Goal: Task Accomplishment & Management: Manage account settings

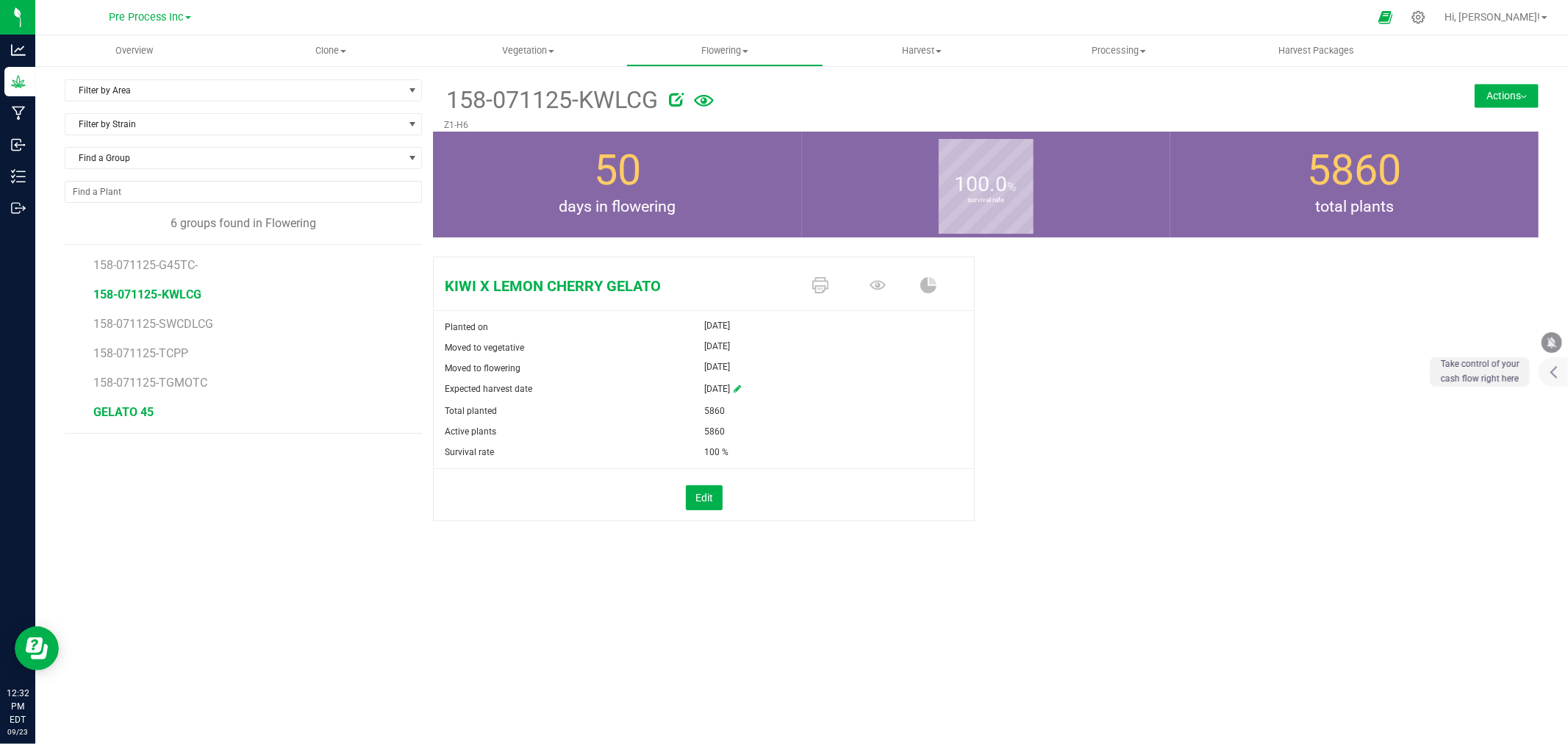
click at [148, 406] on span "GELATO 45" at bounding box center [123, 412] width 60 height 14
click at [1500, 90] on button "Actions" at bounding box center [1506, 95] width 64 height 24
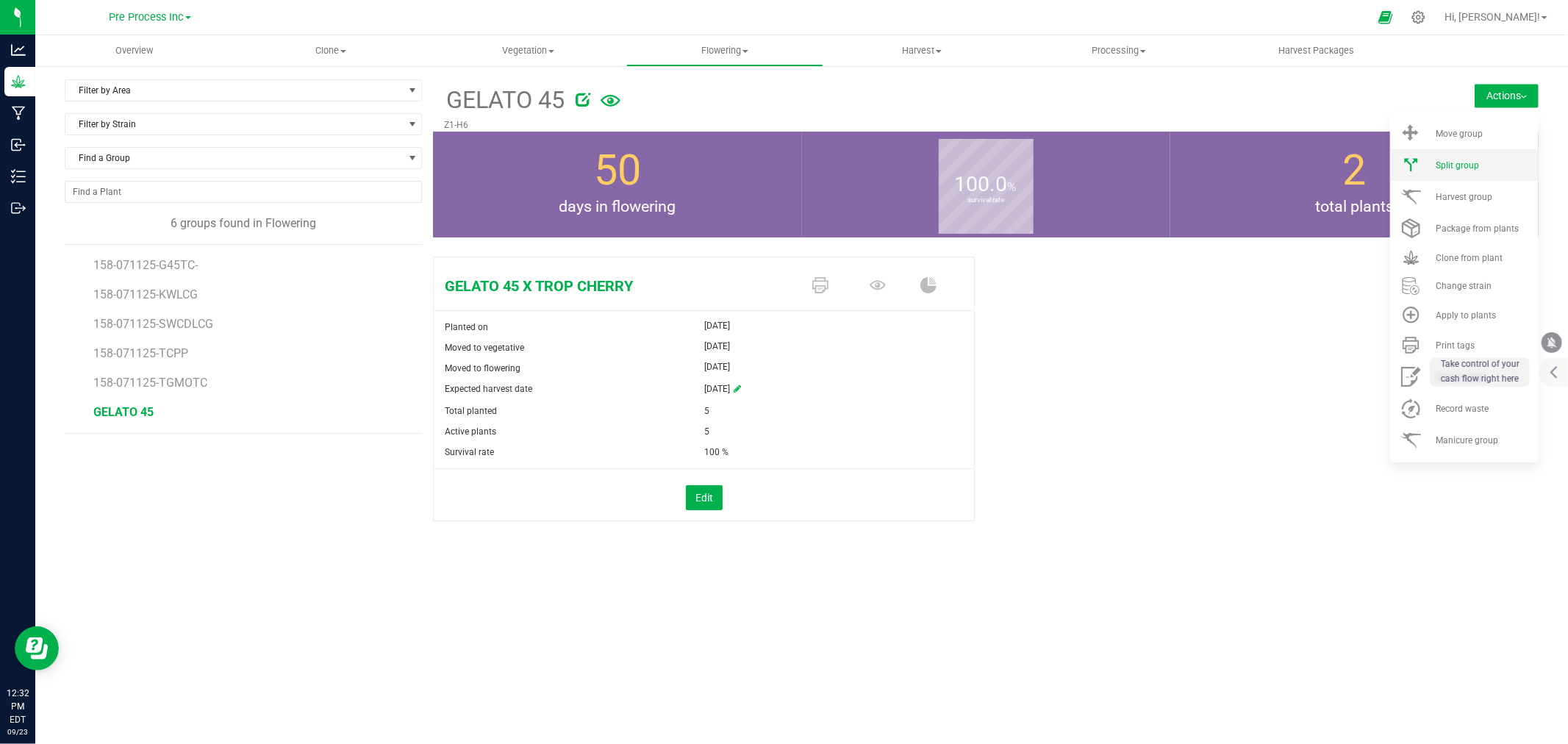
click at [1494, 166] on div "Split group" at bounding box center [1485, 165] width 100 height 10
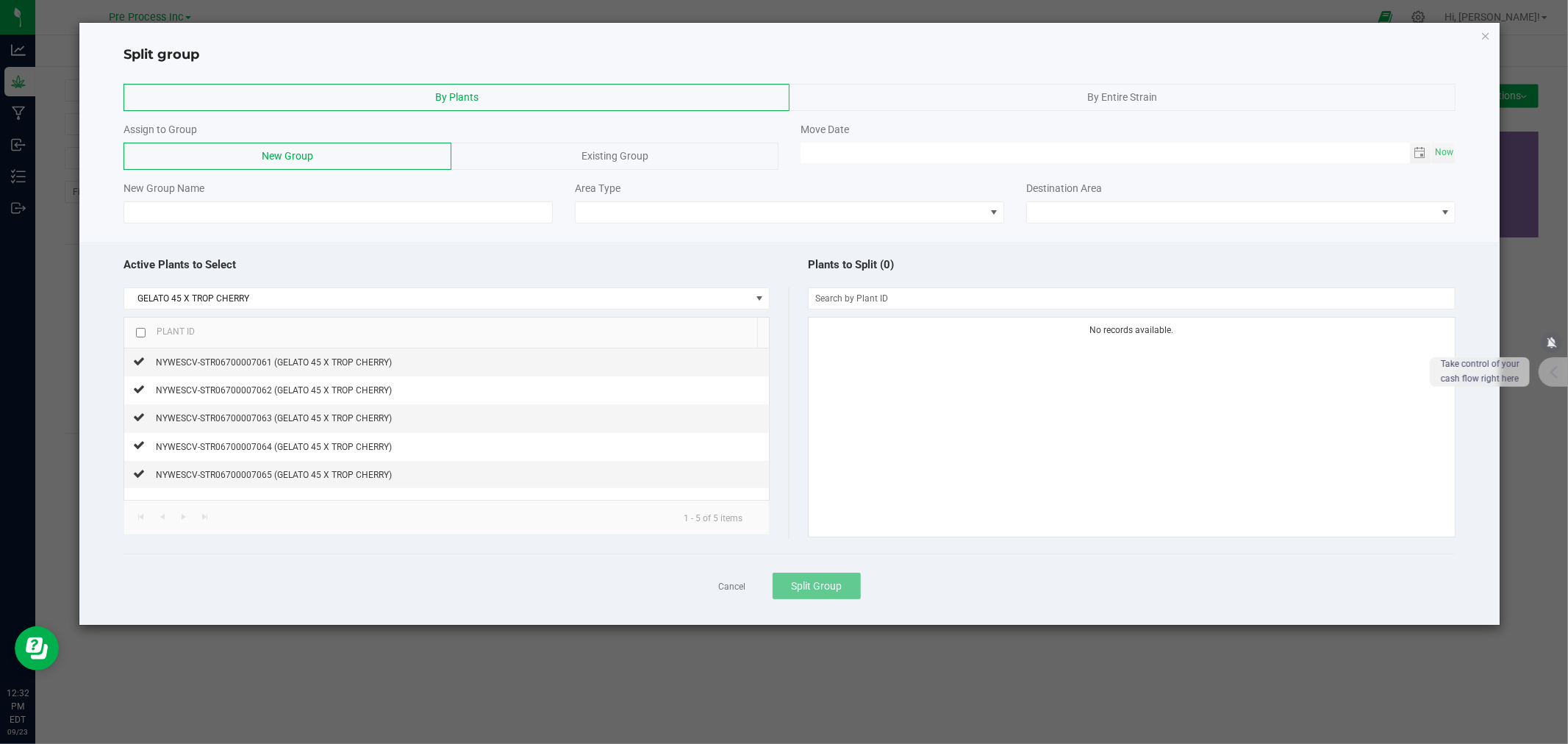
click at [143, 337] on input "checkbox" at bounding box center [141, 332] width 10 height 10
checkbox input "true"
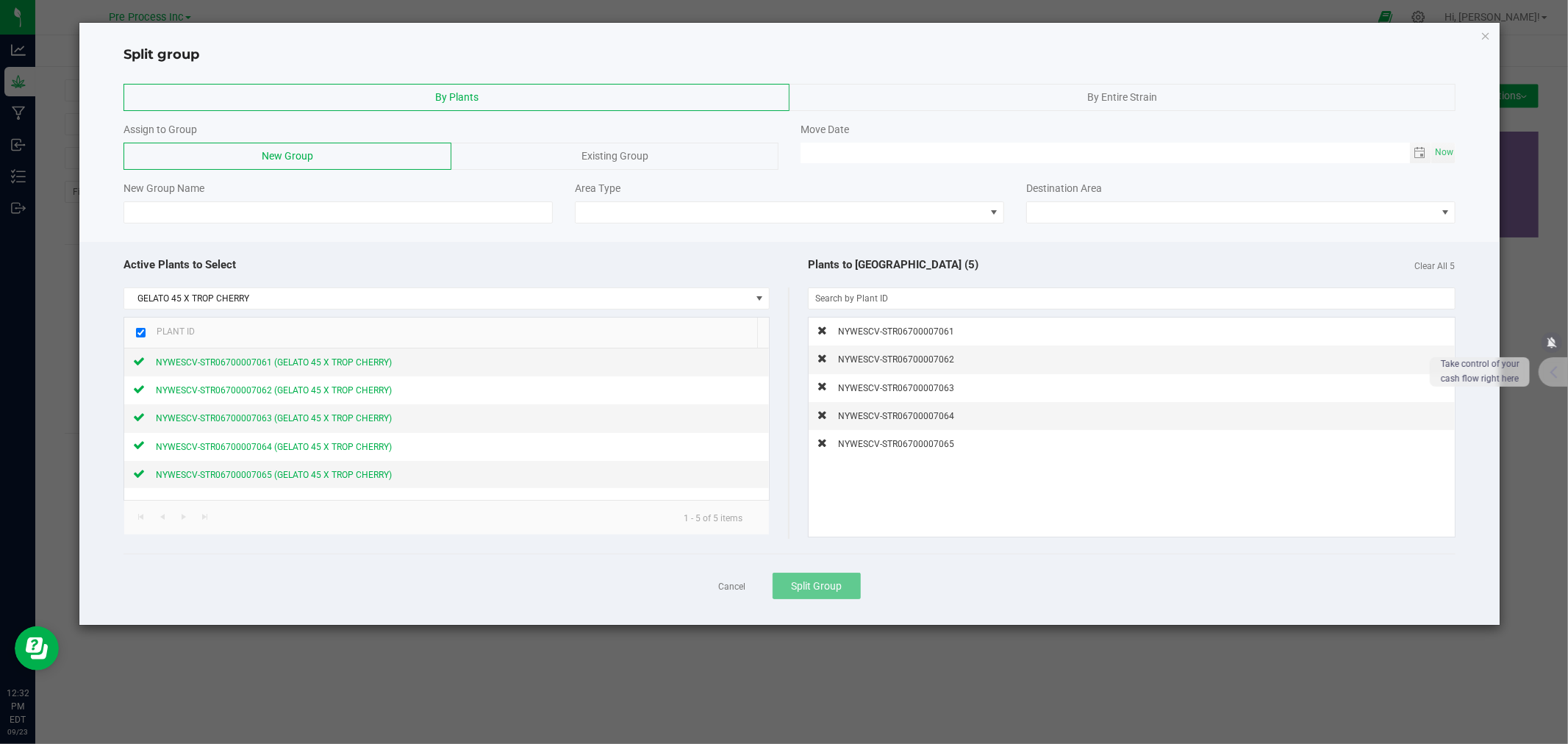
click at [525, 152] on div "Existing Group" at bounding box center [614, 156] width 327 height 28
click at [452, 210] on span at bounding box center [779, 212] width 1311 height 21
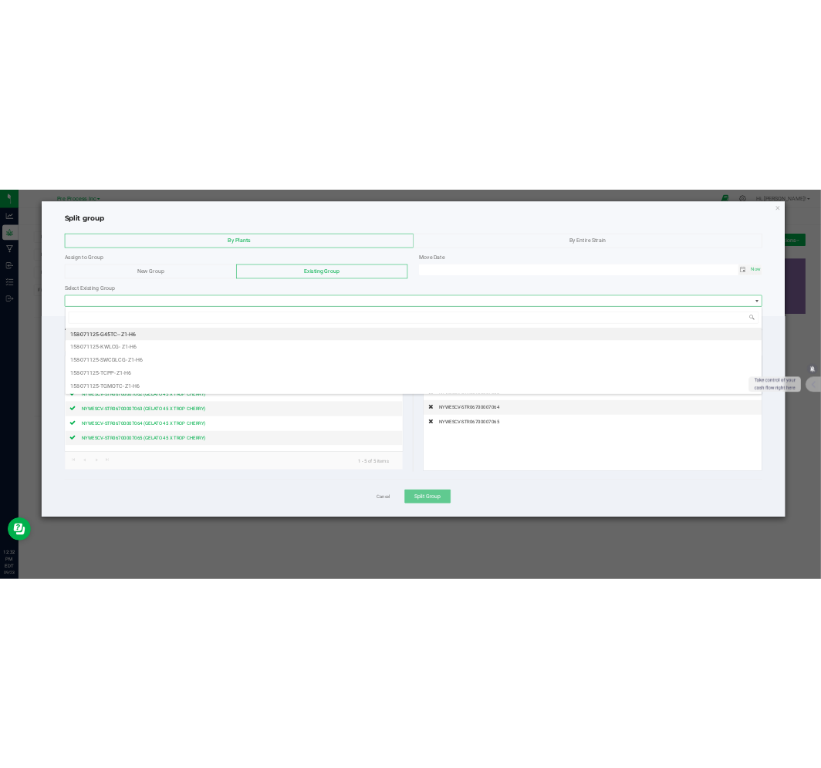
scroll to position [23, 1397]
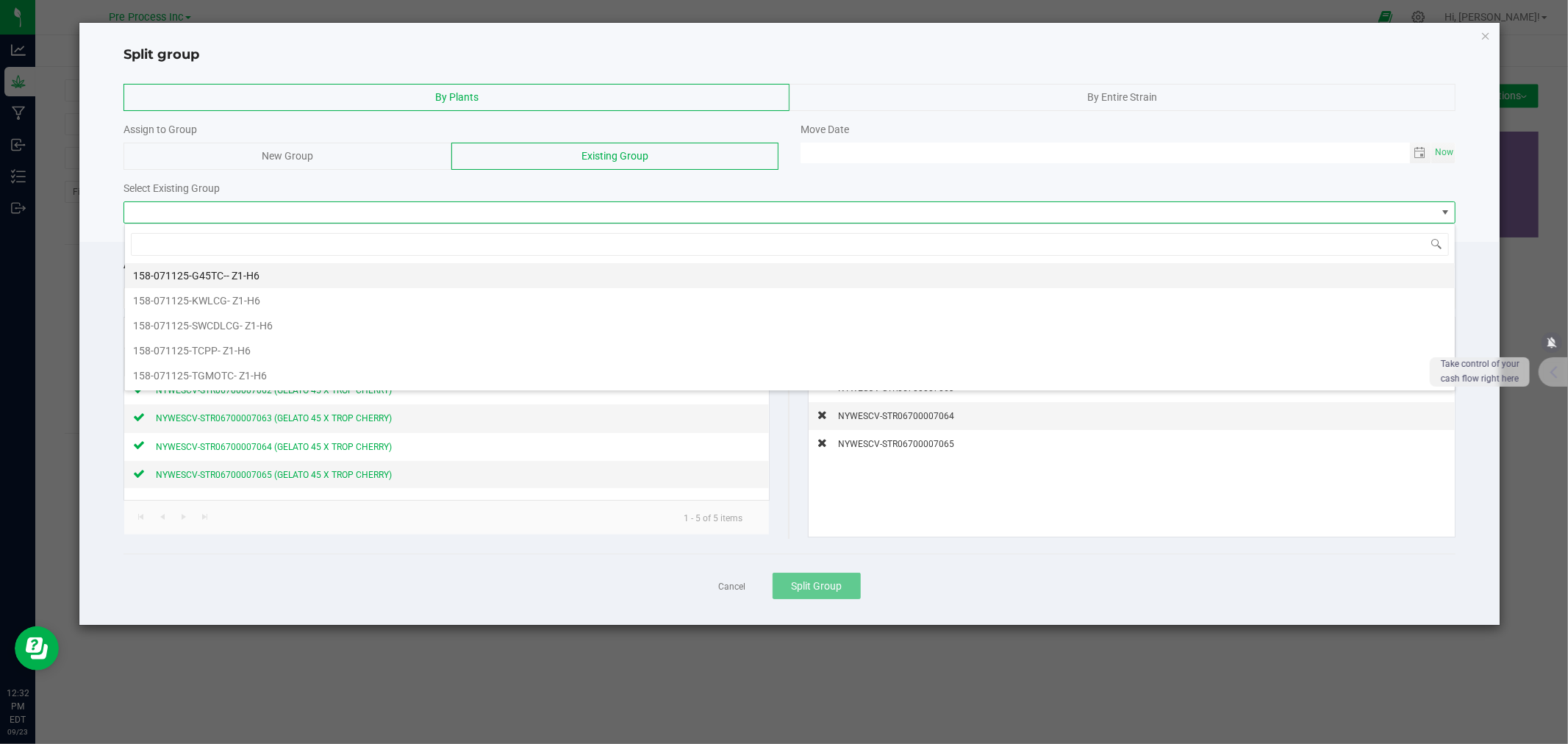
click at [339, 267] on li "158-071125-G45TC- - Z1-H6" at bounding box center [790, 275] width 1330 height 25
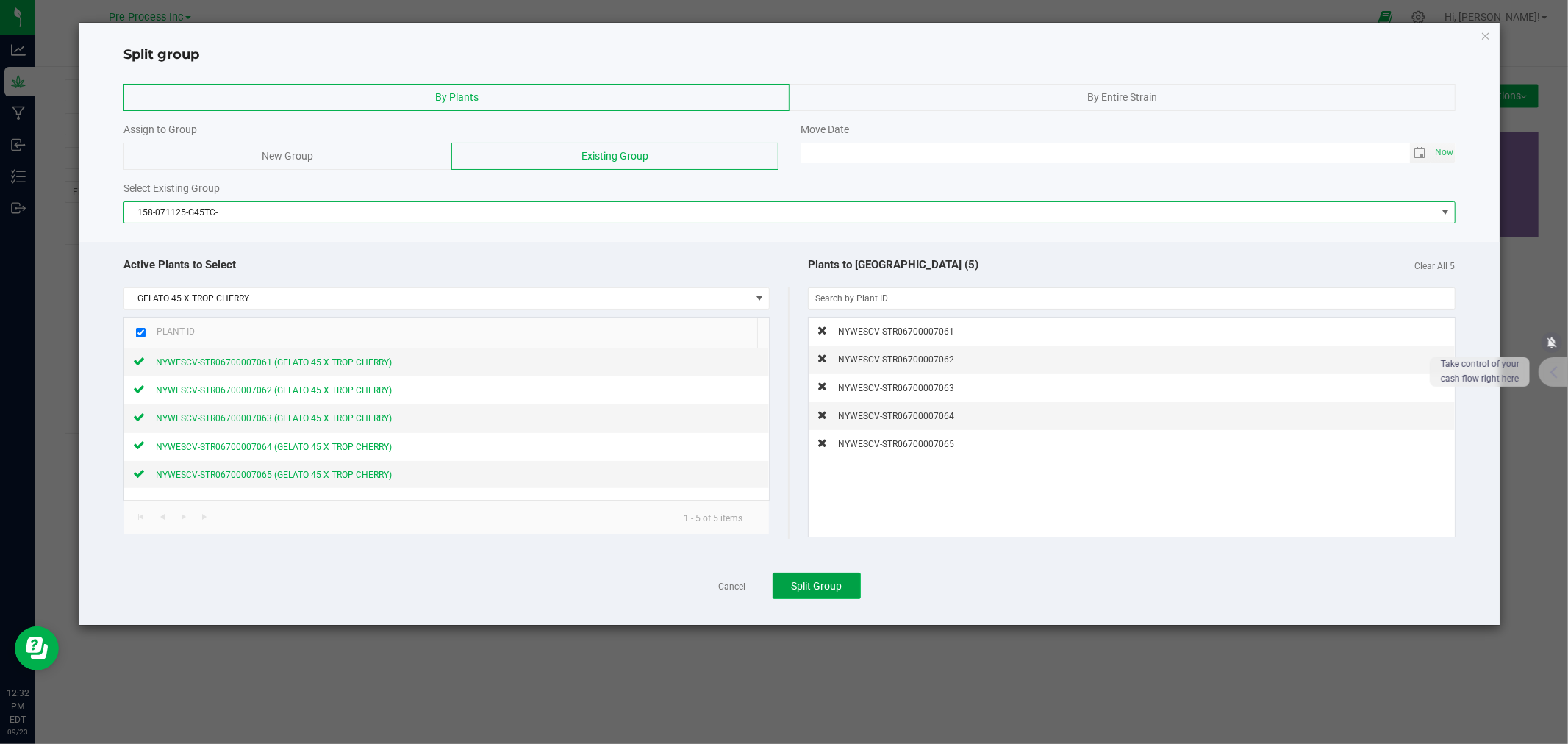
click at [829, 592] on span "Split Group" at bounding box center [815, 586] width 50 height 11
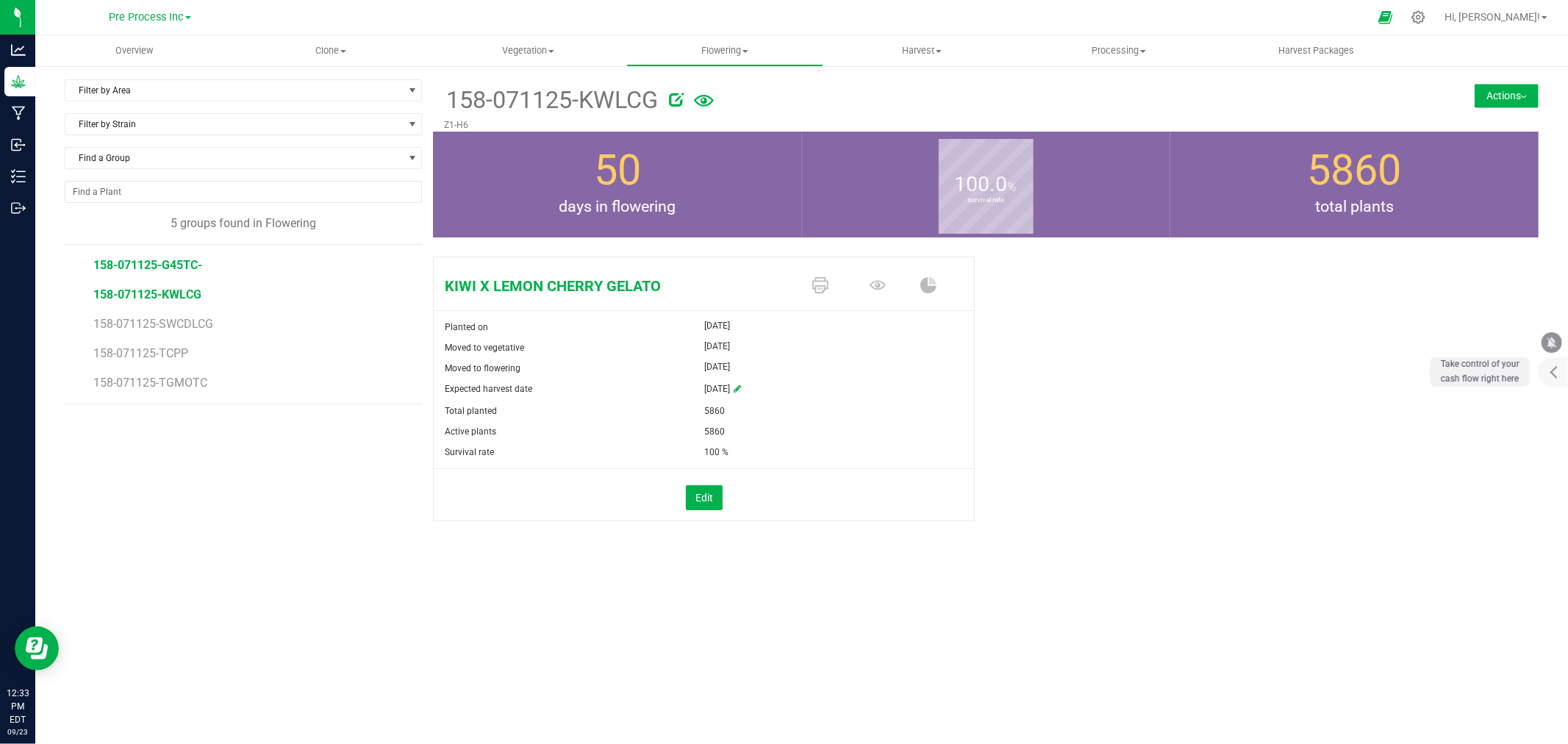
click at [157, 271] on span "158-071125-G45TC-" at bounding box center [148, 265] width 109 height 14
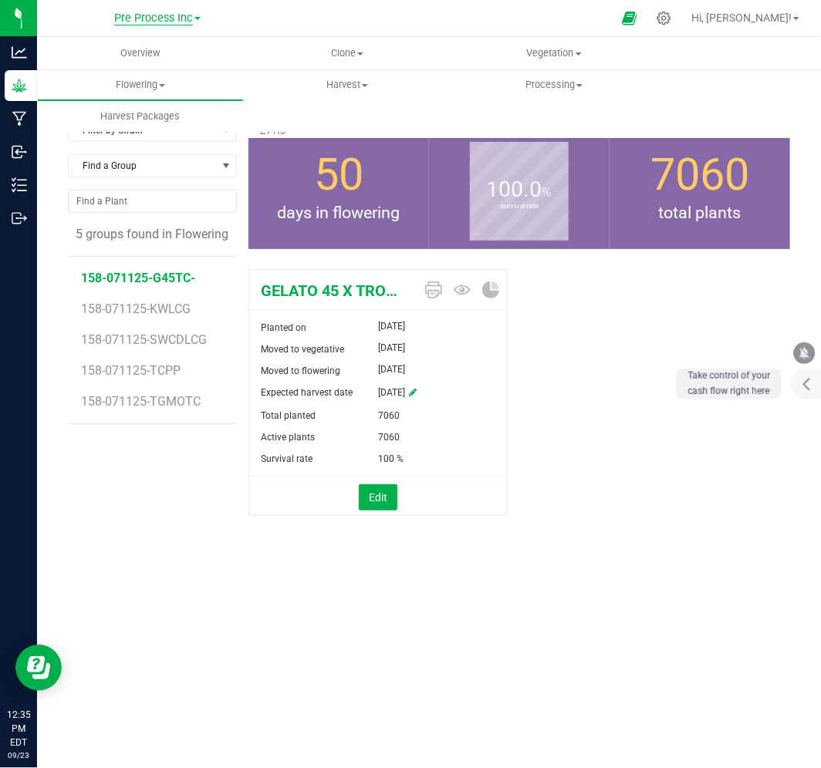
click at [156, 12] on span "Pre Process Inc" at bounding box center [153, 19] width 79 height 14
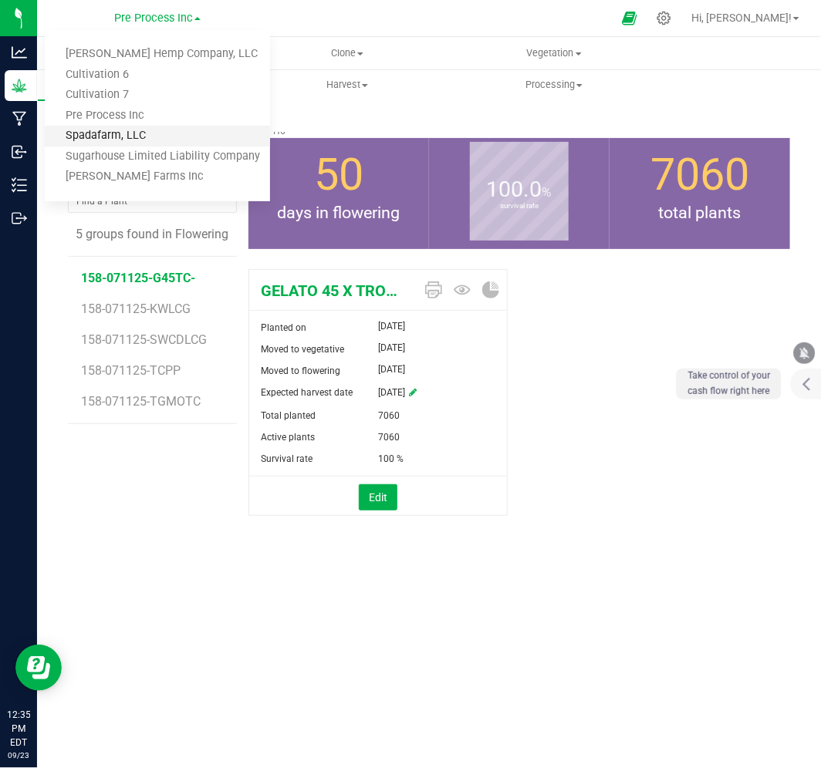
click at [131, 137] on link "Spadafarm, LLC" at bounding box center [157, 136] width 225 height 21
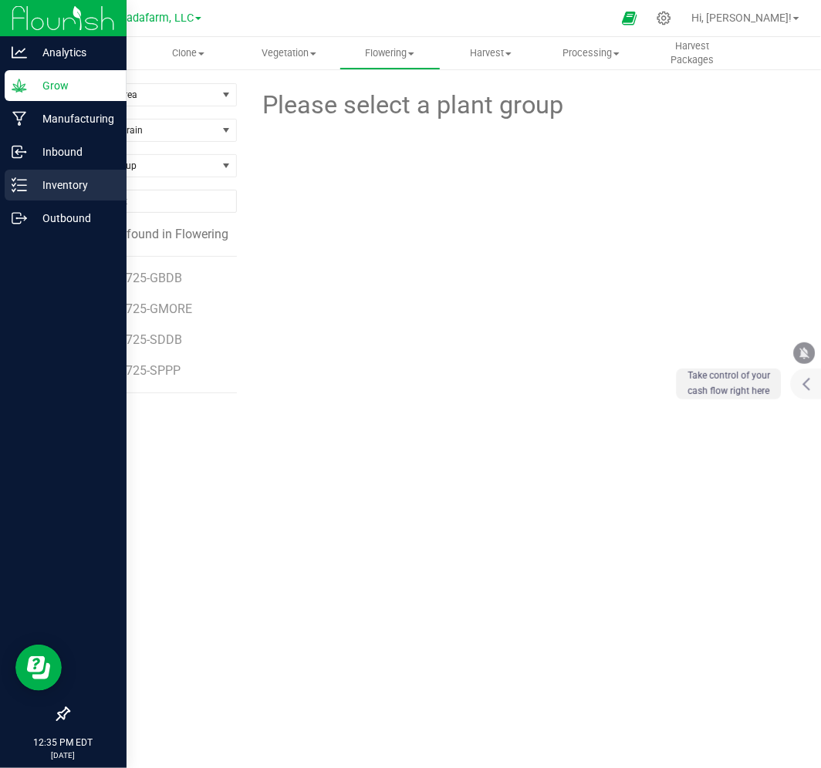
click at [60, 181] on p "Inventory" at bounding box center [73, 185] width 93 height 19
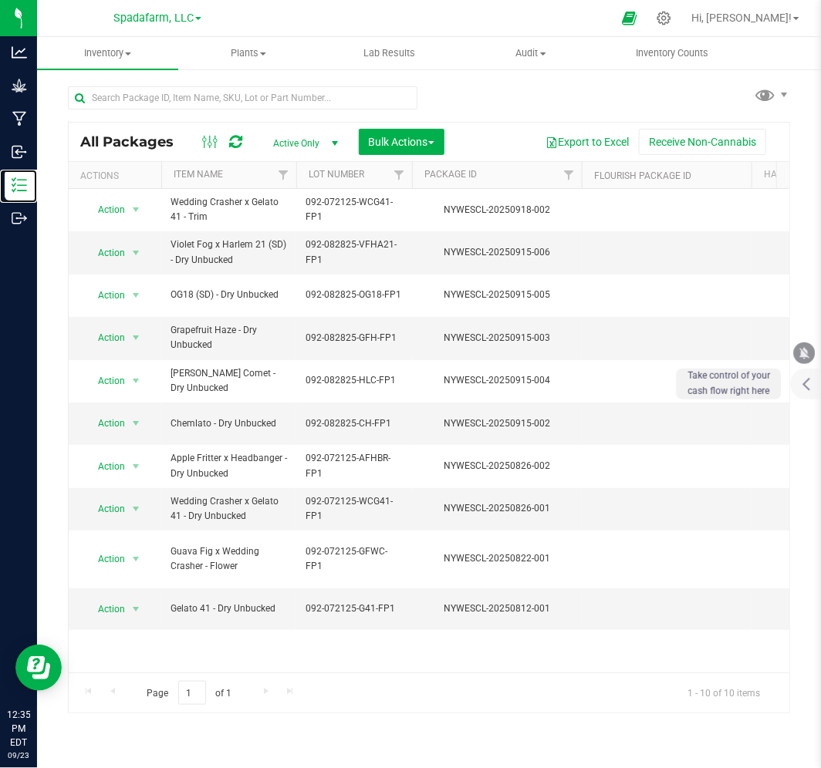
drag, startPoint x: 133, startPoint y: 668, endPoint x: 19, endPoint y: 37, distance: 641.4
click at [141, 12] on span "Spadafarm, LLC" at bounding box center [153, 19] width 80 height 14
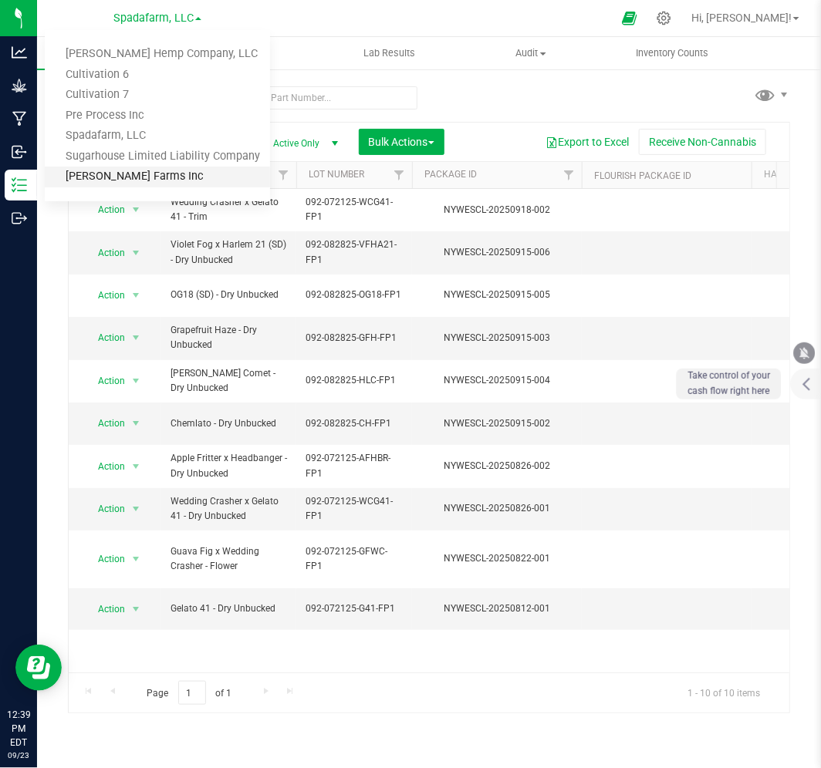
click at [116, 182] on link "[PERSON_NAME] Farms Inc" at bounding box center [157, 177] width 225 height 21
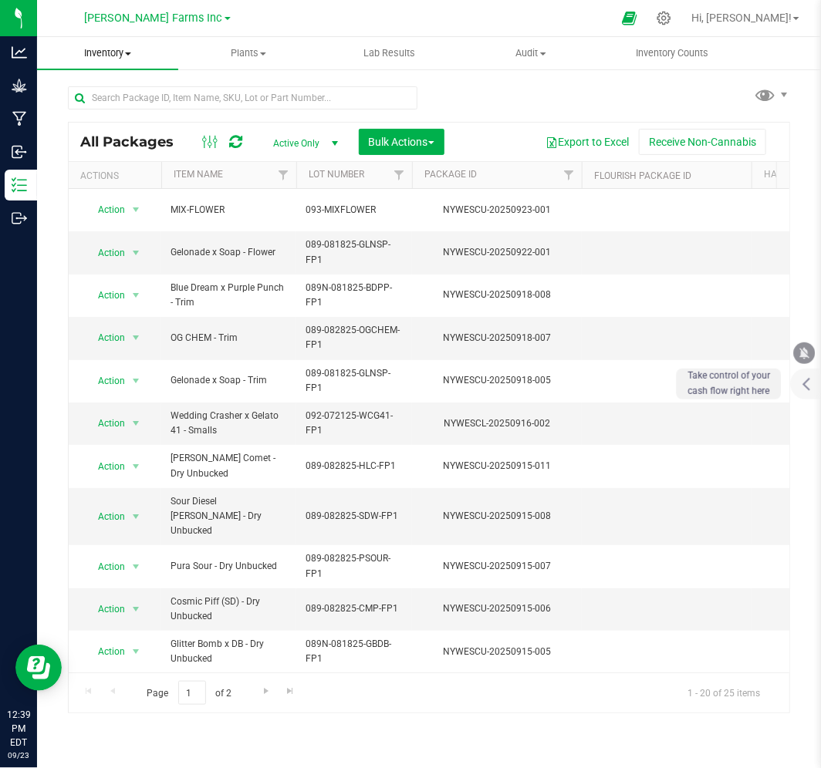
click at [95, 57] on span "Inventory" at bounding box center [107, 53] width 141 height 14
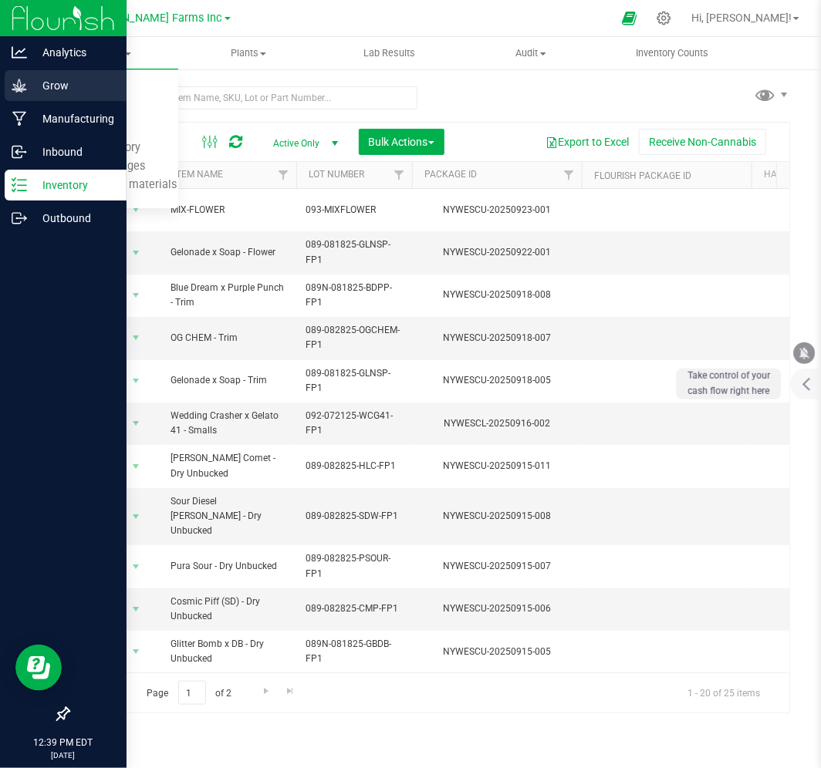
click at [49, 80] on p "Grow" at bounding box center [73, 85] width 93 height 19
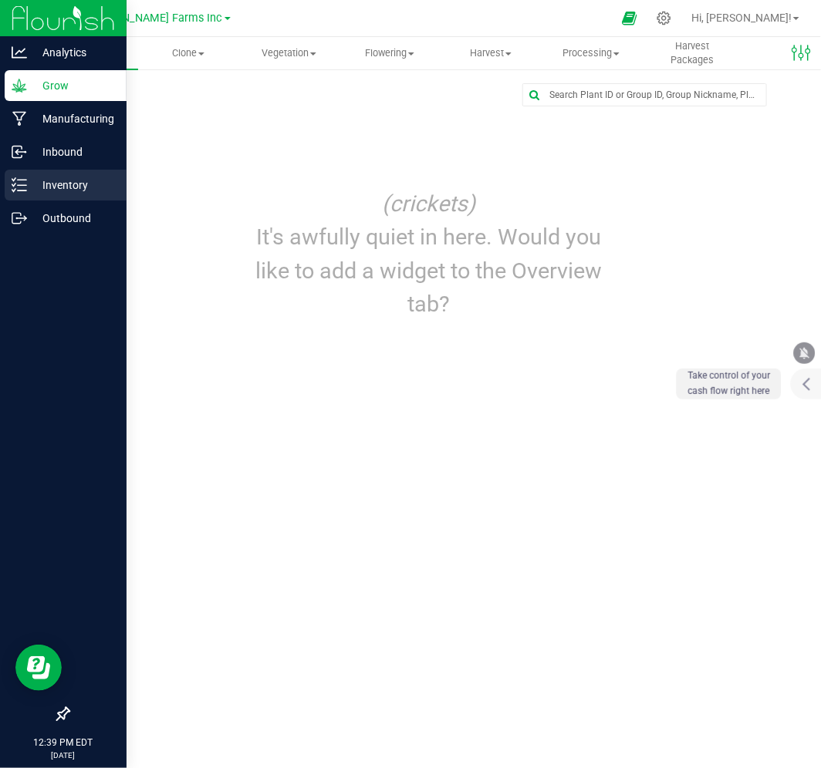
click at [42, 179] on p "Inventory" at bounding box center [73, 185] width 93 height 19
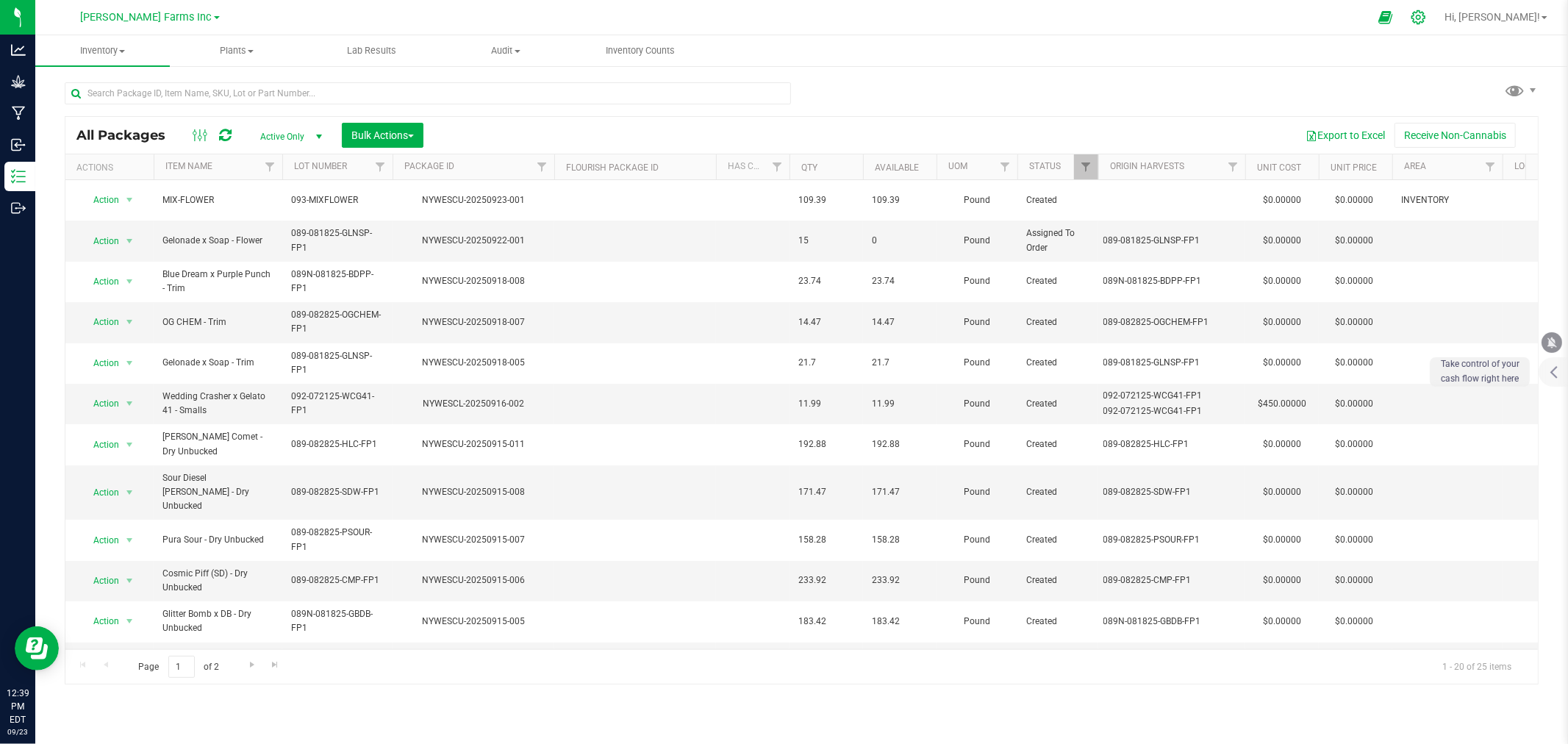
click at [1426, 18] on icon at bounding box center [1418, 17] width 15 height 15
click at [1425, 12] on icon at bounding box center [1417, 17] width 14 height 14
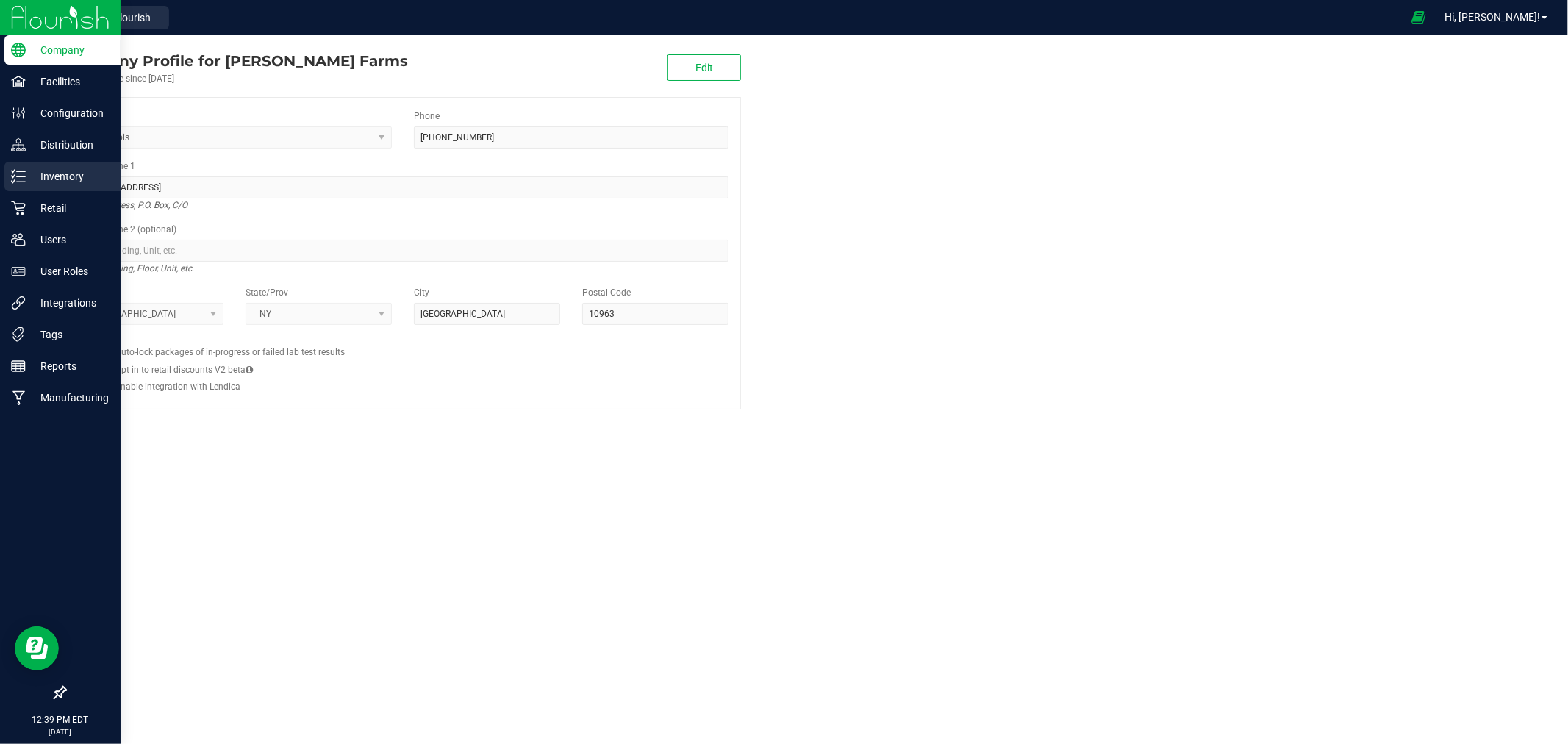
click at [47, 180] on p "Inventory" at bounding box center [70, 176] width 89 height 18
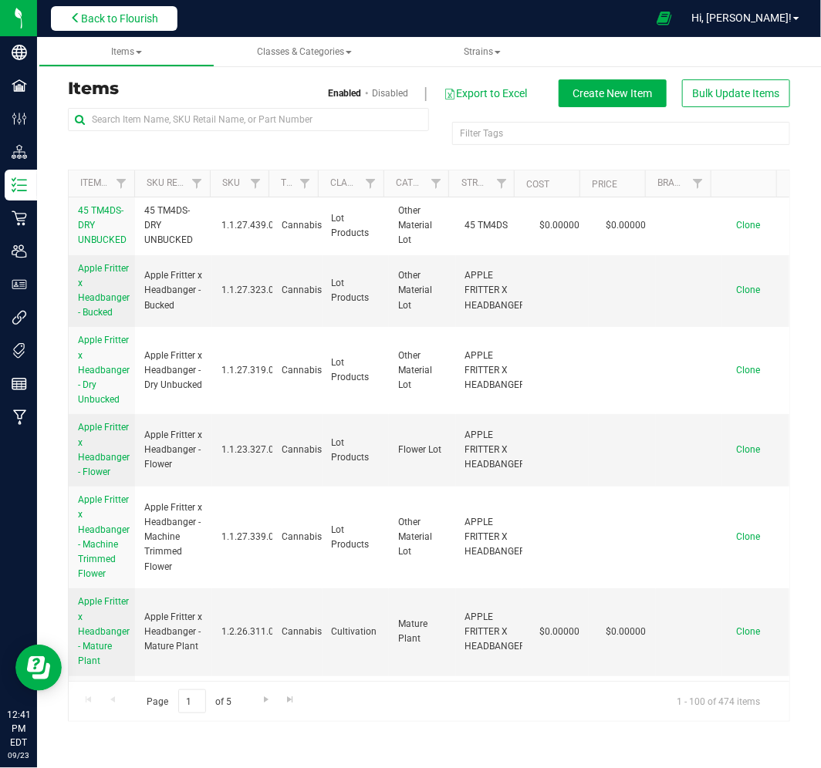
click at [154, 23] on span "Back to Flourish" at bounding box center [119, 18] width 77 height 12
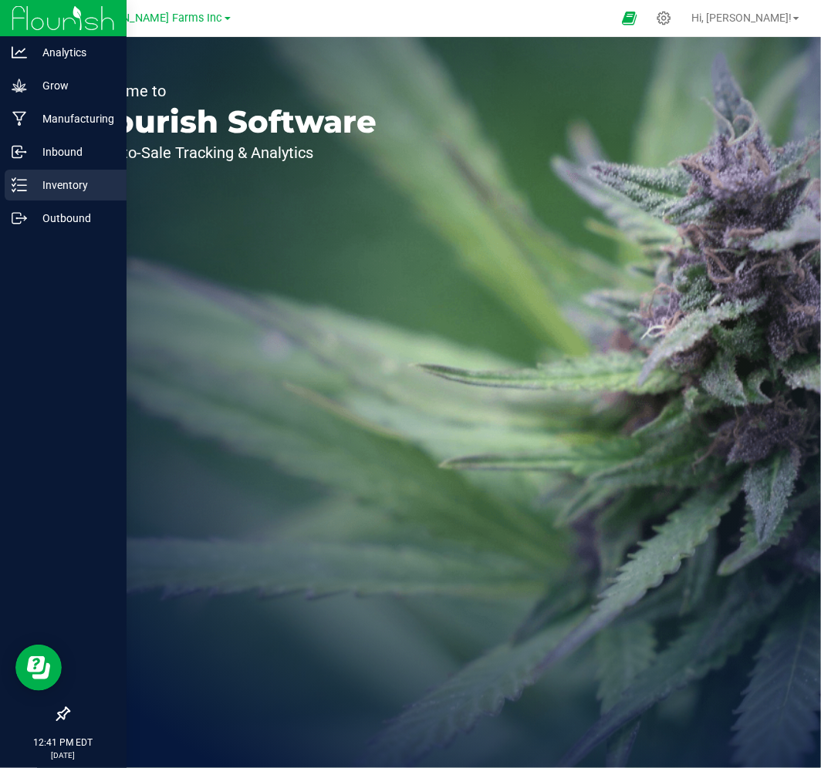
click at [52, 184] on p "Inventory" at bounding box center [73, 185] width 93 height 19
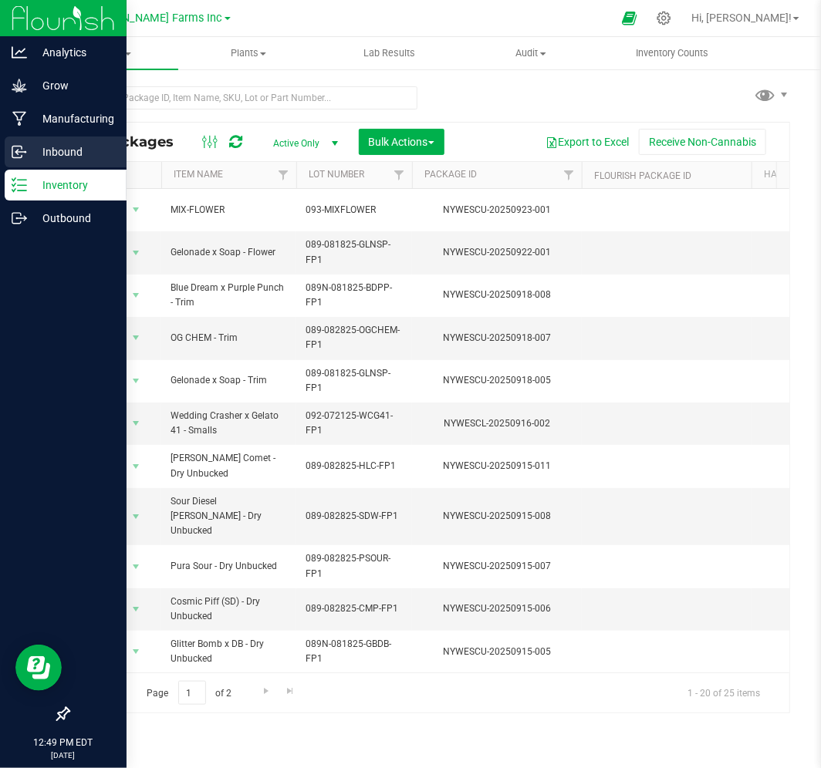
click at [45, 149] on p "Inbound" at bounding box center [73, 152] width 93 height 19
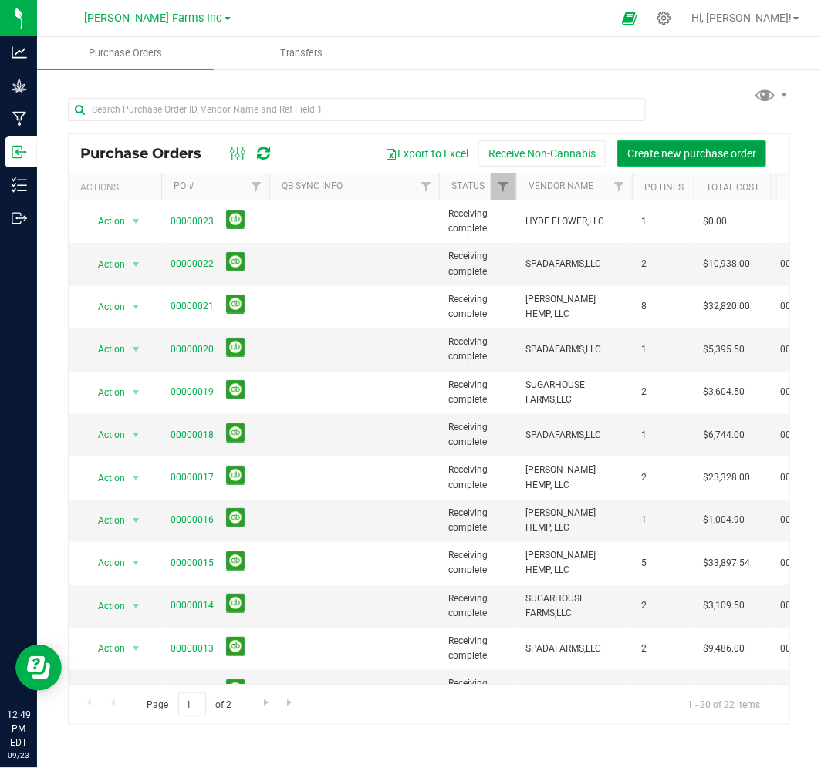
click at [713, 145] on button "Create new purchase order" at bounding box center [691, 153] width 149 height 26
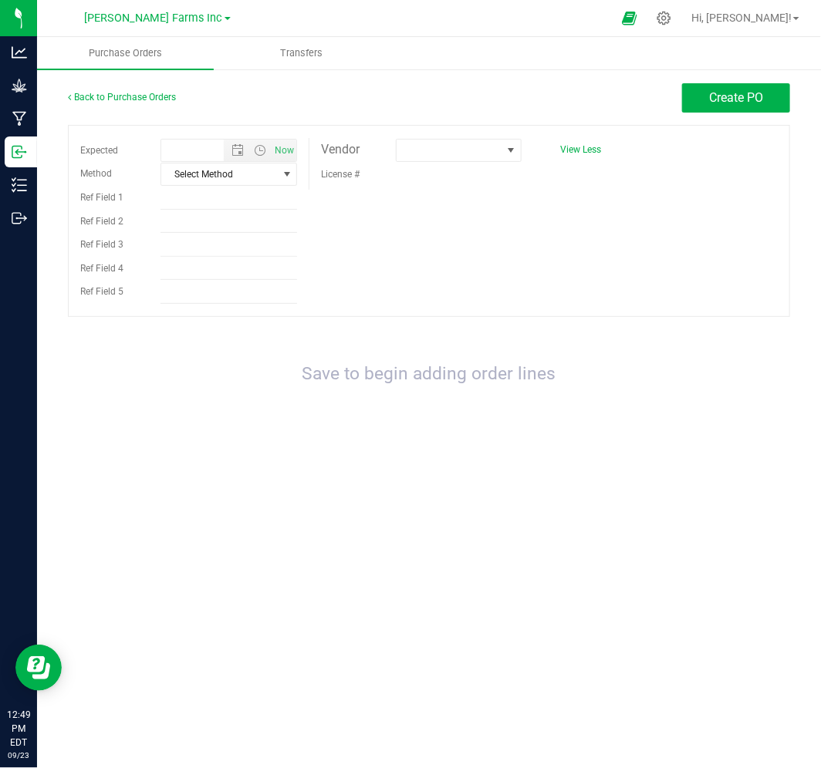
type input "[DATE] 12:49 PM"
click at [137, 94] on link "Back to Purchase Orders" at bounding box center [122, 97] width 108 height 11
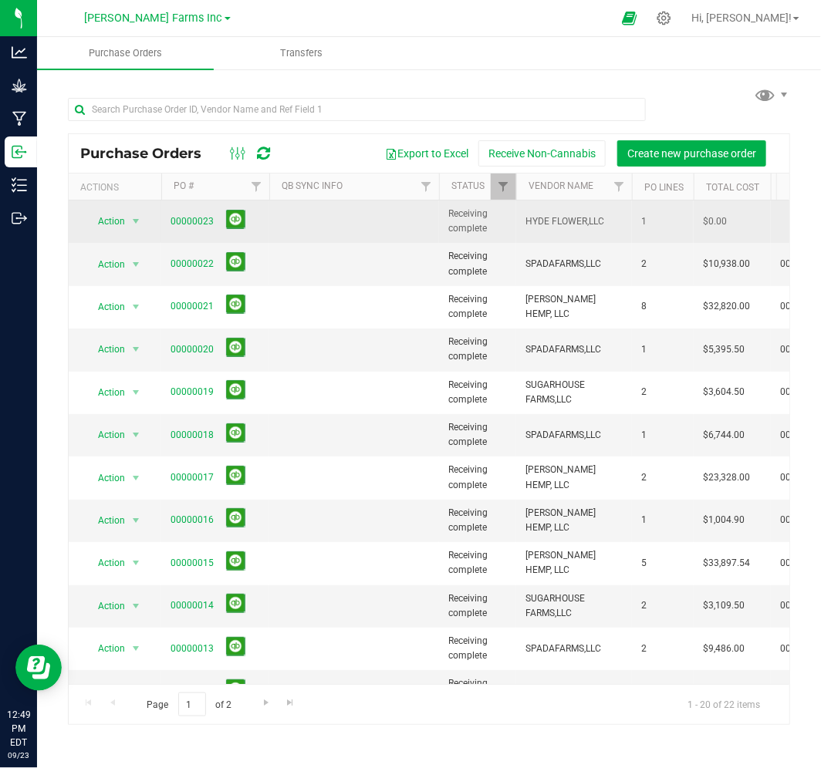
click at [181, 227] on span "00000023" at bounding box center [192, 221] width 43 height 15
click at [178, 219] on link "00000023" at bounding box center [192, 221] width 43 height 11
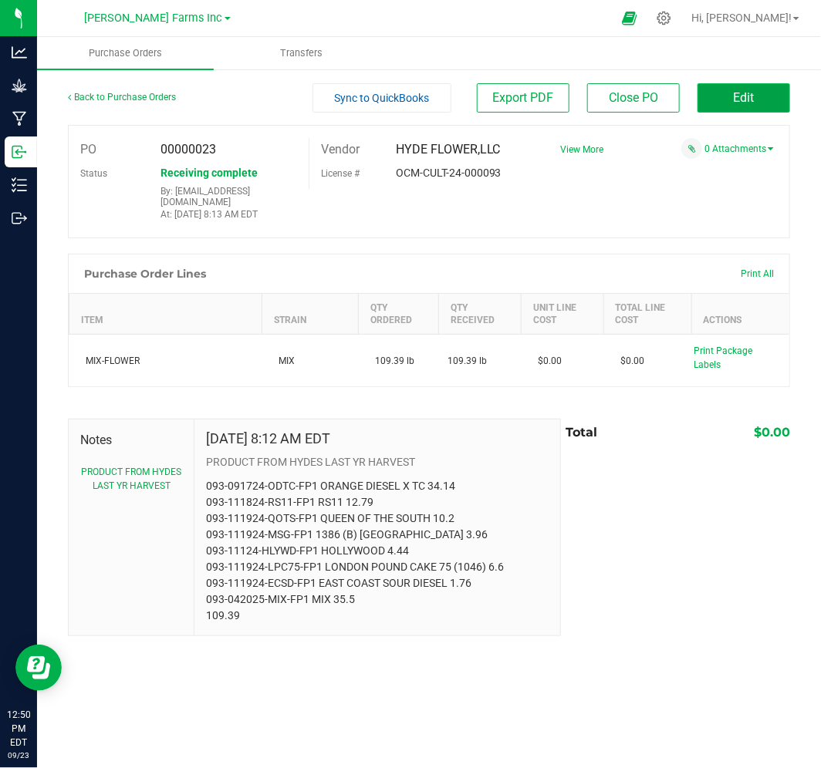
click at [738, 99] on span "Edit" at bounding box center [744, 97] width 21 height 15
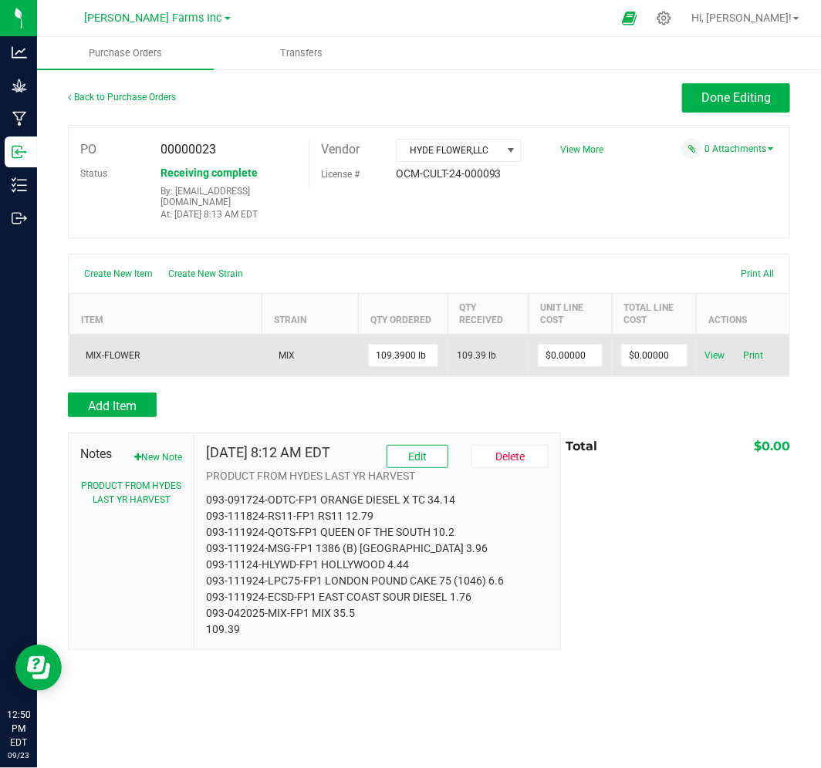
click at [718, 356] on td "View Print" at bounding box center [743, 356] width 93 height 42
click at [714, 349] on span "View" at bounding box center [714, 355] width 31 height 19
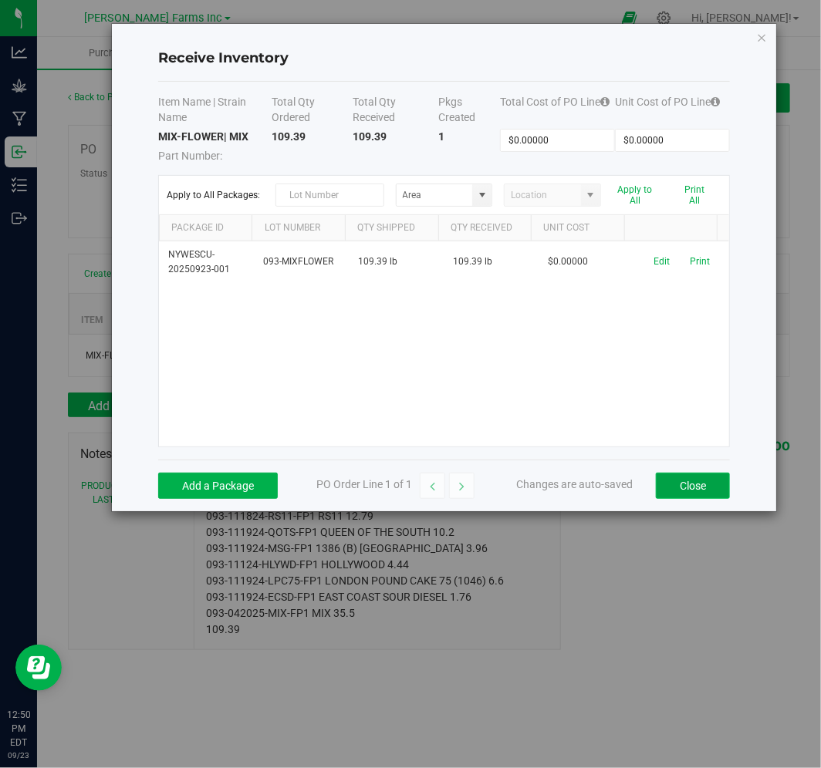
click at [672, 481] on button "Close" at bounding box center [693, 486] width 74 height 26
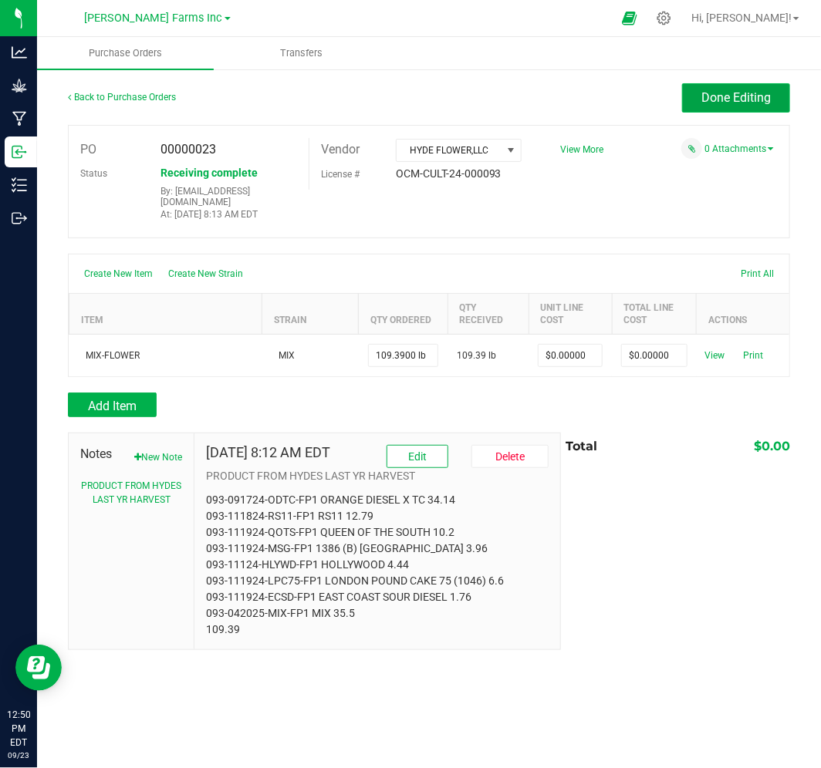
click at [684, 93] on button "Done Editing" at bounding box center [736, 97] width 108 height 29
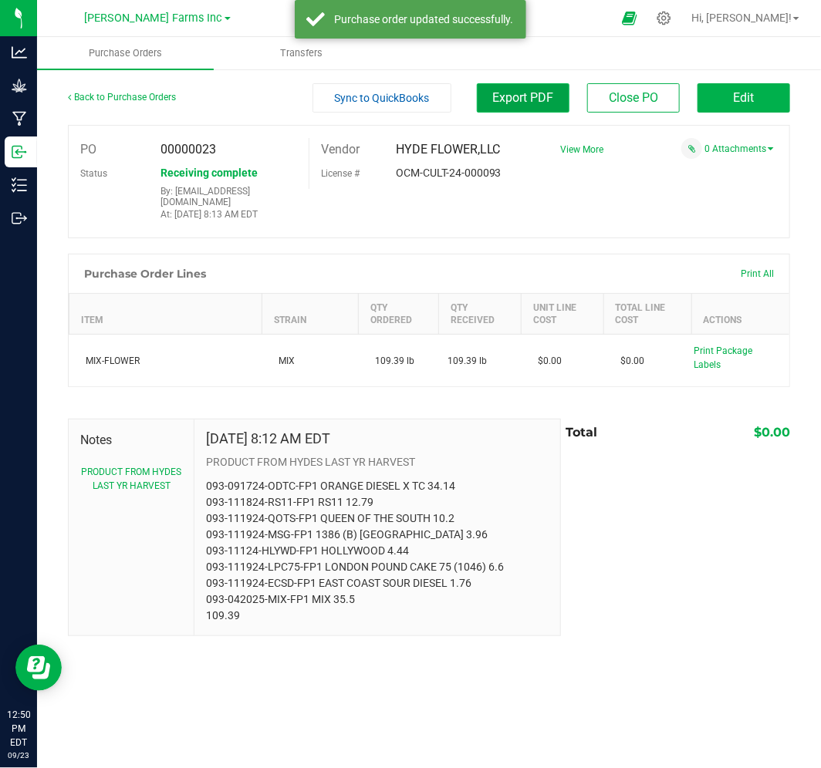
click at [526, 88] on button "Export PDF" at bounding box center [523, 97] width 93 height 29
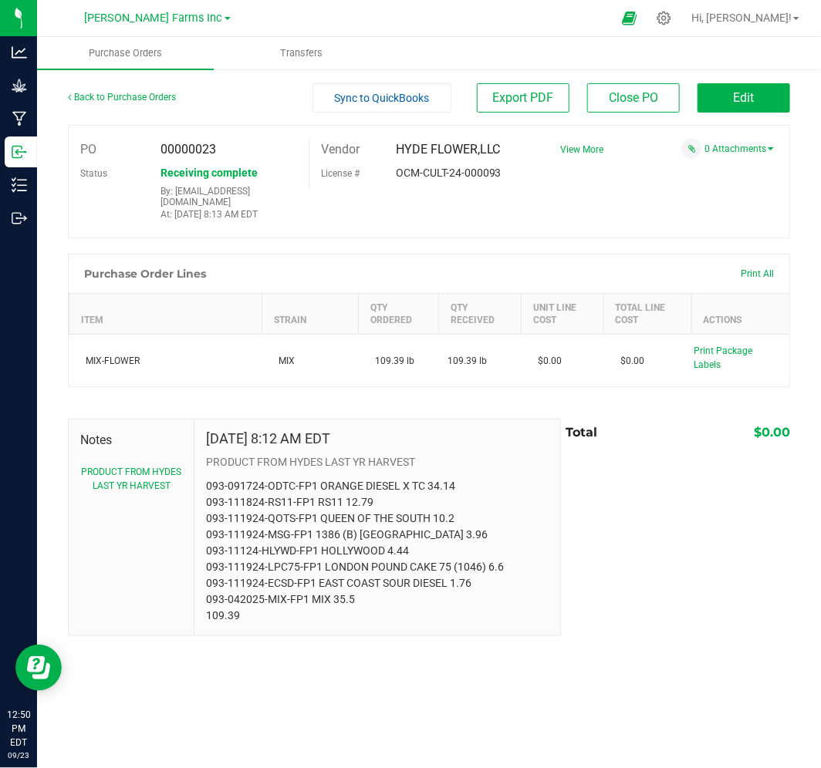
drag, startPoint x: 201, startPoint y: 468, endPoint x: 442, endPoint y: 631, distance: 291.0
click at [442, 631] on div "Back to Purchase Orders Sync to QuickBooks Export PDF Close PO Edit PO 00000023…" at bounding box center [429, 360] width 784 height 584
click at [380, 721] on div "Purchase Orders Transfers Back to Purchase Orders Sync to QuickBooks Export PDF…" at bounding box center [429, 402] width 784 height 731
click at [502, 98] on span "Export PDF" at bounding box center [523, 97] width 61 height 15
click at [94, 92] on link "Back to Purchase Orders" at bounding box center [122, 97] width 108 height 11
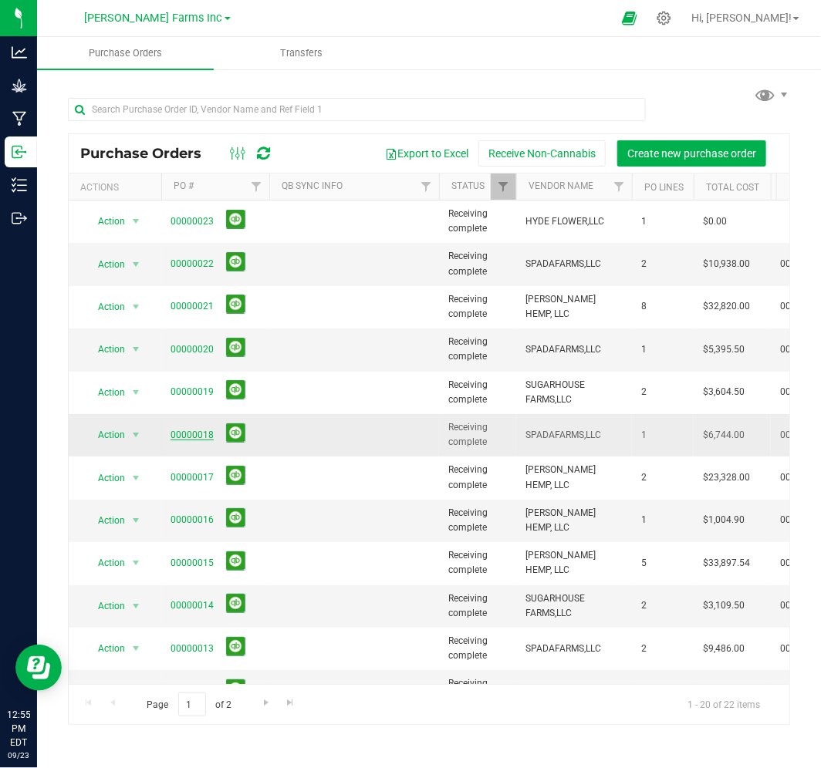
click at [187, 434] on link "00000018" at bounding box center [192, 435] width 43 height 11
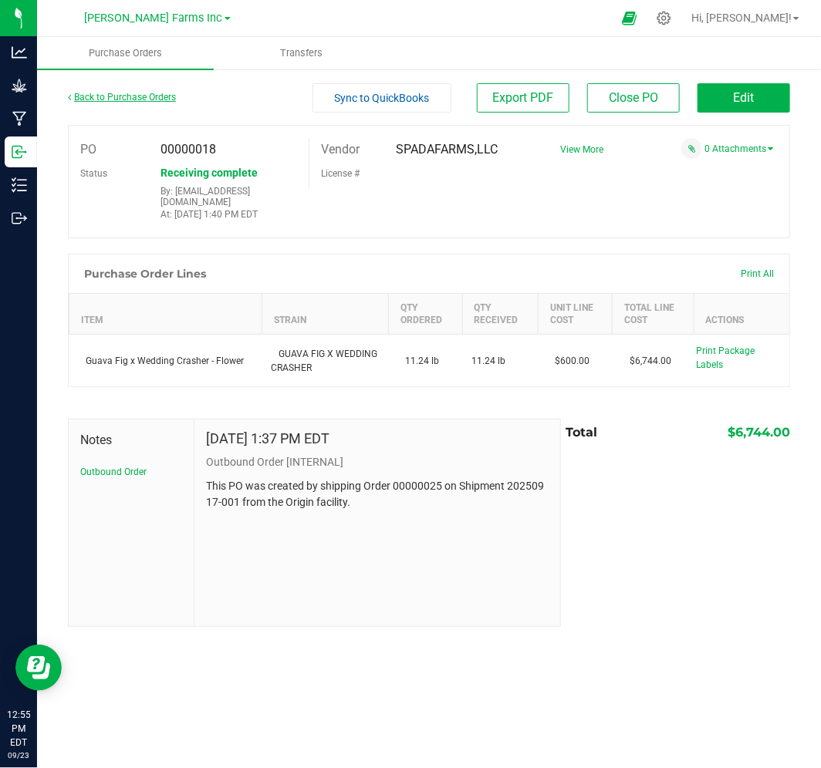
click at [118, 93] on link "Back to Purchase Orders" at bounding box center [122, 97] width 108 height 11
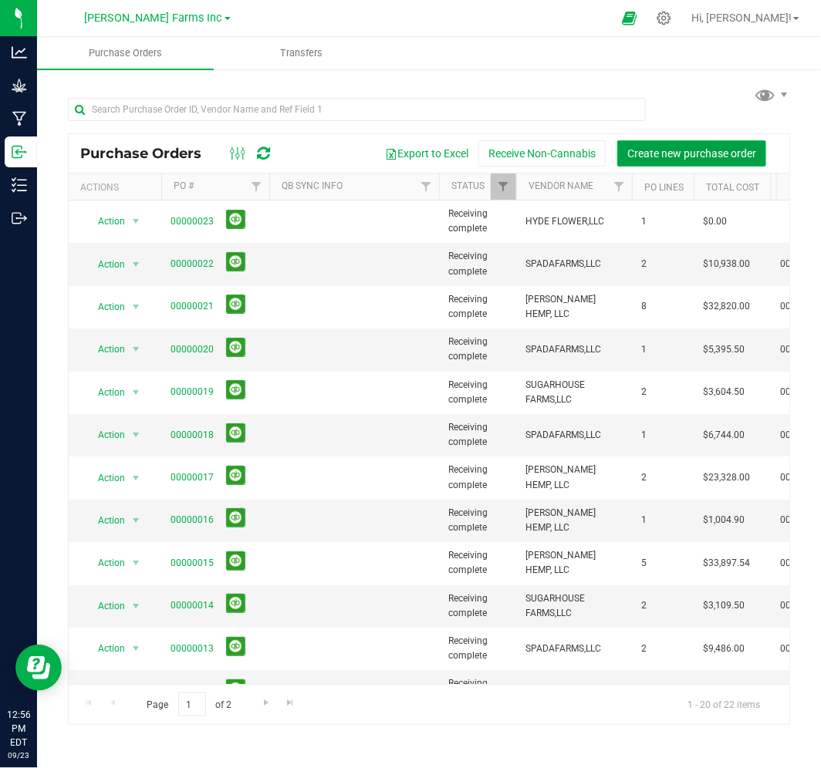
click at [674, 154] on span "Create new purchase order" at bounding box center [691, 153] width 129 height 12
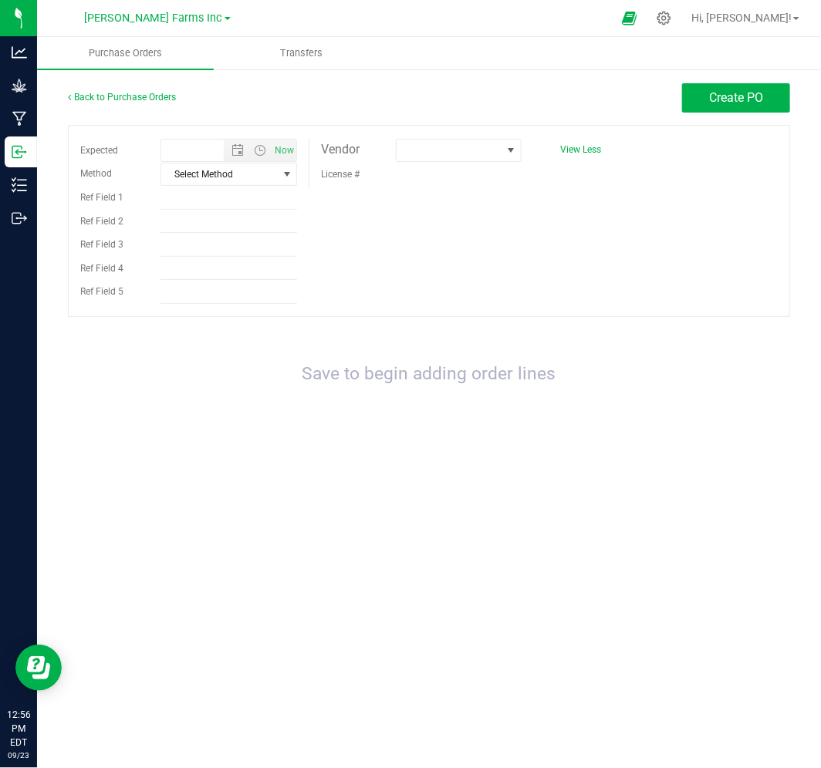
type input "[DATE] 12:56 PM"
click at [414, 163] on div at bounding box center [458, 162] width 149 height 1
click at [424, 158] on span at bounding box center [449, 151] width 105 height 22
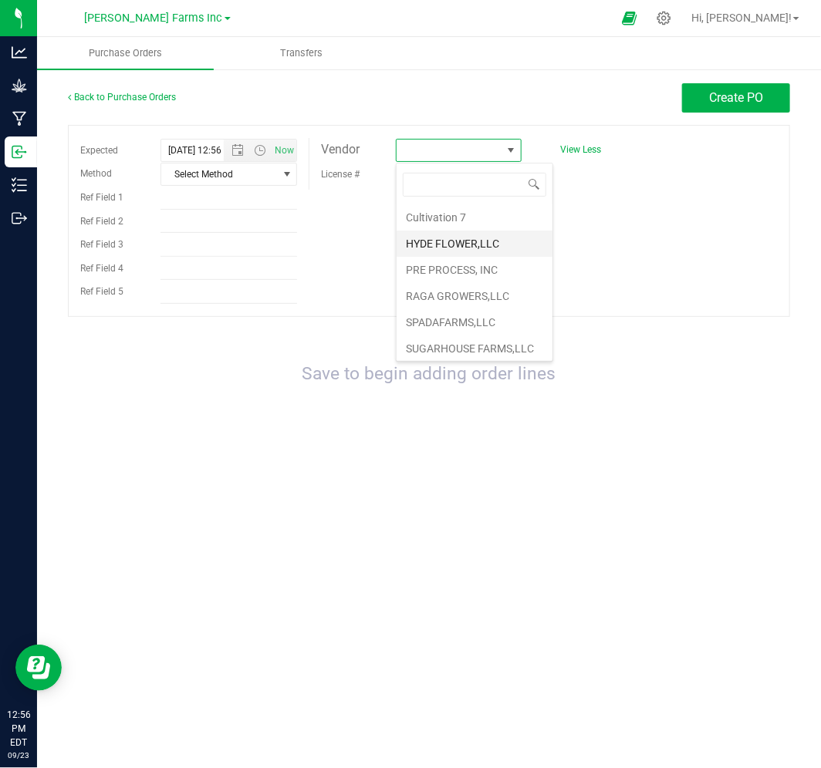
scroll to position [83, 0]
click at [468, 338] on li "[PERSON_NAME] FARMS" at bounding box center [475, 346] width 156 height 26
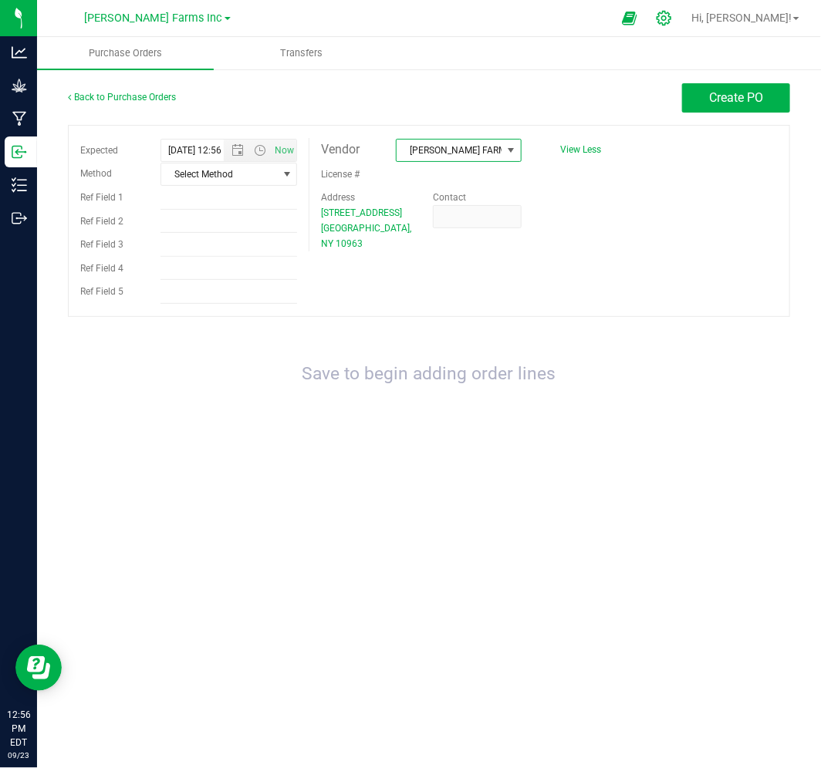
click at [672, 19] on icon at bounding box center [664, 18] width 16 height 16
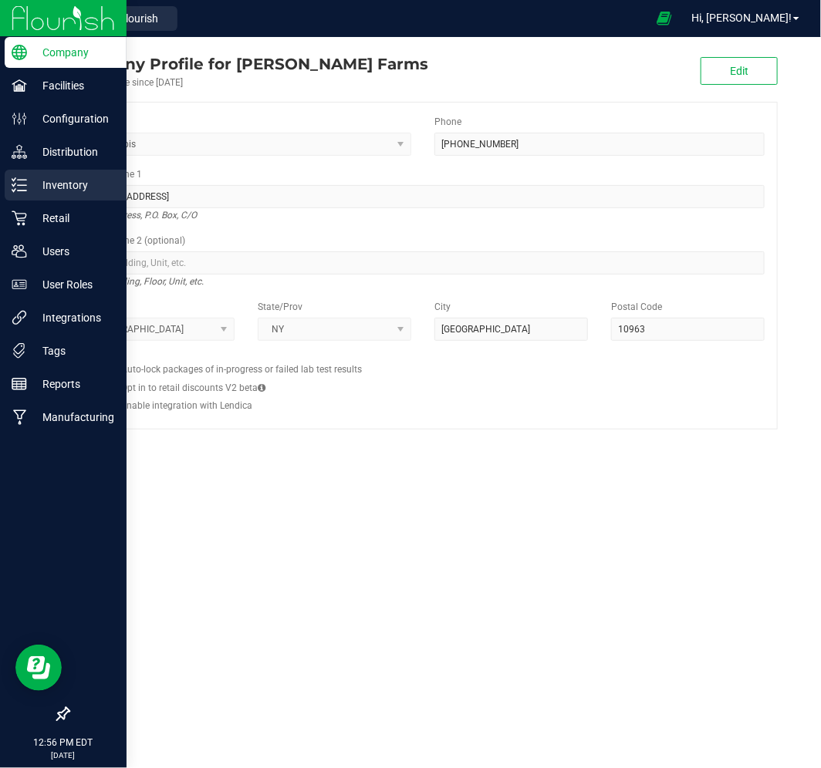
click at [59, 191] on p "Inventory" at bounding box center [73, 185] width 93 height 19
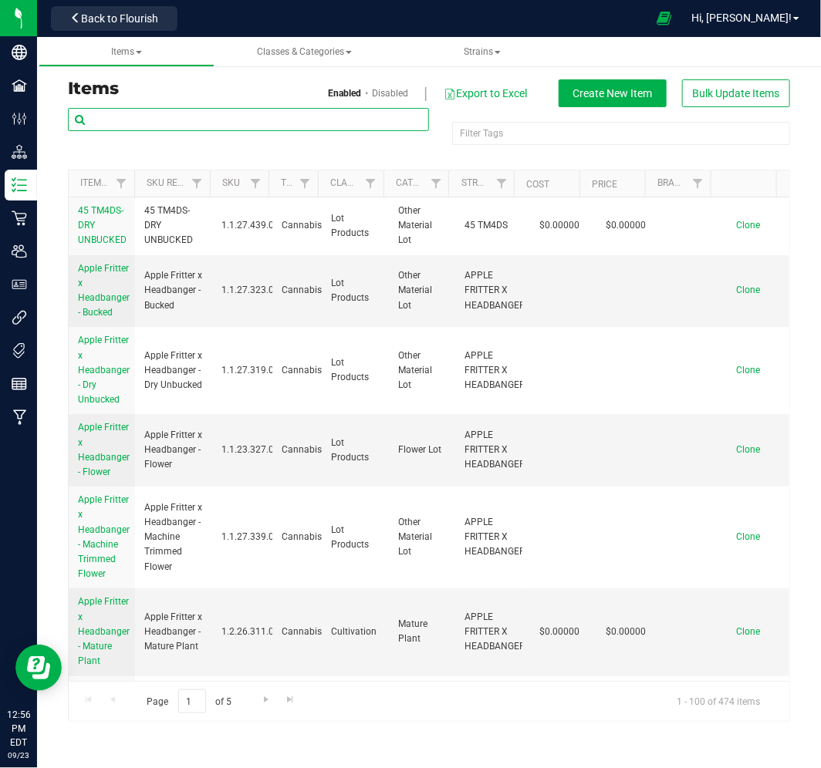
click at [304, 120] on input "text" at bounding box center [248, 119] width 361 height 23
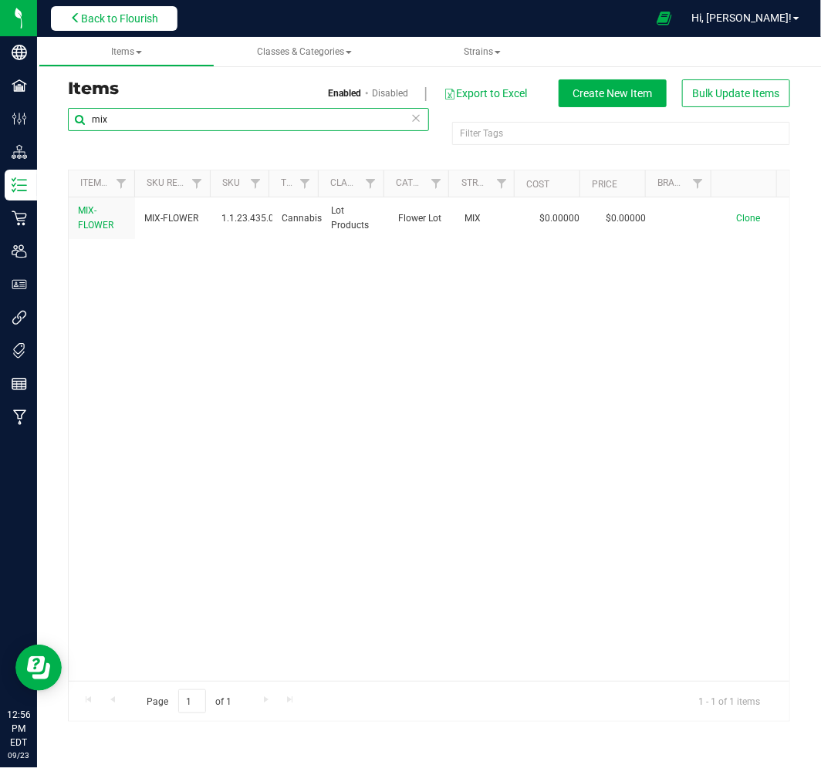
type input "mix"
click at [104, 24] on span "Back to Flourish" at bounding box center [119, 18] width 77 height 12
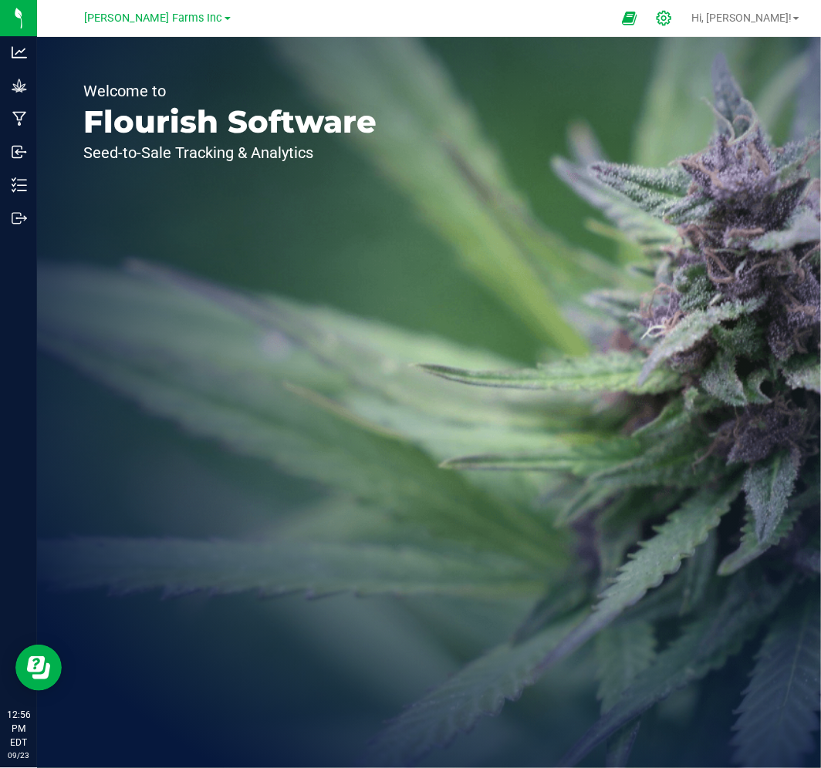
click at [684, 22] on div at bounding box center [664, 18] width 39 height 33
click at [672, 23] on icon at bounding box center [664, 18] width 16 height 16
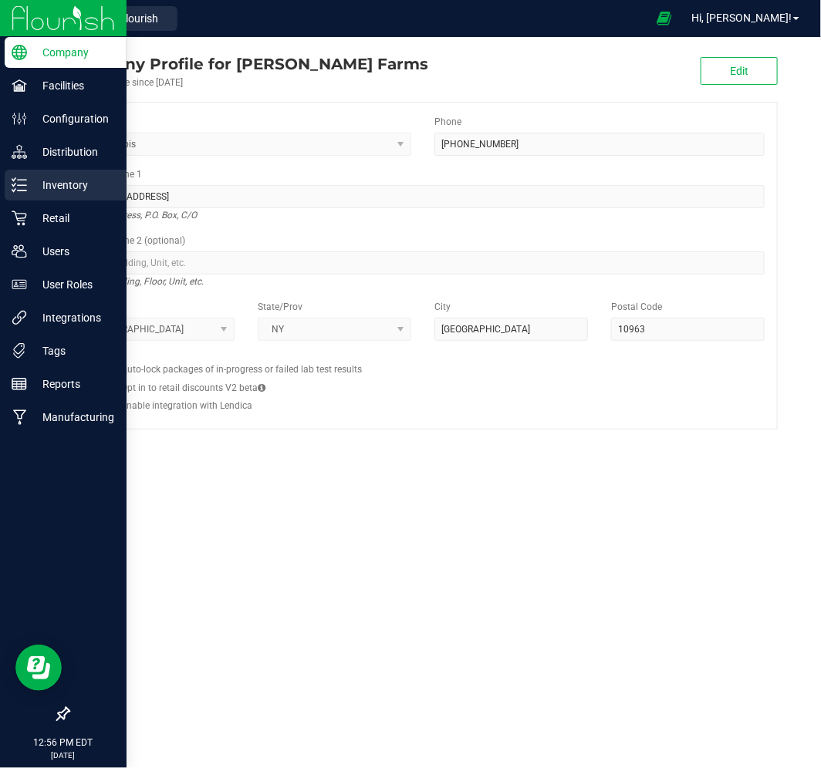
click at [60, 191] on p "Inventory" at bounding box center [73, 185] width 93 height 19
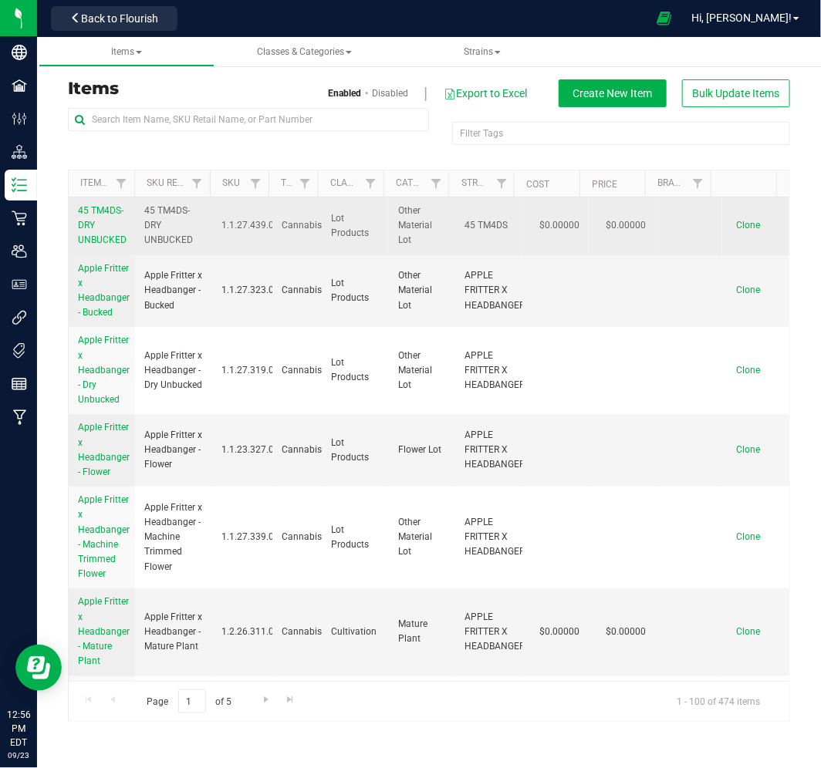
click at [736, 224] on span "Clone" at bounding box center [748, 225] width 24 height 11
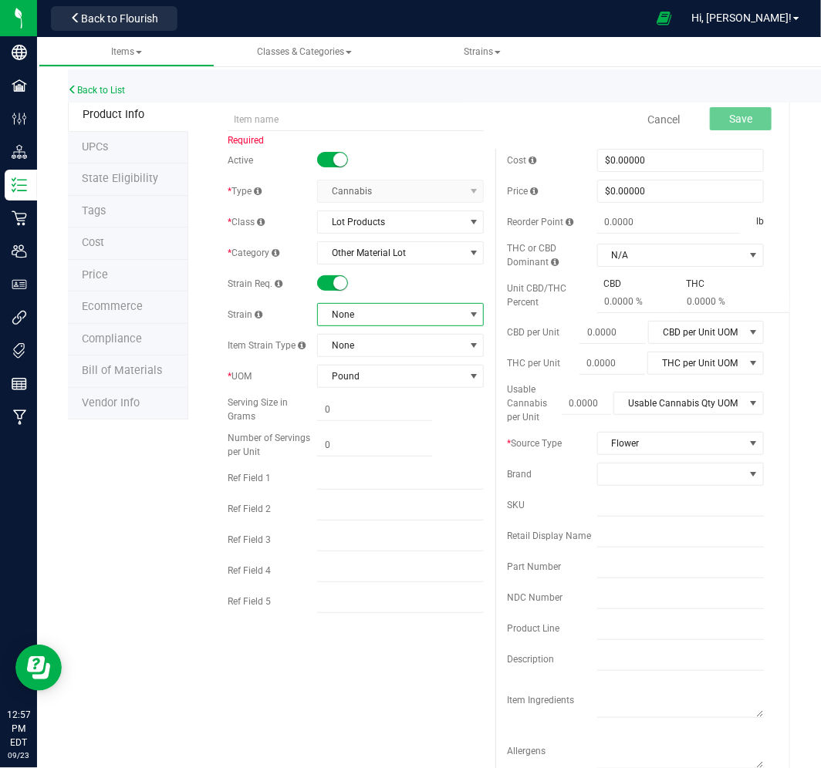
click at [397, 320] on span "None" at bounding box center [391, 315] width 146 height 22
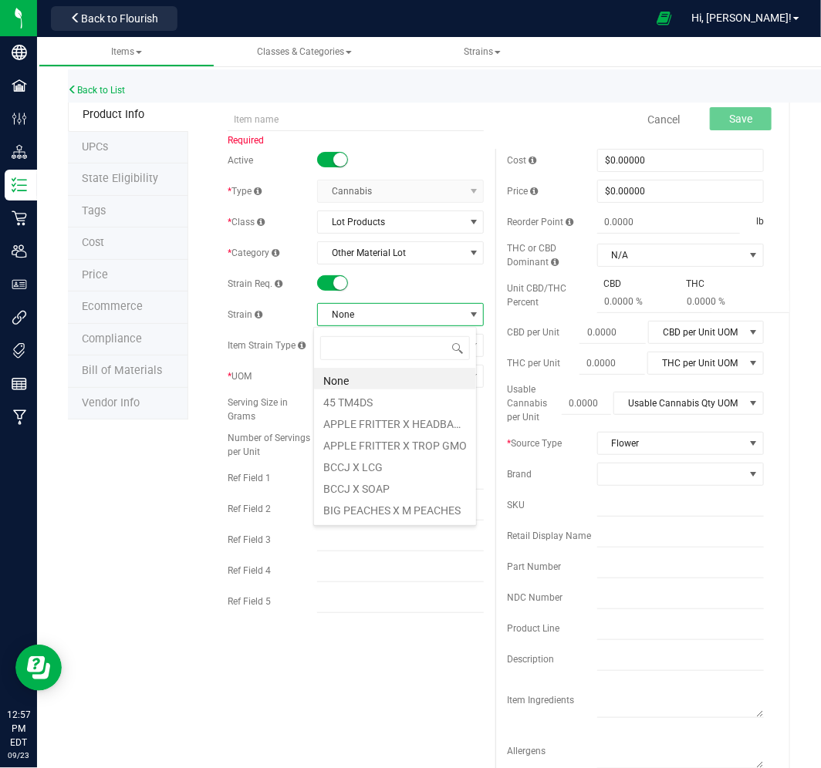
scroll to position [23, 163]
type input "mix"
click at [365, 376] on li "MIX" at bounding box center [395, 379] width 162 height 22
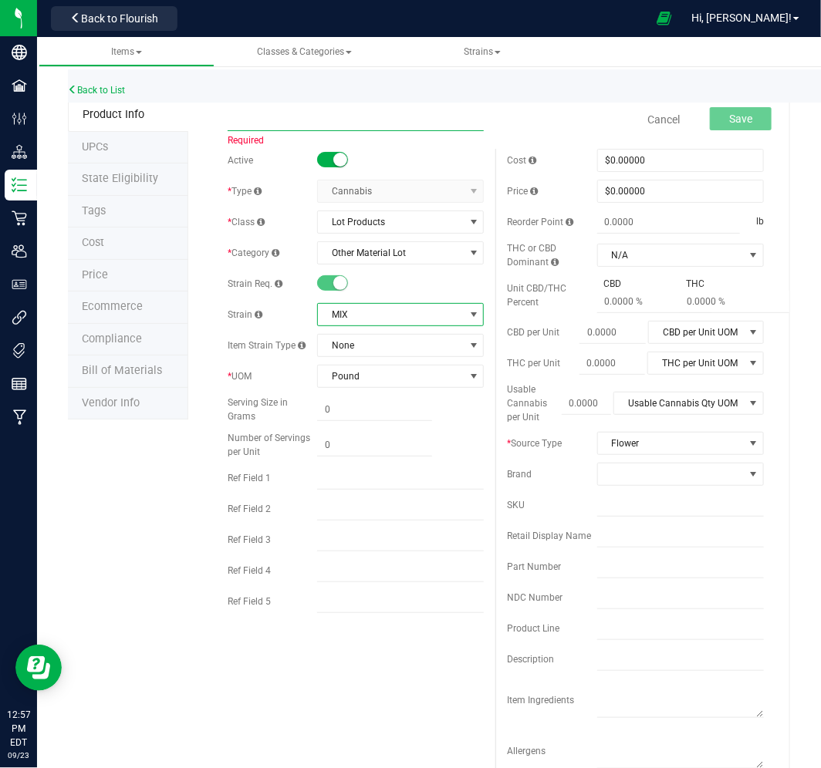
click at [324, 121] on input "text" at bounding box center [356, 119] width 257 height 23
type input "m"
type input "MIX- DRY UNBUCKED"
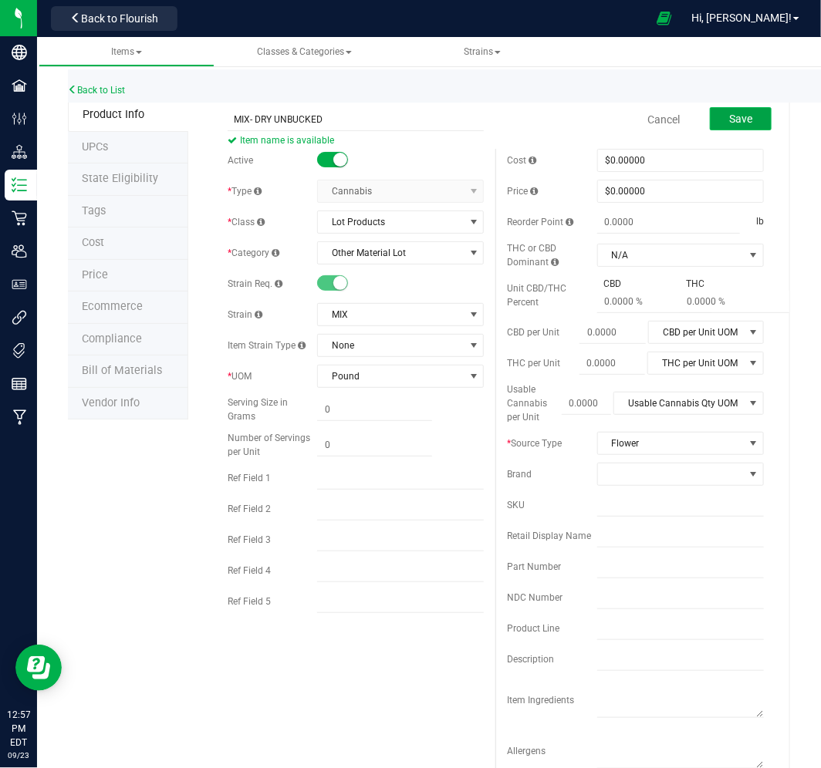
click at [734, 120] on span "Save" at bounding box center [740, 119] width 23 height 12
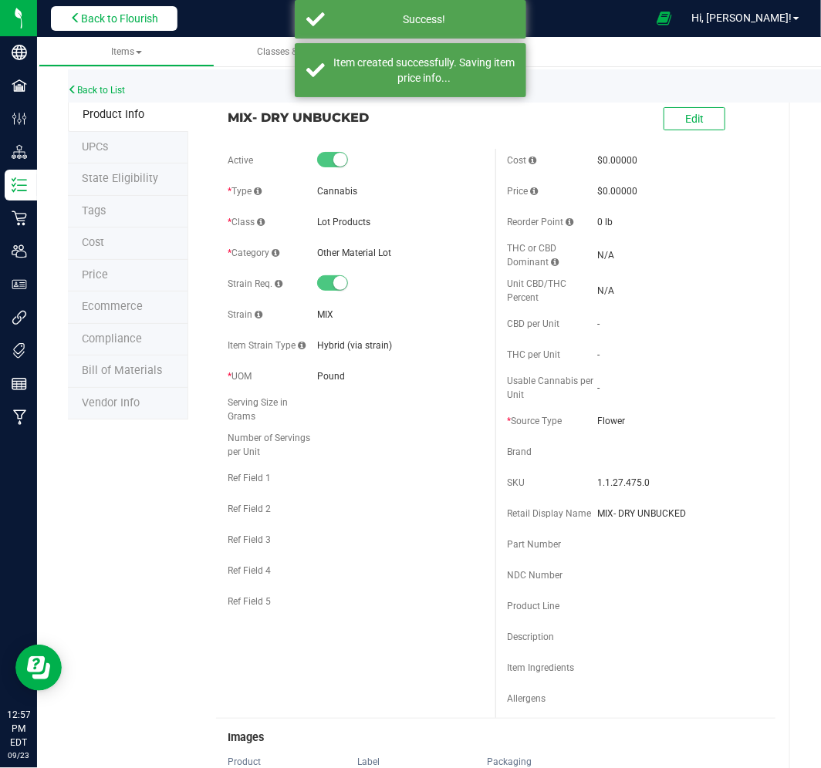
click at [103, 16] on span "Back to Flourish" at bounding box center [119, 18] width 77 height 12
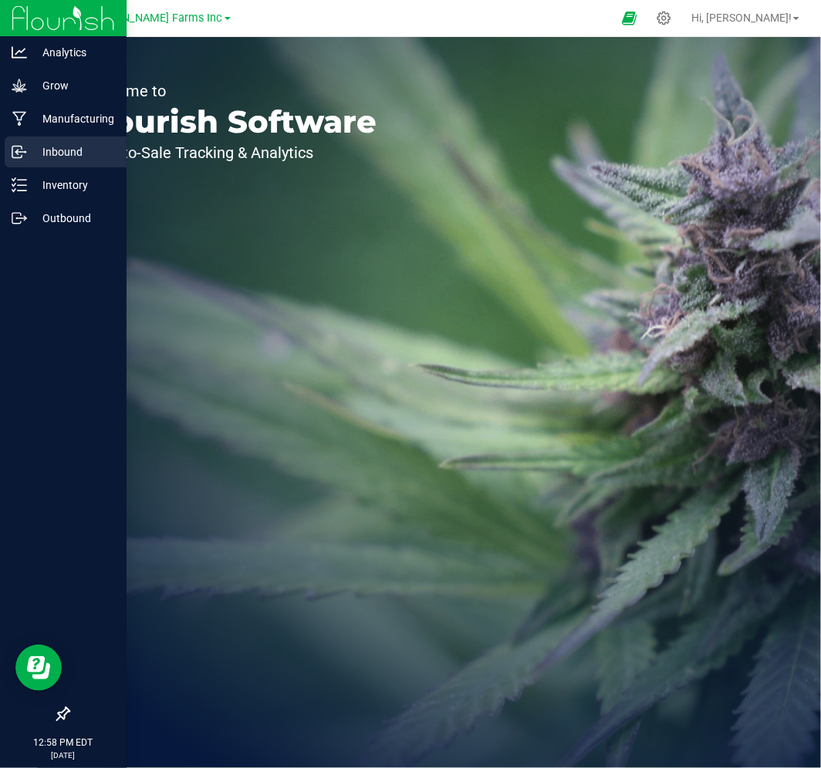
click at [68, 150] on p "Inbound" at bounding box center [73, 152] width 93 height 19
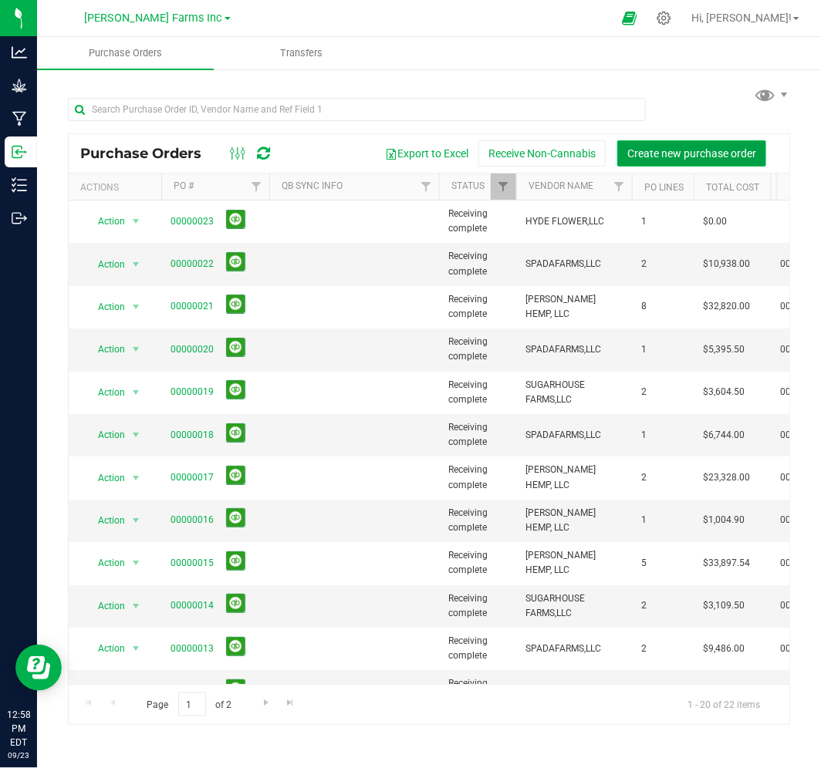
click at [654, 149] on span "Create new purchase order" at bounding box center [691, 153] width 129 height 12
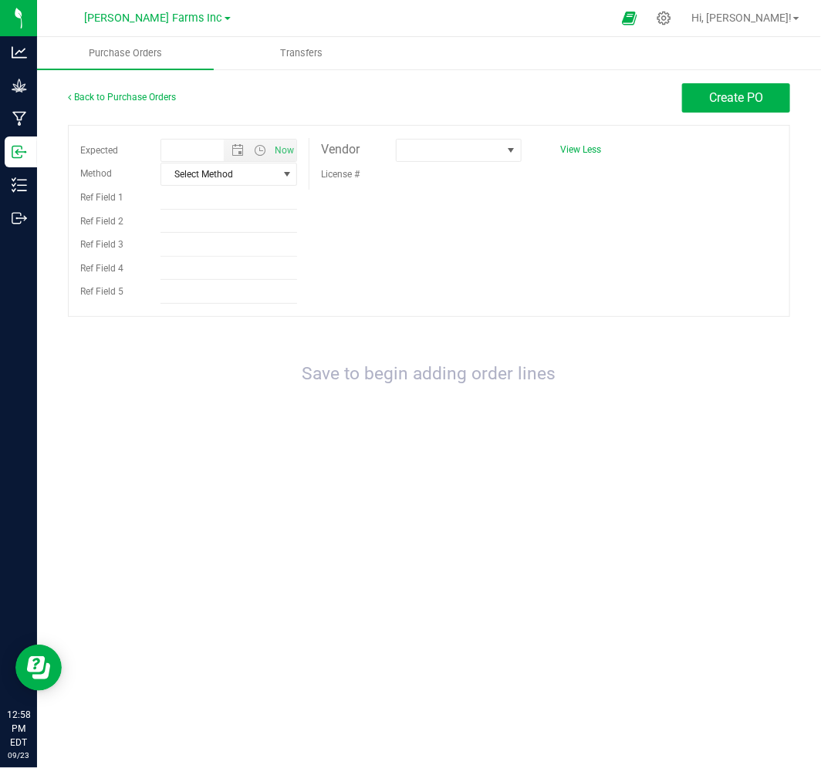
type input "[DATE] 12:58 PM"
click at [502, 151] on span at bounding box center [459, 150] width 126 height 23
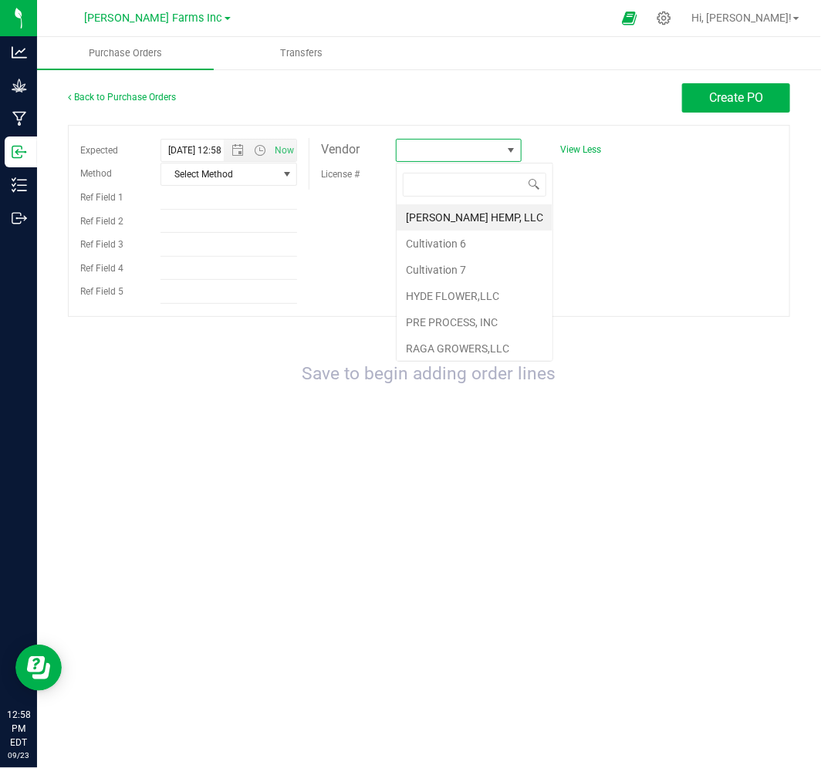
scroll to position [23, 125]
type input "WE"
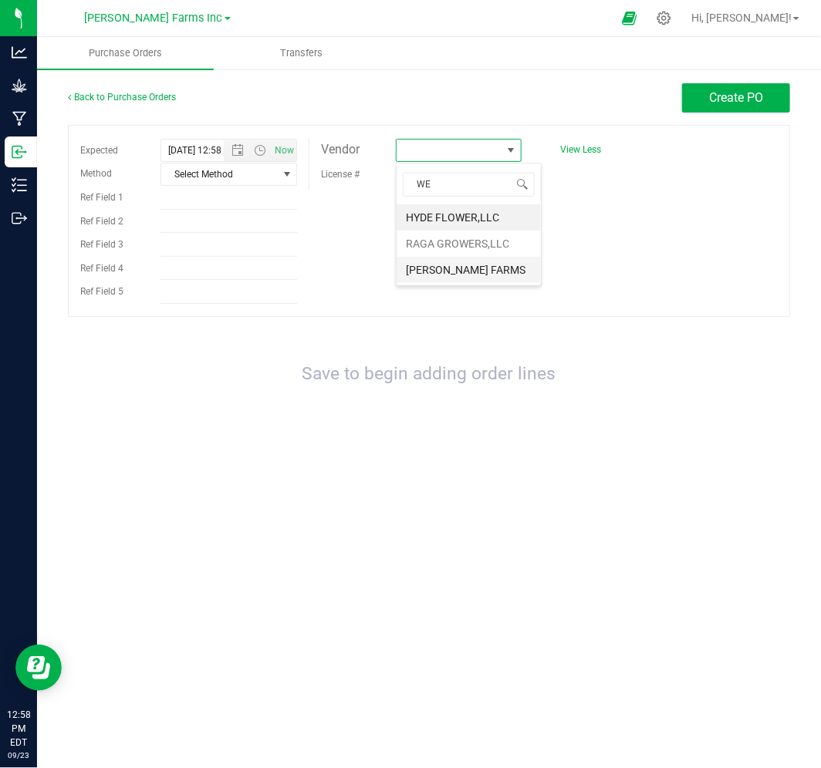
click at [480, 264] on li "[PERSON_NAME] FARMS" at bounding box center [469, 270] width 144 height 26
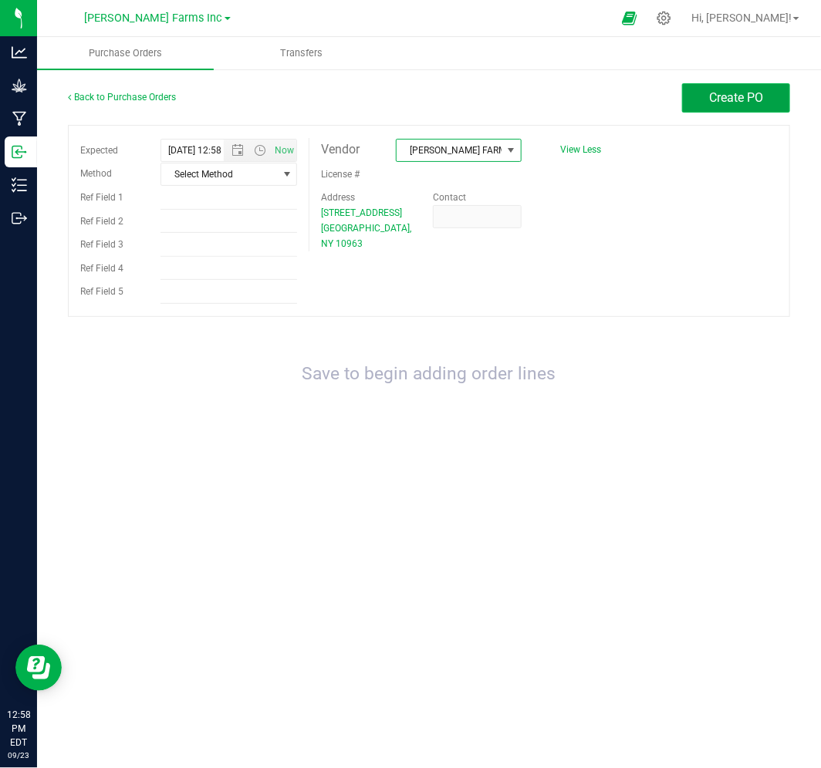
click at [706, 98] on button "Create PO" at bounding box center [736, 97] width 108 height 29
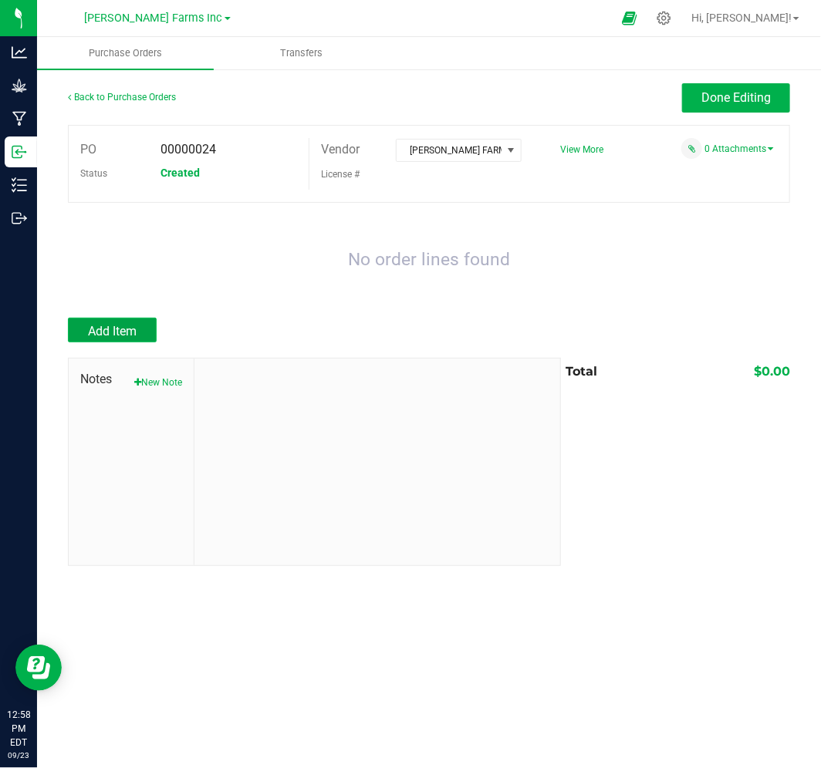
click at [106, 338] on span "Add Item" at bounding box center [112, 331] width 49 height 15
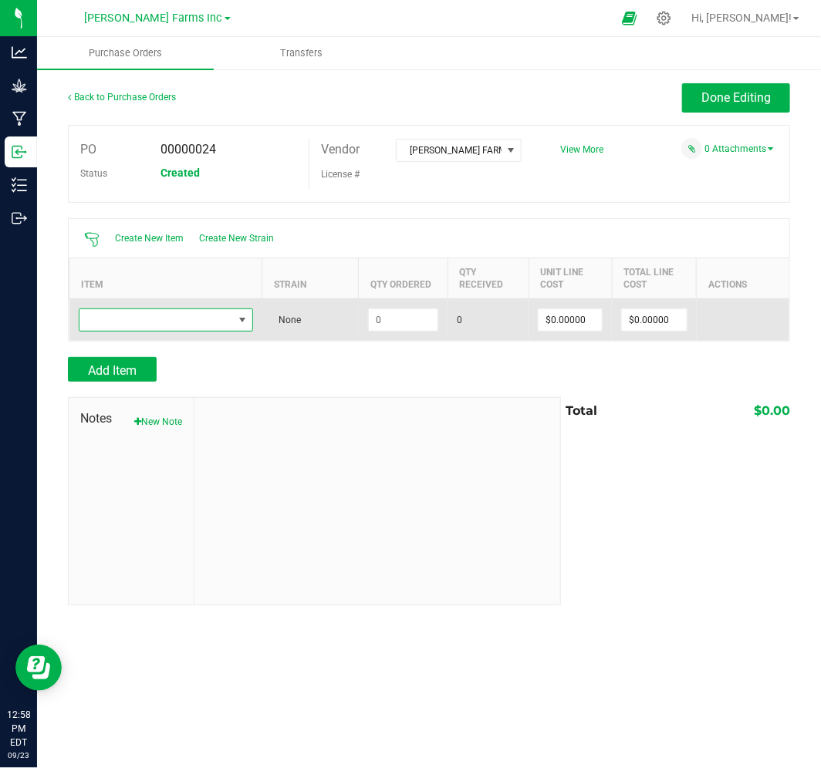
click at [197, 324] on span "NO DATA FOUND" at bounding box center [156, 320] width 154 height 22
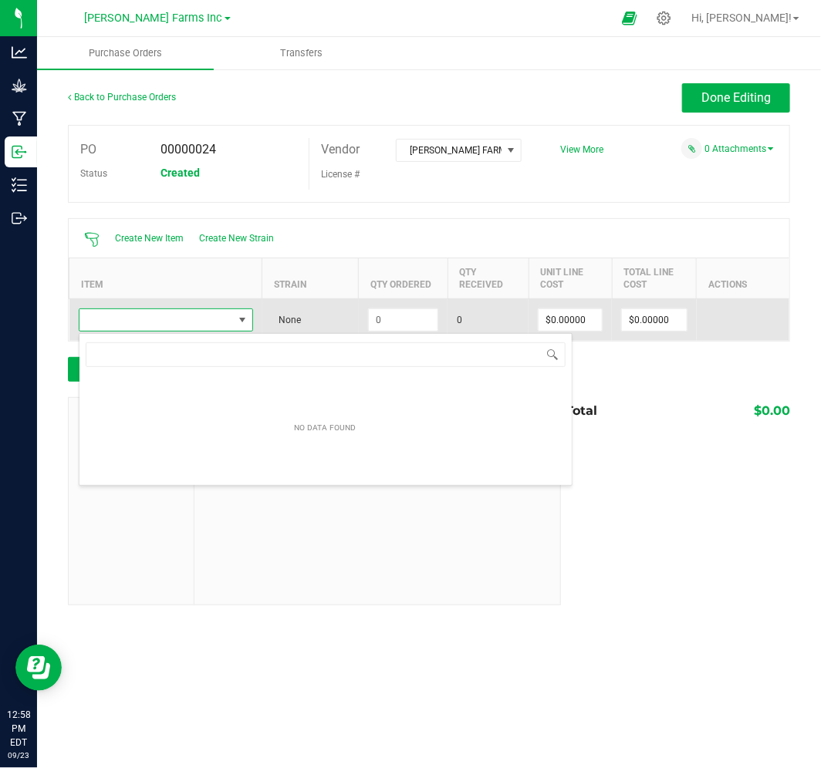
scroll to position [23, 174]
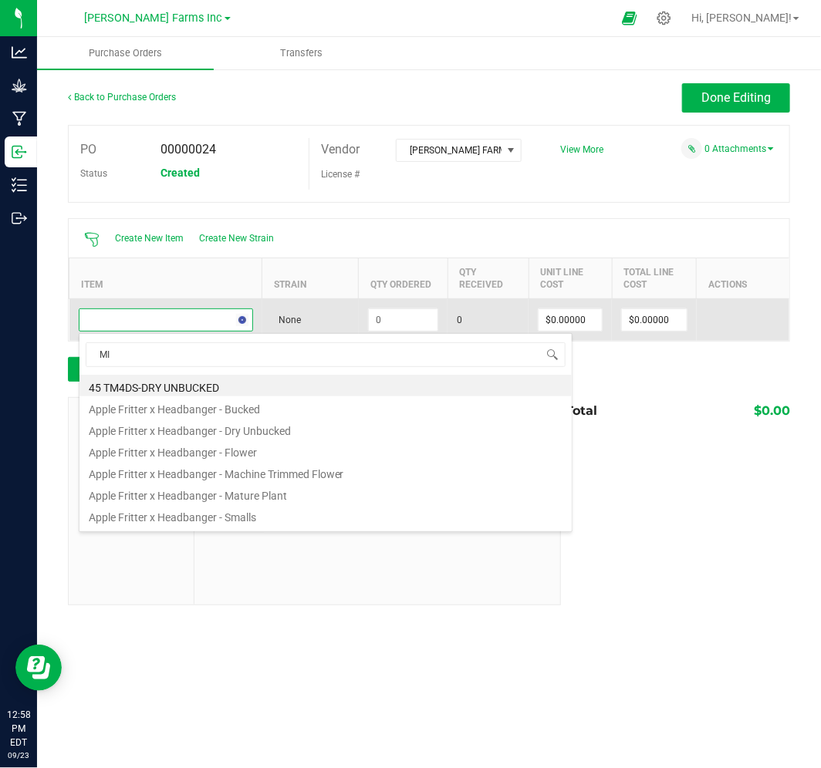
type input "MIX"
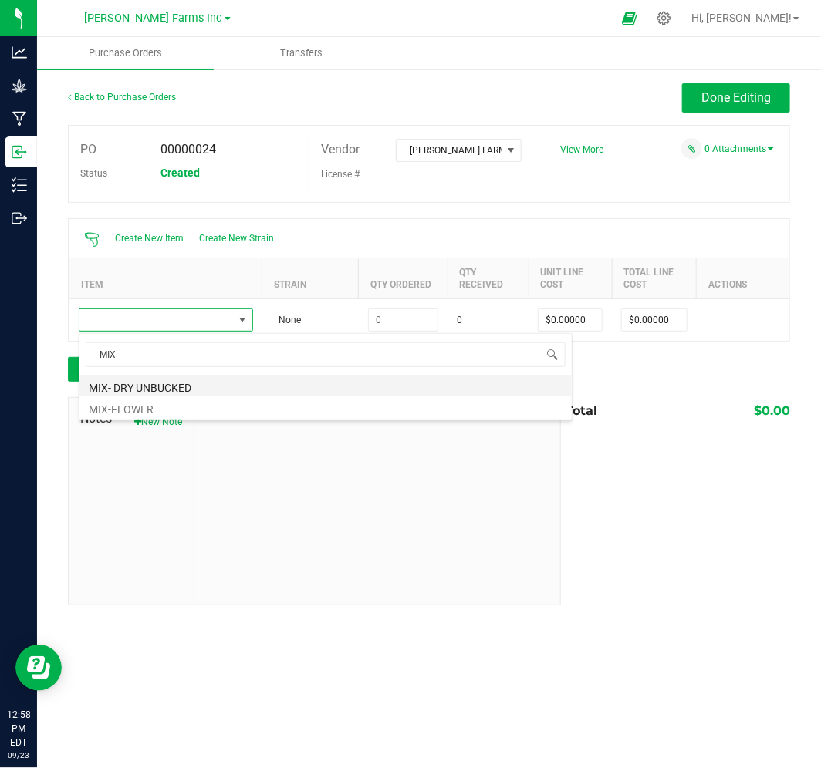
click at [211, 380] on li "MIX- DRY UNBUCKED" at bounding box center [325, 386] width 492 height 22
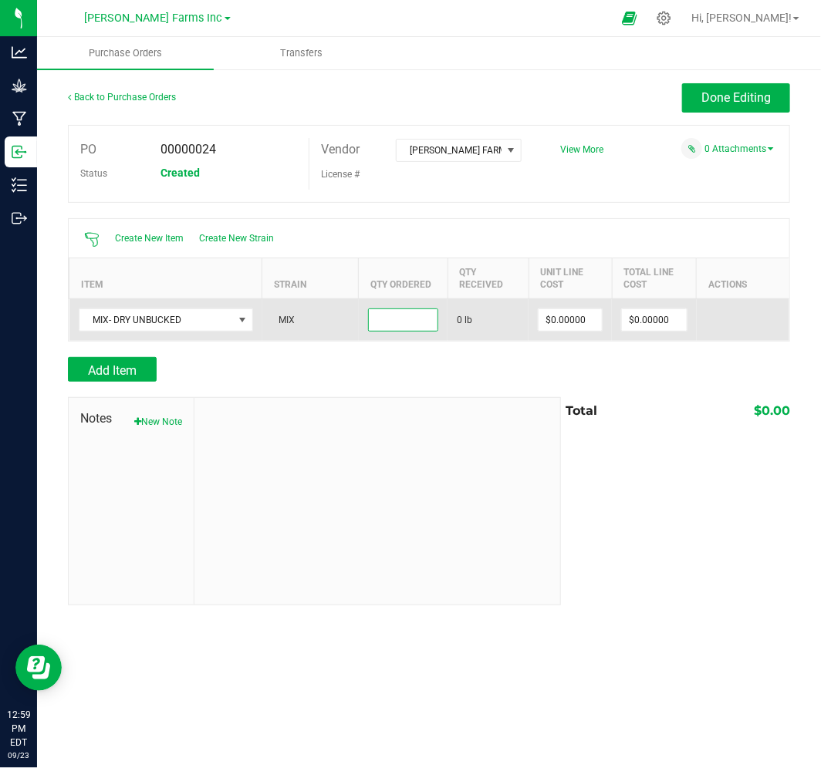
click at [390, 329] on input at bounding box center [403, 320] width 69 height 22
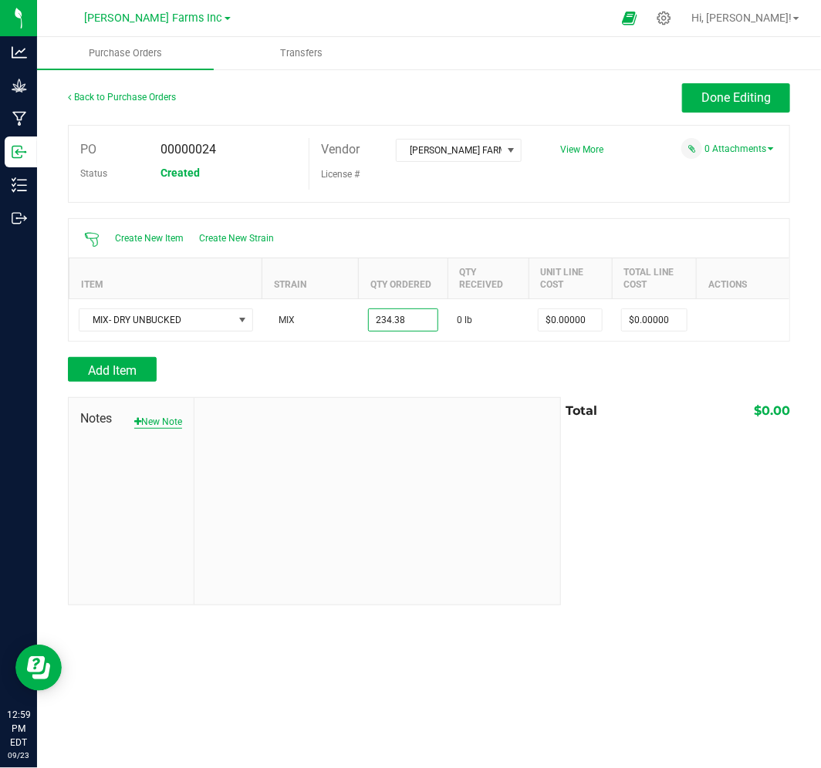
type input "234.3800 lb"
click at [151, 424] on button "New Note" at bounding box center [158, 422] width 48 height 14
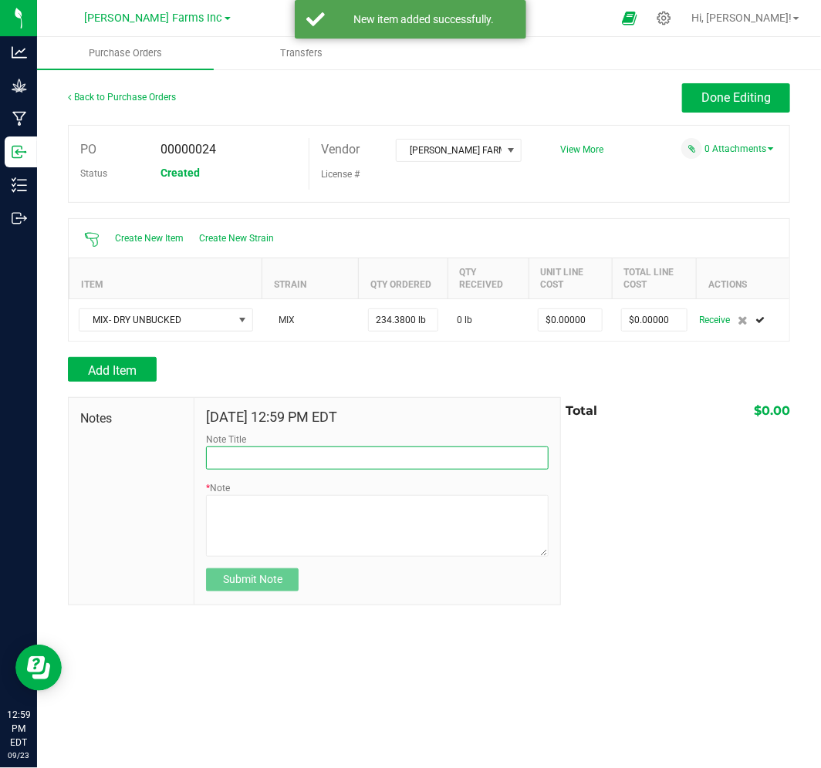
click at [314, 455] on input "Note Title" at bounding box center [377, 458] width 343 height 23
type input "0"
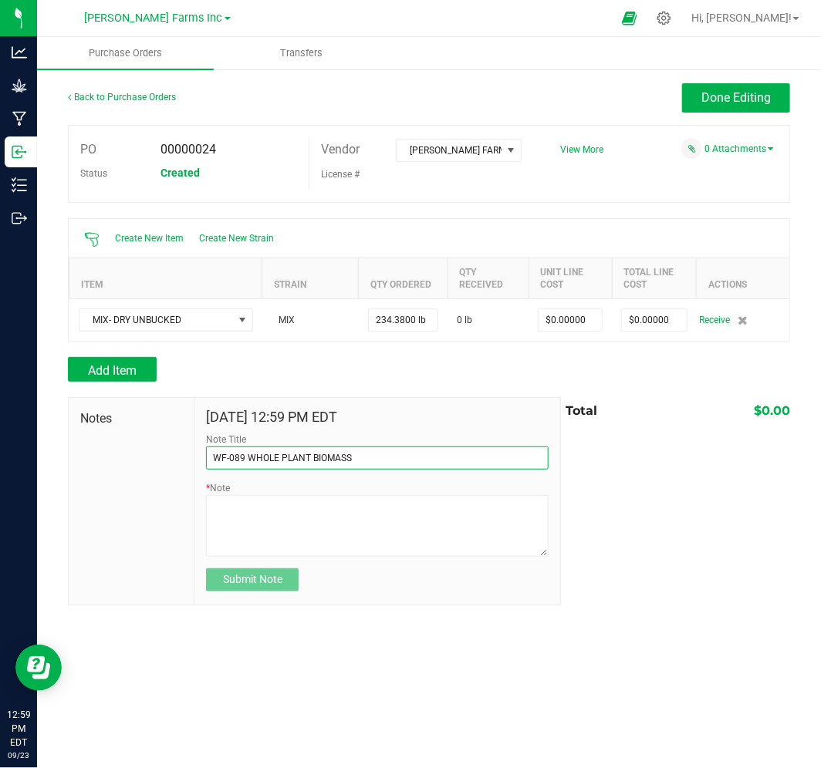
type input "WF-089 WHOLE PLANT BIOMASS"
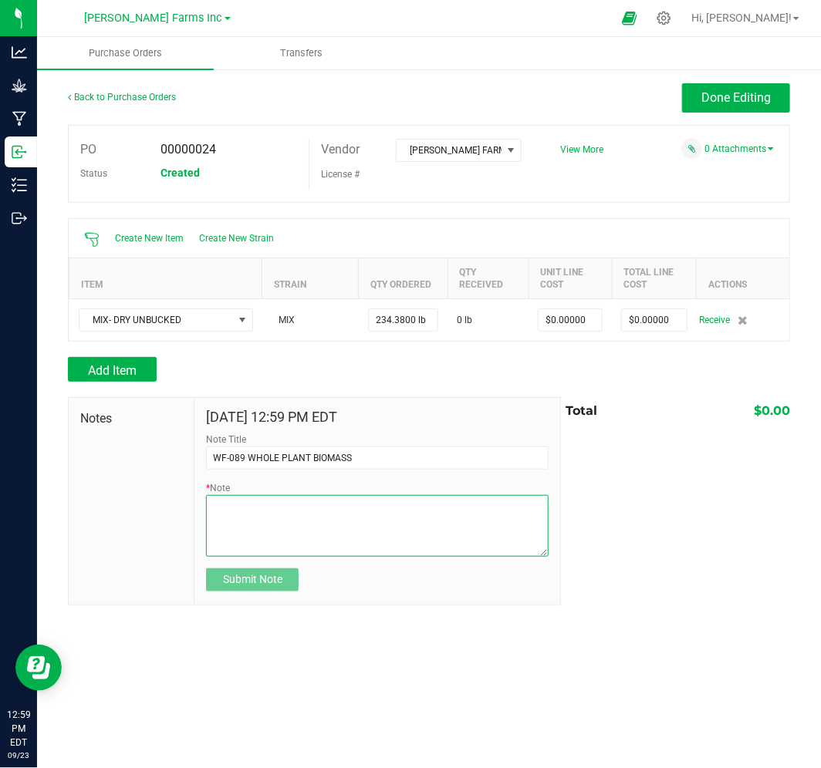
click at [325, 515] on textarea "* Note" at bounding box center [377, 526] width 343 height 62
paste textarea "089-051325-GLNSP-FP1 GELONADE X SOAP 65.9 089-051325-RS11TC-FP1 RS11 X TROP CHE…"
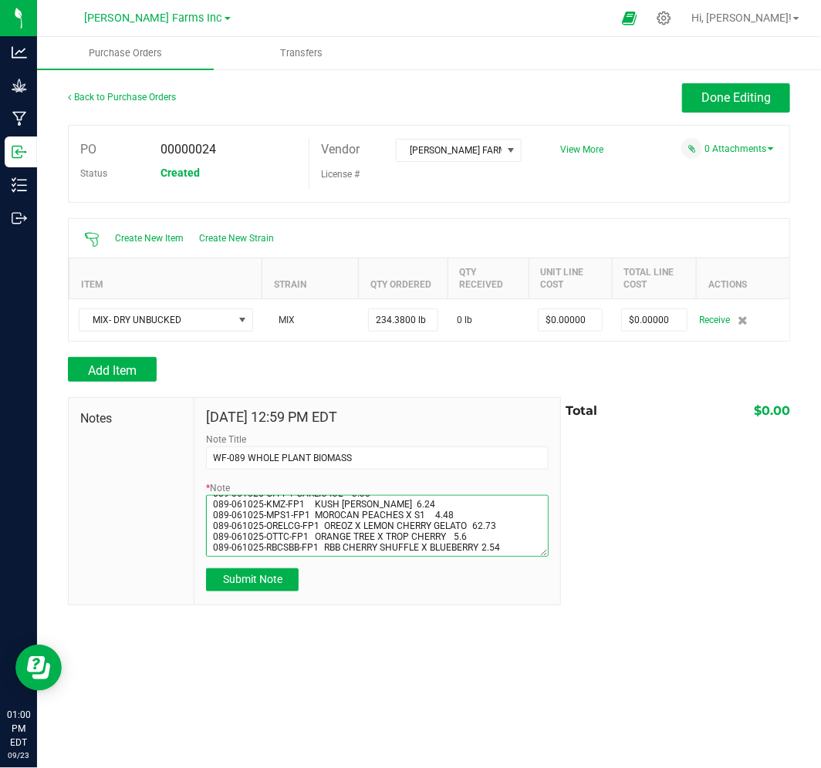
scroll to position [0, 0]
type textarea "089-051325-GLNSP-FP1 GELONADE X SOAP 65.9 089-051325-RS11TC-FP1 RS11 X TROP CHE…"
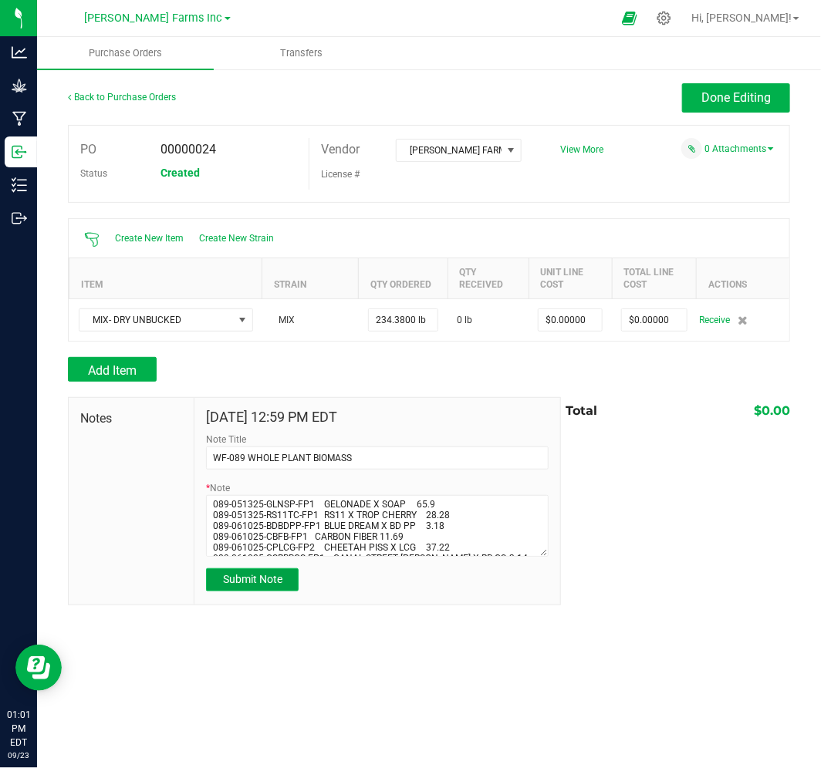
click at [230, 586] on span "Submit Note" at bounding box center [252, 579] width 59 height 12
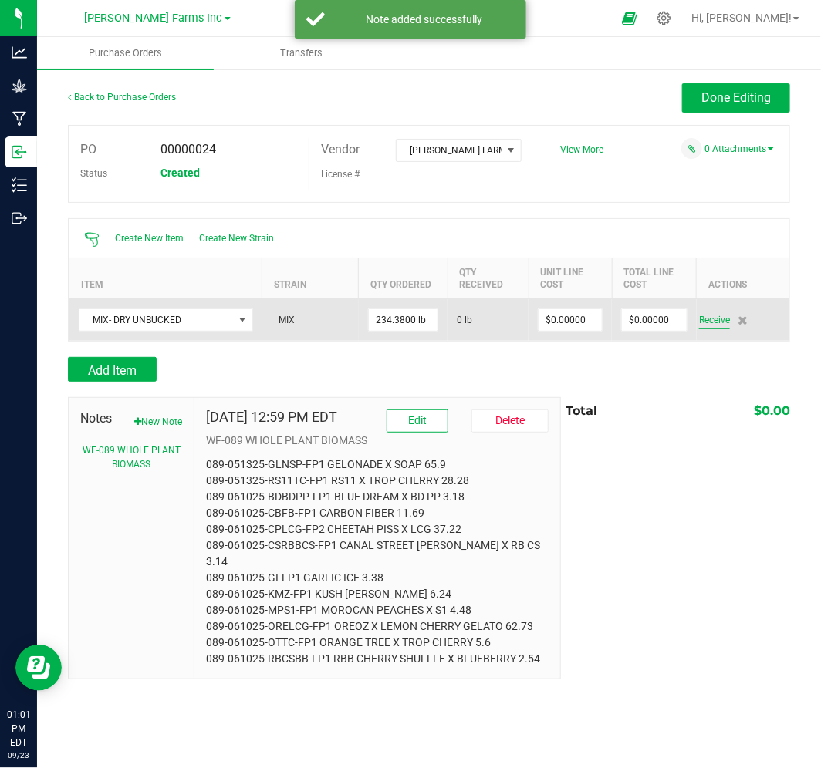
click at [711, 320] on span "Receive" at bounding box center [714, 320] width 31 height 19
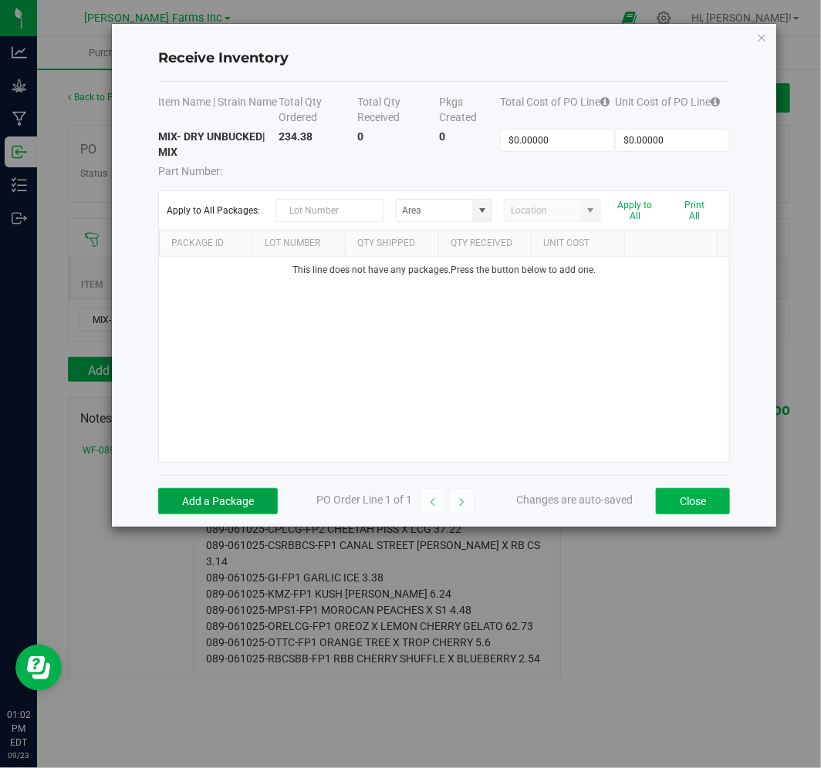
click at [225, 502] on button "Add a Package" at bounding box center [218, 501] width 120 height 26
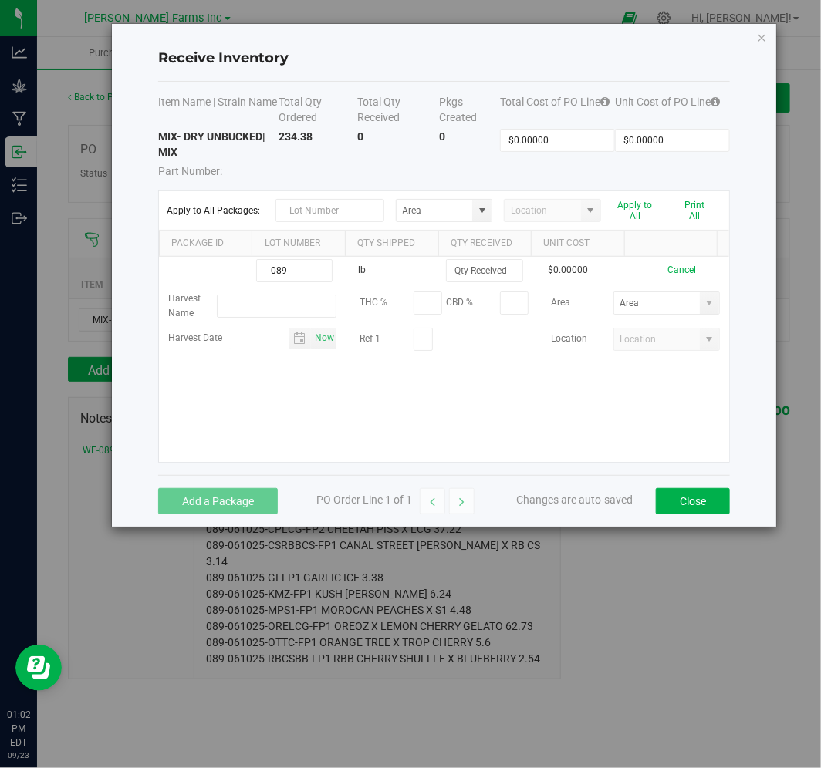
click at [590, 681] on div "Receive Inventory Item Name | Strain Name Total Qty Ordered Total Qty Received …" at bounding box center [416, 384] width 833 height 768
click at [289, 255] on th "Lot Number" at bounding box center [298, 244] width 93 height 26
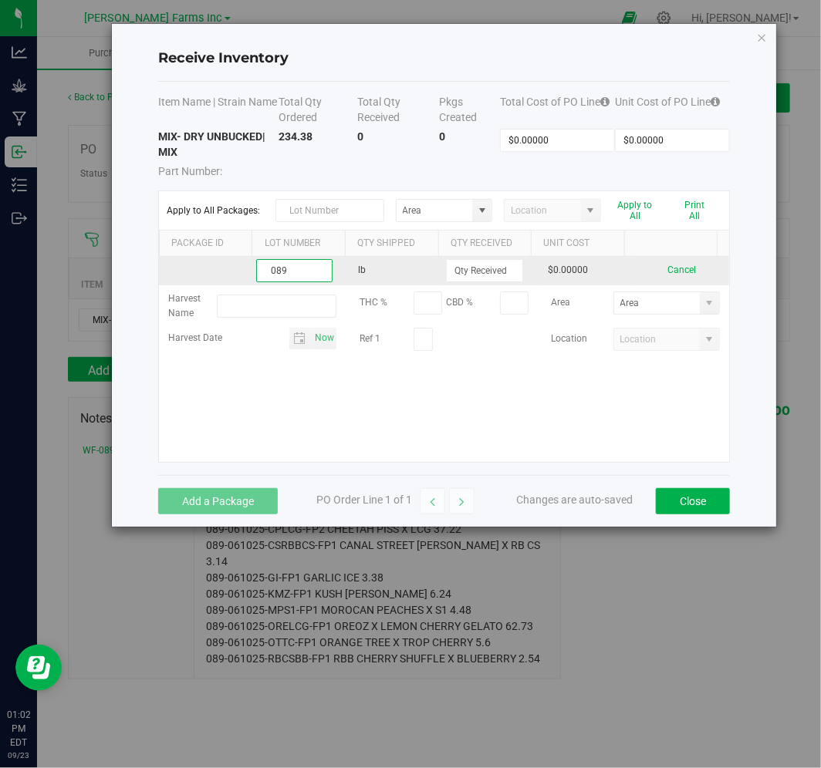
click at [293, 274] on input "089" at bounding box center [294, 270] width 76 height 23
click at [464, 271] on input at bounding box center [484, 271] width 75 height 22
click at [320, 265] on input "089-MIX WHOLE PLANT" at bounding box center [294, 270] width 76 height 23
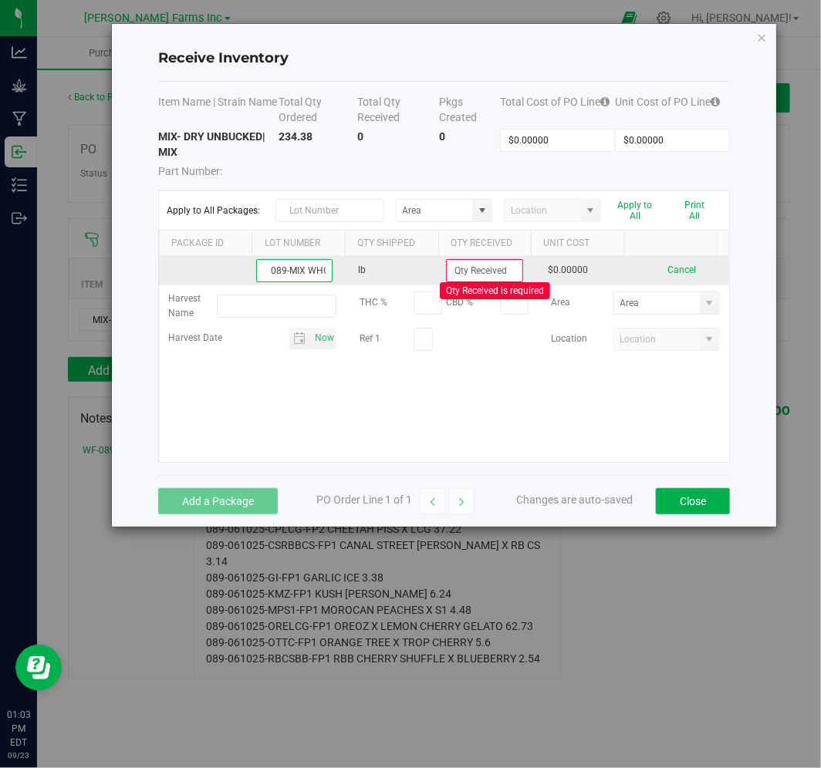
click at [313, 272] on input "089-MIX WHOLE PLANT" at bounding box center [294, 270] width 76 height 23
type input "089-MIX WHOLE PLANT BIO"
click at [471, 275] on input at bounding box center [484, 271] width 75 height 22
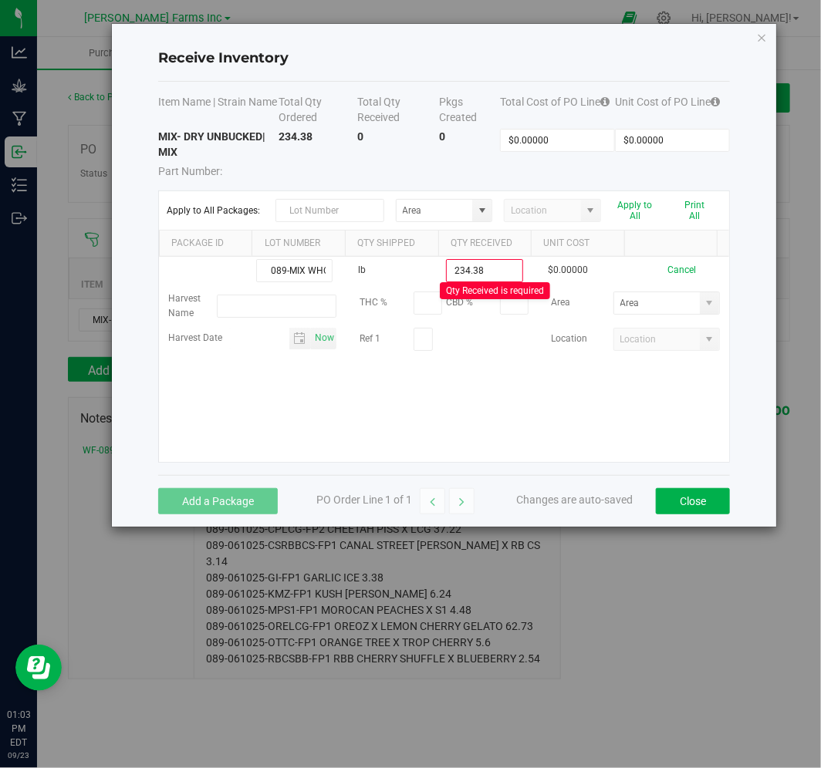
type input "234.3800 lb"
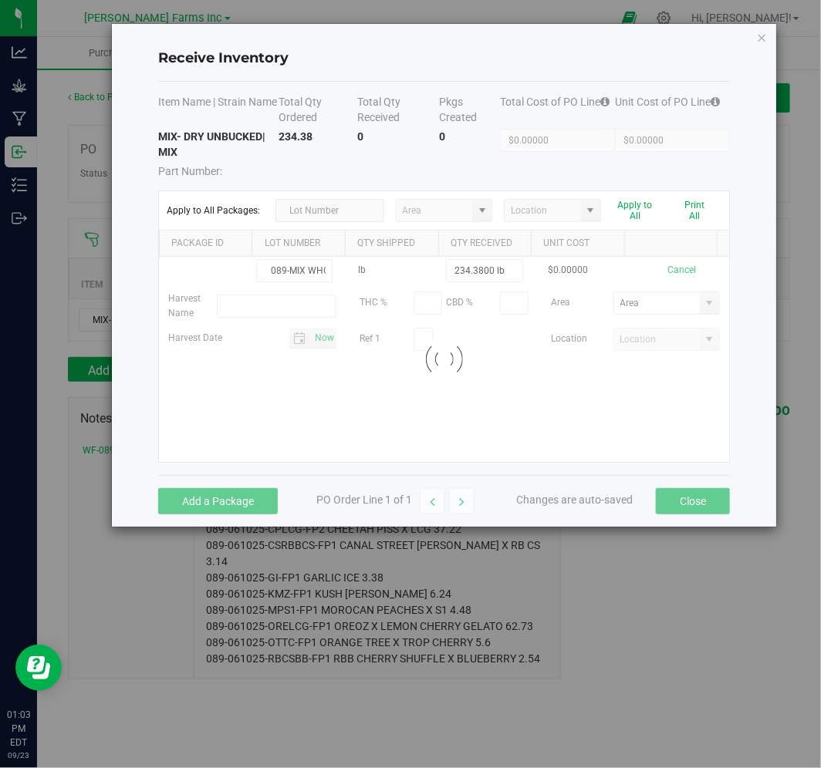
click at [528, 410] on kendo-grid-list "089-MIX WHOLE PLANT BIO lb 234.3800 lb $0.00000 Cancel Harvest Name THC % CBD %…" at bounding box center [444, 359] width 570 height 205
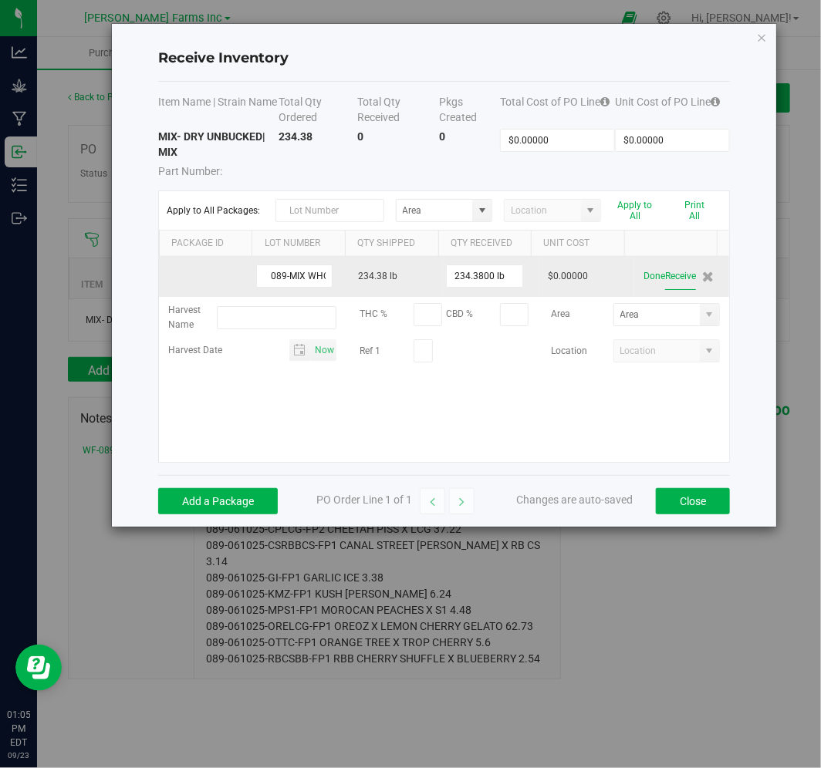
click at [667, 279] on button "Receive" at bounding box center [680, 276] width 31 height 27
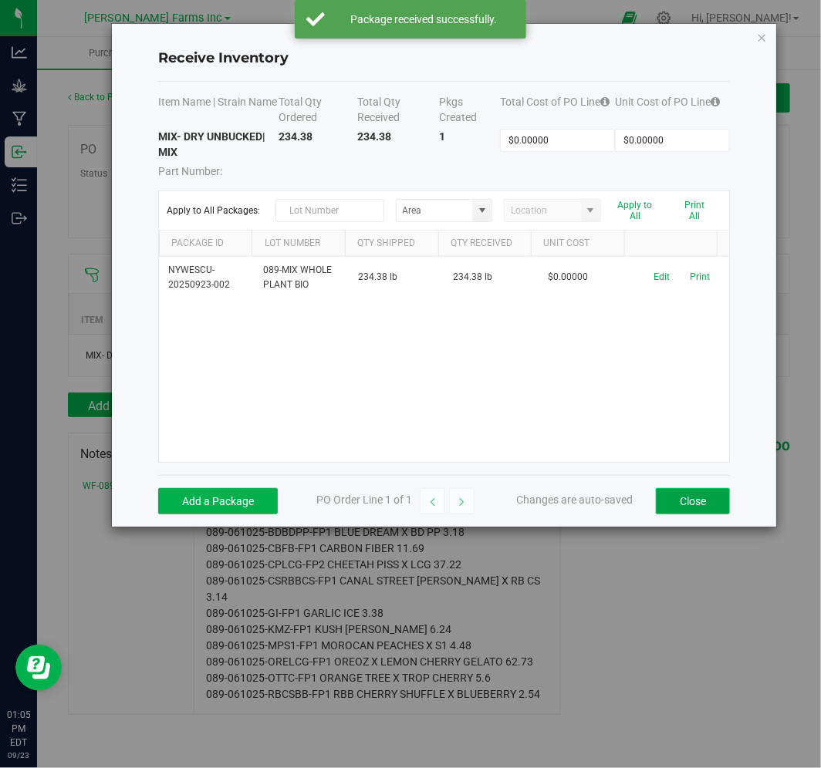
click at [685, 496] on button "Close" at bounding box center [693, 501] width 74 height 26
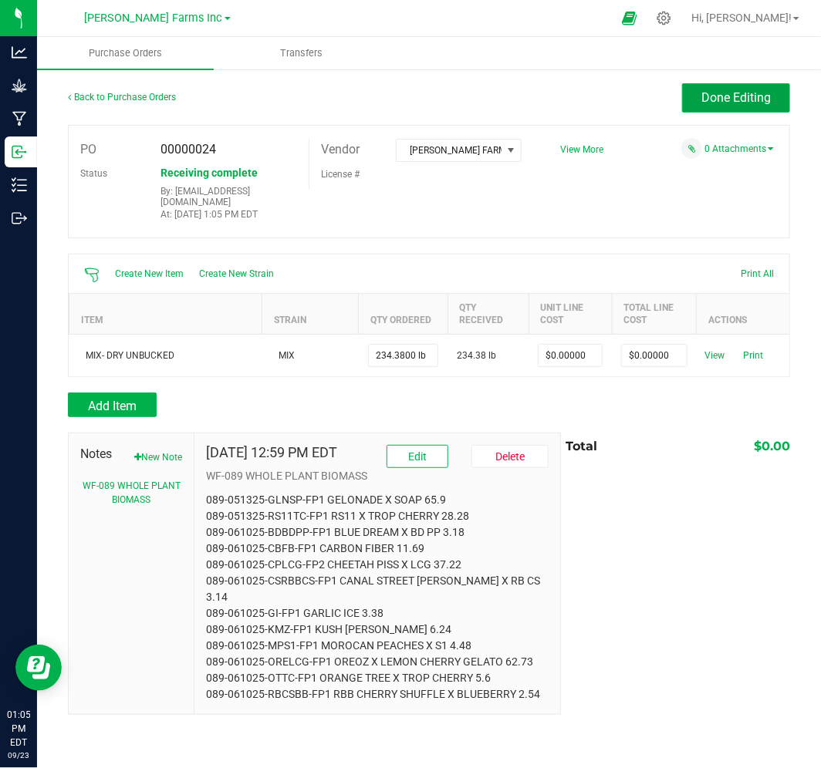
click at [728, 108] on button "Done Editing" at bounding box center [736, 97] width 108 height 29
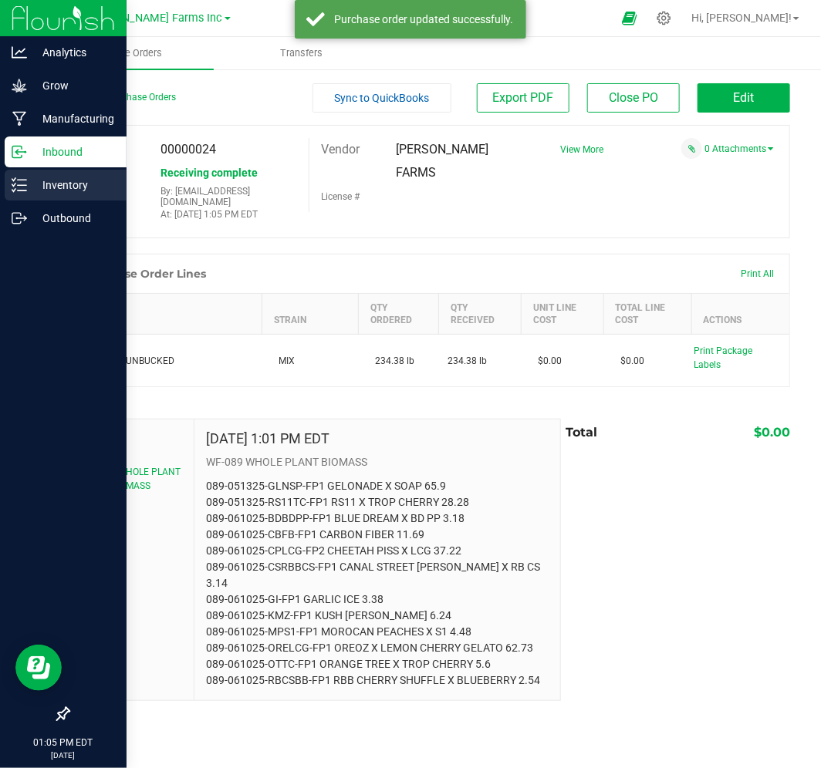
click at [27, 194] on p "Inventory" at bounding box center [73, 185] width 93 height 19
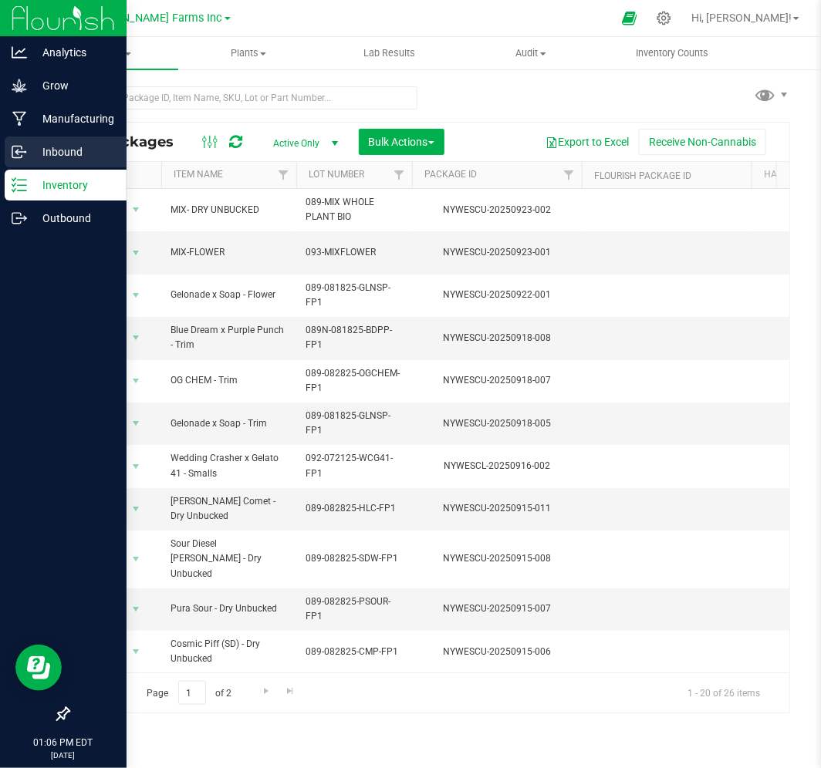
click at [60, 155] on p "Inbound" at bounding box center [73, 152] width 93 height 19
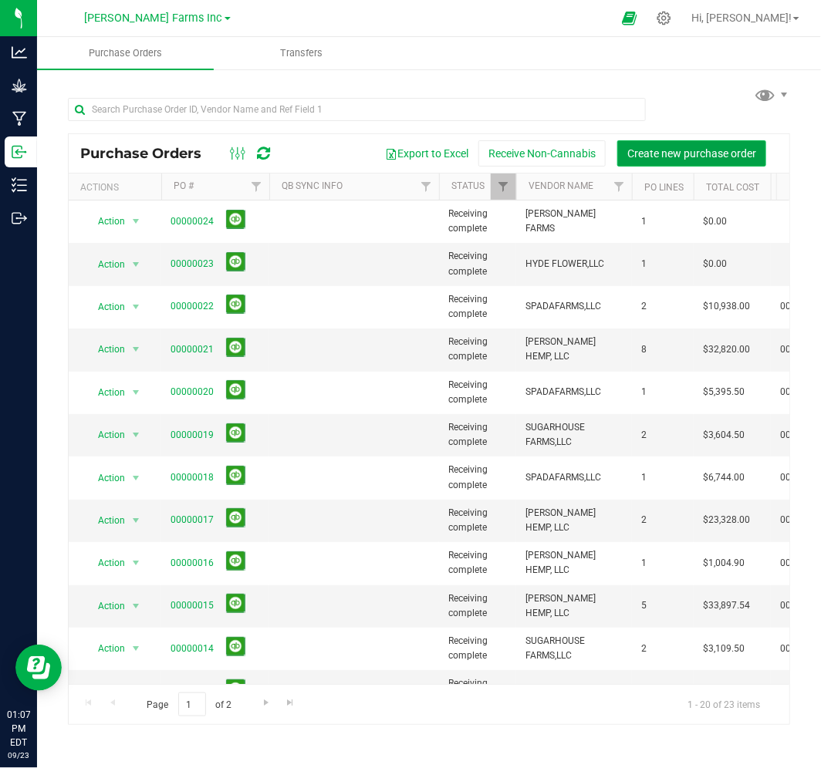
click at [684, 153] on span "Create new purchase order" at bounding box center [691, 153] width 129 height 12
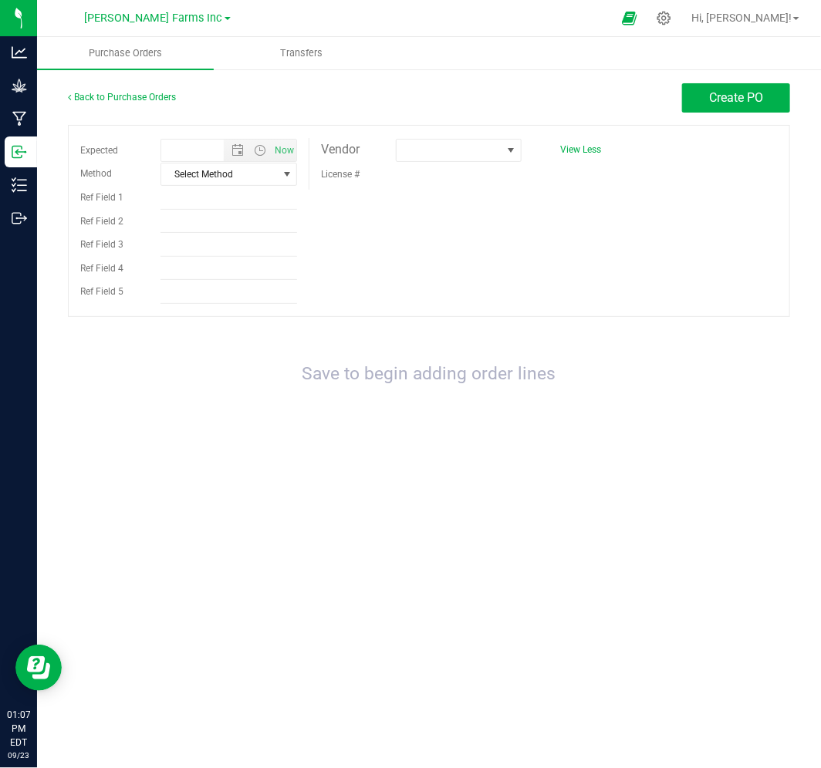
type input "[DATE] 1:07 PM"
click at [426, 154] on span at bounding box center [449, 151] width 105 height 22
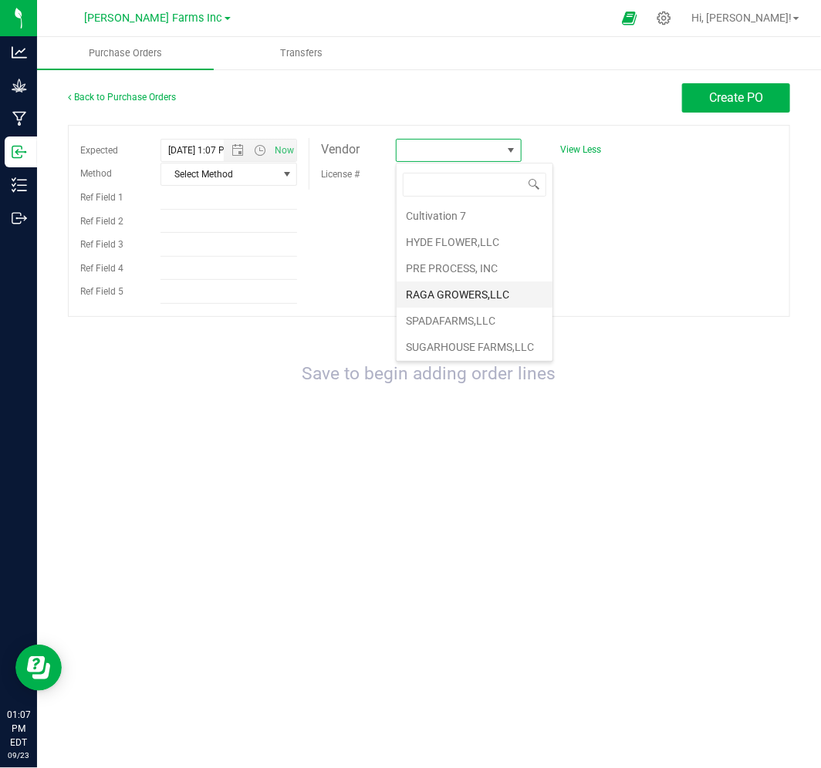
scroll to position [83, 0]
click at [471, 292] on li "SPADAFARMS,LLC" at bounding box center [475, 293] width 156 height 26
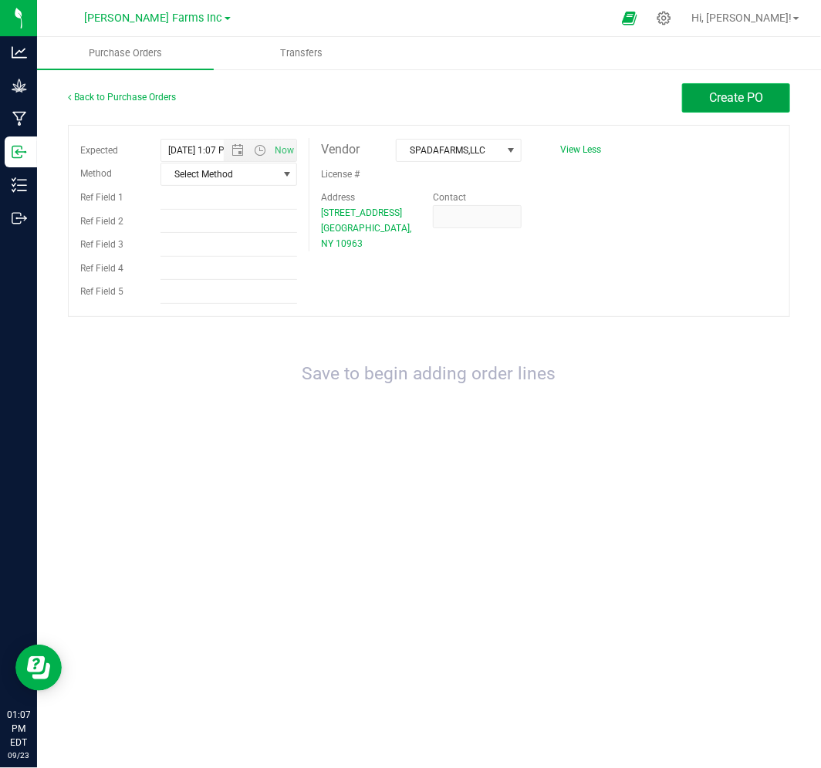
click at [711, 96] on span "Create PO" at bounding box center [736, 97] width 54 height 15
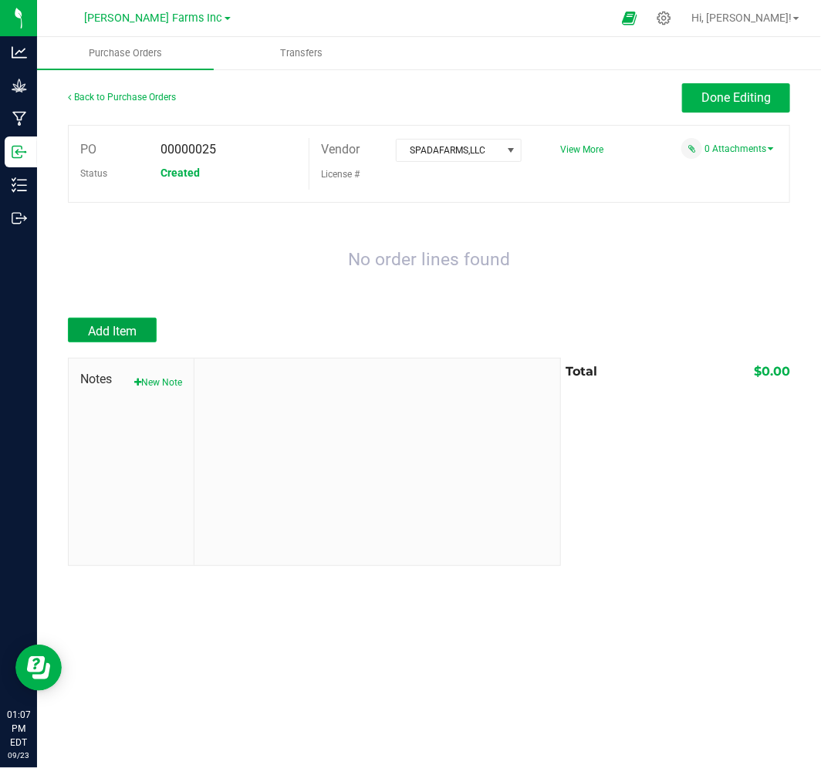
click at [126, 324] on button "Add Item" at bounding box center [112, 330] width 89 height 25
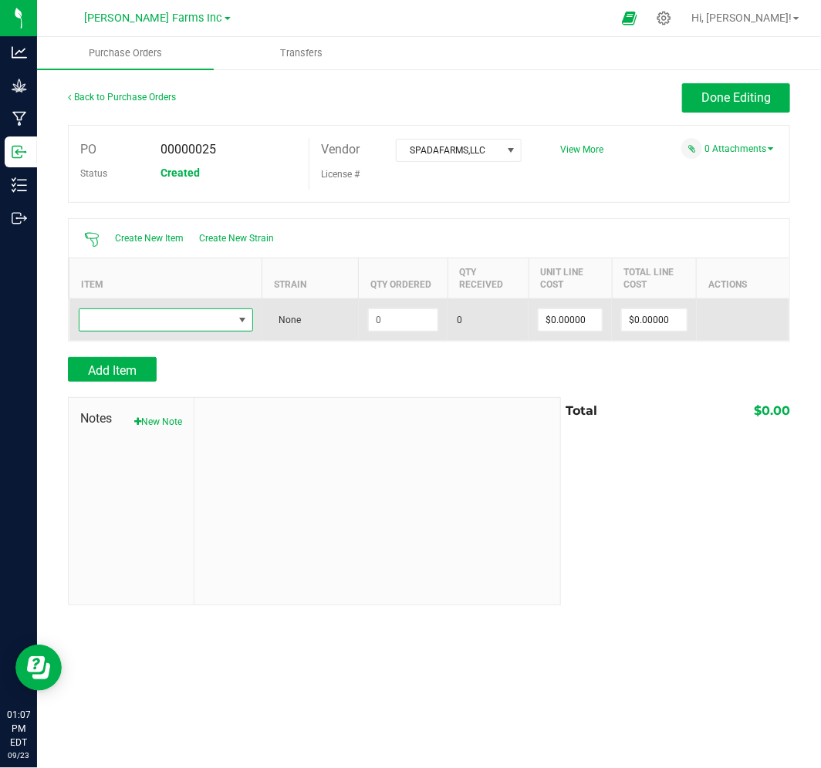
click at [210, 329] on span "NO DATA FOUND" at bounding box center [156, 320] width 154 height 22
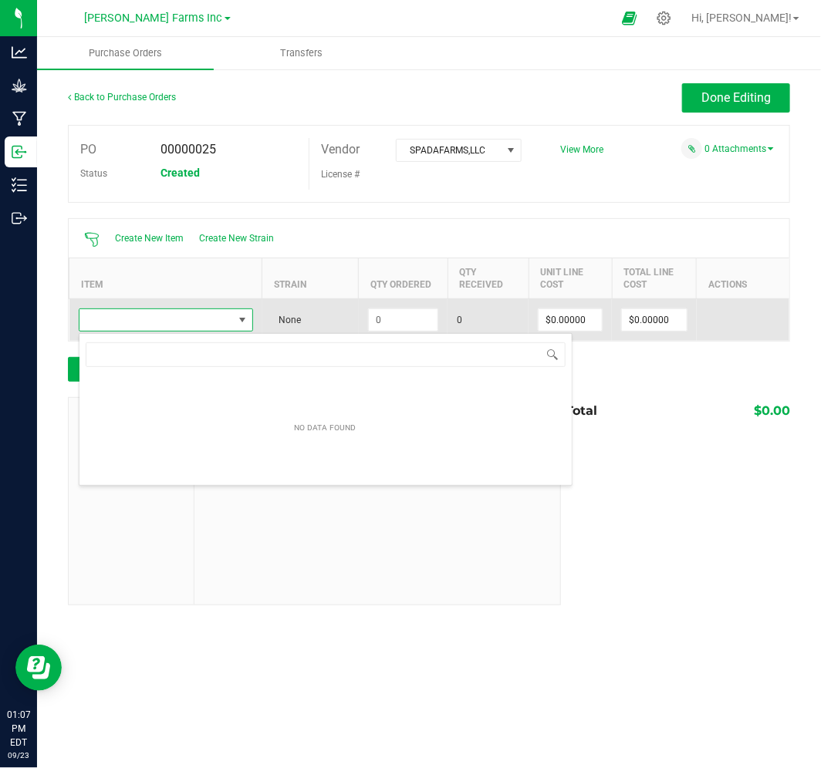
scroll to position [23, 174]
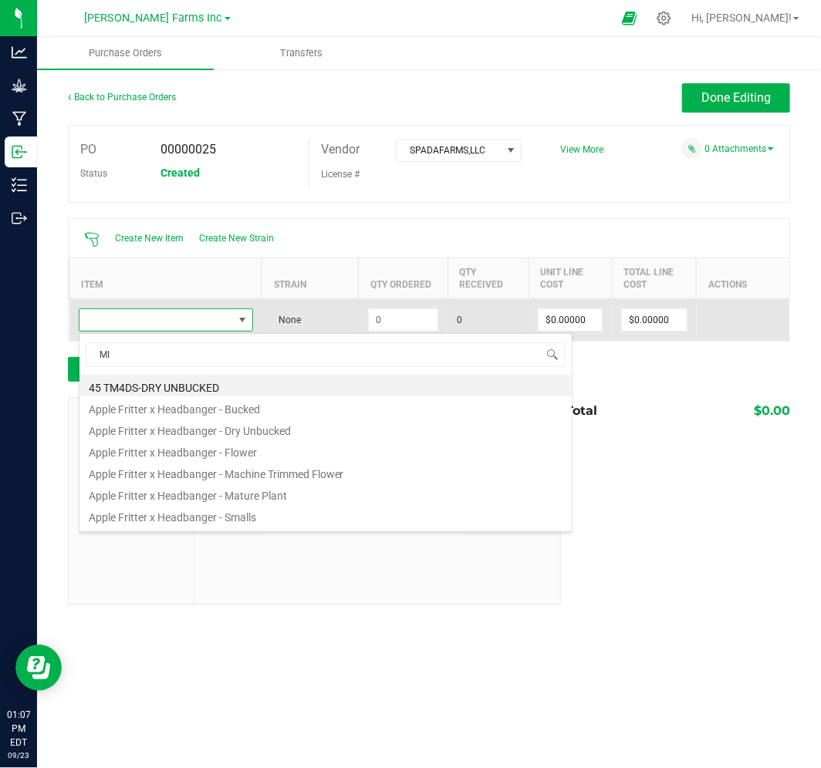
type input "MIX"
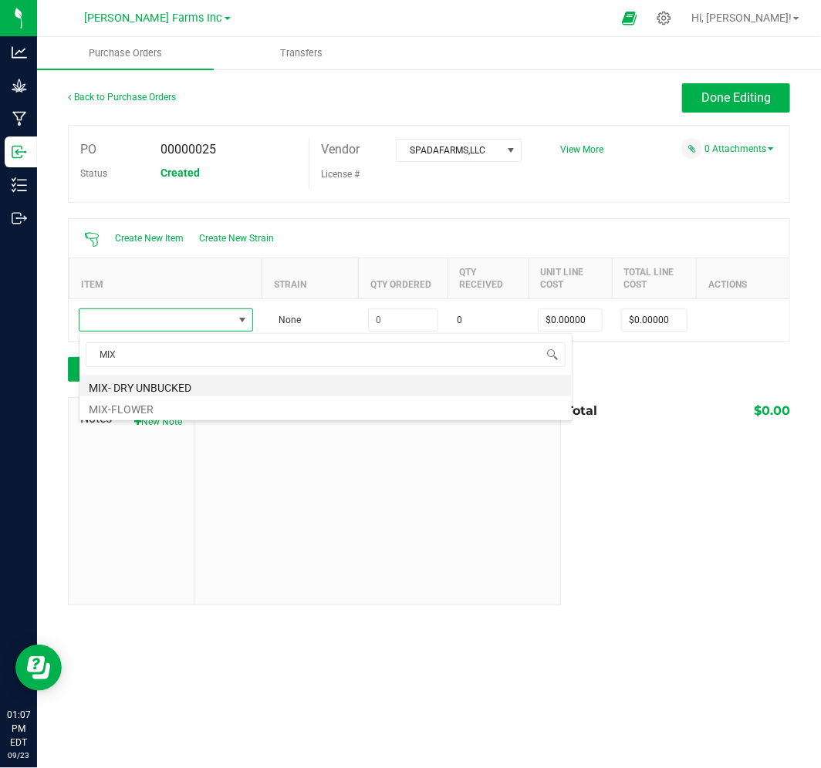
click at [176, 384] on li "MIX- DRY UNBUCKED" at bounding box center [325, 386] width 492 height 22
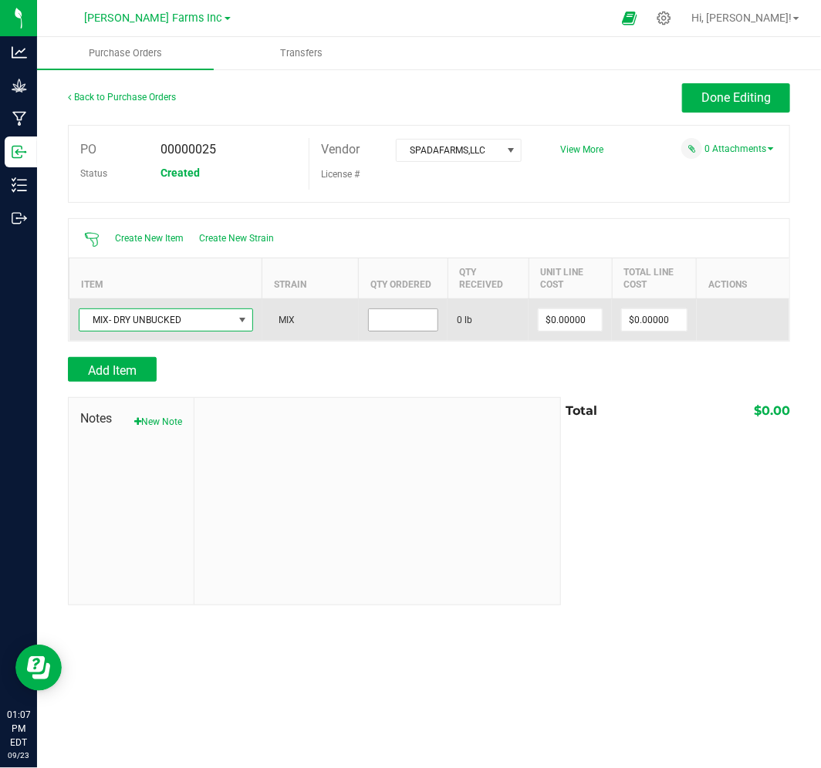
click at [413, 326] on input at bounding box center [403, 320] width 69 height 22
type input "53.2000 lb"
click at [562, 329] on input "0" at bounding box center [570, 320] width 63 height 22
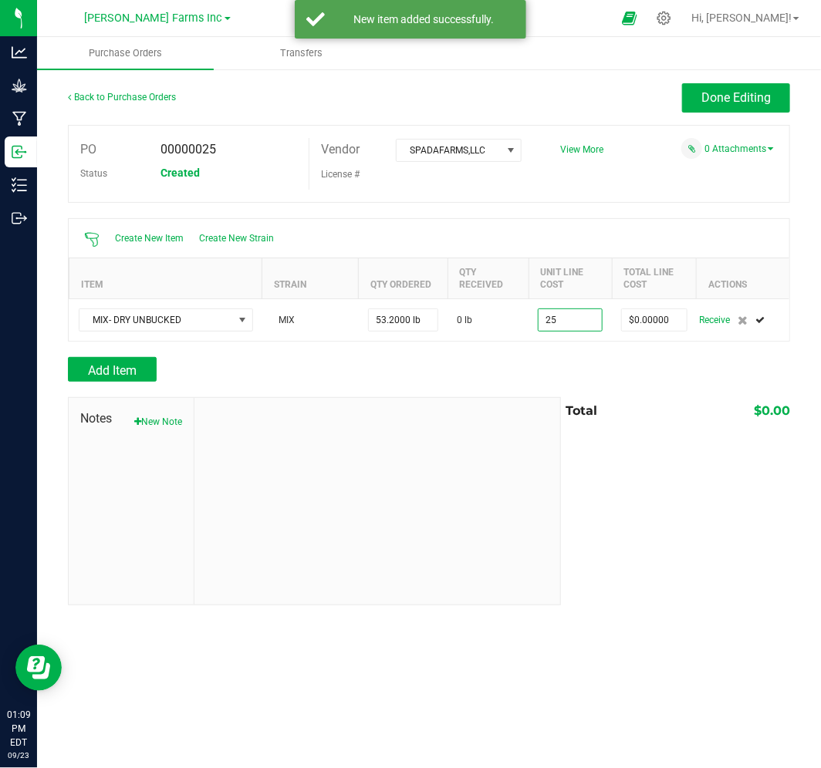
type input "$25.00000"
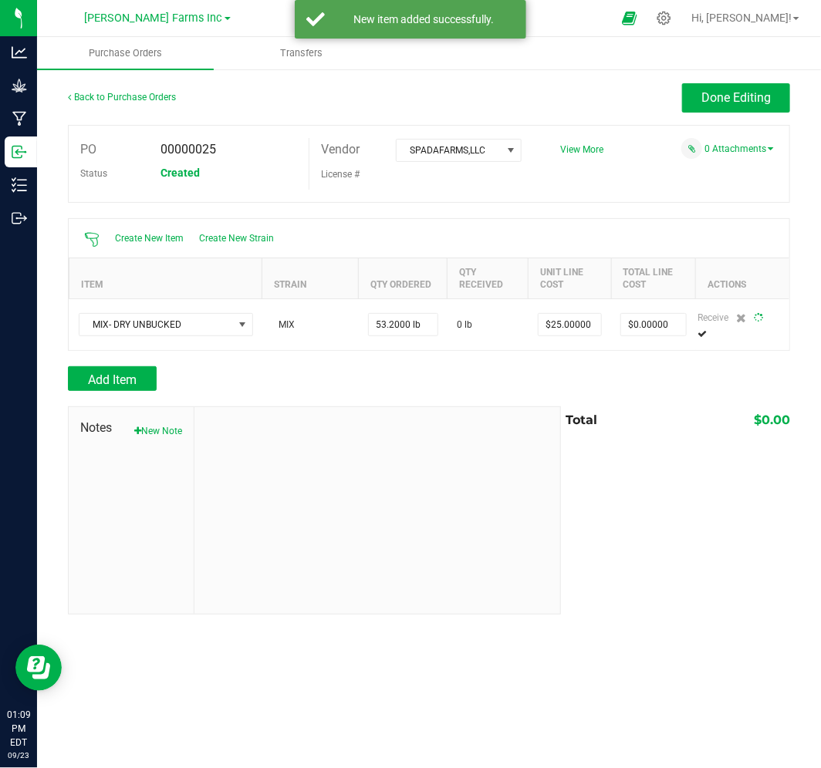
click at [633, 369] on div "Add Item" at bounding box center [429, 378] width 722 height 25
type input "53"
type input "$1,330.00000"
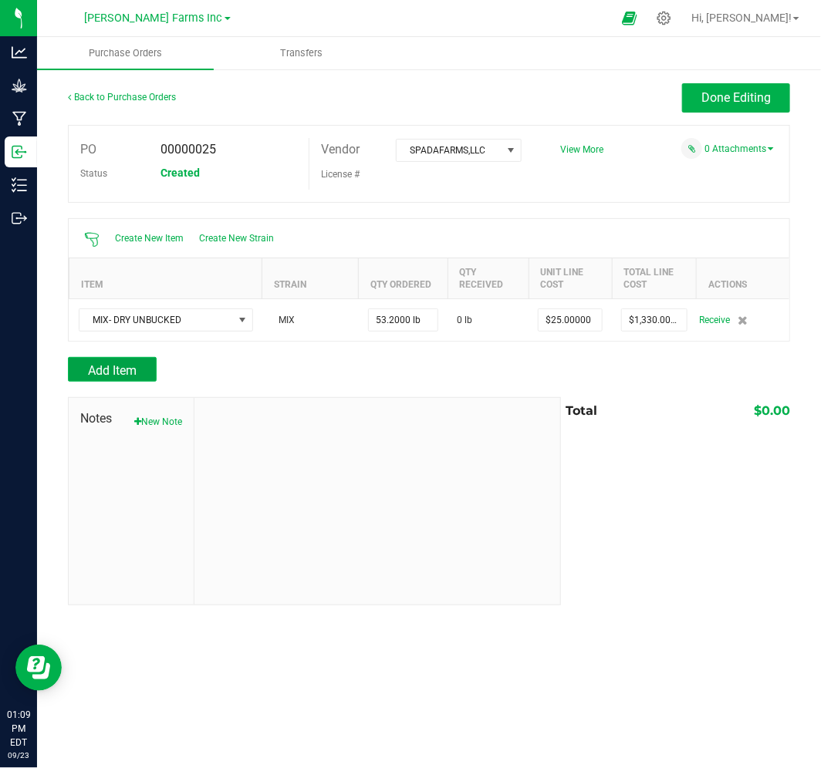
click at [137, 378] on button "Add Item" at bounding box center [112, 369] width 89 height 25
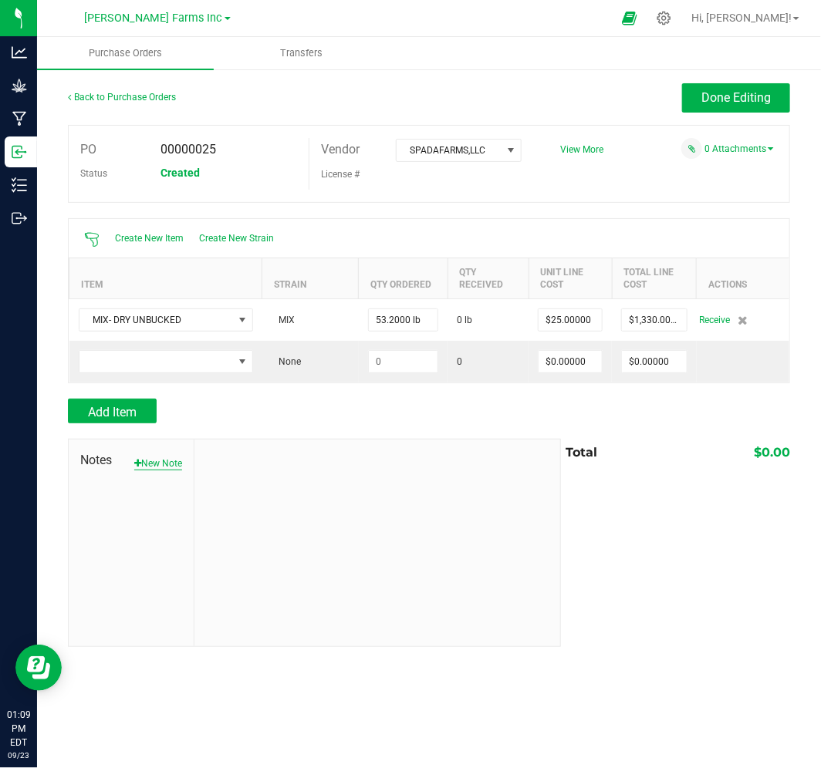
click at [168, 461] on button "New Note" at bounding box center [158, 464] width 48 height 14
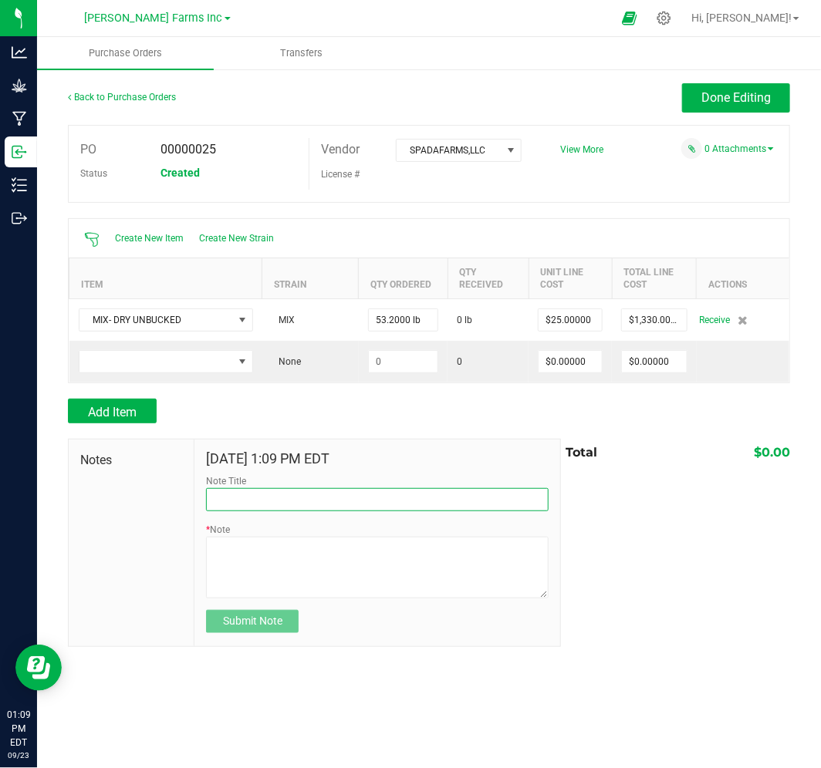
click at [261, 498] on input "Note Title" at bounding box center [377, 499] width 343 height 23
type input "0"
type input "SPF-092 WHOLE PLANT"
click at [96, 100] on link "Back to Purchase Orders" at bounding box center [122, 97] width 108 height 11
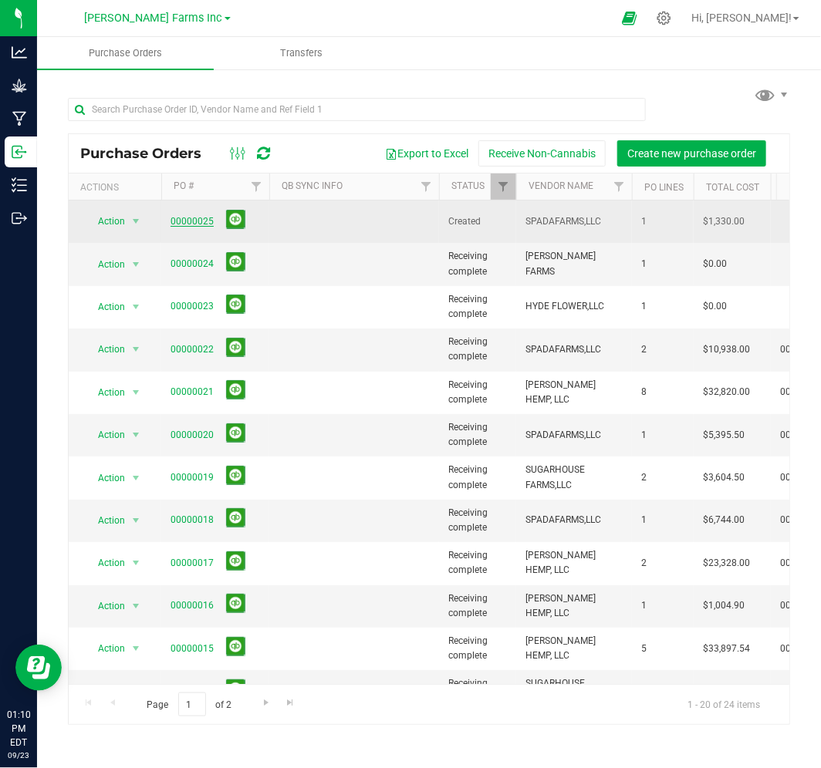
click at [179, 220] on link "00000025" at bounding box center [192, 221] width 43 height 11
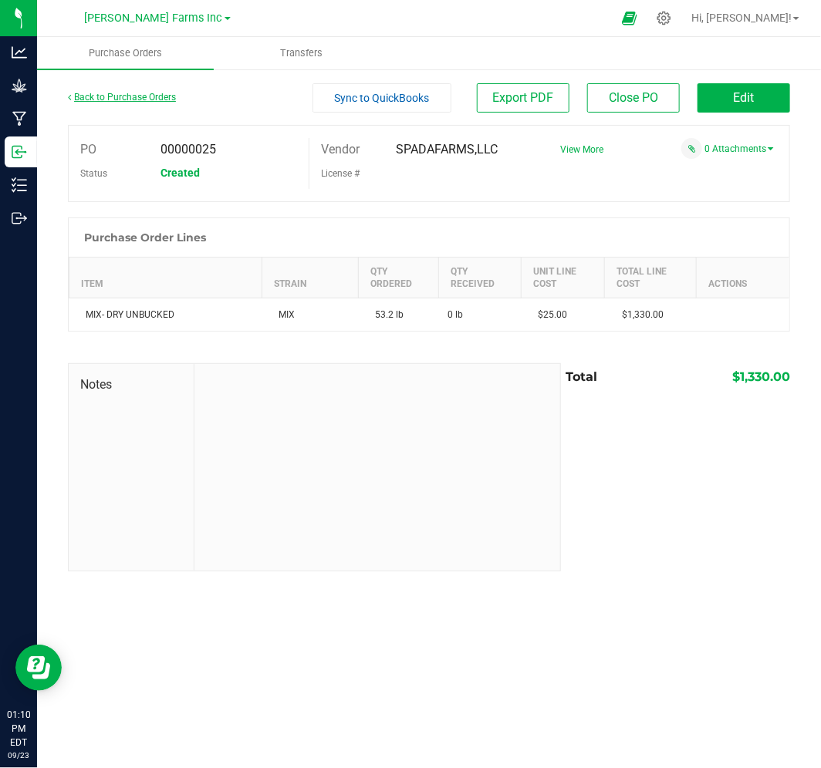
click at [140, 93] on link "Back to Purchase Orders" at bounding box center [122, 97] width 108 height 11
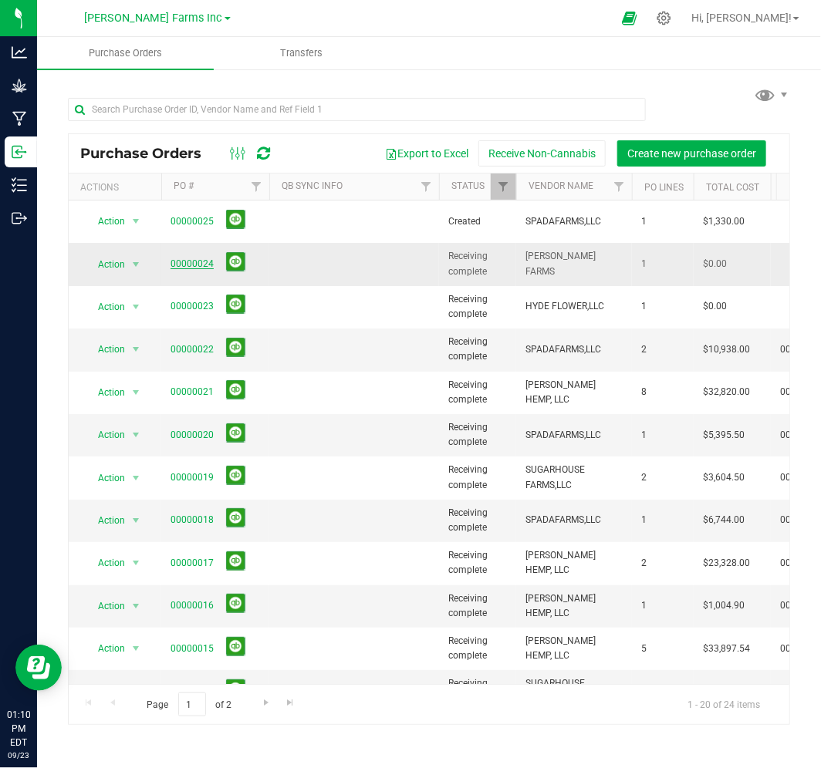
click at [176, 261] on link "00000024" at bounding box center [192, 263] width 43 height 11
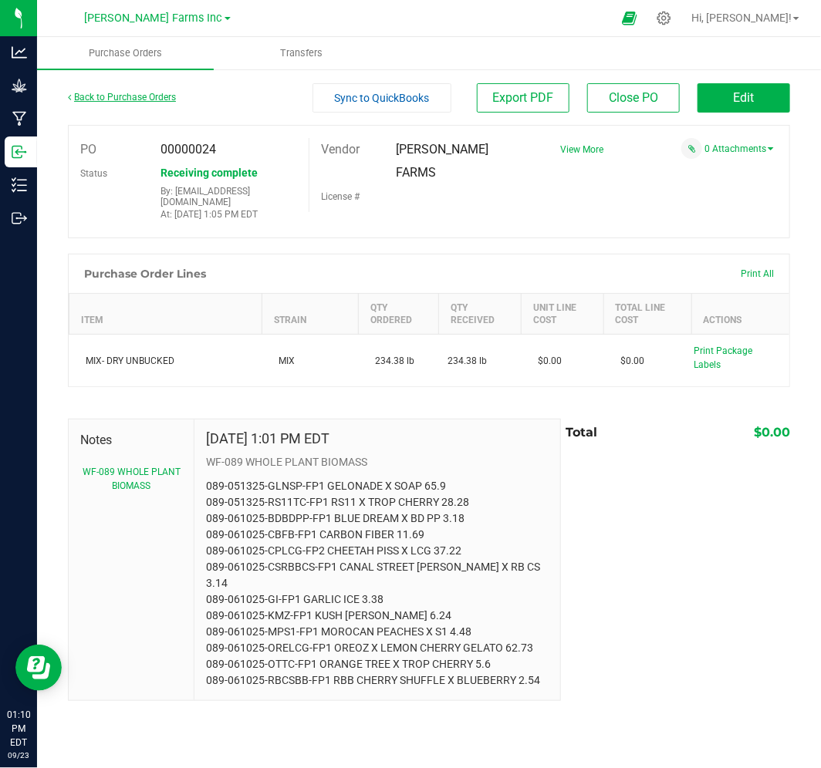
click at [102, 92] on link "Back to Purchase Orders" at bounding box center [122, 97] width 108 height 11
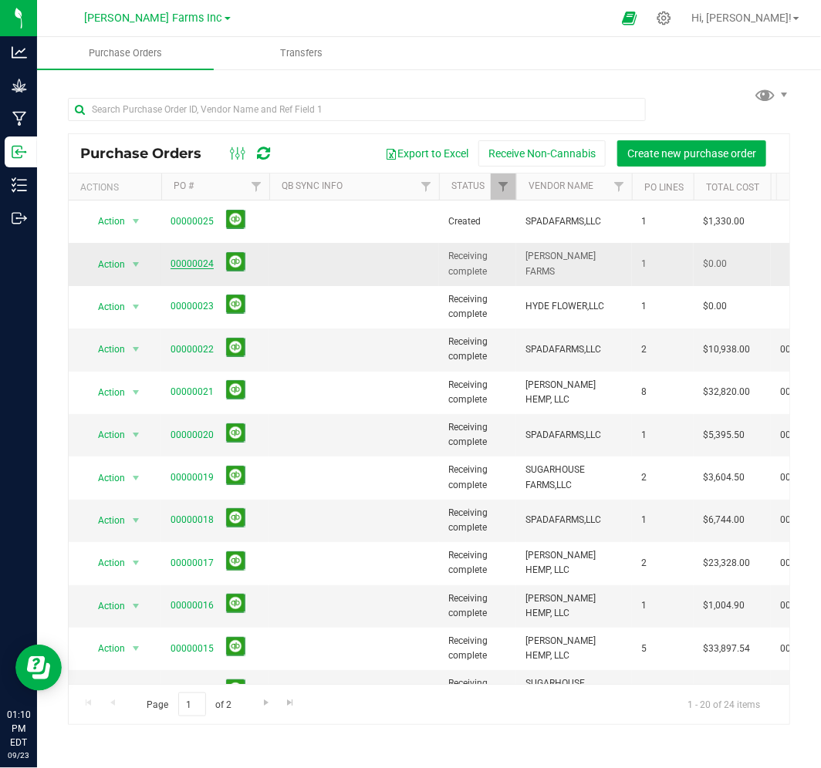
click at [187, 258] on link "00000024" at bounding box center [192, 263] width 43 height 11
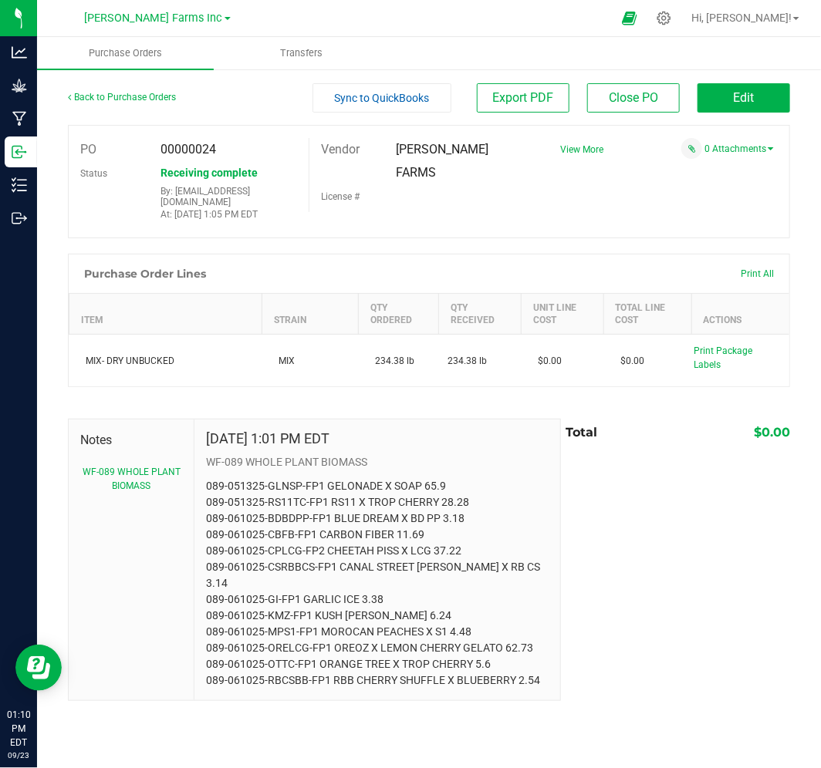
click at [123, 102] on div "Back to Purchase Orders" at bounding box center [158, 97] width 181 height 28
click at [127, 97] on link "Back to Purchase Orders" at bounding box center [122, 97] width 108 height 11
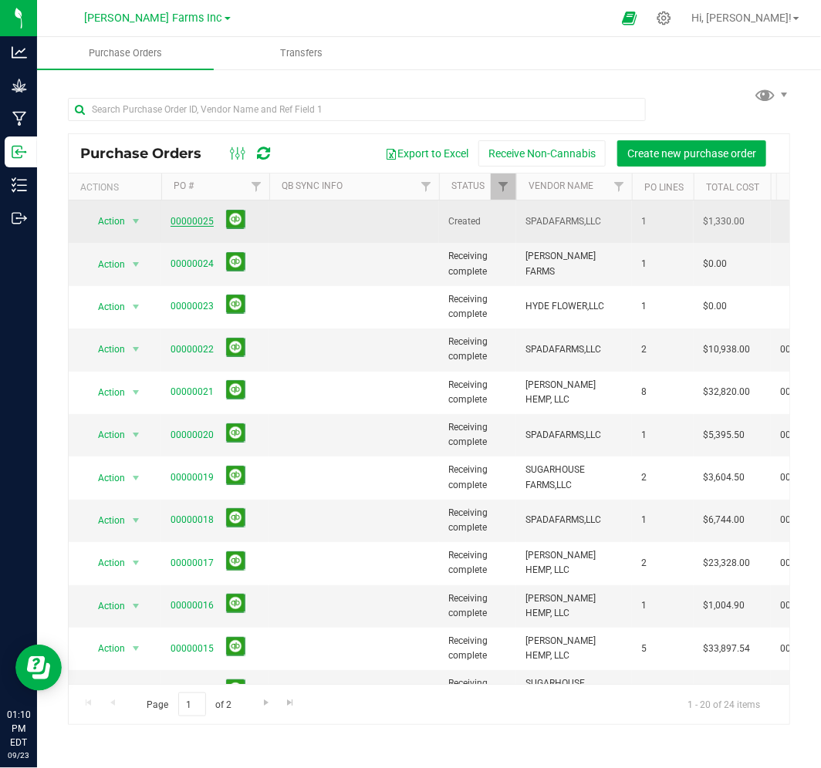
click at [197, 222] on link "00000025" at bounding box center [192, 221] width 43 height 11
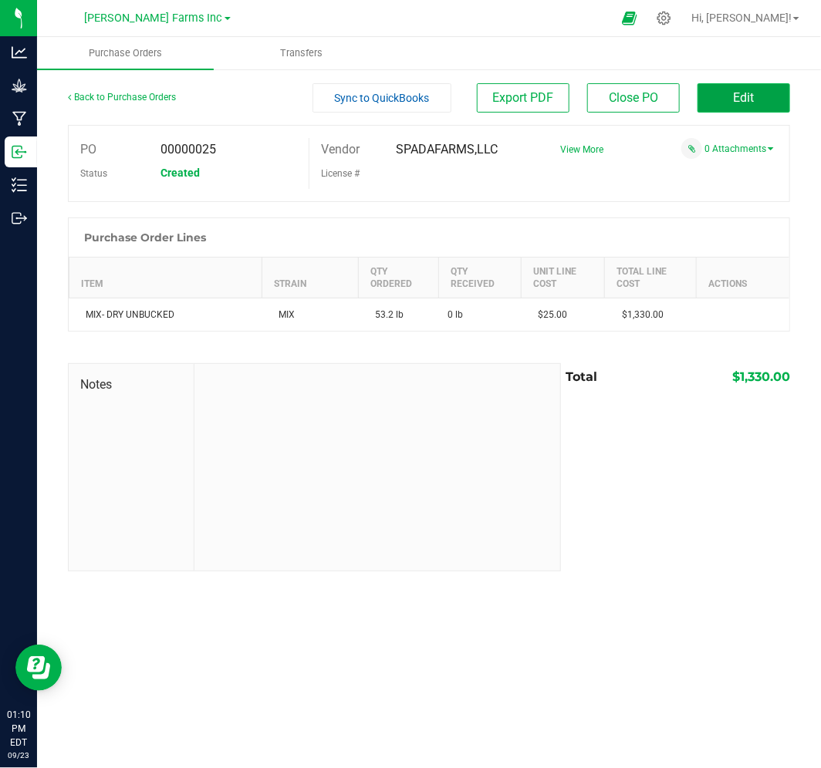
click at [748, 96] on span "Edit" at bounding box center [744, 97] width 21 height 15
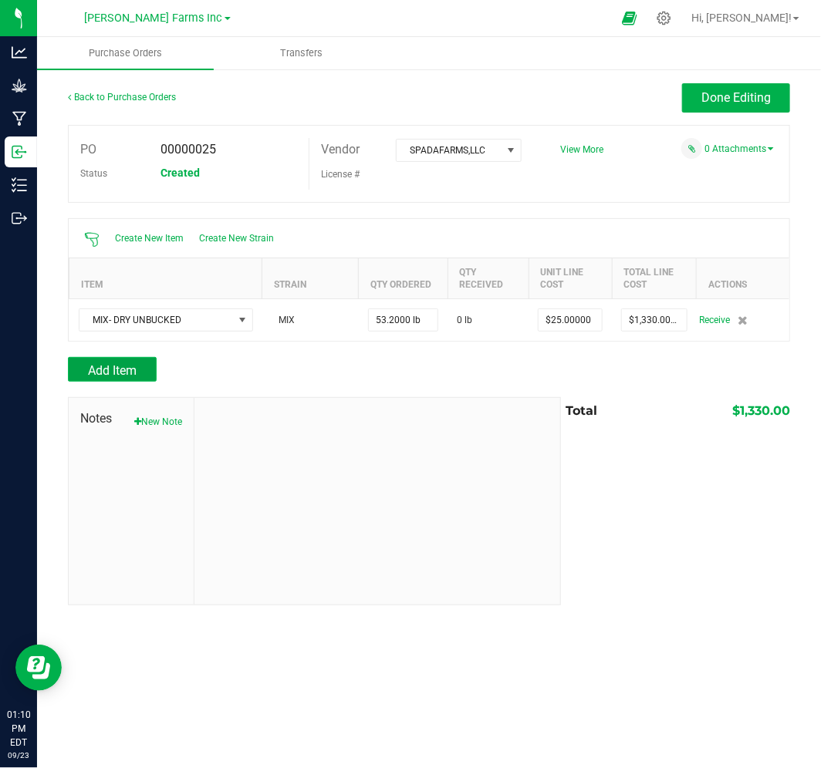
click at [135, 373] on span "Add Item" at bounding box center [112, 370] width 49 height 15
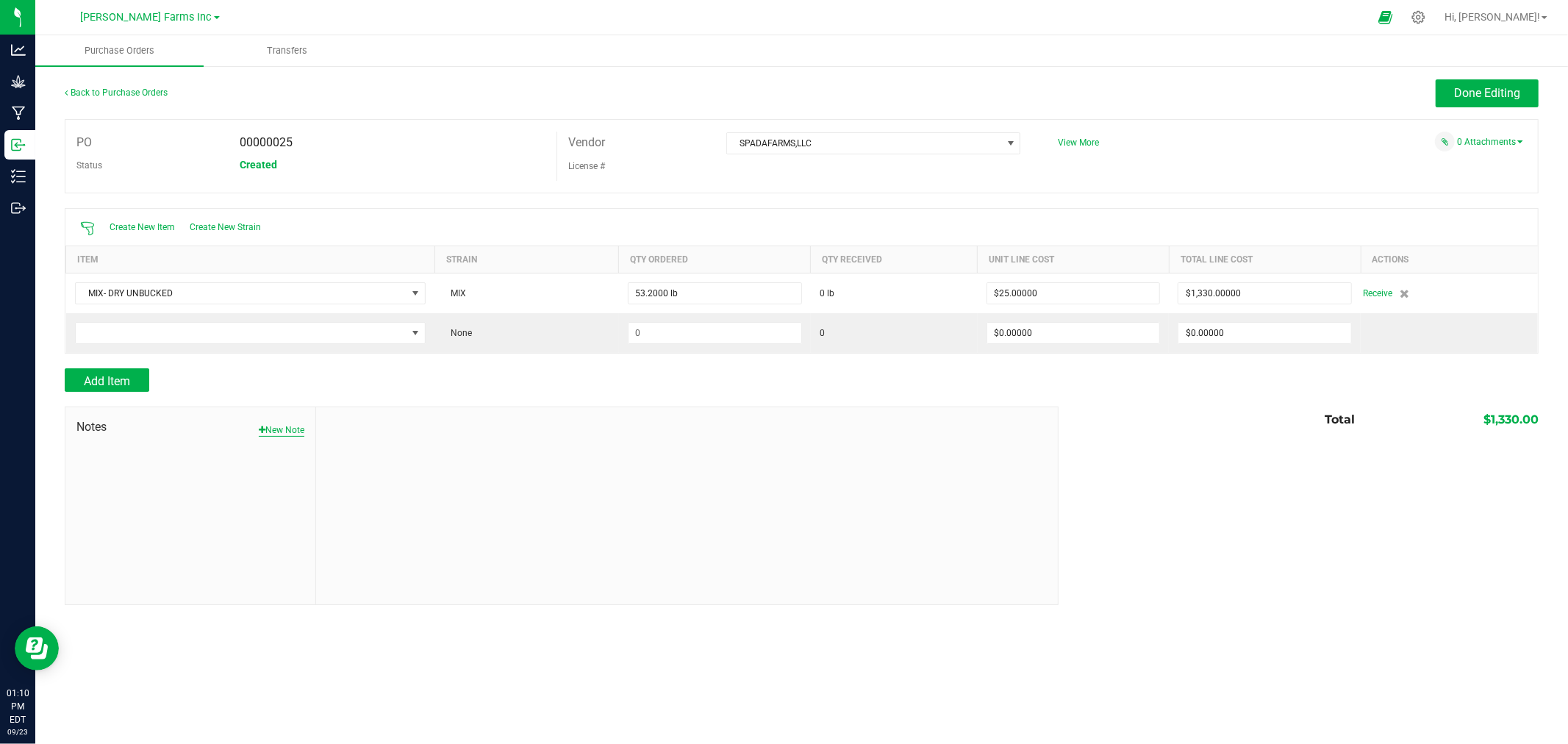
click at [276, 430] on button "New Note" at bounding box center [282, 430] width 46 height 13
click at [468, 464] on input "Note Title" at bounding box center [686, 464] width 719 height 22
type input "0"
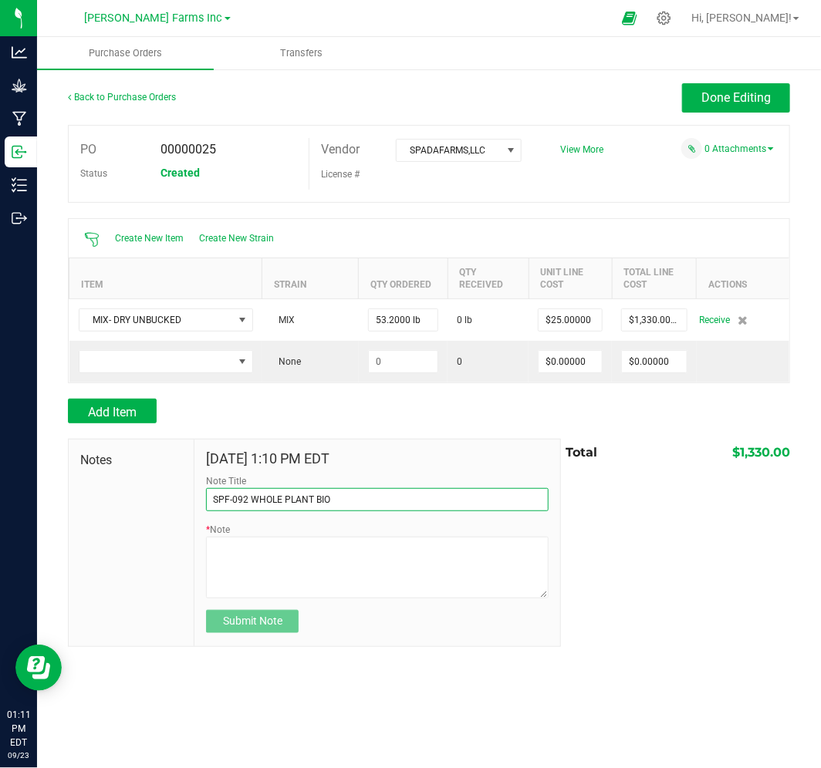
type input "SPF-092 WHOLE PLANT BIO"
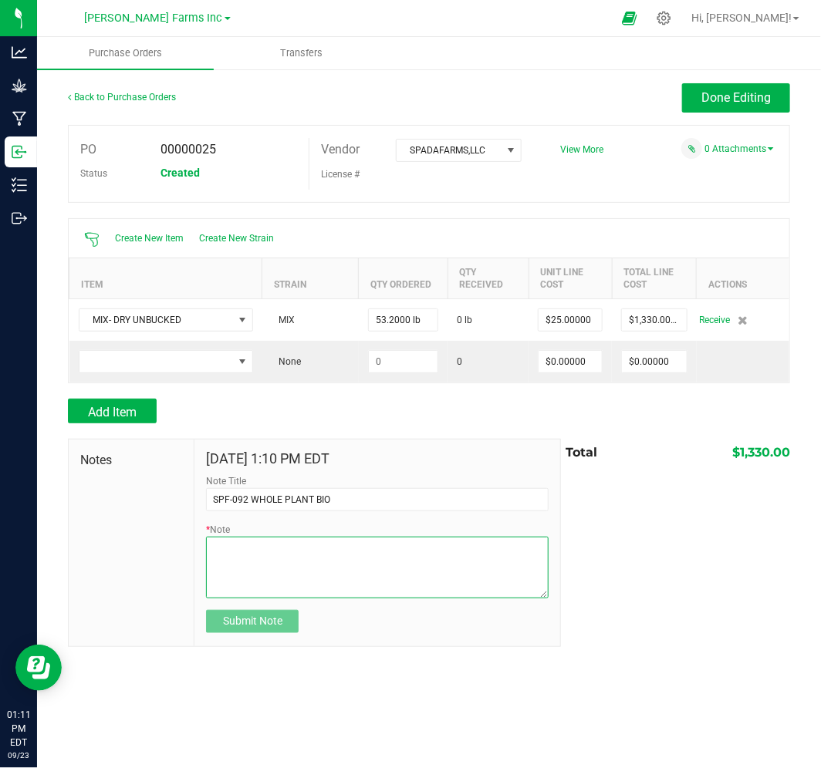
click at [370, 559] on textarea "* Note" at bounding box center [377, 568] width 343 height 62
paste textarea "092-051325-GLNSP-FP1 GELONADE X SOAP 17.59 092-061025-HA21-FP1 HARLEM 21 27.69 …"
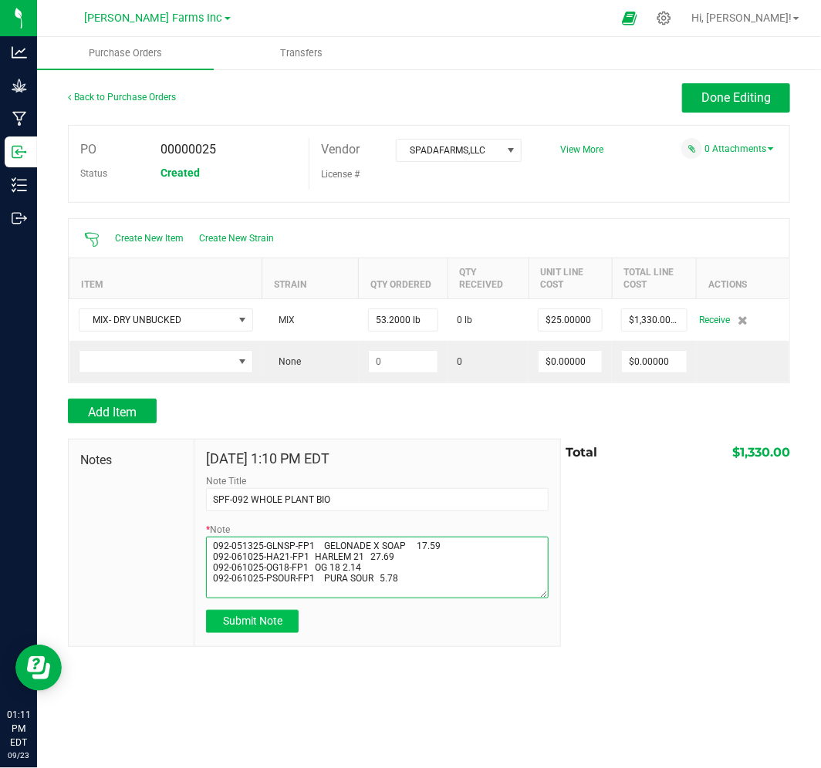
type textarea "092-051325-GLNSP-FP1 GELONADE X SOAP 17.59 092-061025-HA21-FP1 HARLEM 21 27.69 …"
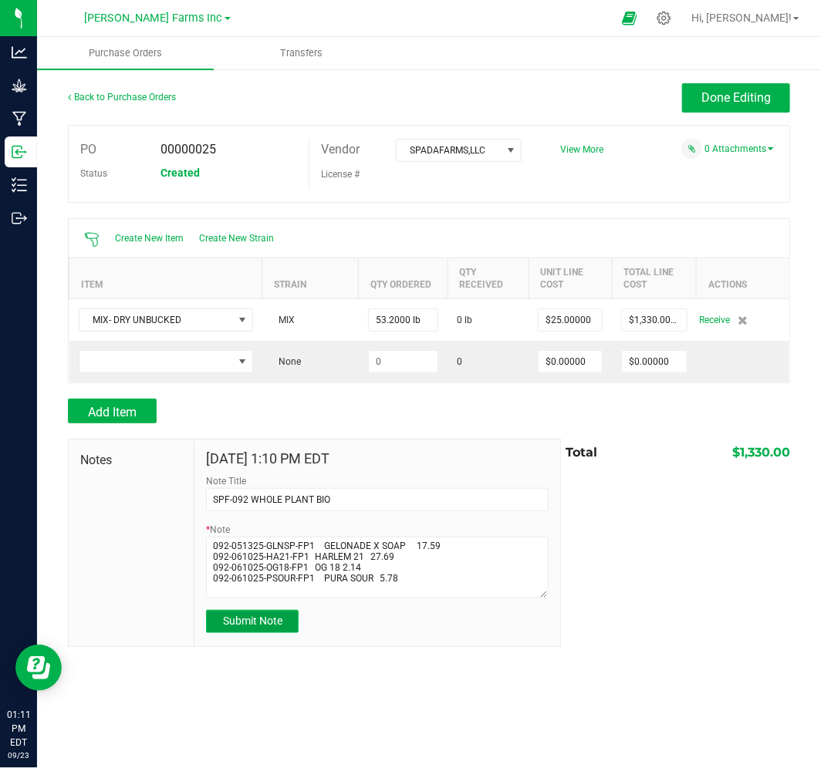
click at [229, 623] on span "Submit Note" at bounding box center [252, 621] width 59 height 12
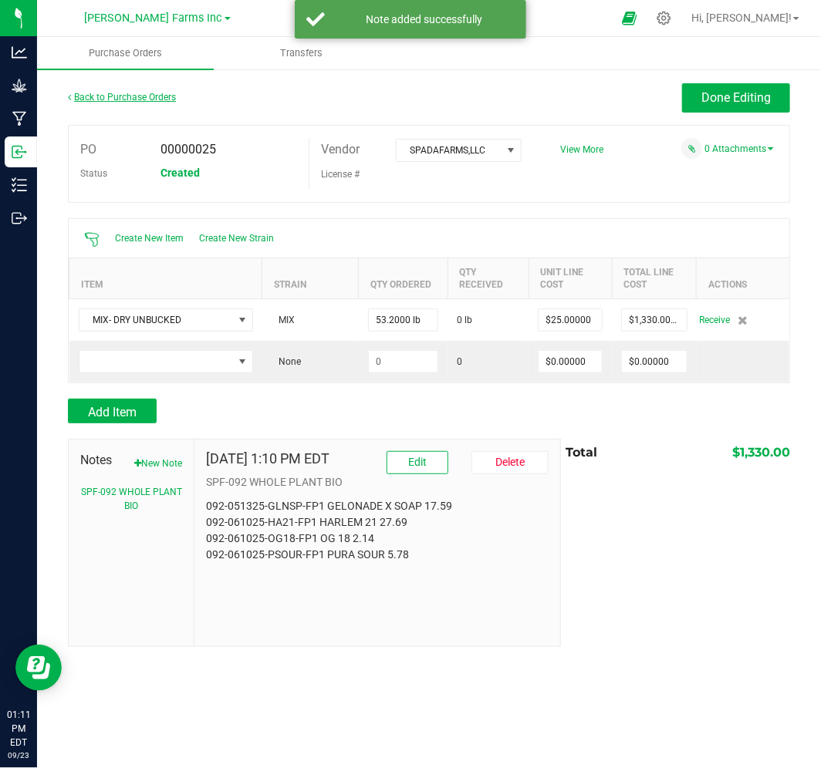
click at [128, 100] on link "Back to Purchase Orders" at bounding box center [122, 97] width 108 height 11
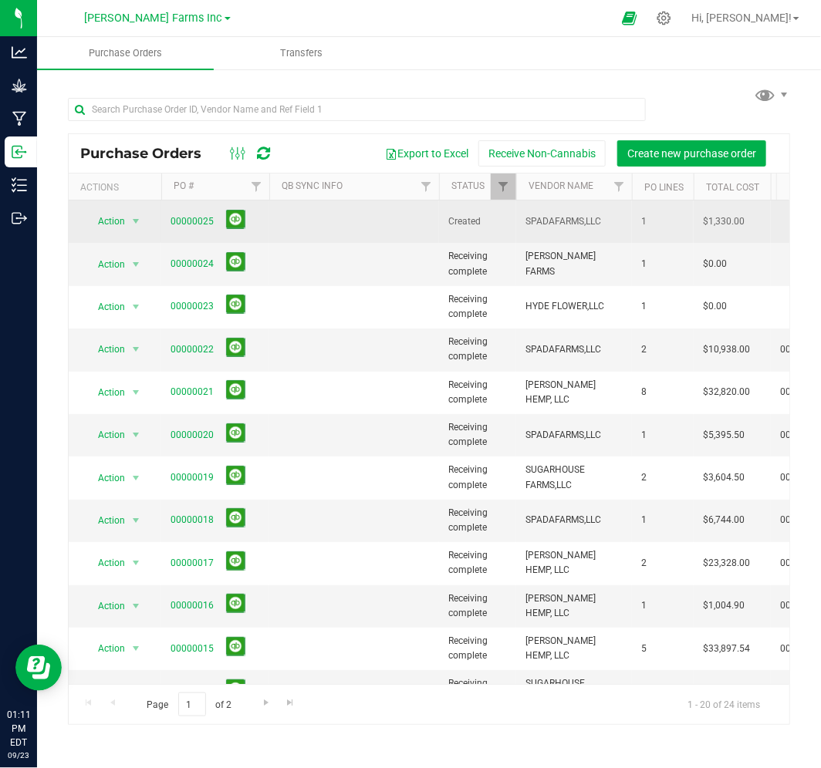
click at [174, 210] on span "00000025" at bounding box center [215, 222] width 89 height 24
click at [176, 214] on span "00000025" at bounding box center [192, 221] width 43 height 15
click at [177, 216] on link "00000025" at bounding box center [192, 221] width 43 height 11
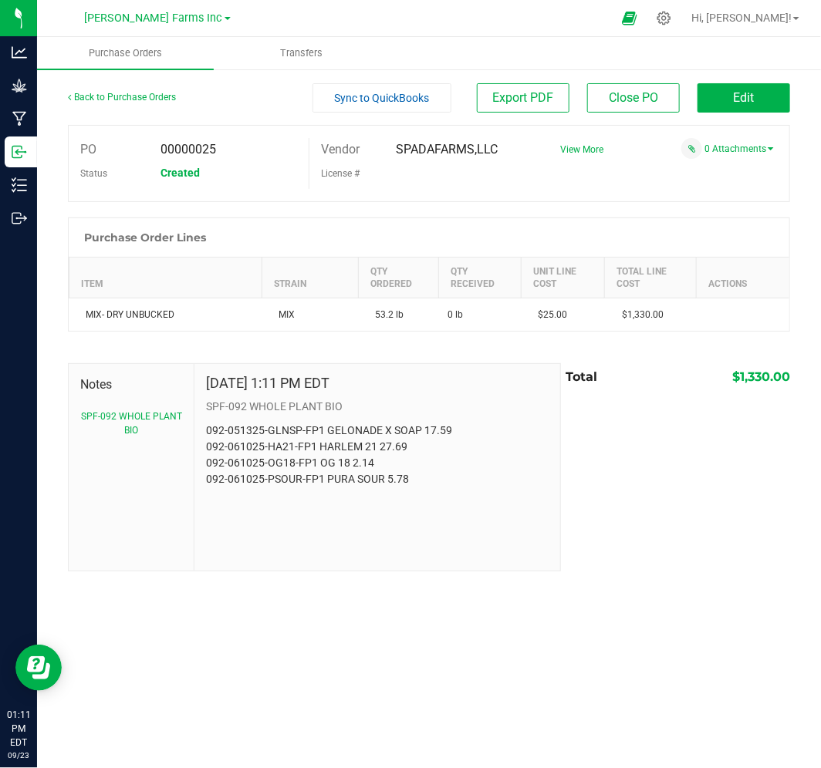
click at [96, 86] on div "Back to Purchase Orders" at bounding box center [158, 97] width 181 height 28
click at [96, 98] on link "Back to Purchase Orders" at bounding box center [122, 97] width 108 height 11
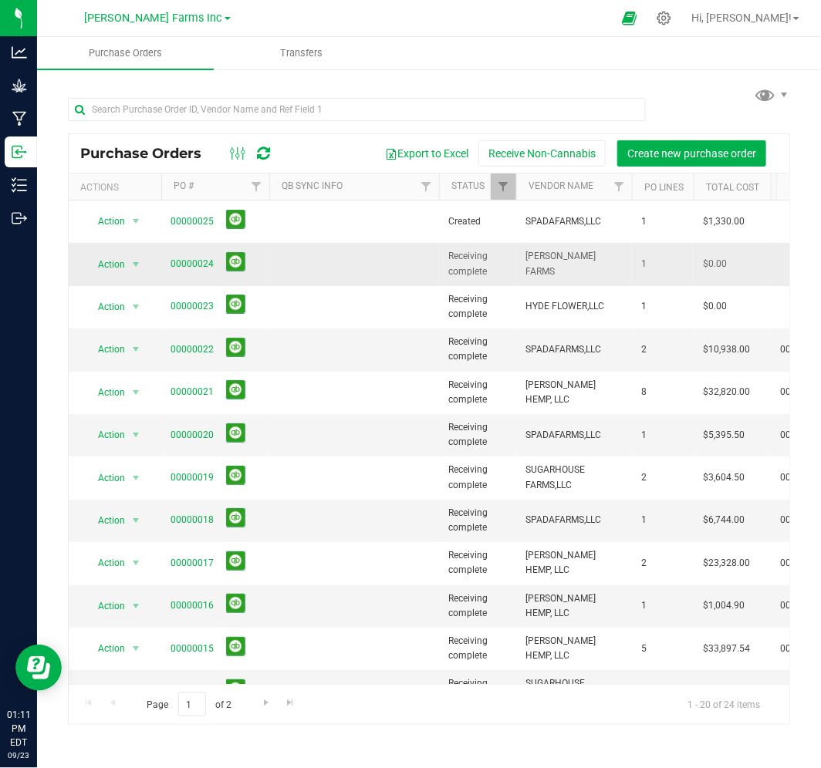
click at [189, 265] on span "00000024" at bounding box center [192, 264] width 43 height 15
click at [189, 258] on link "00000024" at bounding box center [192, 263] width 43 height 11
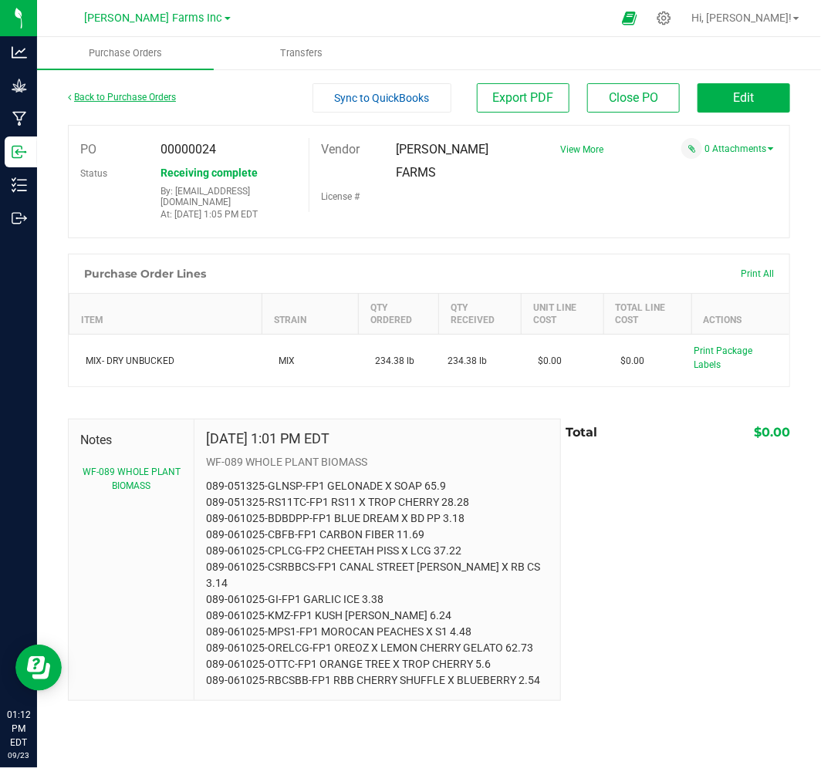
click at [89, 98] on link "Back to Purchase Orders" at bounding box center [122, 97] width 108 height 11
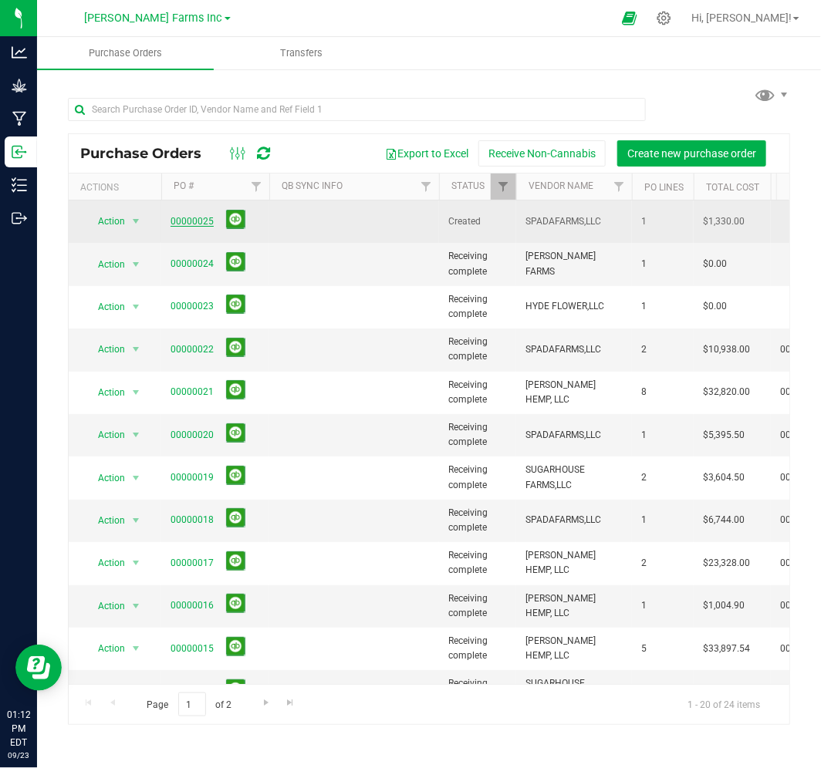
click at [188, 216] on link "00000025" at bounding box center [192, 221] width 43 height 11
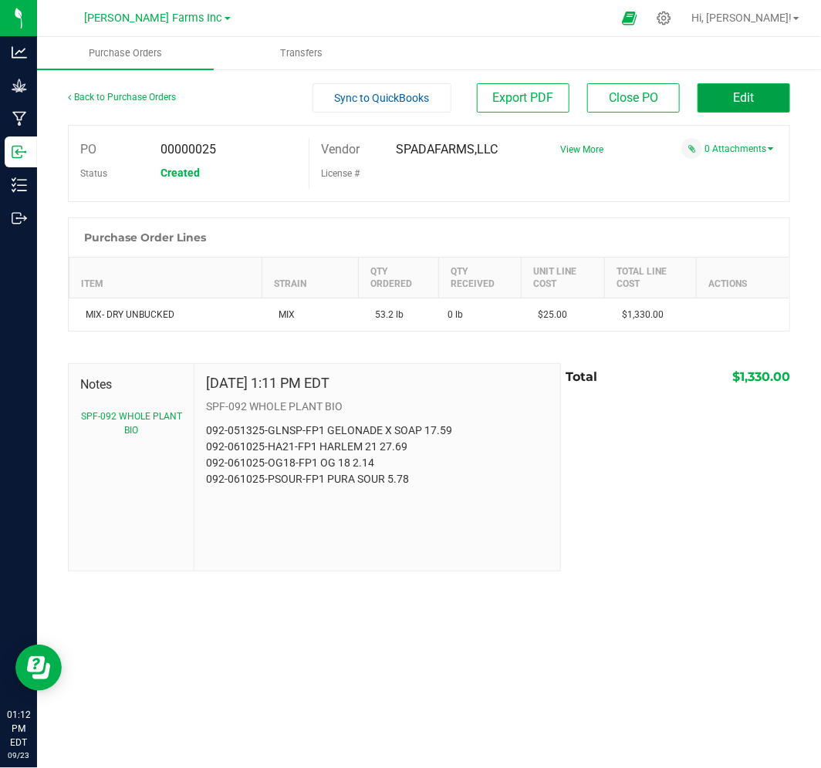
click at [741, 96] on span "Edit" at bounding box center [744, 97] width 21 height 15
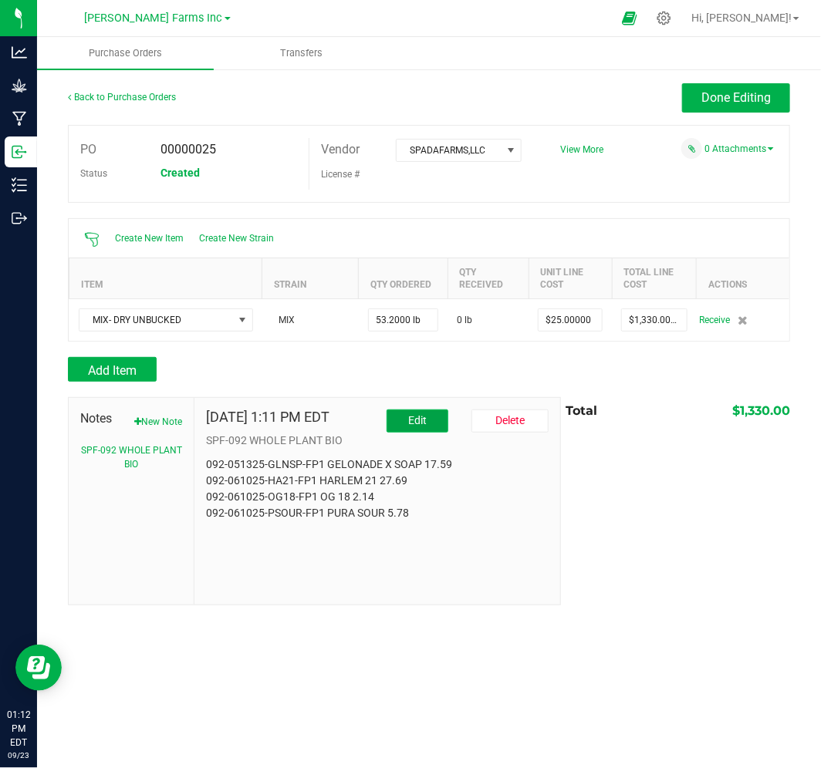
click at [414, 423] on span "Edit" at bounding box center [417, 420] width 19 height 12
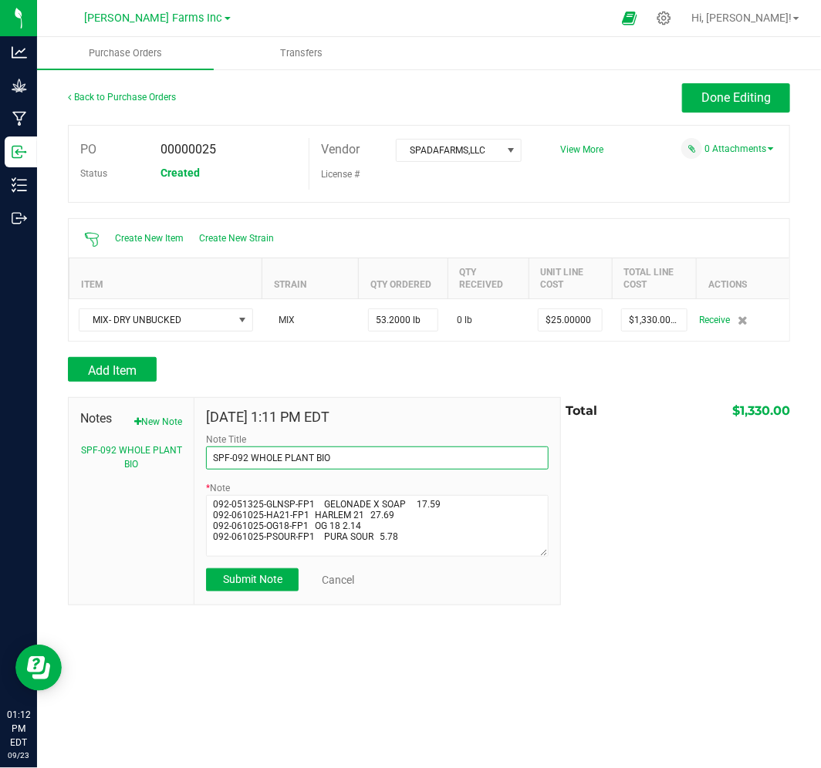
click at [361, 454] on input "SPF-092 WHOLE PLANT BIO" at bounding box center [377, 458] width 343 height 23
type input "SPF-092 WHOLE PLANT BIOMASS"
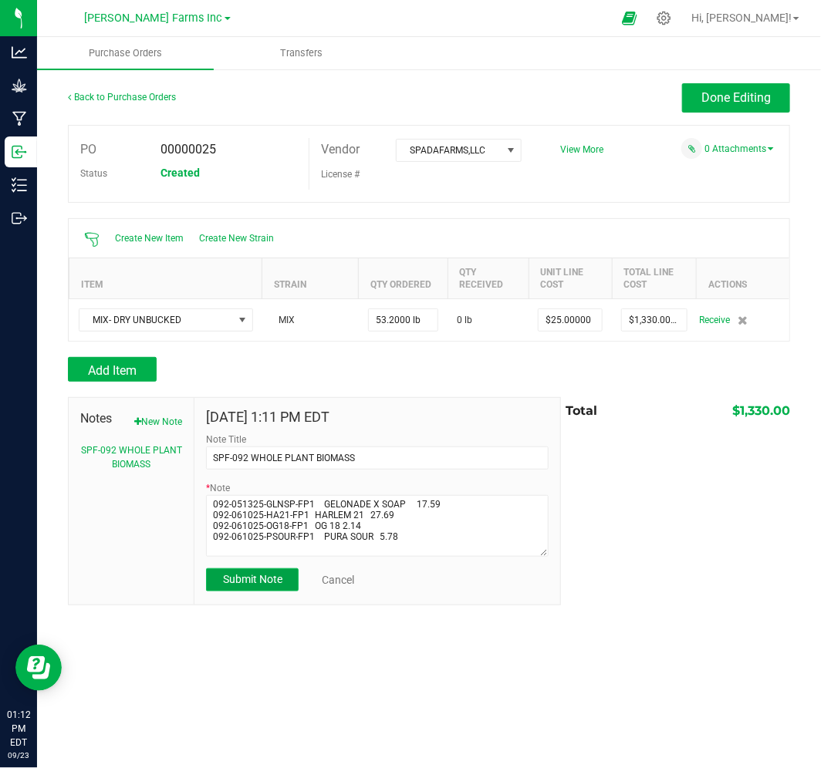
click at [251, 581] on span "Submit Note" at bounding box center [252, 579] width 59 height 12
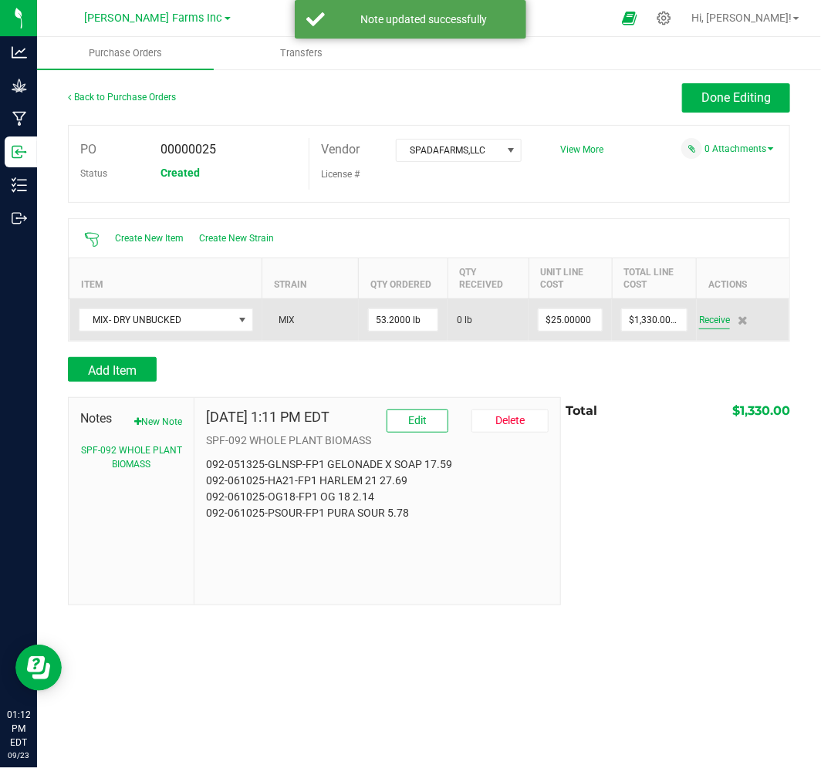
click at [718, 323] on span "Receive" at bounding box center [714, 320] width 31 height 19
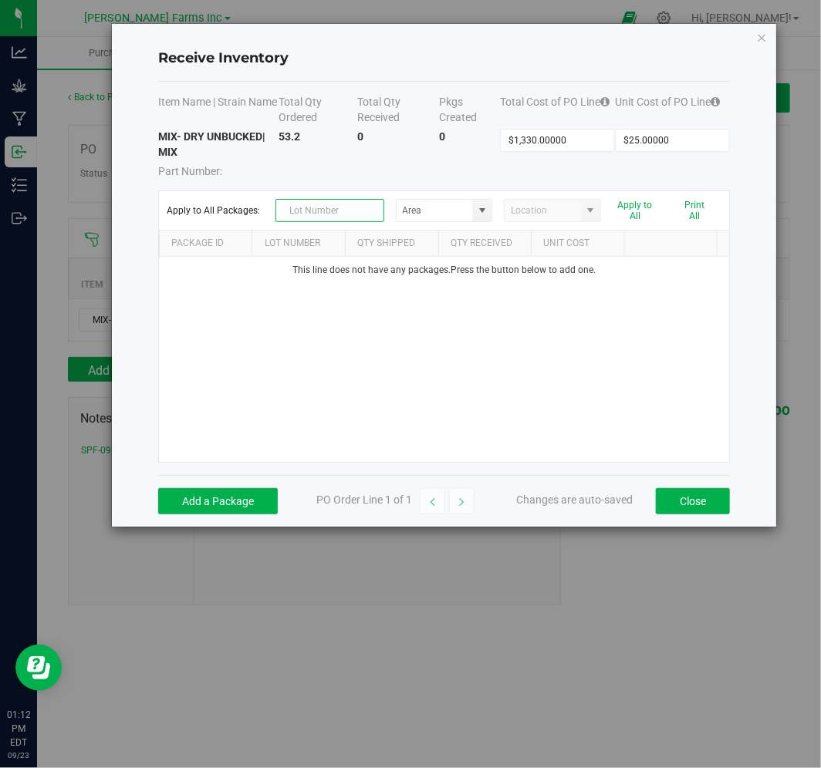
click at [356, 214] on input "text" at bounding box center [329, 210] width 109 height 23
type input "092-"
click at [679, 495] on button "Close" at bounding box center [693, 501] width 74 height 26
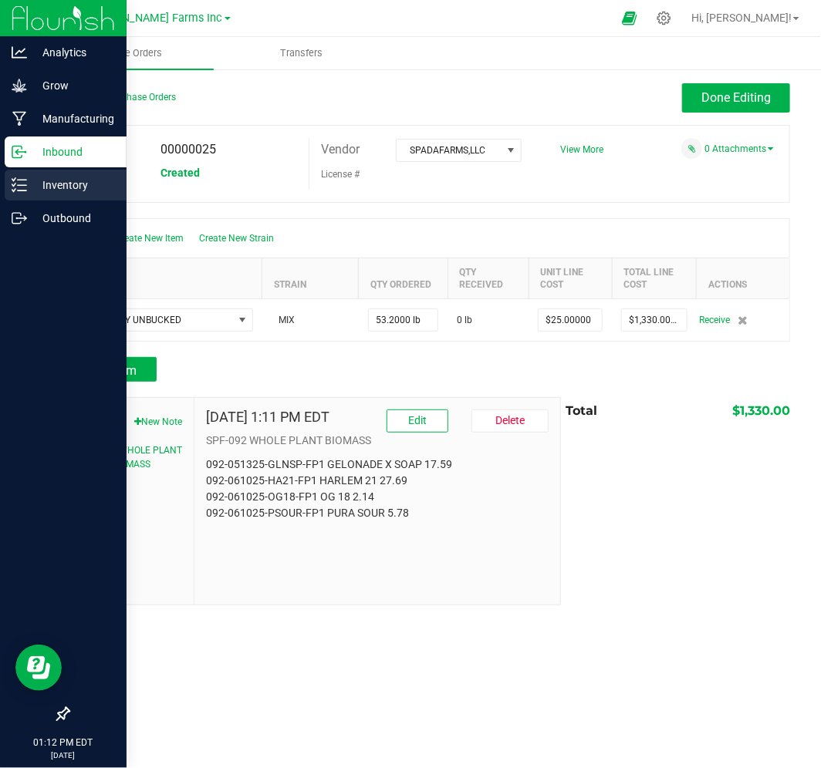
click at [70, 191] on p "Inventory" at bounding box center [73, 185] width 93 height 19
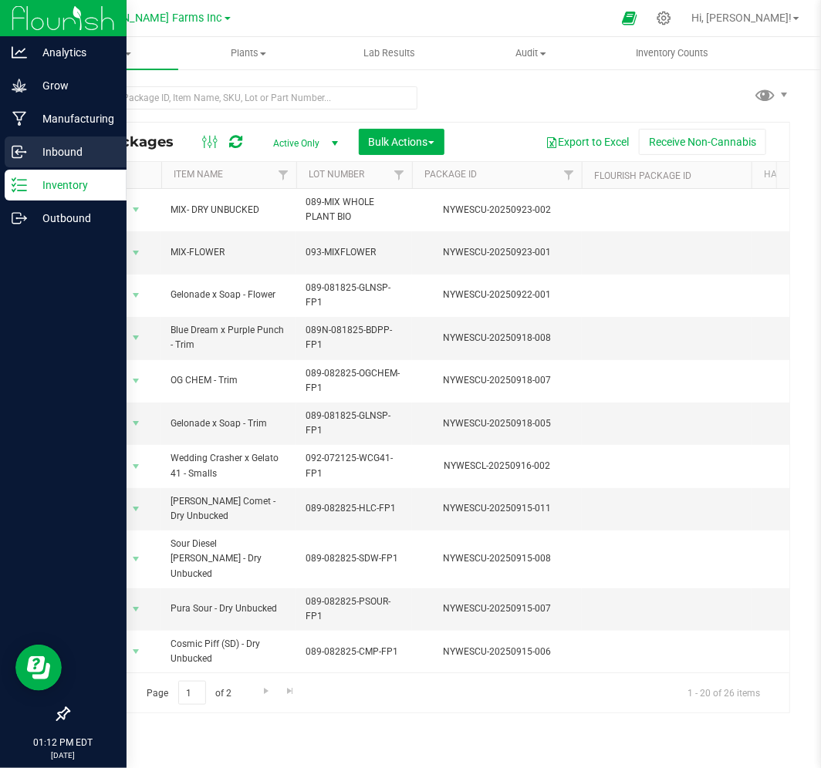
click at [79, 147] on p "Inbound" at bounding box center [73, 152] width 93 height 19
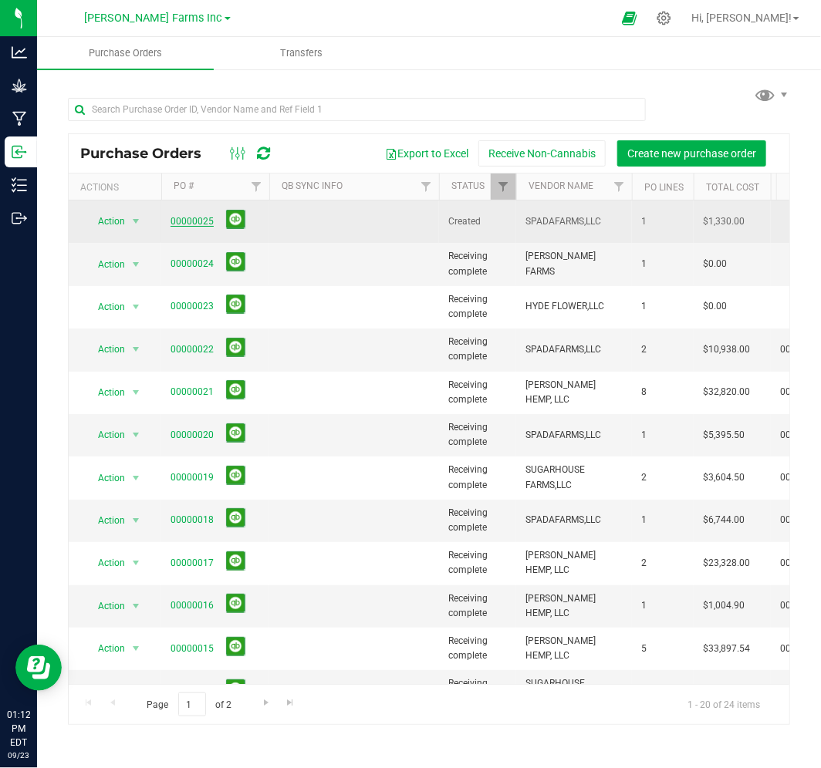
click at [199, 218] on link "00000025" at bounding box center [192, 221] width 43 height 11
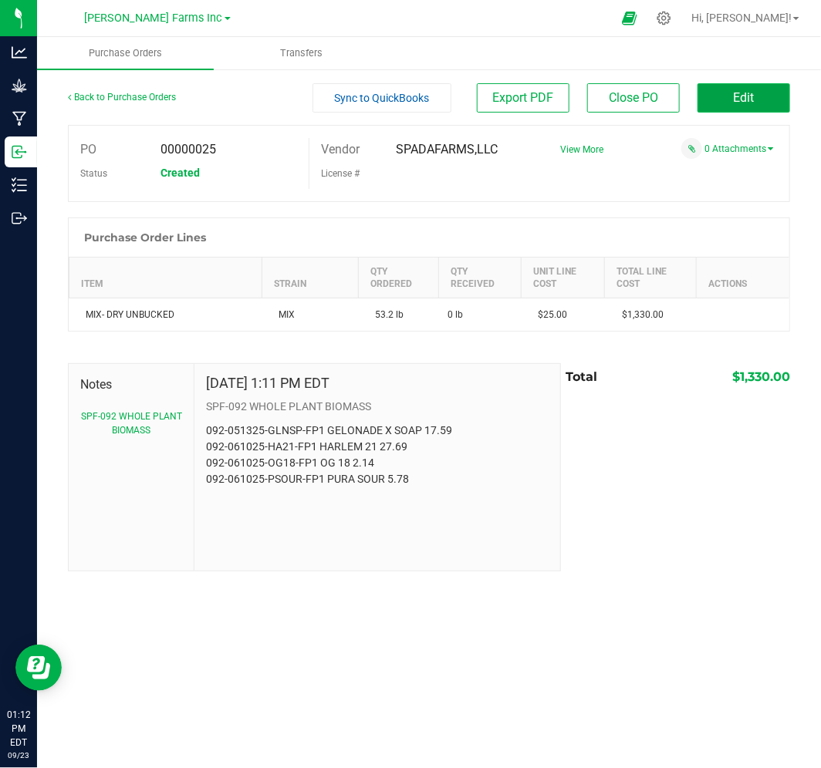
click at [753, 98] on span "Edit" at bounding box center [744, 97] width 21 height 15
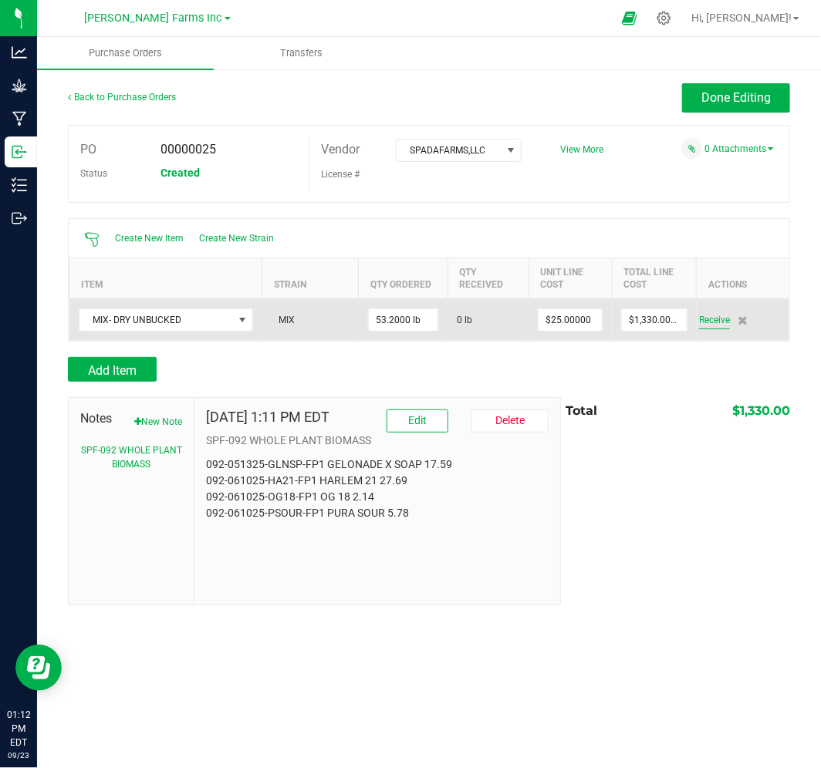
click at [704, 317] on span "Receive" at bounding box center [714, 320] width 31 height 19
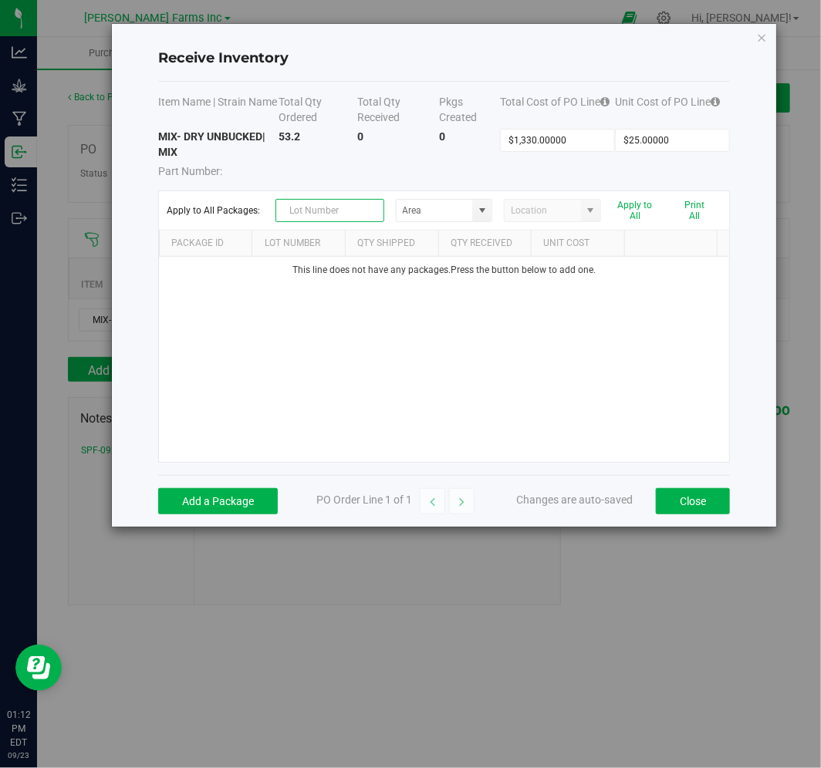
click at [326, 213] on input "text" at bounding box center [329, 210] width 109 height 23
type input "092-MIX WHOLE PLANT BIO"
click at [382, 355] on div "This line does not have any packages. Press the button below to add one." at bounding box center [444, 359] width 570 height 205
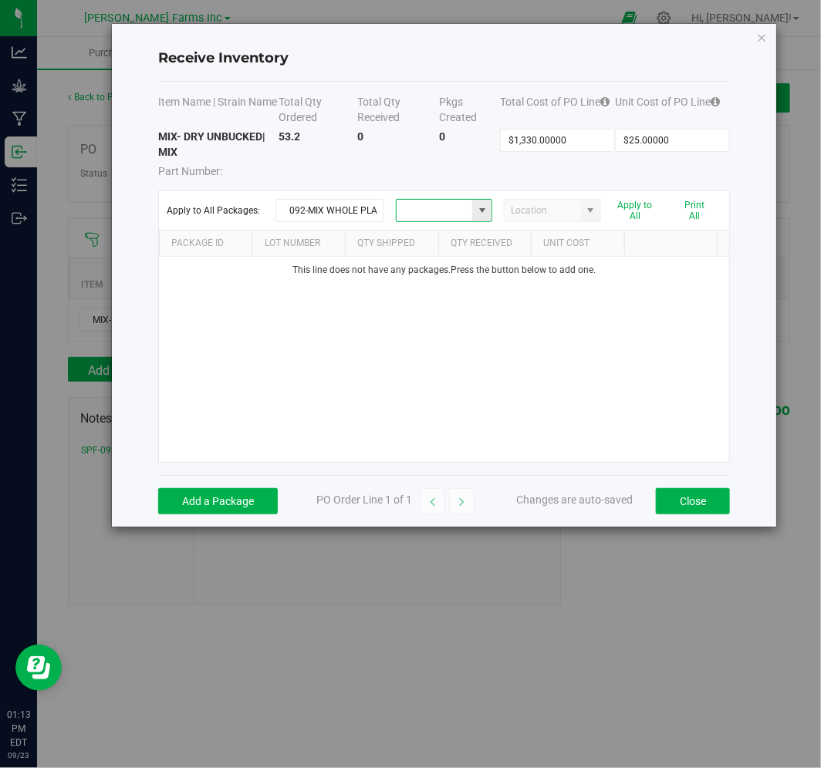
click at [464, 219] on input at bounding box center [435, 211] width 76 height 22
click at [477, 213] on span at bounding box center [482, 210] width 12 height 12
click at [443, 241] on span "INVENTORY" at bounding box center [431, 239] width 50 height 23
type input "INVENTORY"
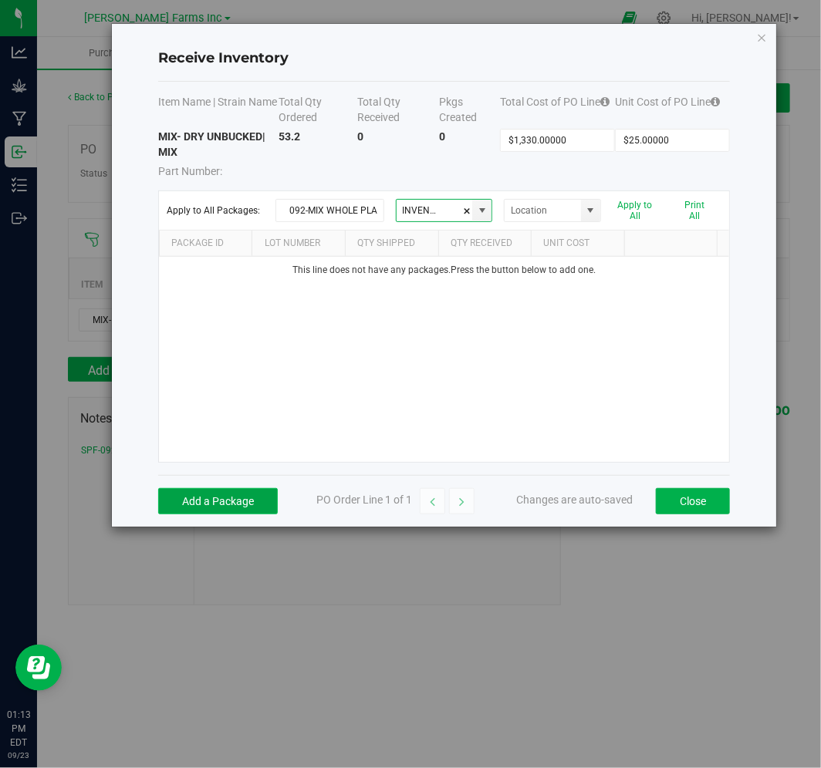
click at [228, 497] on button "Add a Package" at bounding box center [218, 501] width 120 height 26
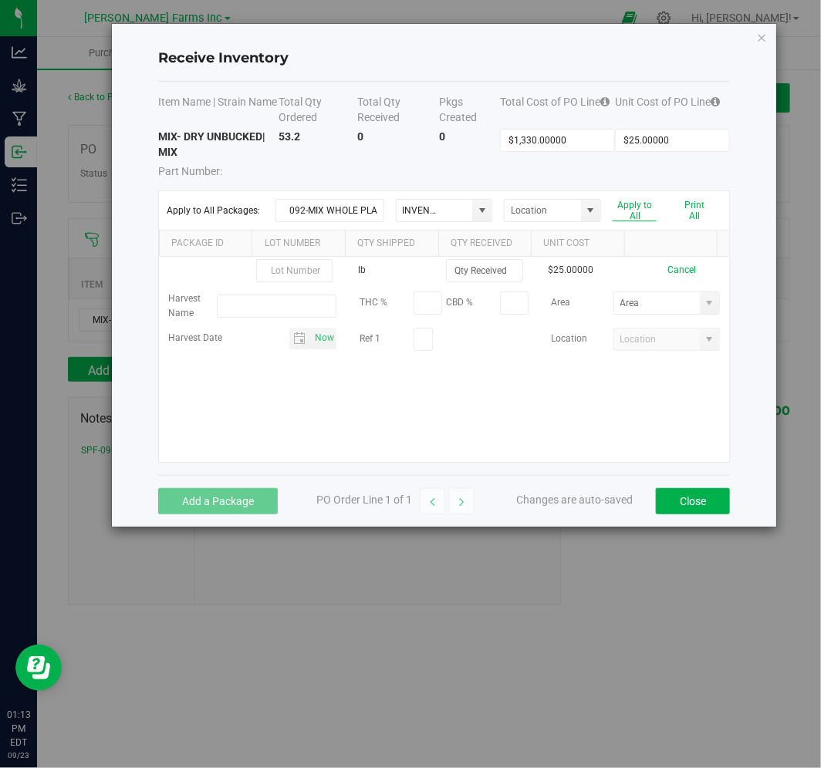
click at [627, 214] on button "Apply to All" at bounding box center [635, 211] width 44 height 22
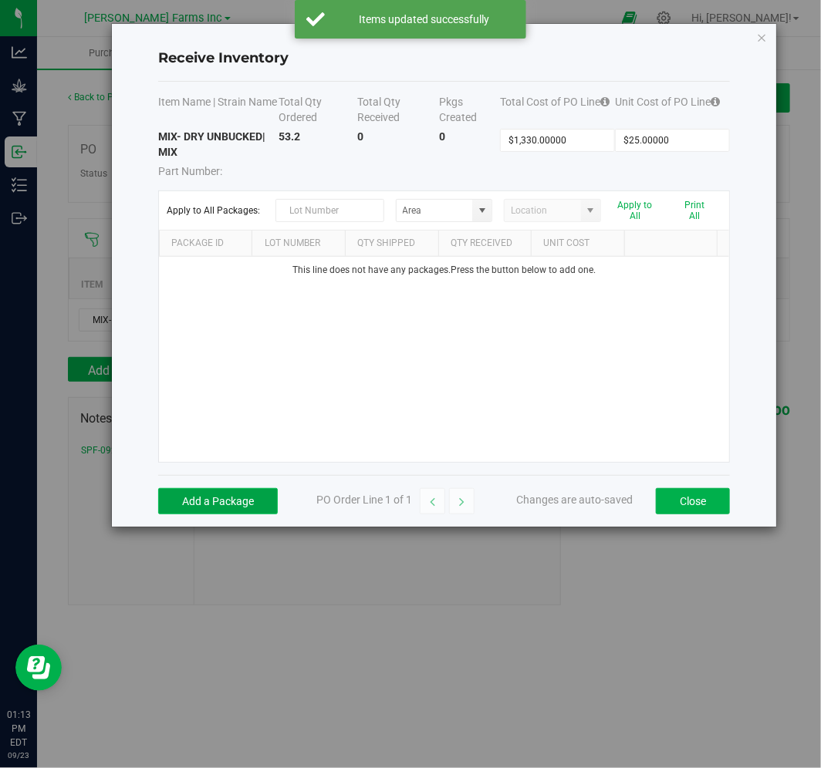
click at [237, 502] on button "Add a Package" at bounding box center [218, 501] width 120 height 26
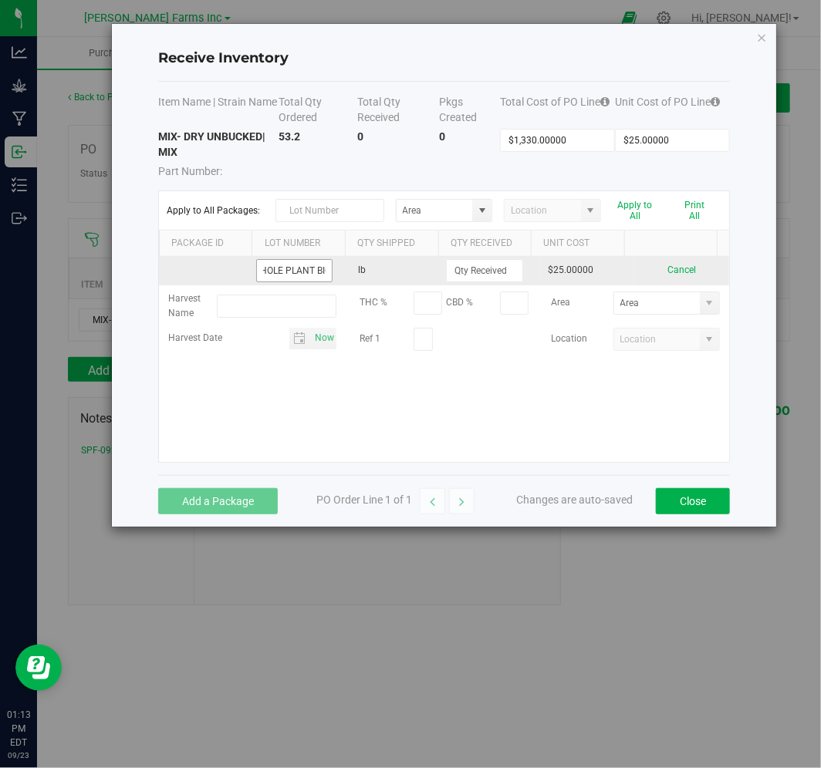
scroll to position [0, 63]
type input "092-MIX WHOLE PLANT BIO"
click at [478, 265] on input at bounding box center [484, 271] width 75 height 22
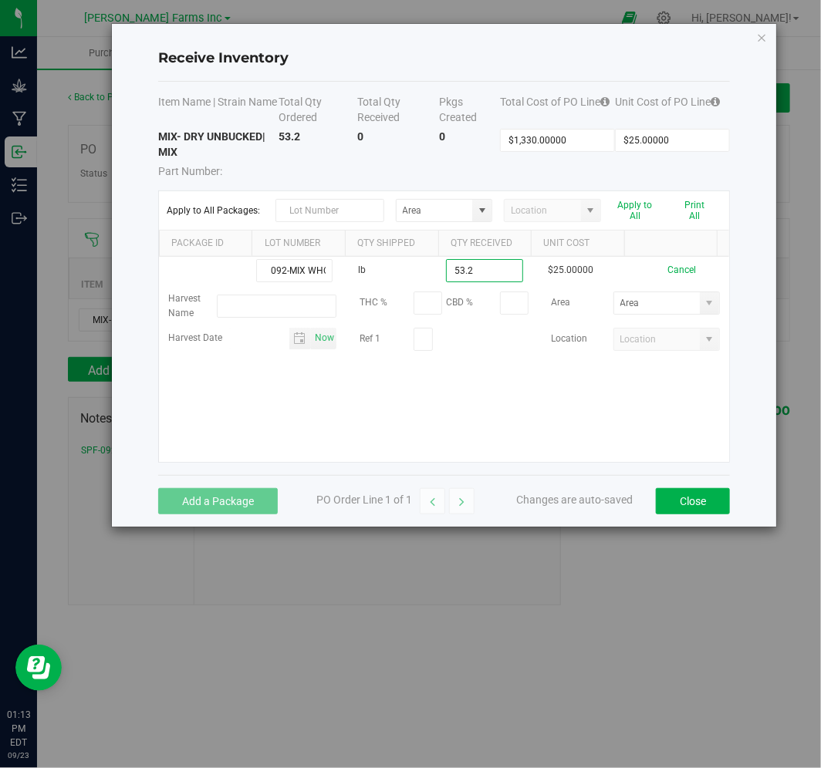
type input "53.2000 lb"
click at [510, 407] on kendo-grid-list "092-MIX WHOLE PLANT BIO lb 53.2000 lb $25.00000 Cancel Harvest Name THC % CBD %…" at bounding box center [444, 359] width 570 height 205
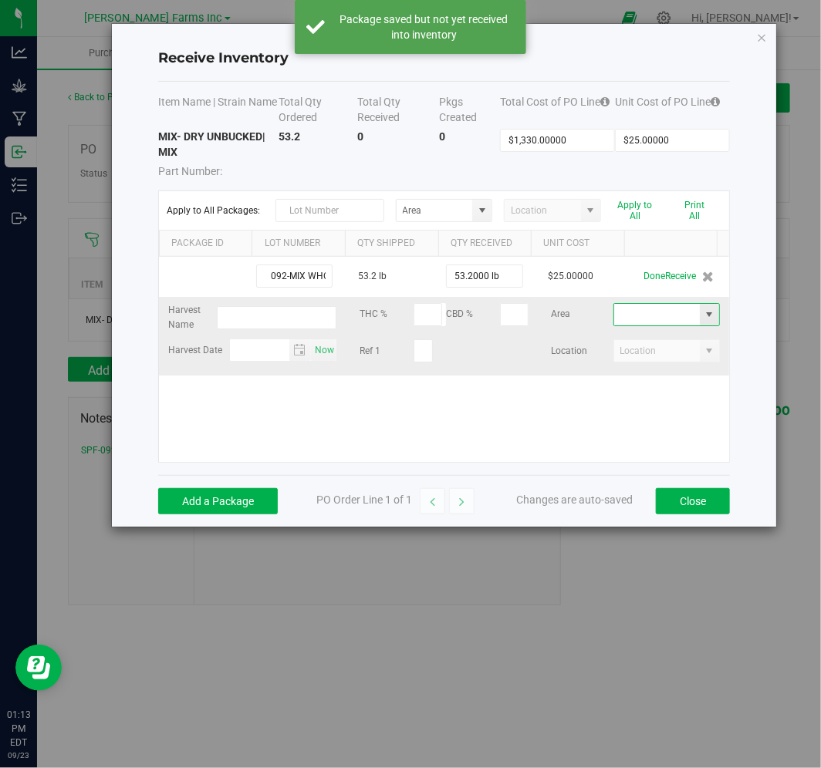
click at [643, 319] on input at bounding box center [657, 315] width 86 height 22
click at [704, 310] on span at bounding box center [709, 315] width 19 height 22
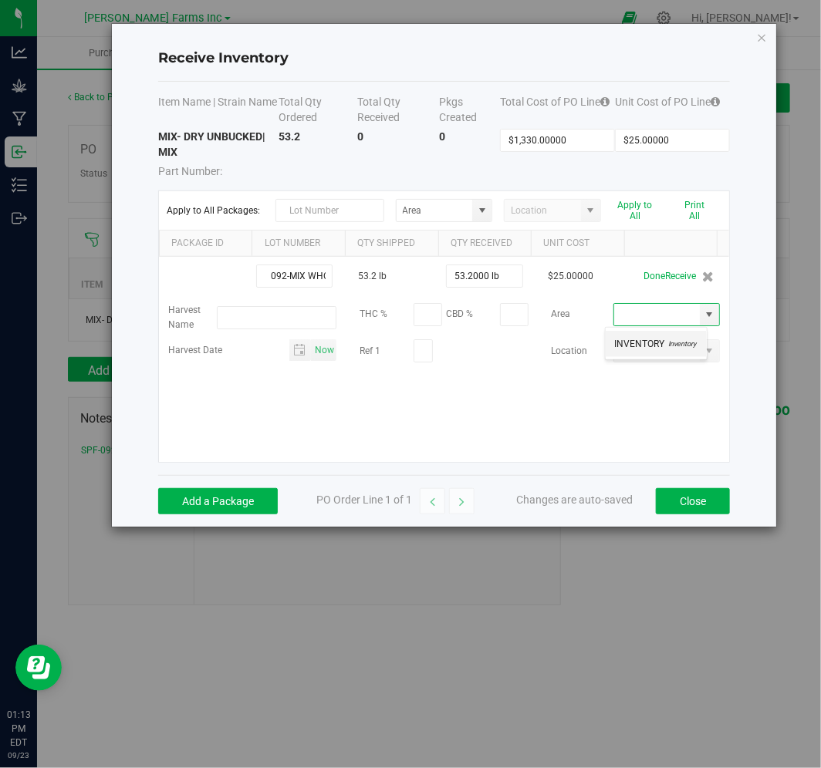
click at [667, 343] on span "Inventory" at bounding box center [681, 344] width 32 height 23
type input "INVENTORY"
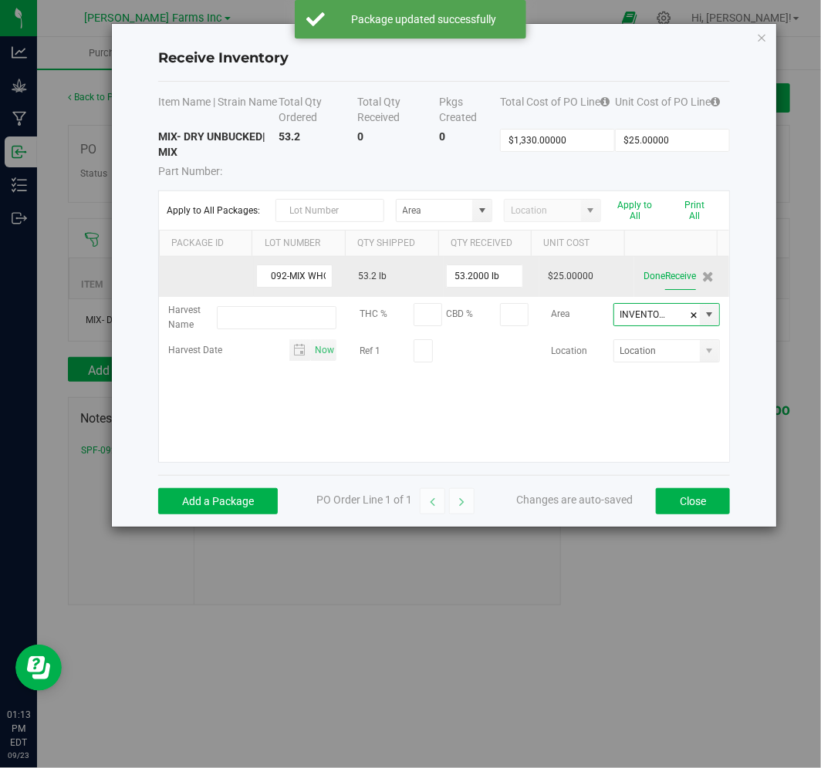
click at [672, 278] on button "Receive" at bounding box center [680, 276] width 31 height 27
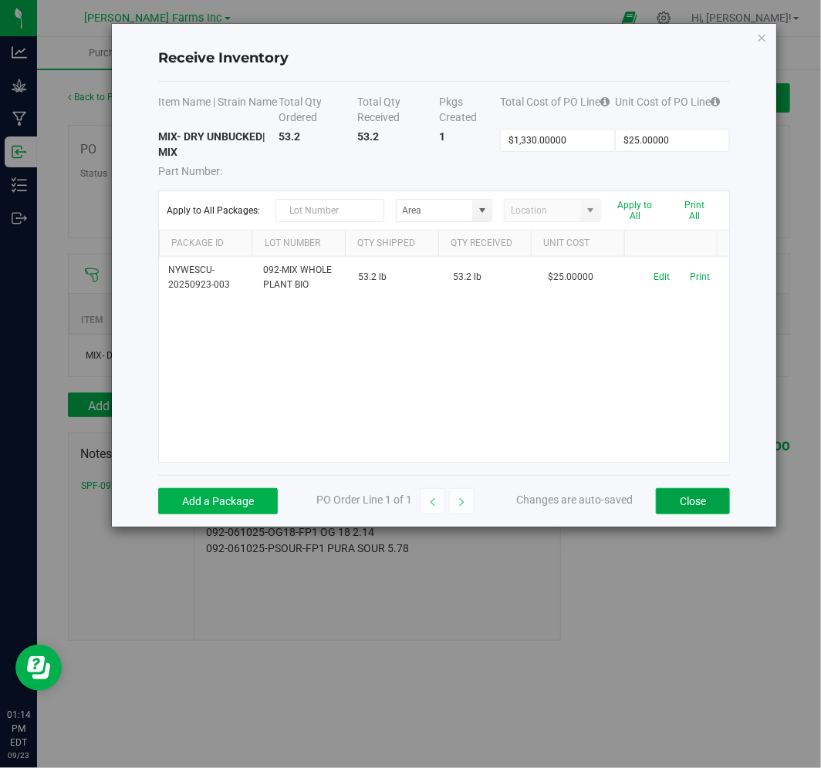
click at [688, 496] on button "Close" at bounding box center [693, 501] width 74 height 26
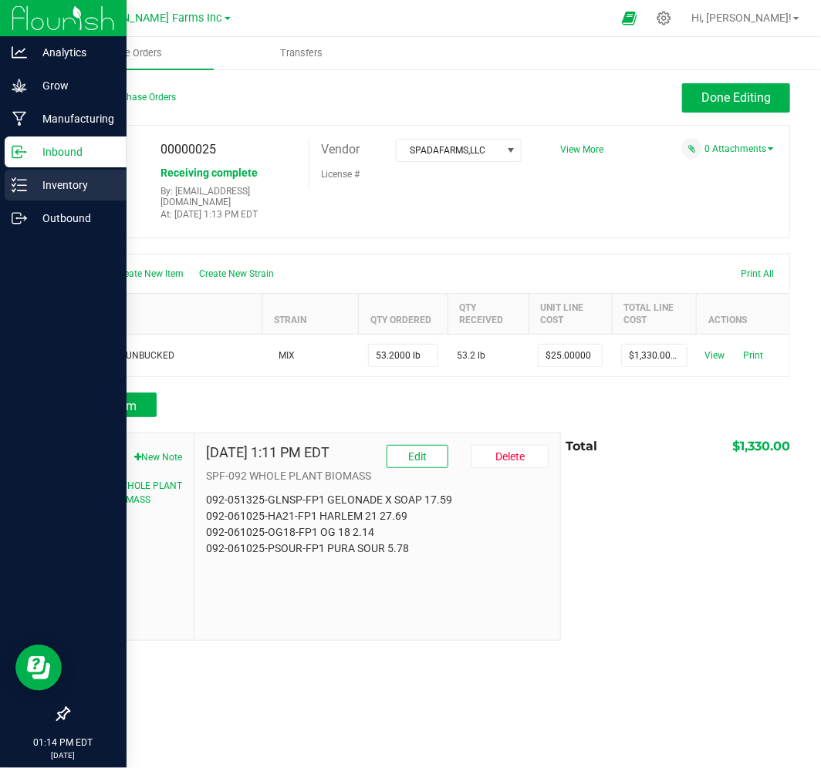
click at [59, 180] on p "Inventory" at bounding box center [73, 185] width 93 height 19
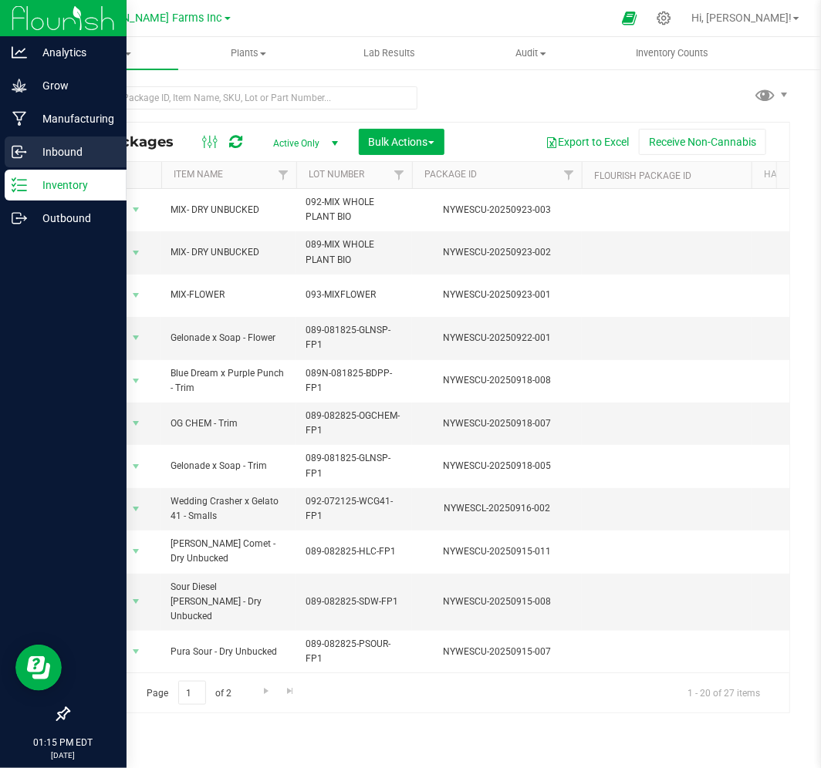
click at [81, 151] on p "Inbound" at bounding box center [73, 152] width 93 height 19
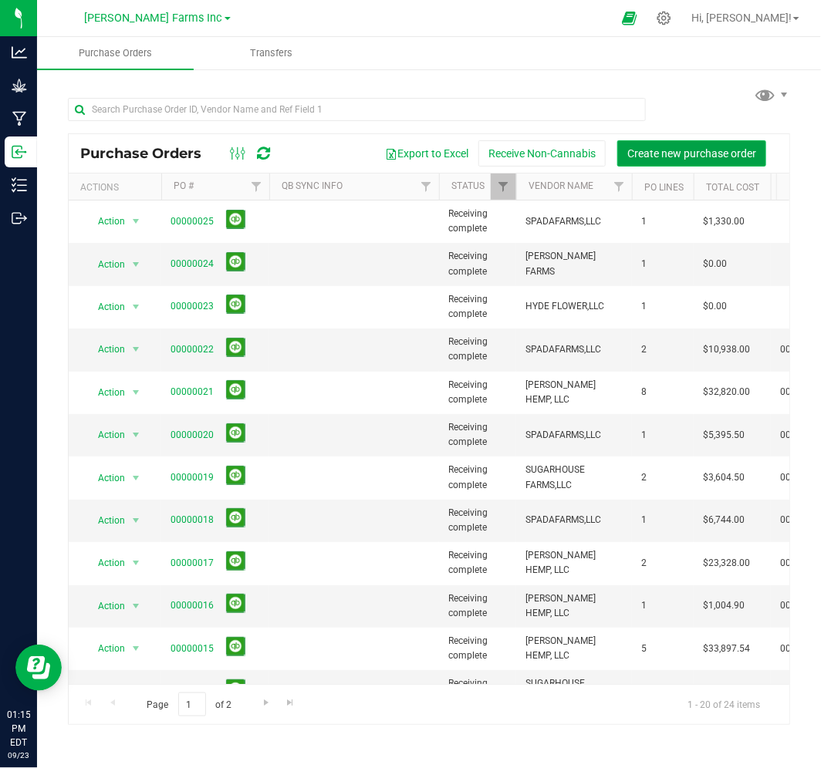
click at [658, 155] on span "Create new purchase order" at bounding box center [691, 153] width 129 height 12
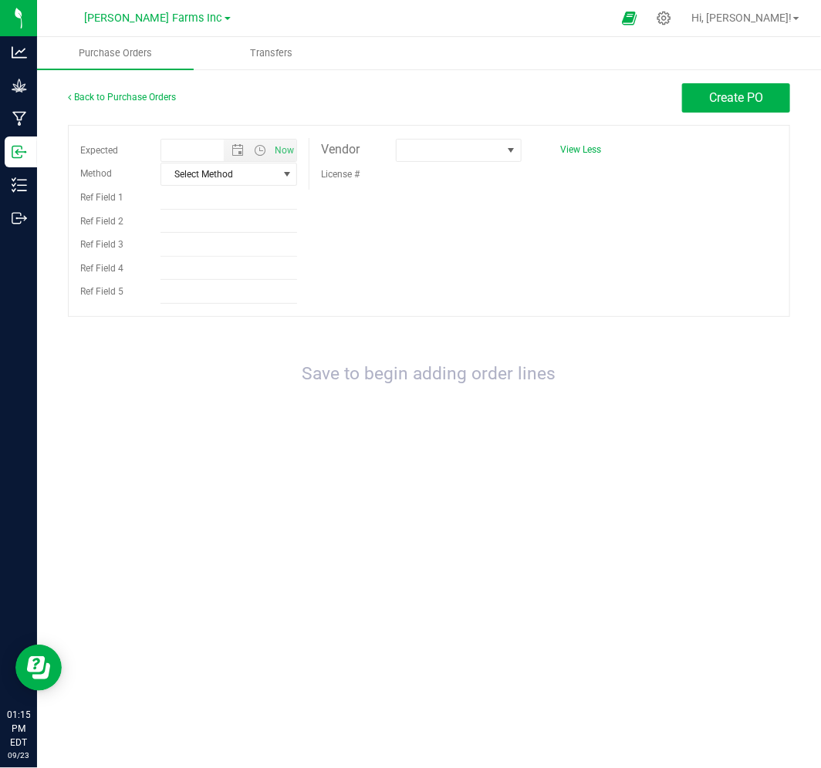
type input "[DATE] 1:15 PM"
click at [468, 142] on span at bounding box center [449, 151] width 105 height 22
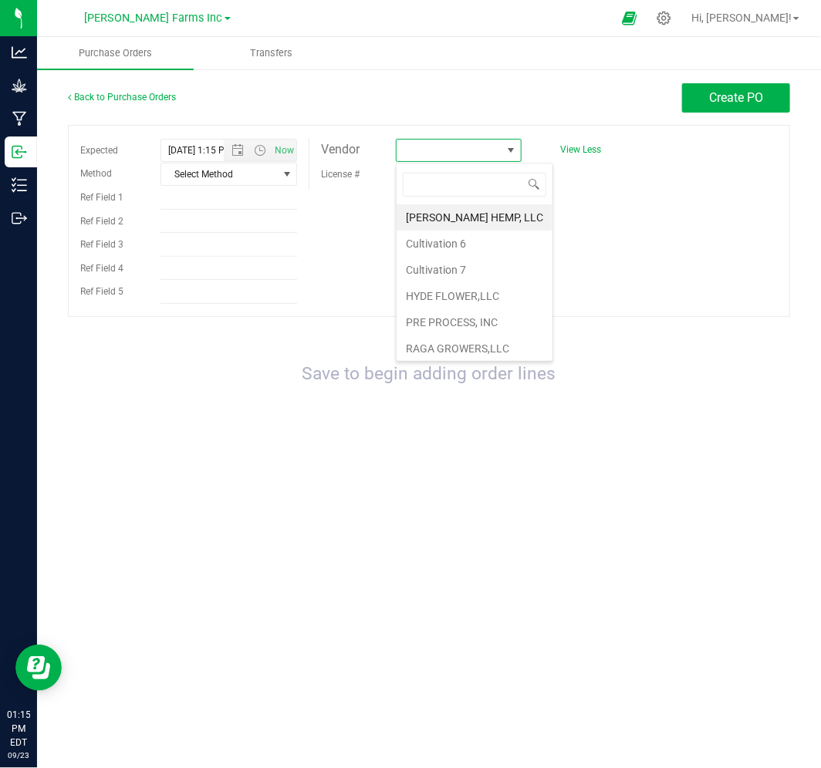
scroll to position [23, 125]
click at [475, 299] on li "HYDE FLOWER,LLC" at bounding box center [475, 296] width 156 height 26
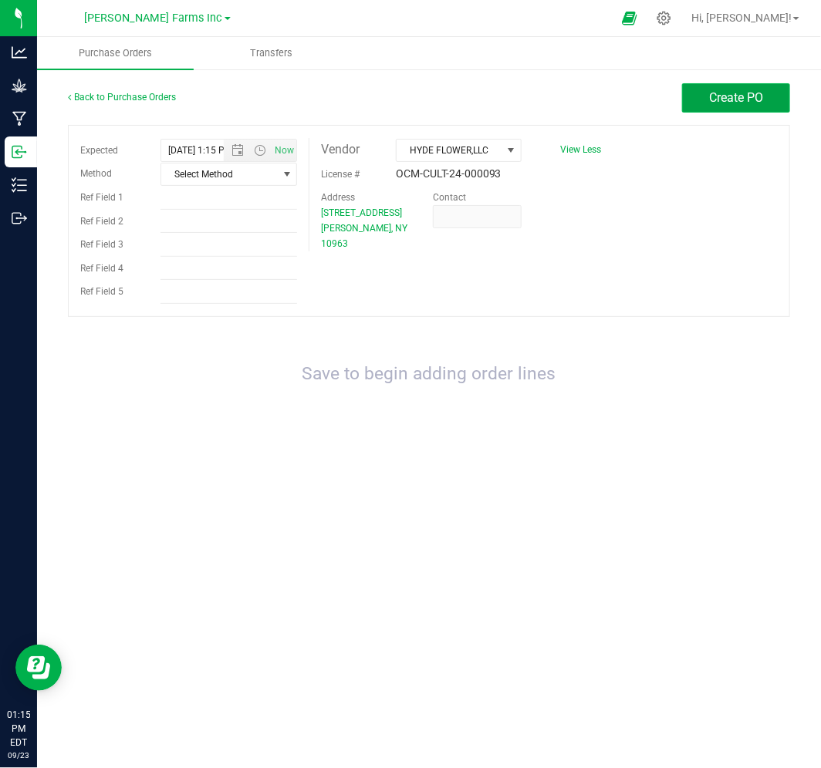
click at [721, 106] on button "Create PO" at bounding box center [736, 97] width 108 height 29
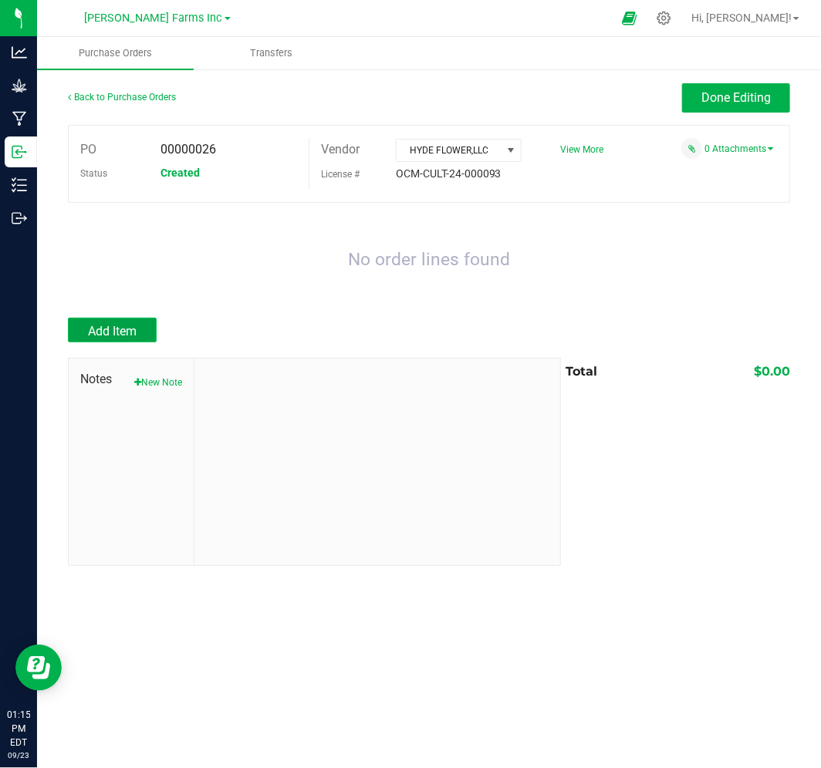
click at [141, 329] on button "Add Item" at bounding box center [112, 330] width 89 height 25
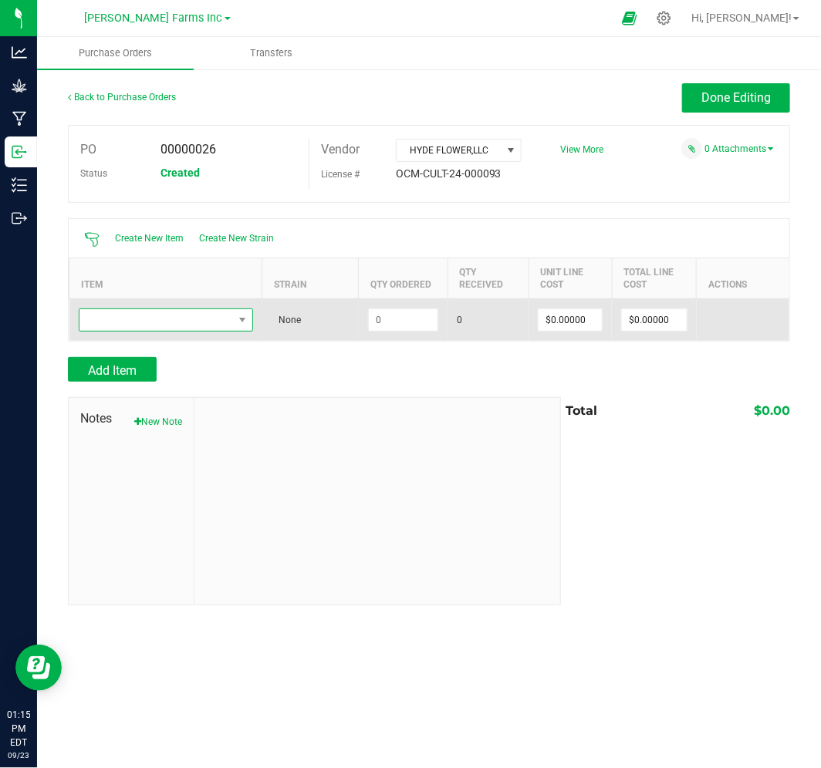
click at [216, 317] on span "NO DATA FOUND" at bounding box center [156, 320] width 154 height 22
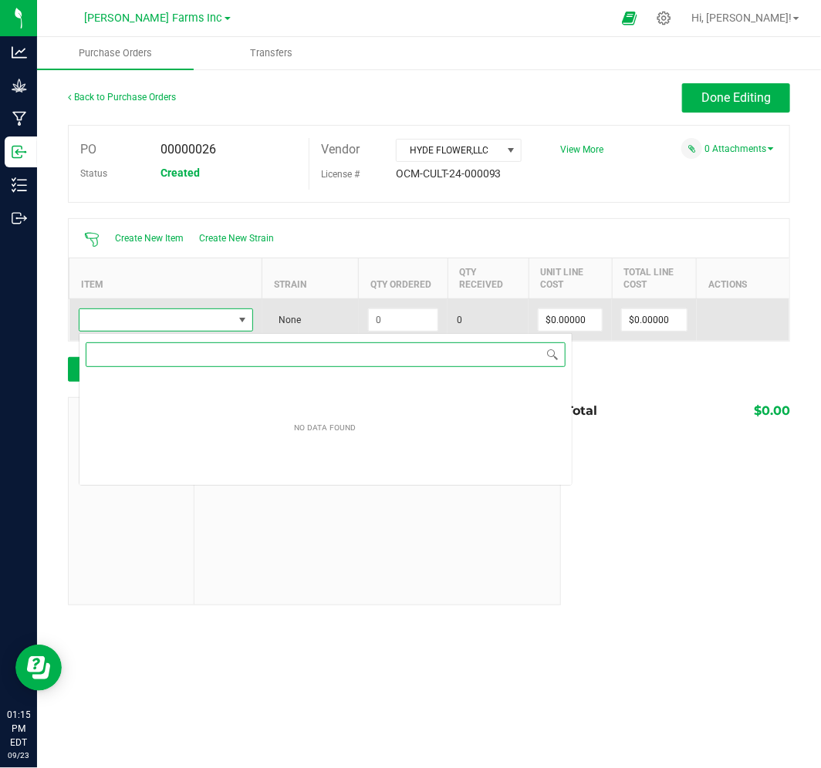
scroll to position [23, 174]
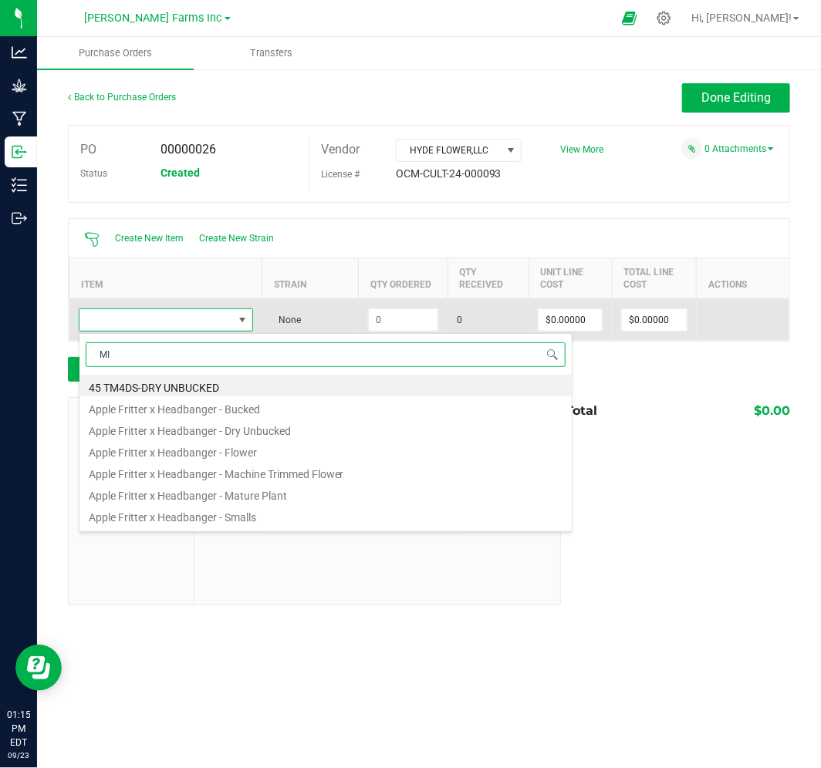
type input "MIX"
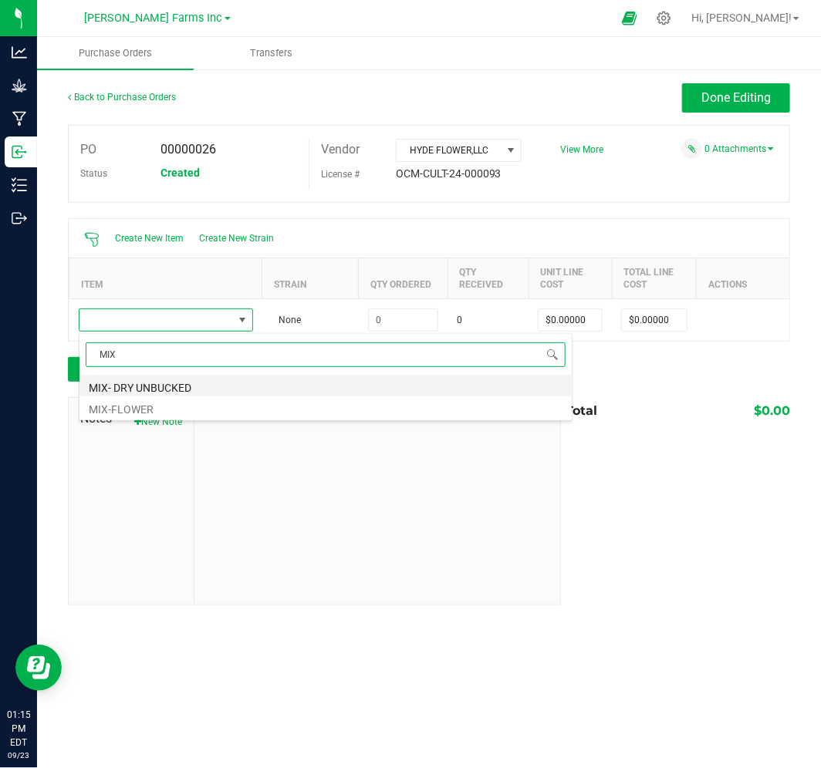
click at [167, 389] on li "MIX- DRY UNBUCKED" at bounding box center [325, 386] width 492 height 22
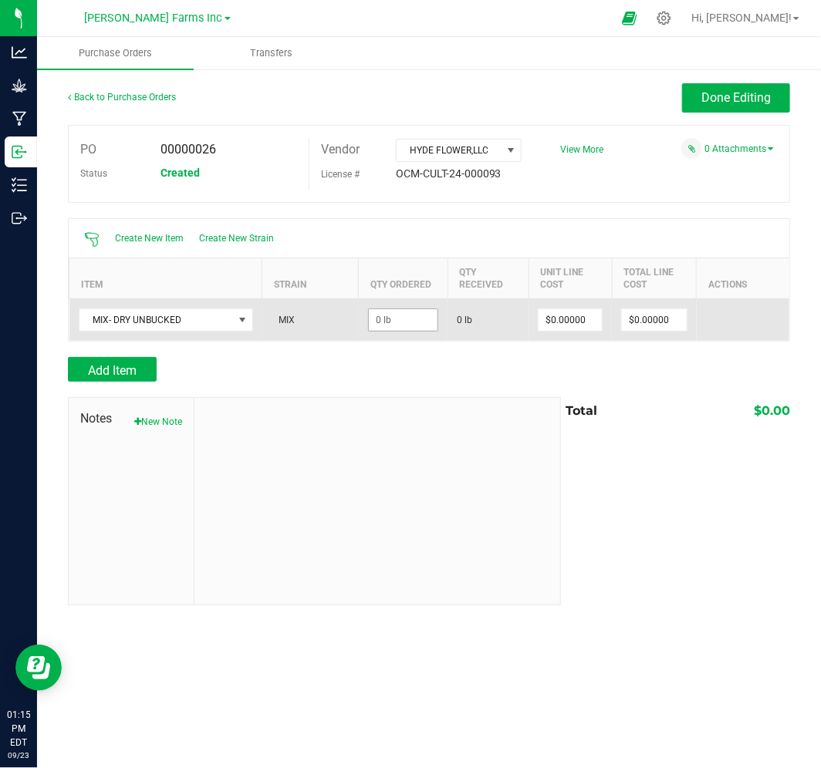
click at [404, 332] on span at bounding box center [403, 320] width 71 height 23
click at [422, 326] on input at bounding box center [403, 320] width 69 height 22
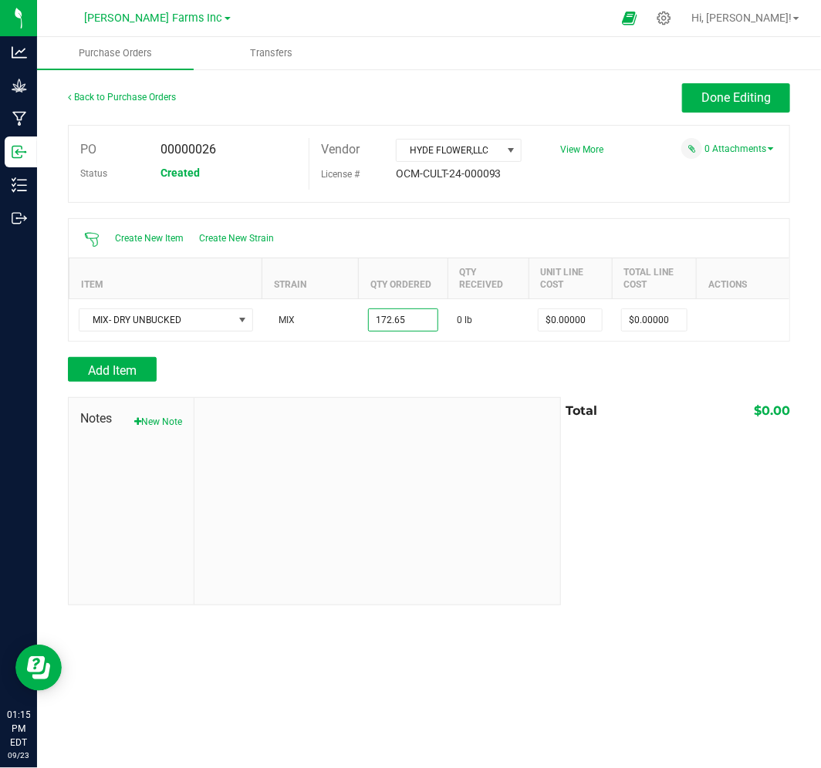
type input "172.6500 lb"
click at [422, 360] on div "Add Item" at bounding box center [308, 369] width 481 height 25
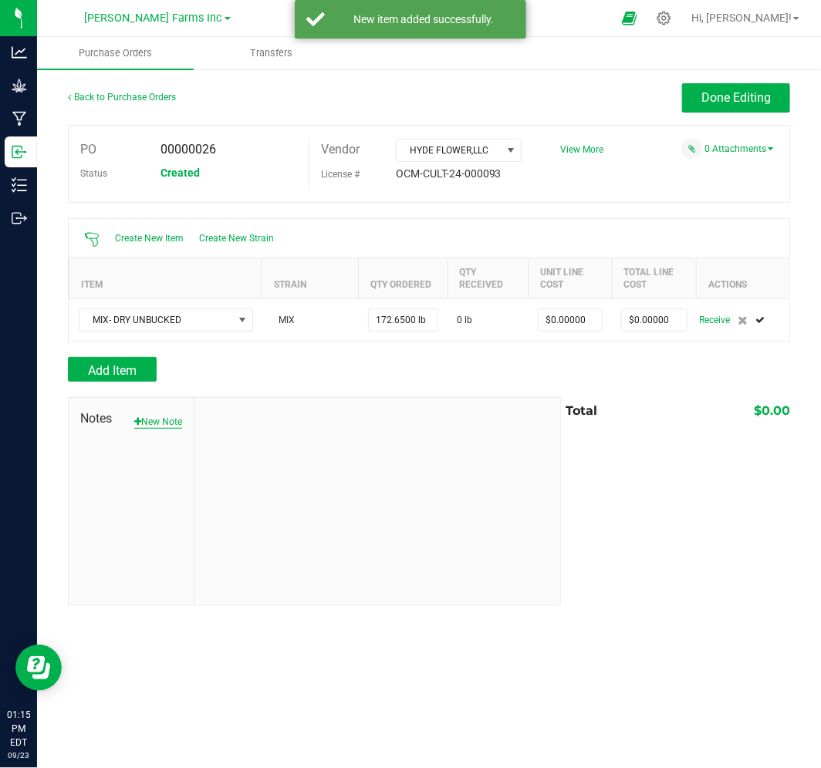
click at [149, 421] on button "New Note" at bounding box center [158, 422] width 48 height 14
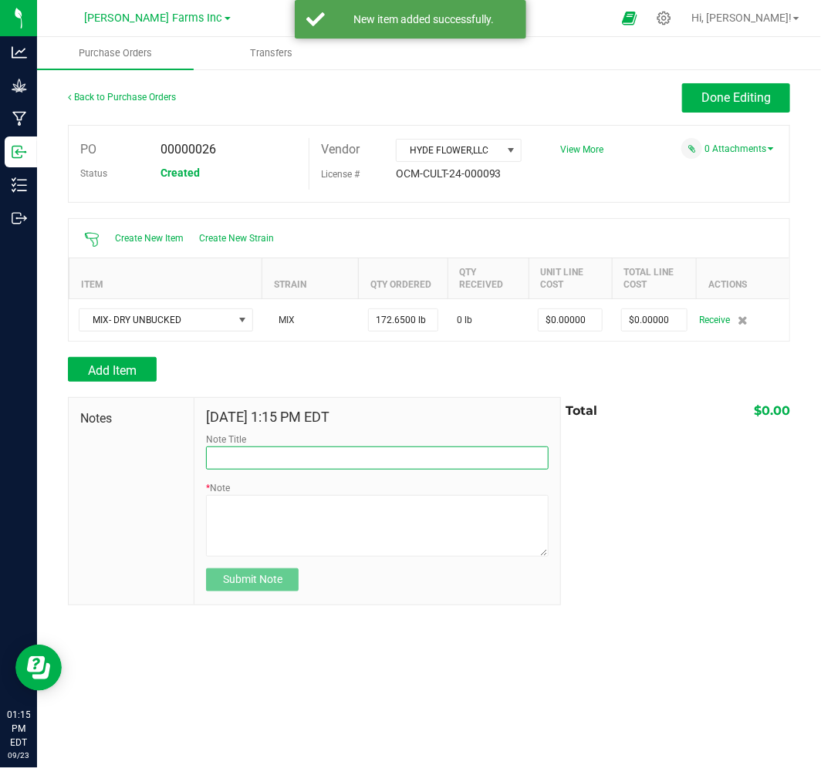
click at [232, 458] on input "Note Title" at bounding box center [377, 458] width 343 height 23
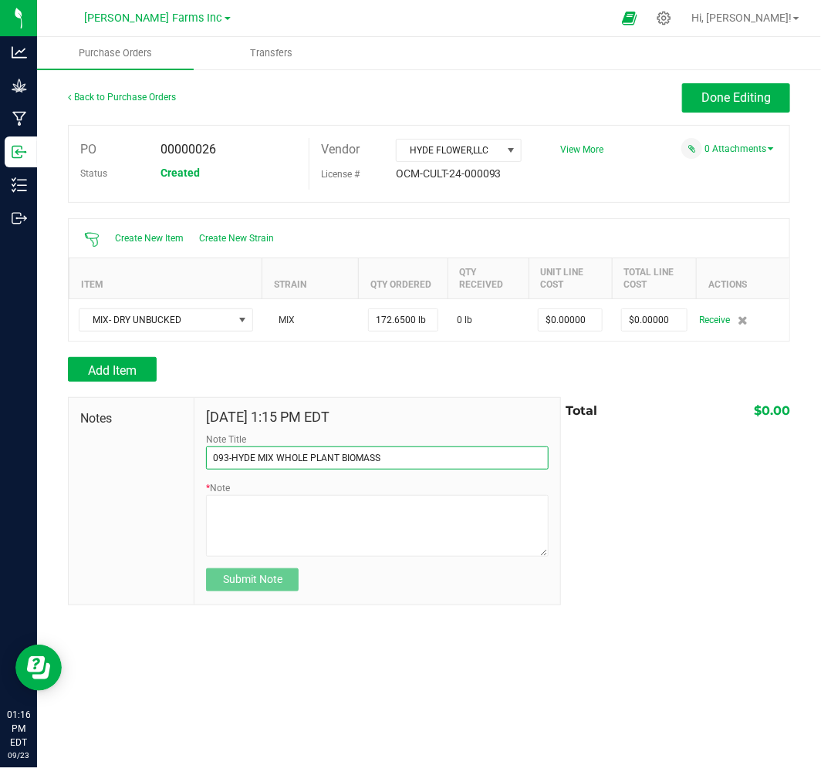
type input "093-HYDE MIX WHOLE PLANT BIOMASS"
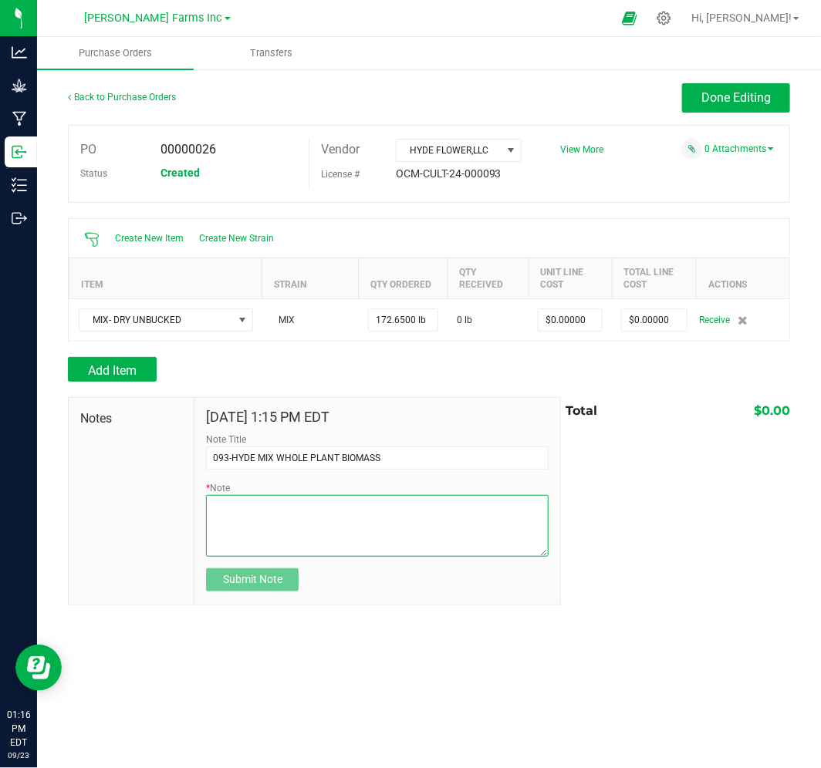
click at [445, 522] on textarea "* Note" at bounding box center [377, 526] width 343 height 62
paste textarea "093-091724-GOLFGAS-FP1 (A) GOLF GAS (A) 62.76 093-091724-WIFITC-FP1 WIFI X TROP…"
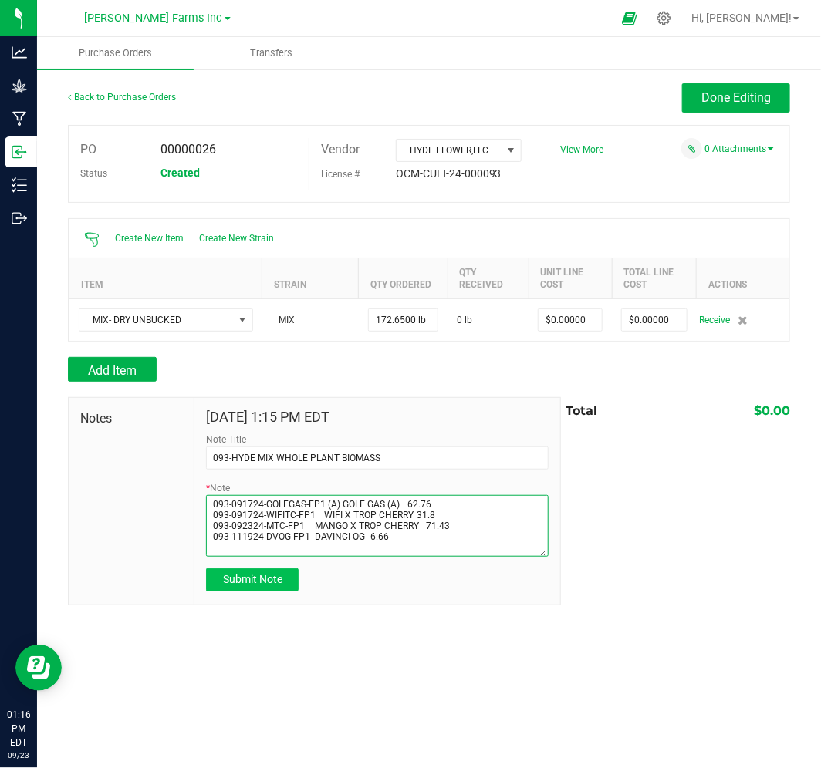
type textarea "093-091724-GOLFGAS-FP1 (A) GOLF GAS (A) 62.76 093-091724-WIFITC-FP1 WIFI X TROP…"
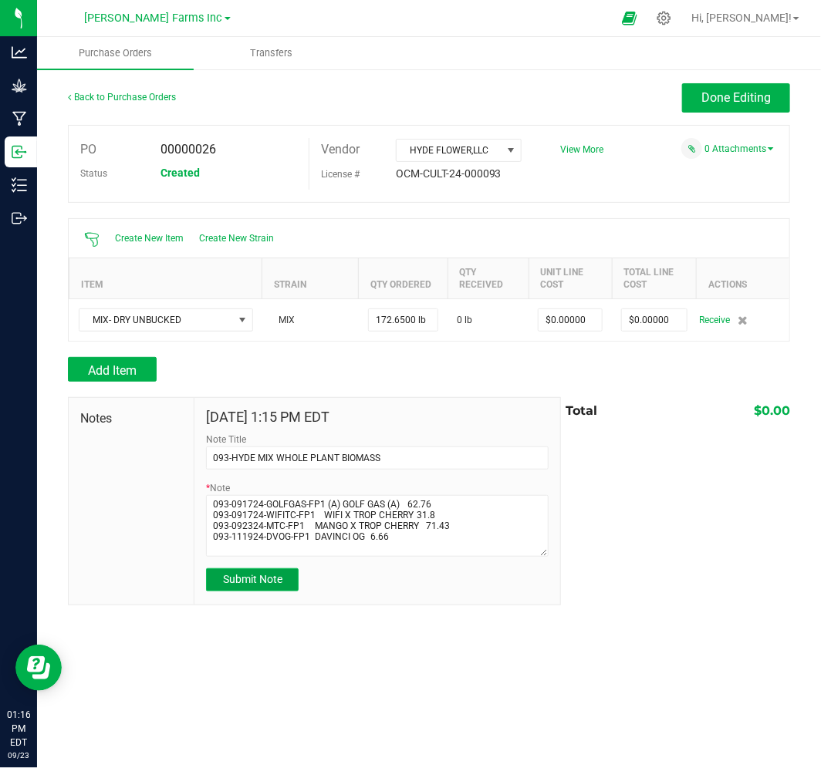
click at [262, 584] on span "Submit Note" at bounding box center [252, 579] width 59 height 12
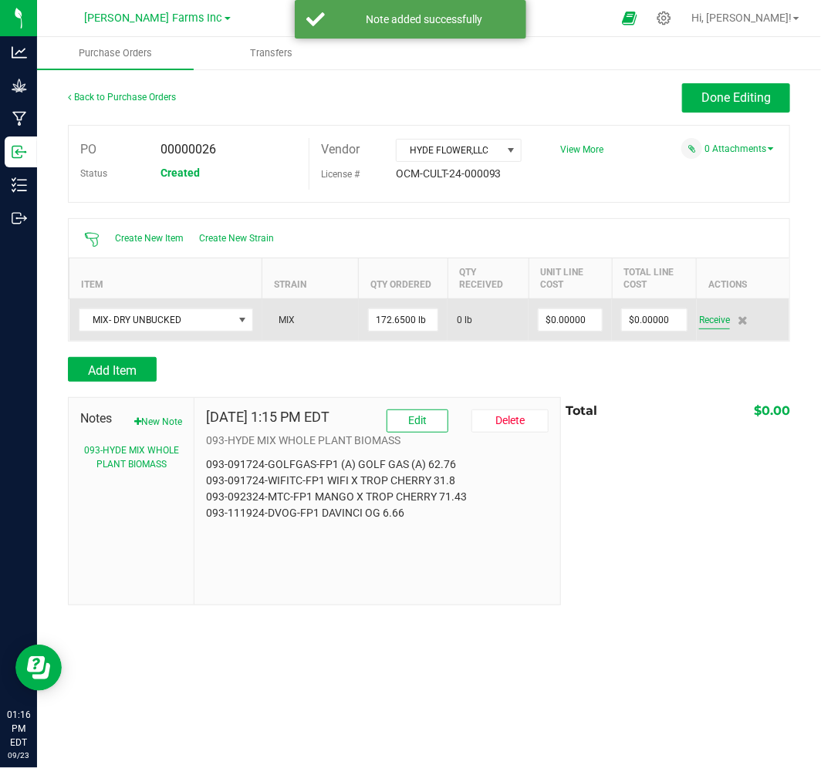
click at [723, 315] on span "Receive" at bounding box center [714, 320] width 31 height 19
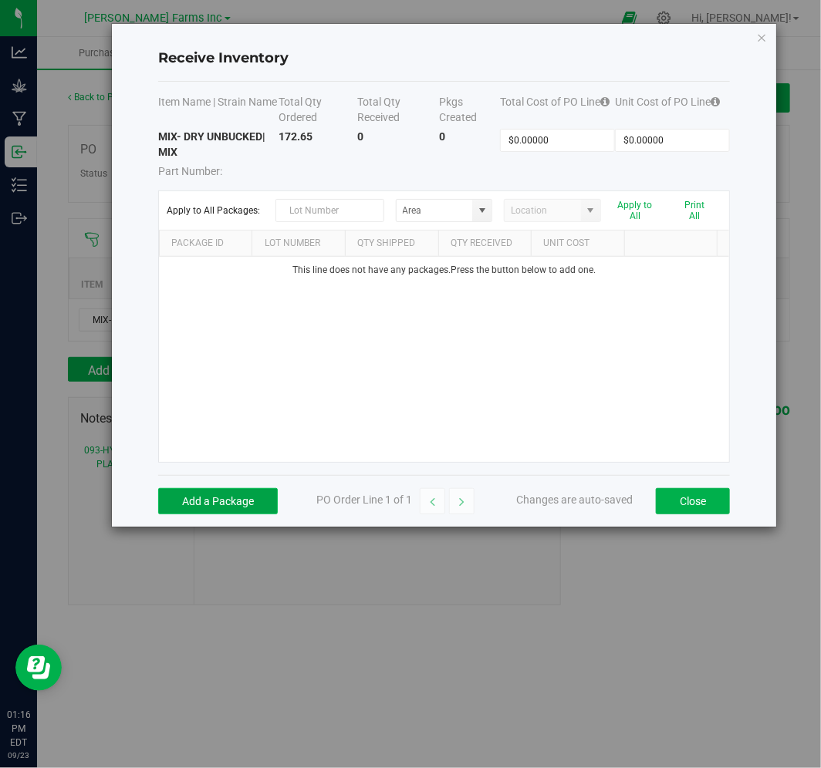
click at [211, 500] on button "Add a Package" at bounding box center [218, 501] width 120 height 26
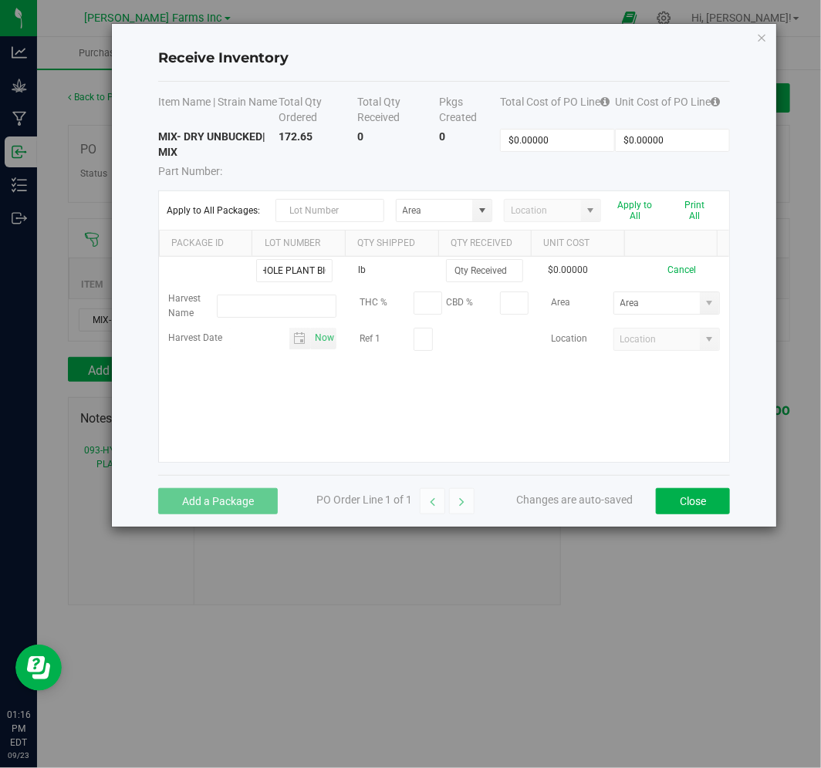
scroll to position [0, 63]
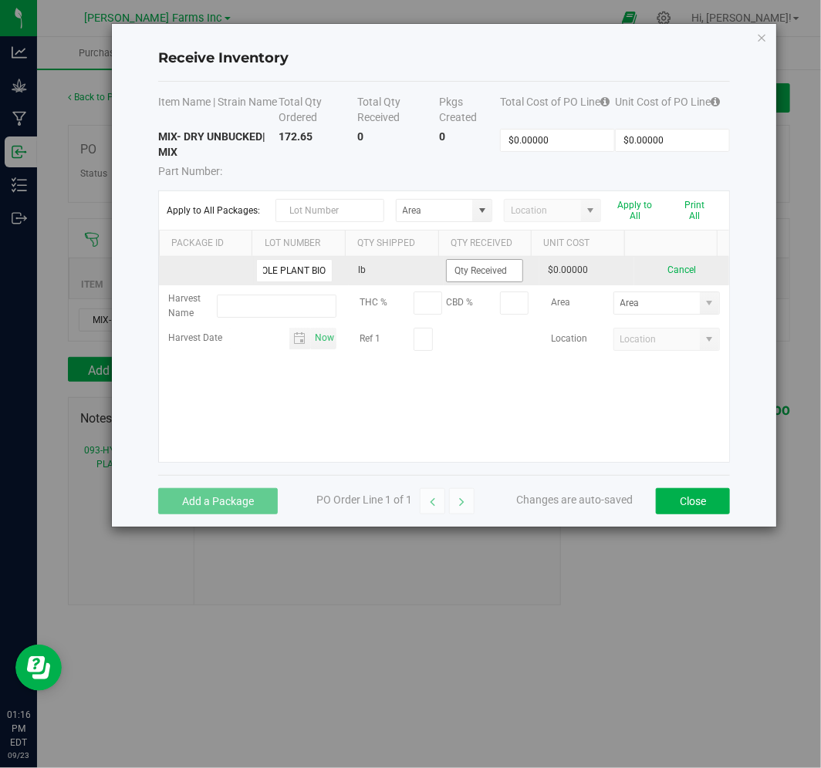
type input "093-MIX WHOLE PLANT BIO"
click at [479, 268] on input at bounding box center [484, 271] width 75 height 22
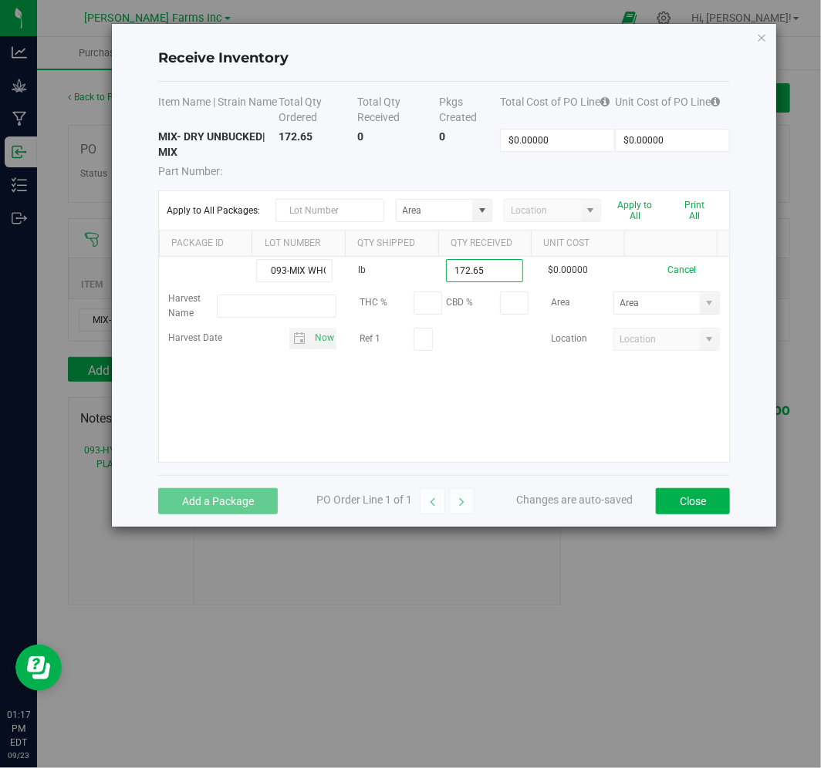
type input "172.6500 lb"
click at [506, 410] on kendo-grid-list "093-MIX WHOLE PLANT BIO lb 172.6500 lb $0.00000 Cancel Harvest Name THC % CBD %…" at bounding box center [444, 359] width 570 height 205
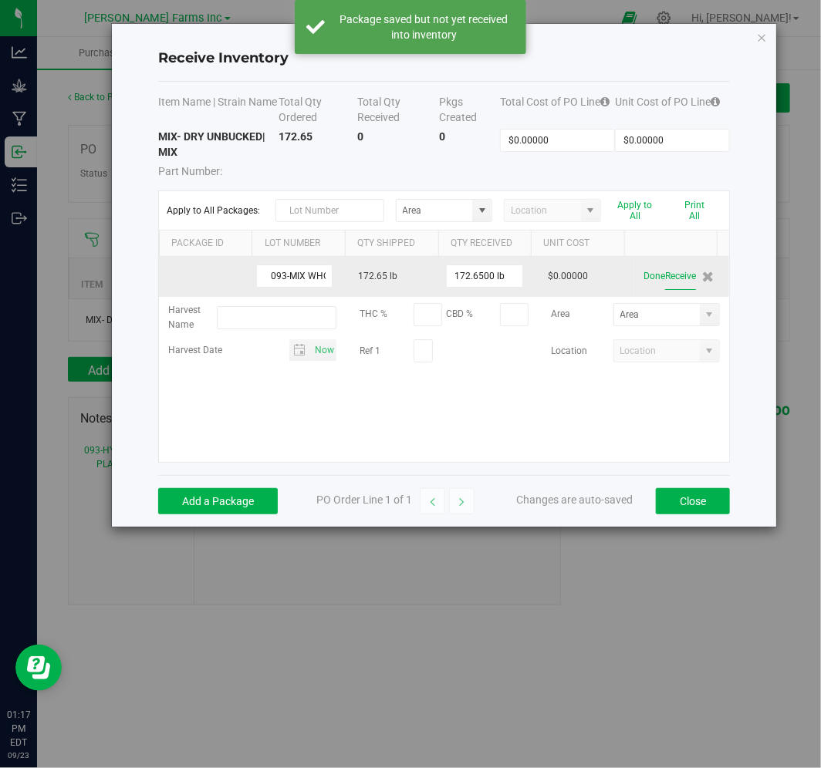
click at [676, 280] on button "Receive" at bounding box center [680, 276] width 31 height 27
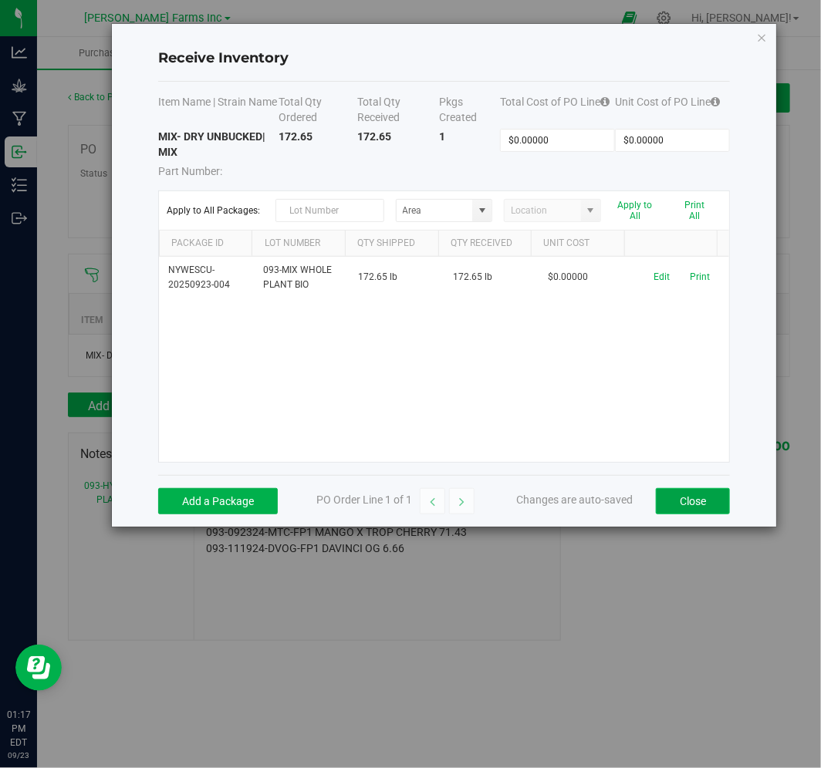
click at [683, 497] on button "Close" at bounding box center [693, 501] width 74 height 26
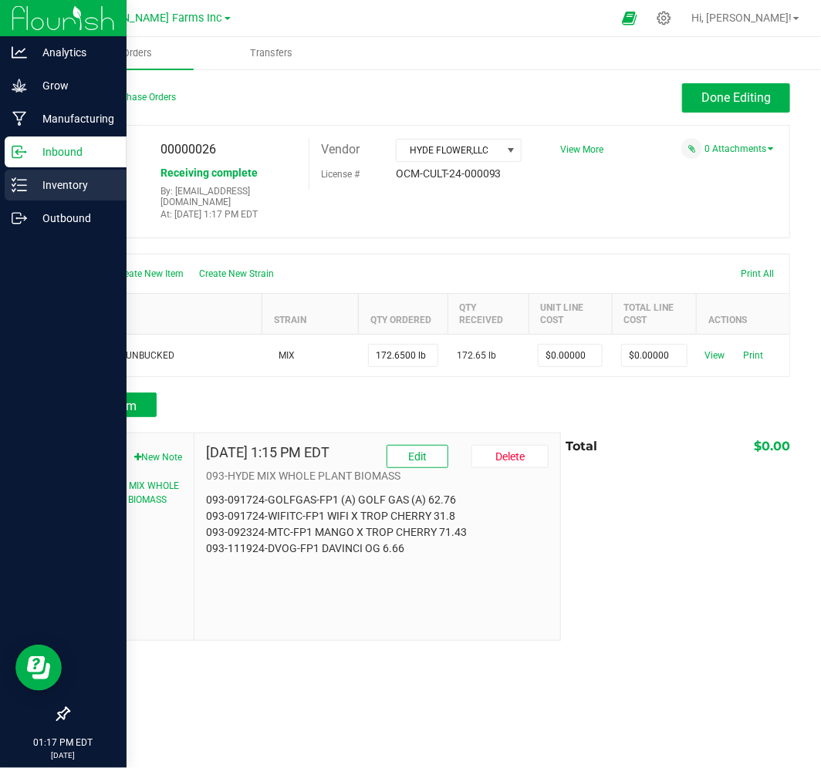
click at [65, 190] on p "Inventory" at bounding box center [73, 185] width 93 height 19
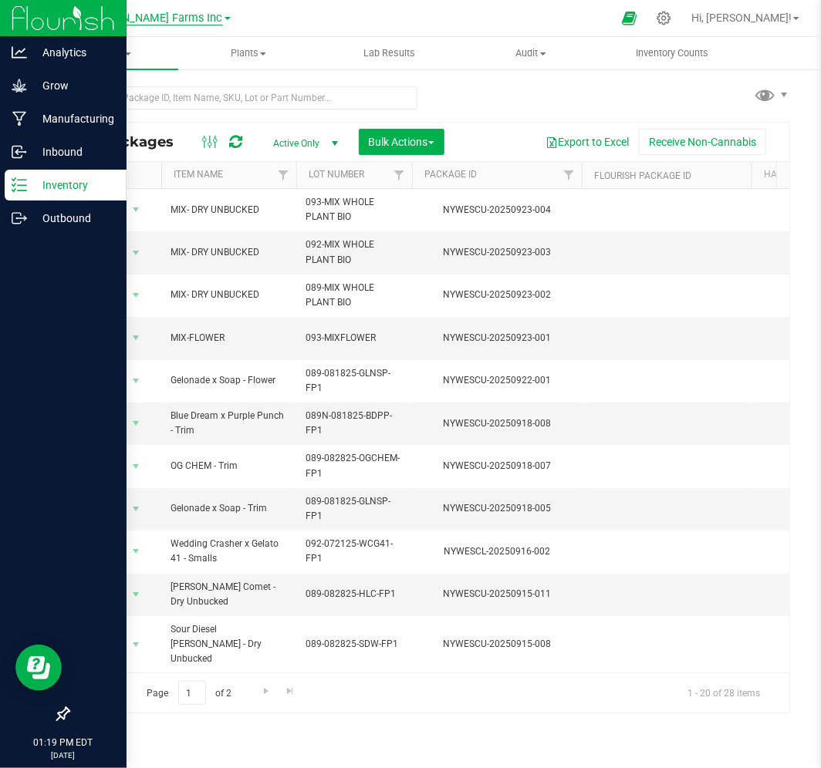
click at [181, 16] on span "[PERSON_NAME] Farms Inc" at bounding box center [154, 19] width 138 height 14
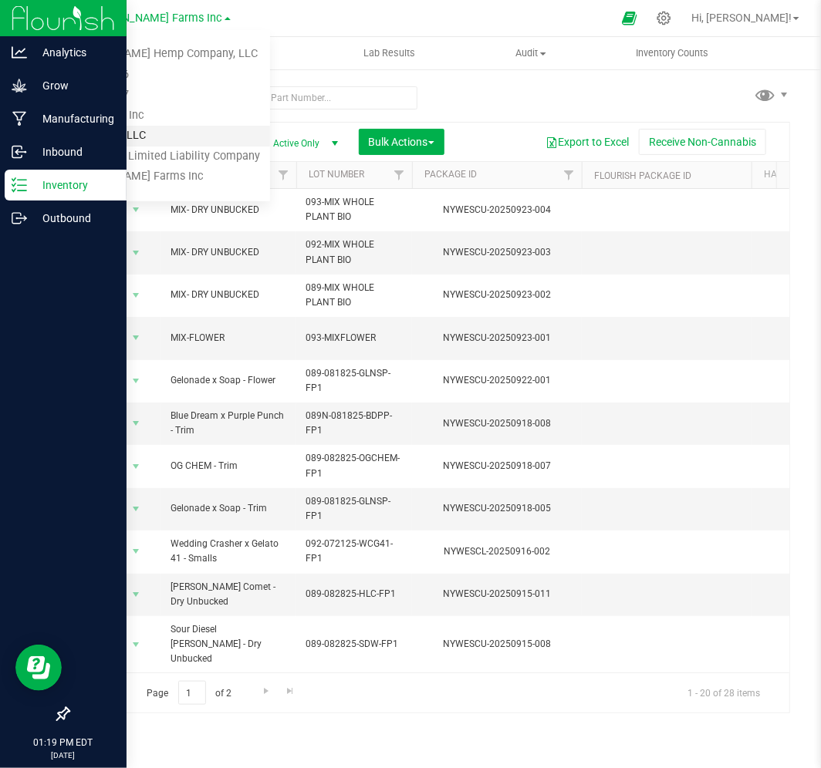
click at [133, 141] on link "Spadafarm, LLC" at bounding box center [157, 136] width 225 height 21
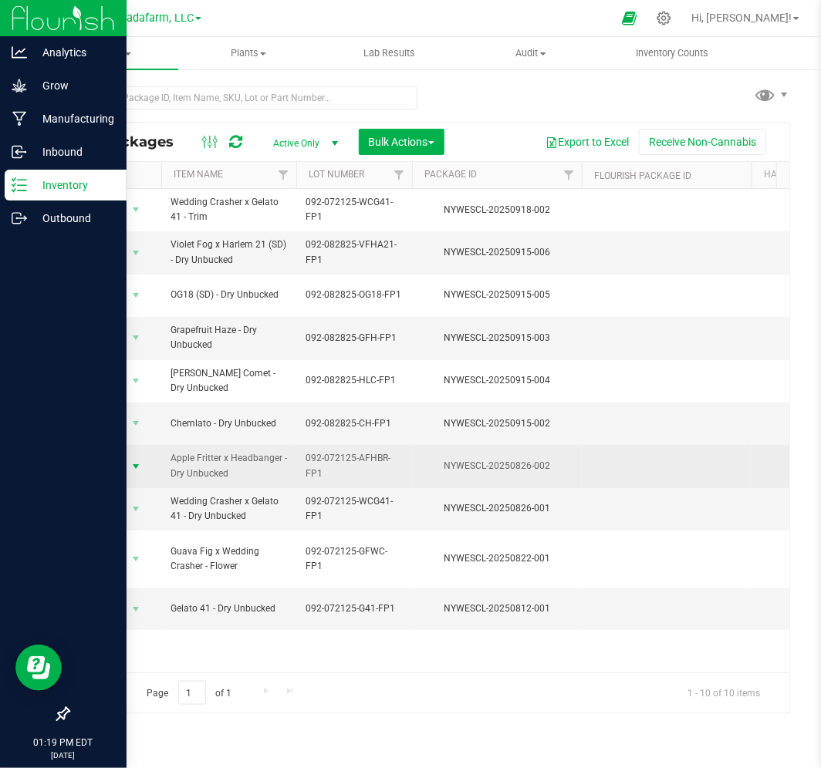
click at [116, 460] on span "Action" at bounding box center [105, 467] width 42 height 22
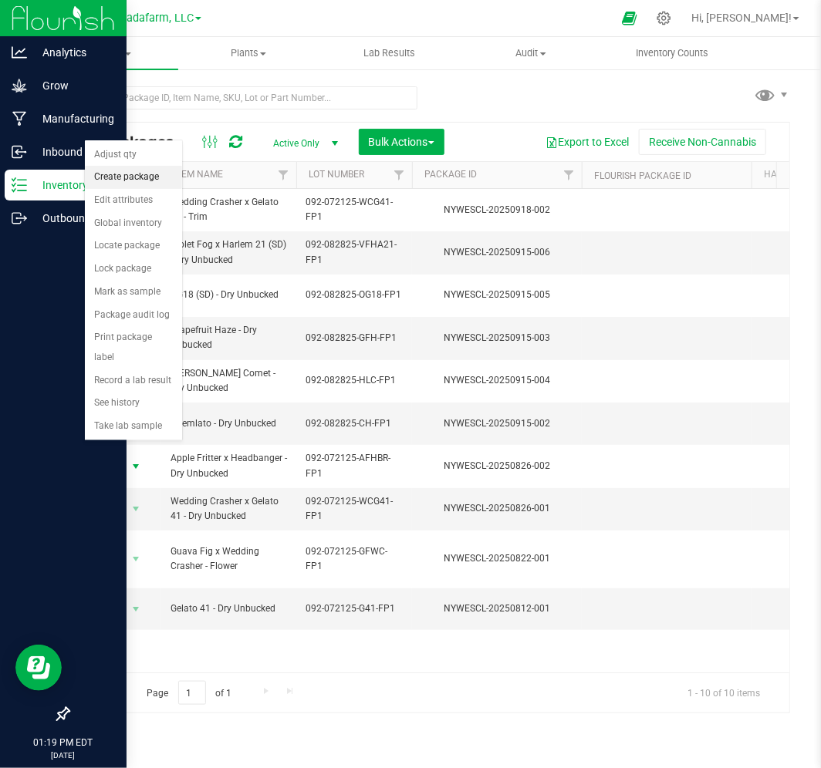
click at [144, 171] on li "Create package" at bounding box center [133, 177] width 97 height 23
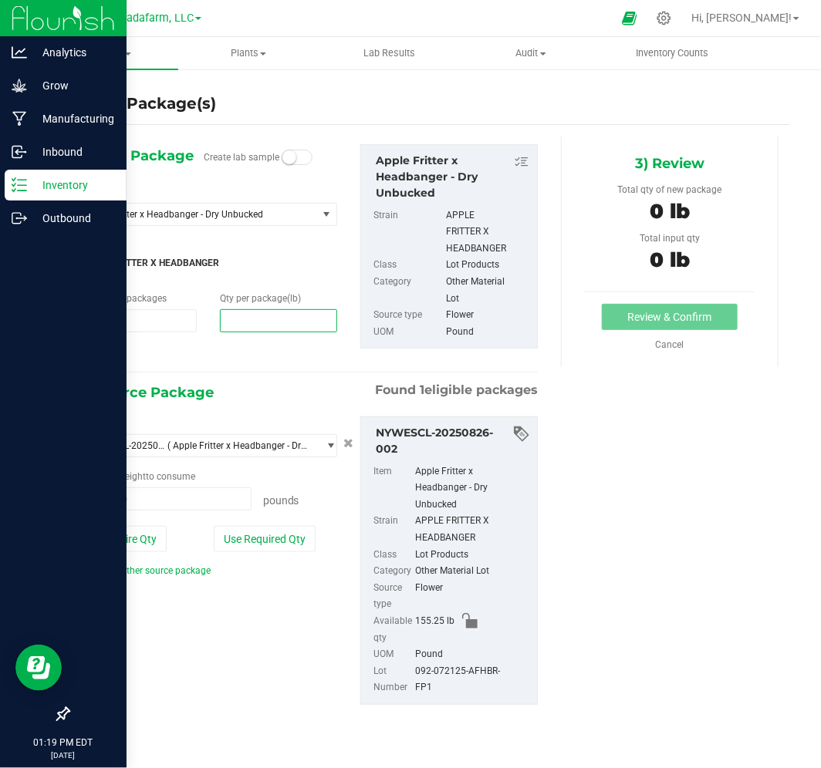
click at [266, 325] on span at bounding box center [278, 320] width 117 height 23
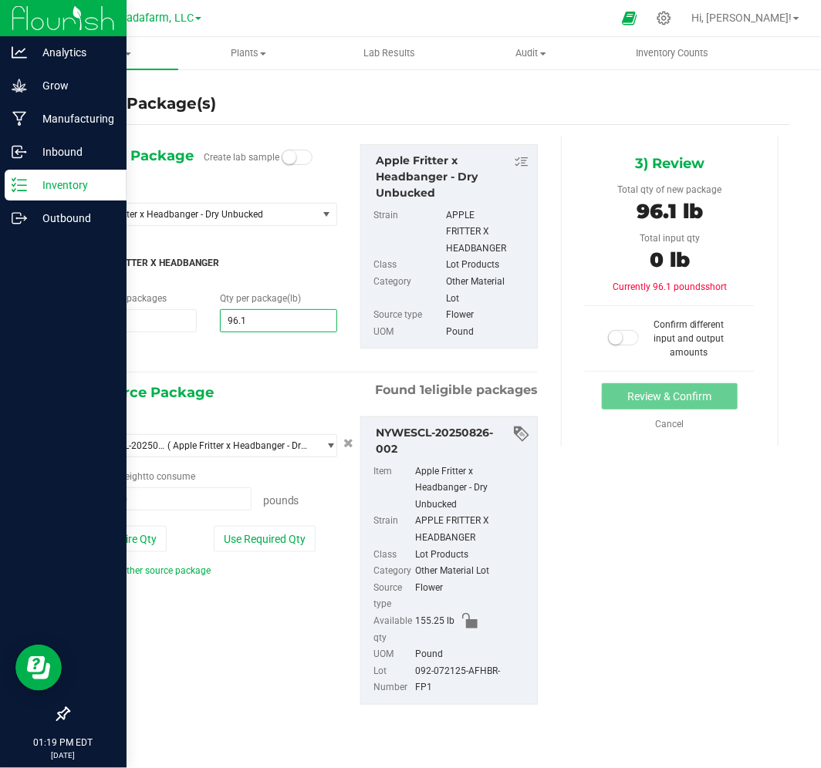
type input "96.12"
type input "96.1200"
click at [144, 505] on span at bounding box center [165, 499] width 172 height 23
type input "96.12"
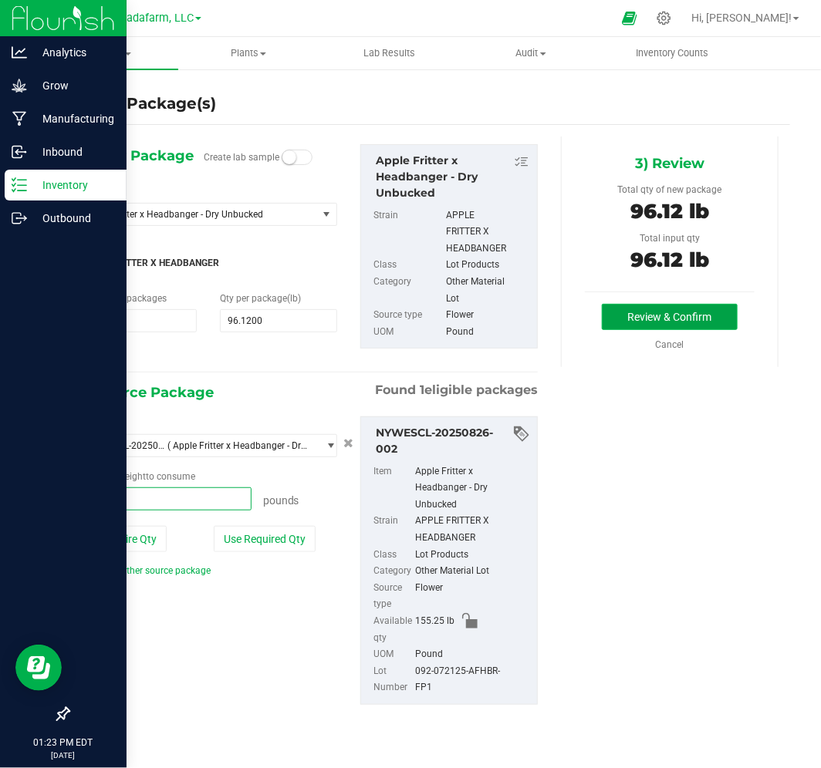
type input "96.1200 lb"
click at [704, 322] on button "Review & Confirm" at bounding box center [670, 317] width 136 height 26
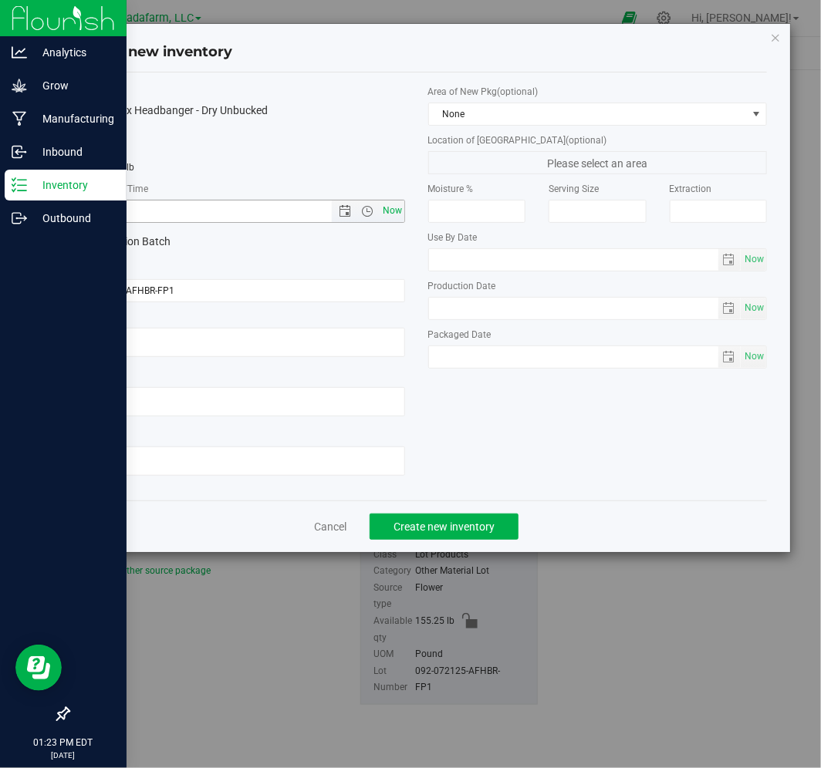
click at [397, 209] on span "Now" at bounding box center [392, 211] width 26 height 22
type input "[DATE] 1:23 PM"
click at [482, 532] on span "Create new inventory" at bounding box center [443, 527] width 101 height 12
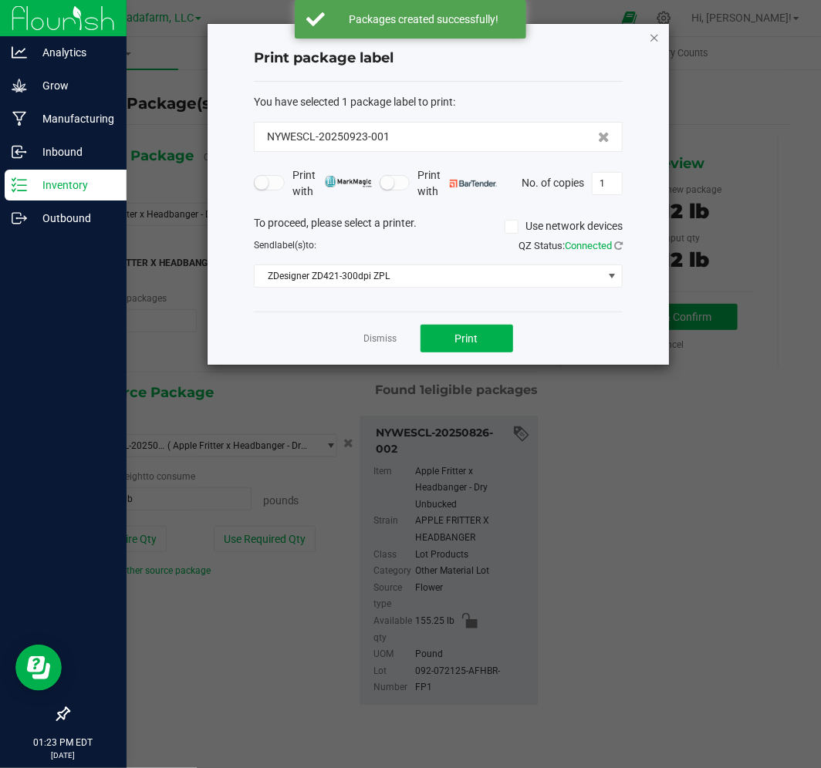
click at [652, 35] on icon "button" at bounding box center [654, 37] width 11 height 19
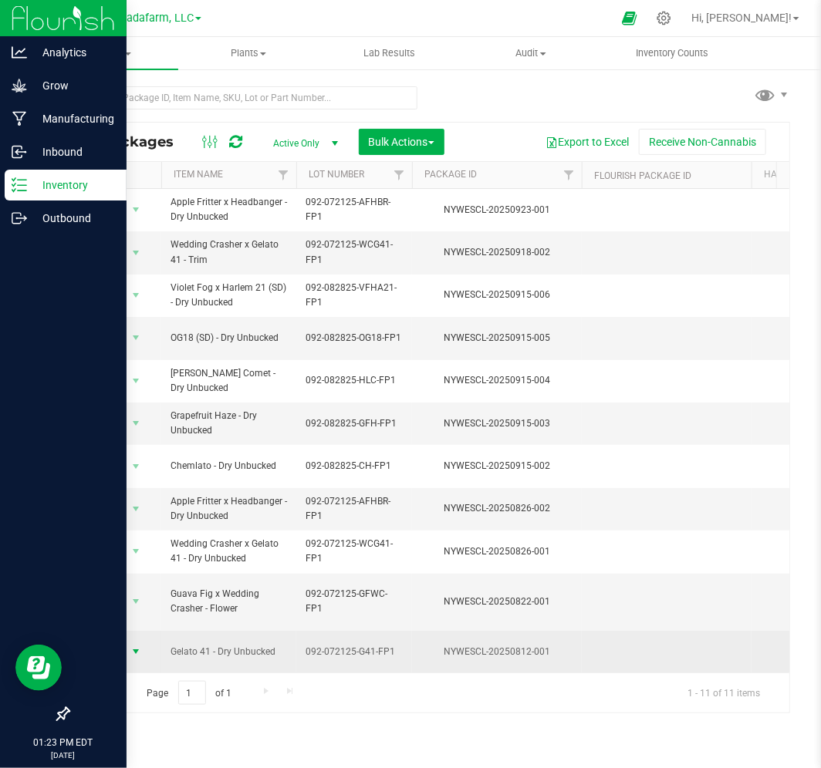
click at [98, 641] on span "Action" at bounding box center [105, 652] width 42 height 22
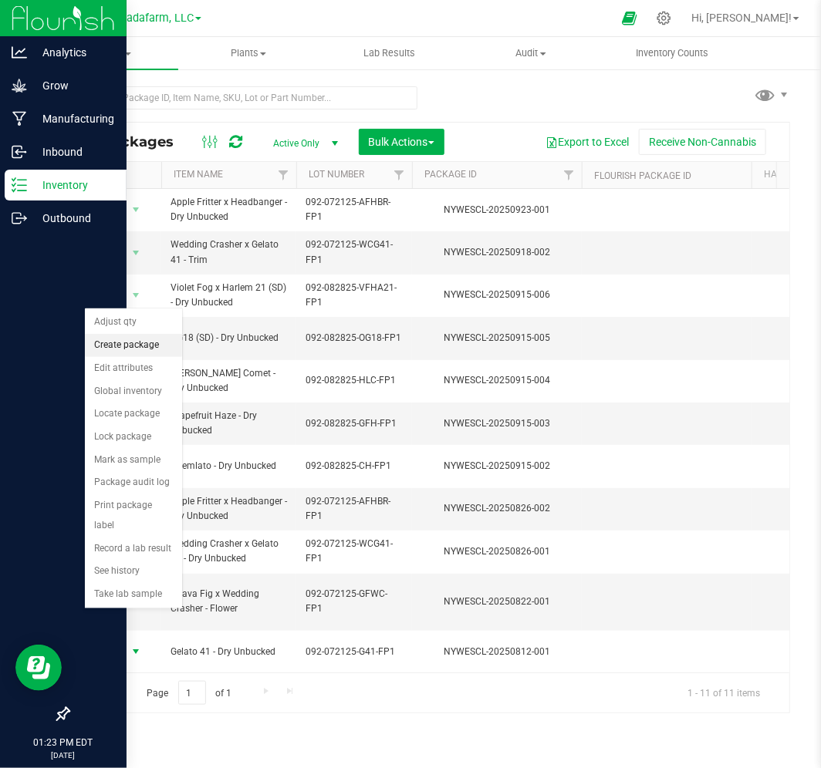
click at [147, 341] on li "Create package" at bounding box center [133, 345] width 97 height 23
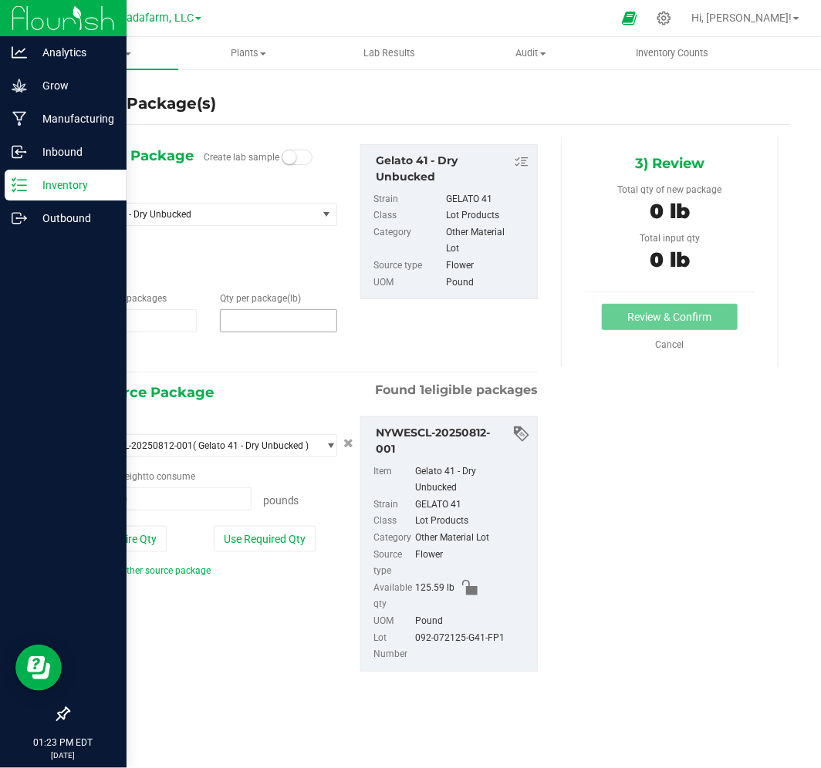
click at [226, 322] on span at bounding box center [278, 320] width 117 height 23
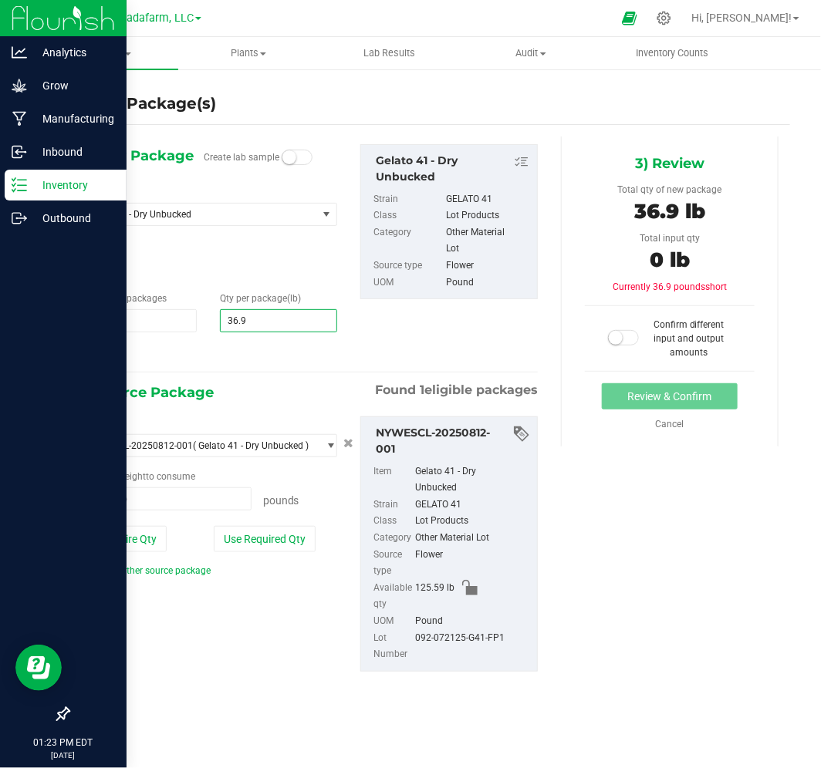
type input "36.93"
type input "36.9300"
click at [137, 504] on span at bounding box center [165, 499] width 172 height 23
type input "36.93"
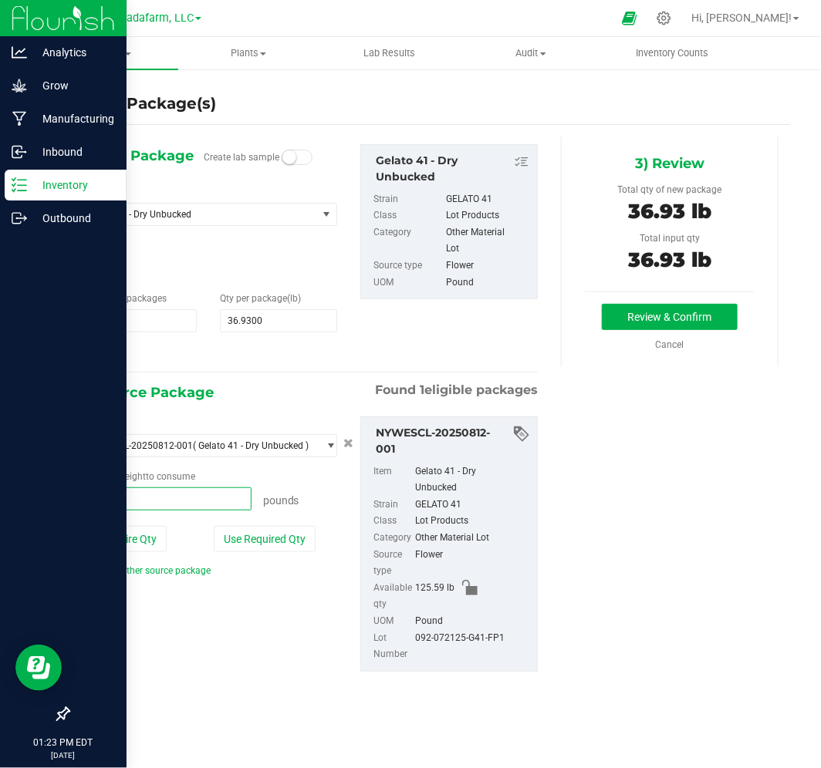
type input "36.9300 lb"
click at [707, 310] on button "Review & Confirm" at bounding box center [670, 317] width 136 height 26
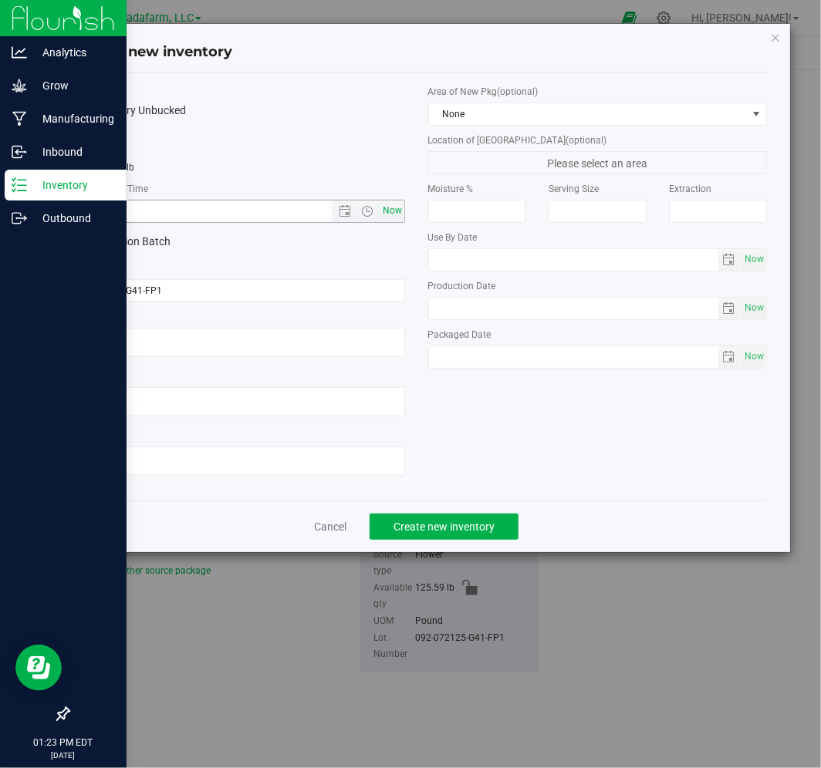
click at [383, 218] on span "Now" at bounding box center [392, 211] width 26 height 22
type input "[DATE] 1:23 PM"
click at [413, 528] on span "Create new inventory" at bounding box center [443, 527] width 101 height 12
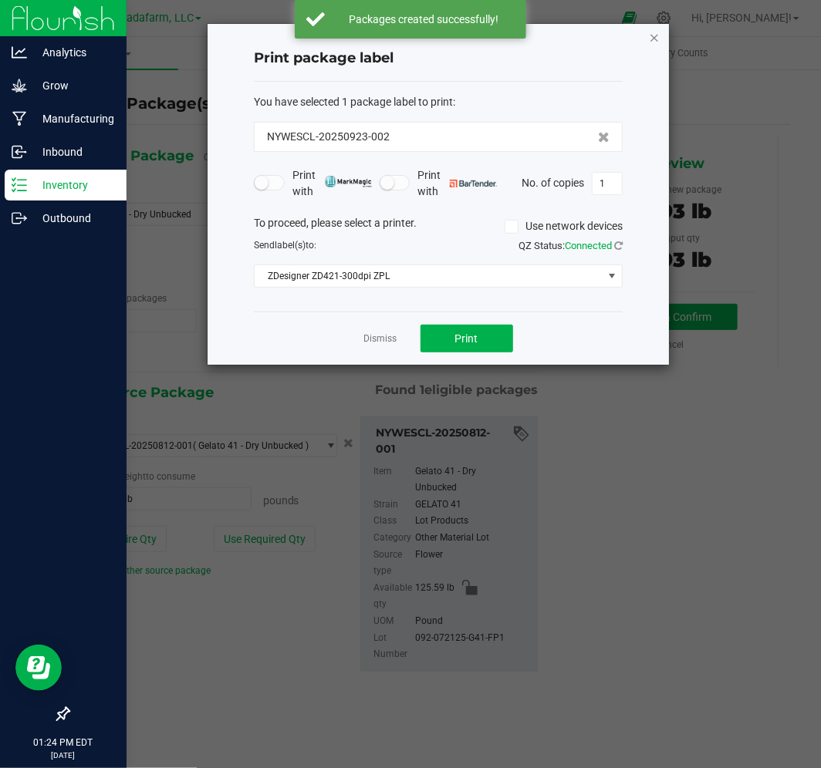
click at [654, 36] on icon "button" at bounding box center [654, 37] width 11 height 19
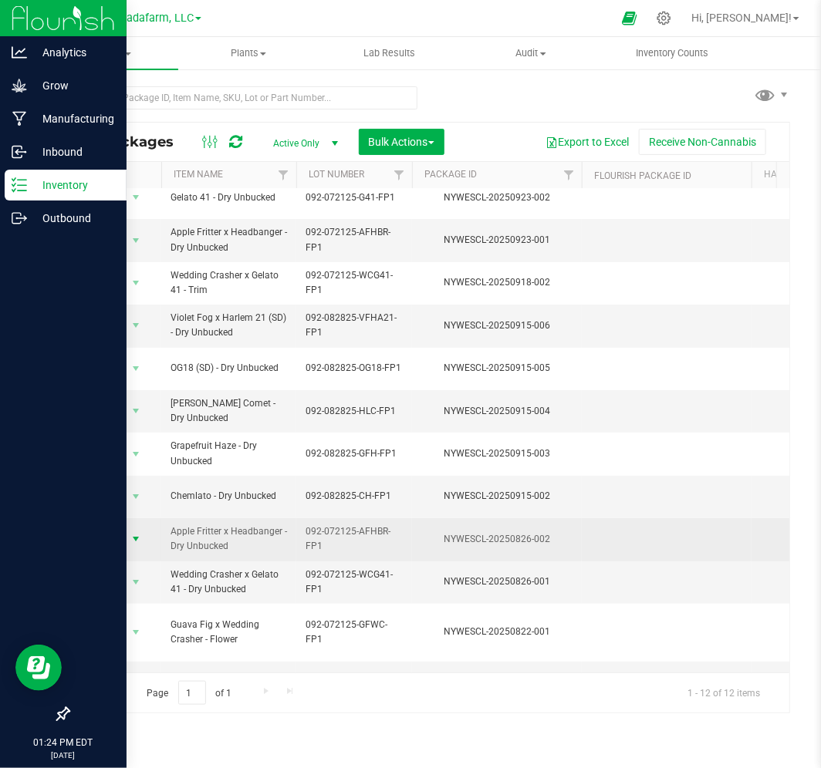
scroll to position [16, 0]
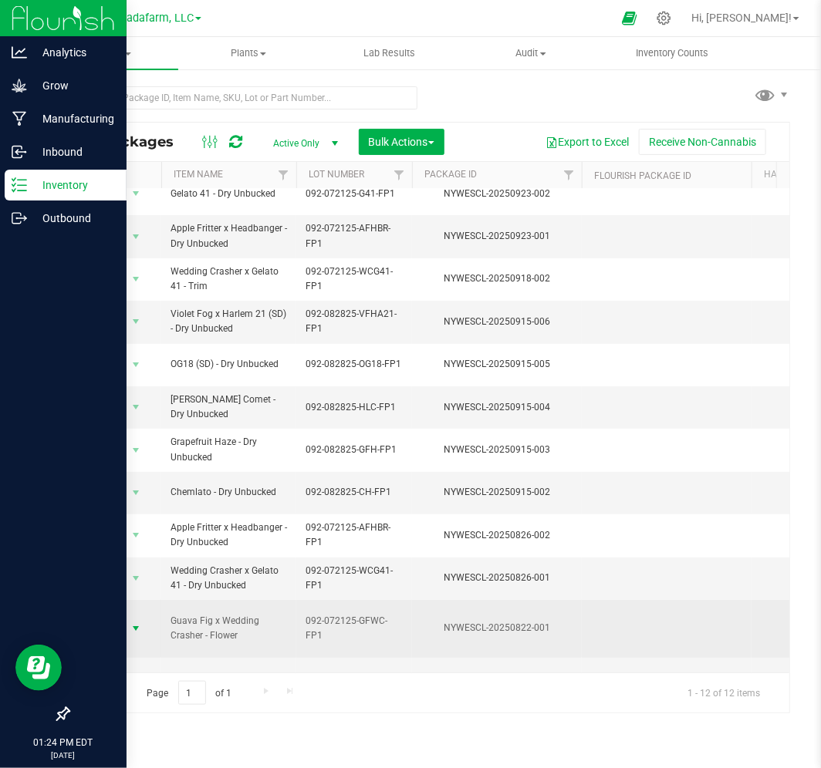
click at [120, 618] on span "Action" at bounding box center [105, 629] width 42 height 22
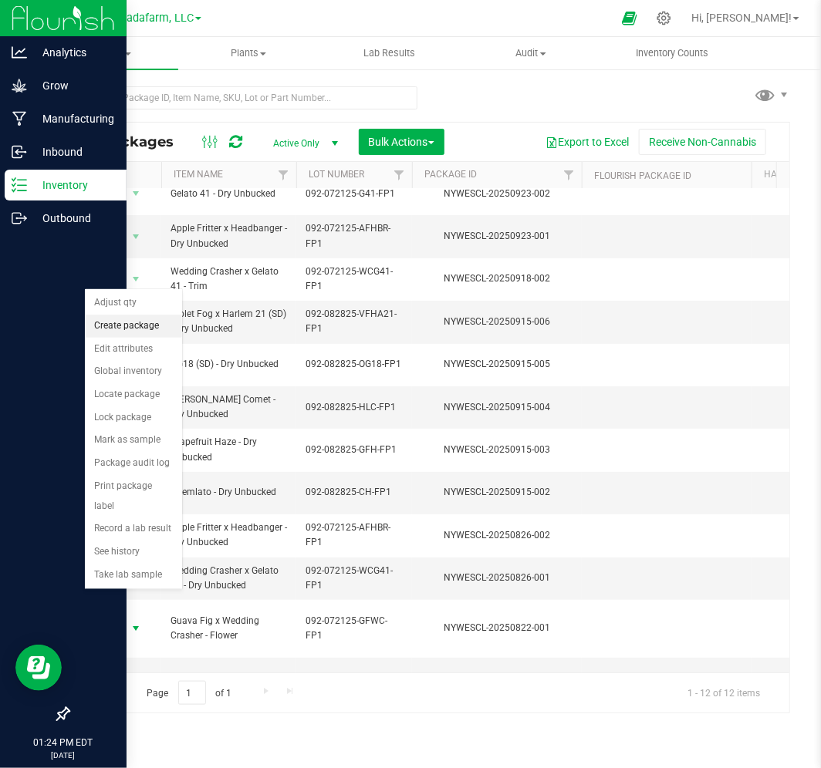
click at [135, 329] on li "Create package" at bounding box center [133, 326] width 97 height 23
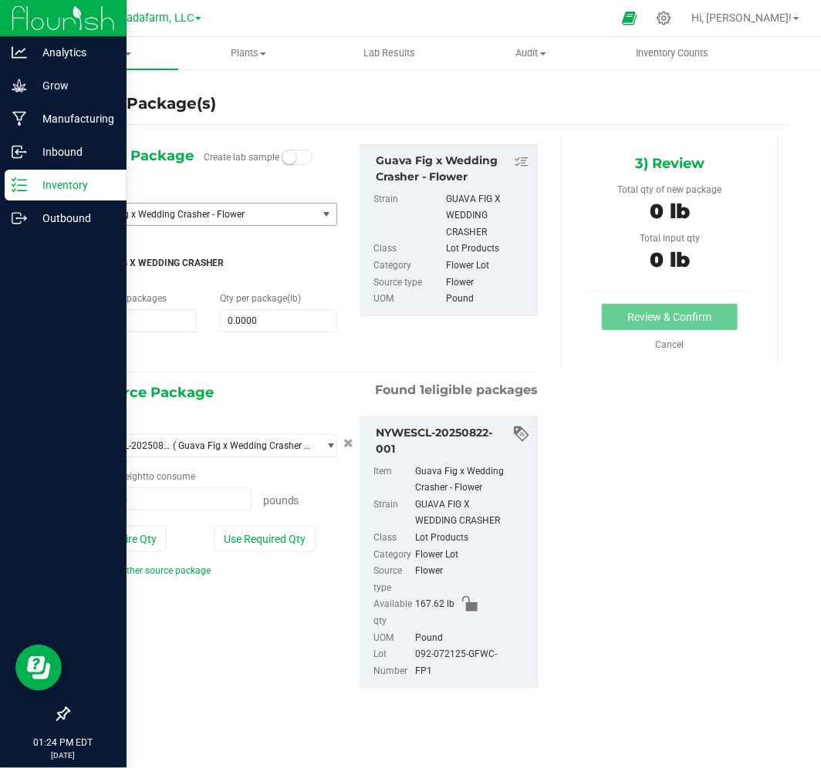
click at [299, 216] on span "Guava Fig x Wedding Crasher - Flower" at bounding box center [193, 214] width 215 height 11
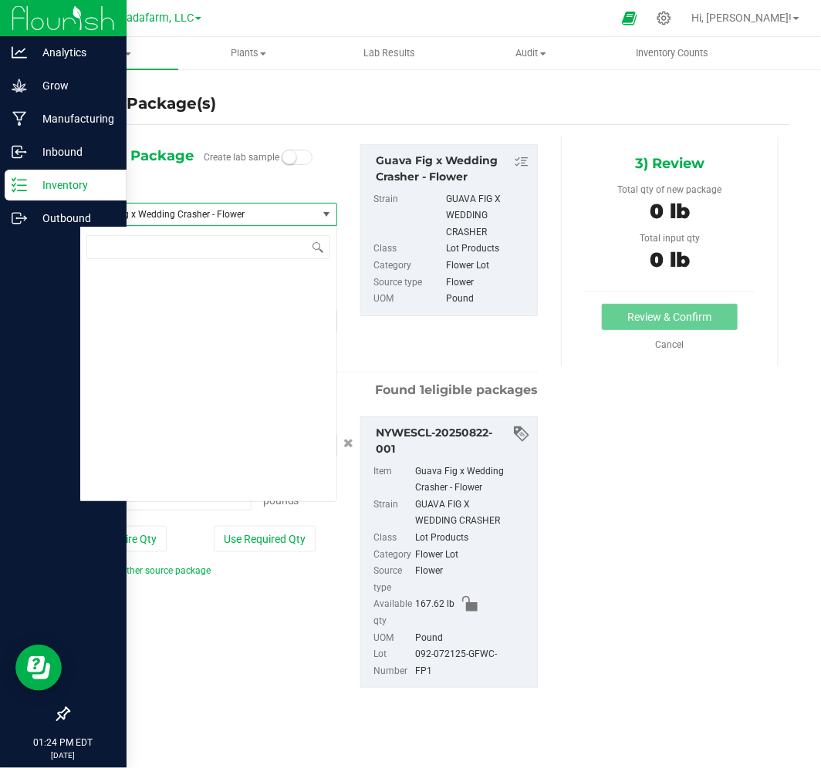
scroll to position [5487, 0]
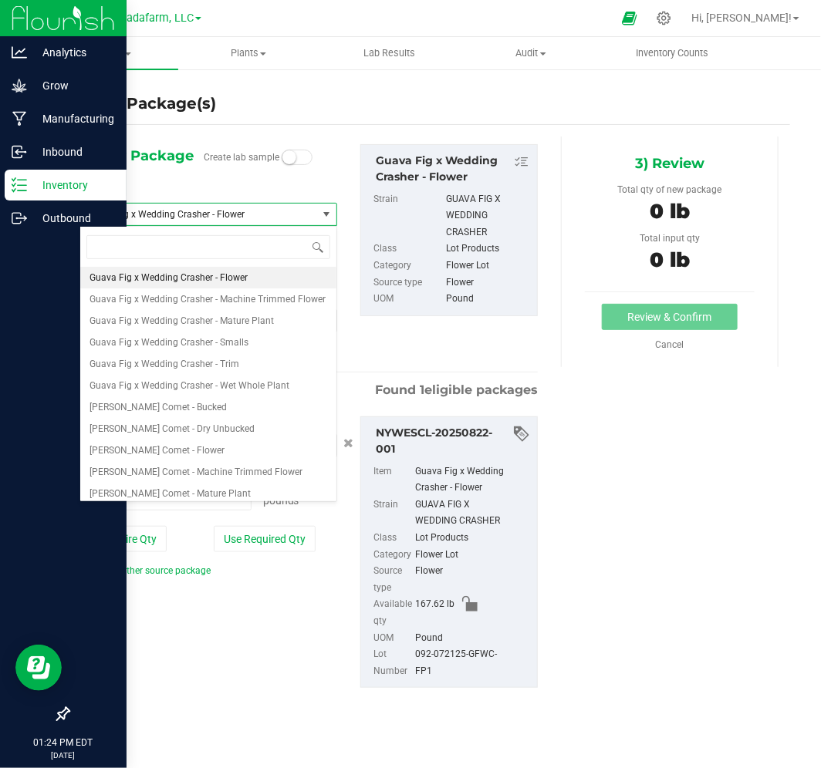
click at [658, 485] on div "1) New Package Create lab sample Select Item Guava Fig x Wedding Crasher - Flow…" at bounding box center [429, 429] width 722 height 585
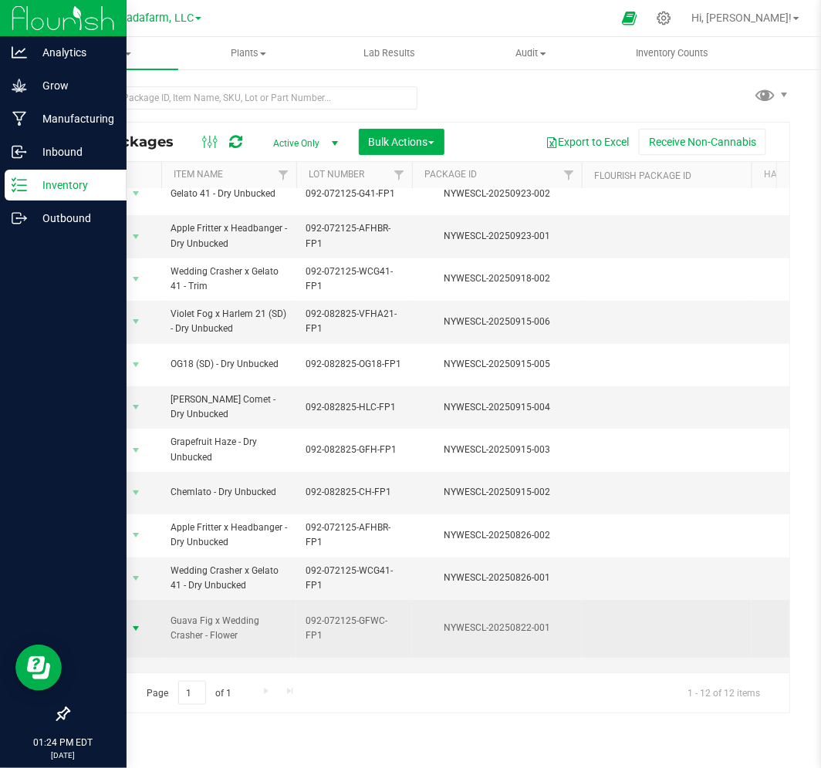
click at [120, 618] on span "Action" at bounding box center [105, 629] width 42 height 22
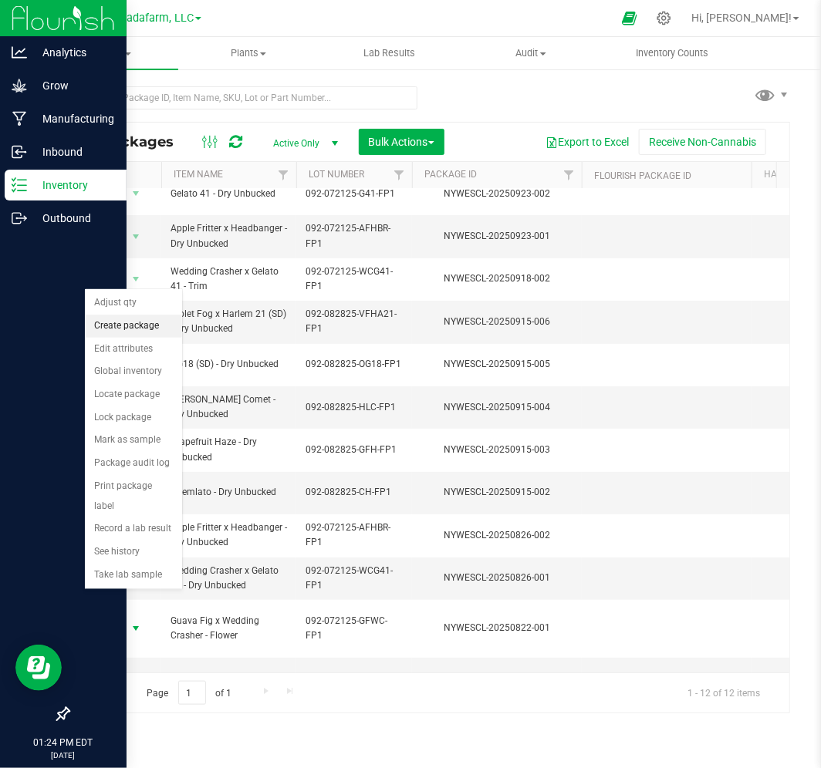
click at [133, 329] on li "Create package" at bounding box center [133, 326] width 97 height 23
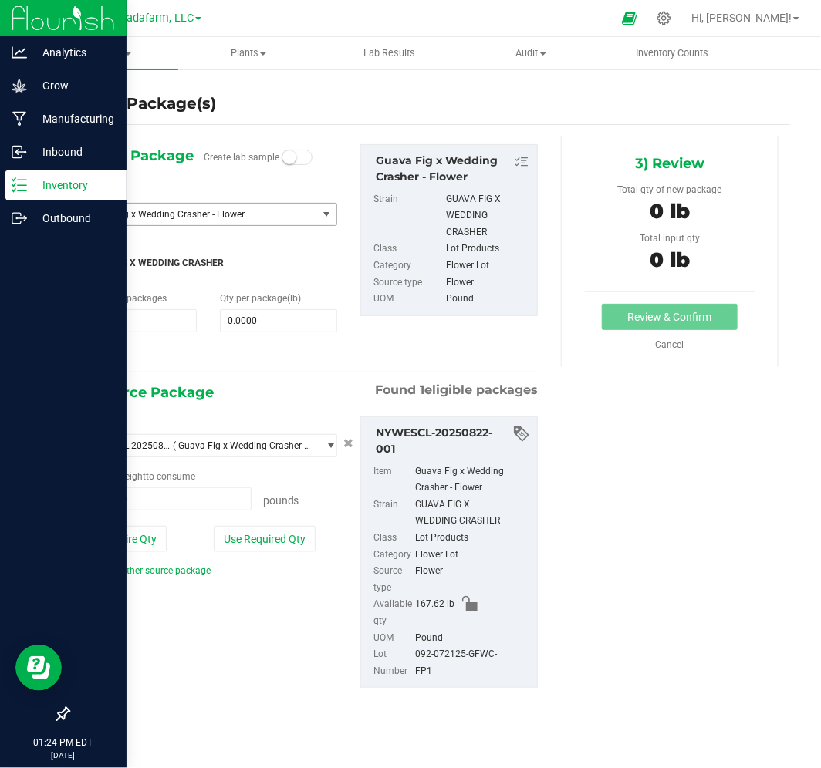
click at [227, 211] on span "Guava Fig x Wedding Crasher - Flower" at bounding box center [193, 214] width 215 height 11
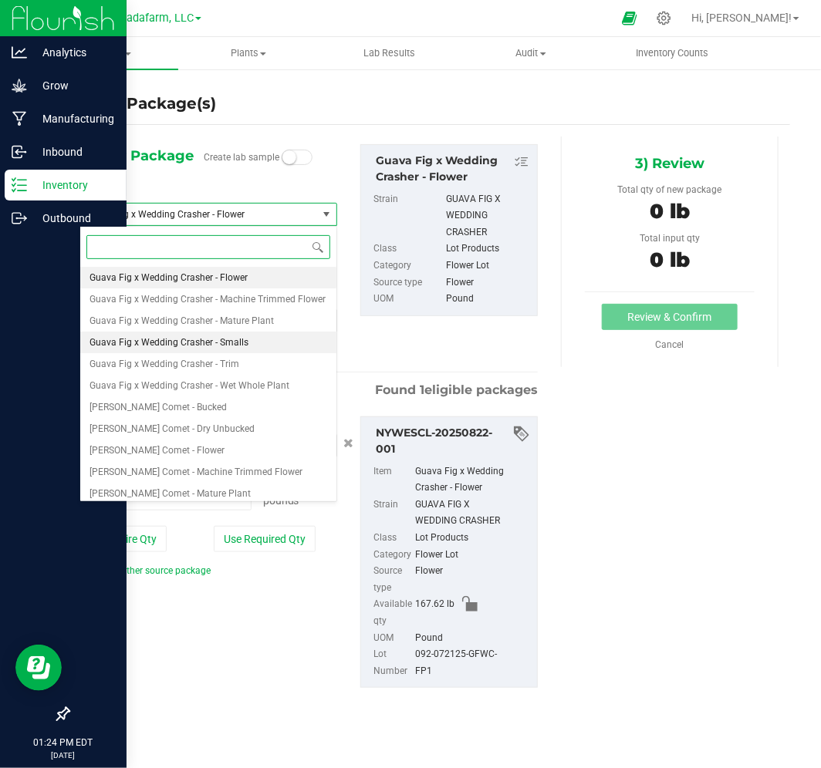
scroll to position [5402, 0]
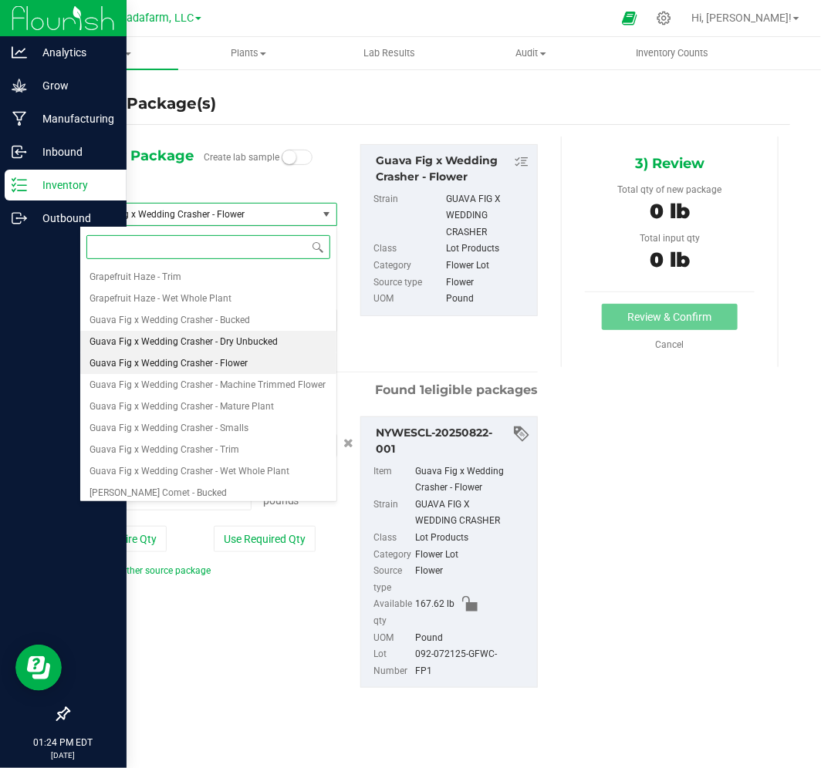
click at [243, 340] on span "Guava Fig x Wedding Crasher - Dry Unbucked" at bounding box center [183, 341] width 188 height 11
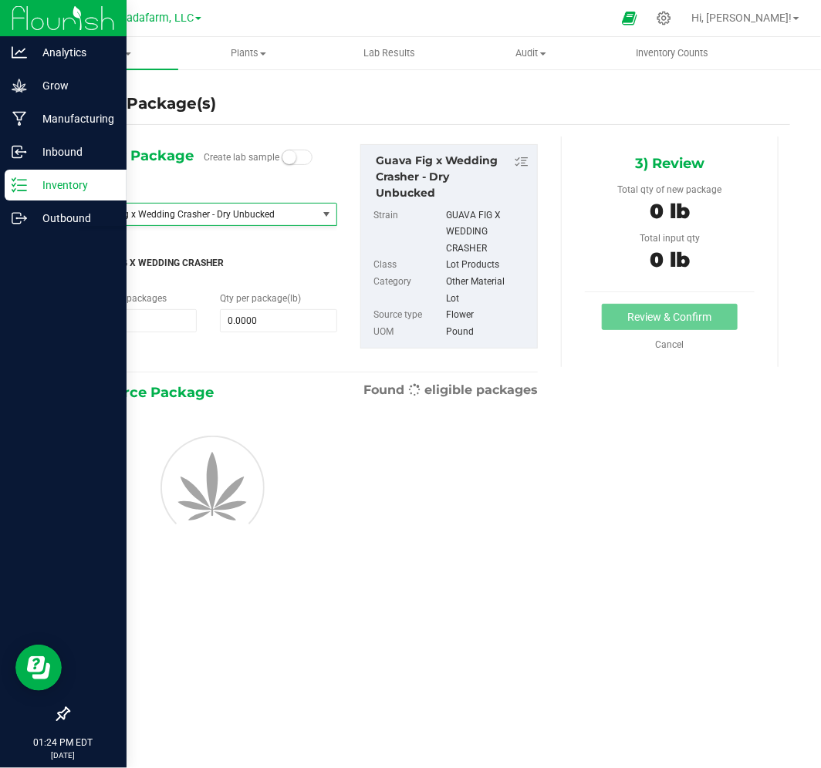
type input "0.0000"
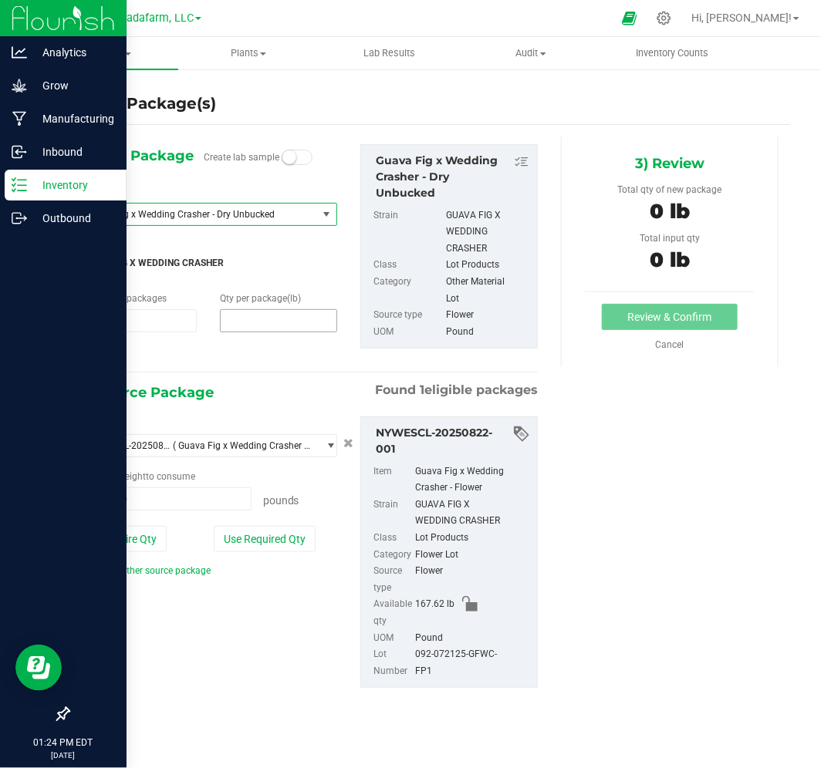
click at [256, 325] on span at bounding box center [278, 320] width 117 height 23
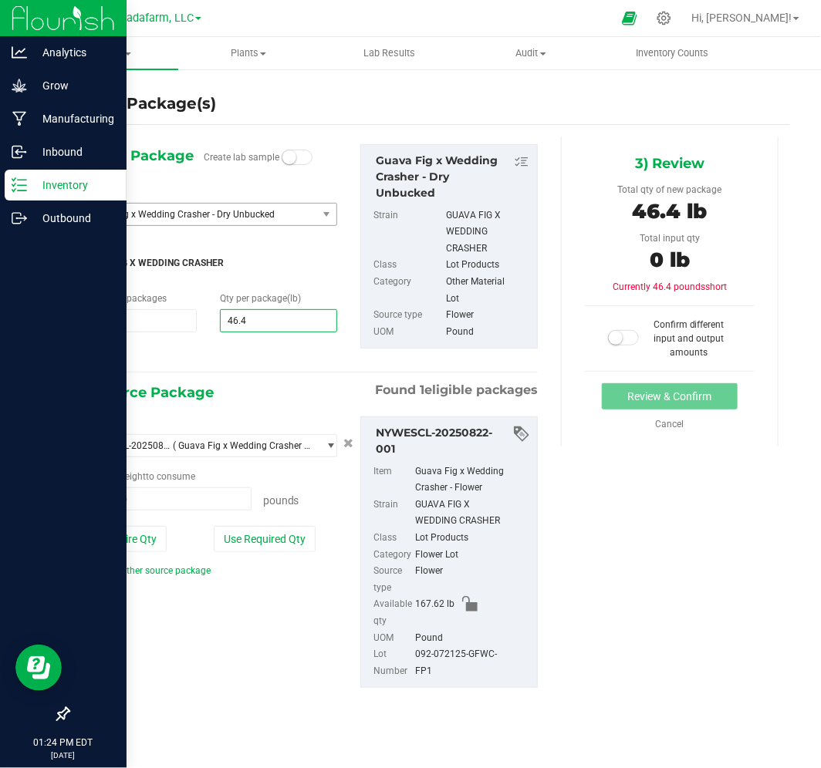
type input "46.46"
type input "46.4600"
click at [182, 502] on span at bounding box center [165, 499] width 172 height 23
click at [182, 502] on input "text" at bounding box center [165, 499] width 171 height 22
type input "46.46"
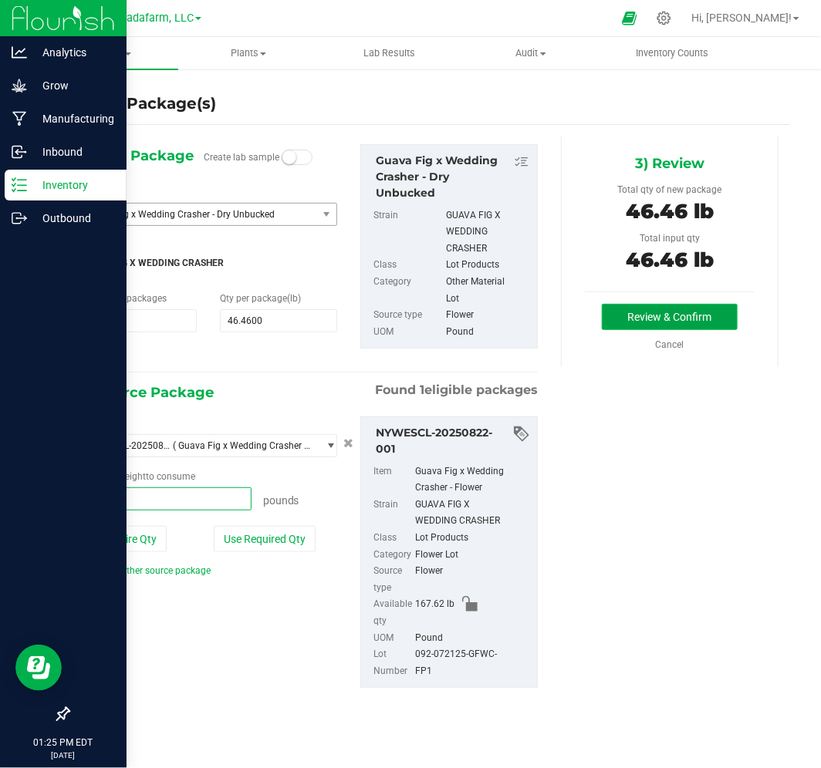
type input "46.4600 lb"
click at [634, 320] on button "Review & Confirm" at bounding box center [670, 317] width 136 height 26
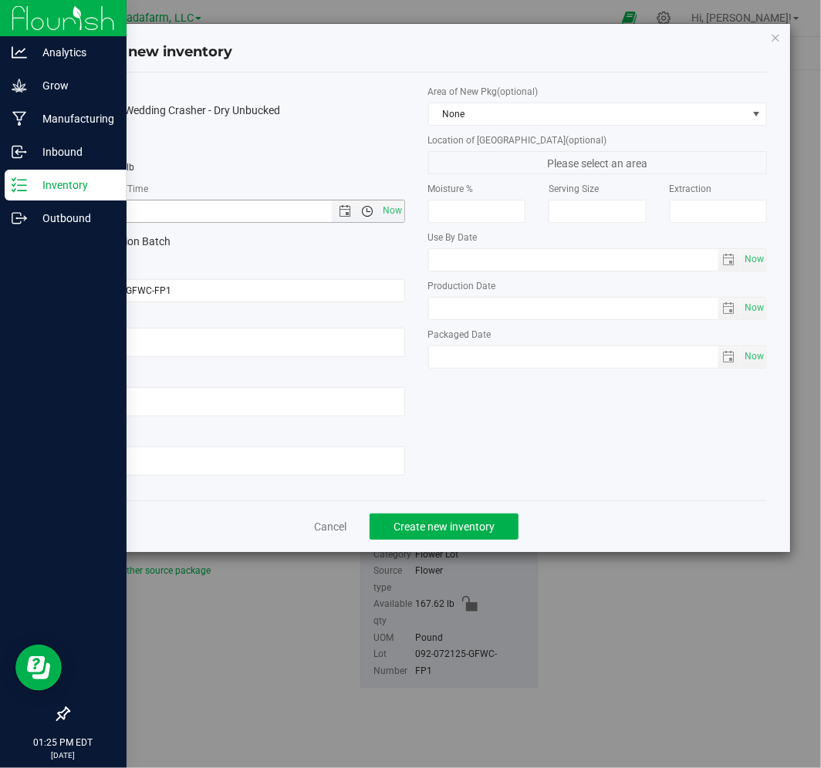
click at [375, 213] on span "Open the time view" at bounding box center [367, 211] width 26 height 12
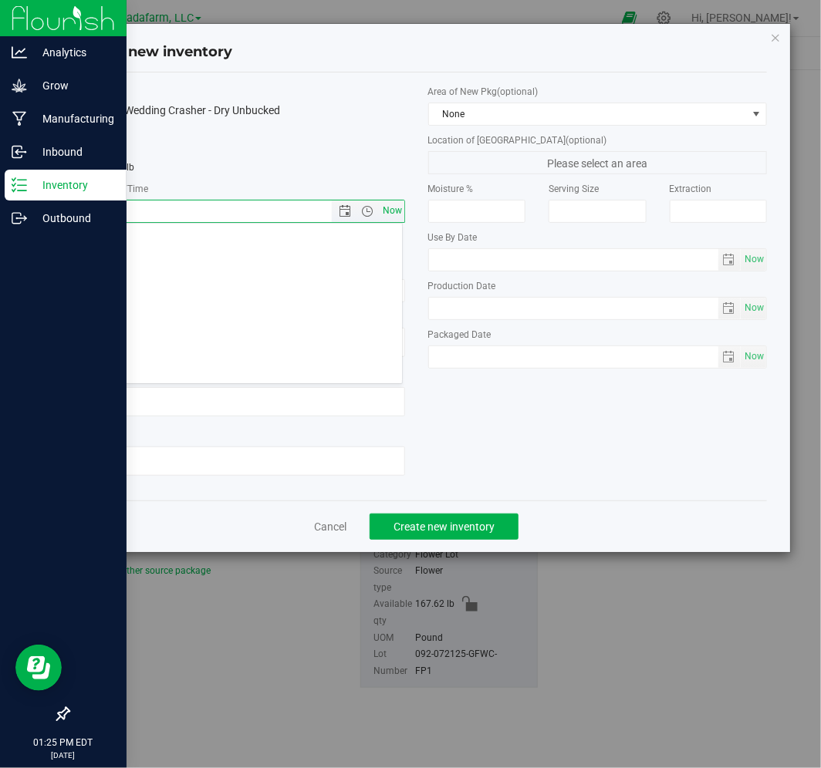
click at [390, 208] on span "Now" at bounding box center [392, 211] width 26 height 22
type input "[DATE] 1:25 PM"
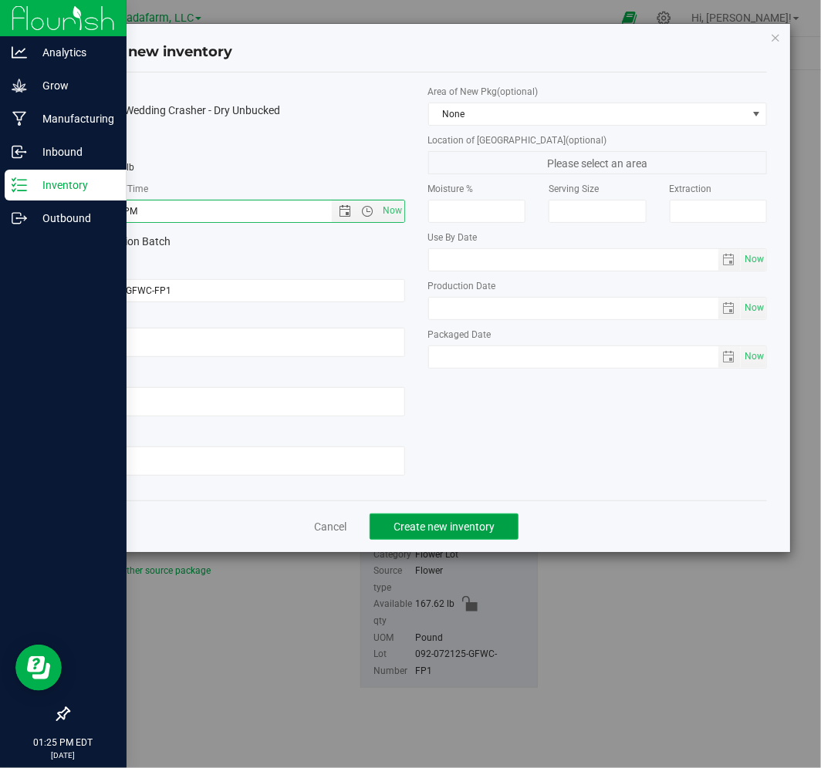
click at [434, 533] on span "Create new inventory" at bounding box center [443, 527] width 101 height 12
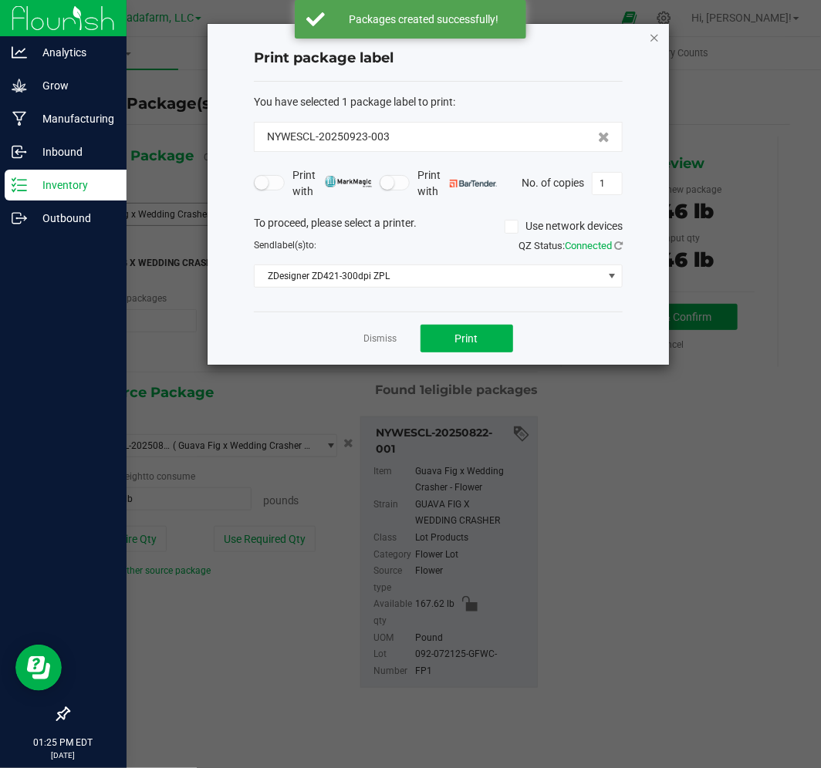
click at [651, 40] on icon "button" at bounding box center [654, 37] width 11 height 19
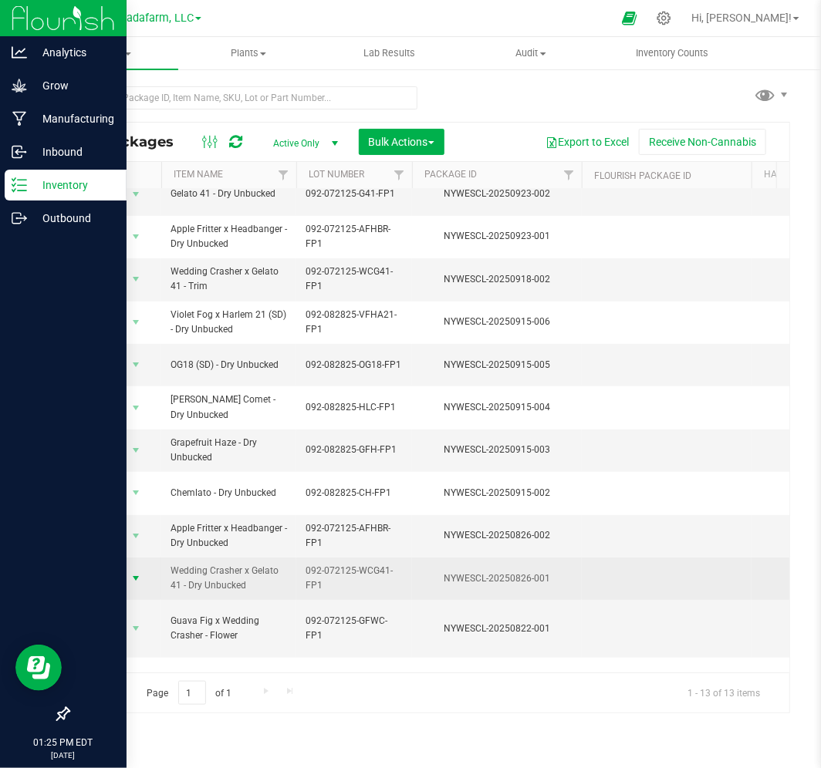
click at [140, 572] on span "select" at bounding box center [136, 578] width 12 height 12
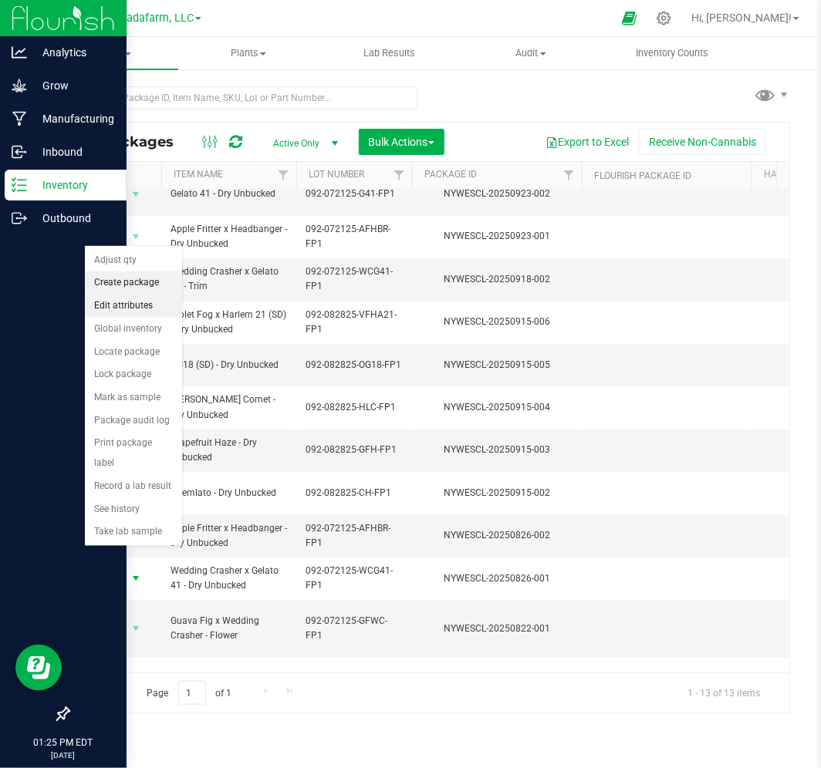
click at [147, 290] on li "Create package" at bounding box center [133, 283] width 97 height 23
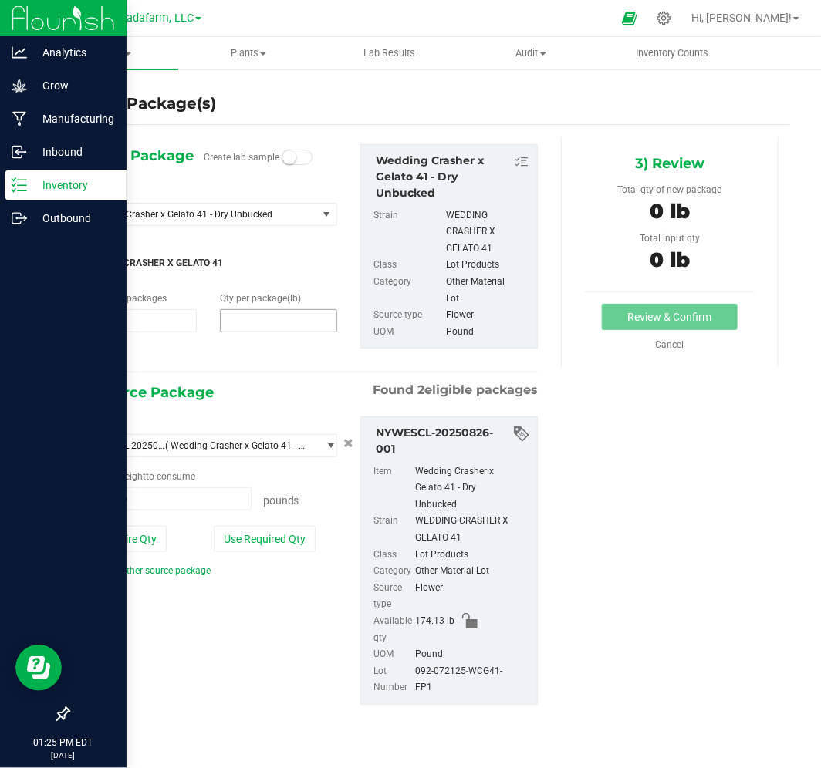
click at [286, 315] on span at bounding box center [278, 320] width 117 height 23
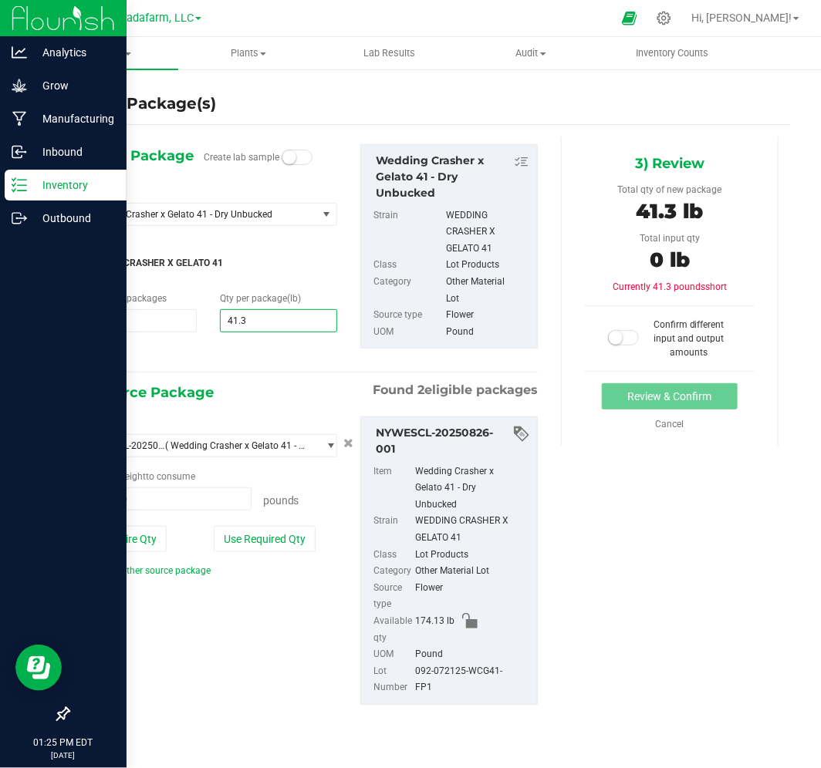
type input "41.32"
type input "41.3200"
click at [202, 504] on span at bounding box center [165, 499] width 172 height 23
type input "41.32"
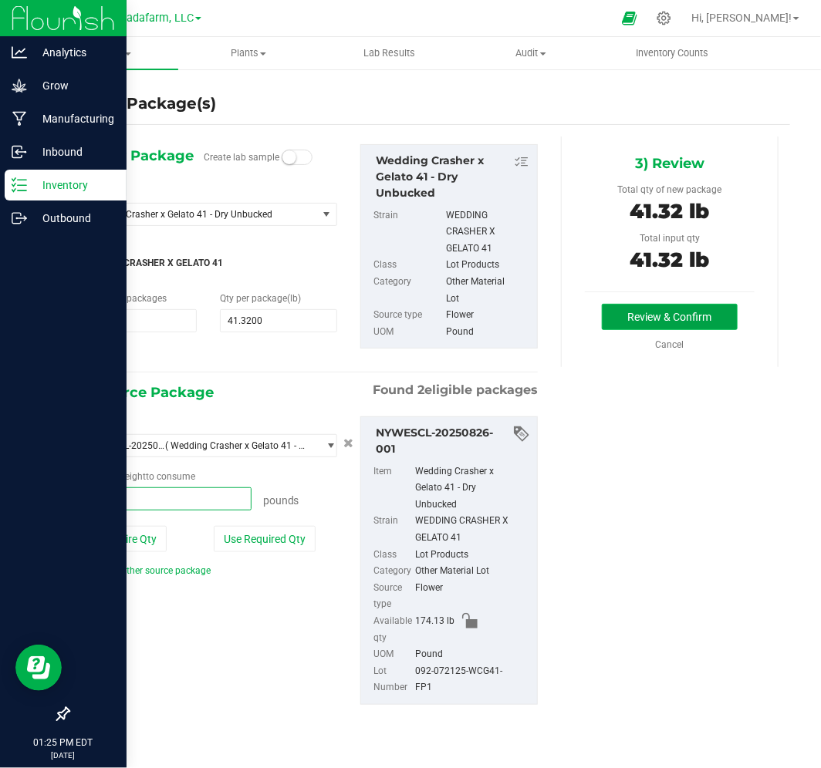
type input "41.3200 lb"
click at [714, 316] on button "Review & Confirm" at bounding box center [670, 317] width 136 height 26
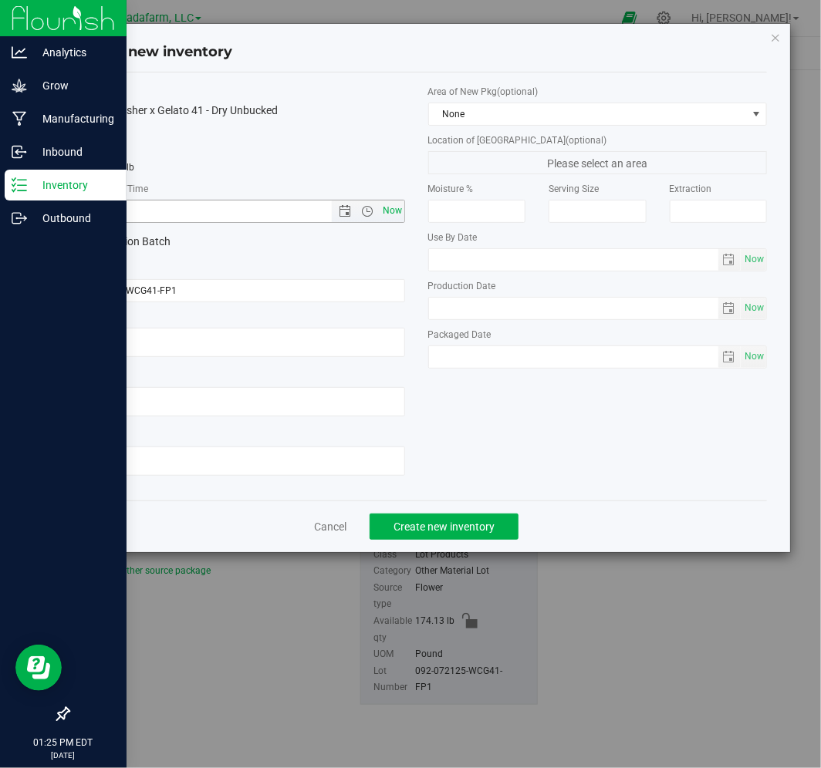
click at [398, 209] on span "Now" at bounding box center [392, 211] width 26 height 22
type input "[DATE] 1:25 PM"
click at [437, 529] on span "Create new inventory" at bounding box center [443, 527] width 101 height 12
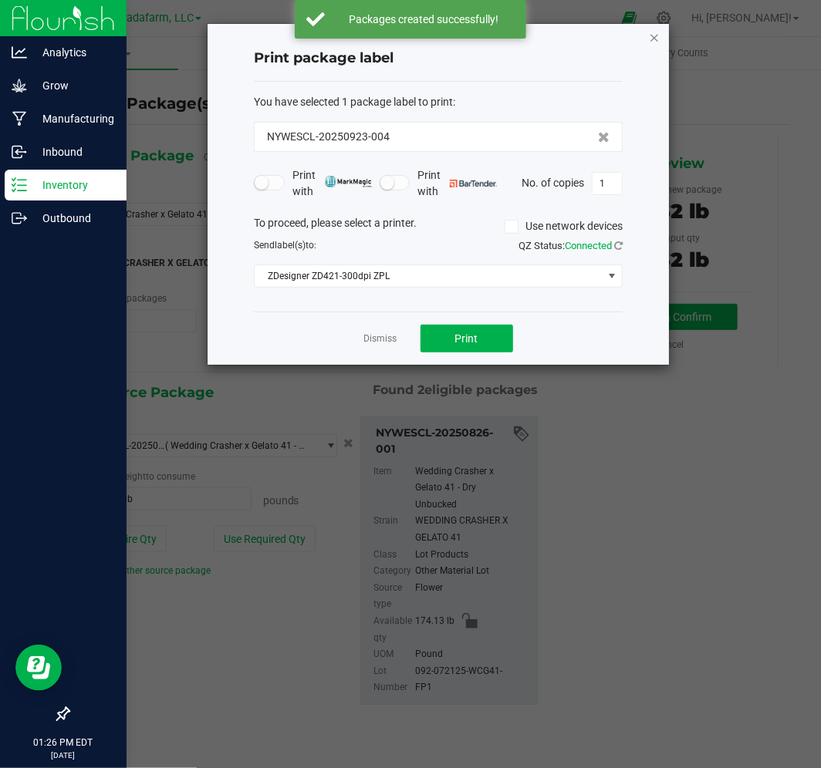
click at [654, 34] on icon "button" at bounding box center [654, 37] width 11 height 19
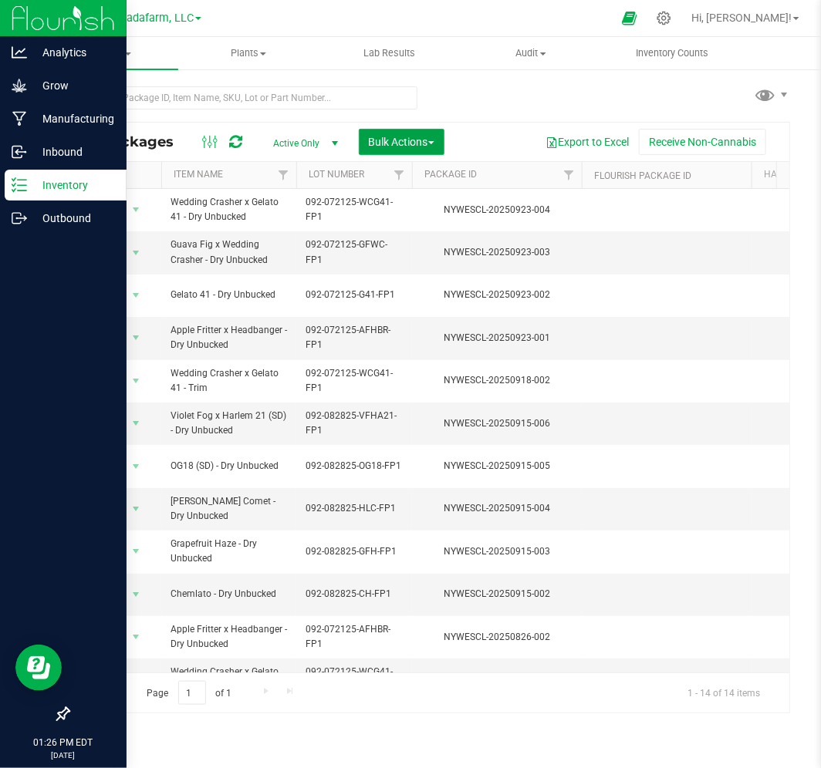
click at [363, 131] on button "Bulk Actions" at bounding box center [402, 142] width 86 height 26
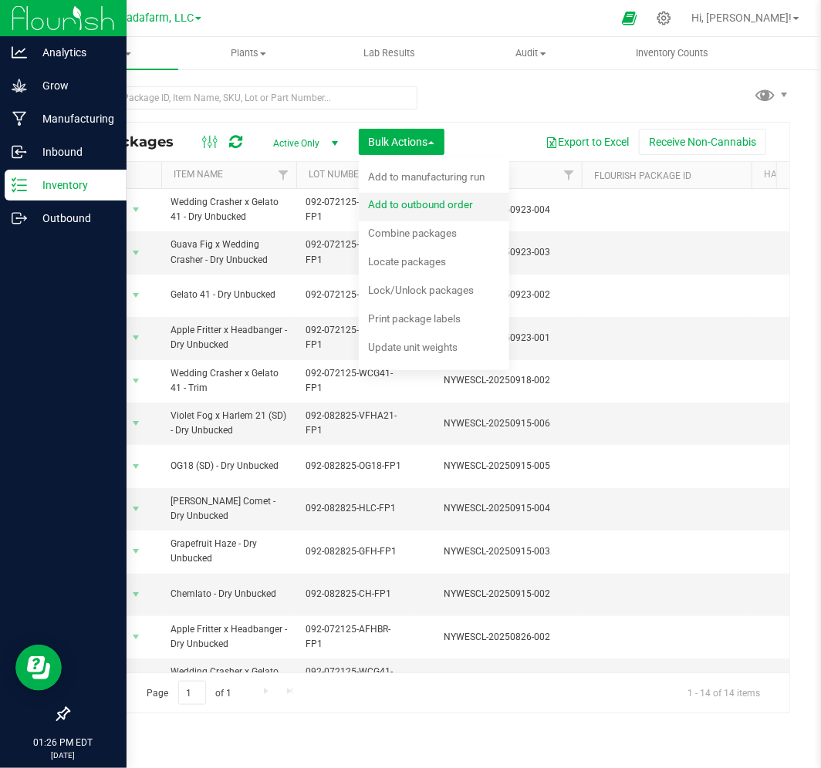
click at [407, 207] on span "Add to outbound order" at bounding box center [420, 204] width 105 height 12
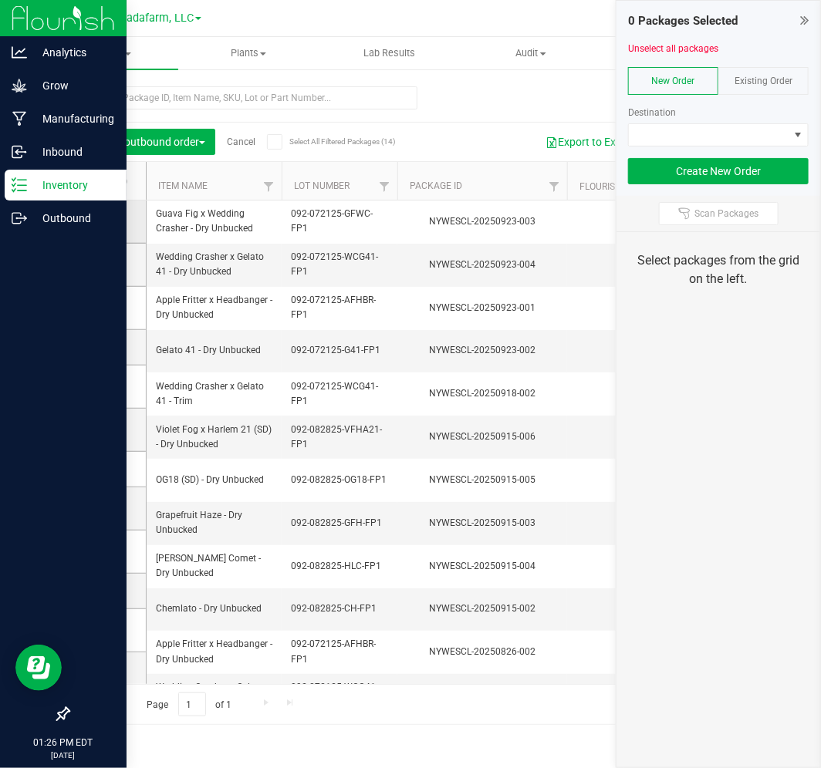
click at [105, 221] on icon at bounding box center [103, 221] width 10 height 0
click at [0, 0] on input "checkbox" at bounding box center [0, 0] width 0 height 0
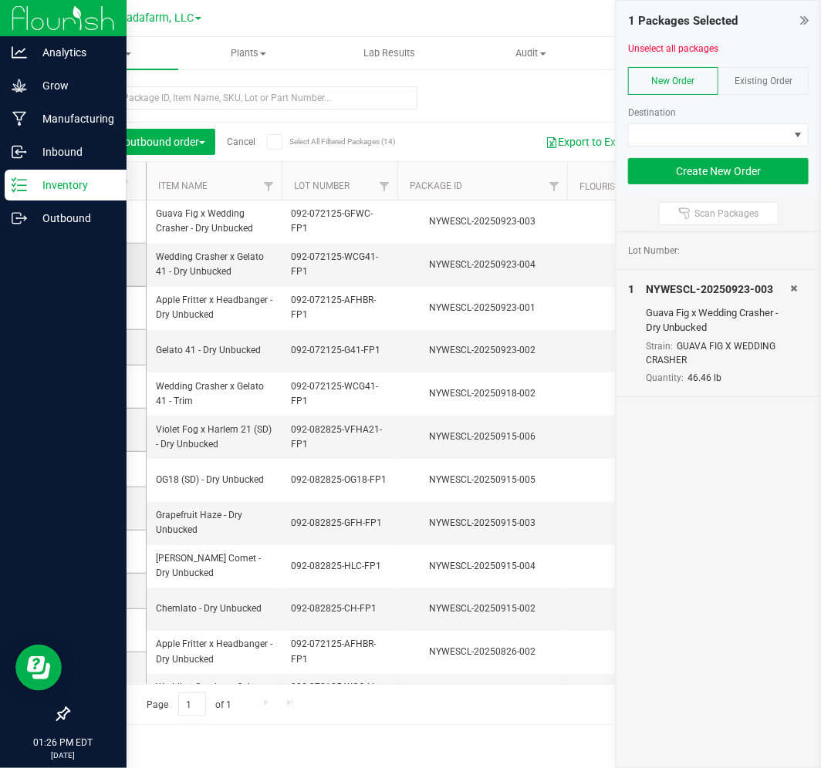
click at [98, 265] on icon at bounding box center [103, 265] width 10 height 0
click at [0, 0] on input "checkbox" at bounding box center [0, 0] width 0 height 0
click at [104, 298] on td at bounding box center [107, 308] width 77 height 43
click at [104, 308] on icon at bounding box center [103, 308] width 10 height 0
click at [0, 0] on input "checkbox" at bounding box center [0, 0] width 0 height 0
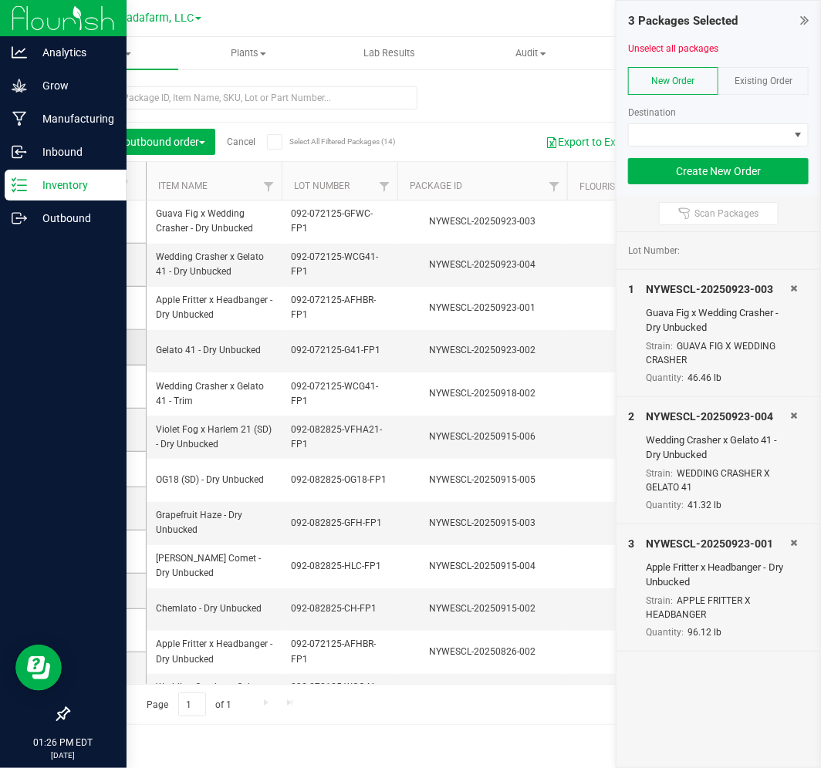
click at [98, 347] on icon at bounding box center [103, 347] width 10 height 0
click at [0, 0] on input "checkbox" at bounding box center [0, 0] width 0 height 0
click at [792, 288] on icon at bounding box center [794, 288] width 7 height 9
click at [792, 407] on div "2 NYWESCL-20250923-001 Apple Fritter x Headbanger - Dry Unbucked Strain: APPLE …" at bounding box center [718, 460] width 204 height 127
click at [795, 287] on icon at bounding box center [794, 288] width 7 height 9
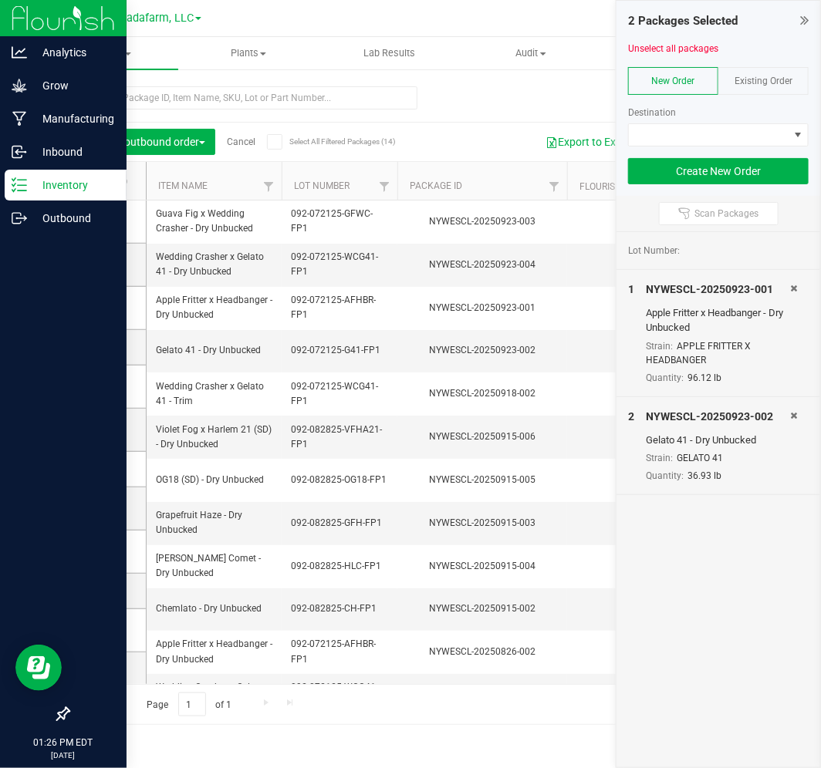
click at [797, 410] on span at bounding box center [794, 415] width 7 height 11
click at [791, 288] on icon at bounding box center [794, 288] width 7 height 9
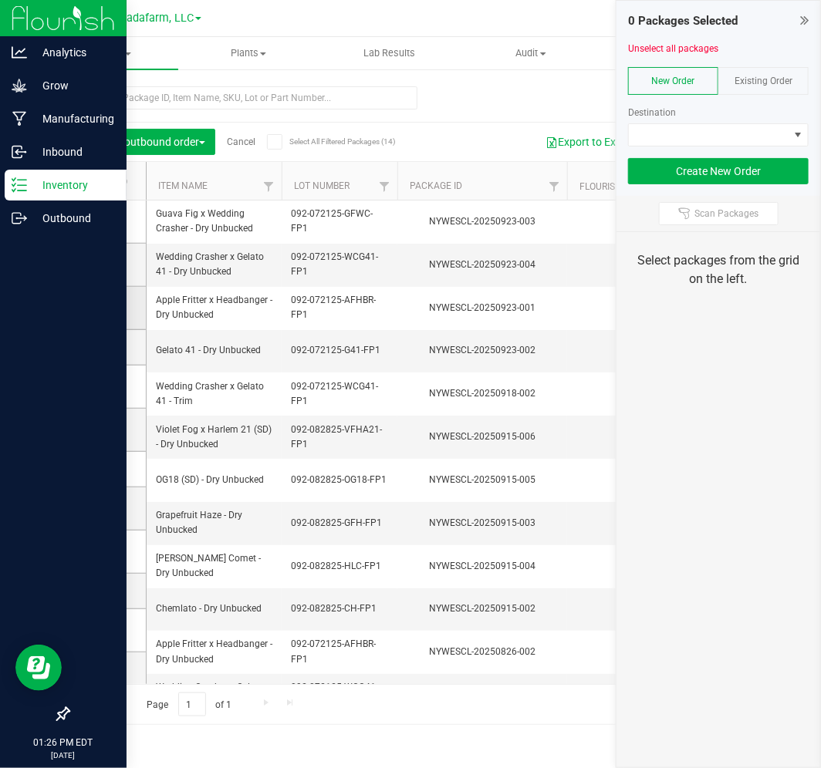
click at [101, 318] on td at bounding box center [107, 308] width 77 height 43
click at [103, 308] on icon at bounding box center [103, 308] width 10 height 0
click at [0, 0] on input "checkbox" at bounding box center [0, 0] width 0 height 0
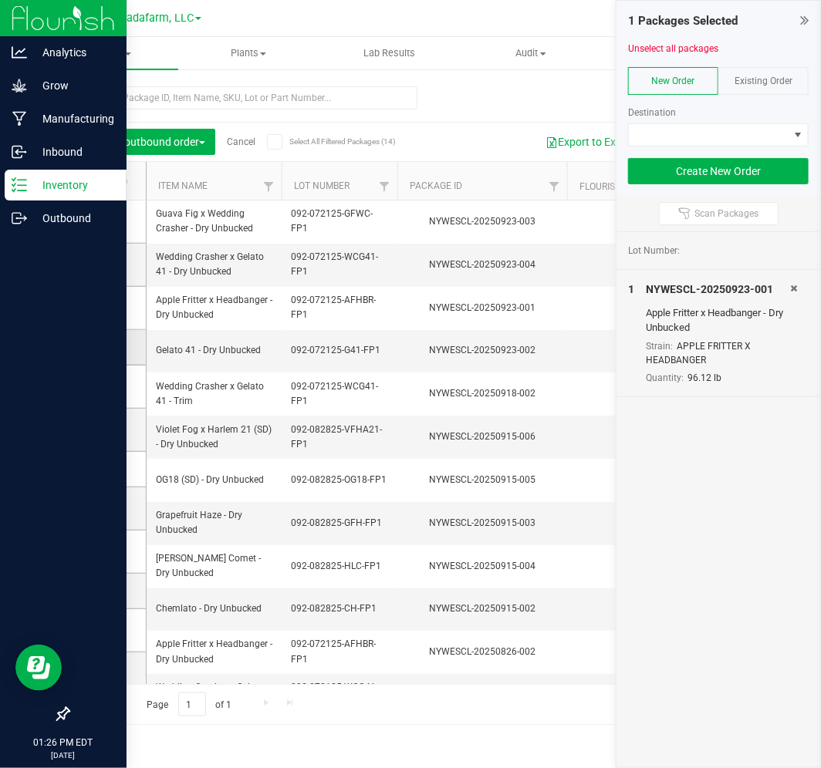
click at [101, 347] on icon at bounding box center [103, 347] width 10 height 0
click at [0, 0] on input "checkbox" at bounding box center [0, 0] width 0 height 0
click at [103, 221] on icon at bounding box center [103, 221] width 10 height 0
click at [0, 0] on input "checkbox" at bounding box center [0, 0] width 0 height 0
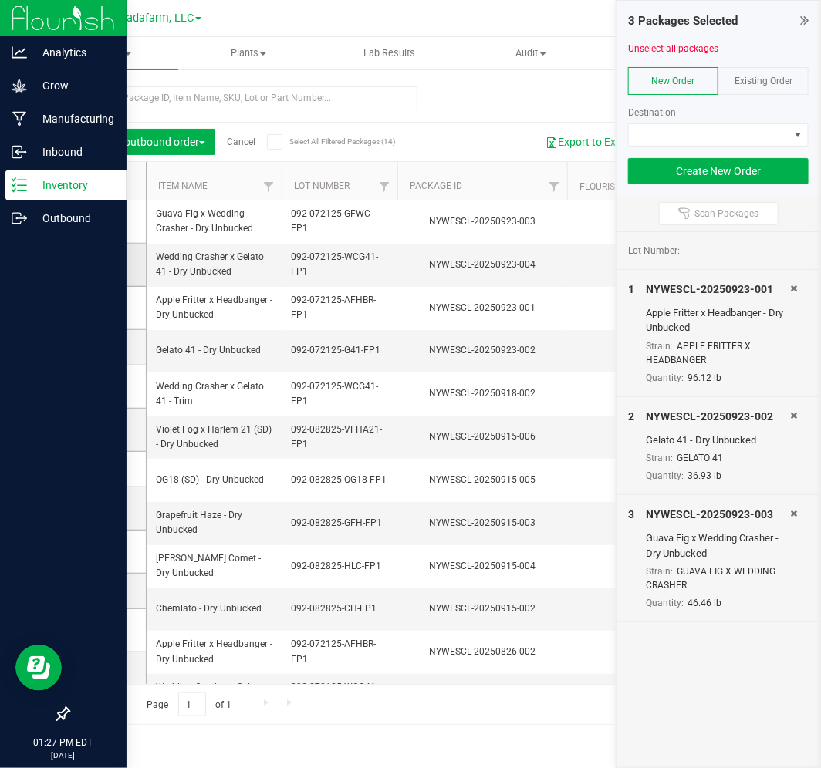
click at [103, 265] on icon at bounding box center [103, 265] width 10 height 0
click at [0, 0] on input "checkbox" at bounding box center [0, 0] width 0 height 0
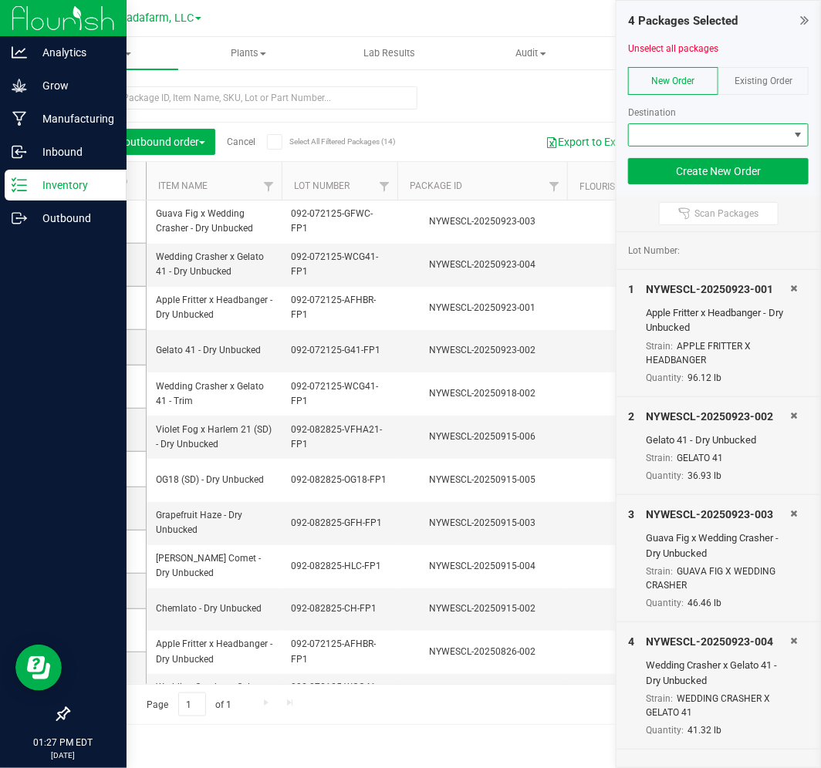
click at [744, 133] on span at bounding box center [709, 135] width 160 height 22
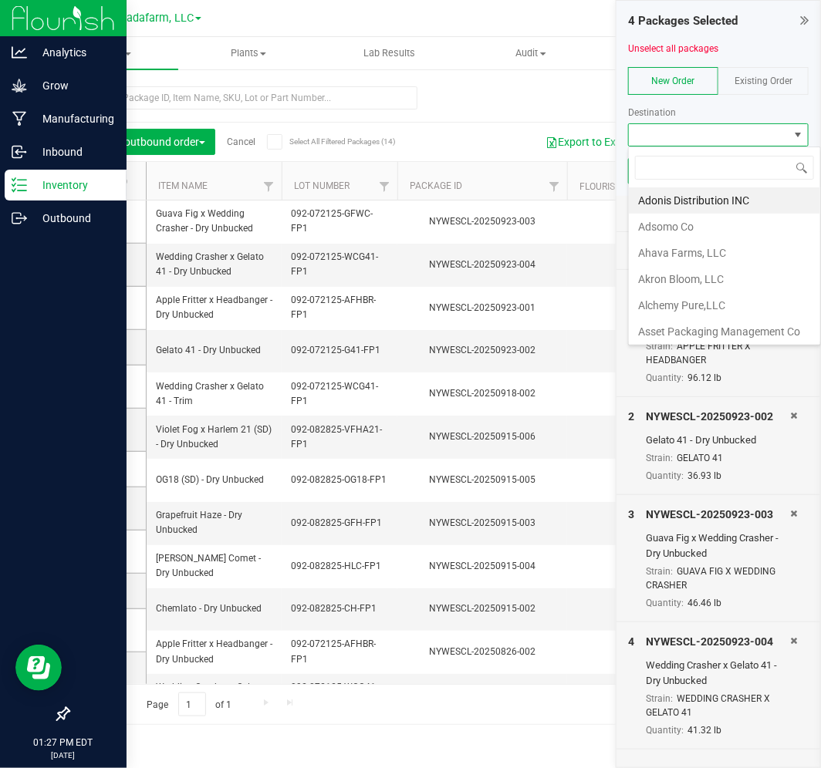
scroll to position [23, 180]
type input "[PERSON_NAME]"
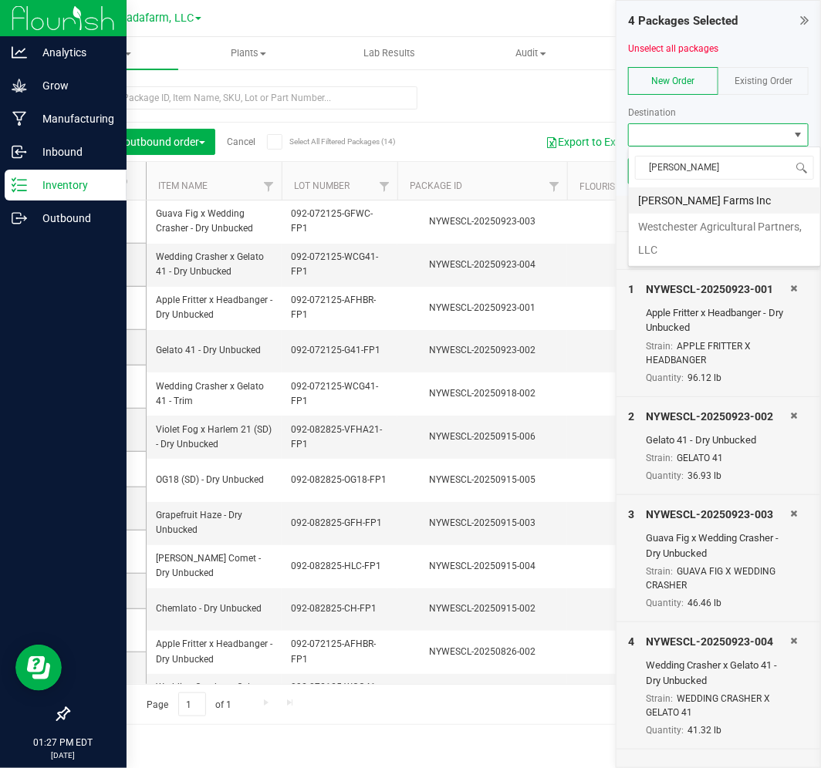
click at [714, 201] on li "[PERSON_NAME] Farms Inc" at bounding box center [724, 200] width 191 height 26
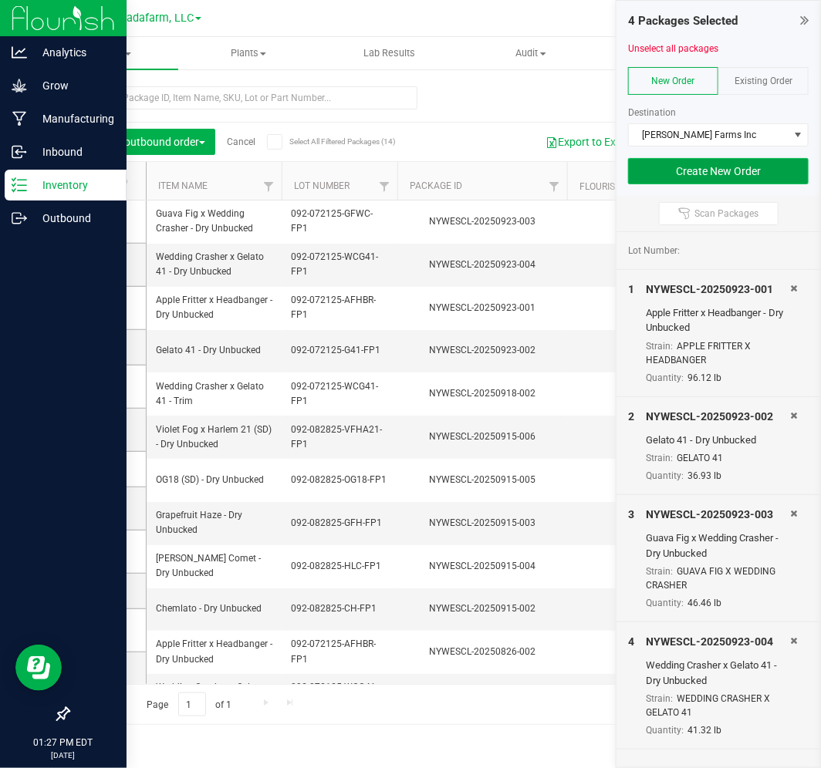
click at [723, 172] on button "Create New Order" at bounding box center [718, 171] width 181 height 26
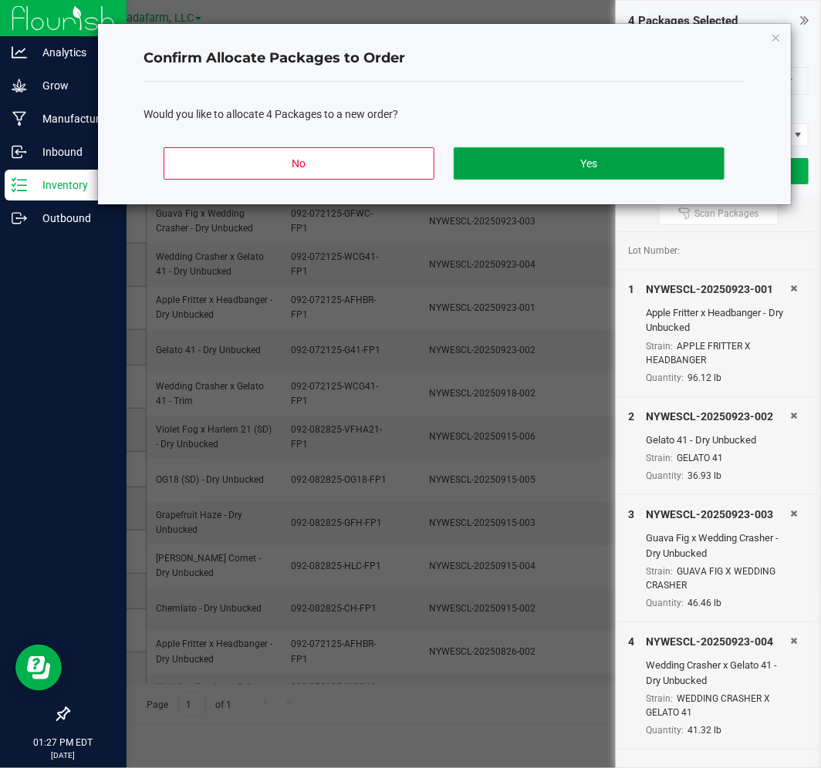
click at [664, 149] on button "Yes" at bounding box center [589, 163] width 270 height 32
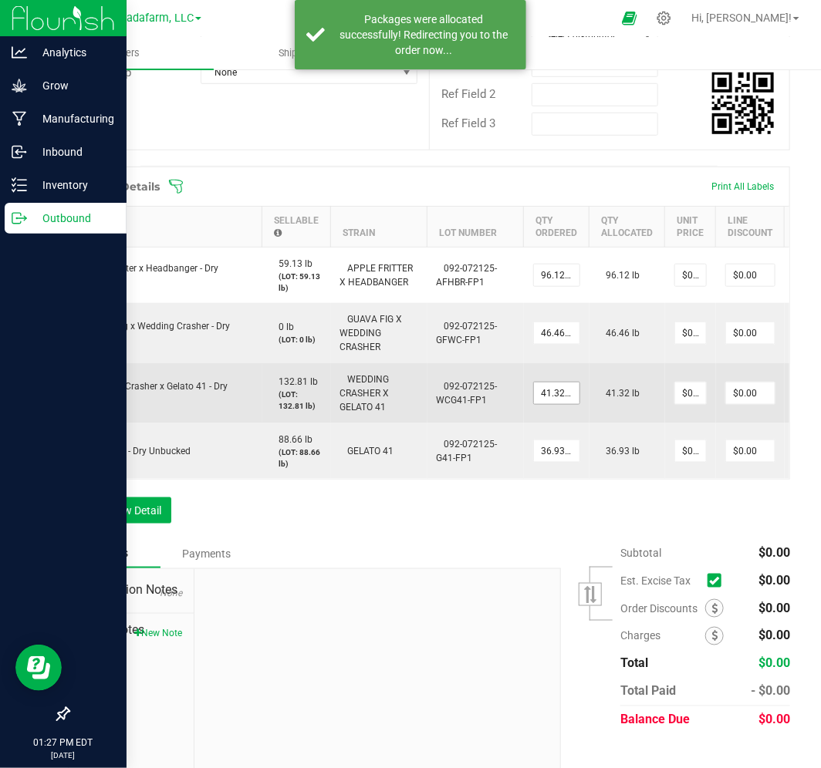
scroll to position [343, 0]
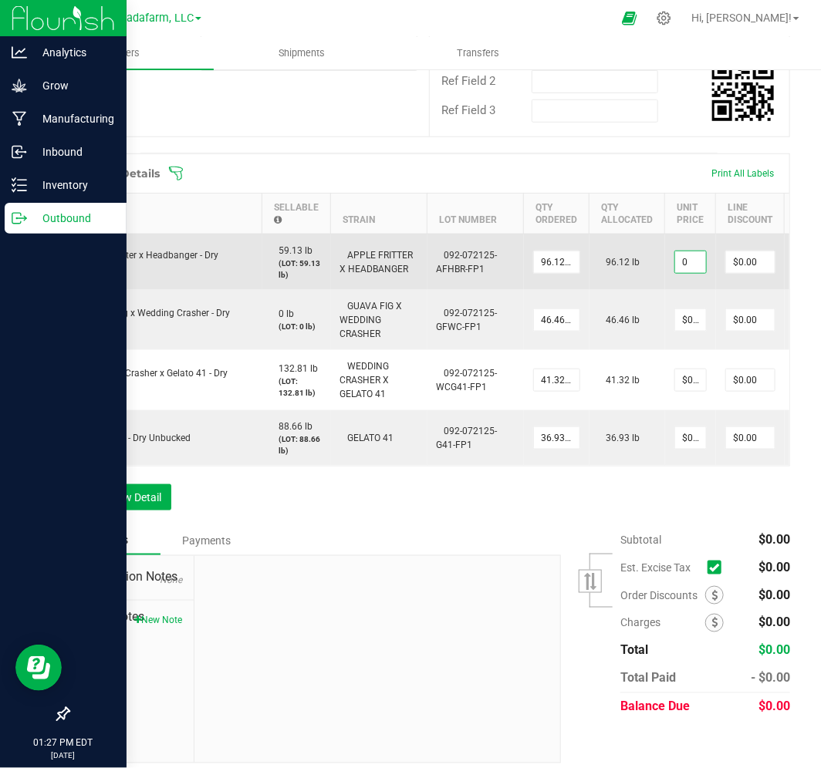
click at [697, 273] on input "0" at bounding box center [690, 263] width 31 height 22
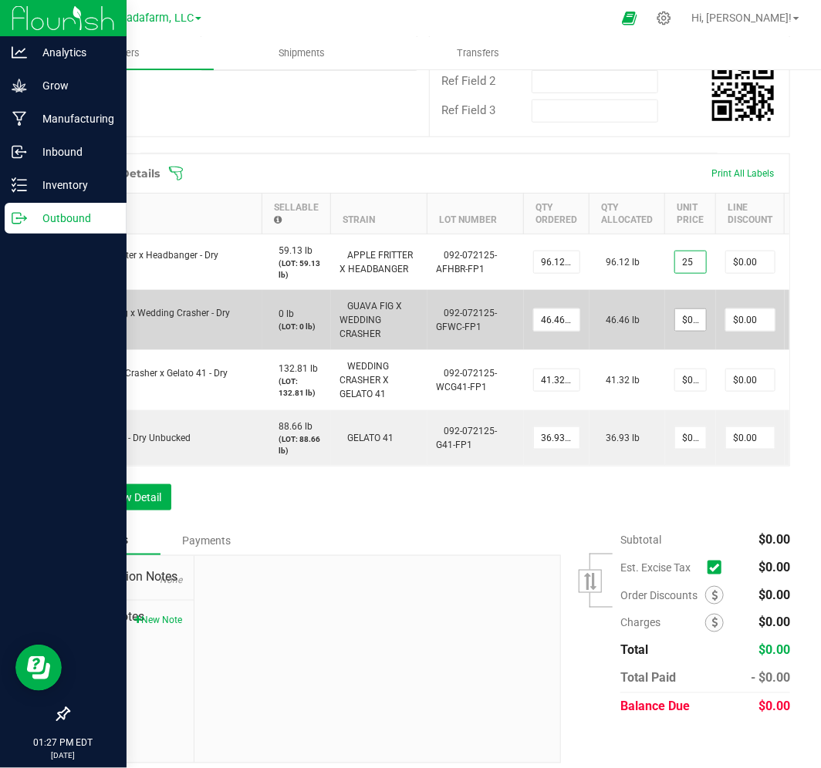
type input "$25.00000"
type input "$2,403.00"
click at [687, 331] on input "0" at bounding box center [690, 320] width 31 height 22
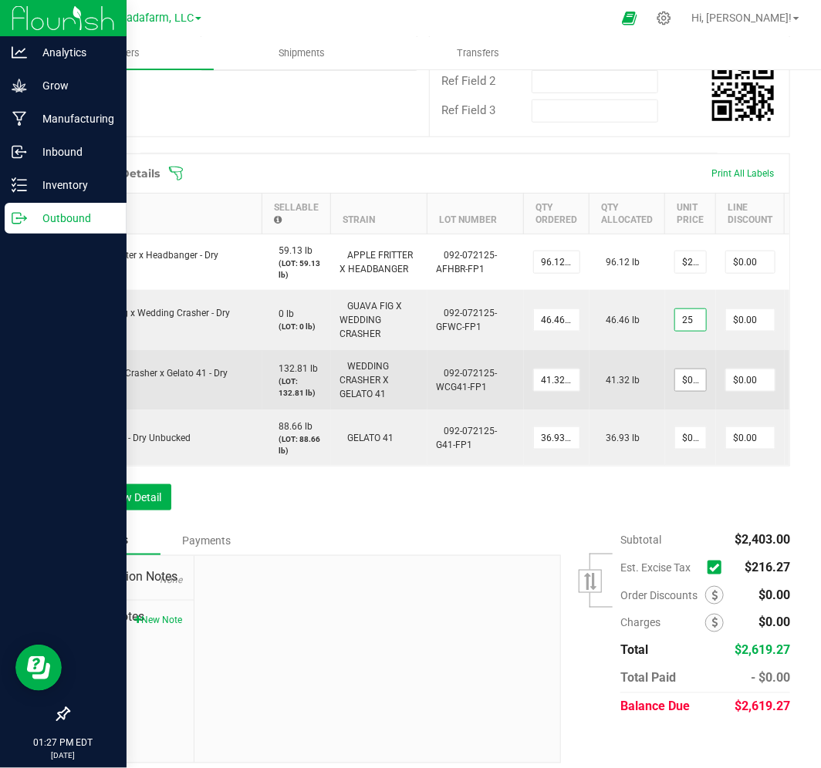
type input "$25.00000"
type input "$1,161.50"
click at [683, 390] on input "0" at bounding box center [690, 381] width 31 height 22
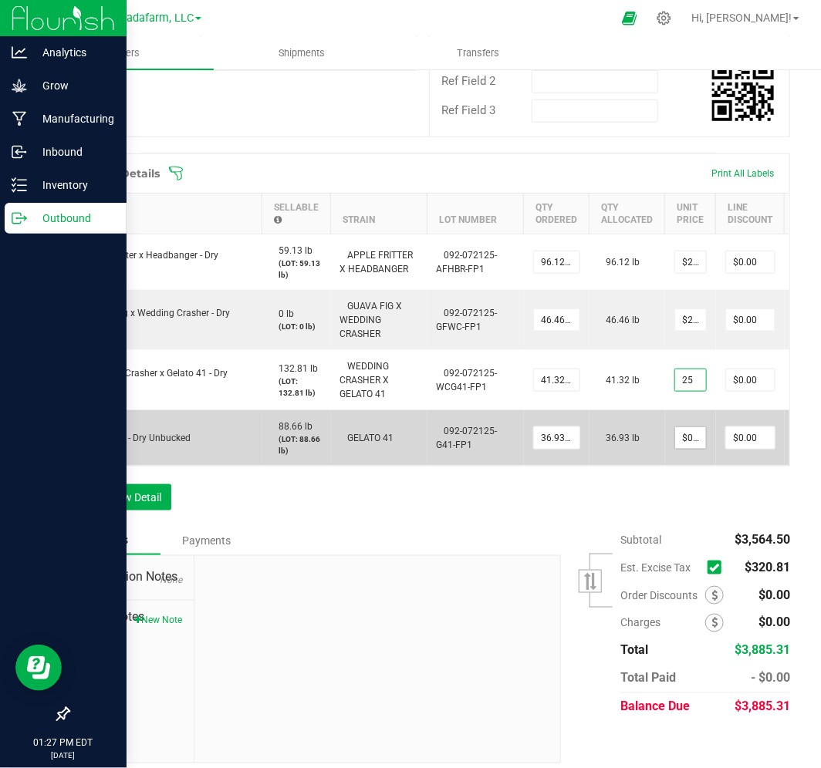
type input "$25.00000"
type input "$1,033.00"
click at [685, 449] on input "0" at bounding box center [690, 438] width 31 height 22
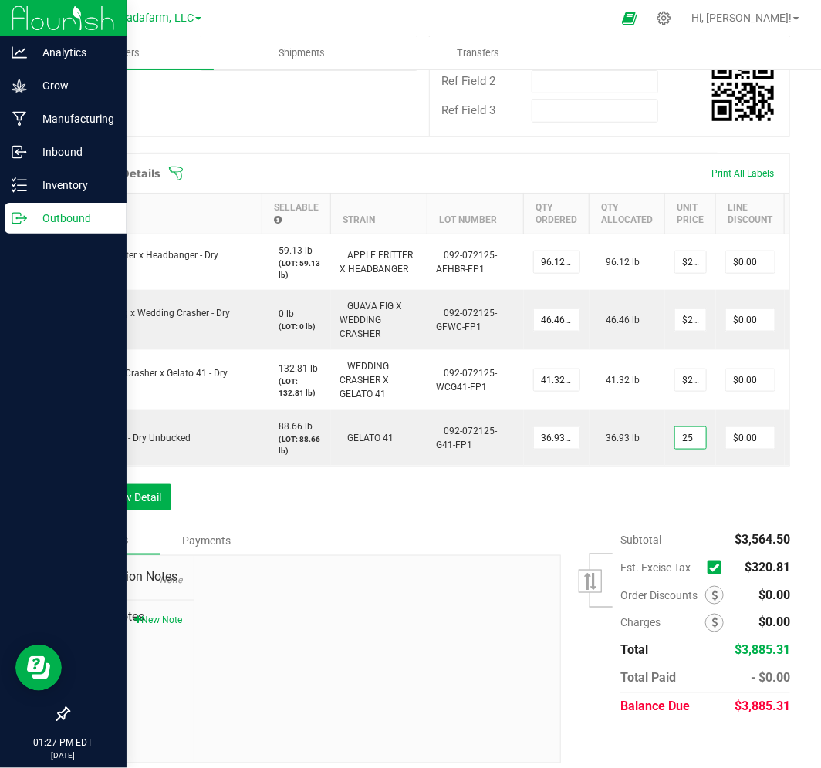
type input "$25.00000"
type input "$923.25"
click at [657, 526] on div "Order Details Print All Labels Item Sellable Strain Lot Number Qty Ordered Qty …" at bounding box center [429, 340] width 722 height 373
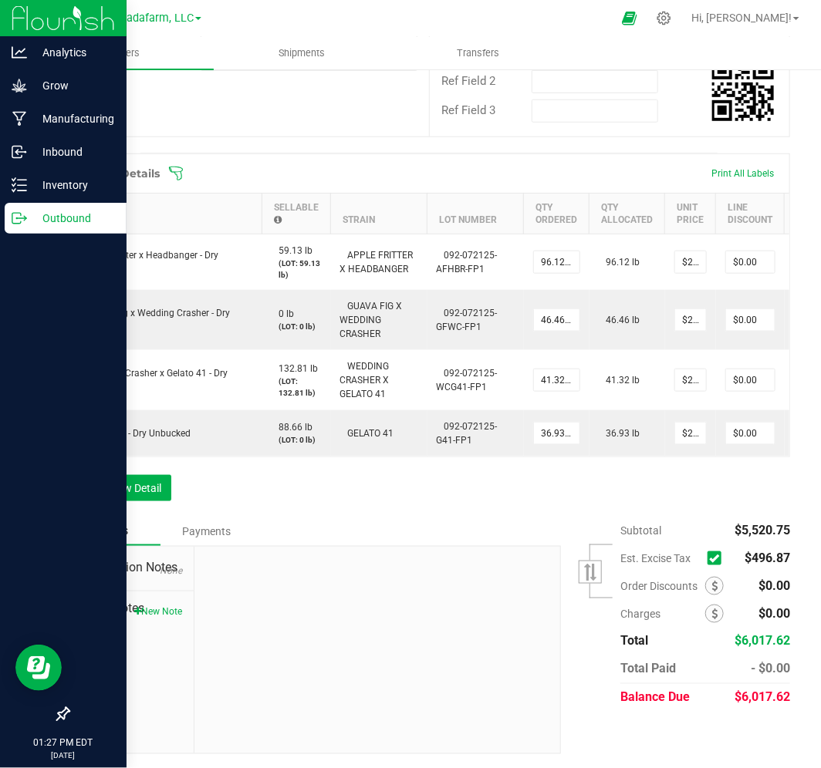
click at [709, 559] on icon at bounding box center [714, 559] width 10 height 0
click at [0, 0] on input "checkbox" at bounding box center [0, 0] width 0 height 0
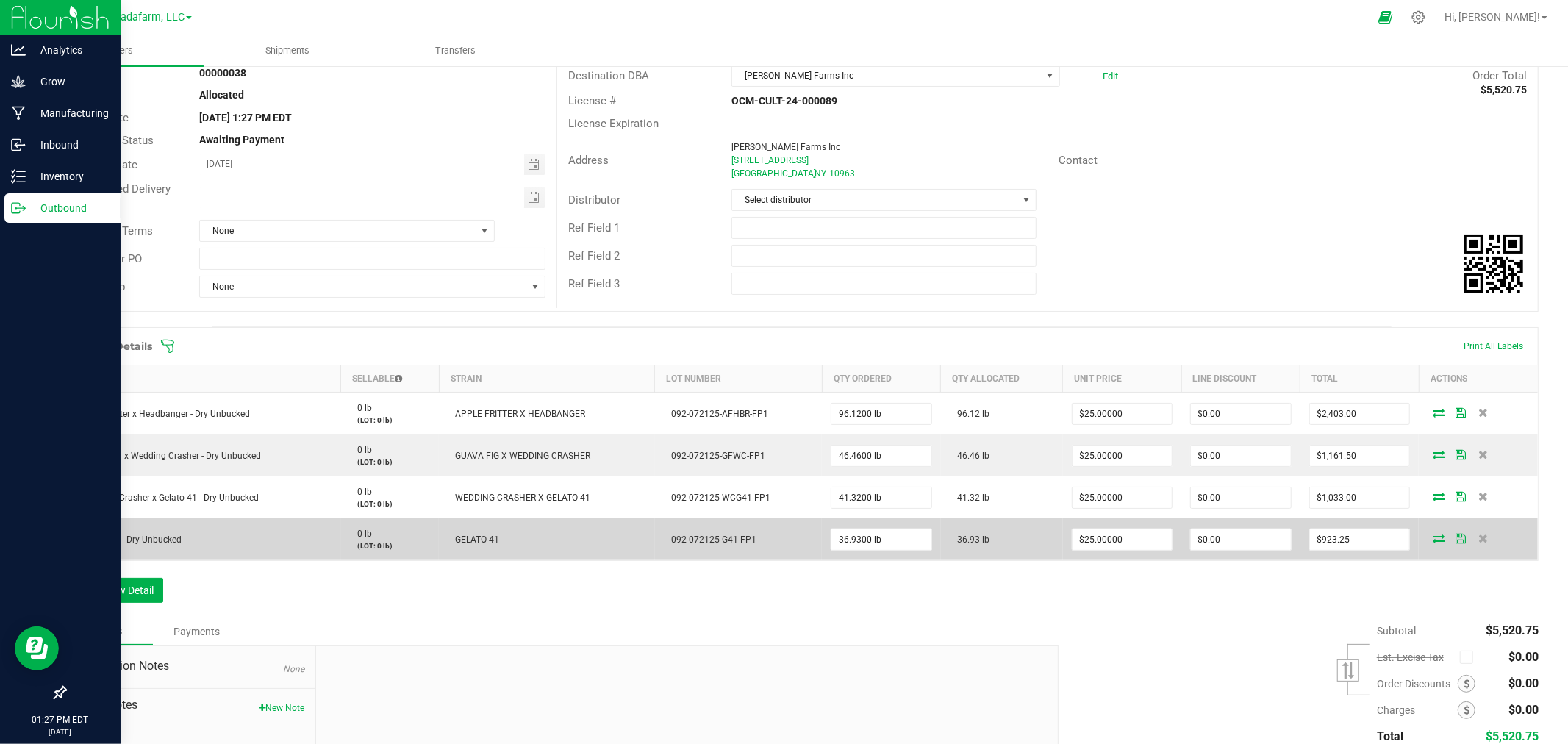
scroll to position [211, 0]
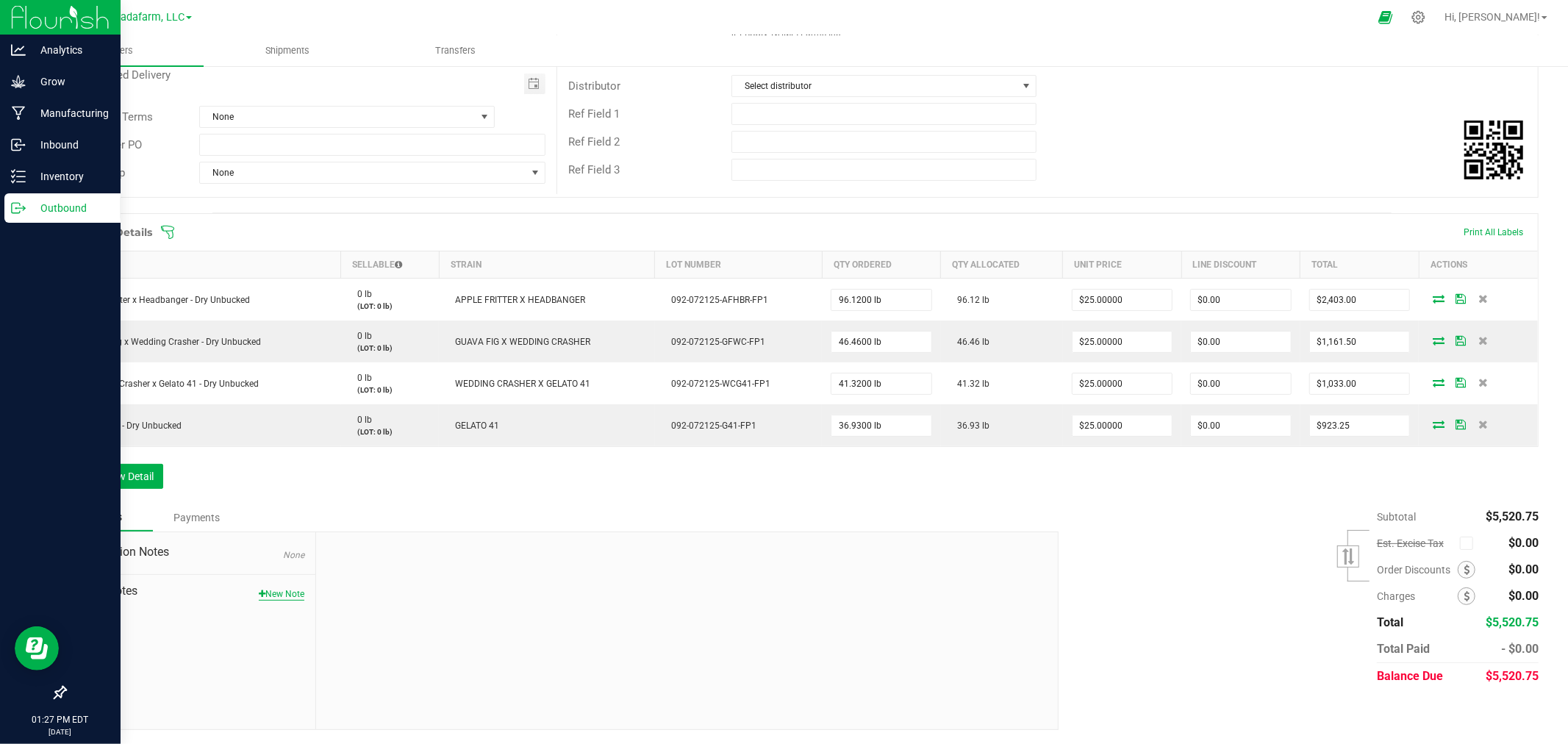
click at [289, 595] on button "New Note" at bounding box center [282, 593] width 46 height 13
click at [336, 587] on input "Note Title" at bounding box center [686, 593] width 719 height 22
type input "DESTINATION"
click at [365, 649] on textarea "* Note" at bounding box center [686, 662] width 719 height 59
type textarea "N"
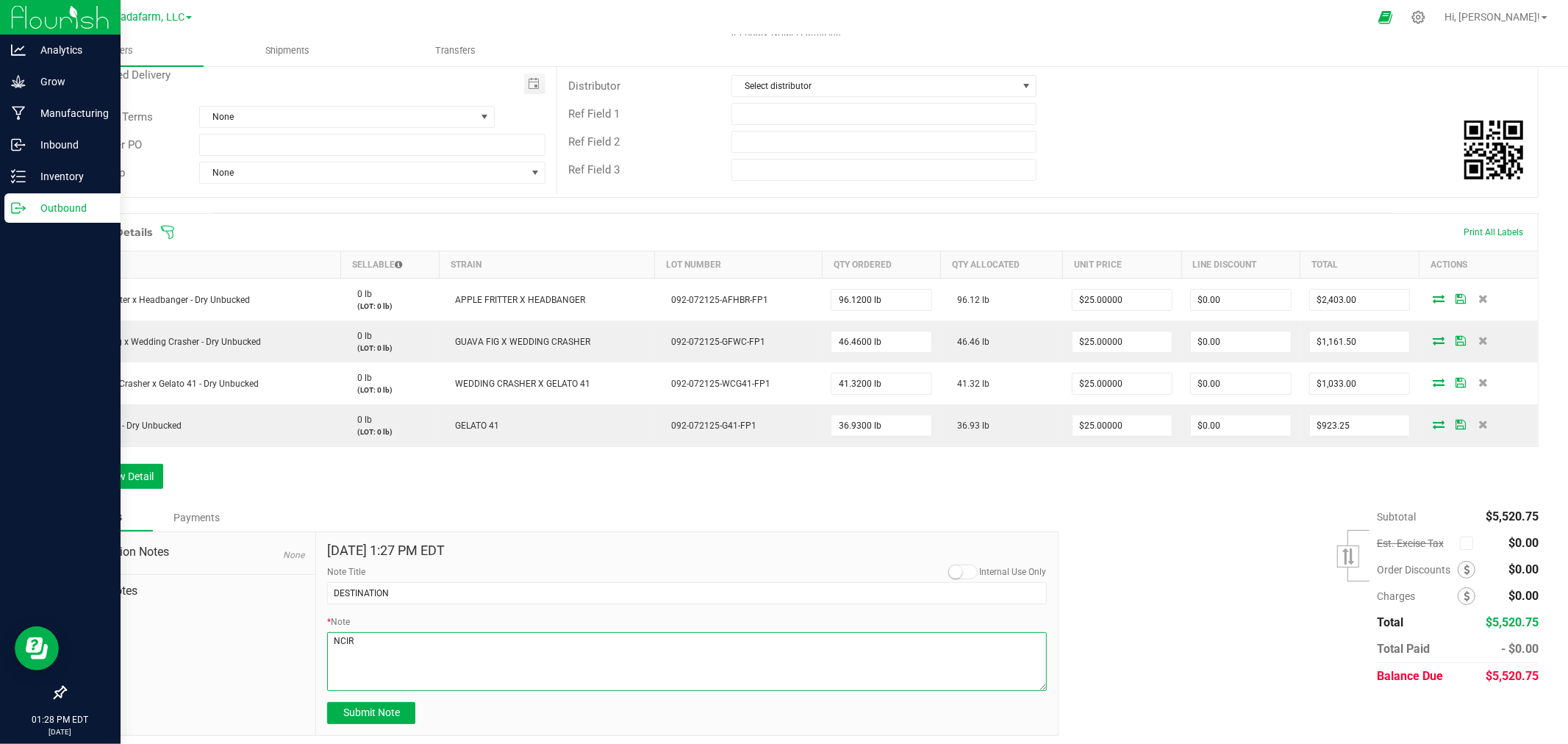
scroll to position [0, 0]
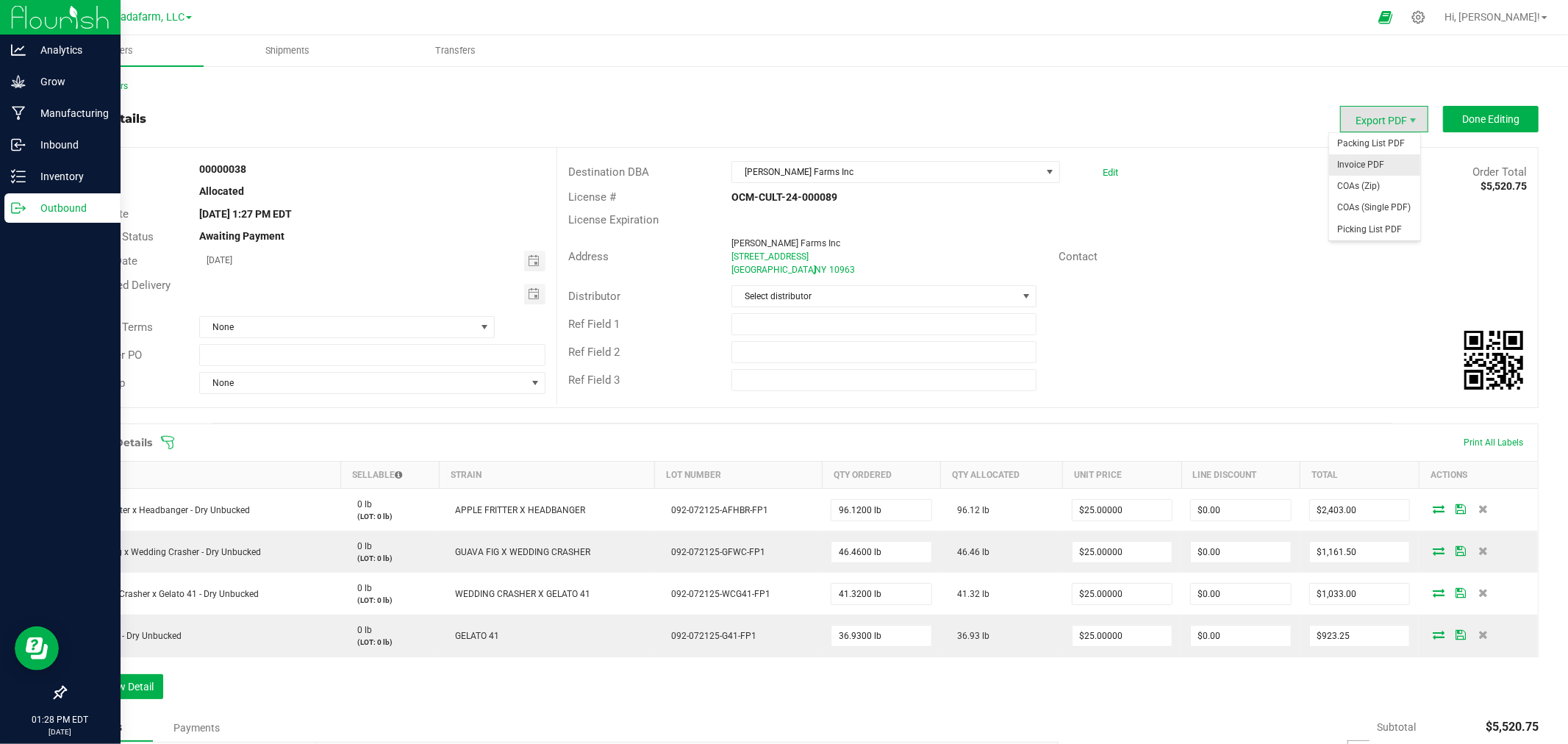
type textarea "NCIR"
click at [1357, 160] on span "Invoice PDF" at bounding box center [1375, 165] width 91 height 21
click at [1462, 123] on span "Done Editing" at bounding box center [1491, 119] width 57 height 11
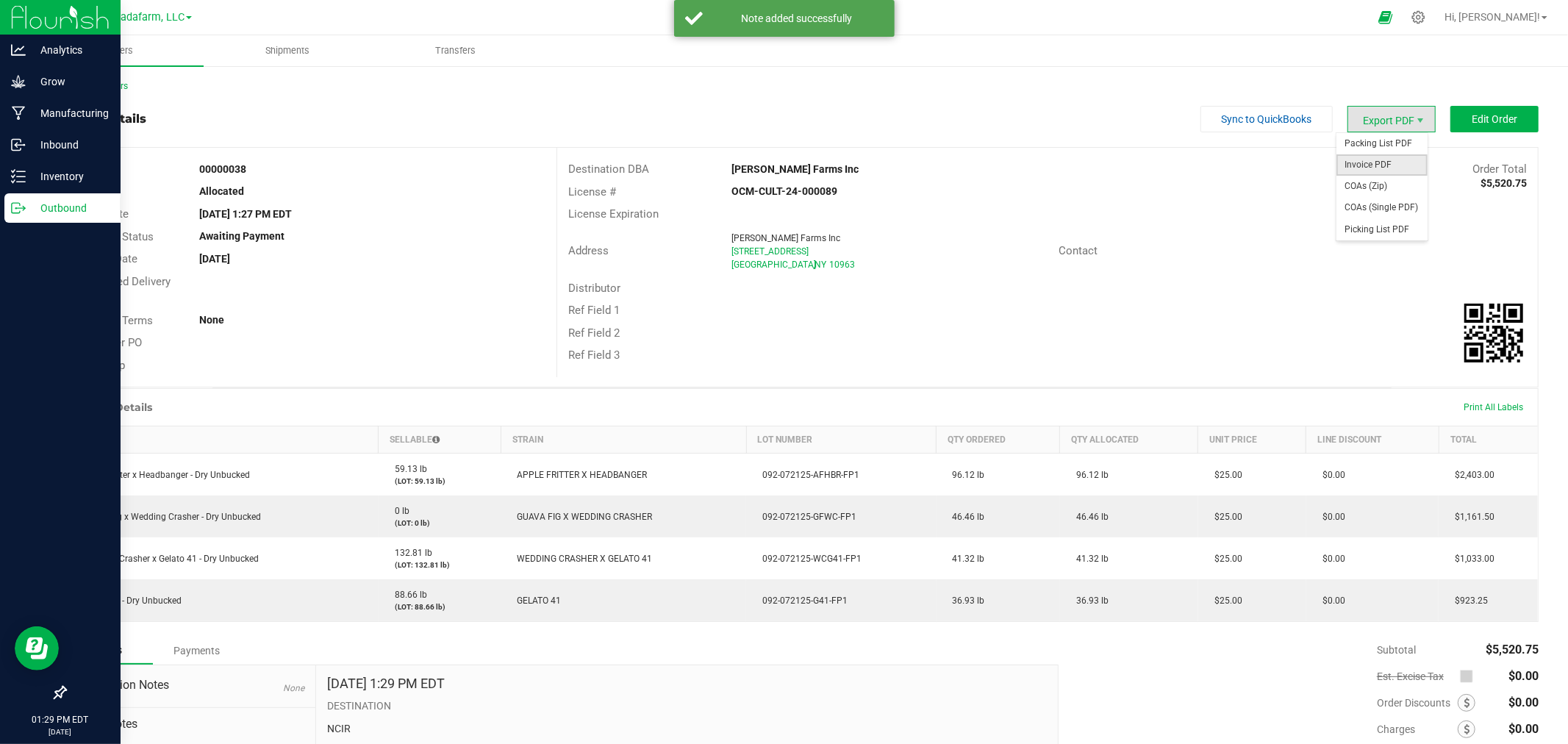
click at [1365, 166] on span "Invoice PDF" at bounding box center [1382, 165] width 91 height 21
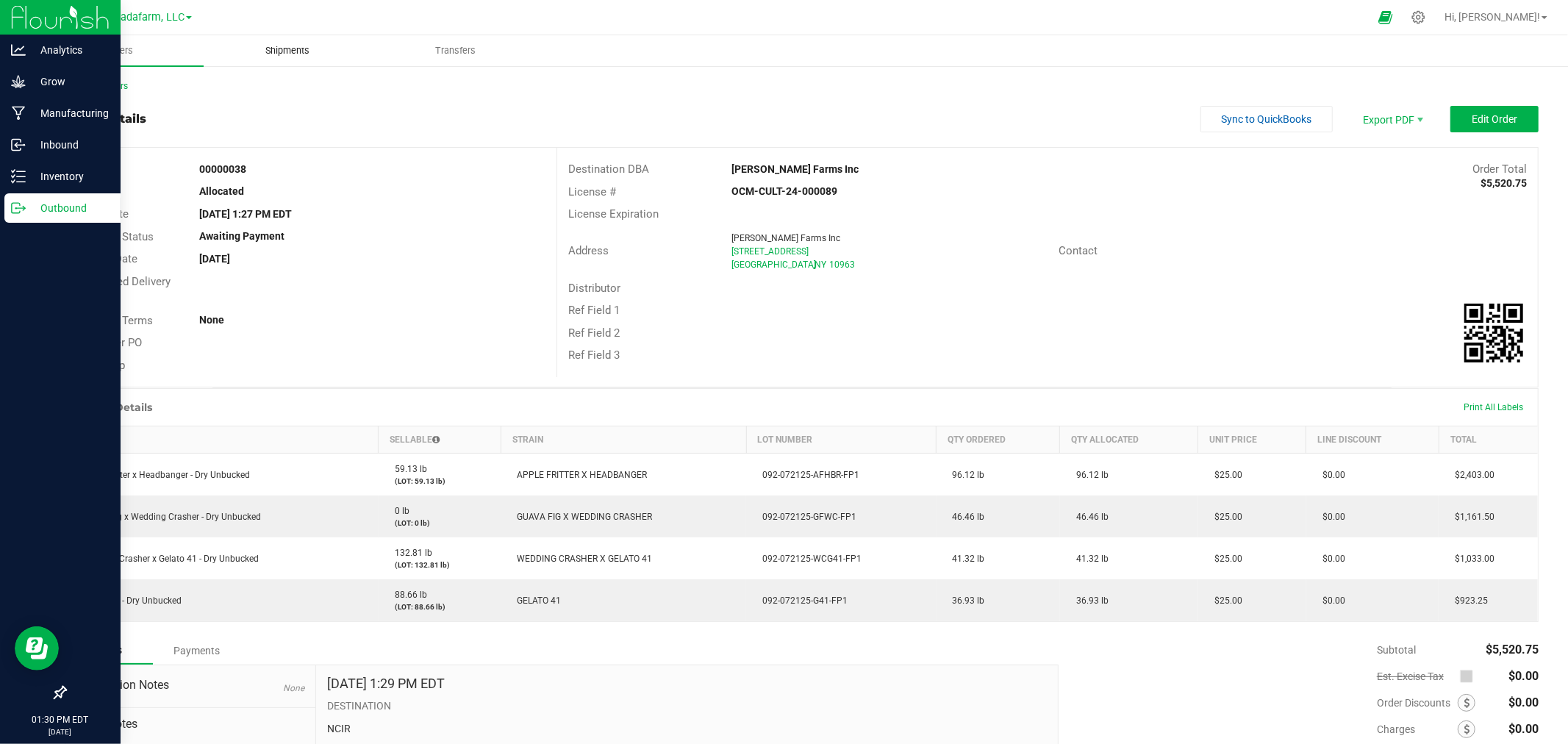
click at [299, 57] on uib-tab-heading "Shipments" at bounding box center [287, 50] width 167 height 30
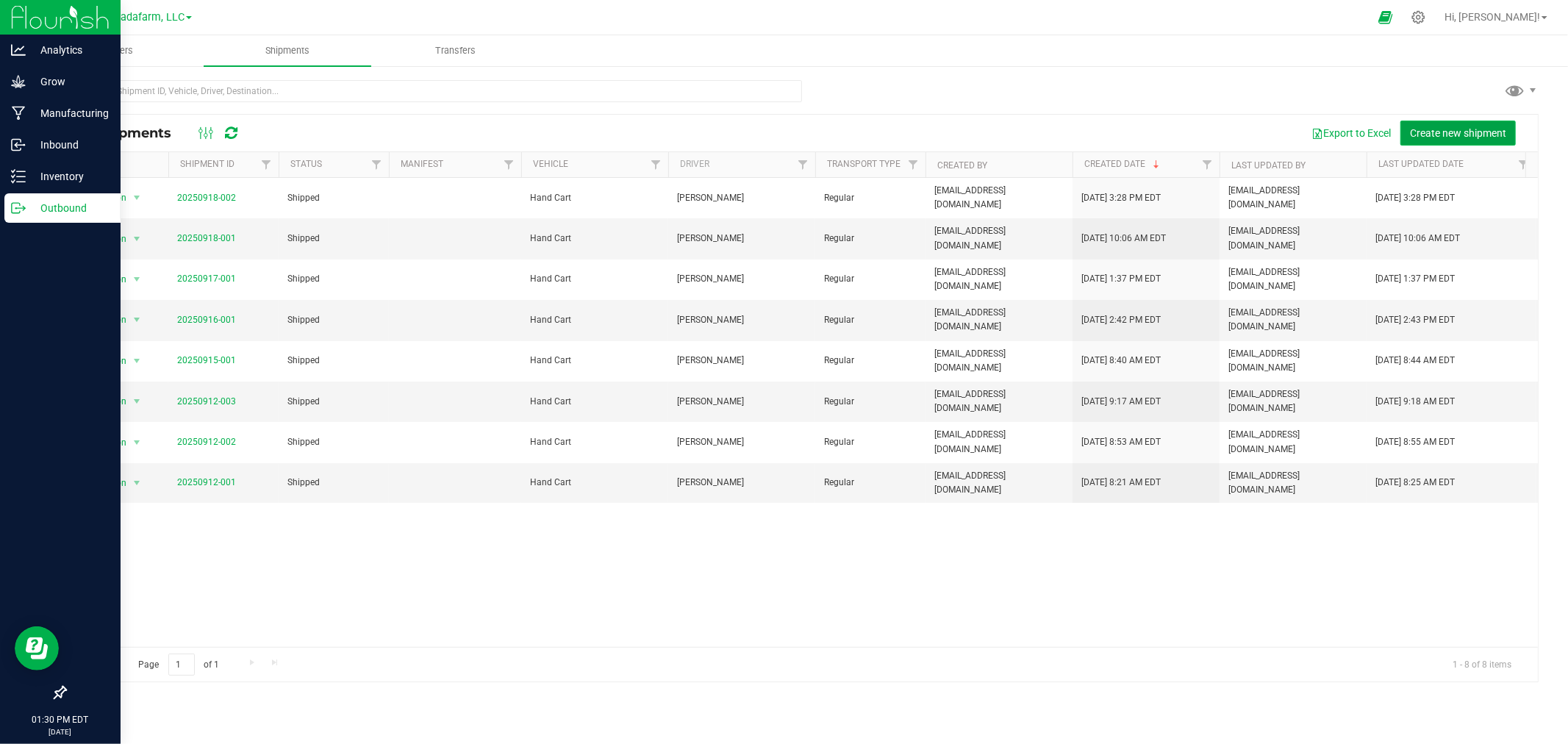
click at [1460, 137] on span "Create new shipment" at bounding box center [1457, 132] width 96 height 11
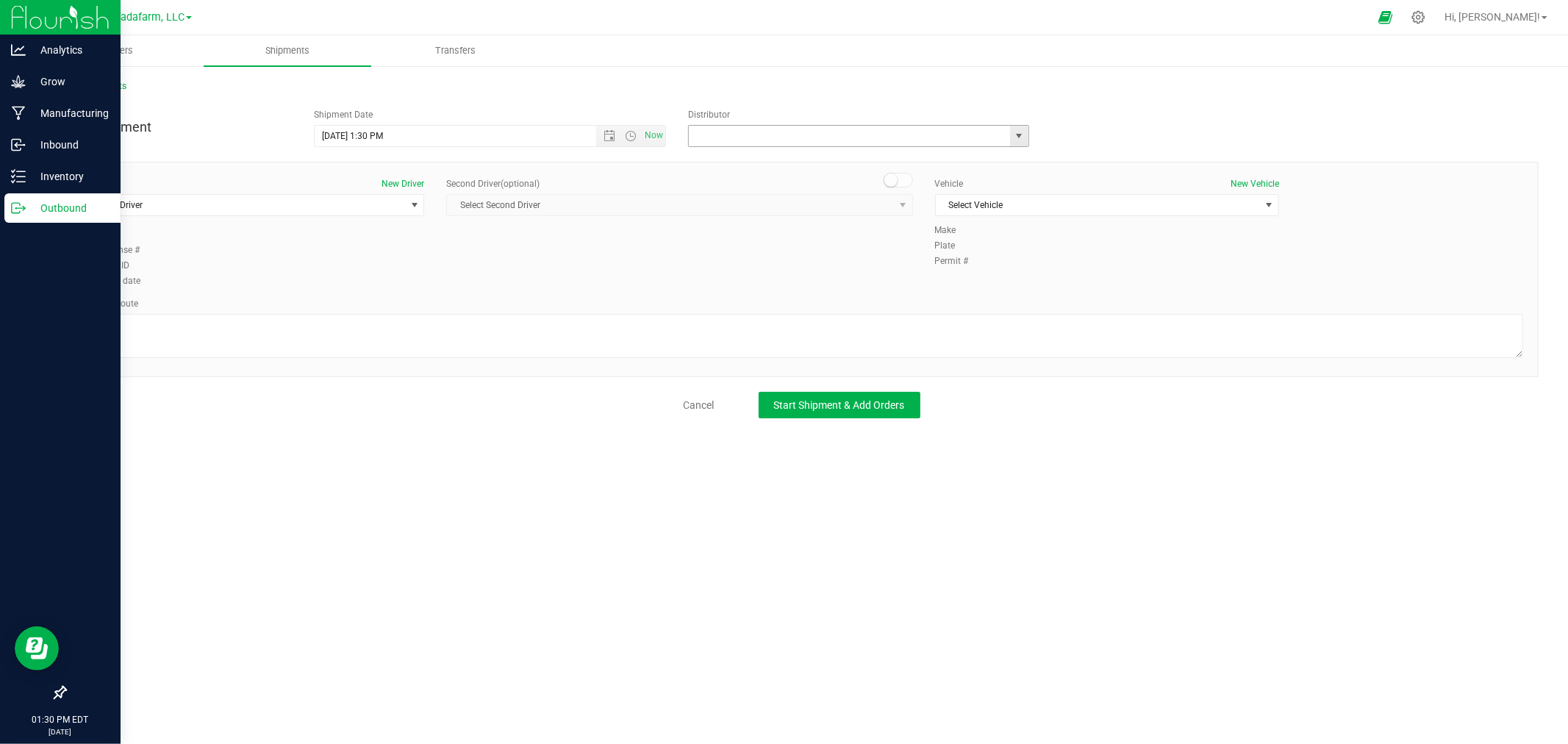
click at [752, 134] on input "text" at bounding box center [844, 136] width 312 height 21
click at [322, 209] on span "Select Driver" at bounding box center [243, 205] width 324 height 21
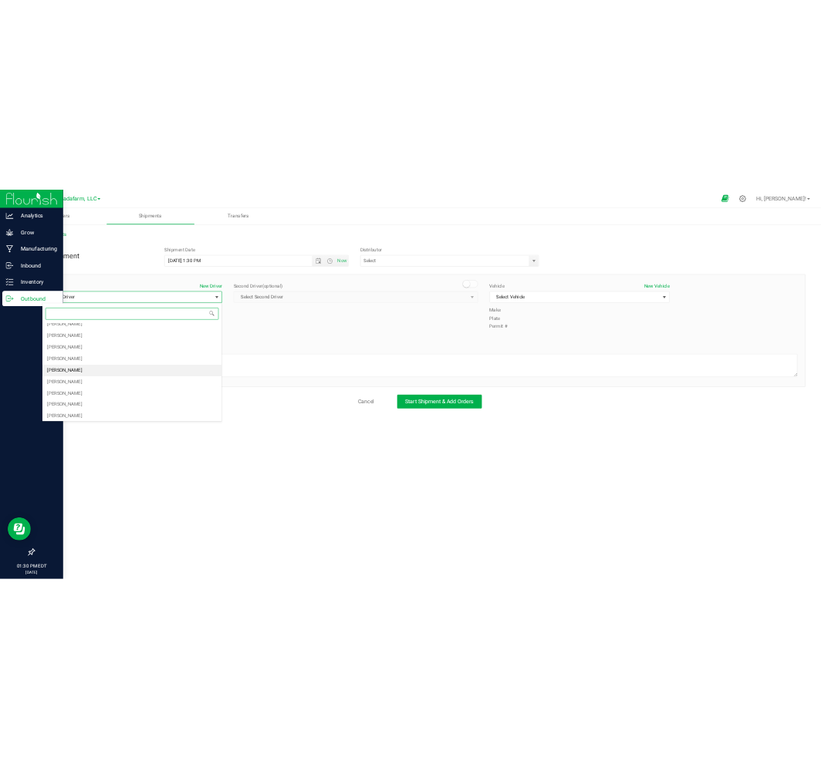
scroll to position [86, 0]
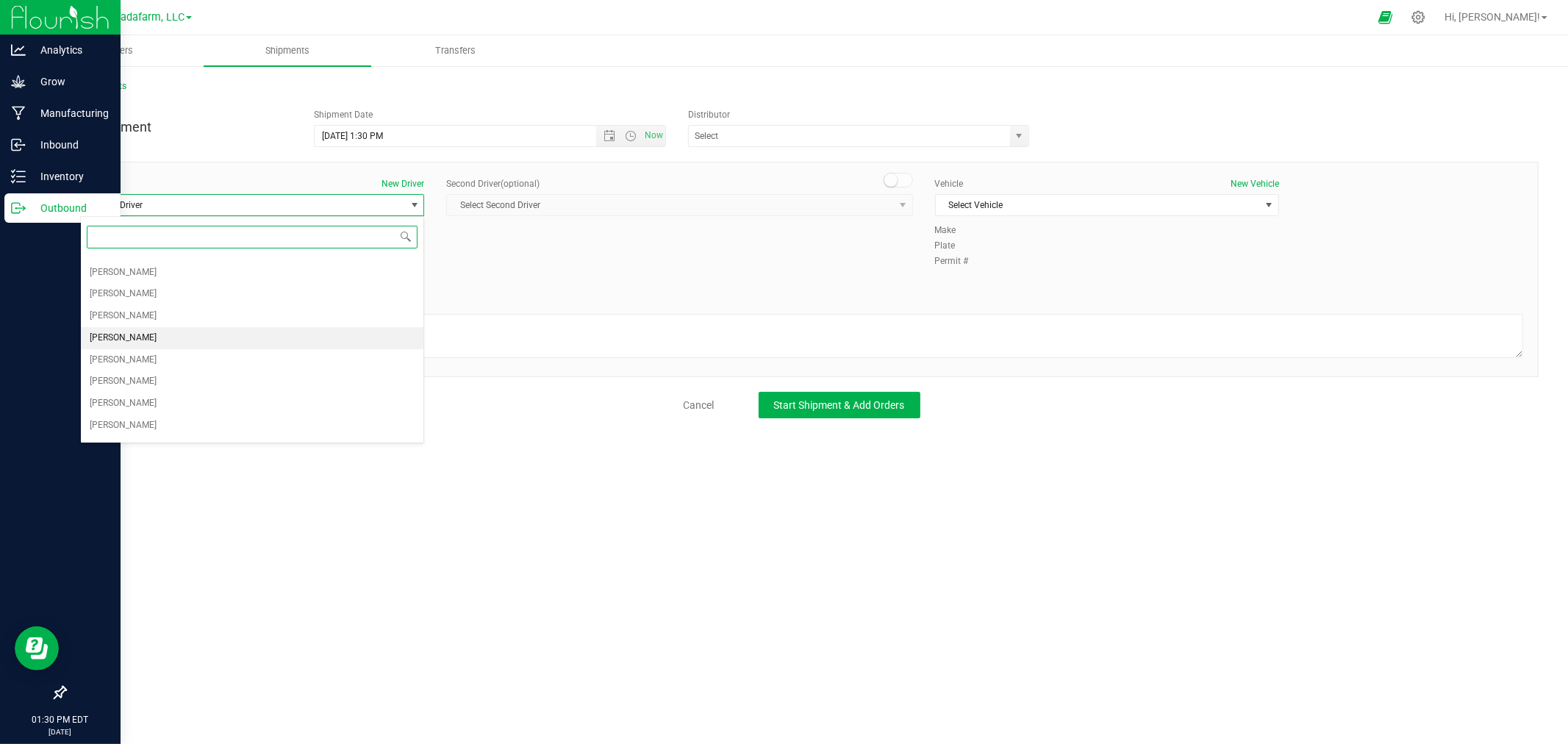
click at [232, 335] on li "[PERSON_NAME]" at bounding box center [252, 337] width 343 height 22
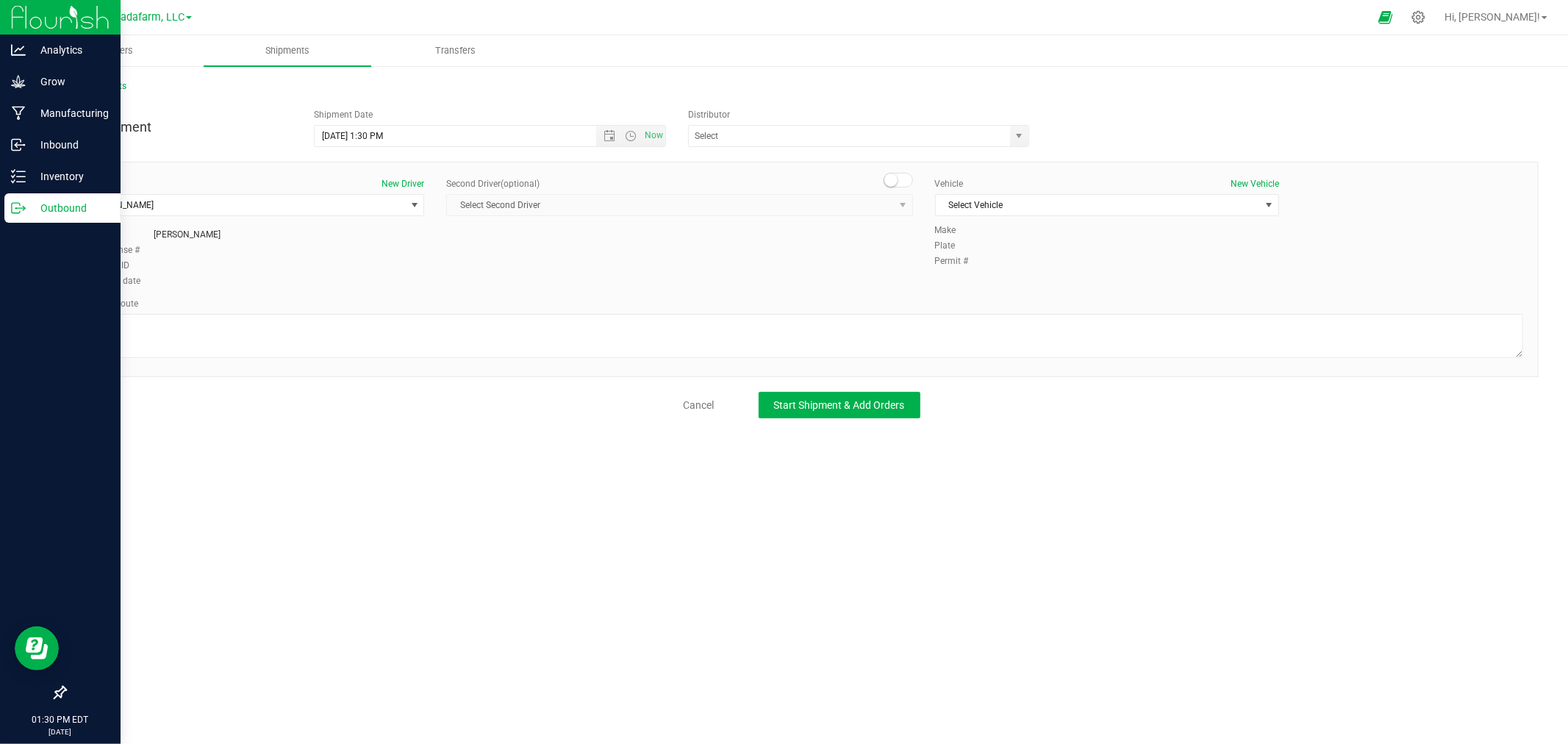
click at [1003, 192] on div "Vehicle New Vehicle Select Vehicle Select Vehicle buzz saw Cannaboss Cannaboss …" at bounding box center [1107, 200] width 366 height 47
click at [1001, 203] on span "Select Vehicle" at bounding box center [1097, 205] width 324 height 21
click at [1001, 363] on li "Hand Cart" at bounding box center [1107, 361] width 343 height 22
click at [323, 341] on textarea at bounding box center [801, 335] width 1443 height 44
type textarea "o"
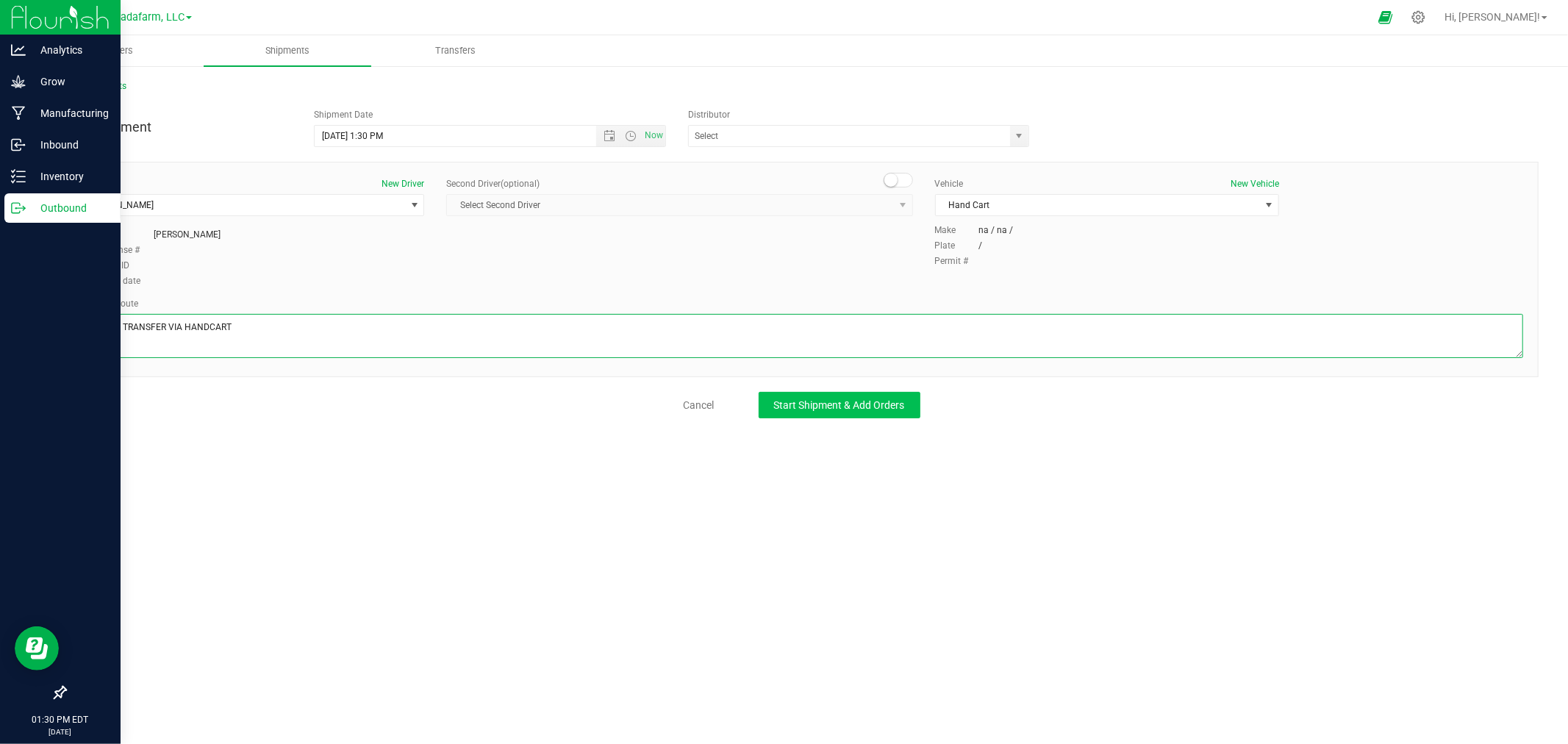
type textarea "ON-SITE TRANSFER VIA HANDCART"
click at [821, 416] on button "Start Shipment & Add Orders" at bounding box center [839, 405] width 162 height 27
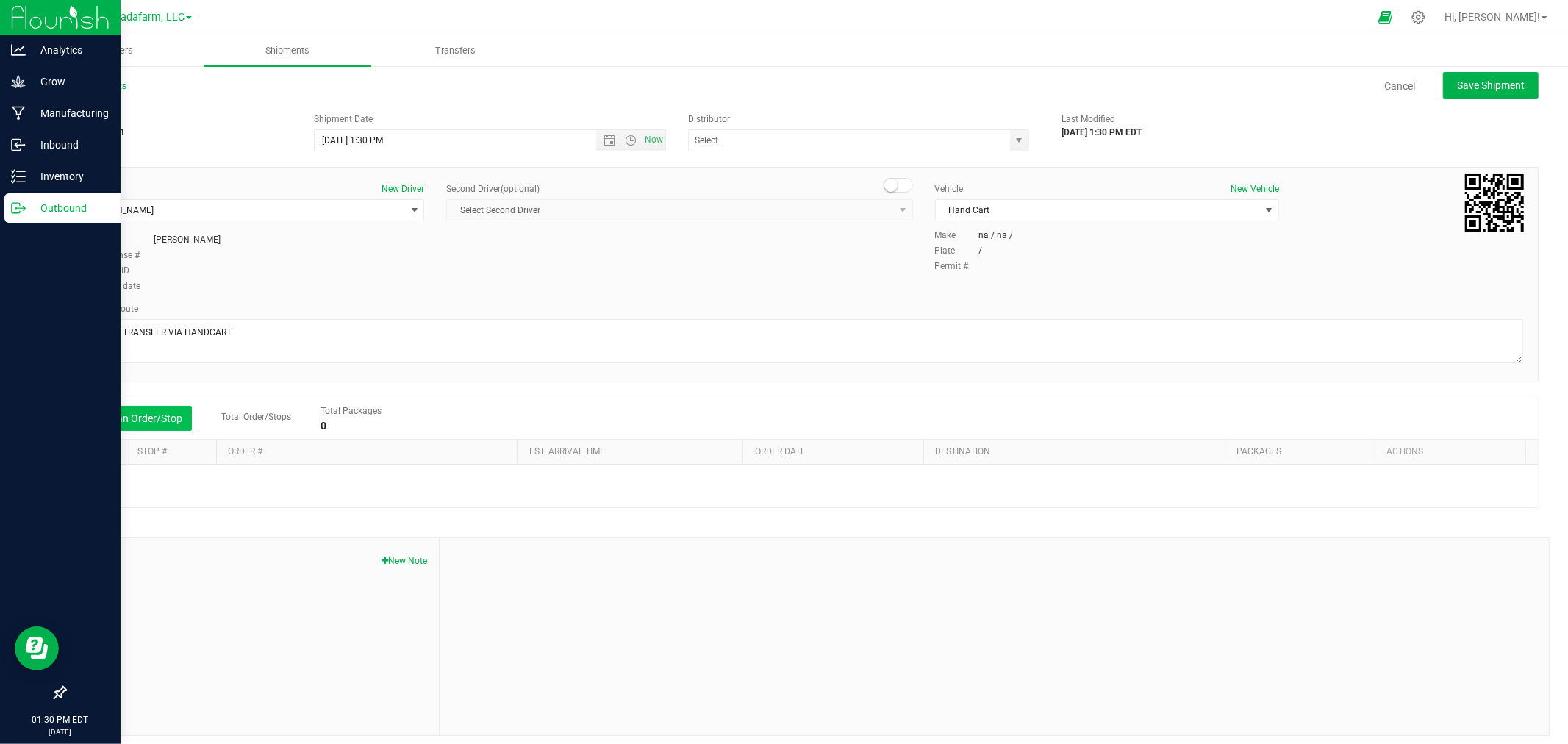
click at [165, 416] on button "Add an Order/Stop" at bounding box center [133, 418] width 115 height 25
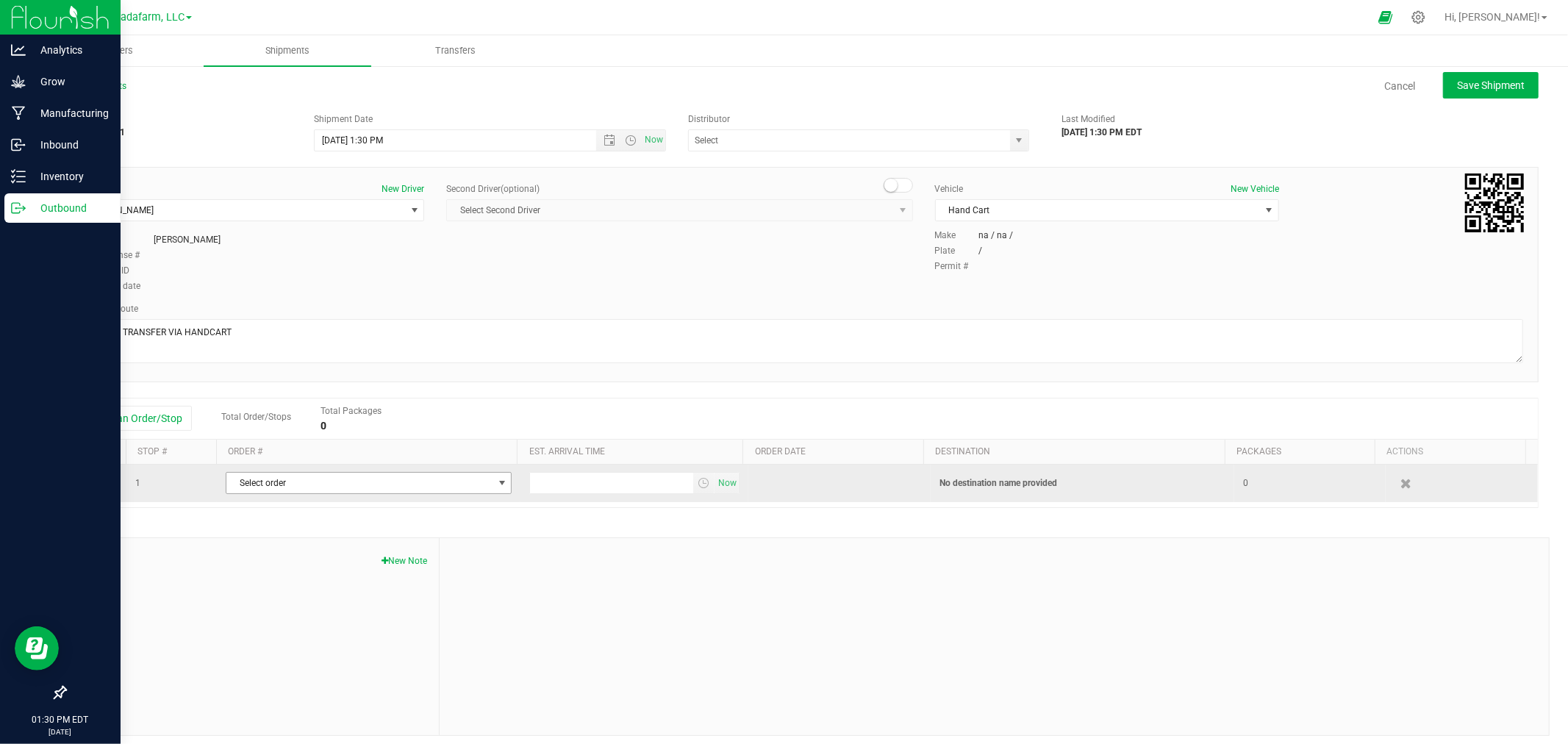
click at [282, 481] on span "Select order" at bounding box center [359, 483] width 266 height 21
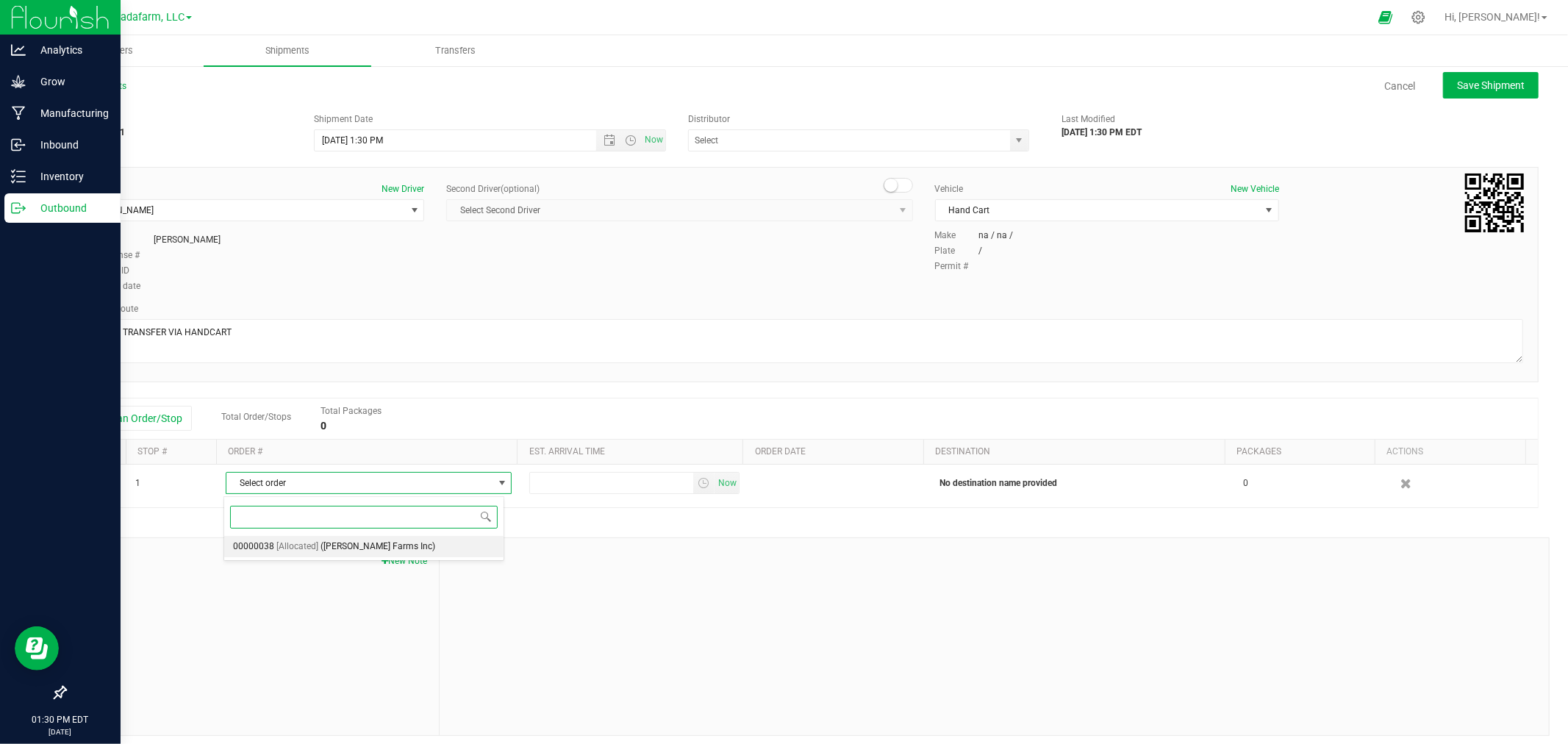
click at [336, 549] on span "([PERSON_NAME] Farms Inc)" at bounding box center [377, 547] width 114 height 19
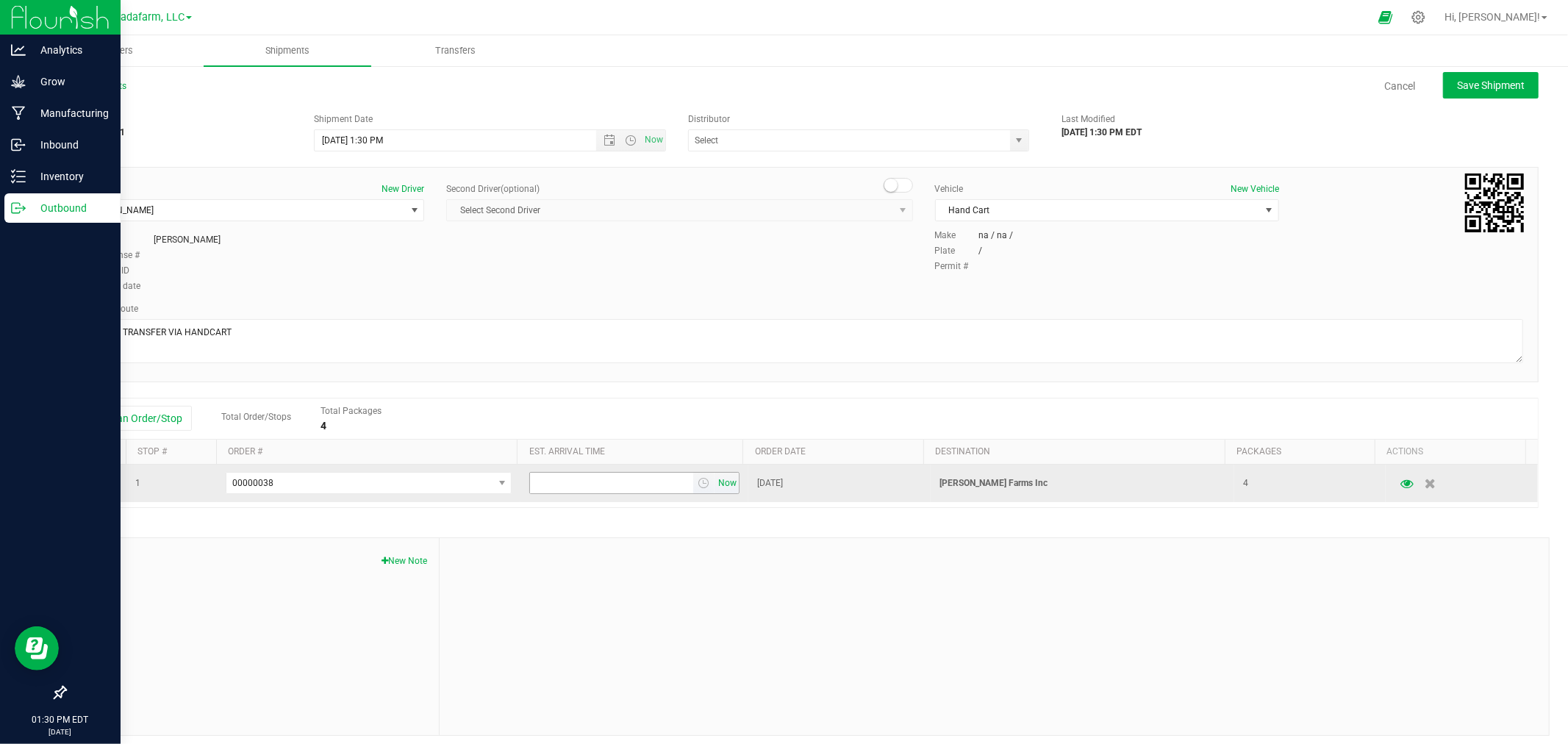
click at [715, 488] on span "Now" at bounding box center [728, 483] width 25 height 21
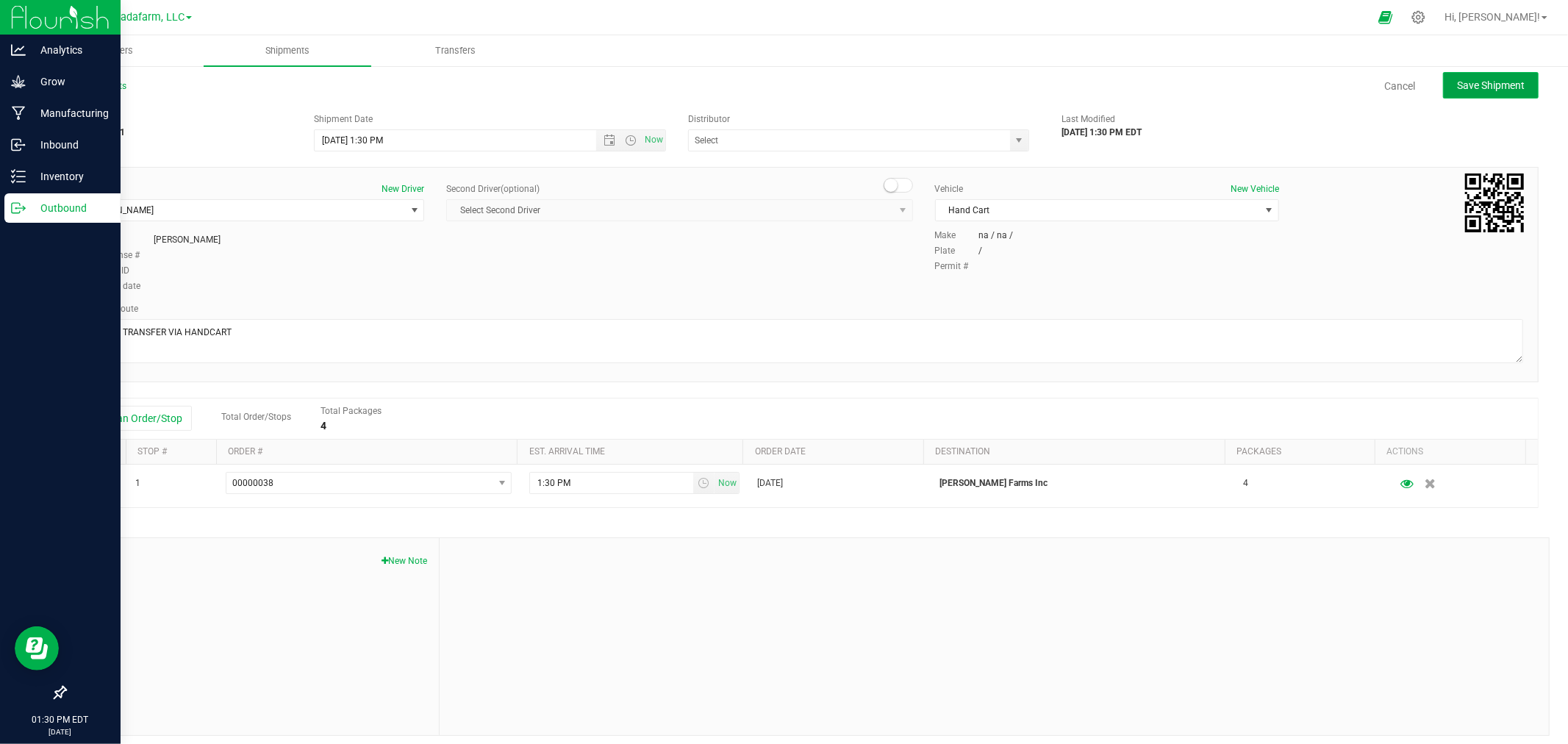
click at [1503, 84] on span "Save Shipment" at bounding box center [1490, 85] width 68 height 11
type input "[DATE] 5:30 PM"
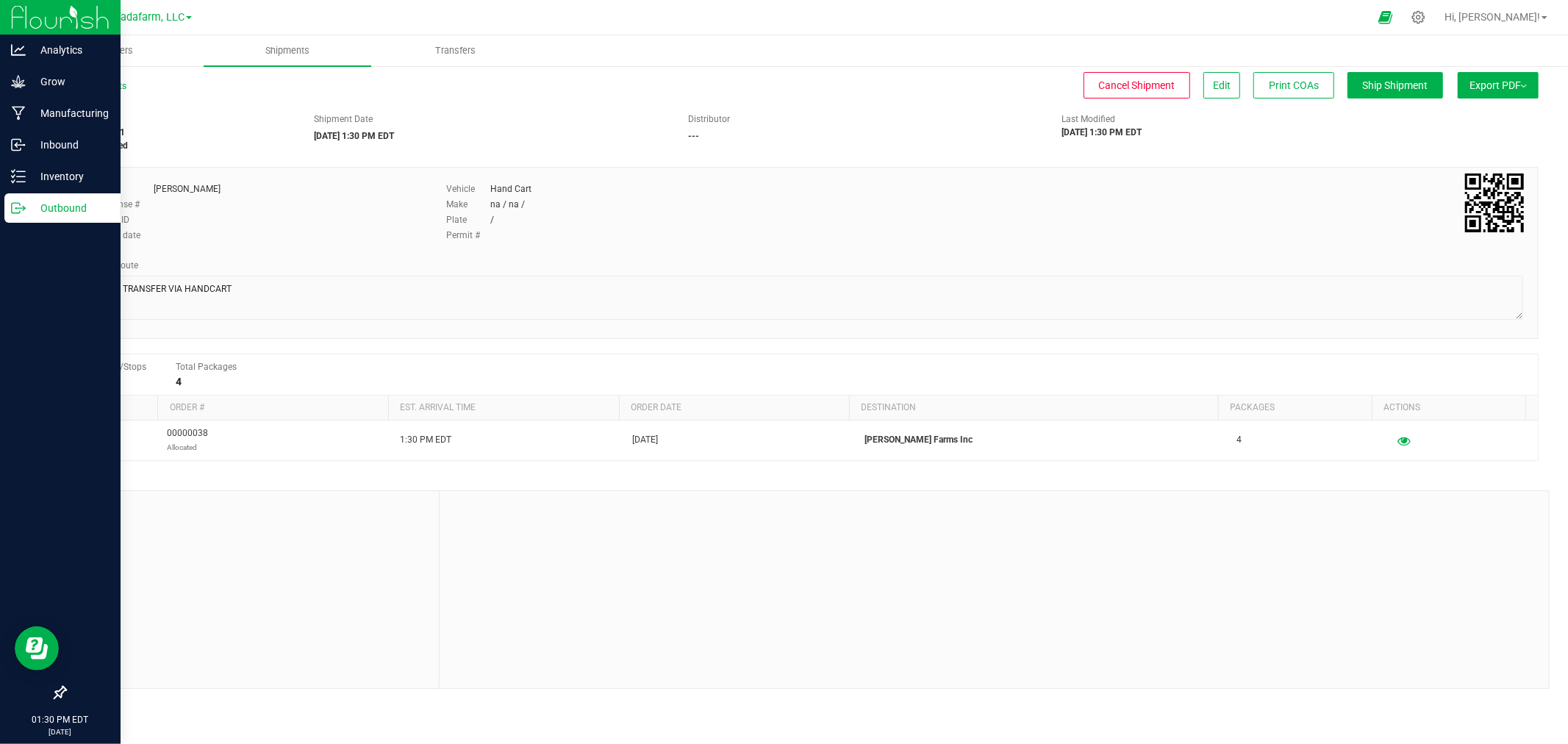
click at [1472, 90] on span "Export PDF" at bounding box center [1498, 85] width 57 height 11
click at [1470, 111] on li "Manifest by Package ID" at bounding box center [1494, 117] width 149 height 22
click at [1378, 89] on span "Ship Shipment" at bounding box center [1395, 85] width 66 height 11
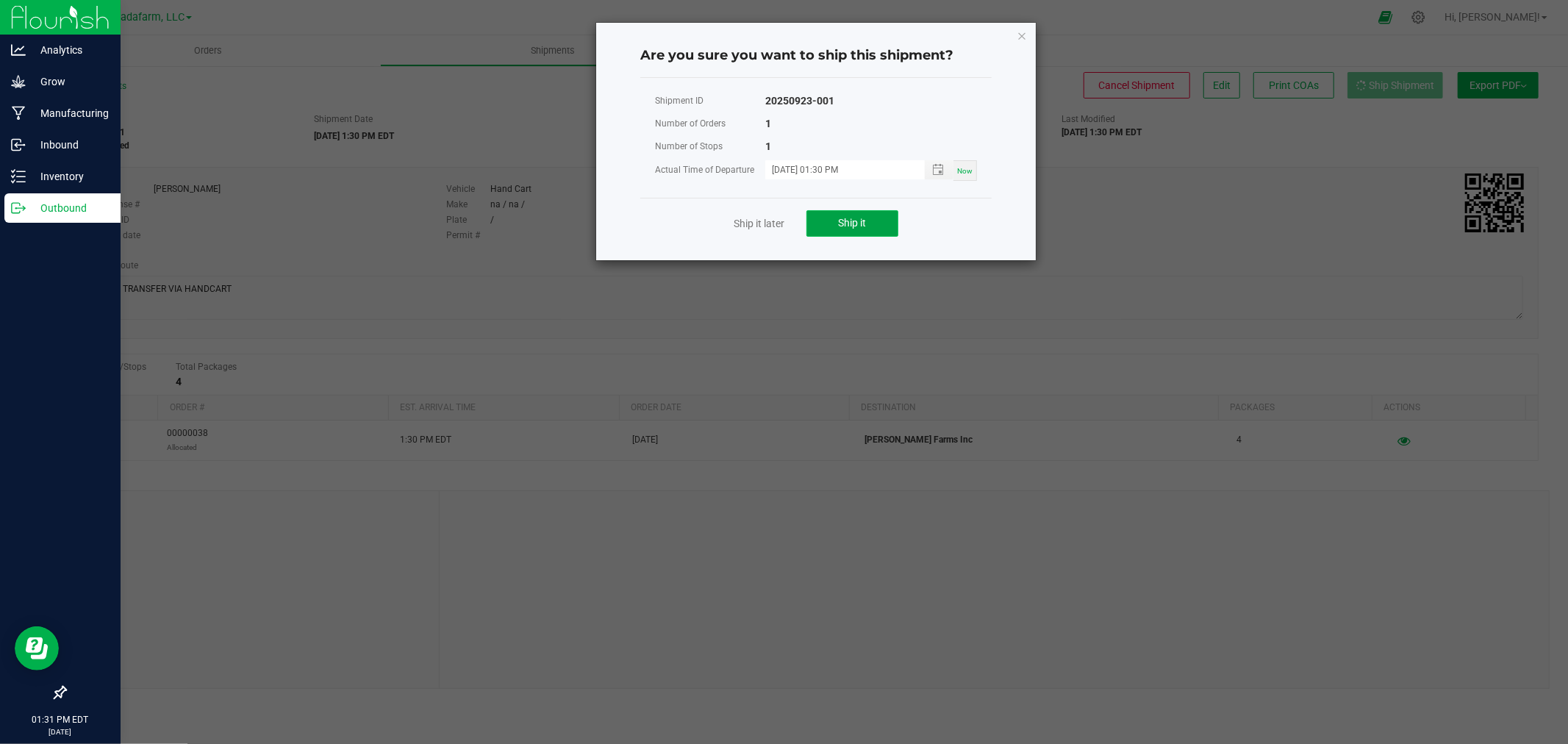
click at [869, 230] on button "Ship it" at bounding box center [852, 224] width 91 height 27
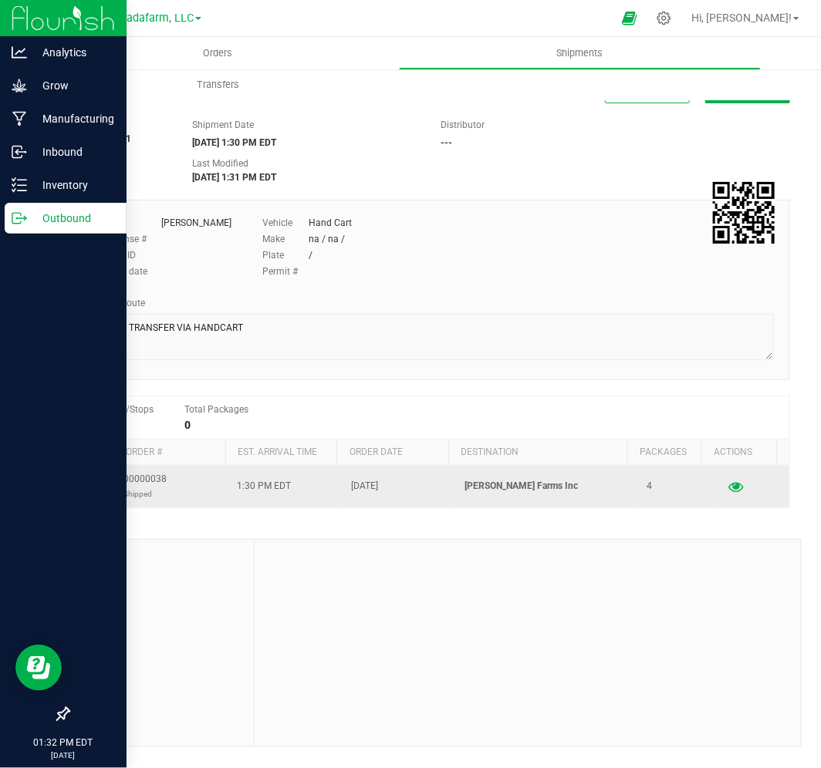
click at [731, 486] on button "button" at bounding box center [735, 487] width 28 height 25
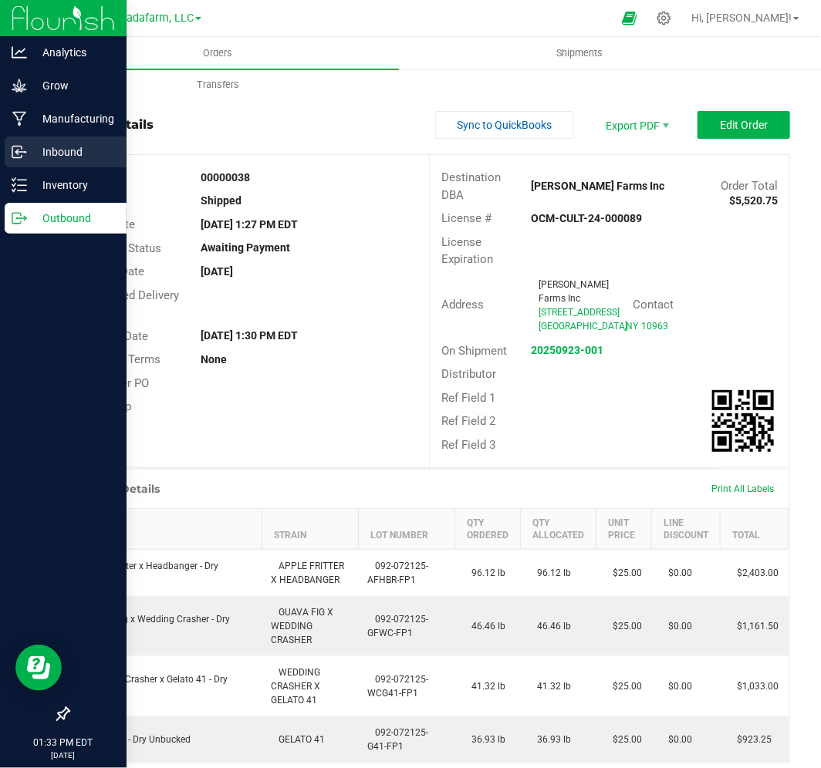
click at [88, 149] on p "Inbound" at bounding box center [73, 152] width 93 height 19
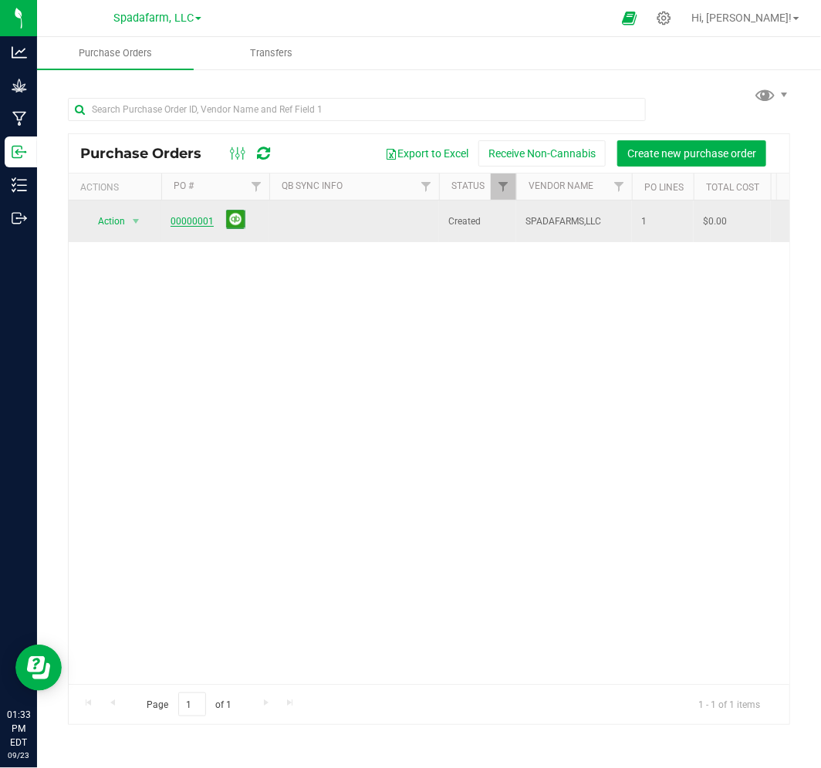
click at [187, 222] on link "00000001" at bounding box center [192, 221] width 43 height 11
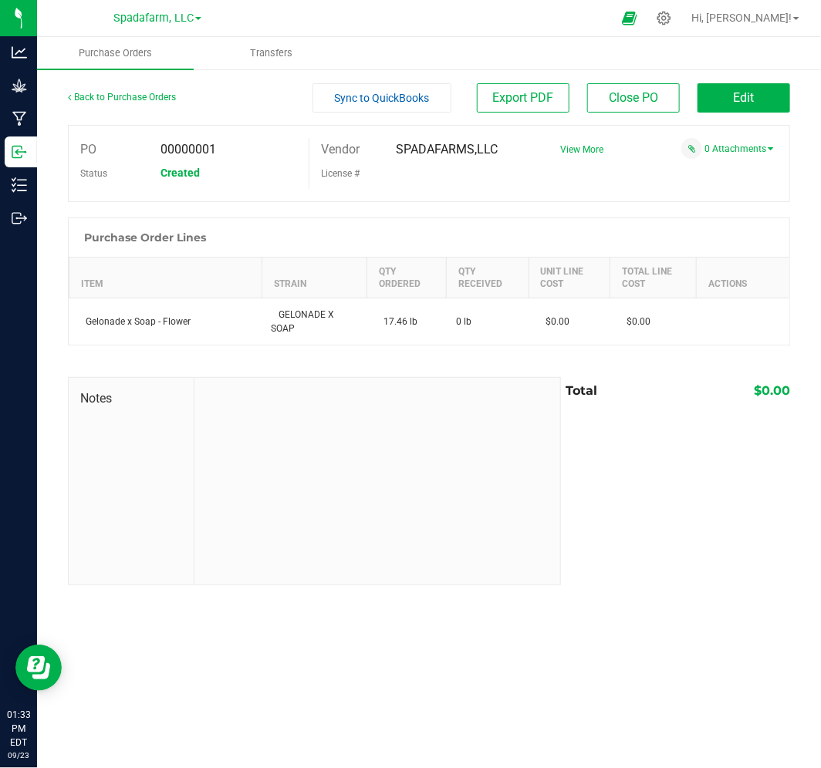
click at [164, 29] on div "Spadafarm, LLC [PERSON_NAME] Hemp Company, LLC Cultivation 6 Cultivation 7 Pre …" at bounding box center [160, 18] width 231 height 30
click at [164, 15] on span "Spadafarm, LLC" at bounding box center [153, 19] width 80 height 14
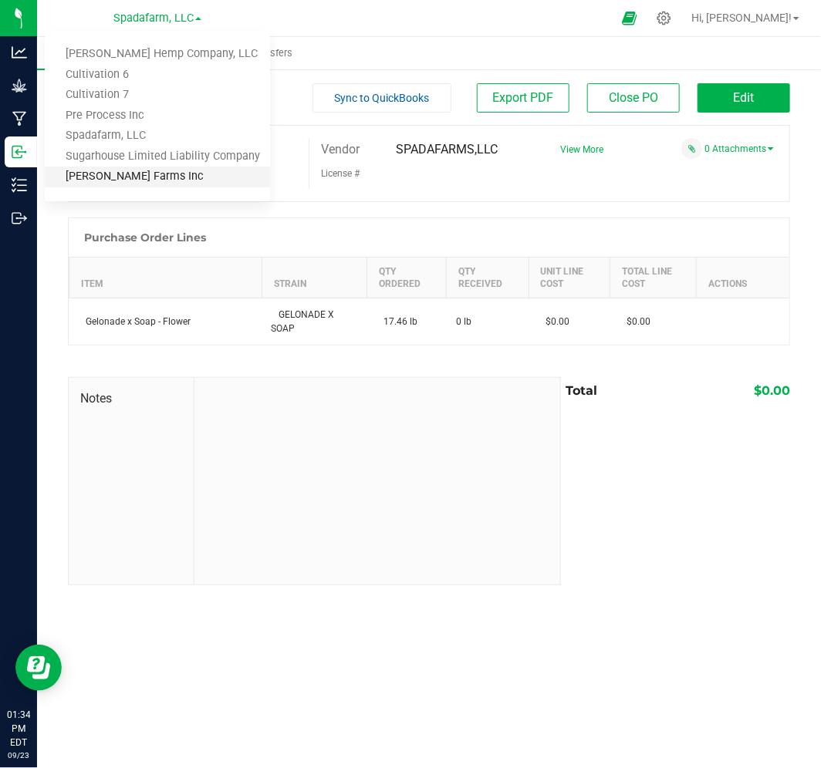
click at [91, 175] on link "[PERSON_NAME] Farms Inc" at bounding box center [157, 177] width 225 height 21
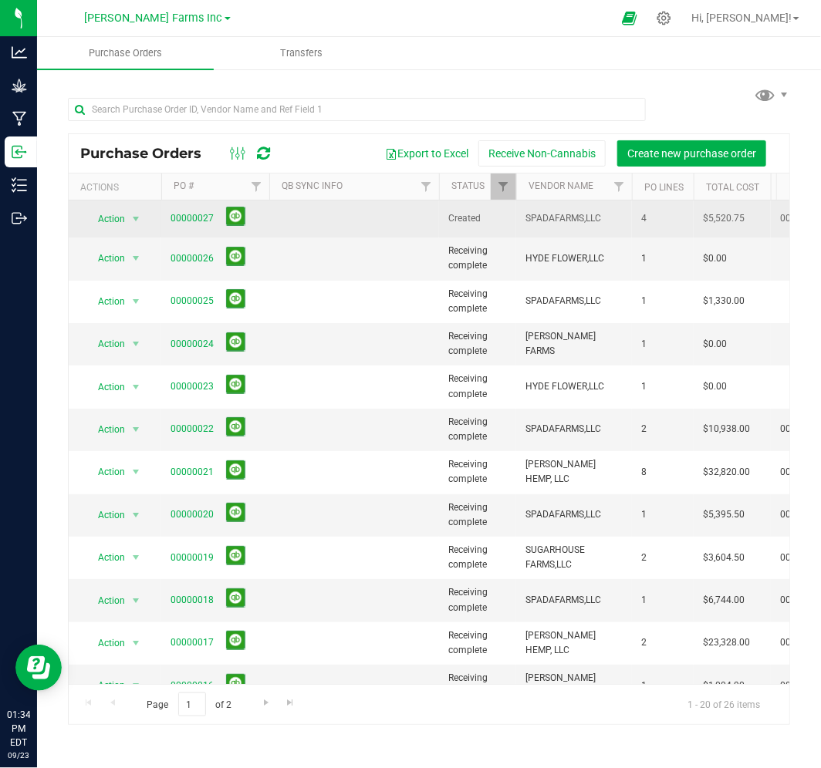
click at [191, 228] on span "00000027" at bounding box center [215, 219] width 89 height 24
click at [191, 220] on link "00000027" at bounding box center [192, 218] width 43 height 11
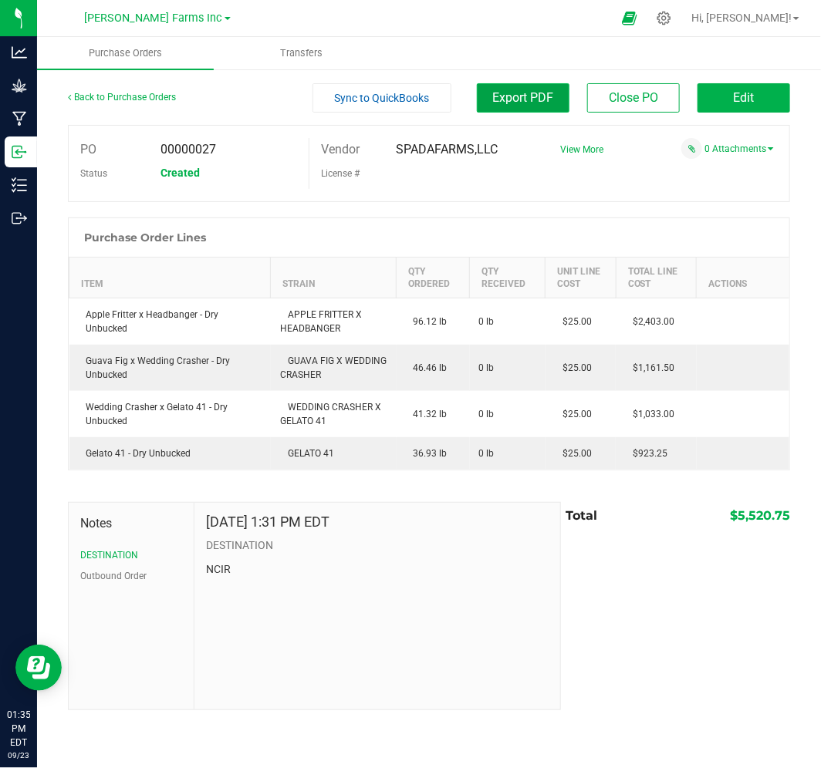
click at [546, 96] on span "Export PDF" at bounding box center [523, 97] width 61 height 15
click at [733, 112] on button "Edit" at bounding box center [743, 97] width 93 height 29
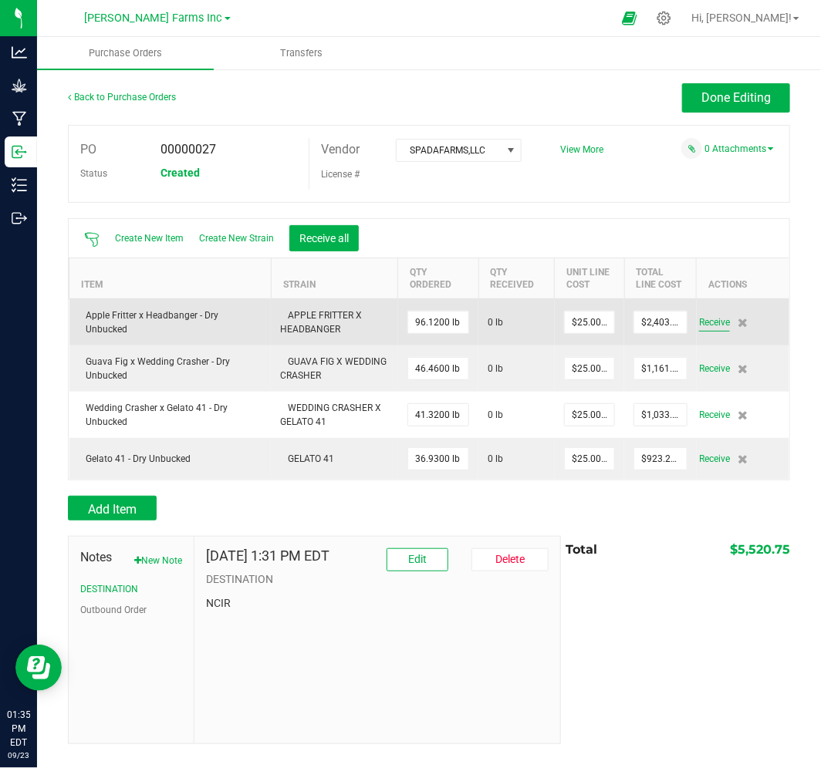
click at [710, 322] on span "Receive" at bounding box center [714, 322] width 31 height 19
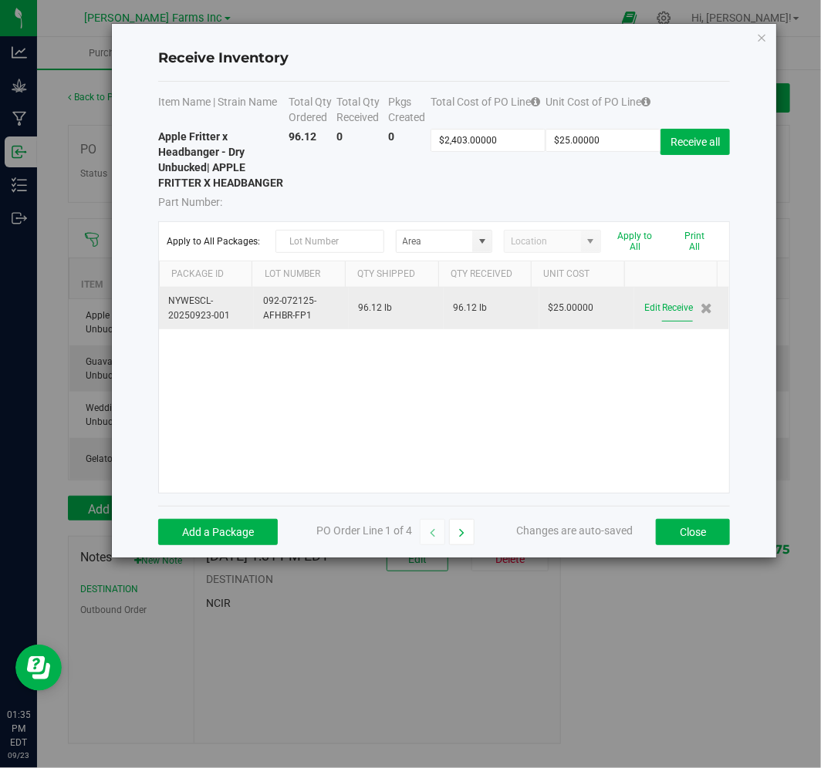
click at [666, 312] on button "Receive" at bounding box center [677, 308] width 31 height 27
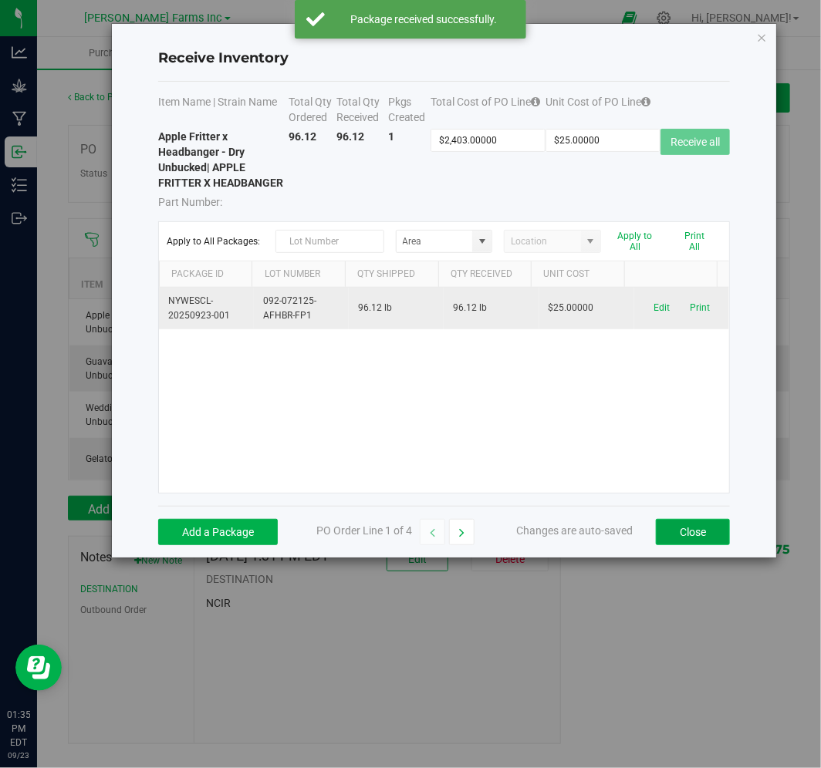
click at [681, 532] on button "Close" at bounding box center [693, 532] width 74 height 26
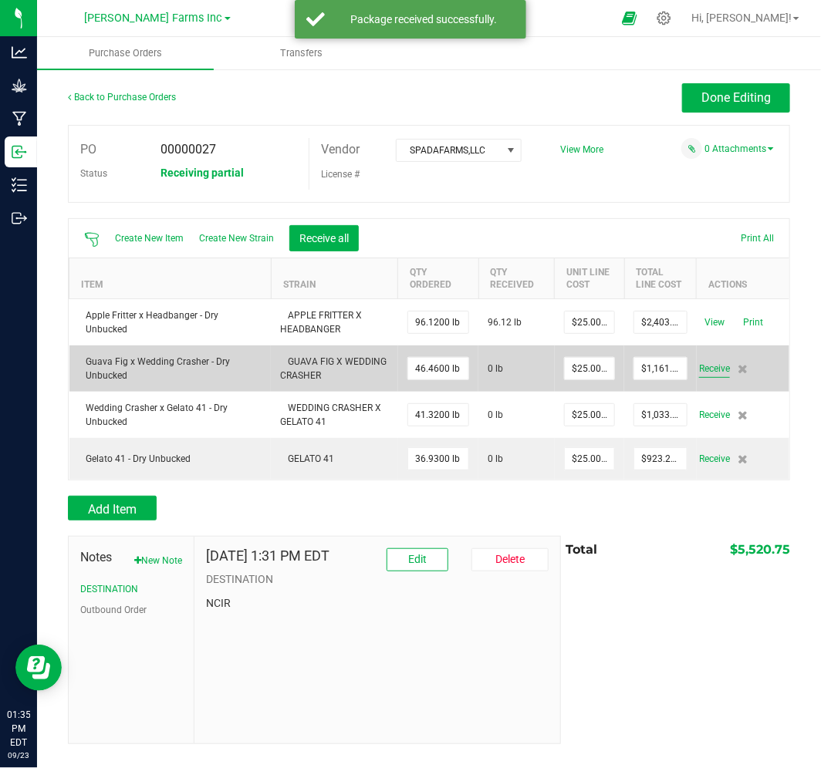
click at [713, 375] on span "Receive" at bounding box center [714, 369] width 31 height 19
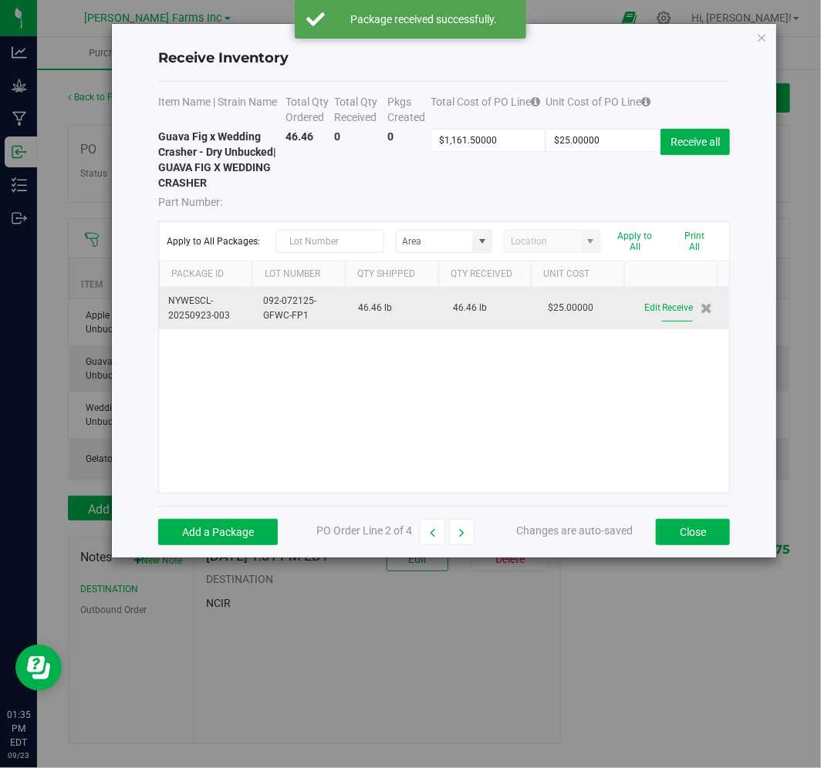
click at [662, 309] on button "Receive" at bounding box center [677, 308] width 31 height 27
click at [710, 522] on button "Close" at bounding box center [693, 532] width 74 height 26
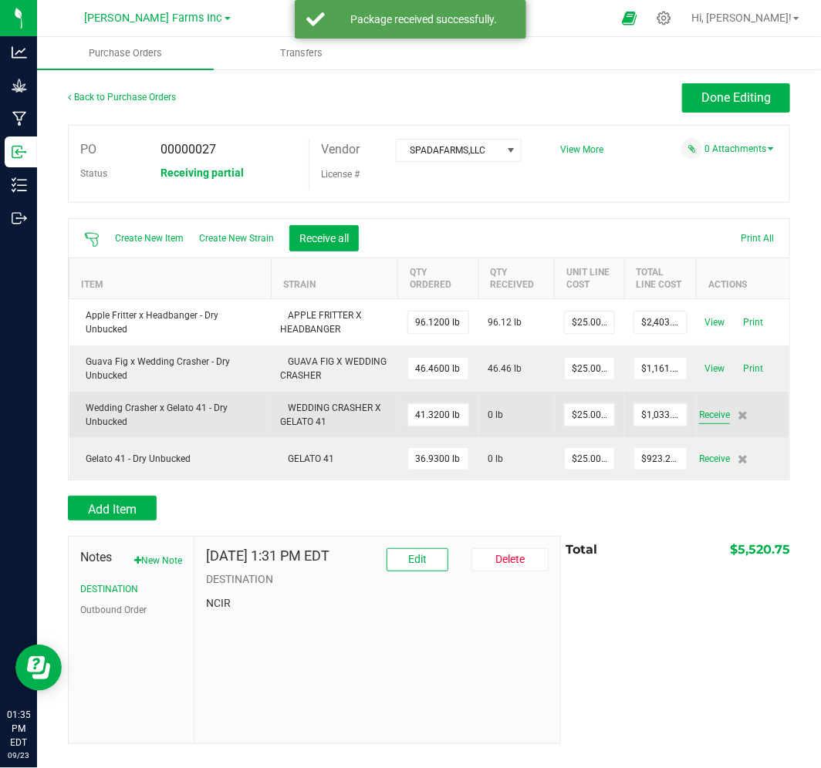
click at [719, 414] on span "Receive" at bounding box center [714, 415] width 31 height 19
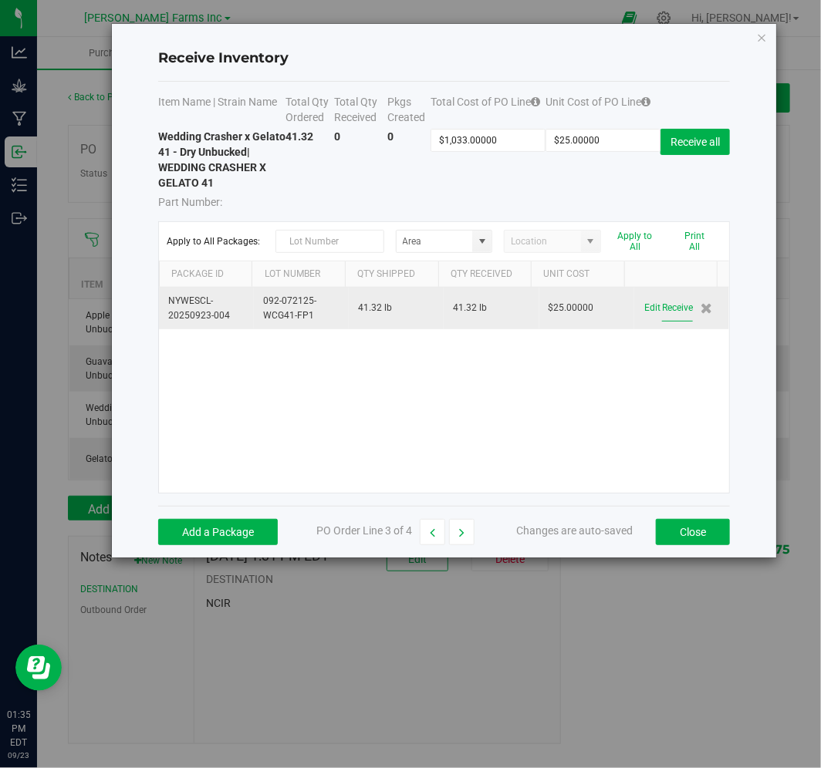
click at [671, 313] on button "Receive" at bounding box center [677, 308] width 31 height 27
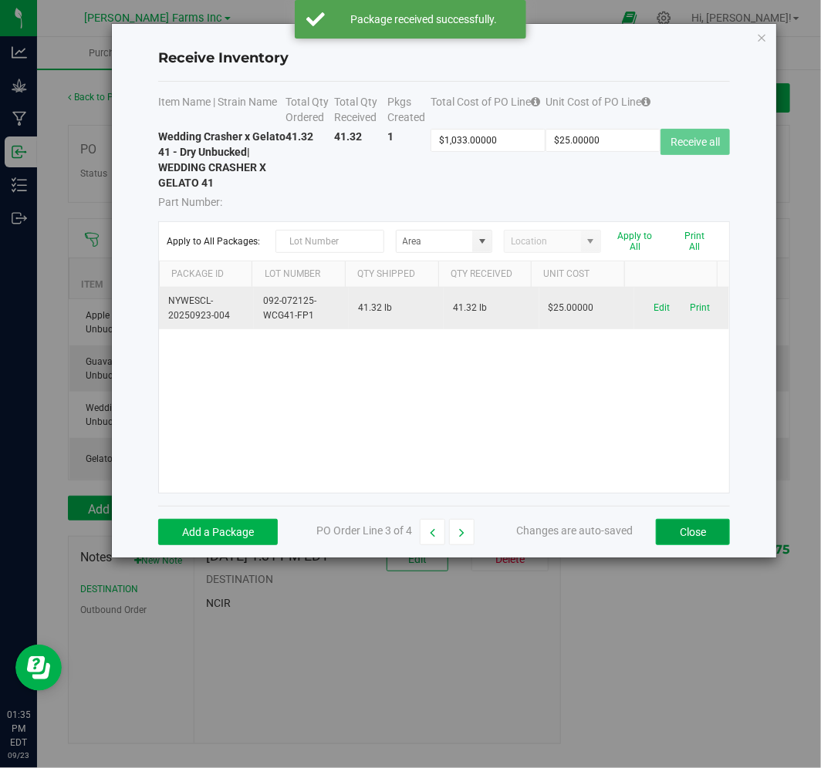
click at [689, 540] on button "Close" at bounding box center [693, 532] width 74 height 26
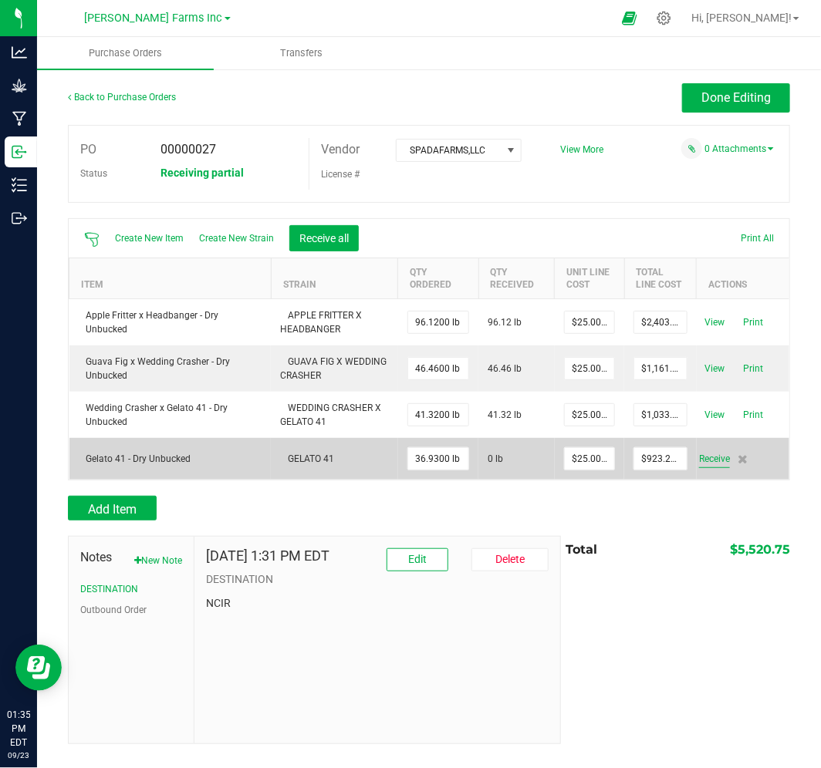
click at [719, 461] on span "Receive" at bounding box center [714, 459] width 31 height 19
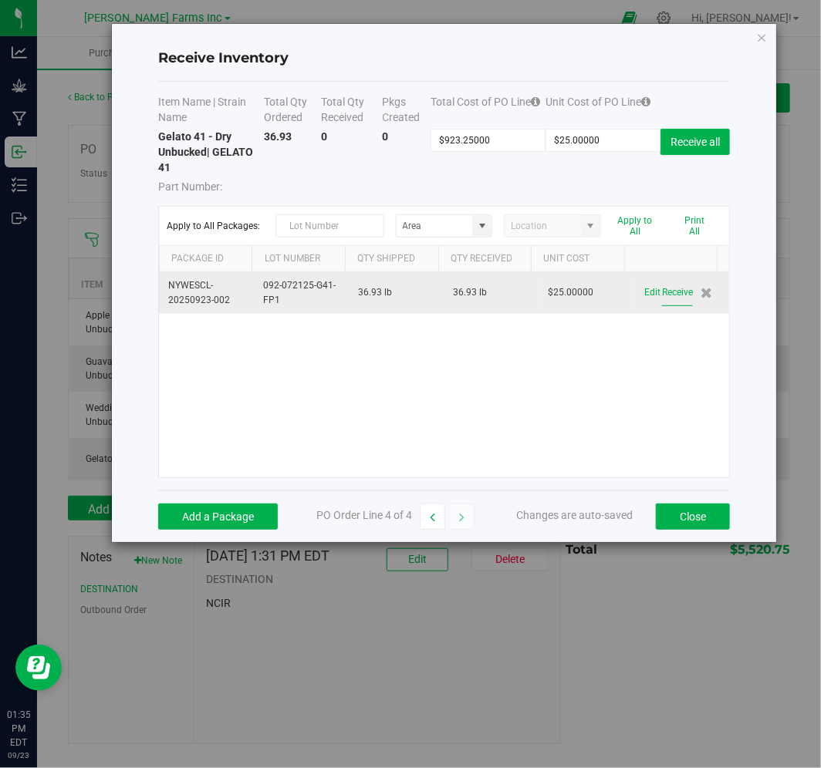
click at [669, 290] on button "Receive" at bounding box center [677, 292] width 31 height 27
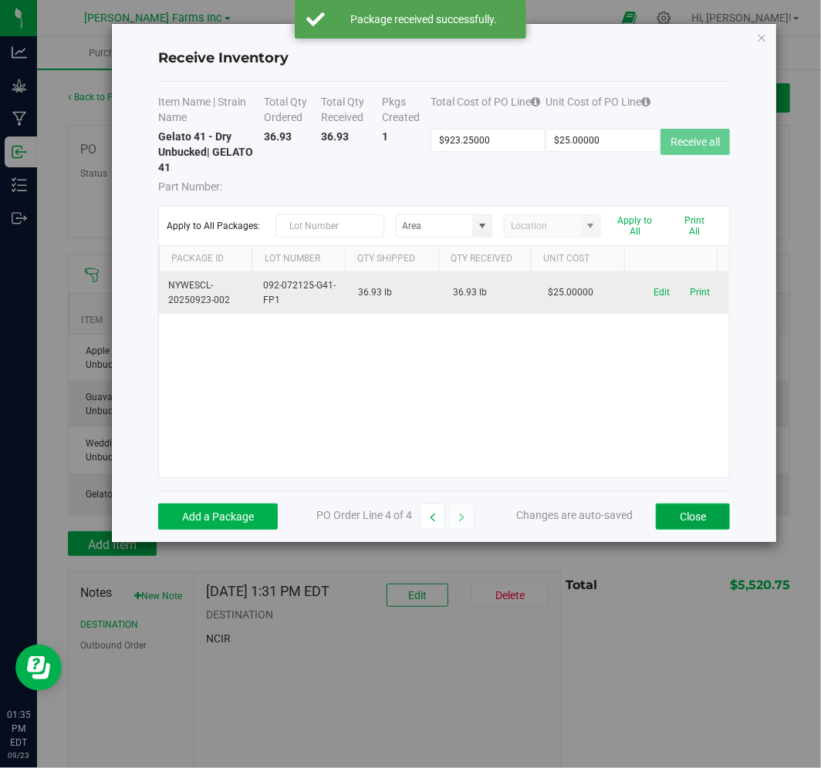
click at [707, 522] on button "Close" at bounding box center [693, 517] width 74 height 26
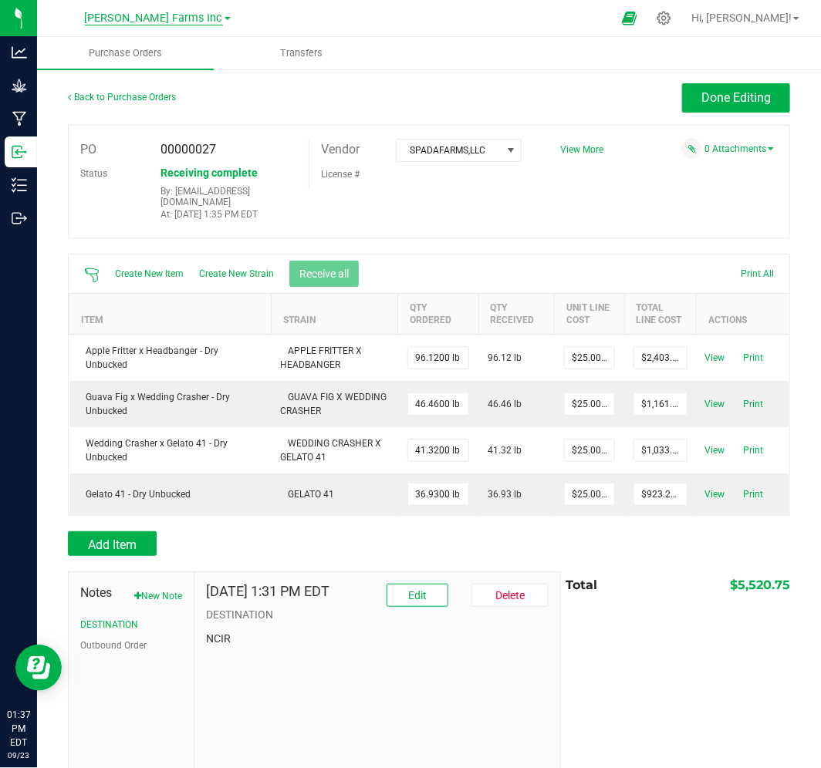
click at [144, 19] on span "[PERSON_NAME] Farms Inc" at bounding box center [154, 19] width 138 height 14
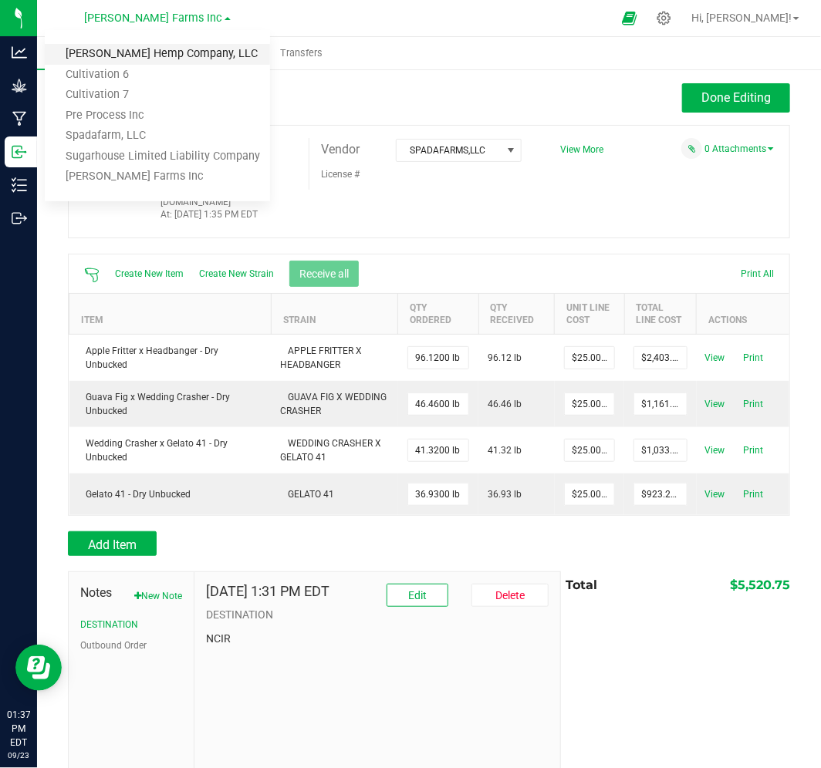
click at [162, 56] on link "[PERSON_NAME] Hemp Company, LLC" at bounding box center [157, 54] width 225 height 21
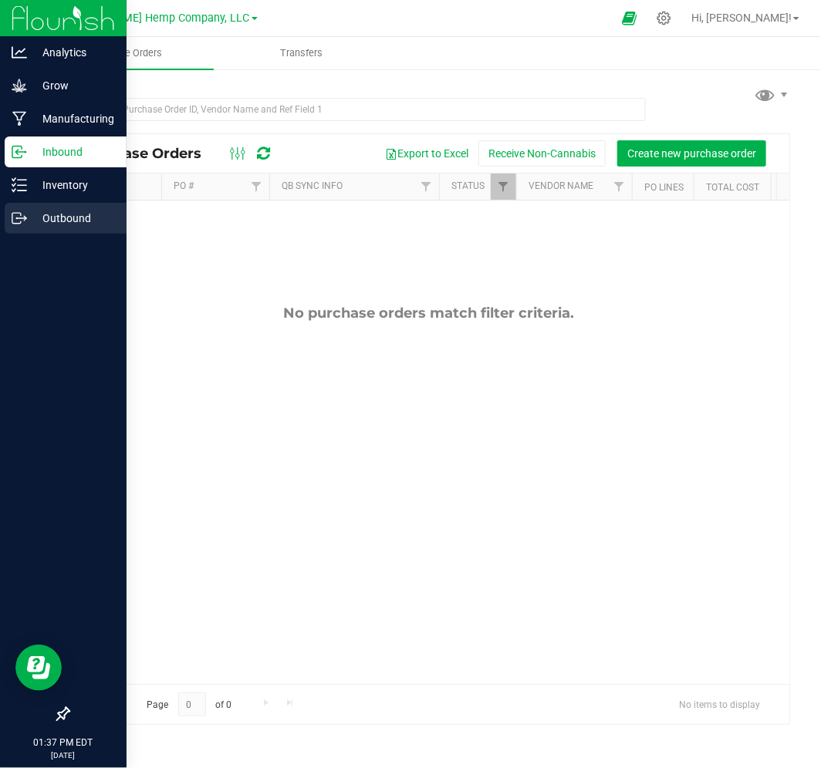
click at [74, 218] on p "Outbound" at bounding box center [73, 218] width 93 height 19
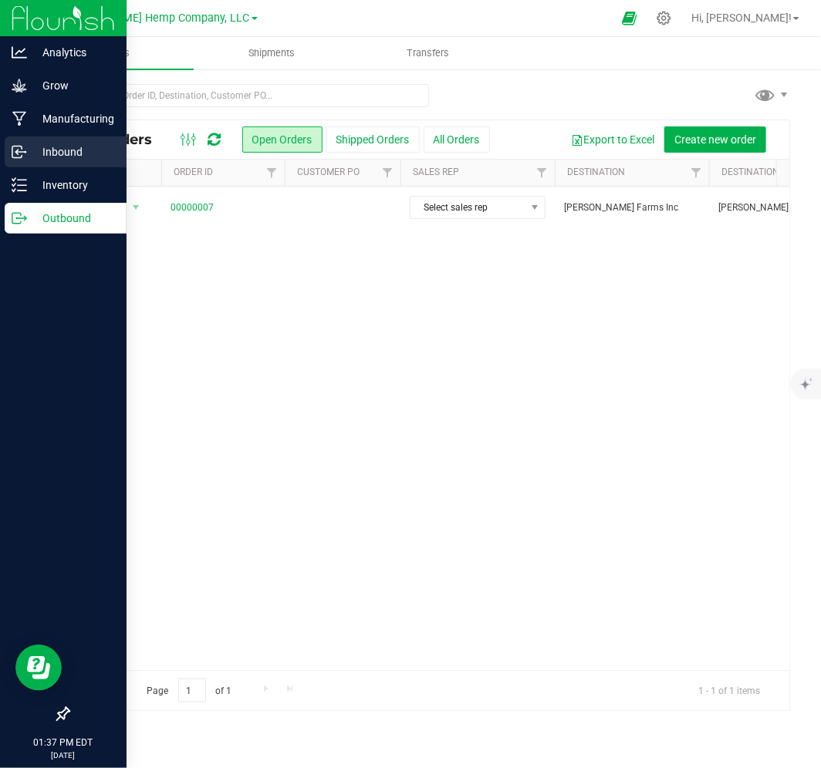
click at [76, 144] on p "Inbound" at bounding box center [73, 152] width 93 height 19
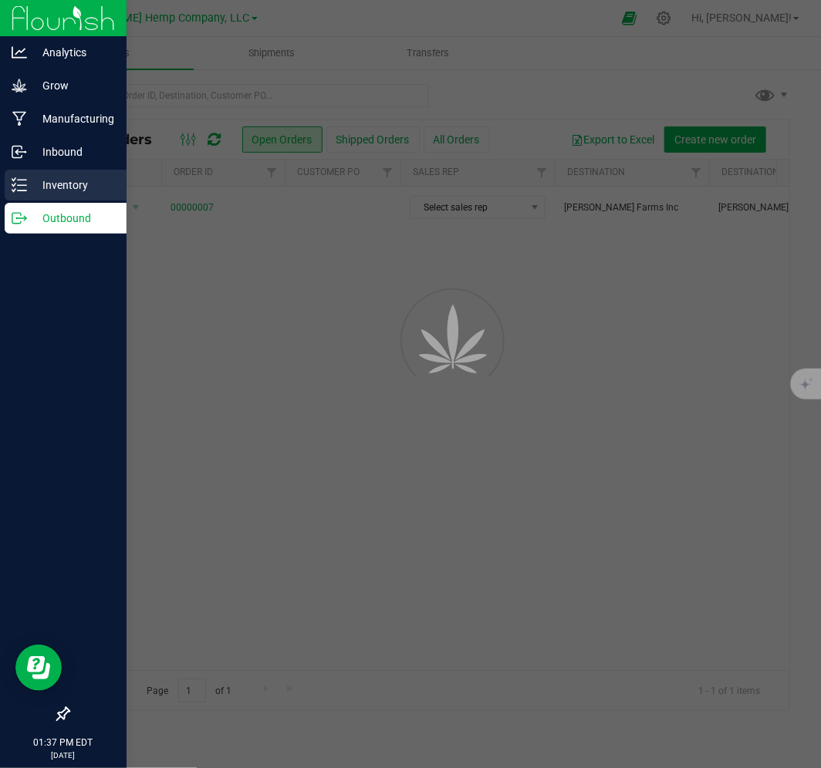
click at [68, 181] on p "Inventory" at bounding box center [73, 185] width 93 height 19
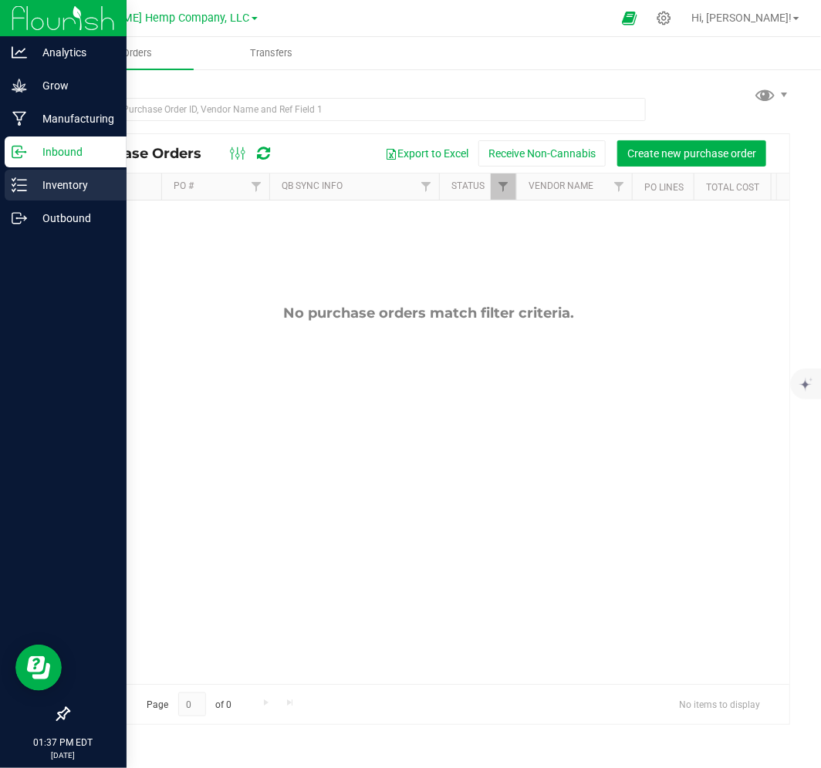
click at [80, 196] on div "Inventory" at bounding box center [66, 185] width 122 height 31
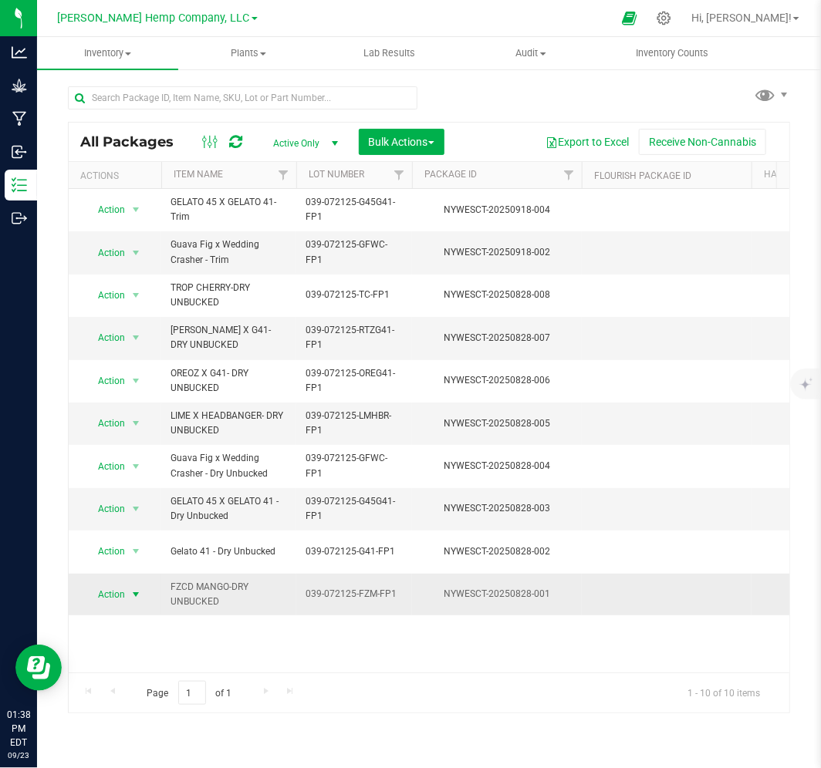
click at [128, 595] on span "select" at bounding box center [136, 595] width 19 height 22
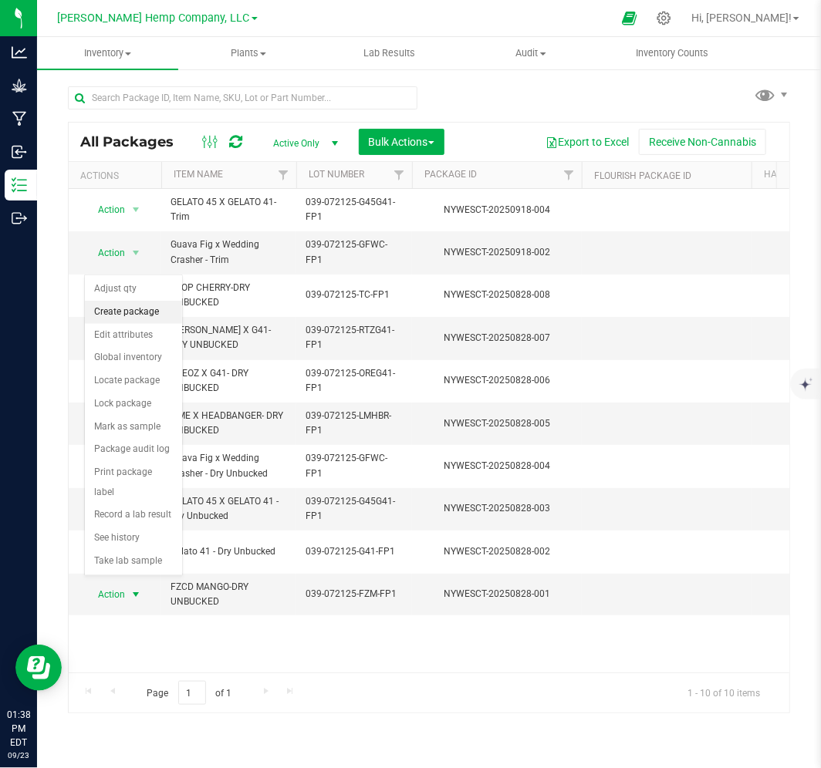
click at [148, 312] on li "Create package" at bounding box center [133, 312] width 97 height 23
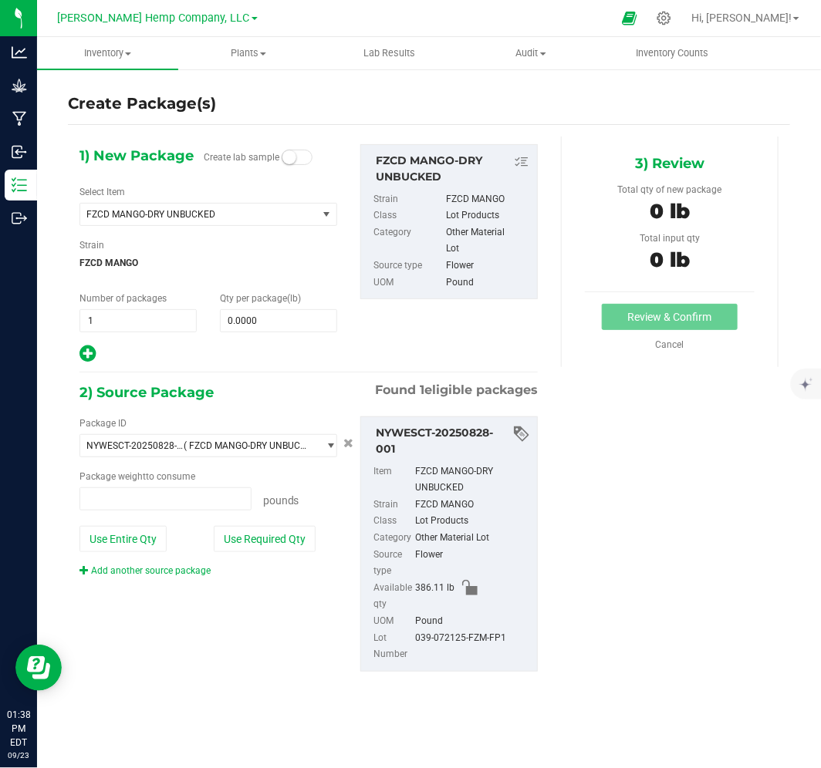
type input "0.0000 lb"
click at [226, 320] on span at bounding box center [278, 320] width 117 height 23
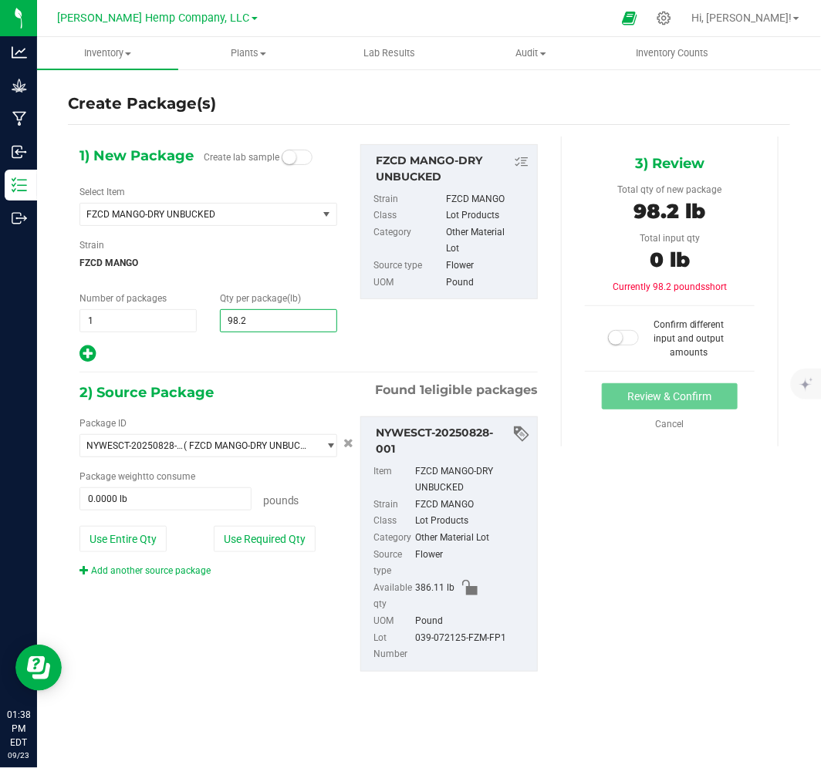
type input "98.29"
type input "98.2900"
click at [205, 503] on span at bounding box center [165, 499] width 172 height 23
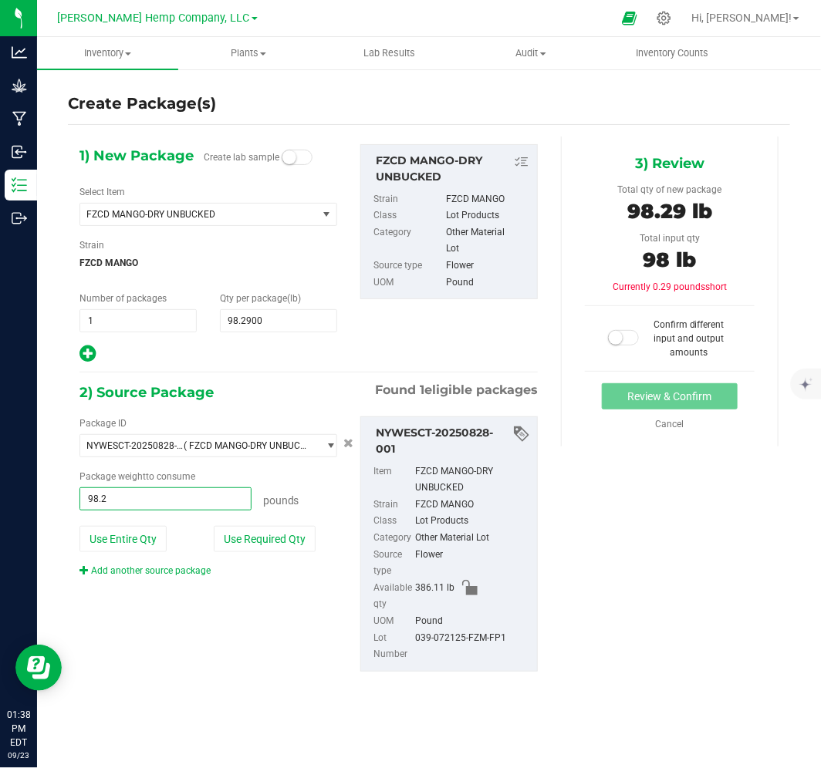
type input "98.29"
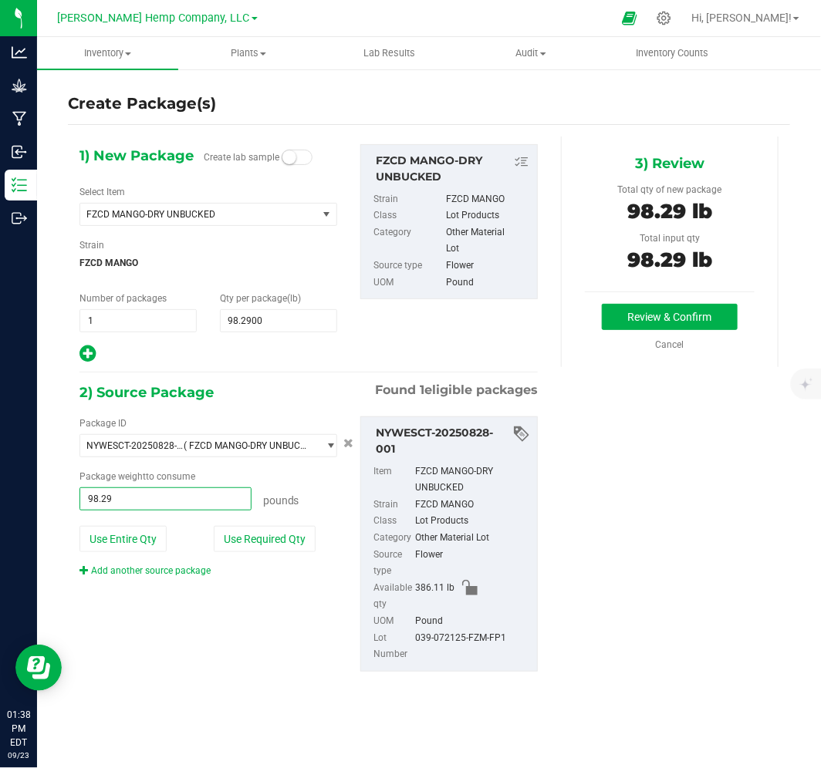
type input "98.2900 lb"
click at [177, 634] on div "Package ID NYWESCT-20250828-001 ( FZCD MANGO-DRY UNBUCKED ) NYWESCT-20250828-00…" at bounding box center [308, 544] width 481 height 280
click at [630, 311] on button "Review & Confirm" at bounding box center [670, 317] width 136 height 26
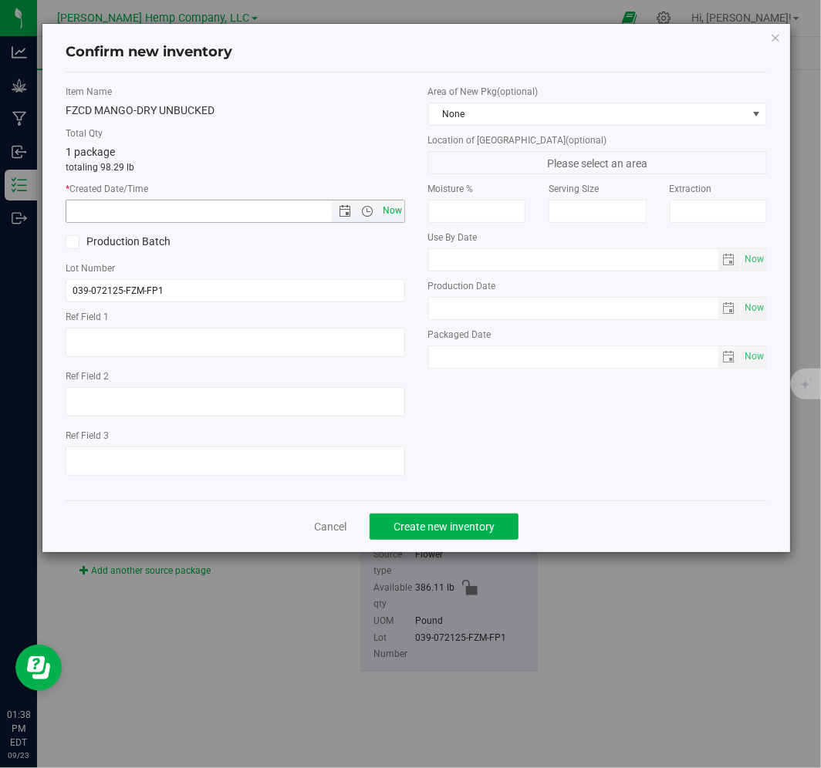
click at [387, 206] on span "Now" at bounding box center [392, 211] width 26 height 22
type input "[DATE] 1:38 PM"
click at [466, 525] on span "Create new inventory" at bounding box center [443, 527] width 101 height 12
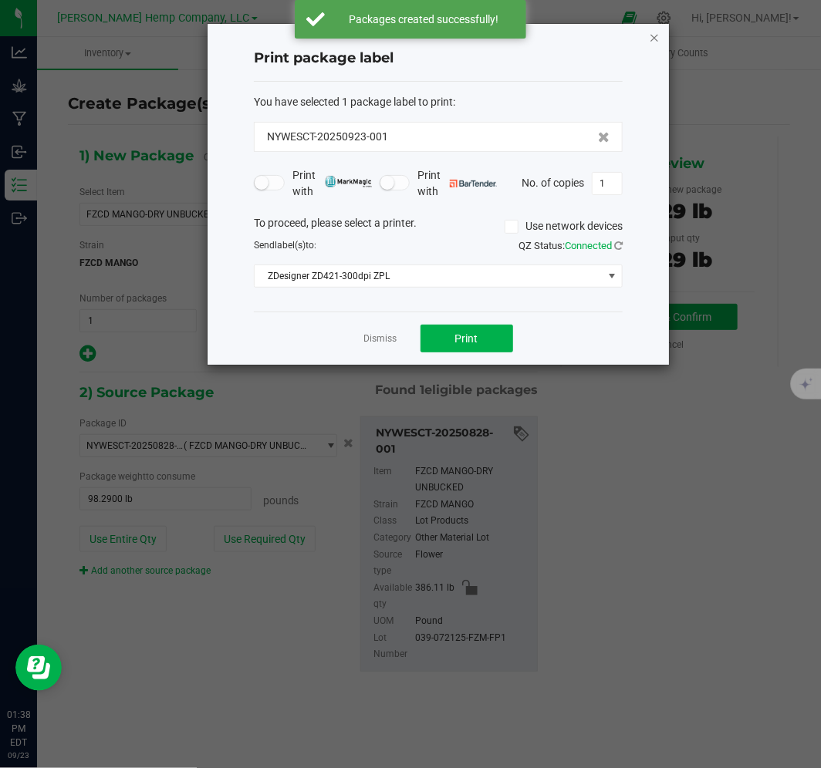
click at [654, 37] on icon "button" at bounding box center [654, 37] width 11 height 19
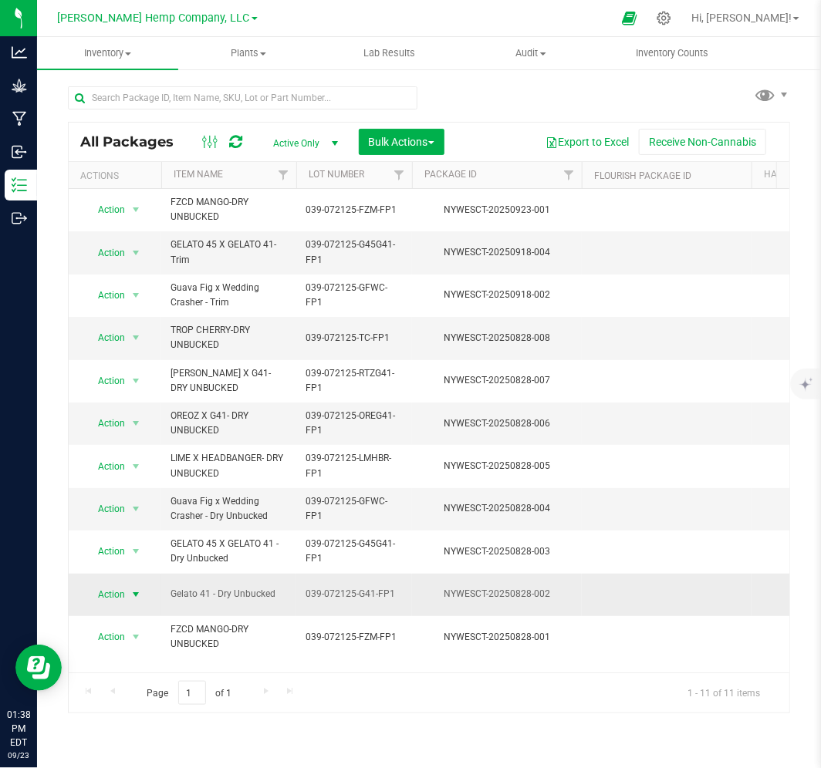
click at [108, 597] on span "Action" at bounding box center [105, 595] width 42 height 22
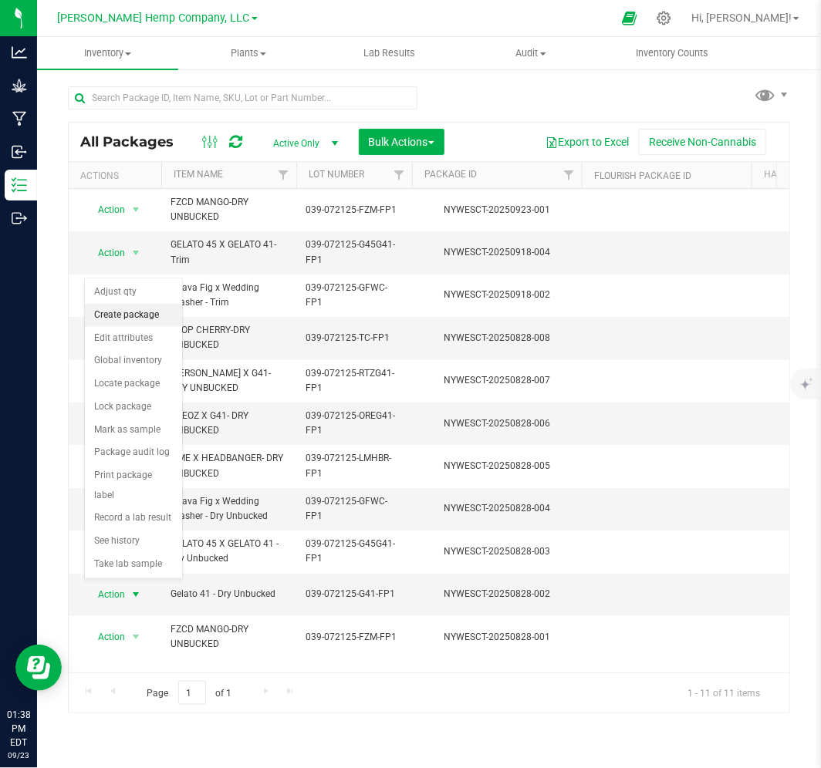
click at [143, 312] on li "Create package" at bounding box center [133, 315] width 97 height 23
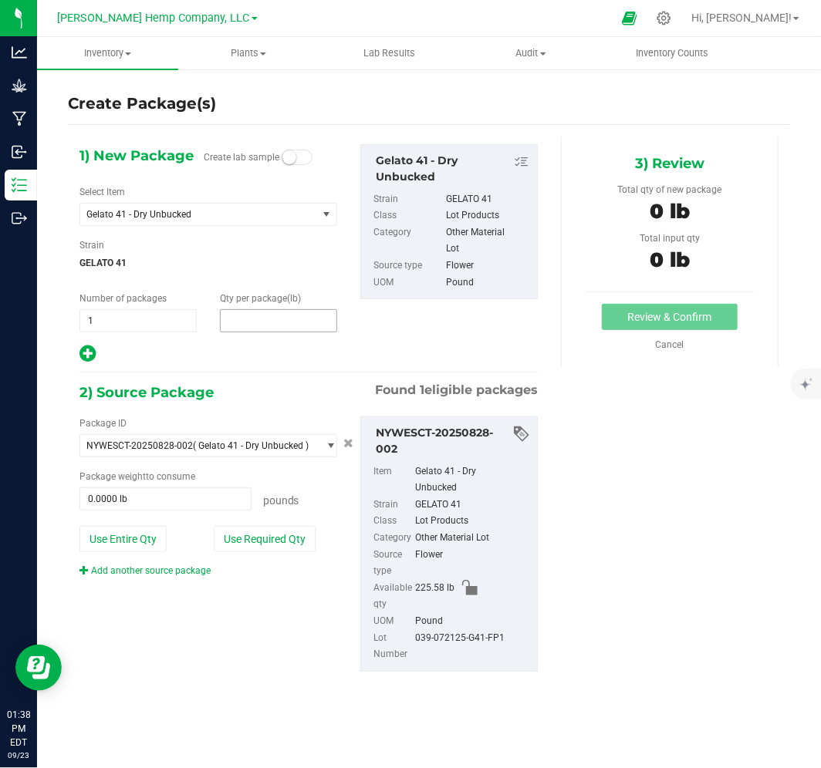
click at [257, 314] on span at bounding box center [278, 320] width 117 height 23
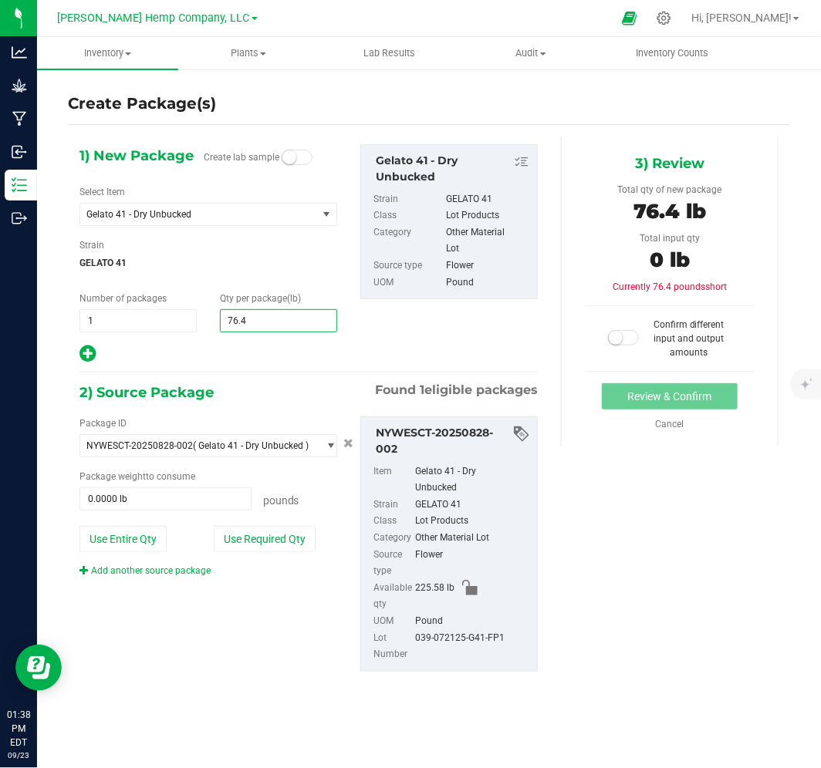
type input "76.46"
type input "76.4600"
click at [196, 498] on span at bounding box center [165, 499] width 172 height 23
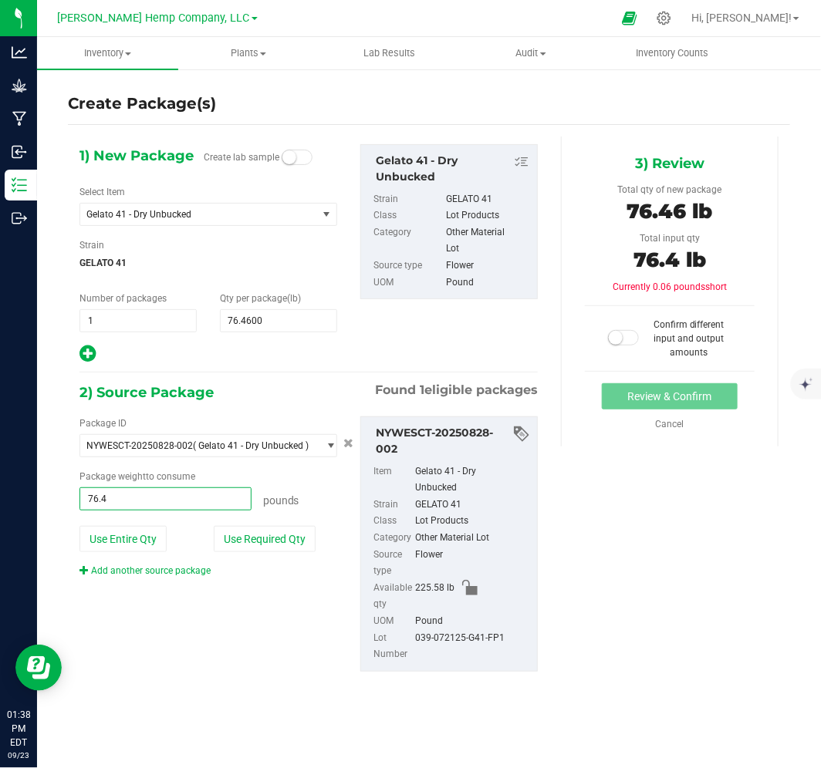
type input "76.46"
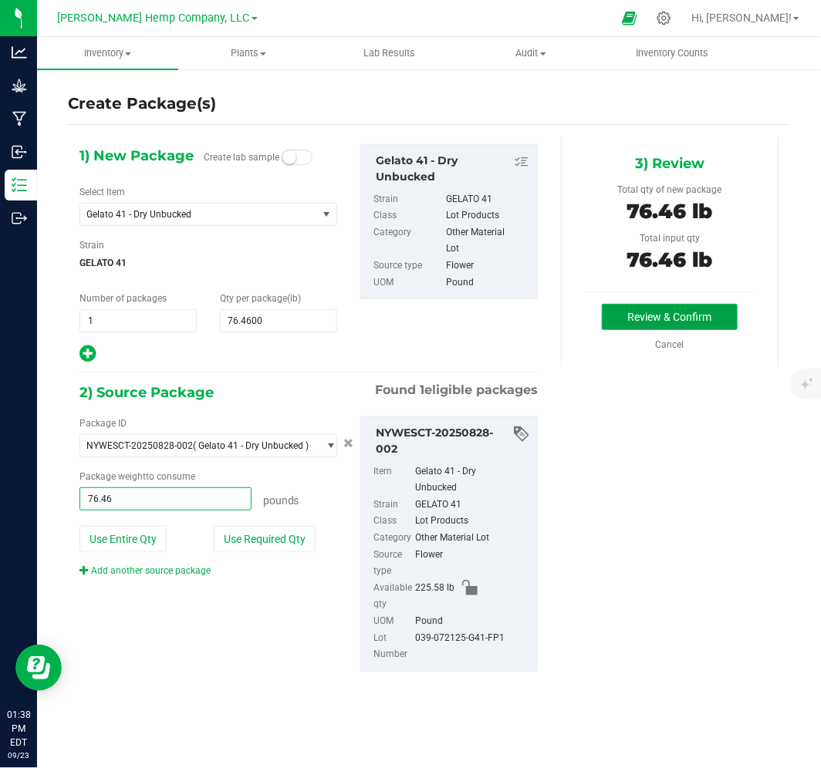
type input "76.4600 lb"
click at [650, 319] on button "Review & Confirm" at bounding box center [670, 317] width 136 height 26
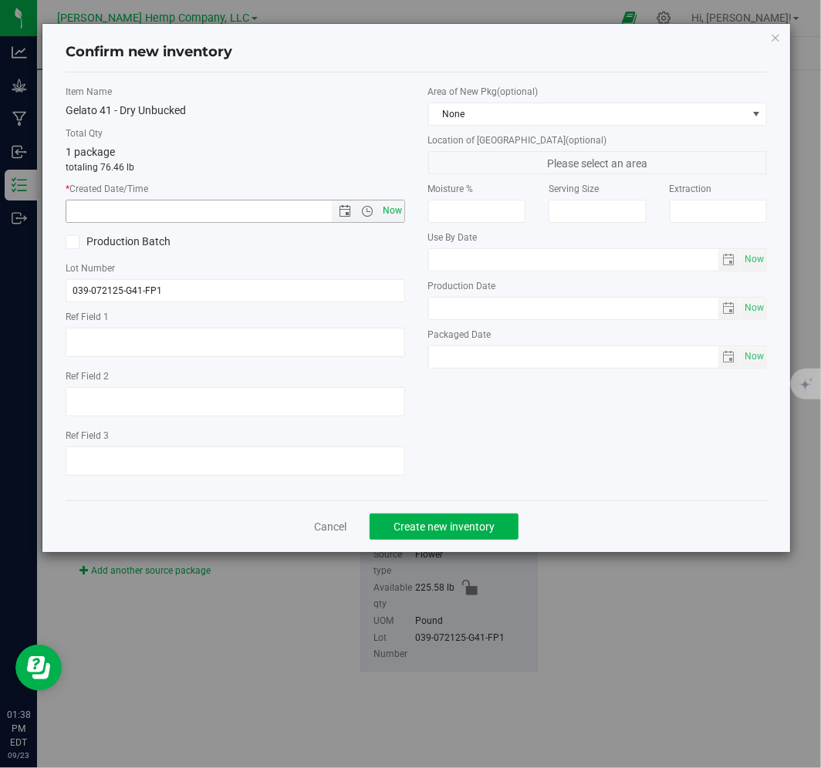
click at [394, 210] on span "Now" at bounding box center [392, 211] width 26 height 22
type input "[DATE] 1:38 PM"
click at [458, 529] on span "Create new inventory" at bounding box center [443, 527] width 101 height 12
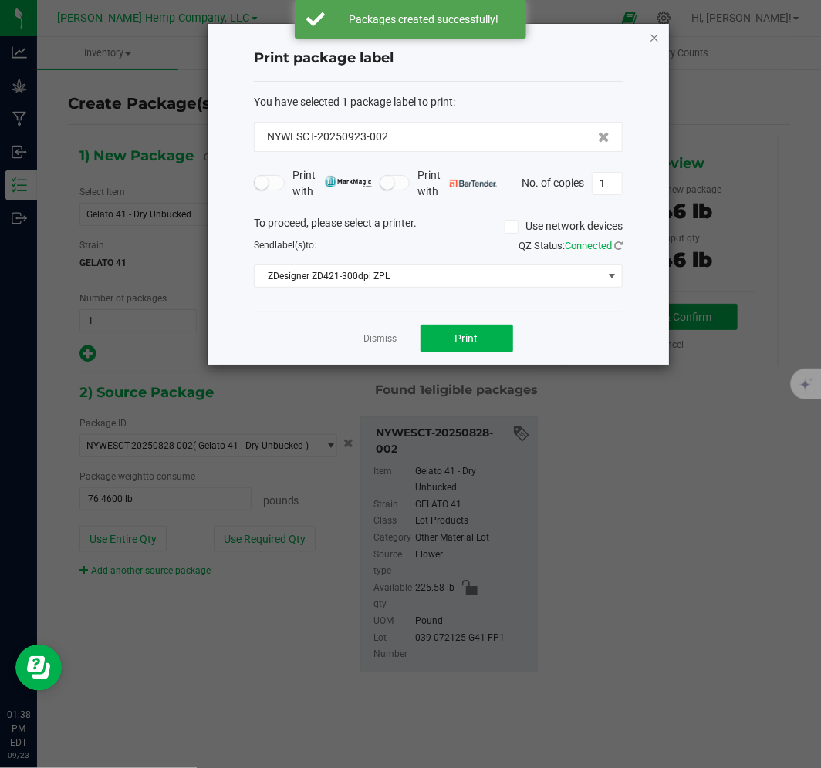
click at [657, 34] on icon "button" at bounding box center [654, 37] width 11 height 19
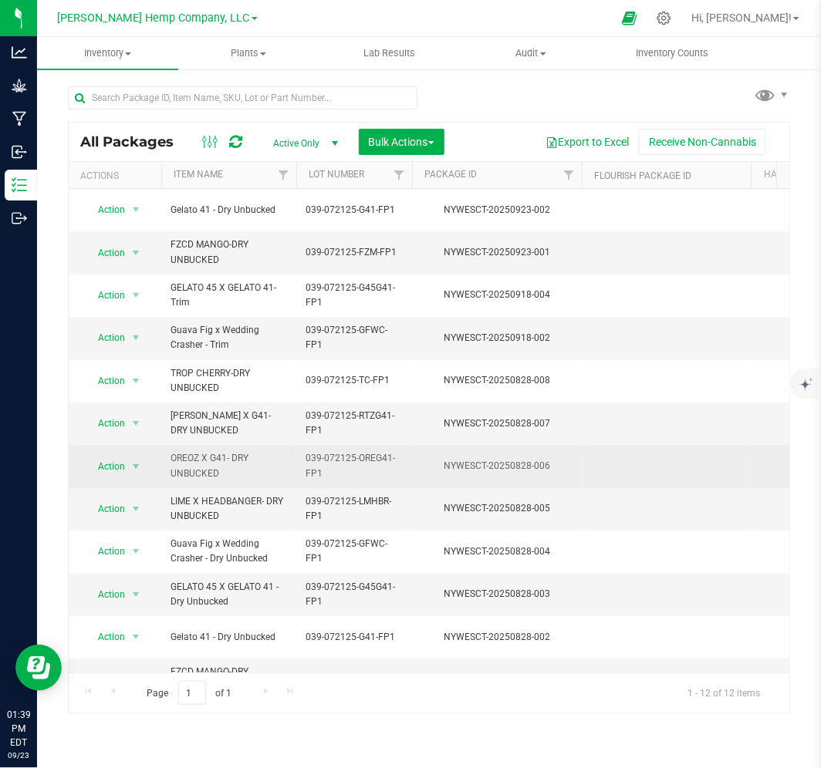
scroll to position [28, 0]
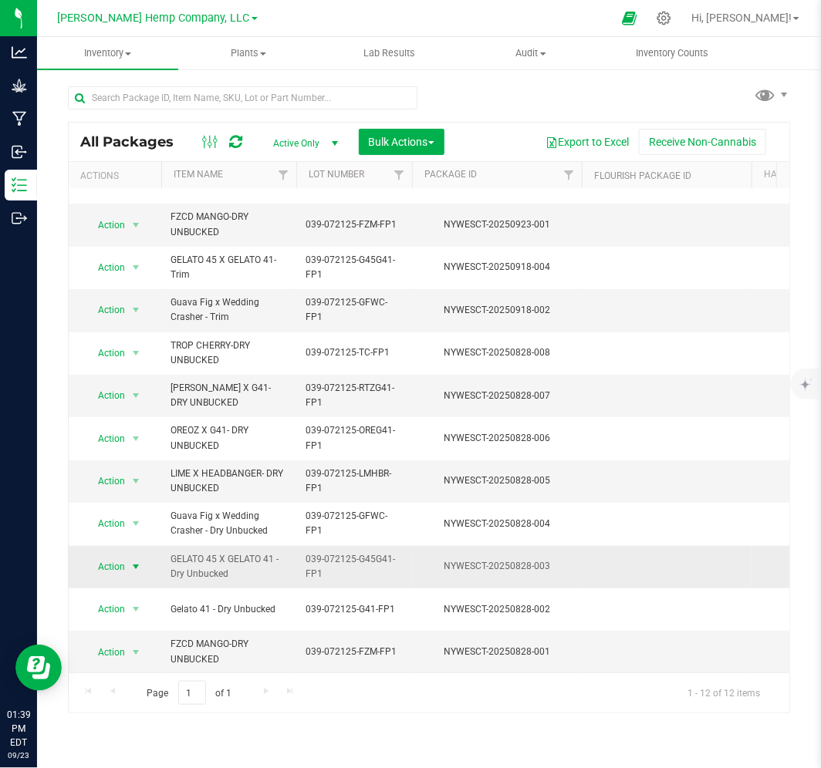
click at [123, 559] on span "Action" at bounding box center [105, 567] width 42 height 22
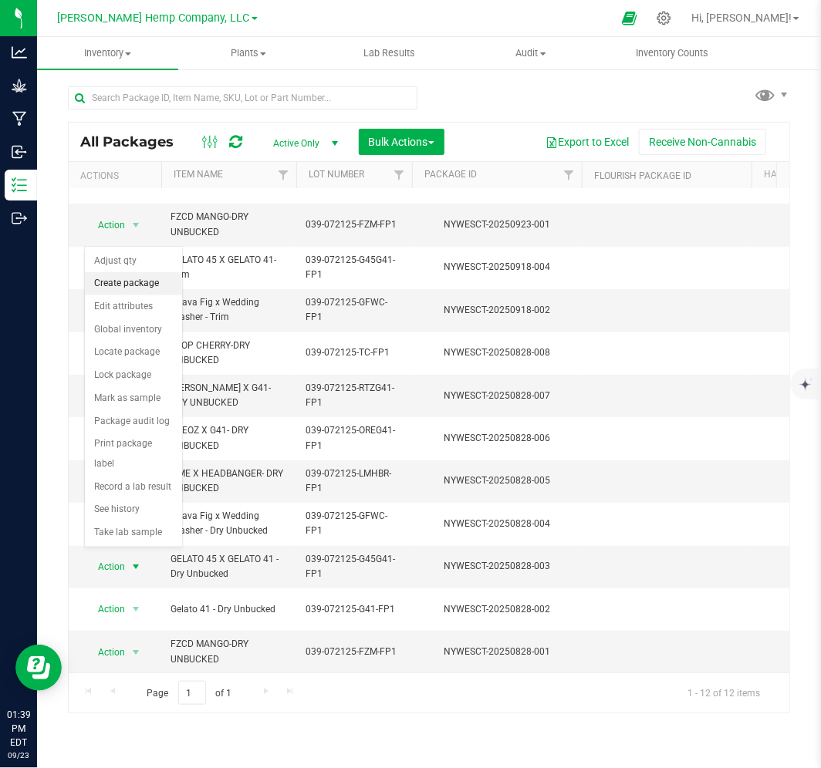
click at [145, 282] on li "Create package" at bounding box center [133, 283] width 97 height 23
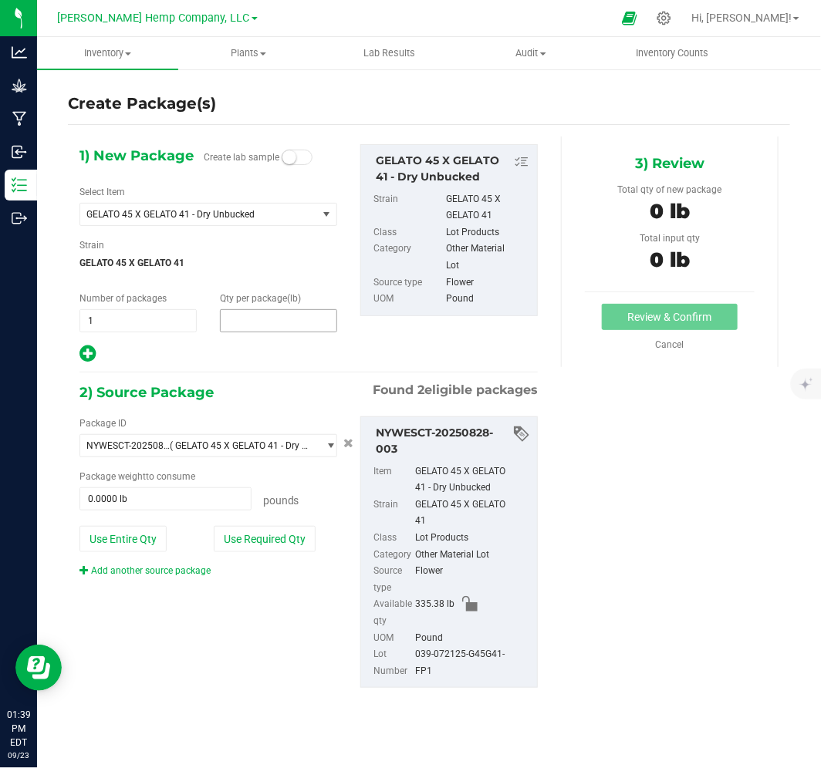
click at [285, 323] on span at bounding box center [278, 320] width 117 height 23
type input "54"
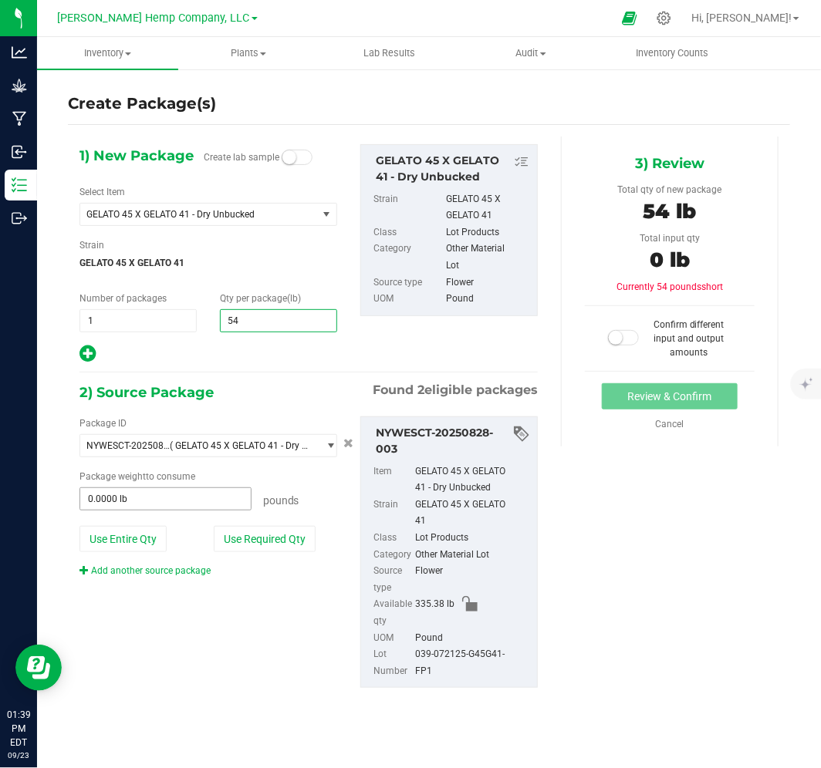
type input "54.0000"
click at [120, 505] on span at bounding box center [165, 499] width 172 height 23
type input "54"
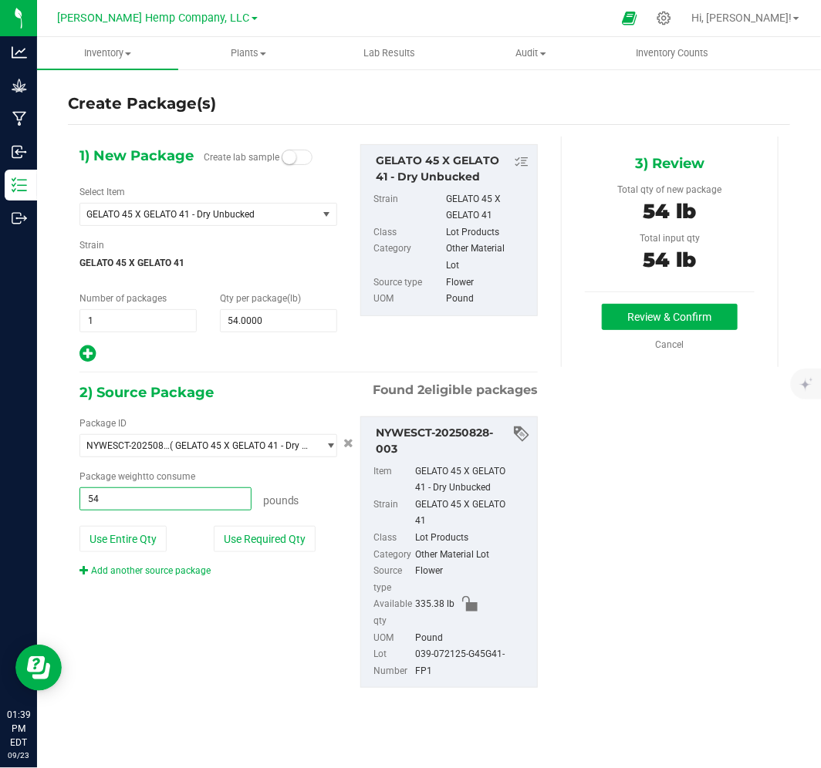
type input "54.0000 lb"
click at [696, 546] on div "1) New Package Create lab sample Select Item GELATO 45 X GELATO 41 - Dry Unbuck…" at bounding box center [429, 429] width 722 height 585
click at [684, 314] on button "Review & Confirm" at bounding box center [670, 317] width 136 height 26
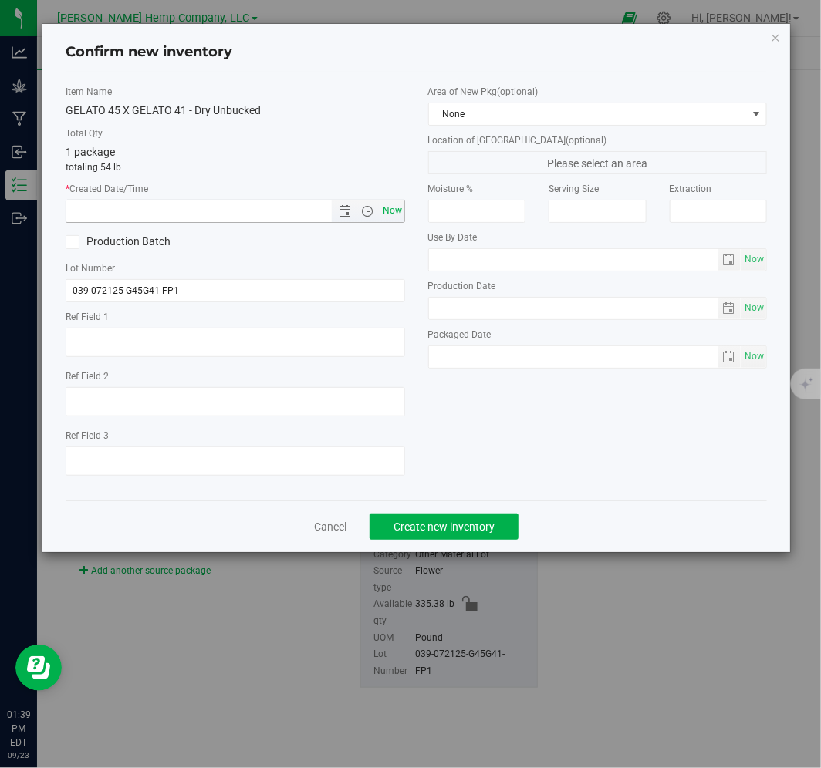
click at [386, 205] on span "Now" at bounding box center [392, 211] width 26 height 22
type input "[DATE] 1:39 PM"
click at [471, 526] on span "Create new inventory" at bounding box center [443, 527] width 101 height 12
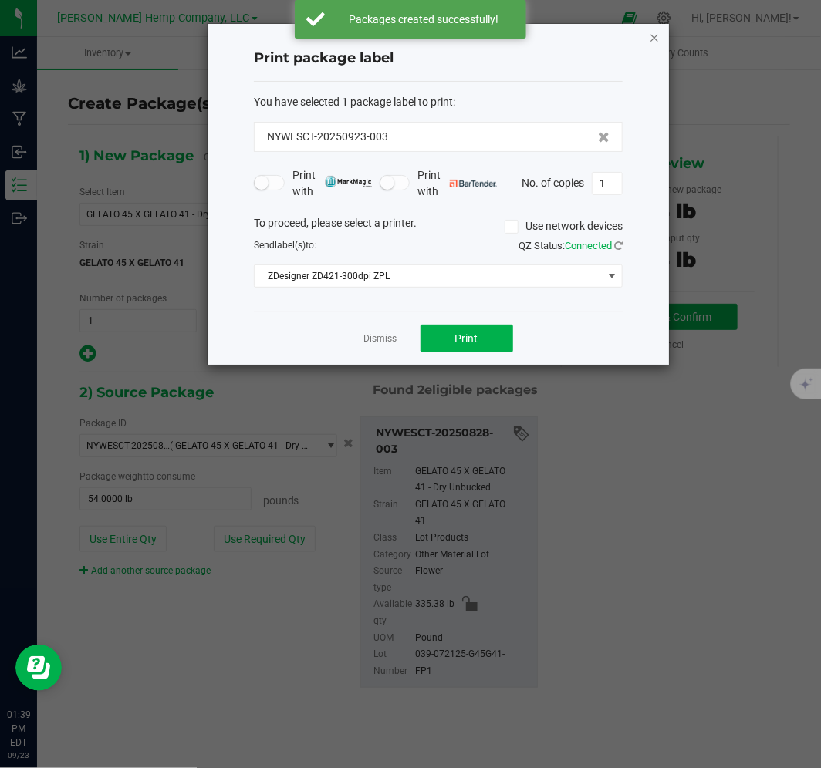
click at [650, 31] on icon "button" at bounding box center [654, 37] width 11 height 19
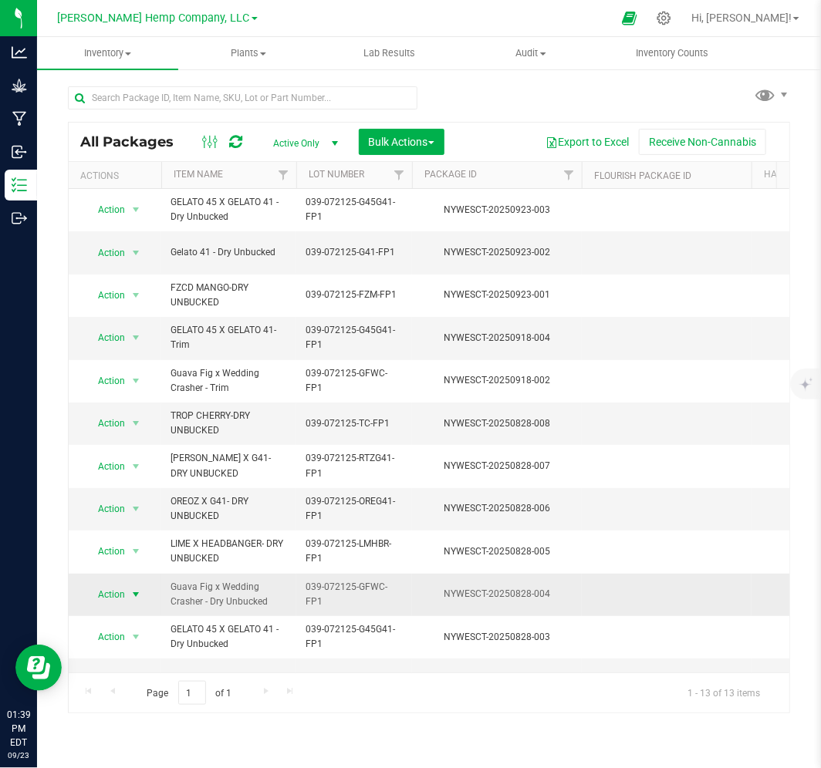
click at [104, 590] on span "Action" at bounding box center [105, 595] width 42 height 22
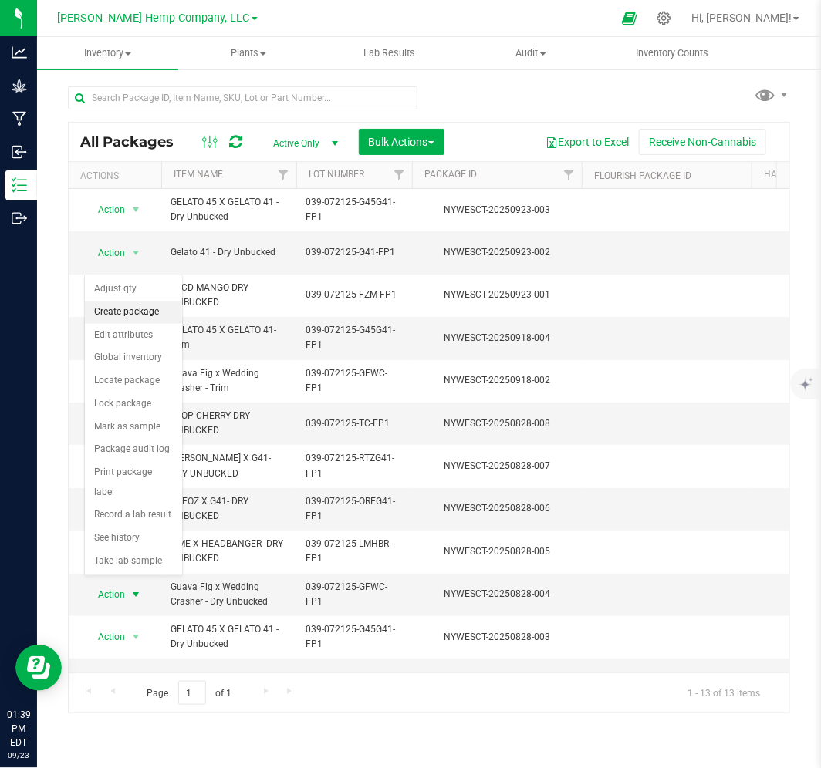
click at [106, 305] on li "Create package" at bounding box center [133, 312] width 97 height 23
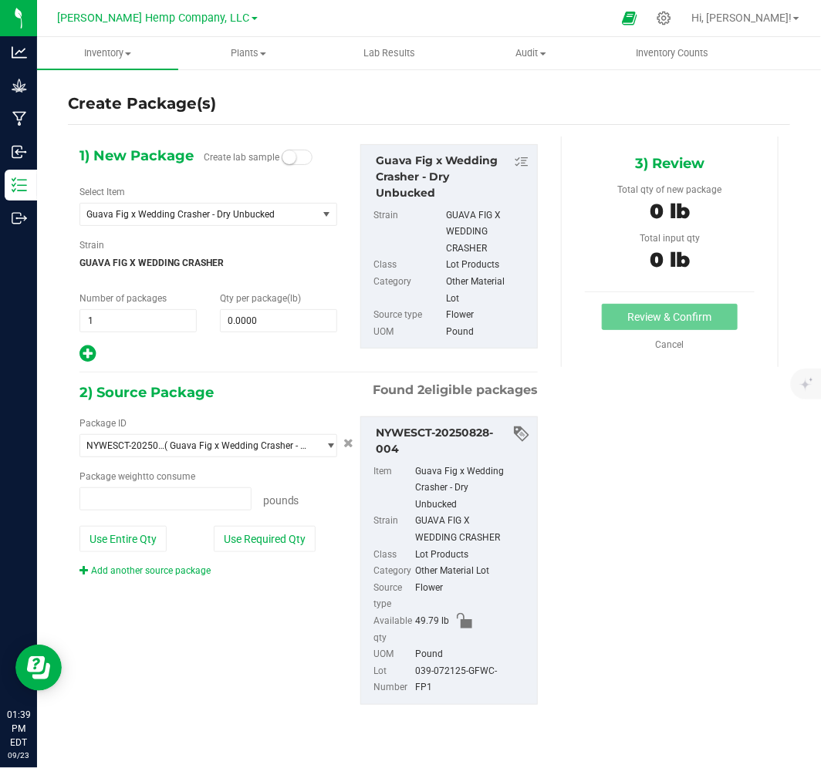
type input "0.0000 lb"
click at [284, 307] on div "Qty per package (lb) 0.0000 0" at bounding box center [278, 312] width 140 height 41
click at [276, 332] on span at bounding box center [278, 320] width 117 height 23
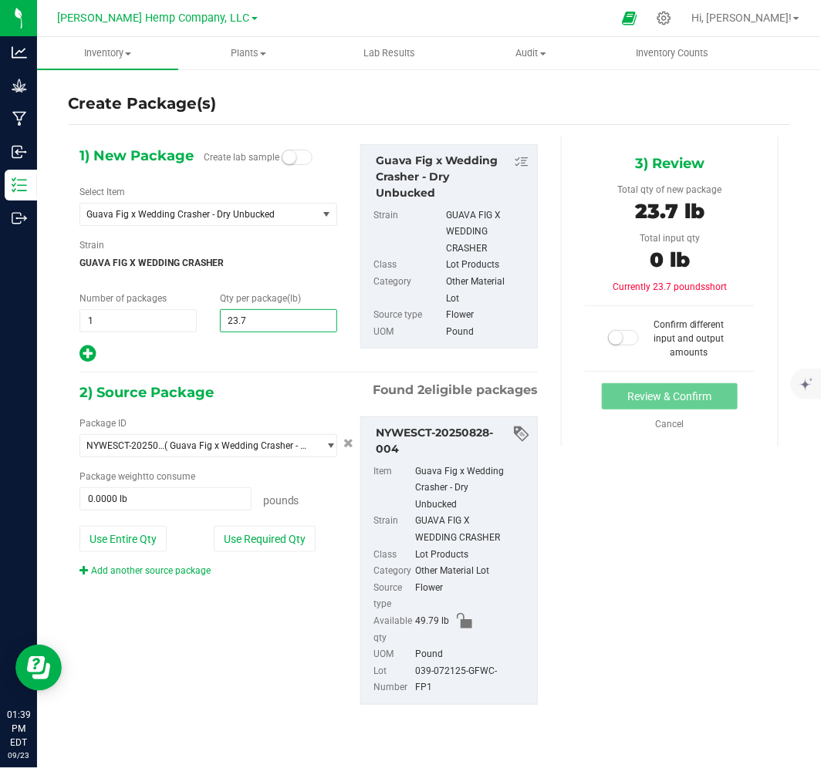
type input "23.73"
type input "23.7300"
click at [179, 502] on span at bounding box center [165, 499] width 172 height 23
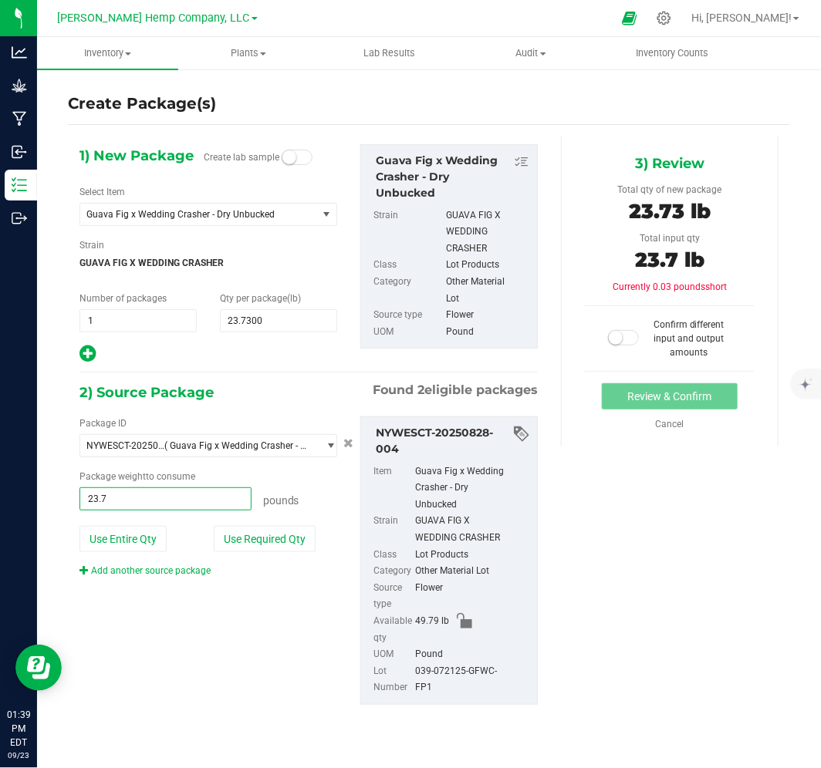
type input "23.73"
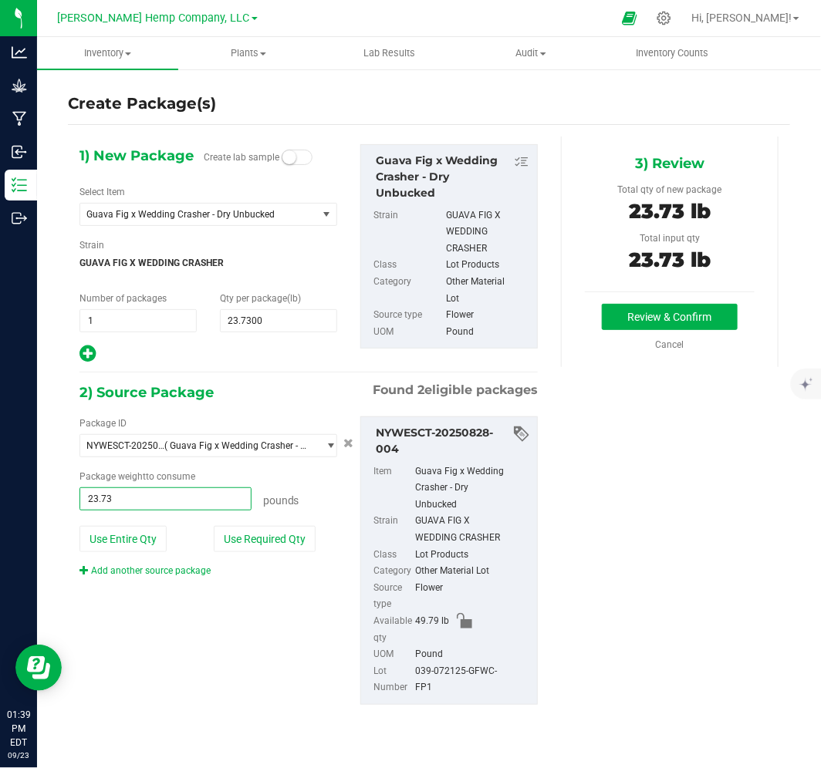
type input "23.7300 lb"
click at [588, 482] on div "1) New Package Create lab sample Select Item Guava Fig x Wedding Crasher - Dry …" at bounding box center [429, 437] width 722 height 601
click at [626, 322] on button "Review & Confirm" at bounding box center [670, 317] width 136 height 26
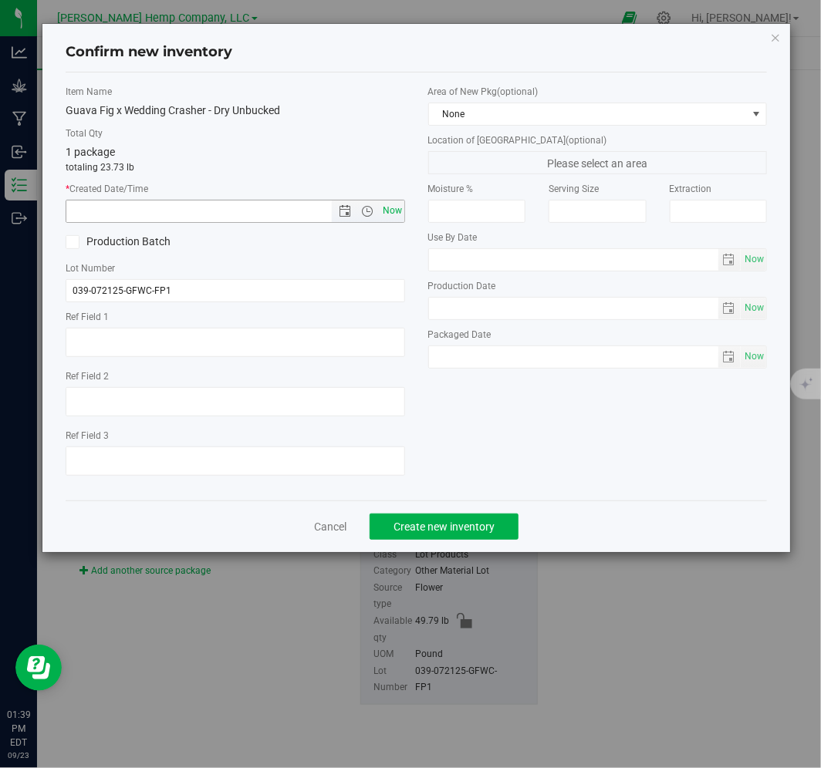
click at [400, 214] on span "Now" at bounding box center [392, 211] width 26 height 22
type input "[DATE] 1:39 PM"
click at [445, 533] on span "Create new inventory" at bounding box center [443, 527] width 101 height 12
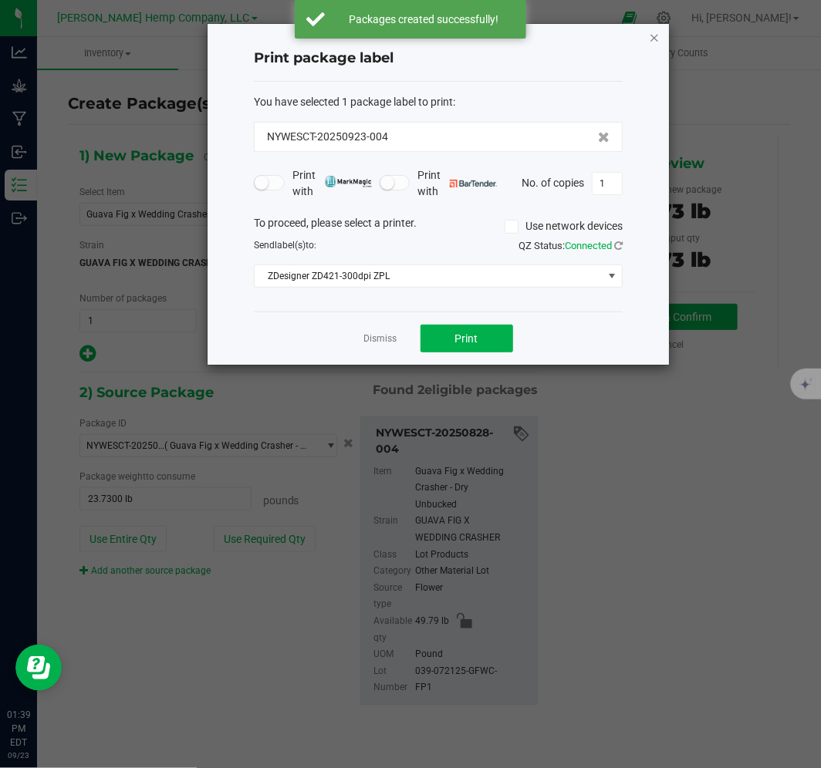
click at [651, 36] on icon "button" at bounding box center [654, 37] width 11 height 19
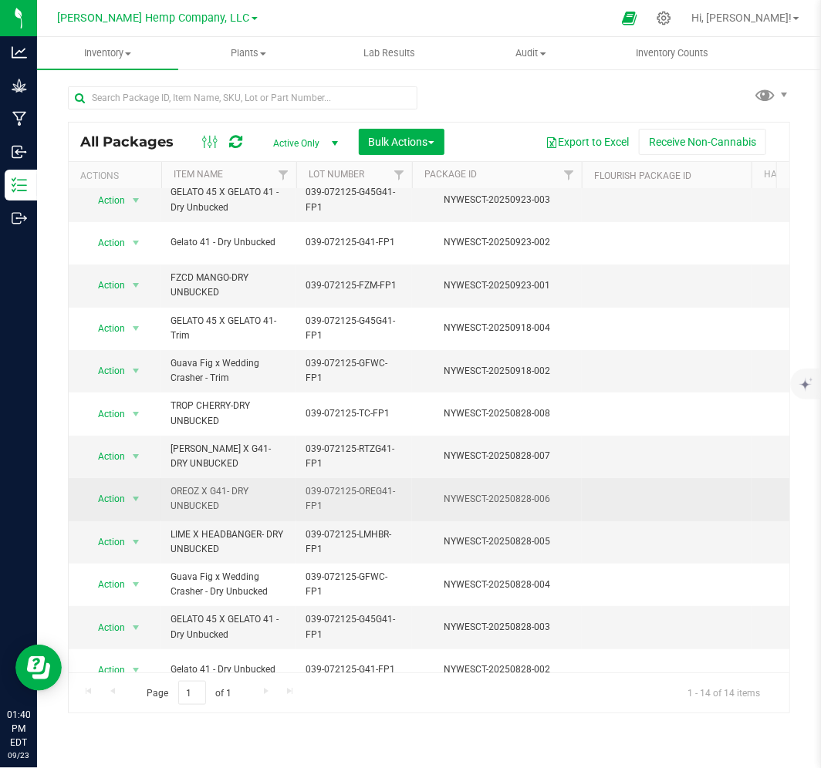
scroll to position [113, 0]
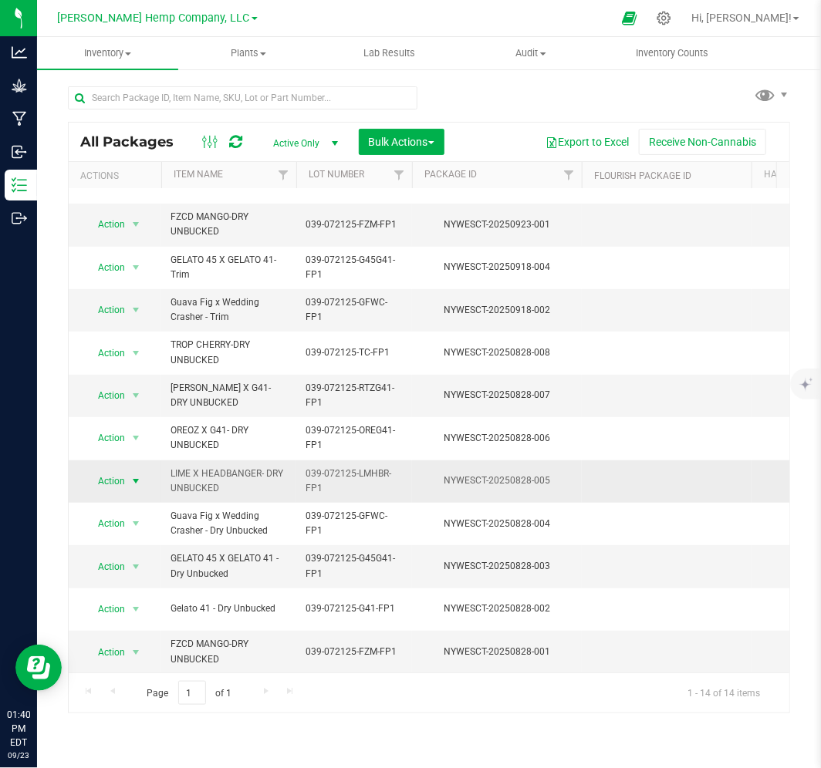
click at [123, 475] on span "Action" at bounding box center [105, 482] width 42 height 22
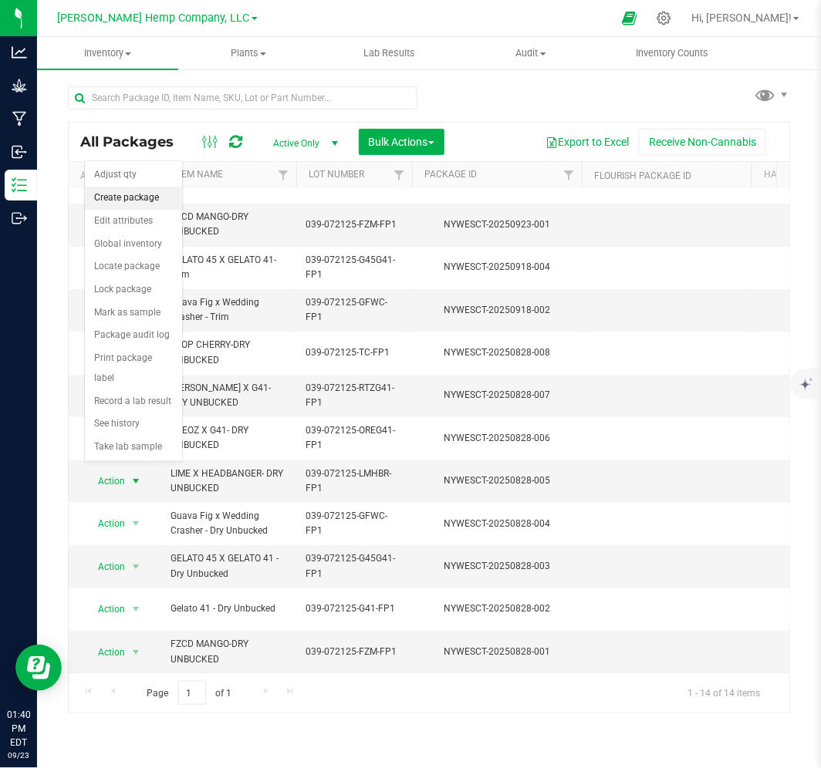
click at [133, 199] on li "Create package" at bounding box center [133, 198] width 97 height 23
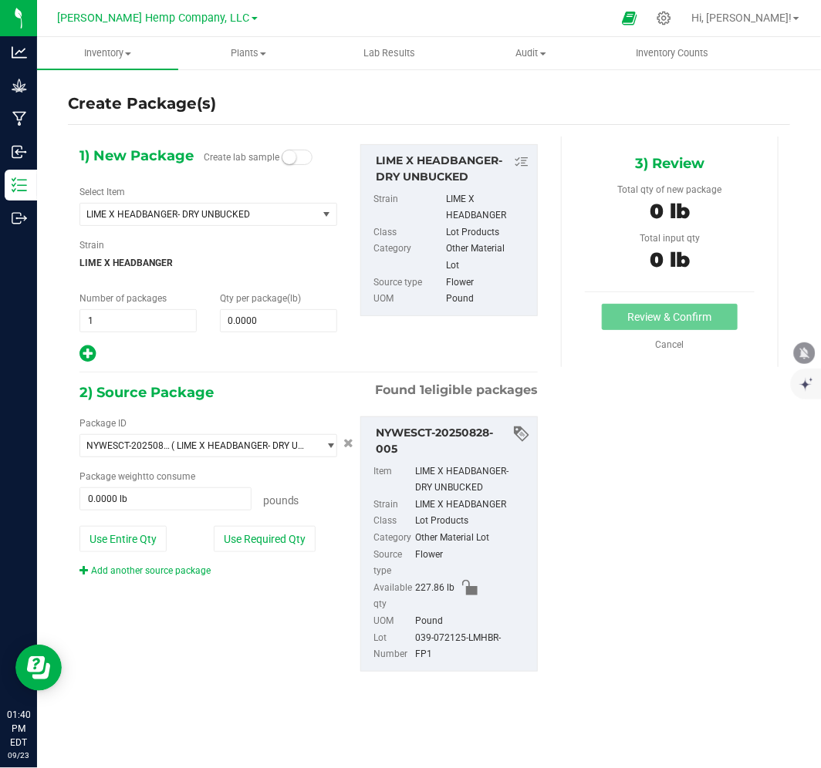
click at [272, 337] on div "1) New Package Create lab sample Select Item LIME X HEADBANGER- DRY UNBUCKED 45…" at bounding box center [208, 254] width 281 height 220
click at [271, 322] on span at bounding box center [278, 320] width 117 height 23
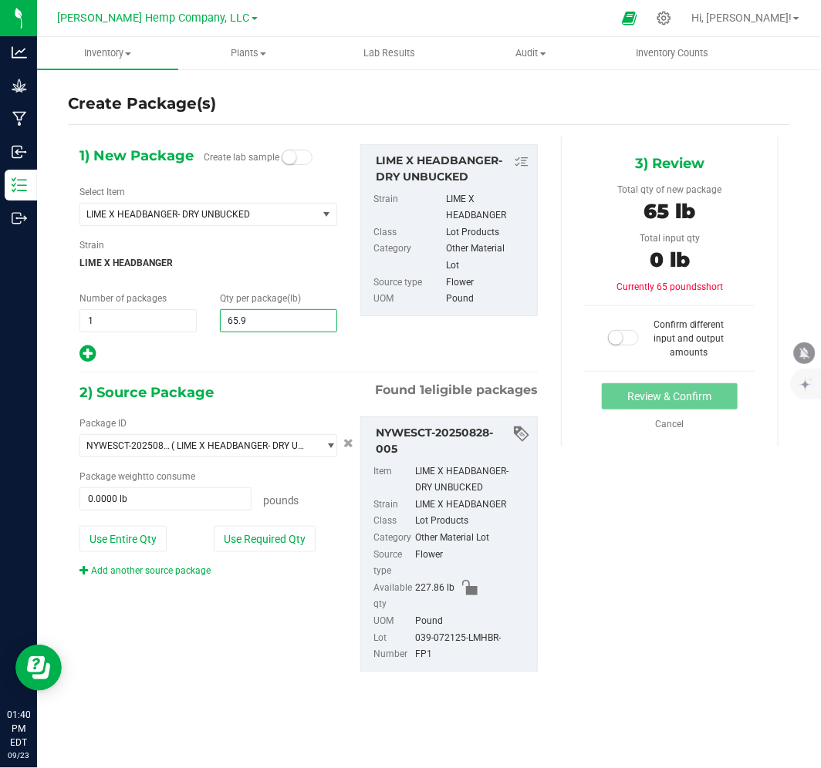
type input "65.96"
type input "65.9600"
click at [136, 489] on span at bounding box center [165, 499] width 172 height 23
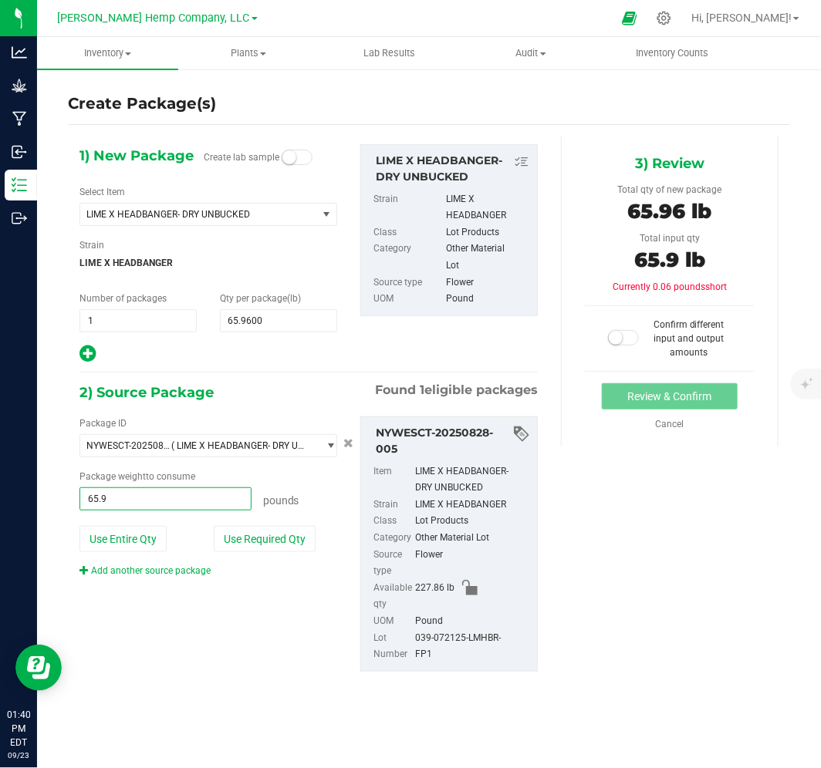
type input "65.96"
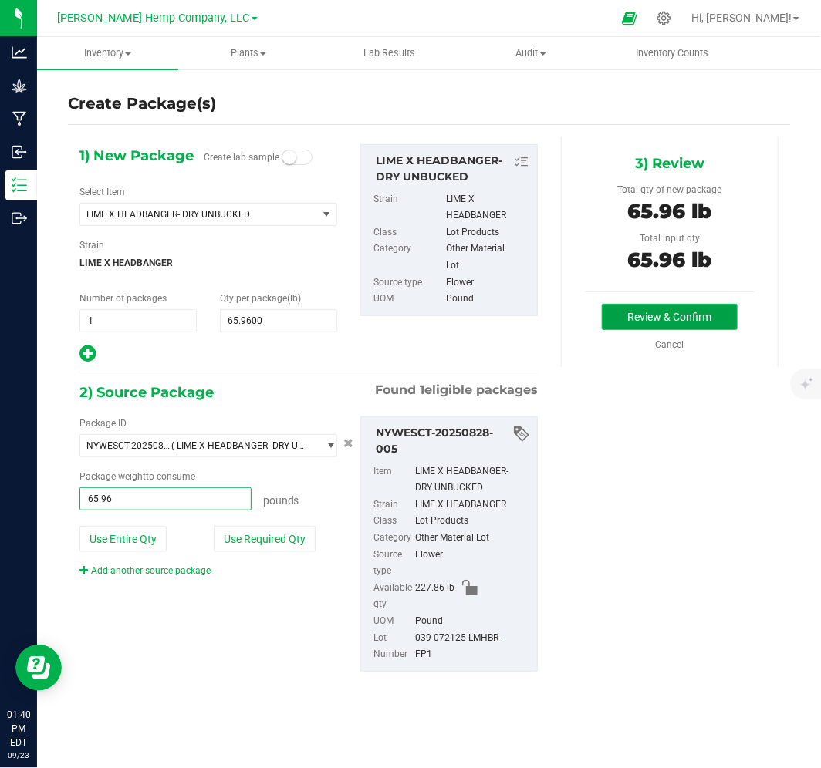
type input "65.9600 lb"
click at [638, 318] on button "Review & Confirm" at bounding box center [670, 317] width 136 height 26
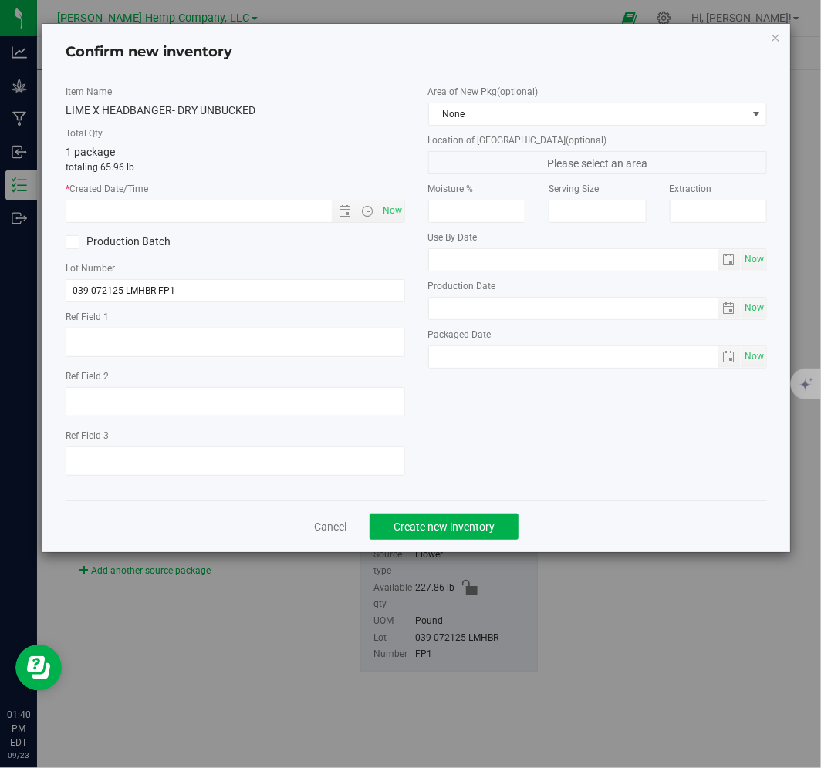
click at [405, 214] on div "Item Name LIME X HEADBANGER- DRY UNBUCKED Total Qty 1 package totaling 65.96 lb…" at bounding box center [235, 287] width 363 height 404
click at [392, 211] on span "Now" at bounding box center [392, 211] width 26 height 22
type input "[DATE] 1:40 PM"
click at [458, 527] on span "Create new inventory" at bounding box center [443, 527] width 101 height 12
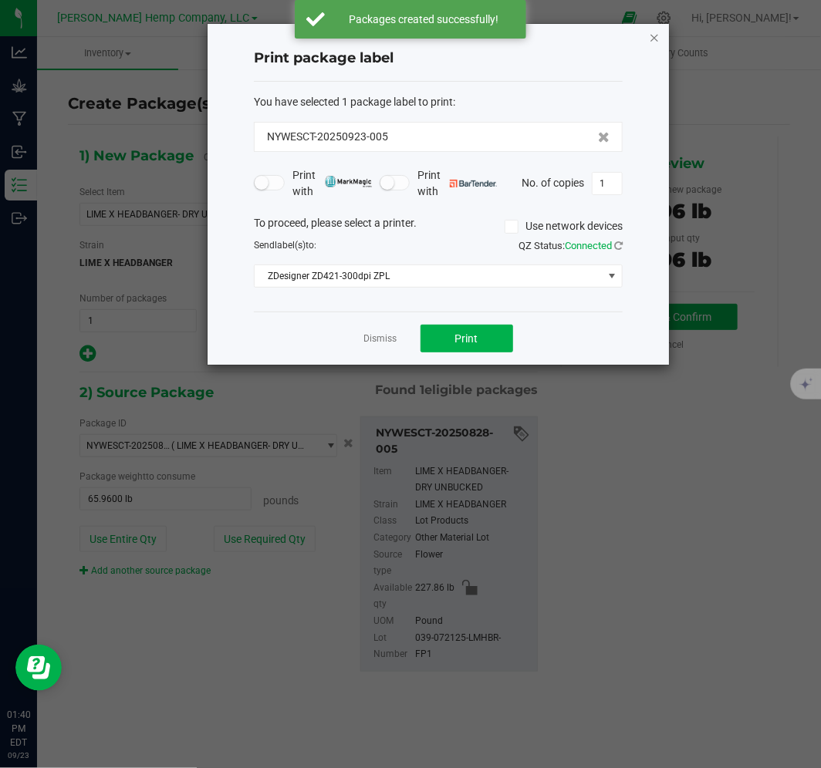
click at [653, 32] on icon "button" at bounding box center [654, 37] width 11 height 19
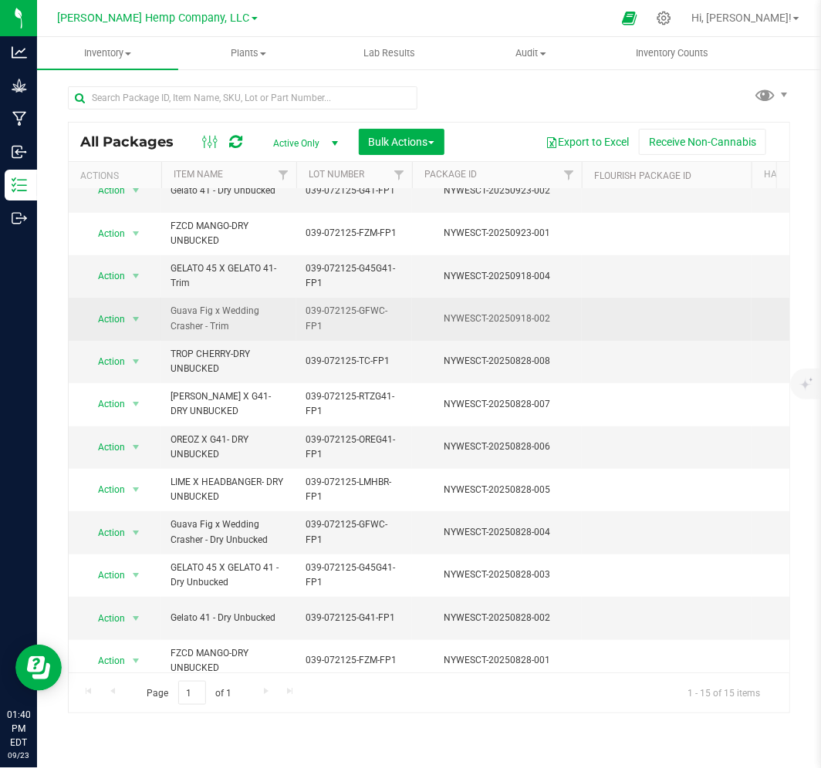
scroll to position [157, 0]
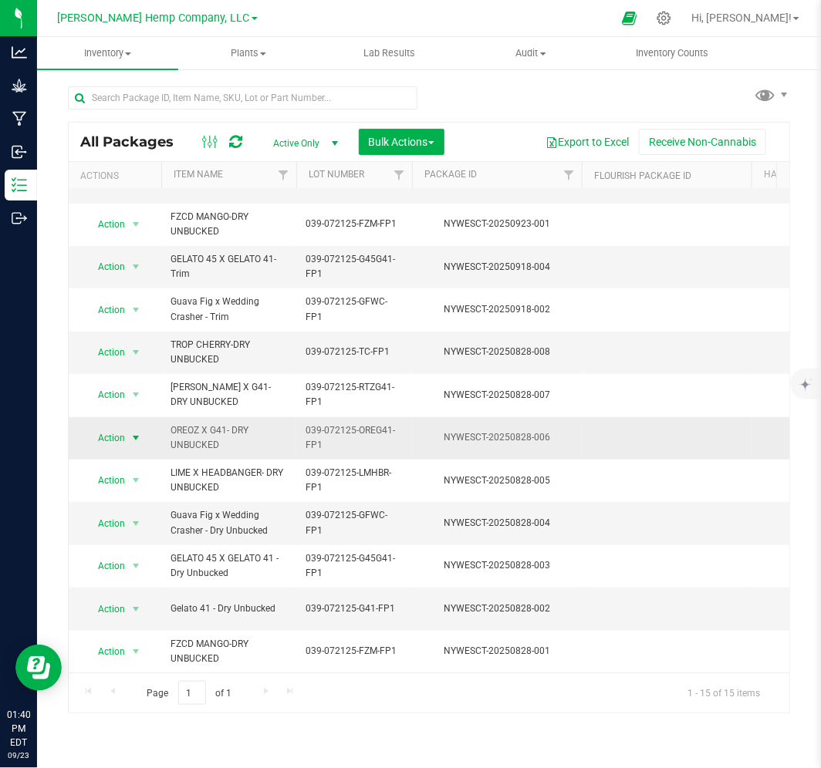
click at [118, 428] on span "Action" at bounding box center [105, 438] width 42 height 22
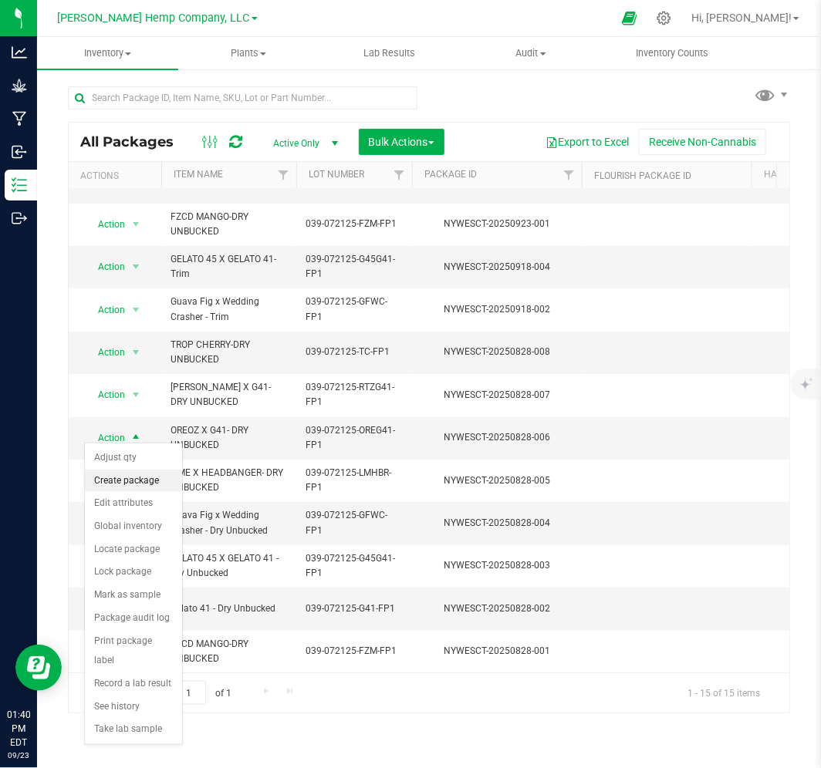
click at [127, 483] on li "Create package" at bounding box center [133, 481] width 97 height 23
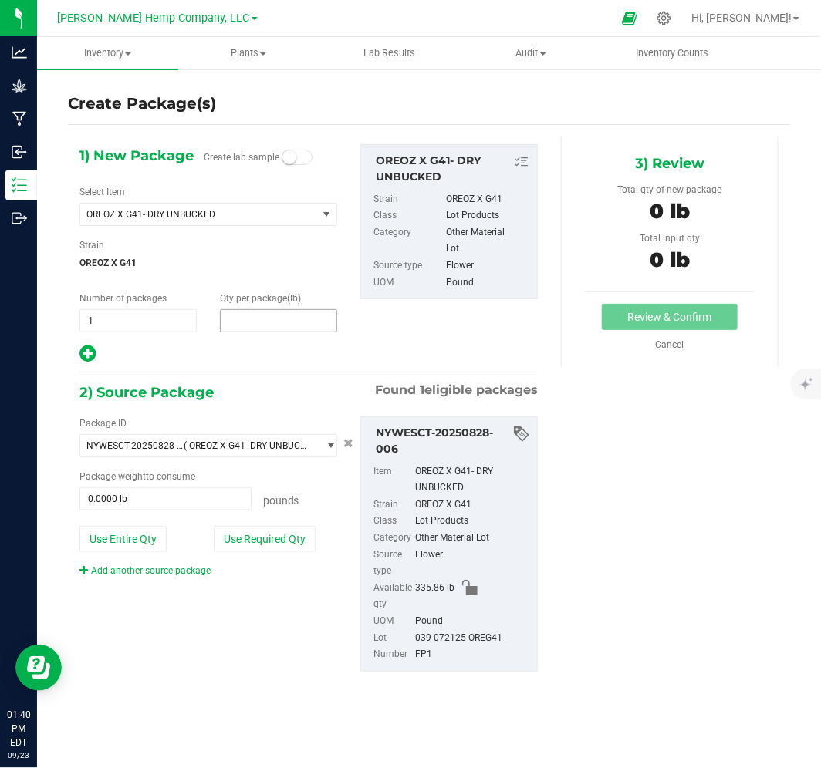
click at [231, 321] on span at bounding box center [278, 320] width 117 height 23
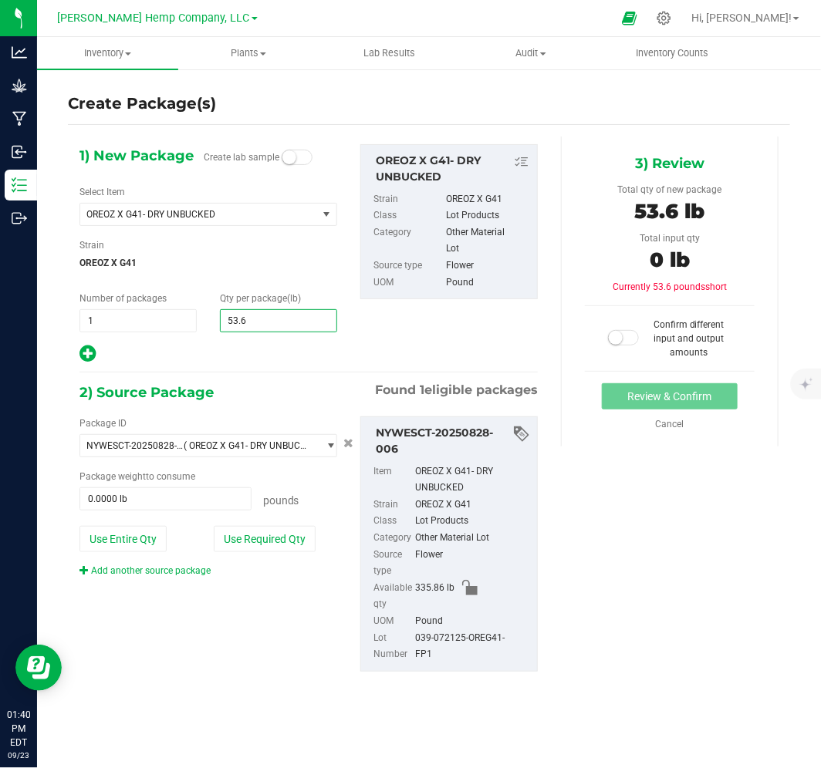
type input "53.64"
type input "53.6400"
click at [165, 504] on span at bounding box center [165, 499] width 172 height 23
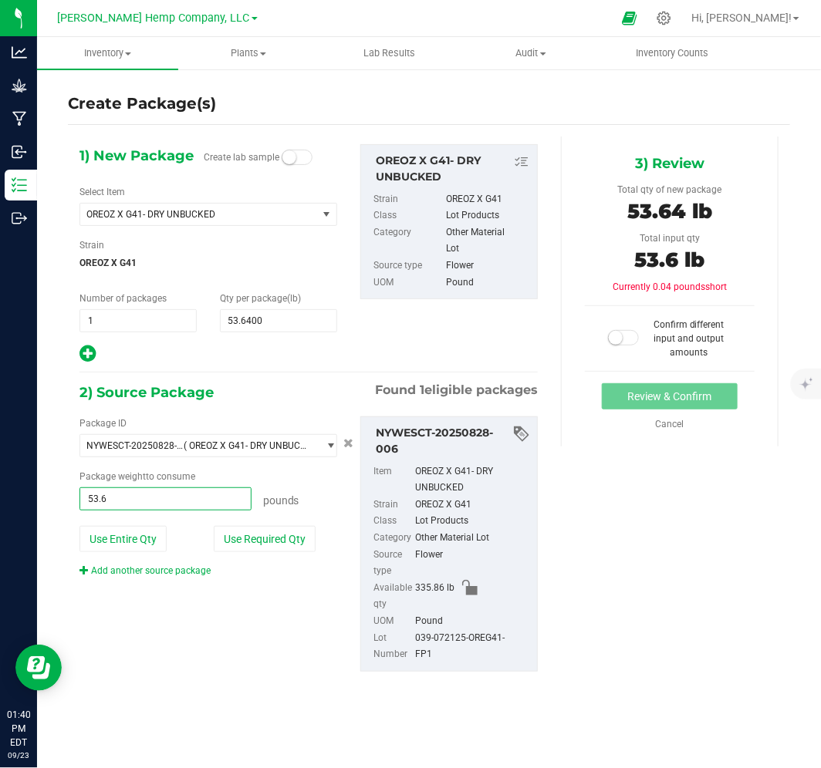
type input "53.64"
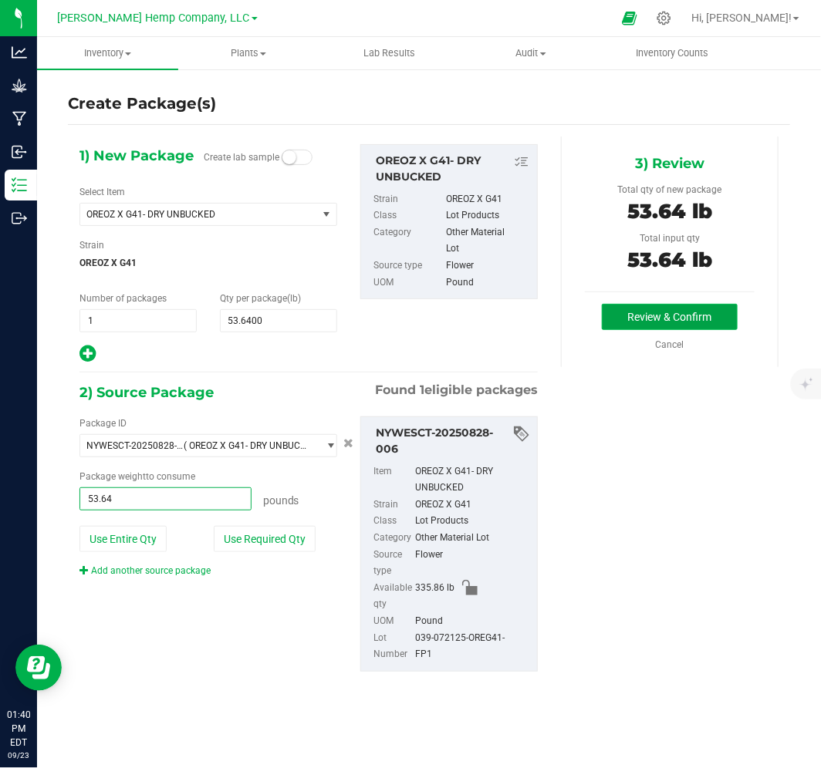
type input "53.6400 lb"
click at [664, 309] on button "Review & Confirm" at bounding box center [670, 317] width 136 height 26
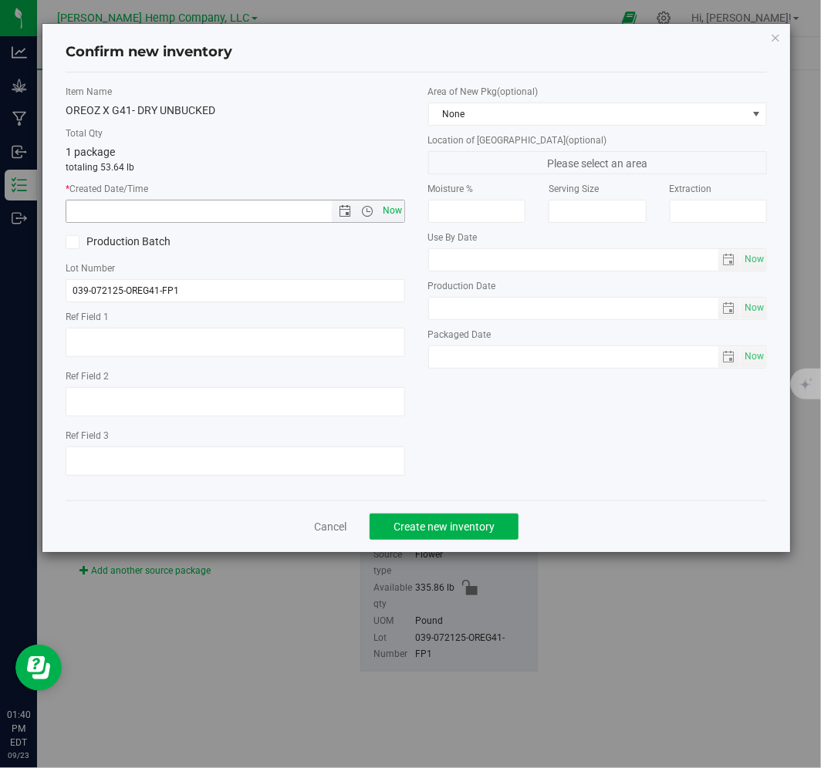
click at [381, 201] on span "Now" at bounding box center [392, 211] width 26 height 22
type input "[DATE] 1:40 PM"
click at [401, 533] on span "Create new inventory" at bounding box center [443, 527] width 101 height 12
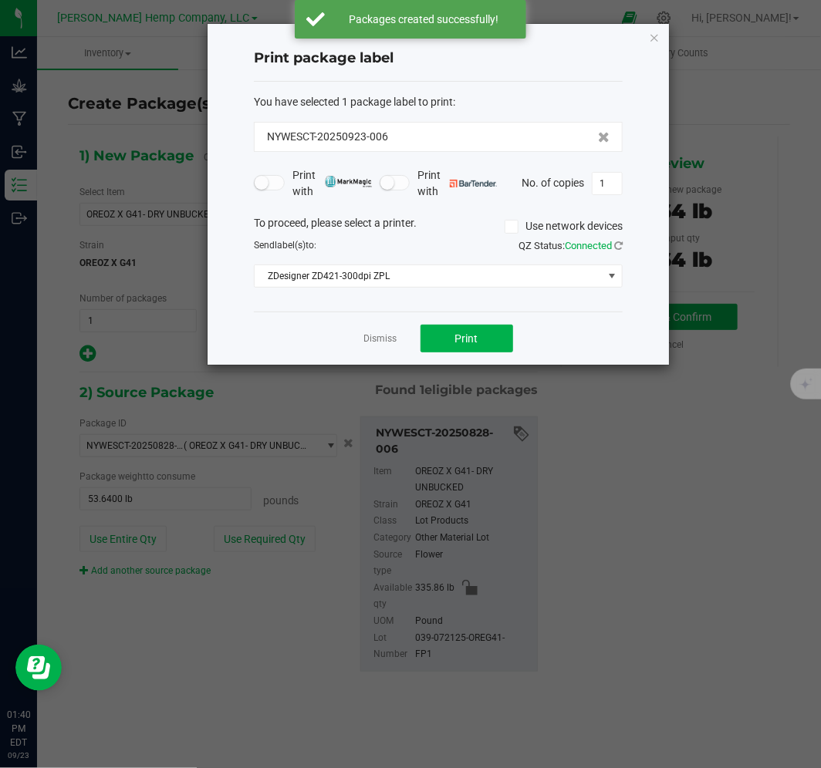
click at [647, 36] on div "Print package label You have selected 1 package label to print : NYWESCT-202509…" at bounding box center [438, 194] width 461 height 341
click at [654, 33] on icon "button" at bounding box center [654, 37] width 11 height 19
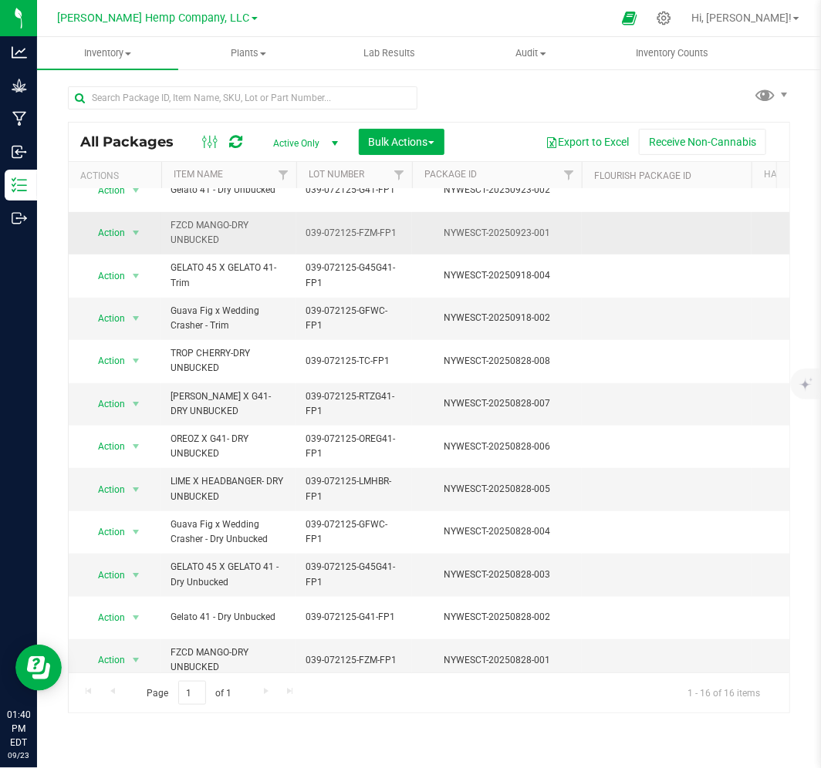
scroll to position [199, 0]
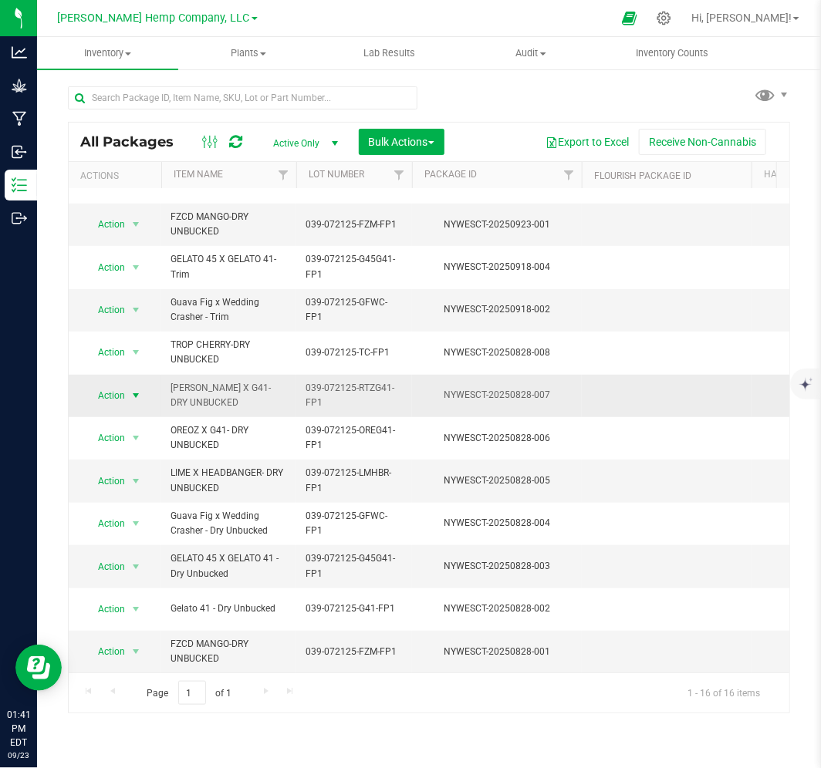
click at [127, 393] on span "select" at bounding box center [136, 396] width 19 height 22
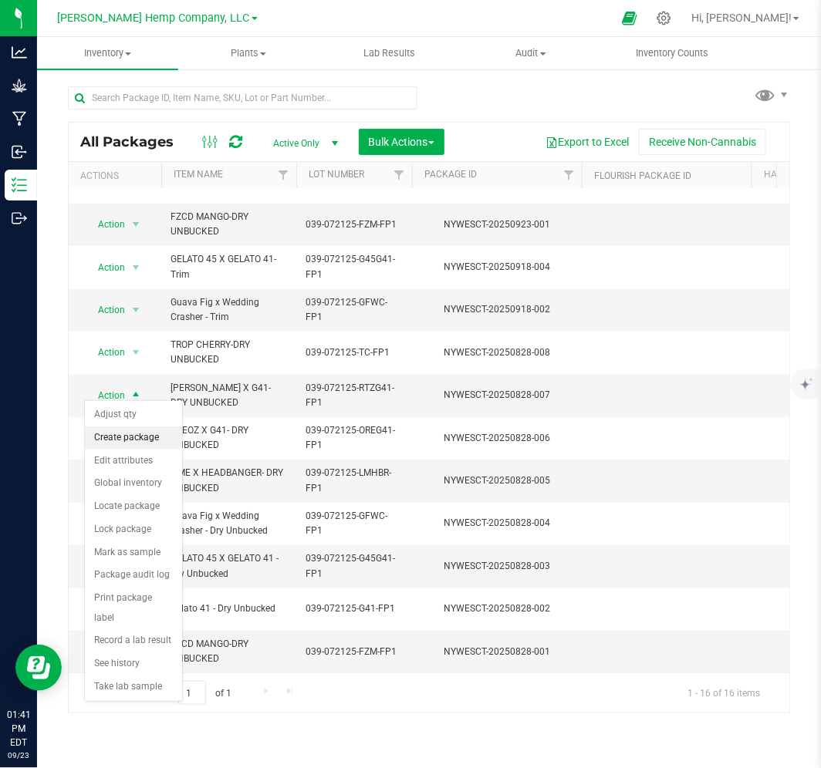
click at [137, 442] on li "Create package" at bounding box center [133, 438] width 97 height 23
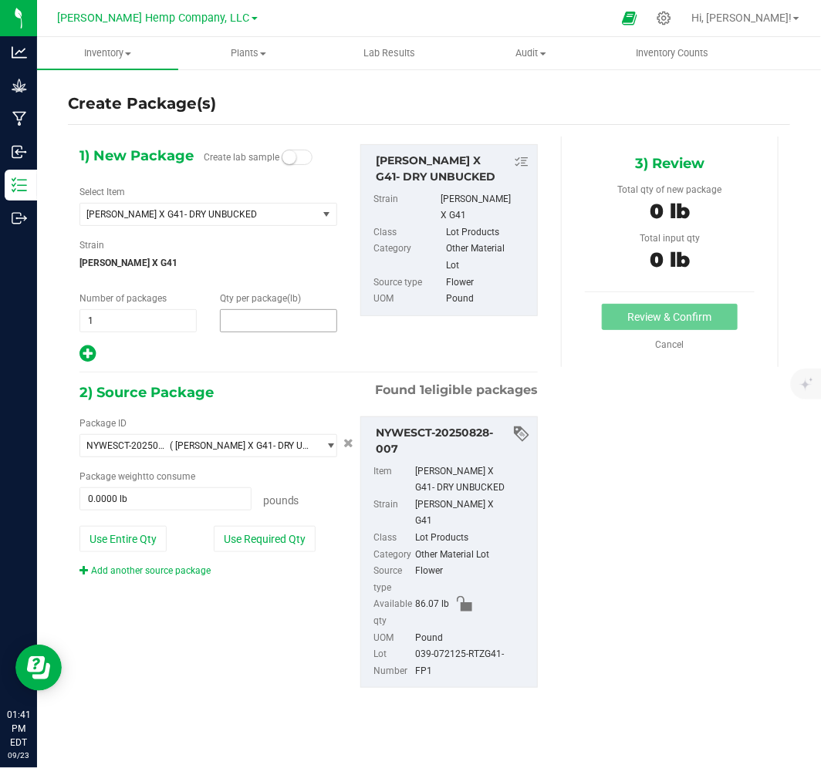
click at [234, 316] on span at bounding box center [278, 320] width 117 height 23
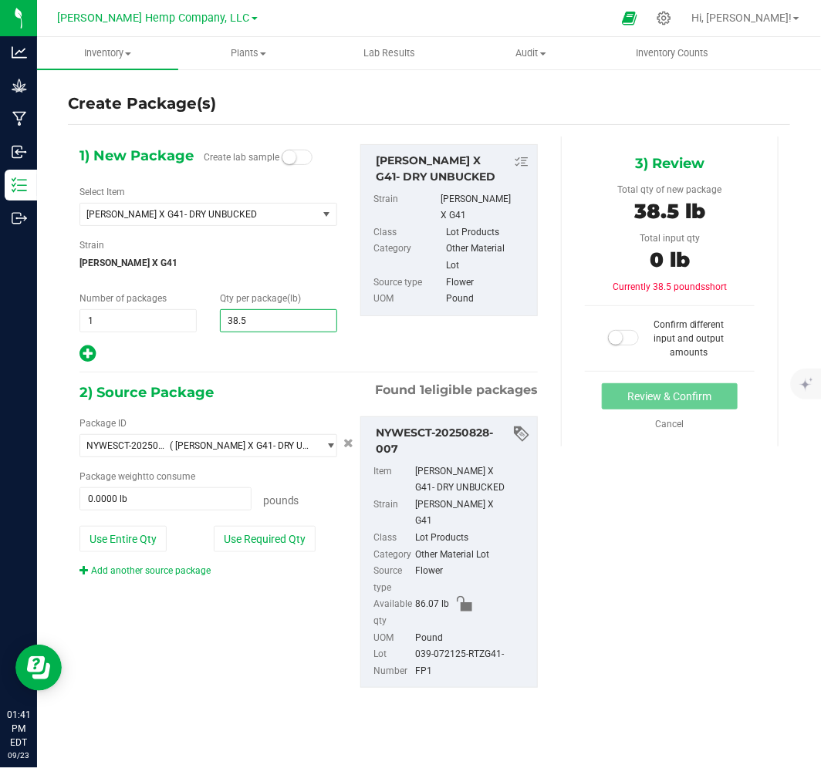
type input "38.57"
type input "38.5700"
click at [208, 500] on span at bounding box center [165, 499] width 172 height 23
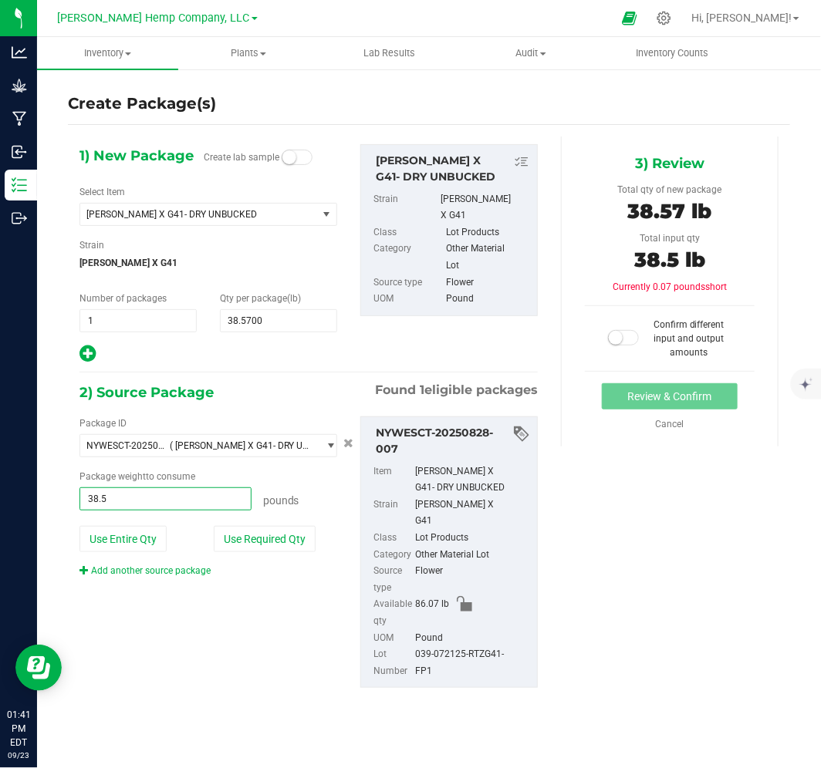
type input "38.57"
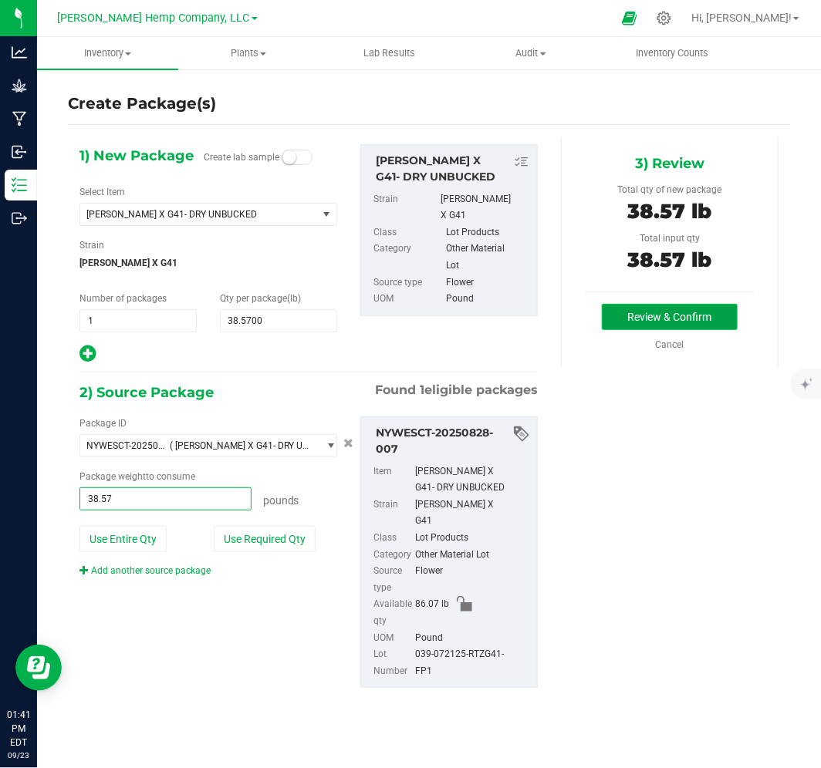
type input "38.5700 lb"
click at [622, 322] on button "Review & Confirm" at bounding box center [670, 317] width 136 height 26
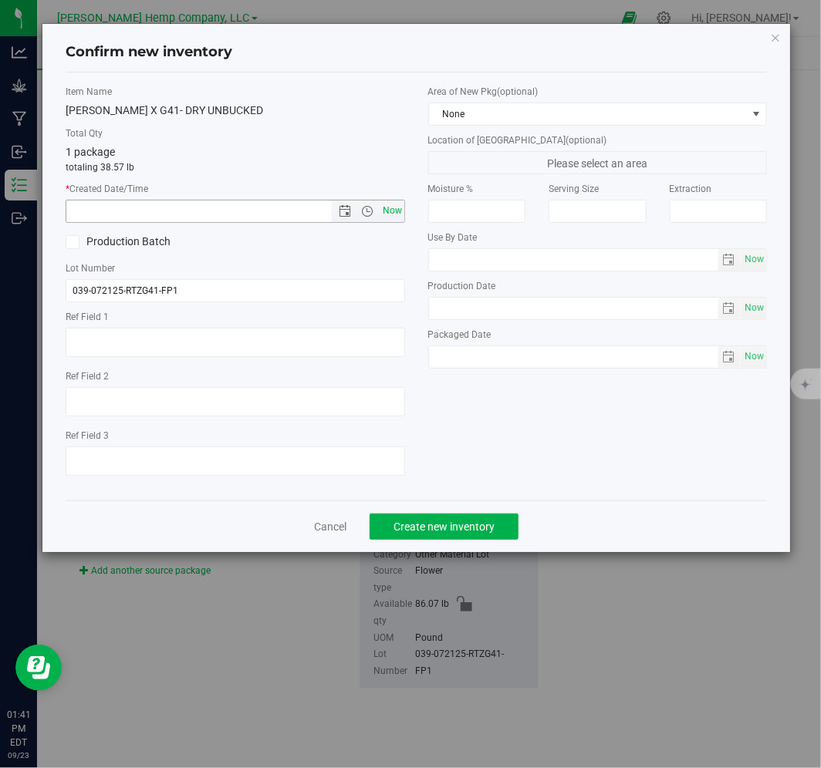
click at [391, 208] on span "Now" at bounding box center [392, 211] width 26 height 22
type input "[DATE] 1:41 PM"
click at [429, 529] on span "Create new inventory" at bounding box center [443, 527] width 101 height 12
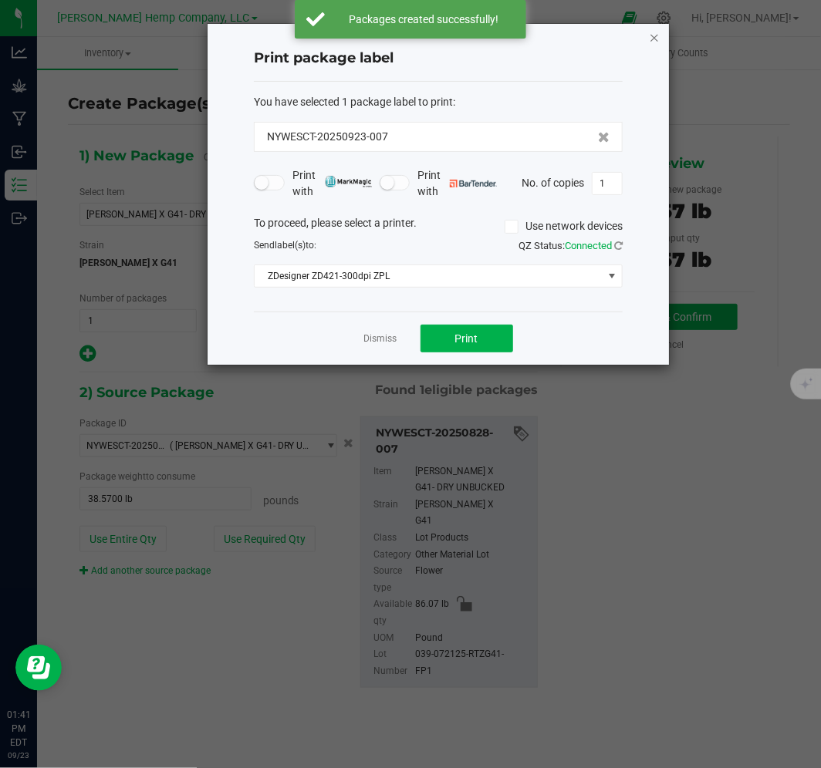
click at [654, 40] on icon "button" at bounding box center [654, 37] width 11 height 19
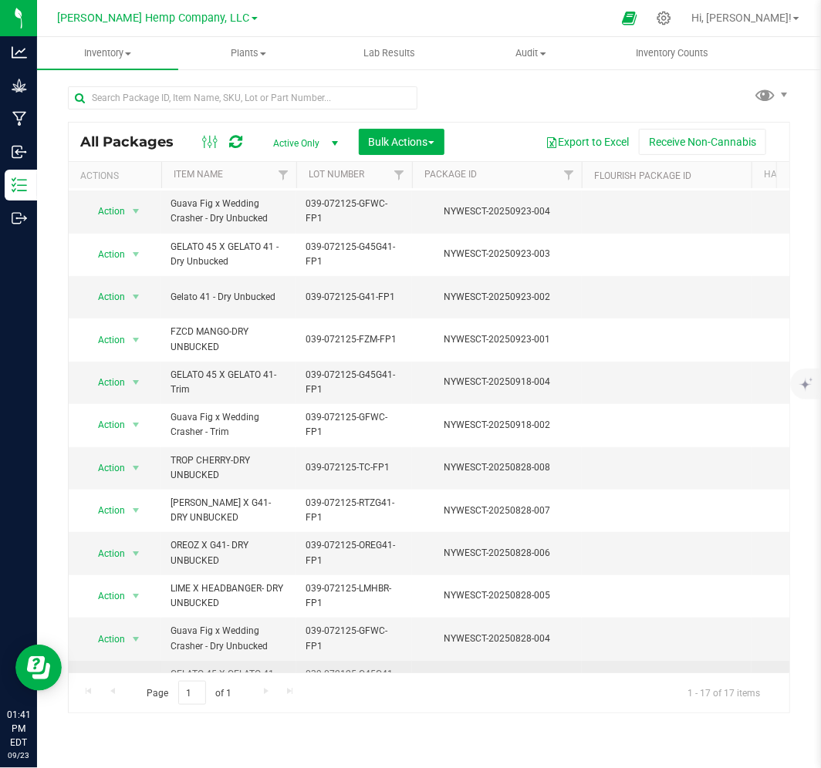
scroll to position [171, 0]
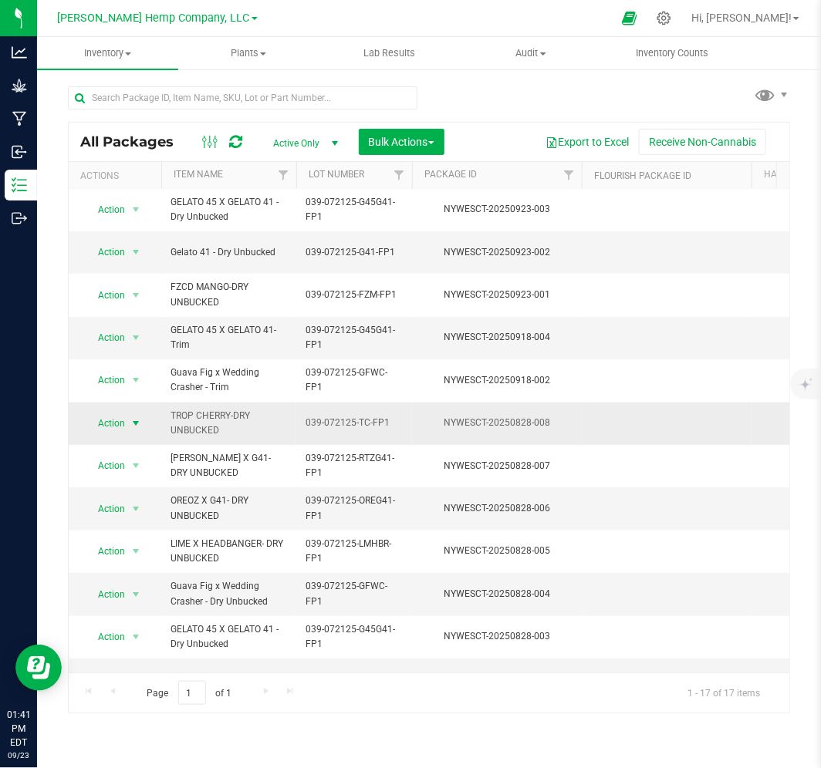
click at [112, 419] on span "Action" at bounding box center [105, 424] width 42 height 22
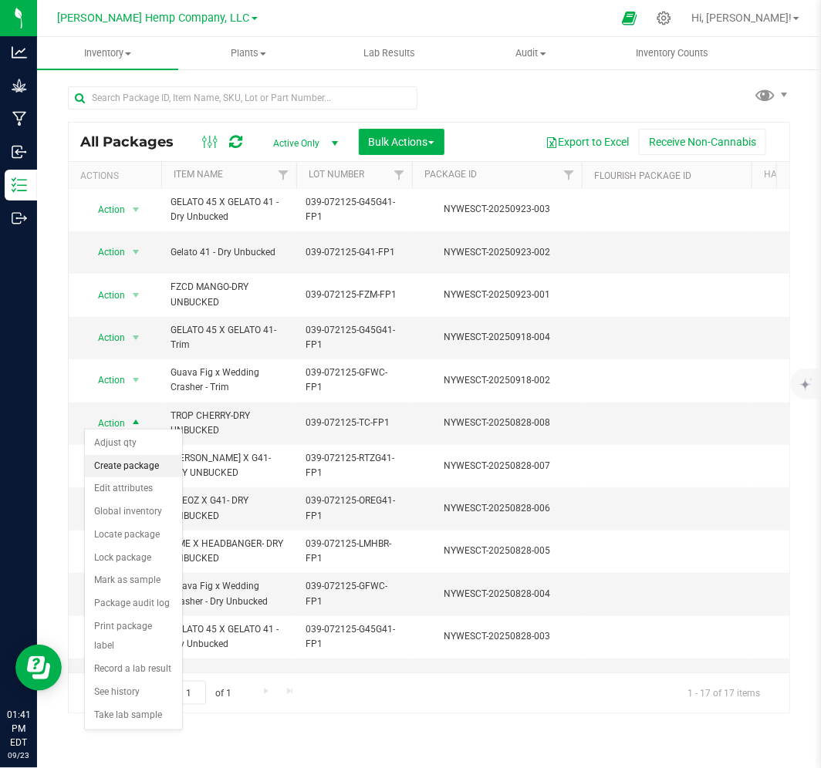
click at [141, 468] on li "Create package" at bounding box center [133, 466] width 97 height 23
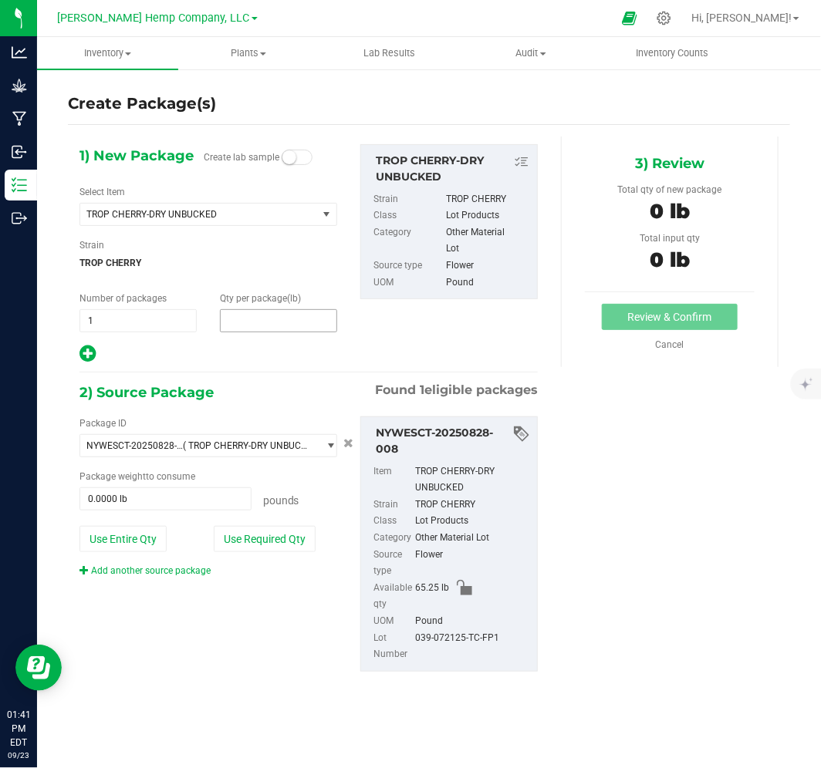
click at [264, 316] on span at bounding box center [278, 320] width 117 height 23
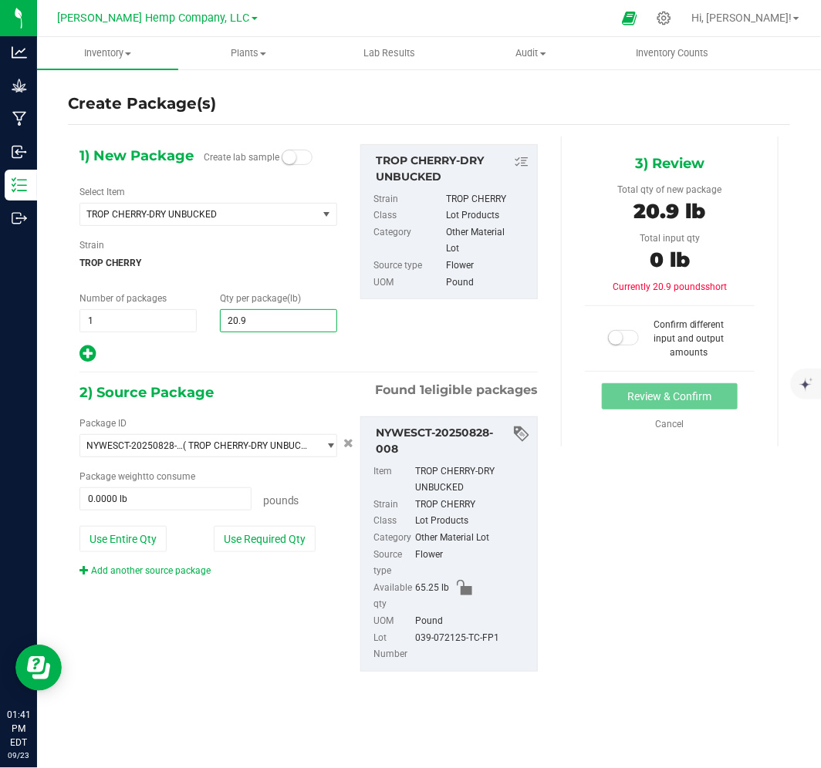
type input "20.98"
type input "20.9800"
click at [160, 505] on span at bounding box center [165, 499] width 172 height 23
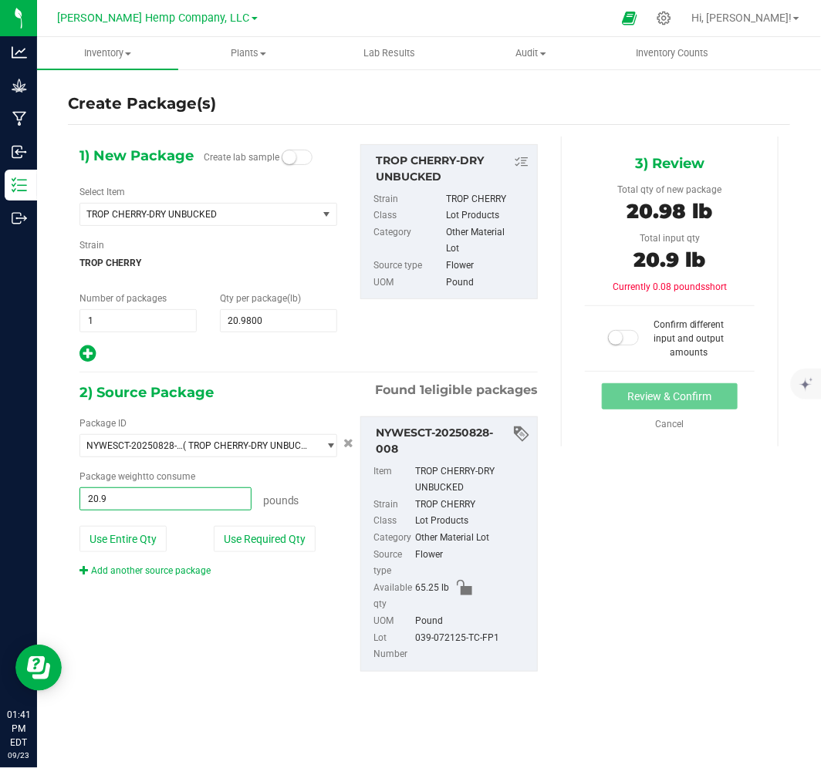
type input "20.98"
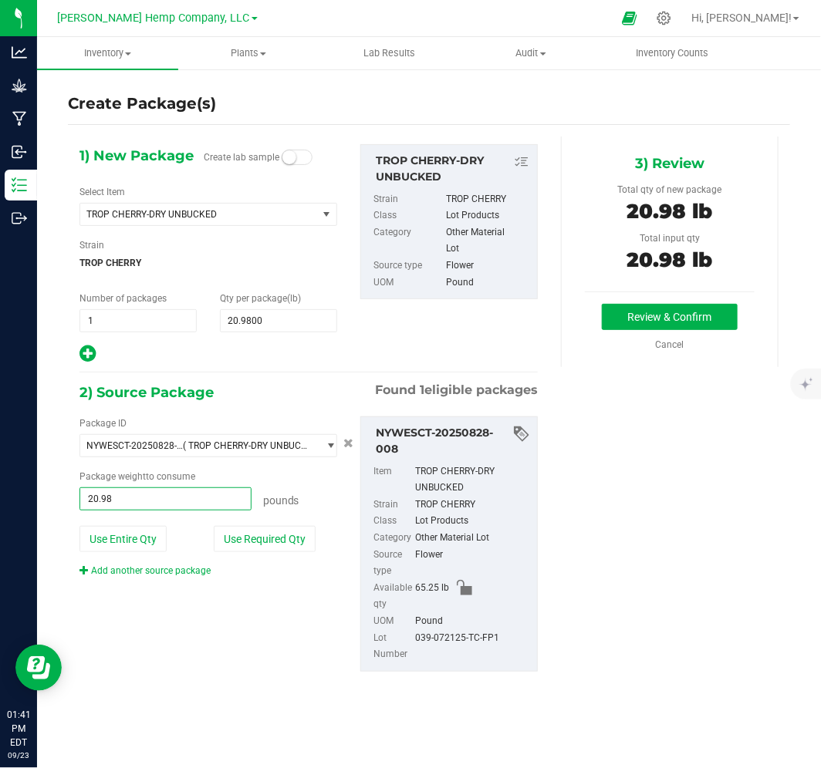
type input "20.9800 lb"
click at [664, 297] on div "3) Review Total qty of new package 20.98 lb Total input qty 20.98 lb Review & C…" at bounding box center [670, 252] width 218 height 231
click at [661, 312] on button "Review & Confirm" at bounding box center [670, 317] width 136 height 26
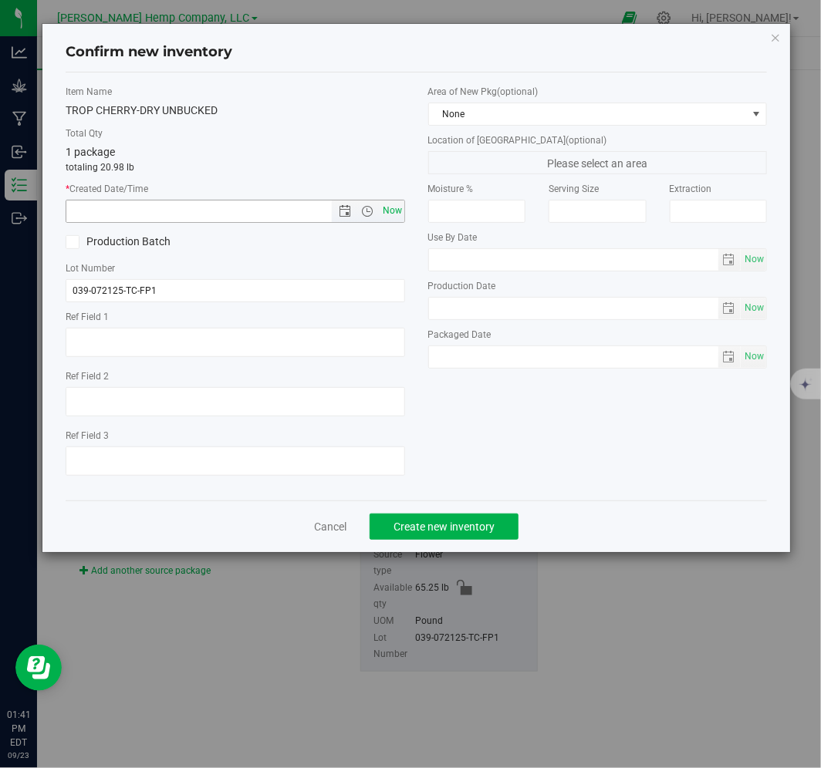
click at [393, 211] on span "Now" at bounding box center [392, 211] width 26 height 22
type input "[DATE] 1:41 PM"
click at [414, 529] on span "Create new inventory" at bounding box center [443, 527] width 101 height 12
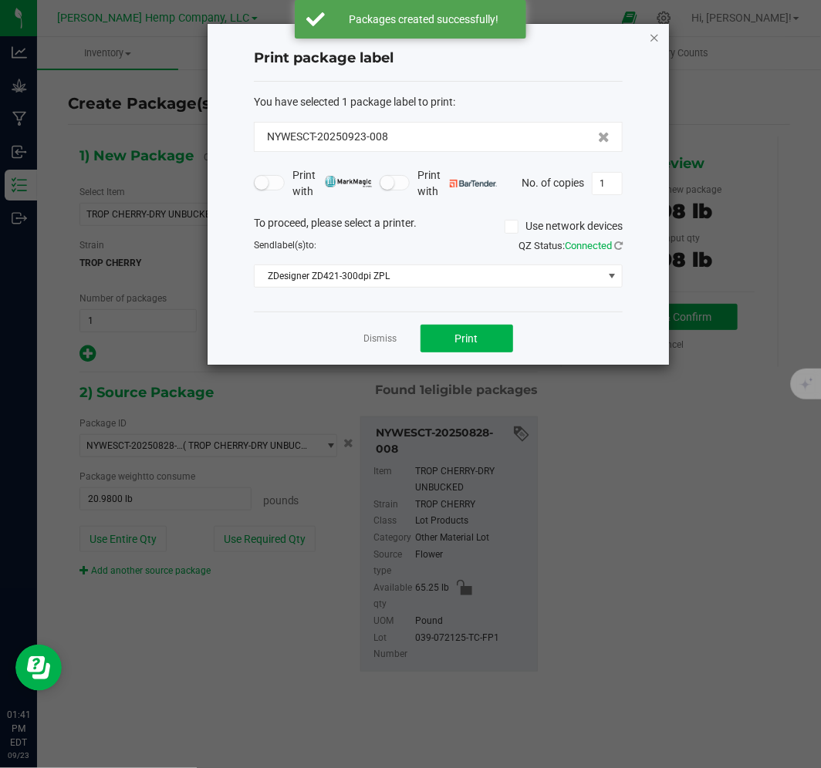
click at [652, 35] on icon "button" at bounding box center [654, 37] width 11 height 19
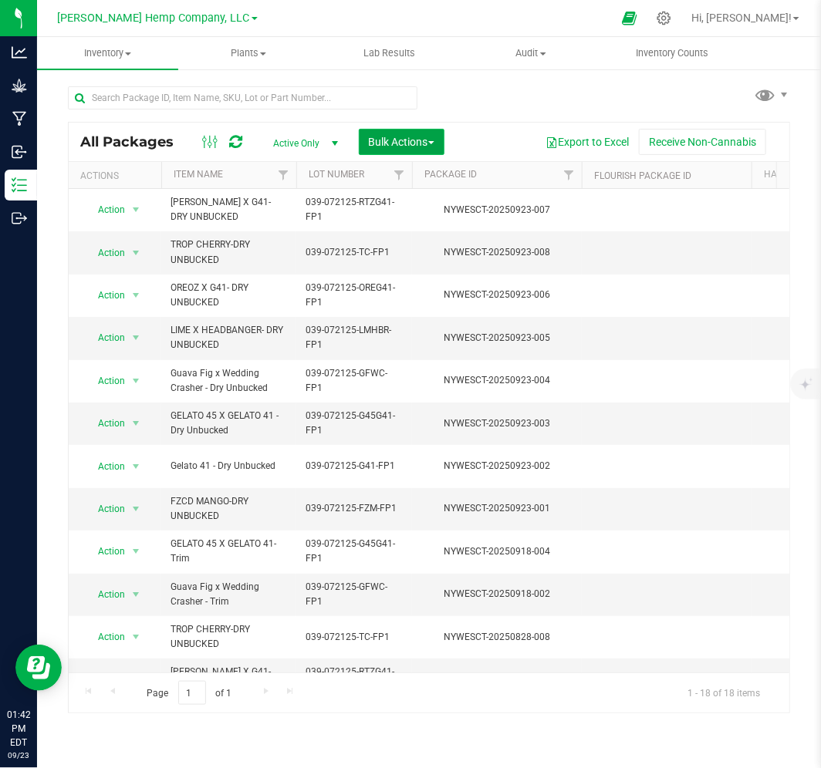
click at [404, 150] on button "Bulk Actions" at bounding box center [402, 142] width 86 height 26
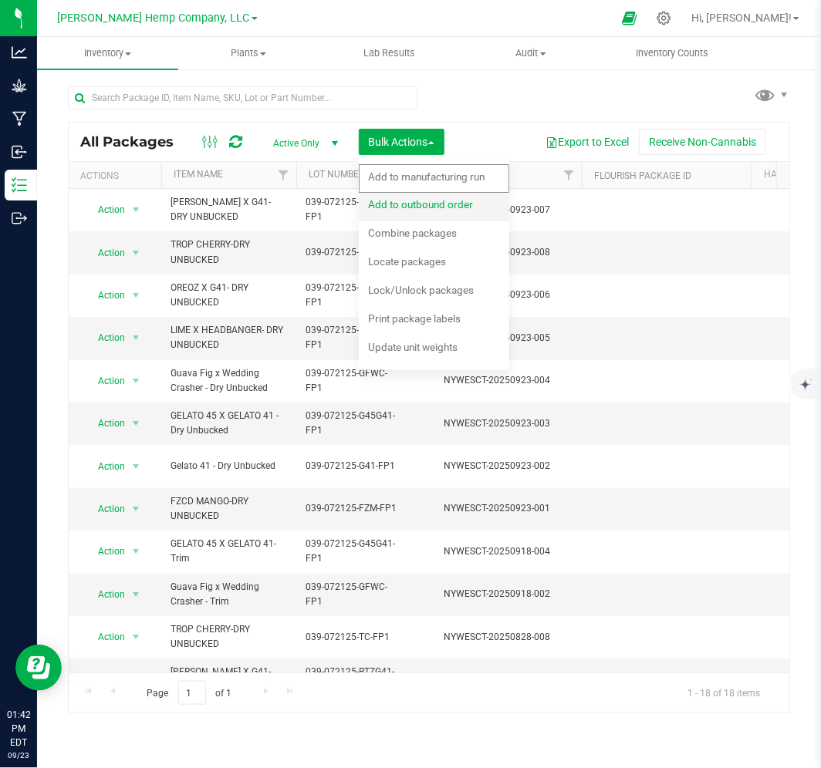
click at [421, 208] on span "Add to outbound order" at bounding box center [420, 204] width 105 height 12
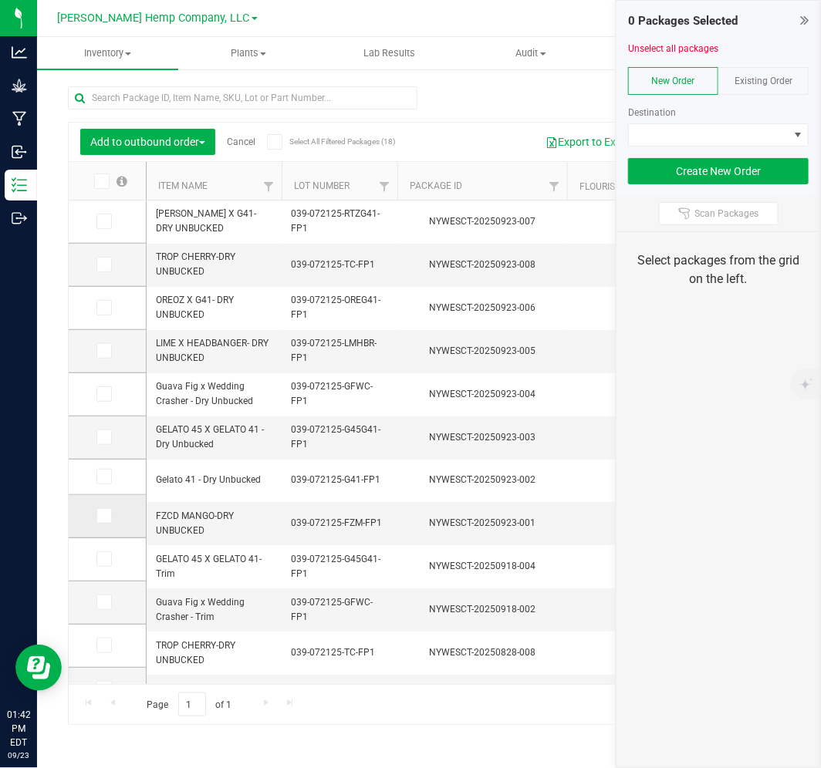
click at [105, 516] on icon at bounding box center [103, 516] width 10 height 0
click at [0, 0] on input "checkbox" at bounding box center [0, 0] width 0 height 0
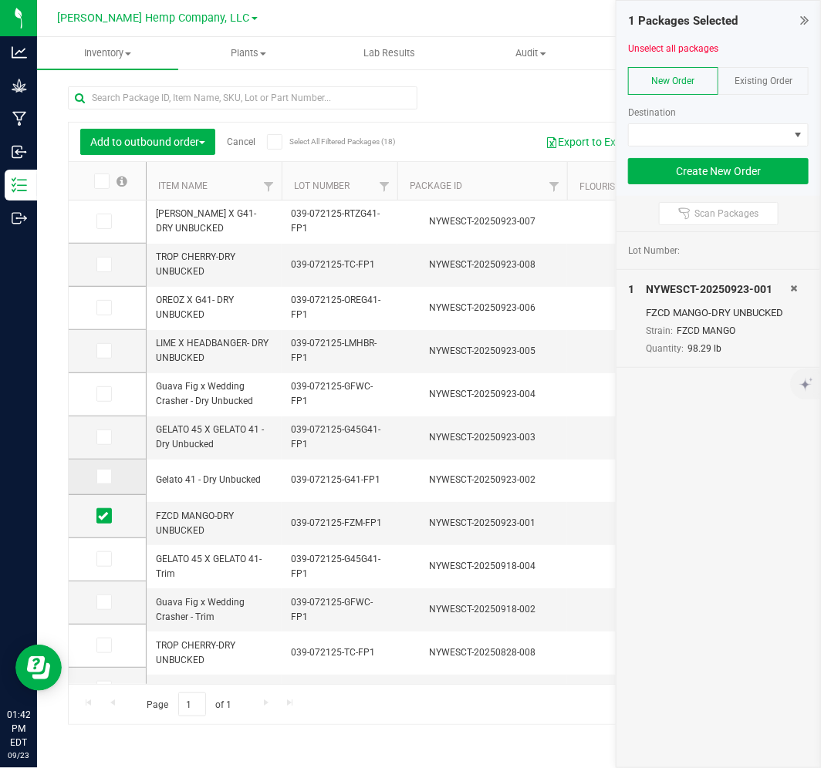
click at [103, 477] on icon at bounding box center [103, 477] width 10 height 0
click at [0, 0] on input "checkbox" at bounding box center [0, 0] width 0 height 0
click at [102, 437] on icon at bounding box center [103, 437] width 10 height 0
click at [0, 0] on input "checkbox" at bounding box center [0, 0] width 0 height 0
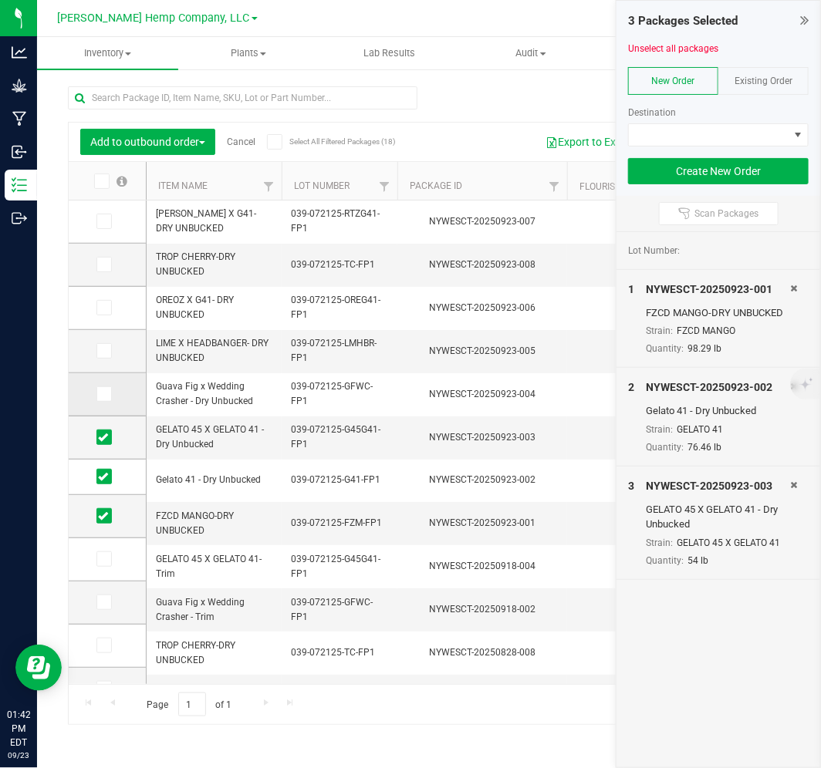
click at [111, 398] on span at bounding box center [103, 394] width 15 height 15
click at [0, 0] on input "checkbox" at bounding box center [0, 0] width 0 height 0
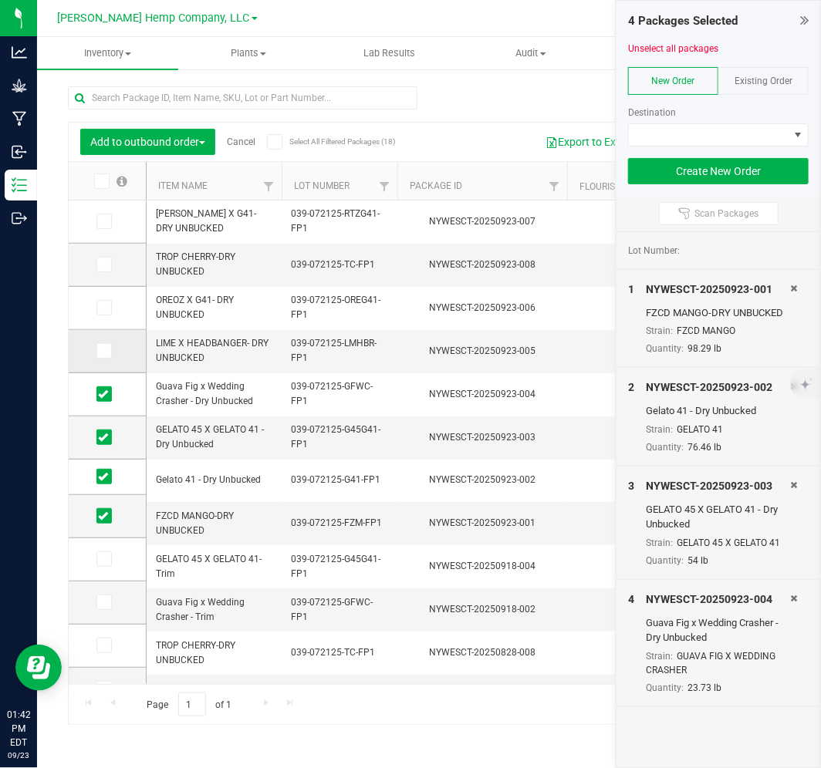
click at [104, 356] on span at bounding box center [103, 350] width 15 height 15
click at [0, 0] on input "checkbox" at bounding box center [0, 0] width 0 height 0
click at [105, 319] on td at bounding box center [107, 308] width 77 height 43
click at [105, 308] on icon at bounding box center [103, 308] width 10 height 0
click at [0, 0] on input "checkbox" at bounding box center [0, 0] width 0 height 0
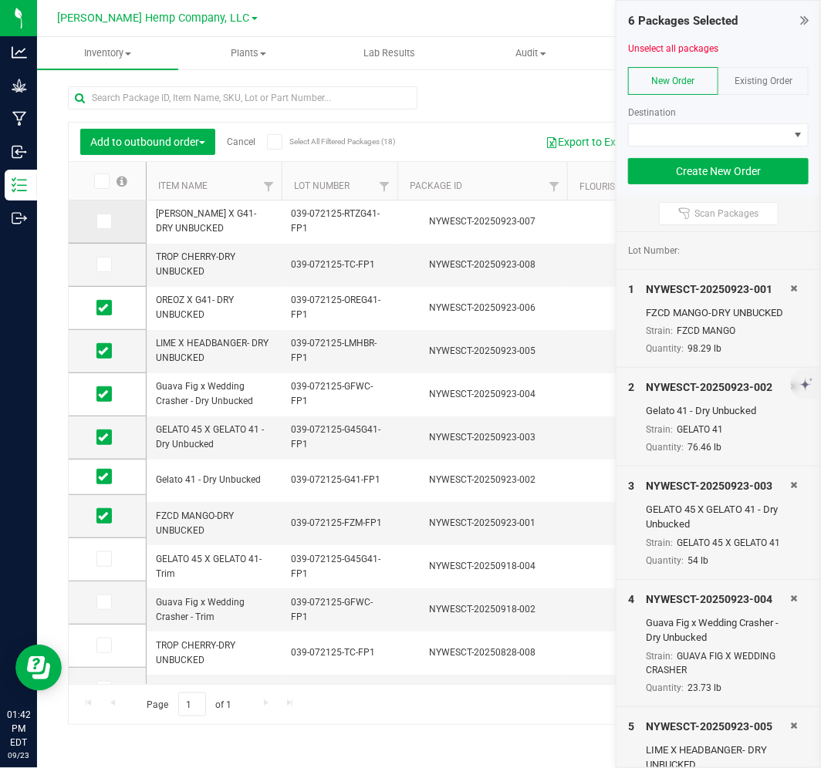
click at [106, 227] on span at bounding box center [103, 221] width 15 height 15
click at [0, 0] on input "checkbox" at bounding box center [0, 0] width 0 height 0
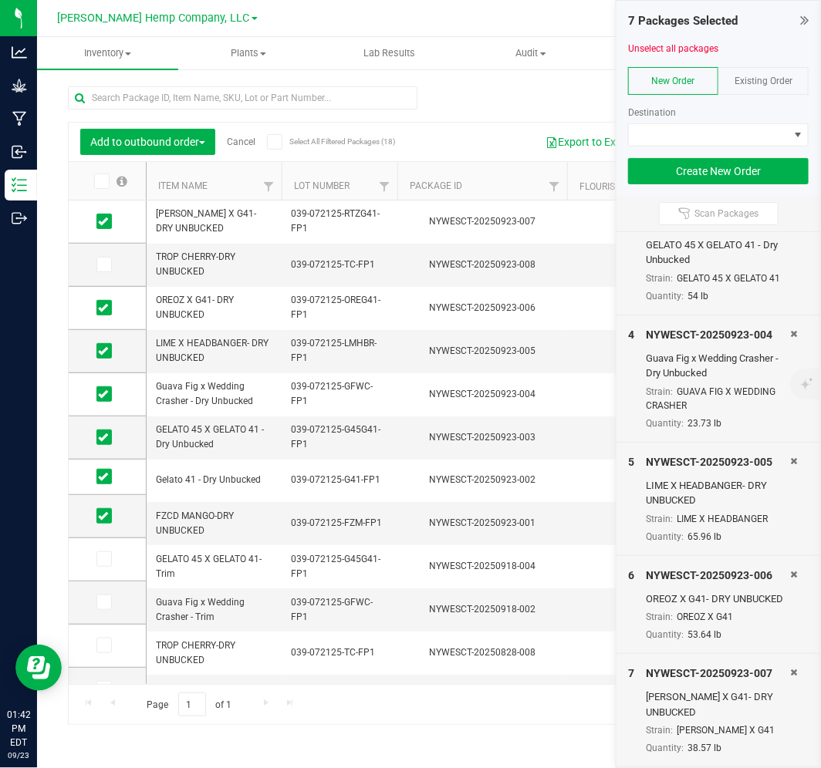
scroll to position [309, 0]
click at [103, 265] on icon at bounding box center [103, 265] width 10 height 0
click at [0, 0] on input "checkbox" at bounding box center [0, 0] width 0 height 0
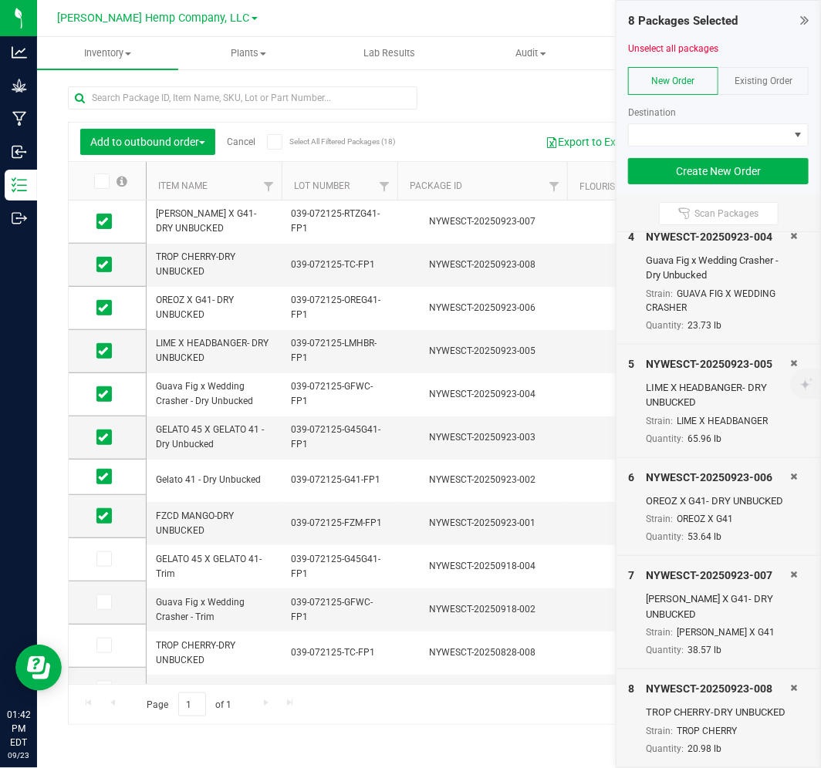
scroll to position [422, 0]
click at [733, 134] on span at bounding box center [709, 135] width 160 height 22
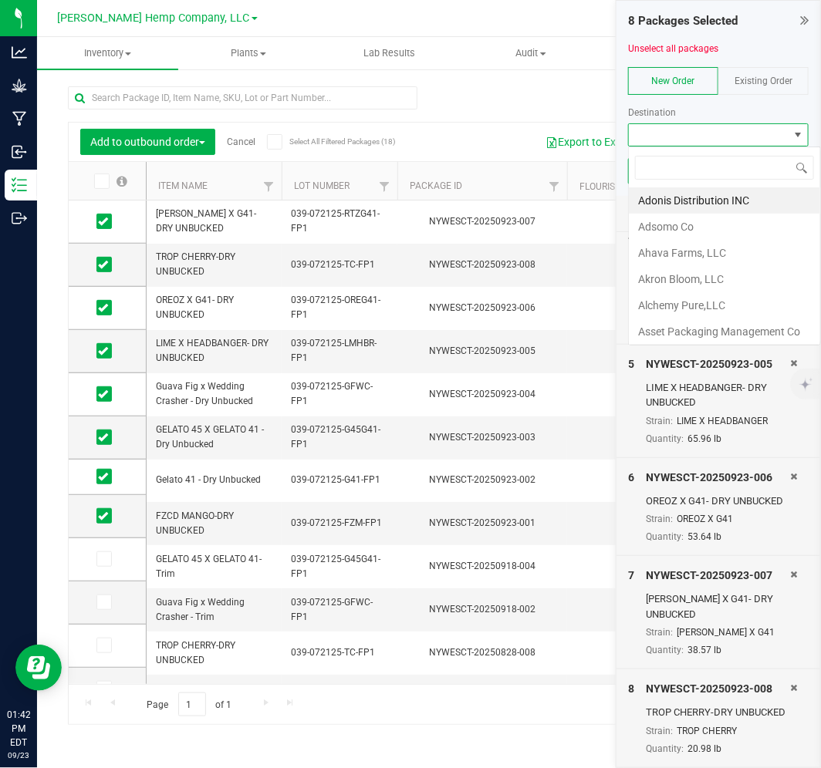
scroll to position [23, 180]
type input "we"
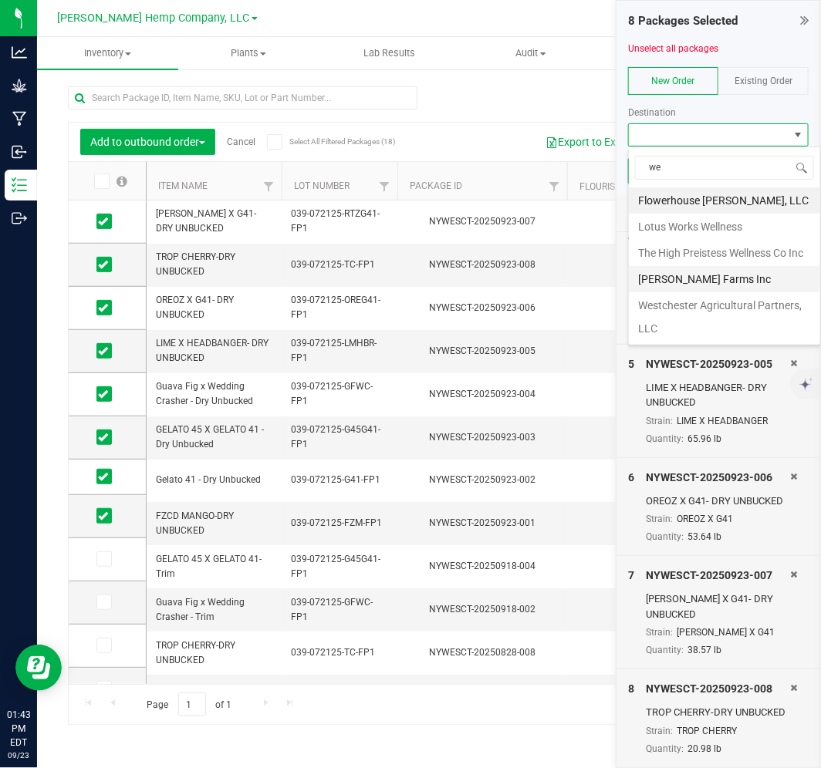
click at [721, 292] on li "[PERSON_NAME] Farms Inc" at bounding box center [724, 279] width 191 height 26
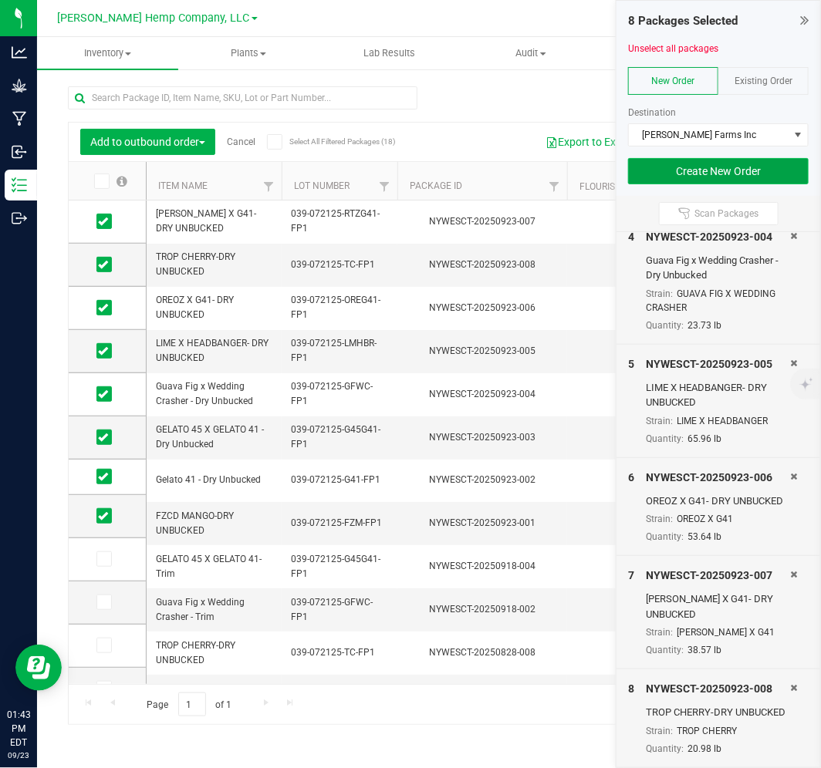
click at [733, 167] on button "Create New Order" at bounding box center [718, 171] width 181 height 26
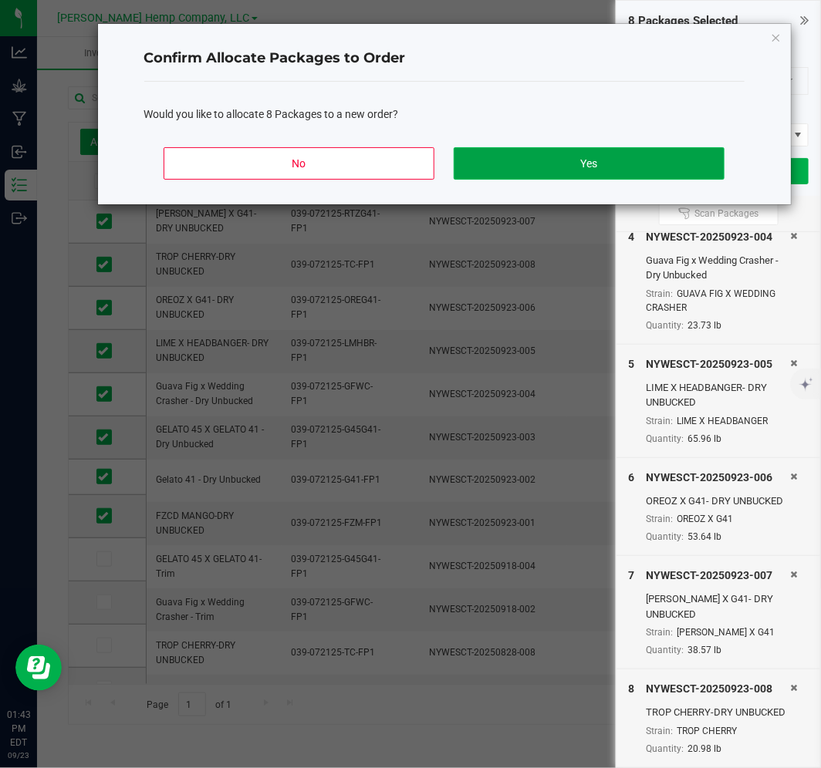
click at [597, 154] on button "Yes" at bounding box center [589, 163] width 270 height 32
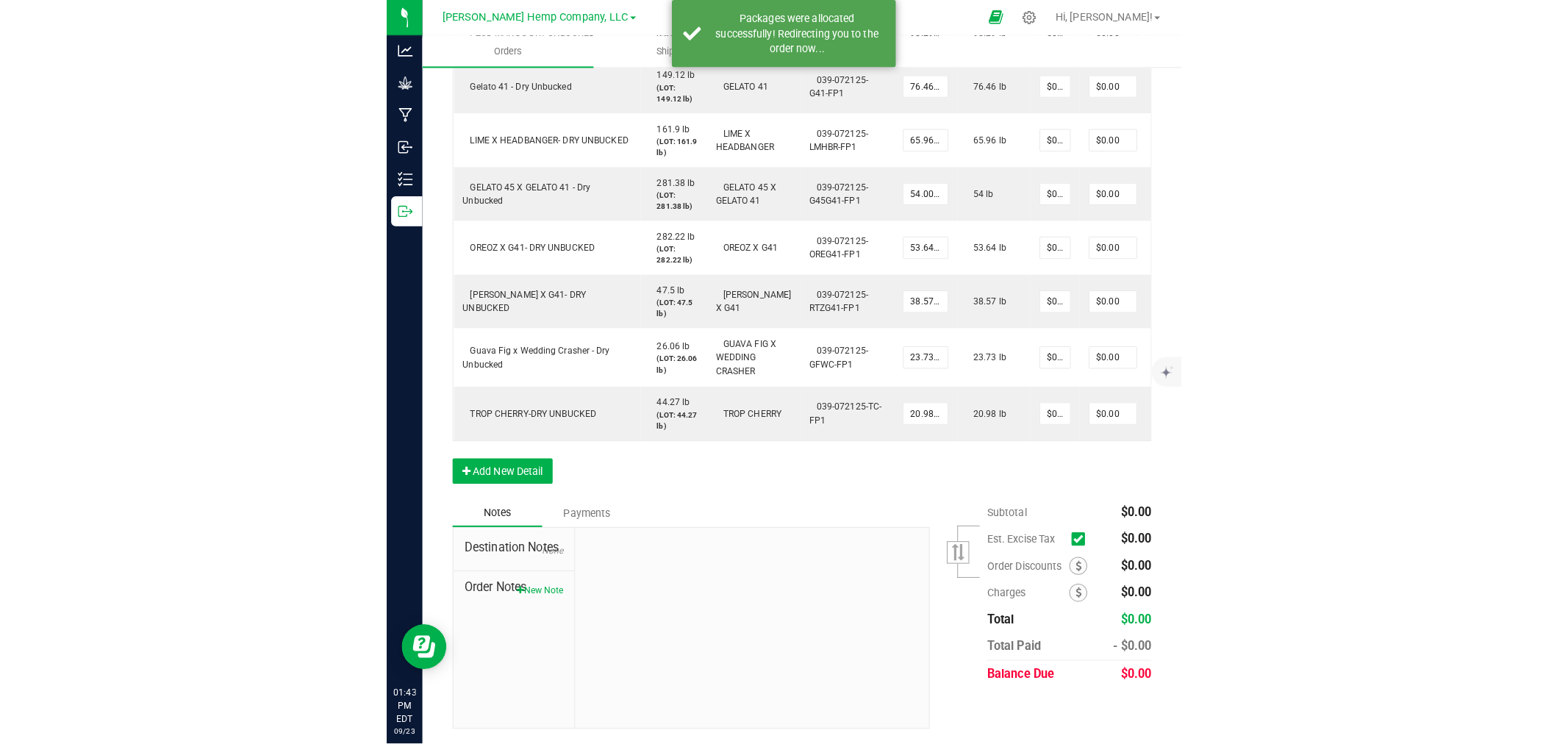
scroll to position [241, 0]
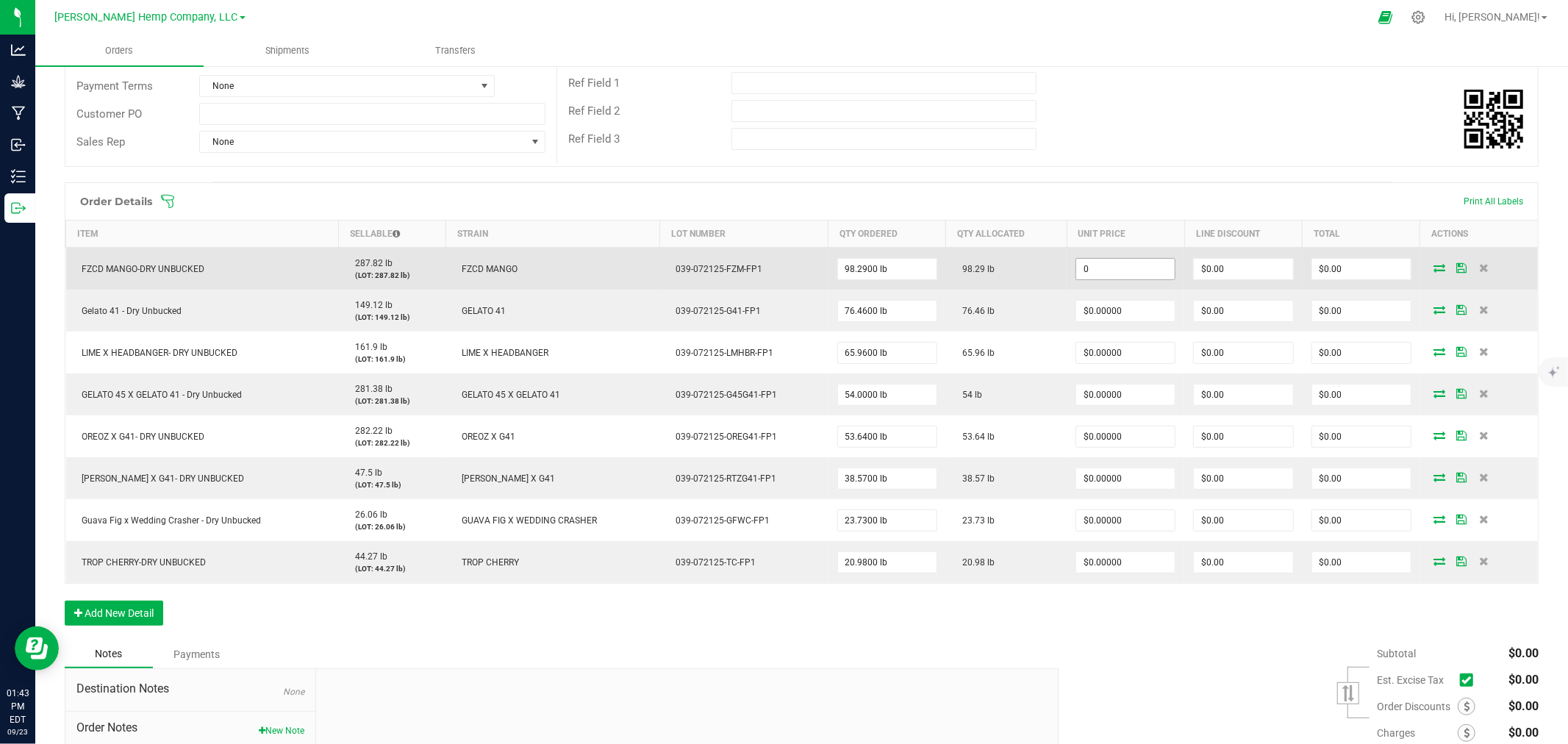
click at [1096, 268] on input "0" at bounding box center [1125, 270] width 98 height 21
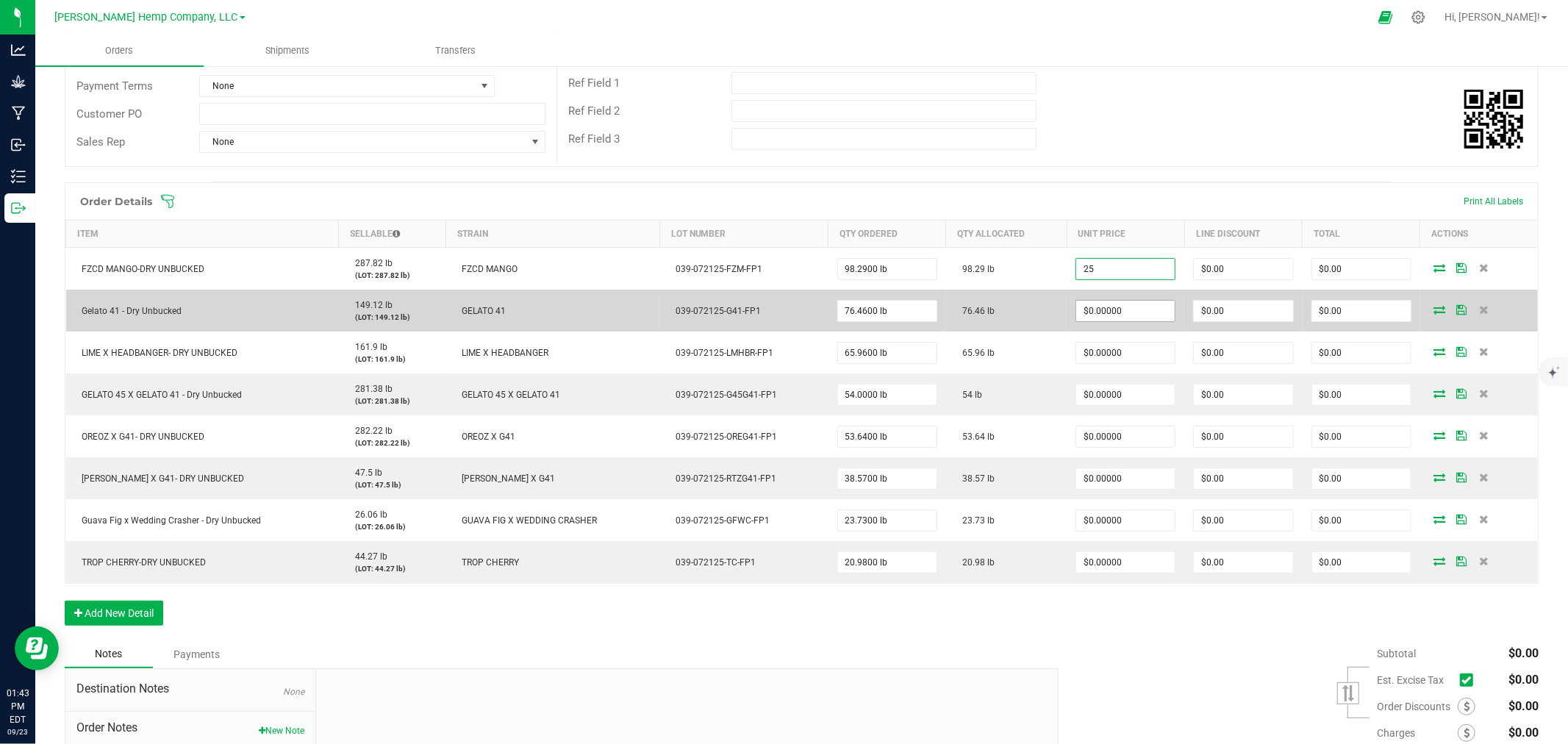
type input "$25.00000"
type input "$2,457.25"
click at [1094, 301] on input "0" at bounding box center [1125, 312] width 98 height 21
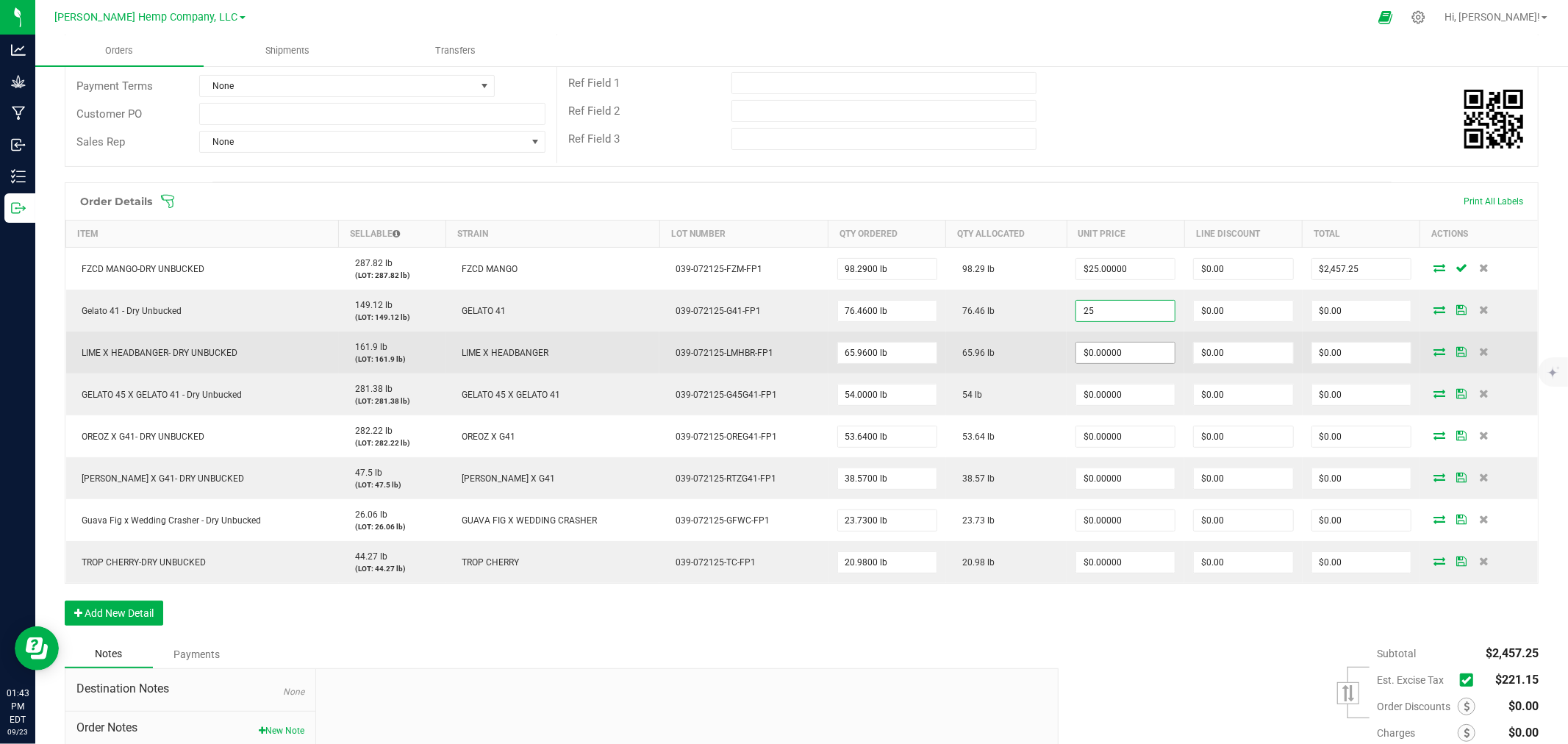
type input "$25.00000"
type input "$1,911.50"
click at [1094, 350] on input "0" at bounding box center [1125, 353] width 98 height 21
type input "5"
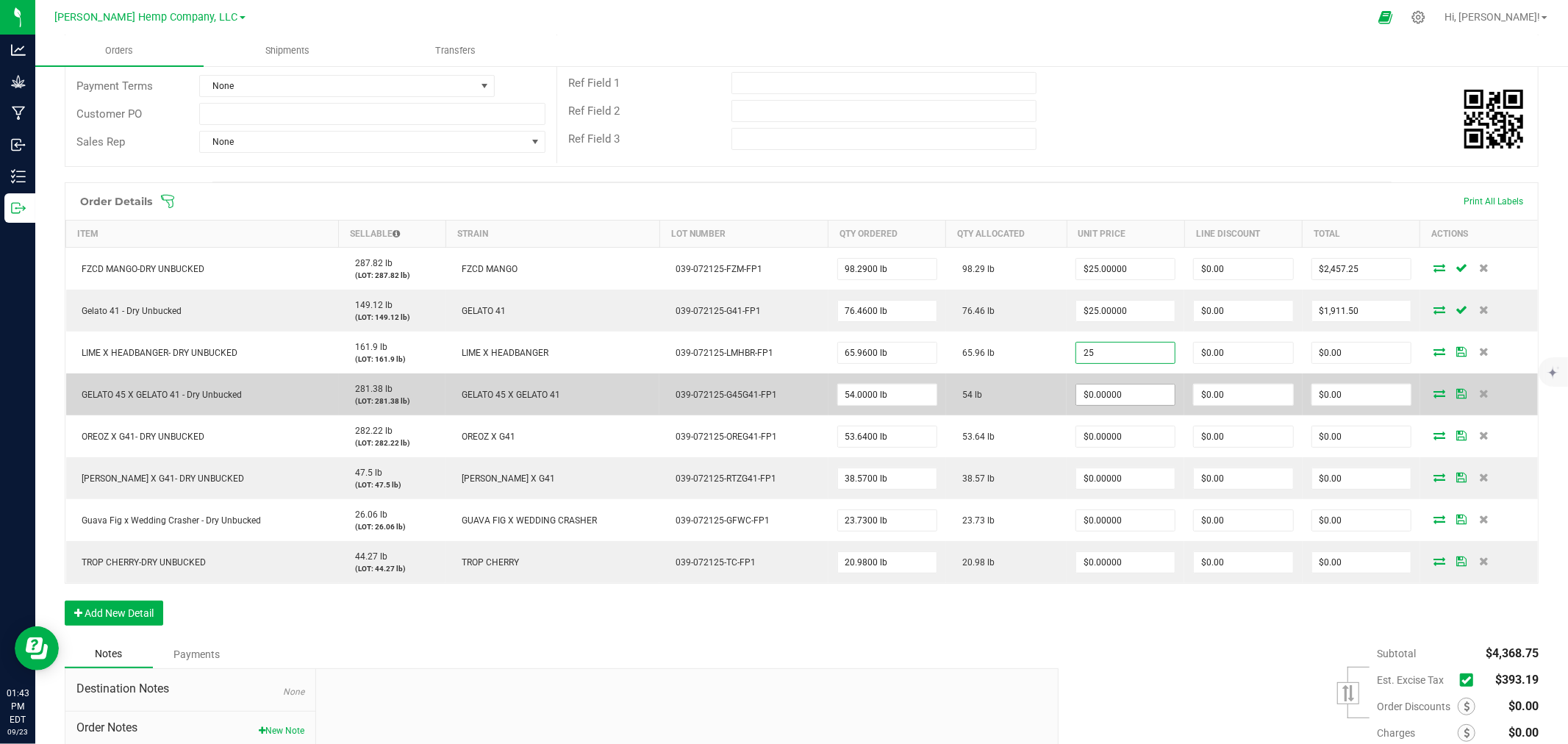
type input "$25.00000"
type input "$1,649.00"
click at [1089, 385] on input "0" at bounding box center [1125, 395] width 98 height 21
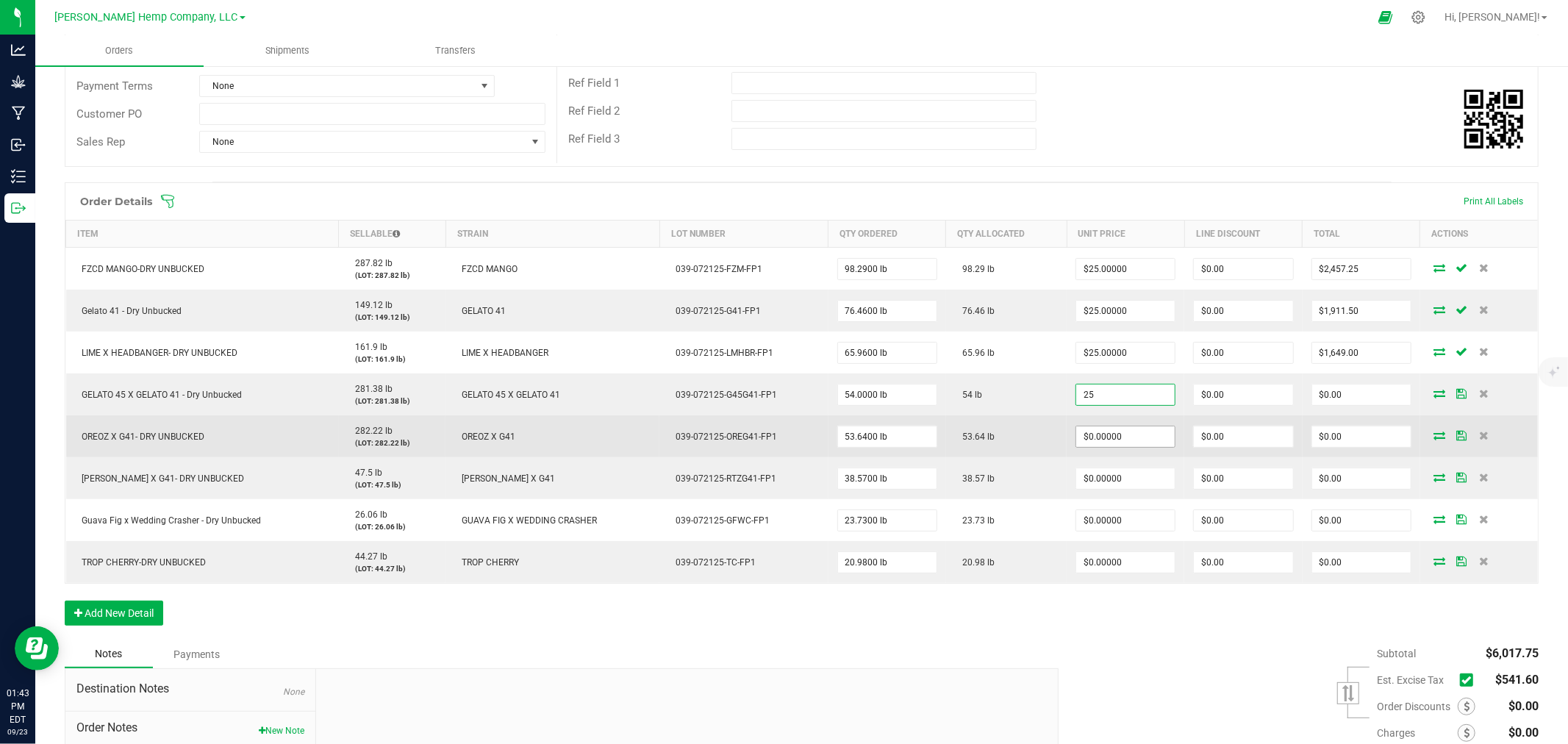
type input "$25.00000"
type input "$1,350.00"
click at [1089, 443] on input "0" at bounding box center [1125, 436] width 98 height 21
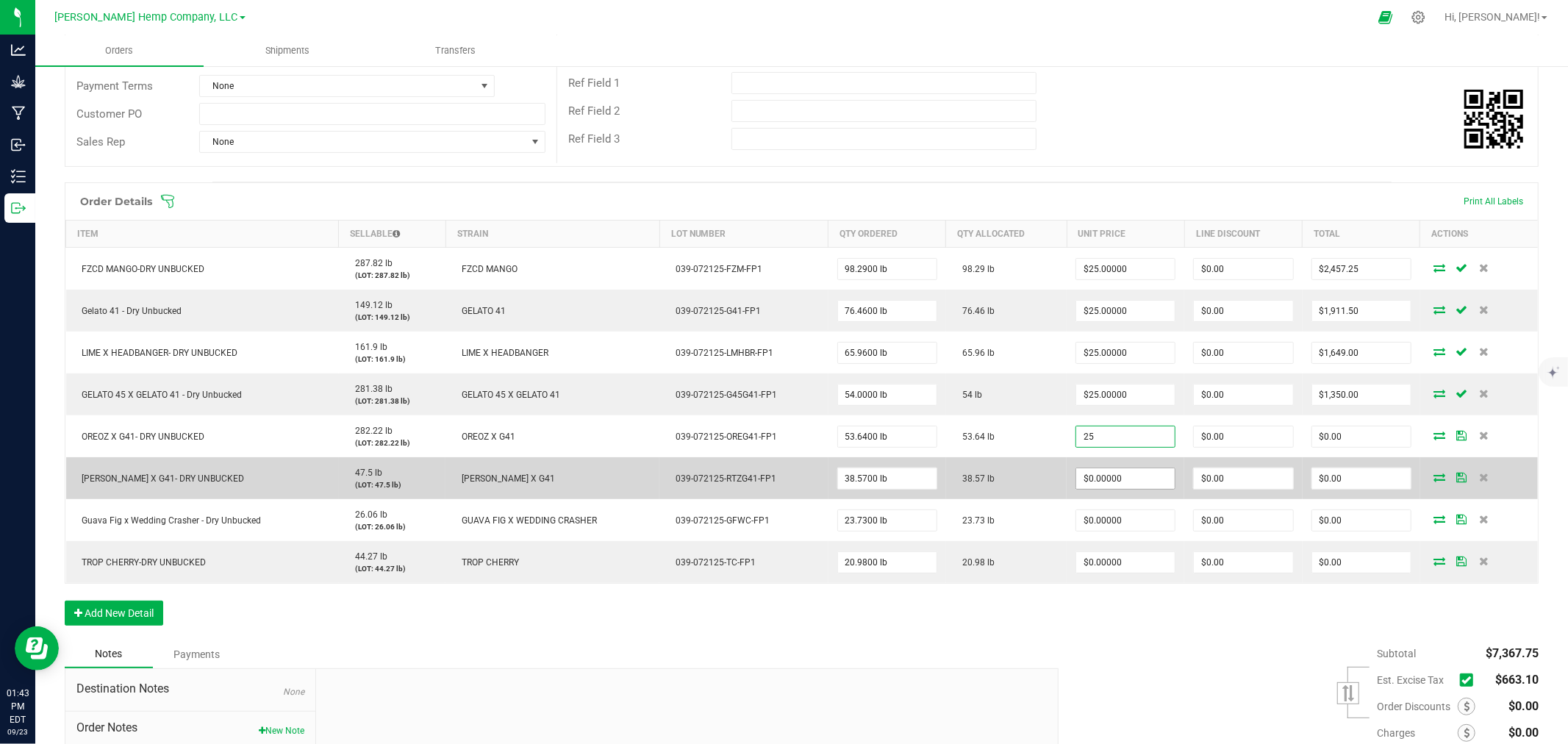
type input "$25.00000"
type input "$1,341.00"
click at [1083, 488] on input "0" at bounding box center [1125, 478] width 98 height 21
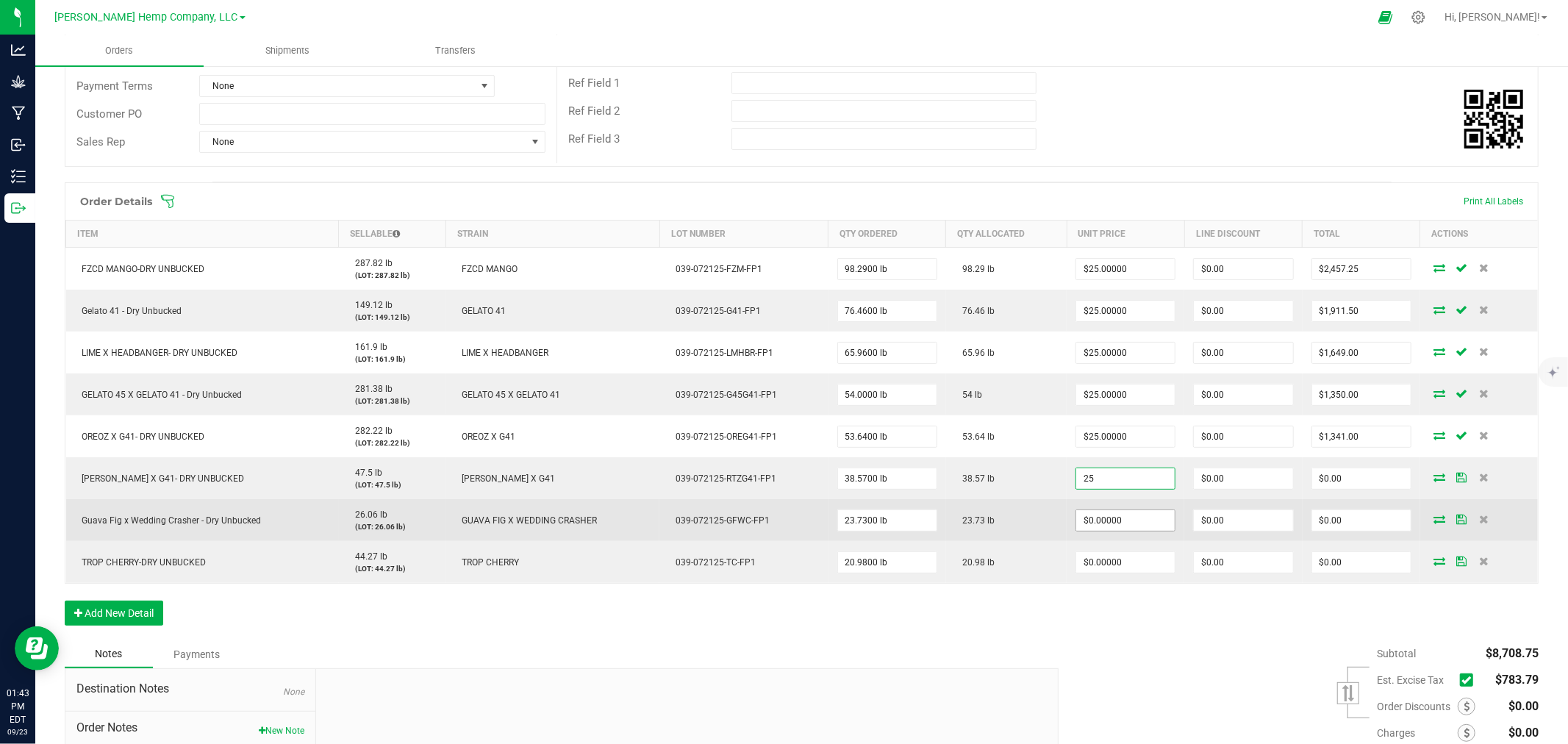
type input "$25.00000"
type input "$964.25"
click at [1082, 516] on input "0" at bounding box center [1125, 520] width 98 height 21
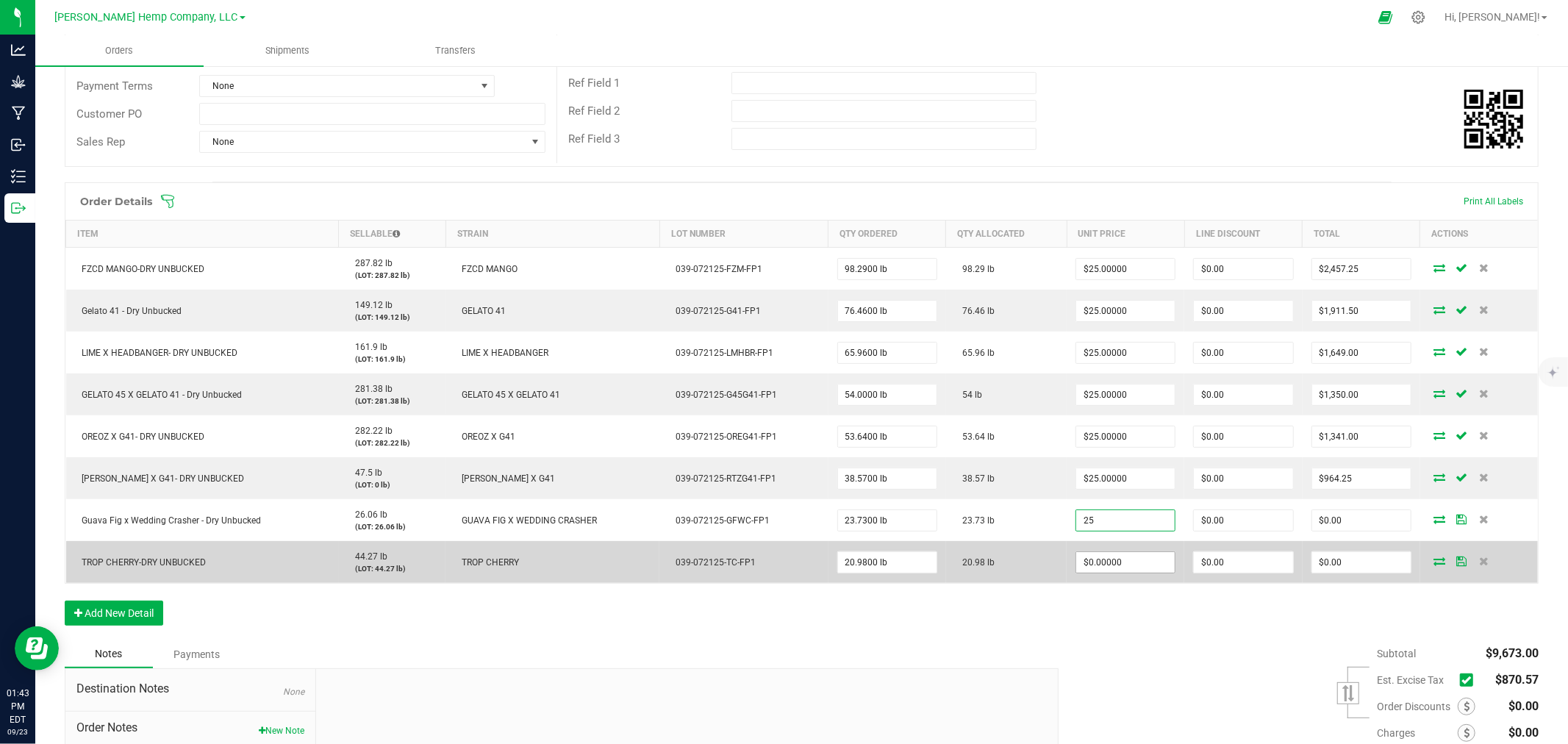
type input "$25.00000"
type input "$593.25"
click at [1077, 561] on input "0" at bounding box center [1125, 562] width 98 height 21
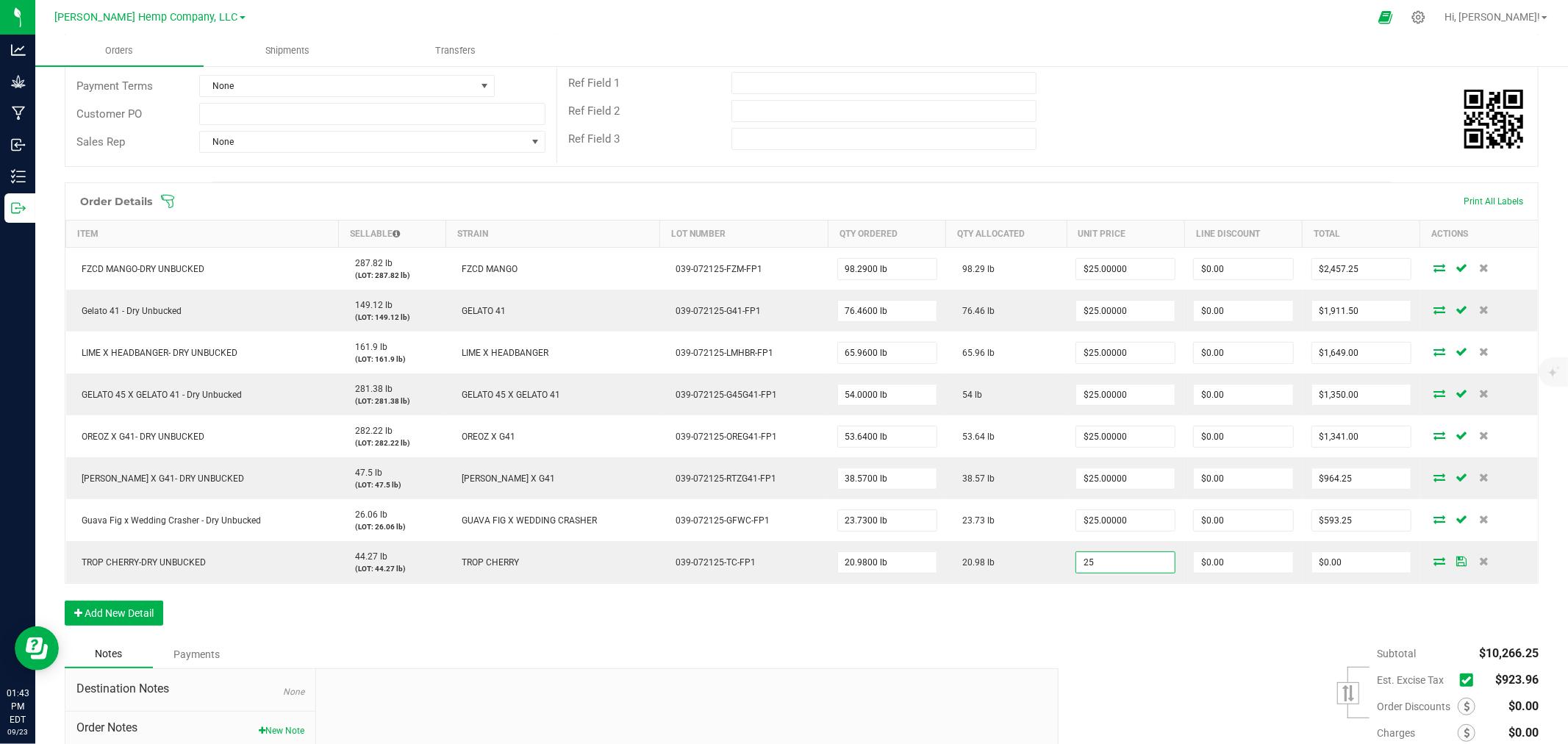
type input "$25.00000"
type input "$524.50"
click at [1080, 649] on div "Subtotal $10,266.25 Est. Excise Tax" at bounding box center [1292, 733] width 491 height 186
click at [1461, 680] on icon at bounding box center [1466, 680] width 10 height 0
click at [0, 0] on input "checkbox" at bounding box center [0, 0] width 0 height 0
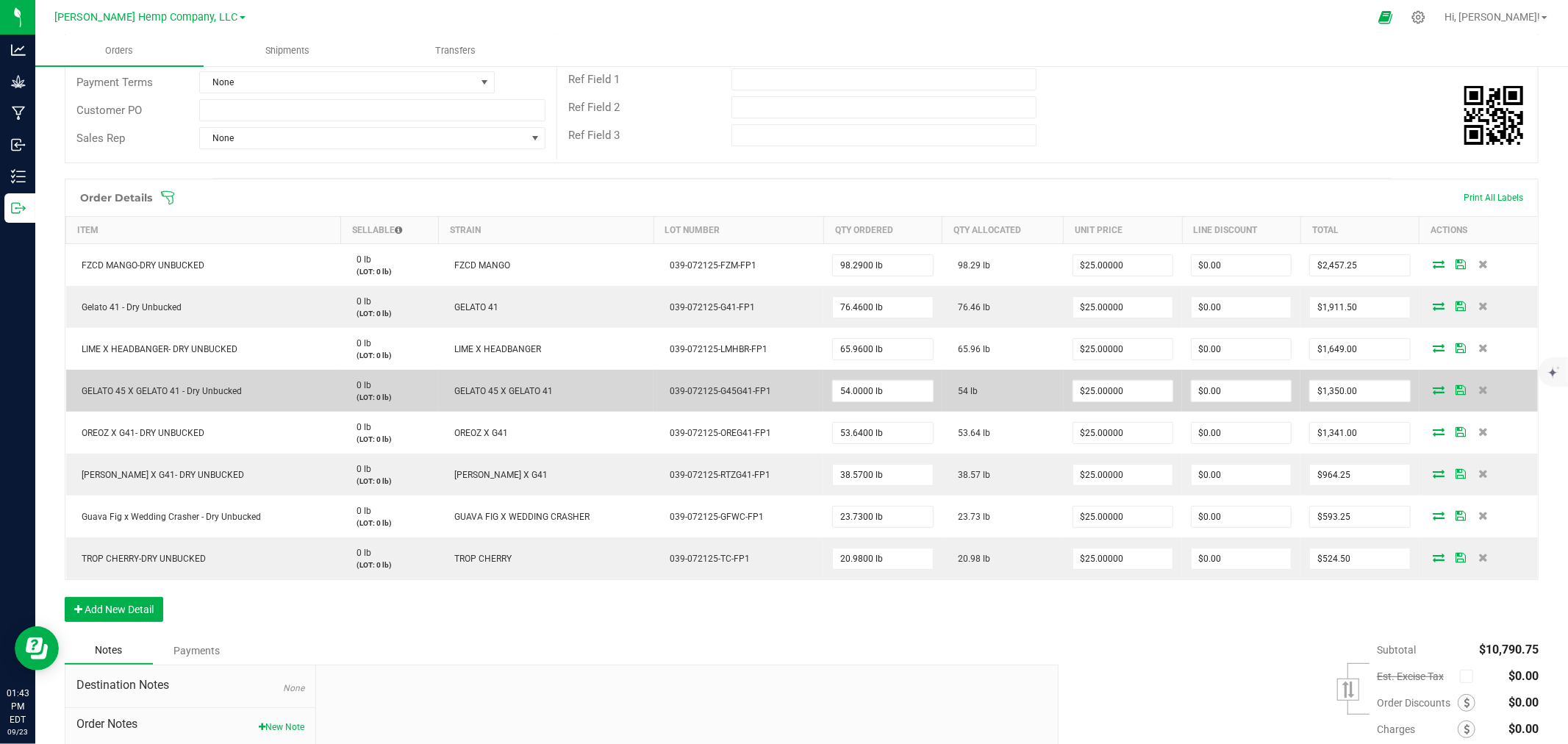
scroll to position [378, 0]
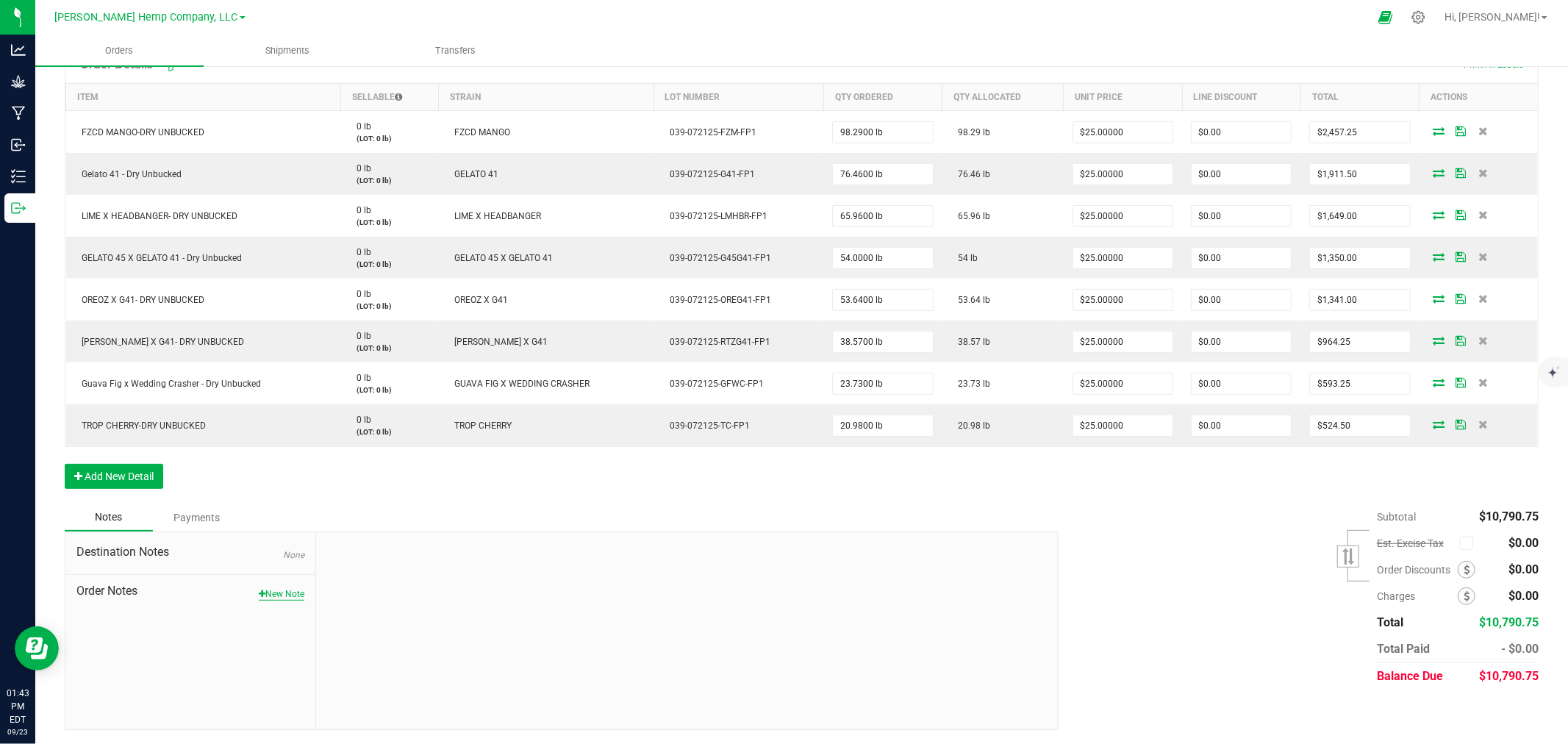
click at [269, 593] on button "New Note" at bounding box center [282, 593] width 46 height 13
click at [394, 593] on input "Note Title" at bounding box center [686, 593] width 719 height 22
type input "DESTINATION"
click at [372, 671] on textarea "* Note" at bounding box center [686, 662] width 719 height 59
type textarea "n"
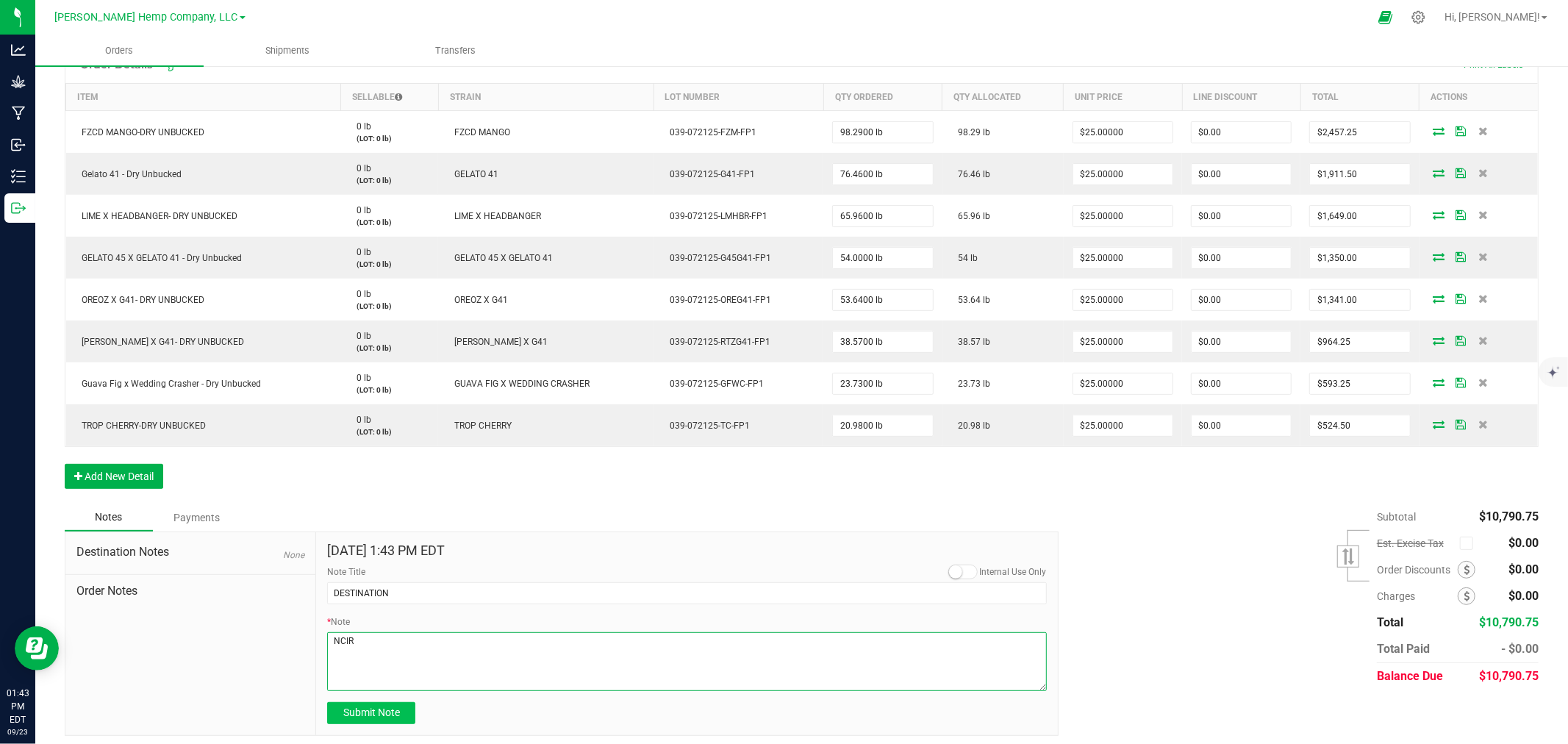
type textarea "NCIR"
click at [377, 718] on span "Submit Note" at bounding box center [371, 712] width 56 height 11
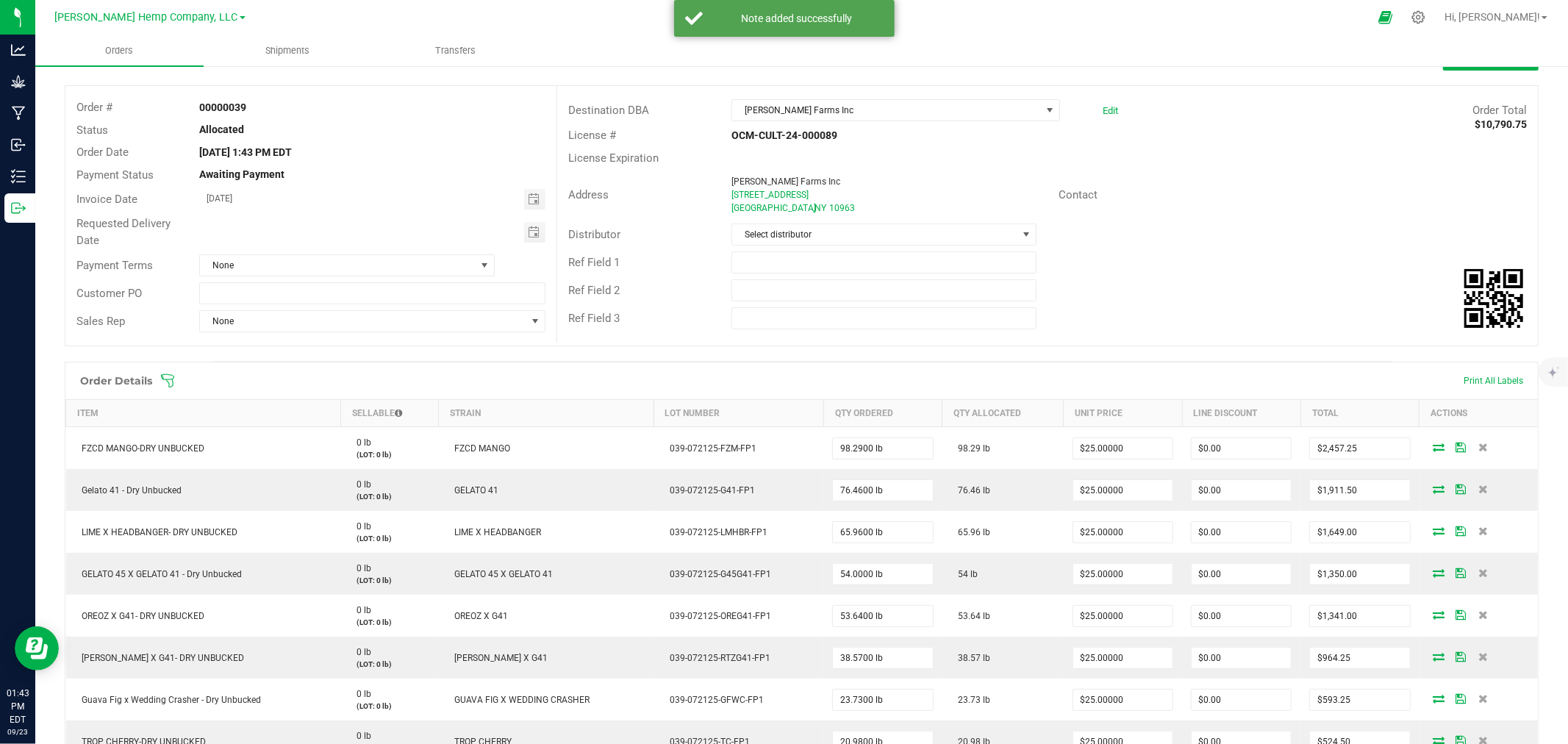
scroll to position [0, 0]
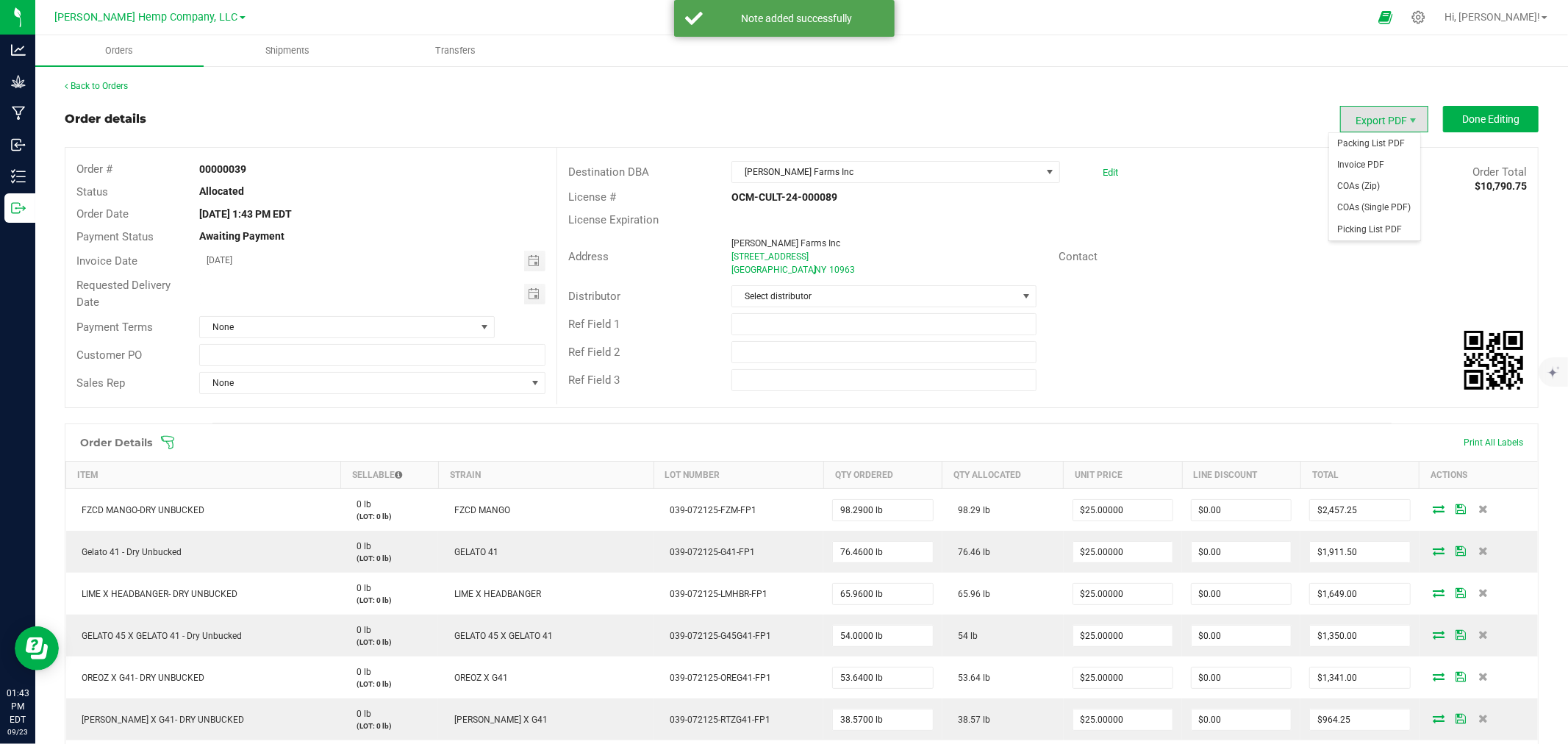
click at [1372, 113] on span "Export PDF" at bounding box center [1384, 119] width 89 height 27
click at [1369, 156] on span "Invoice PDF" at bounding box center [1375, 165] width 91 height 21
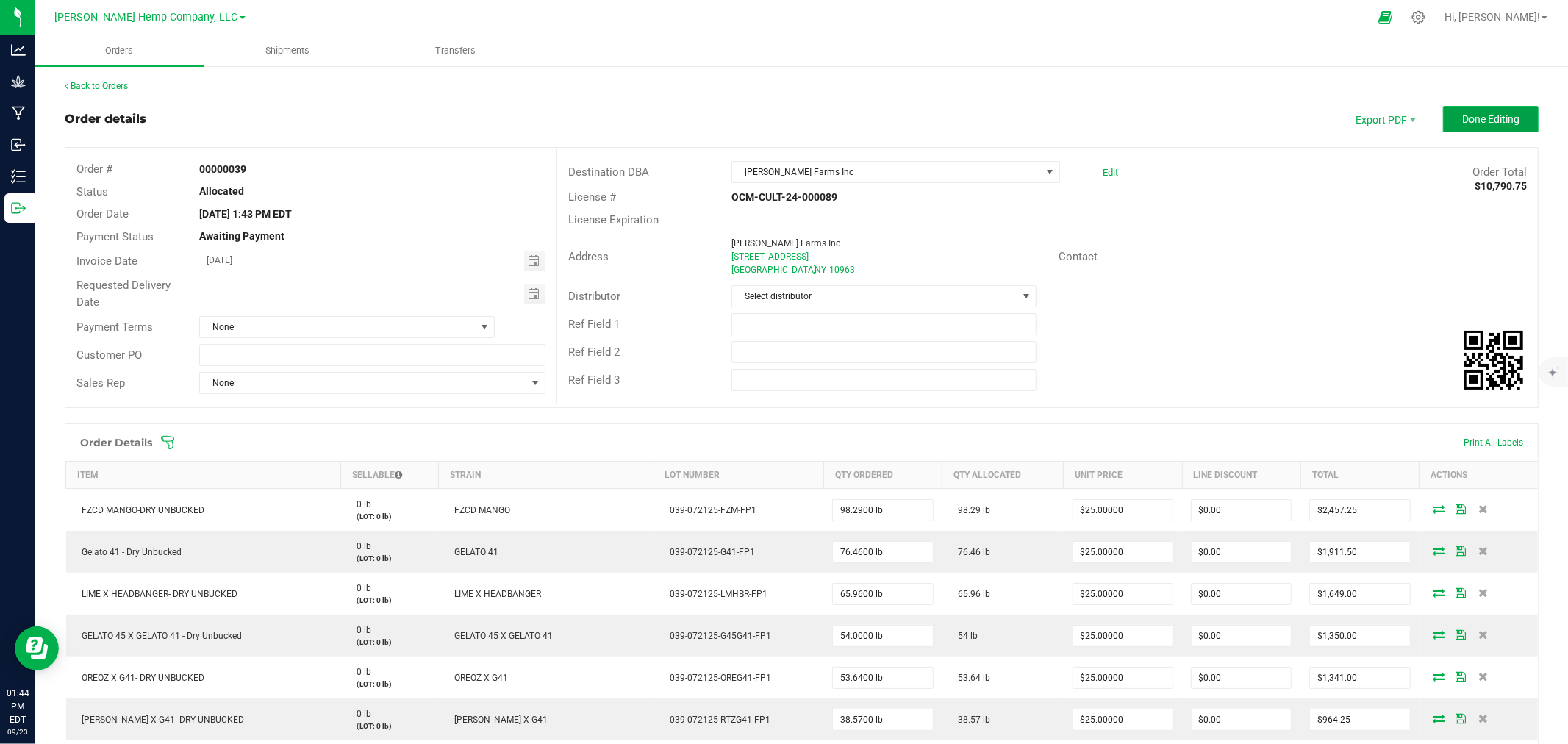
click at [1470, 114] on span "Done Editing" at bounding box center [1491, 119] width 57 height 11
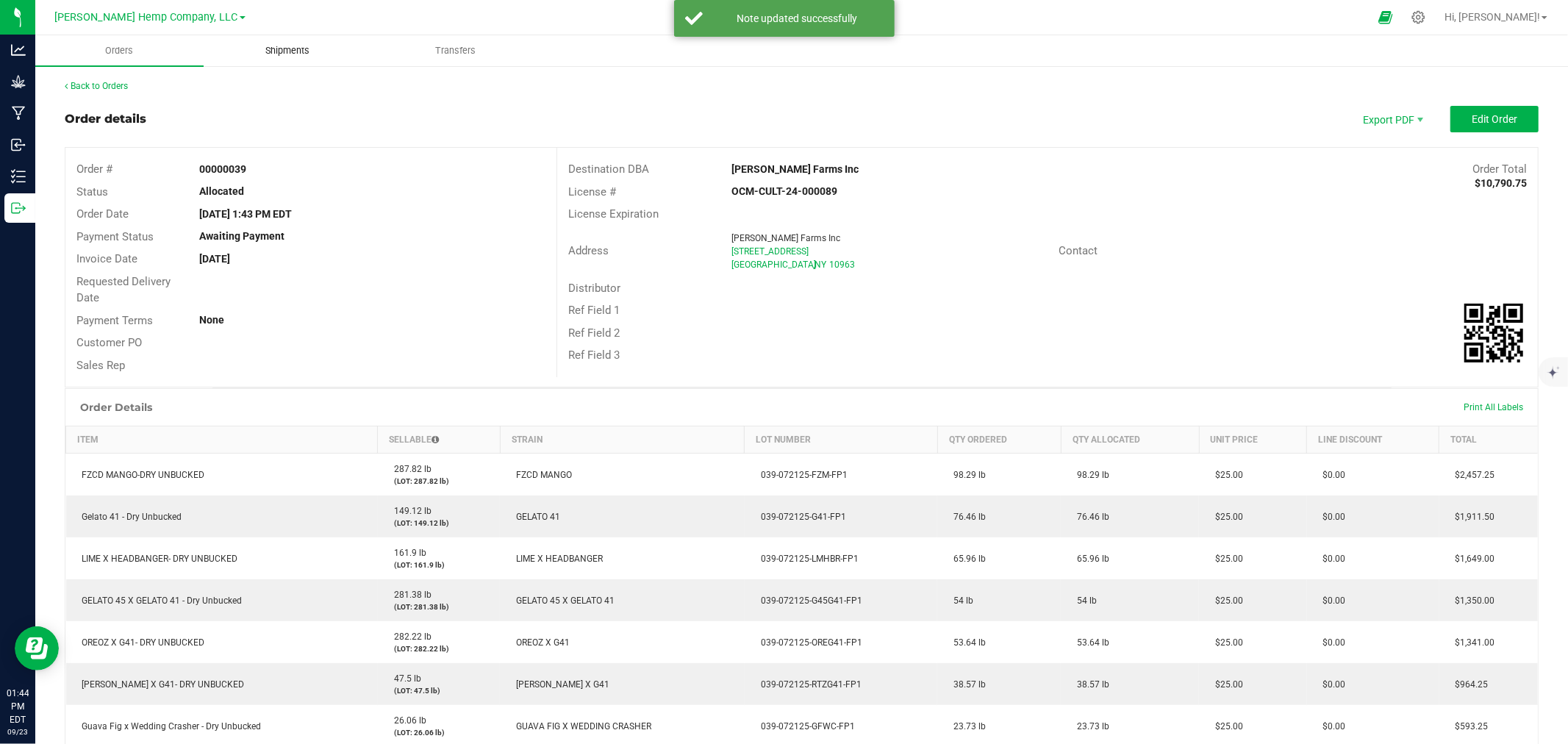
click at [294, 44] on span "Shipments" at bounding box center [288, 50] width 84 height 13
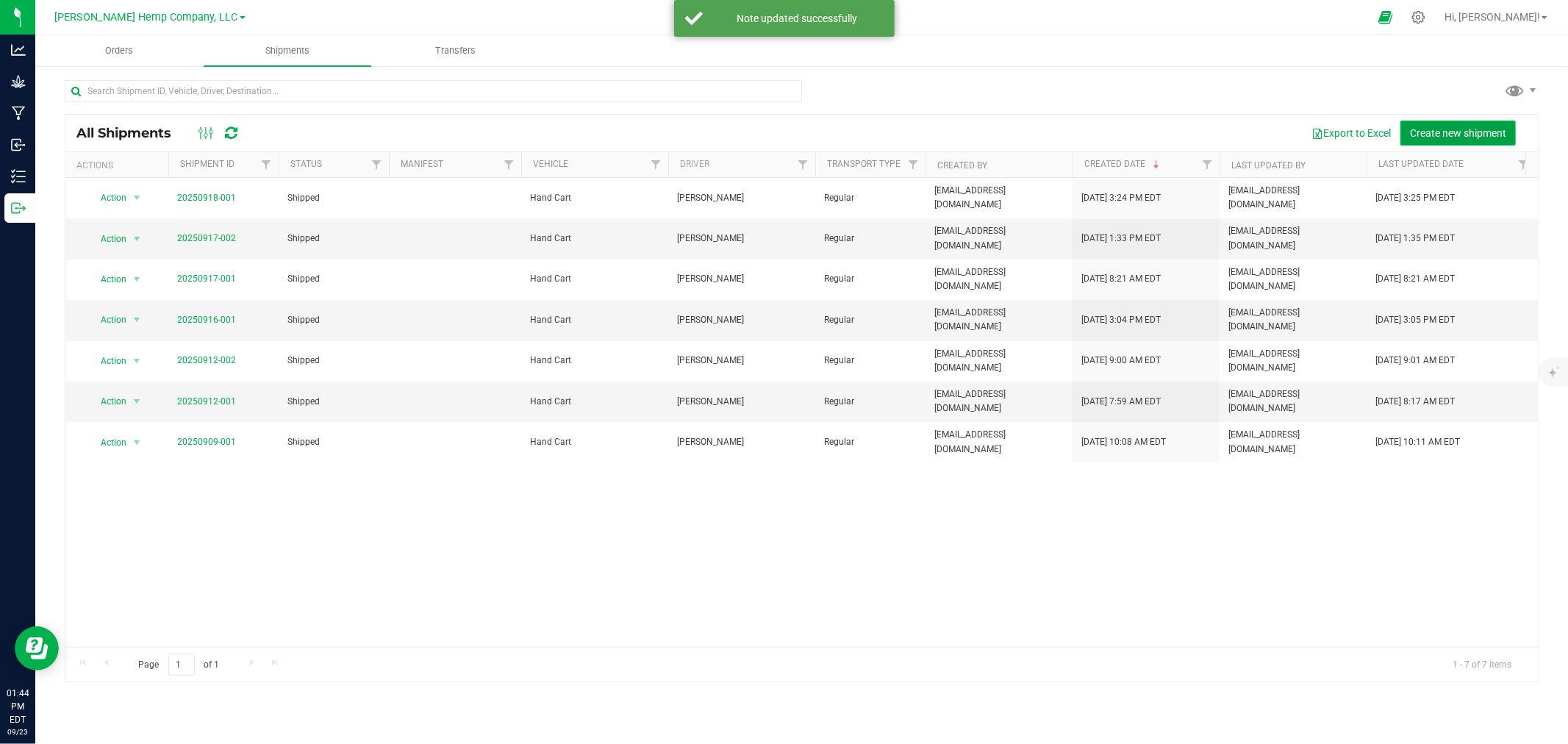
click at [1423, 130] on span "Create new shipment" at bounding box center [1457, 132] width 96 height 11
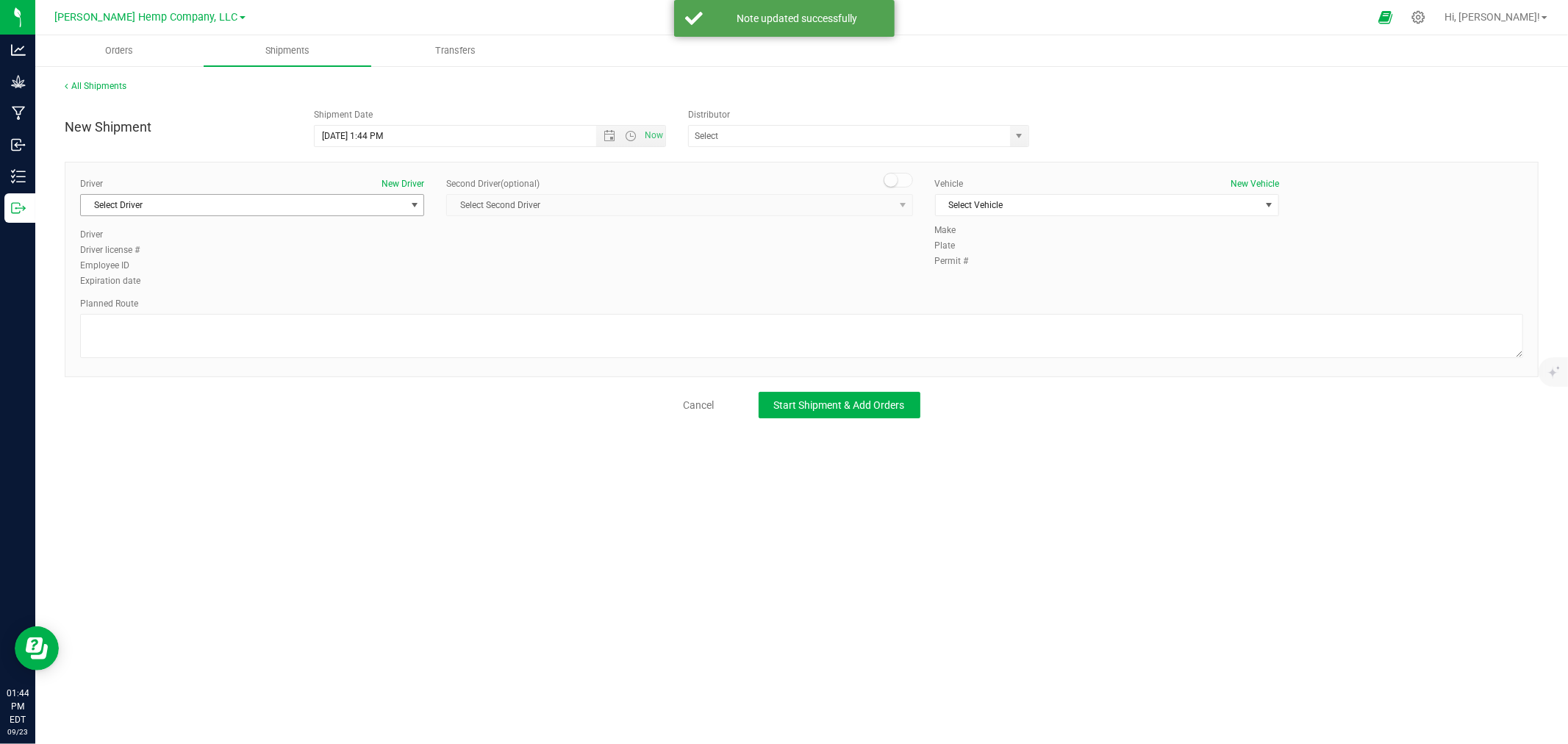
click at [302, 198] on span "Select Driver" at bounding box center [243, 205] width 324 height 21
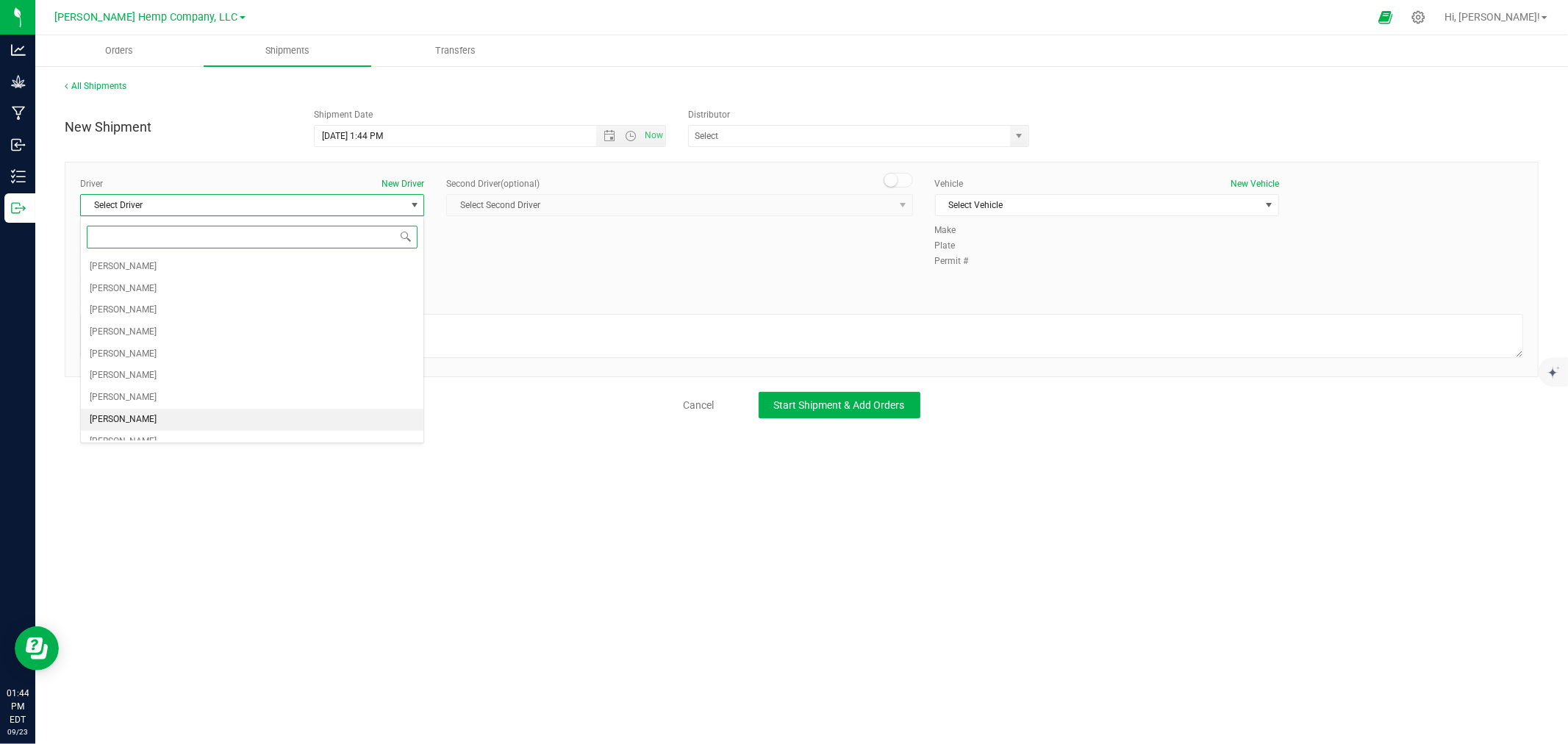
click at [243, 414] on li "[PERSON_NAME]" at bounding box center [252, 419] width 343 height 22
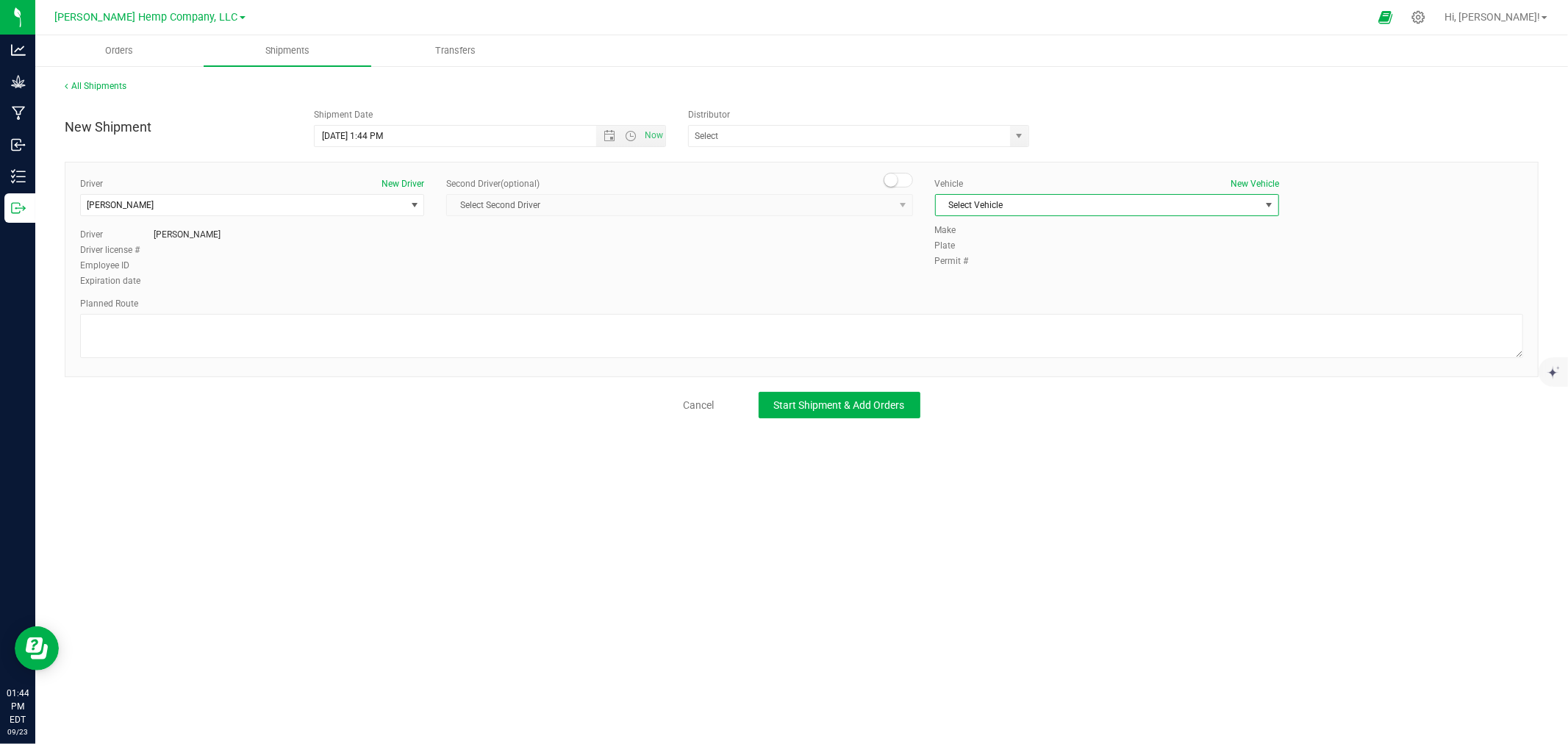
click at [1044, 213] on span "Select Vehicle" at bounding box center [1097, 205] width 324 height 21
click at [986, 355] on li "Hand Cart" at bounding box center [1107, 361] width 343 height 22
click at [352, 324] on textarea at bounding box center [801, 335] width 1443 height 44
type textarea "o"
type textarea "ON-SITE TRANSFER VIA HANDCART"
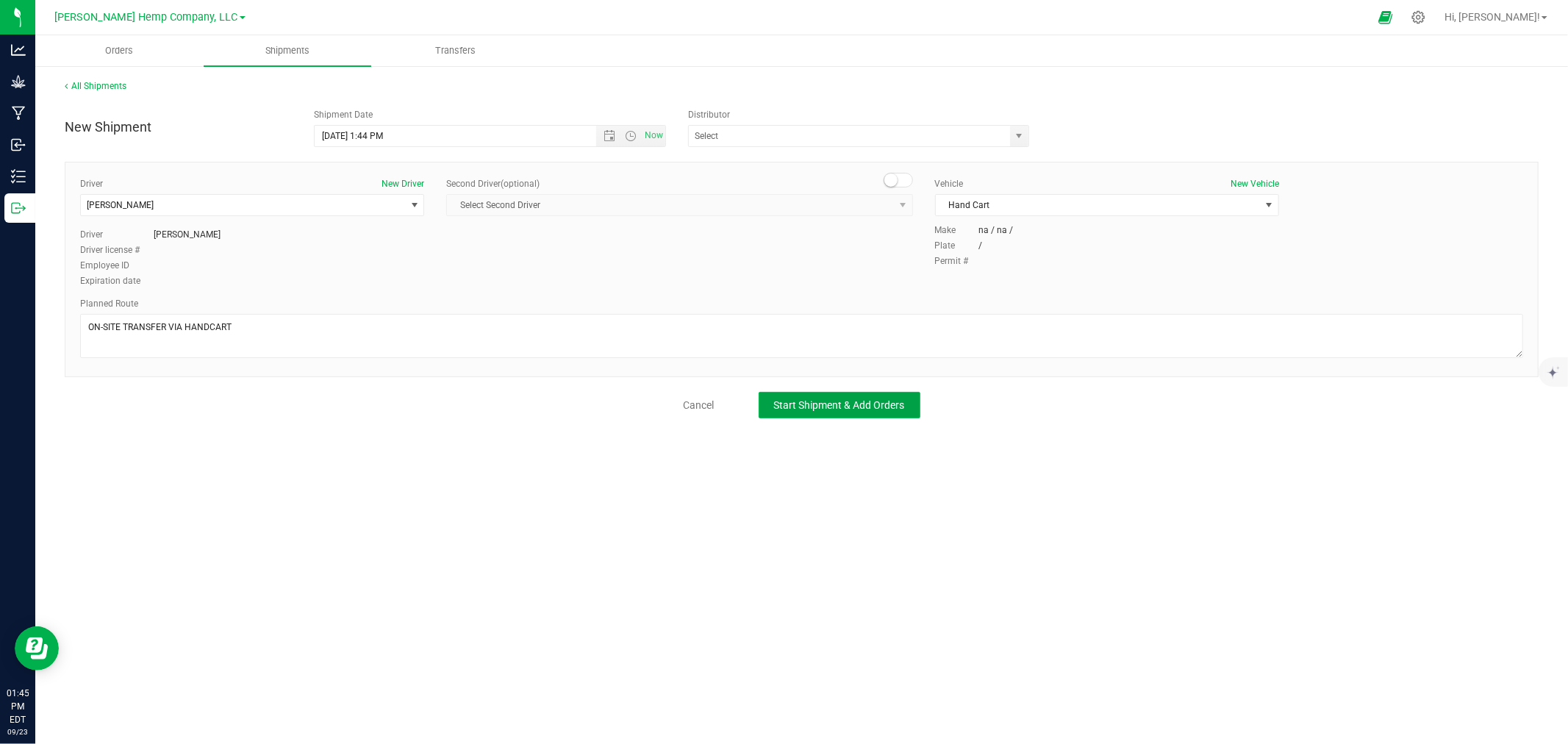
click at [783, 409] on span "Start Shipment & Add Orders" at bounding box center [838, 405] width 131 height 11
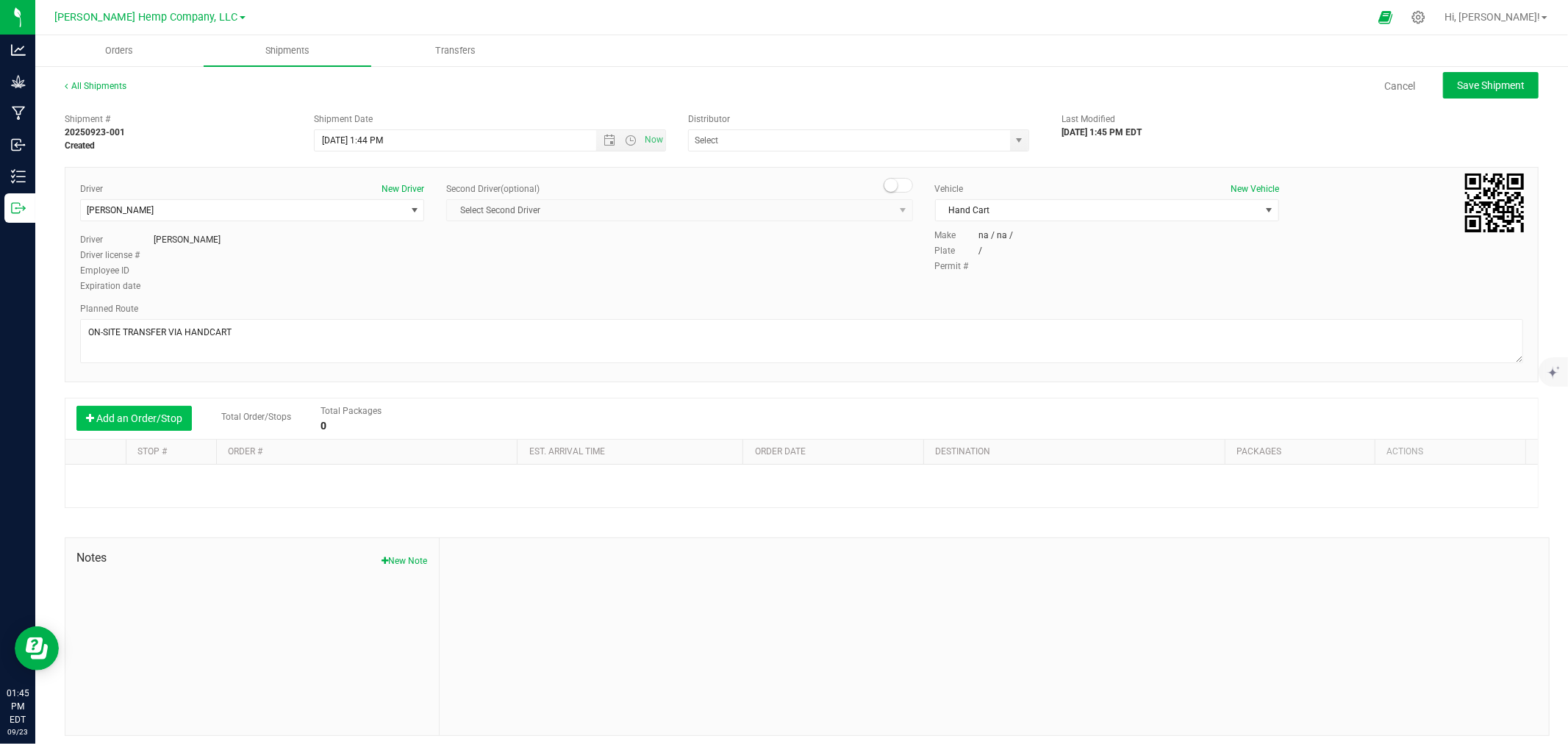
click at [105, 423] on button "Add an Order/Stop" at bounding box center [133, 418] width 115 height 25
click at [155, 421] on button "Add an Order/Stop" at bounding box center [133, 418] width 115 height 25
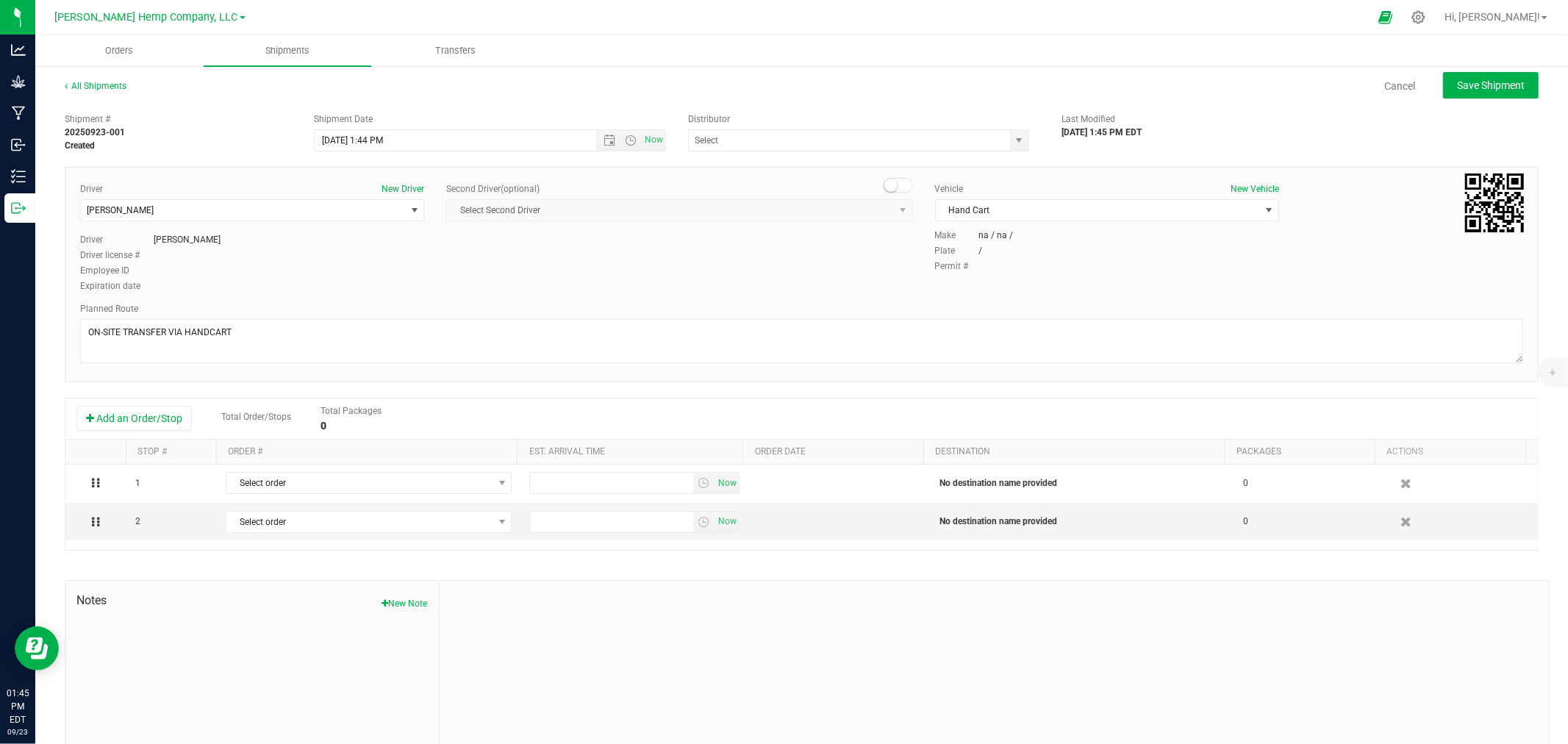
click at [1400, 522] on icon "button" at bounding box center [1406, 521] width 11 height 10
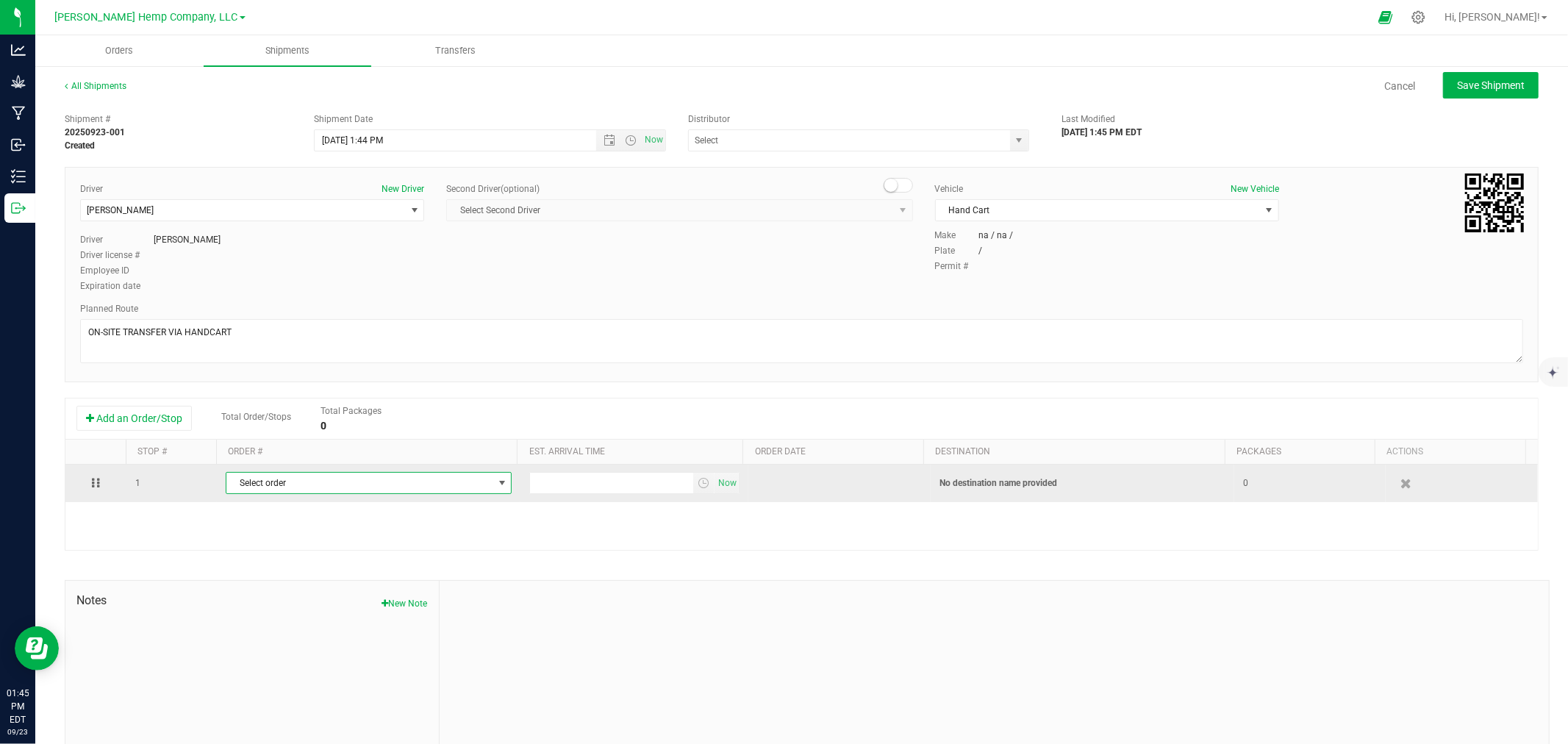
click at [332, 487] on span "Select order" at bounding box center [359, 483] width 266 height 21
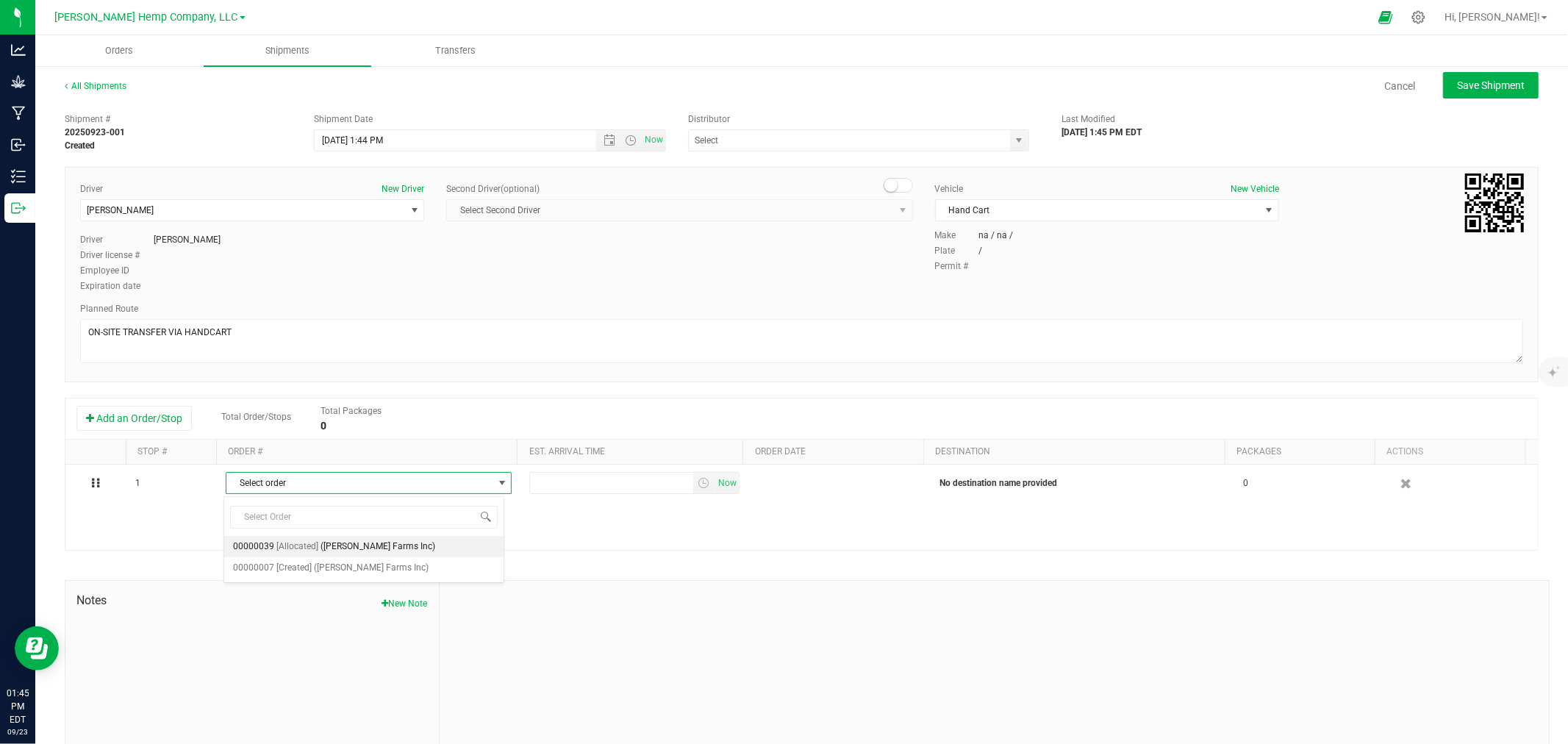
click at [364, 545] on span "([PERSON_NAME] Farms Inc)" at bounding box center [377, 547] width 114 height 19
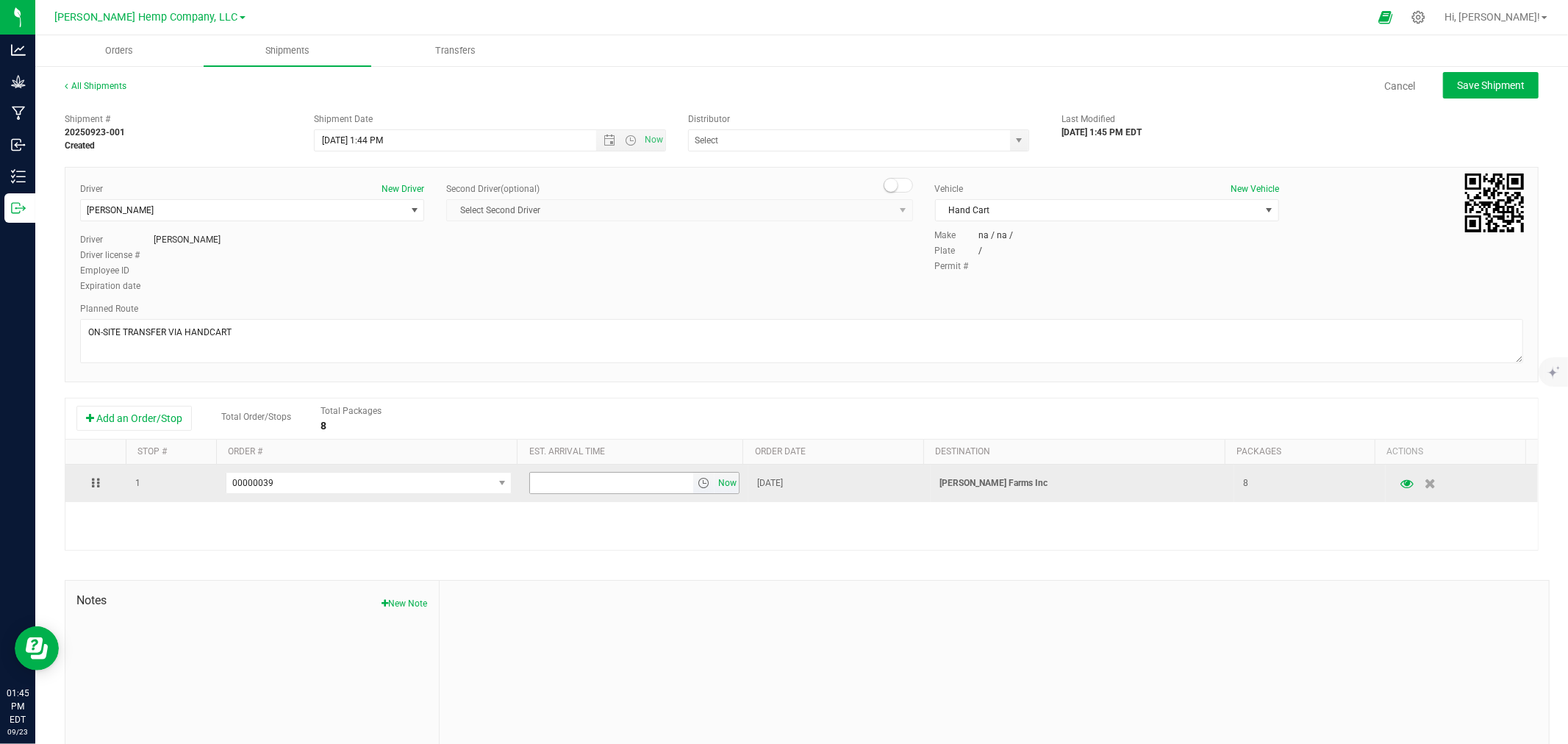
click at [715, 480] on span "Now" at bounding box center [728, 483] width 25 height 21
click at [1400, 488] on icon "button" at bounding box center [1407, 483] width 14 height 10
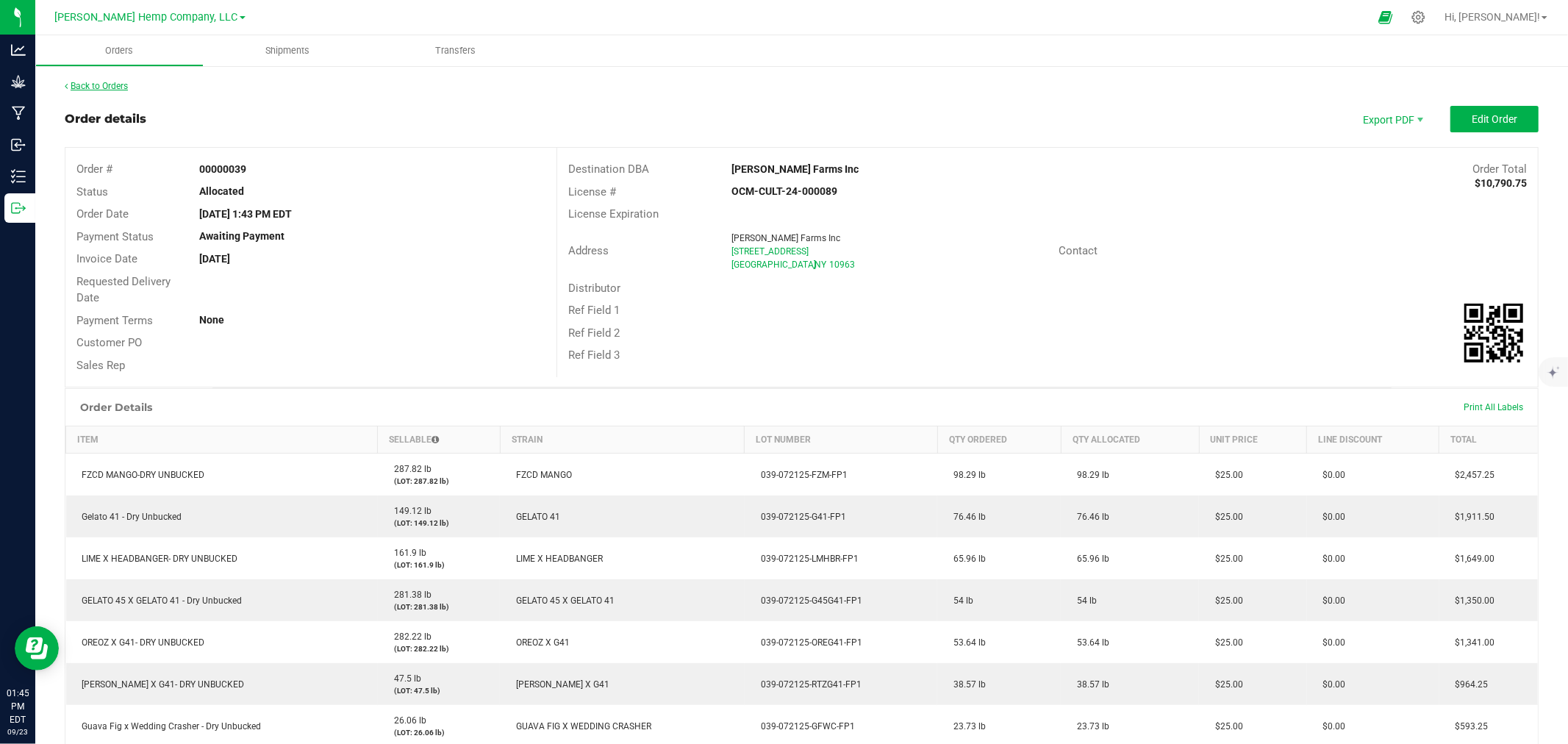
click at [93, 87] on link "Back to Orders" at bounding box center [96, 86] width 63 height 10
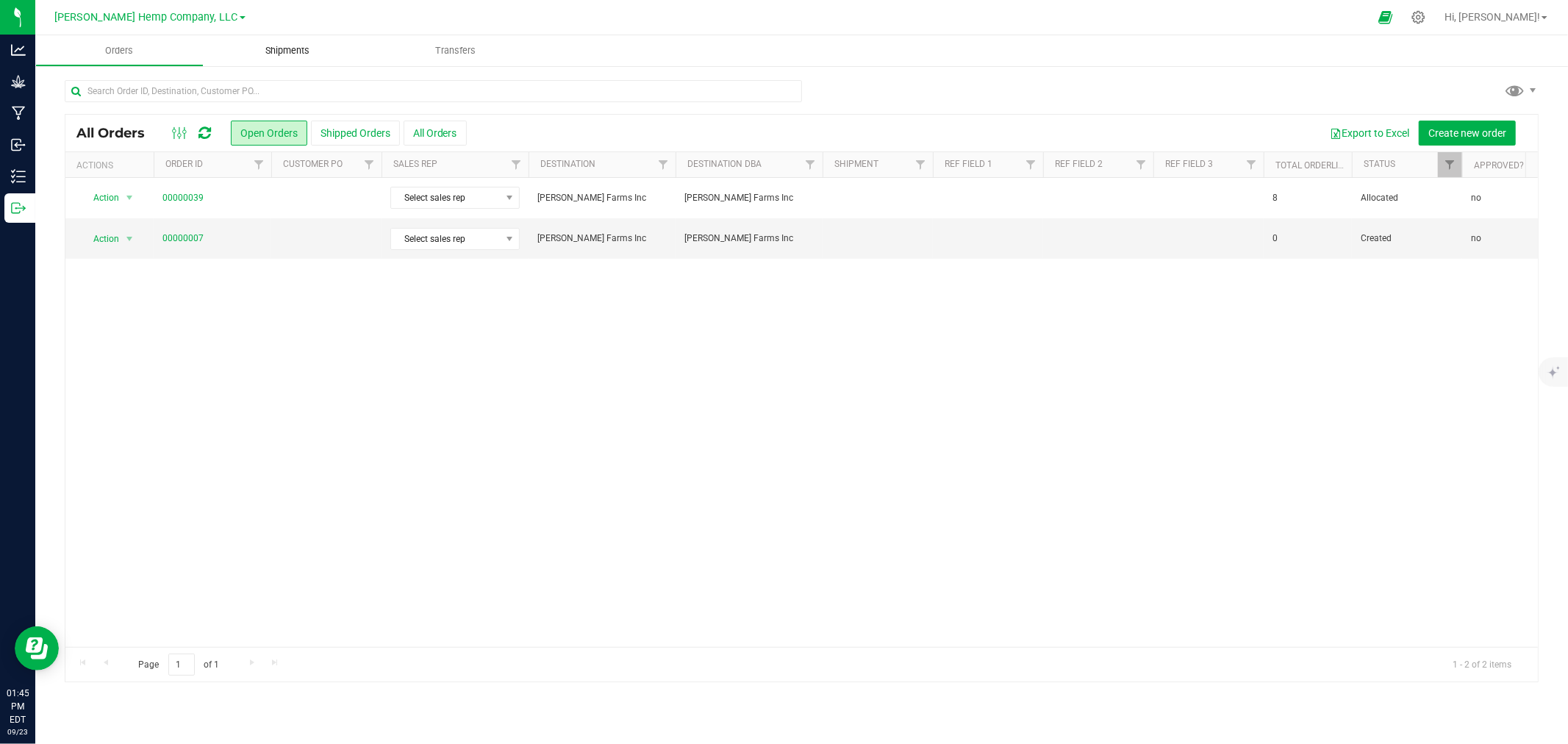
click at [276, 52] on span "Shipments" at bounding box center [288, 50] width 84 height 13
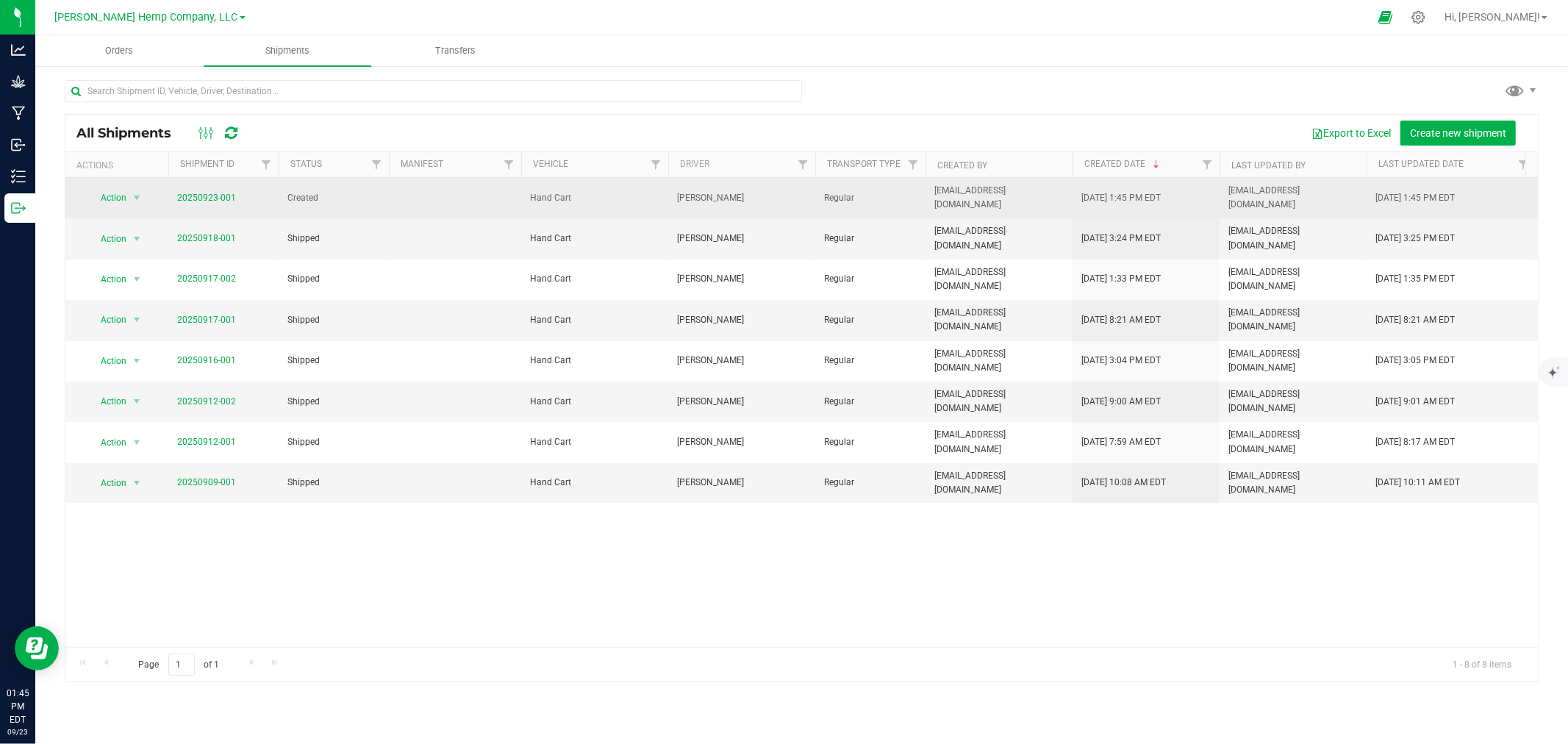
click at [217, 202] on td "20250923-001" at bounding box center [224, 198] width 111 height 40
click at [217, 192] on link "20250923-001" at bounding box center [207, 197] width 59 height 10
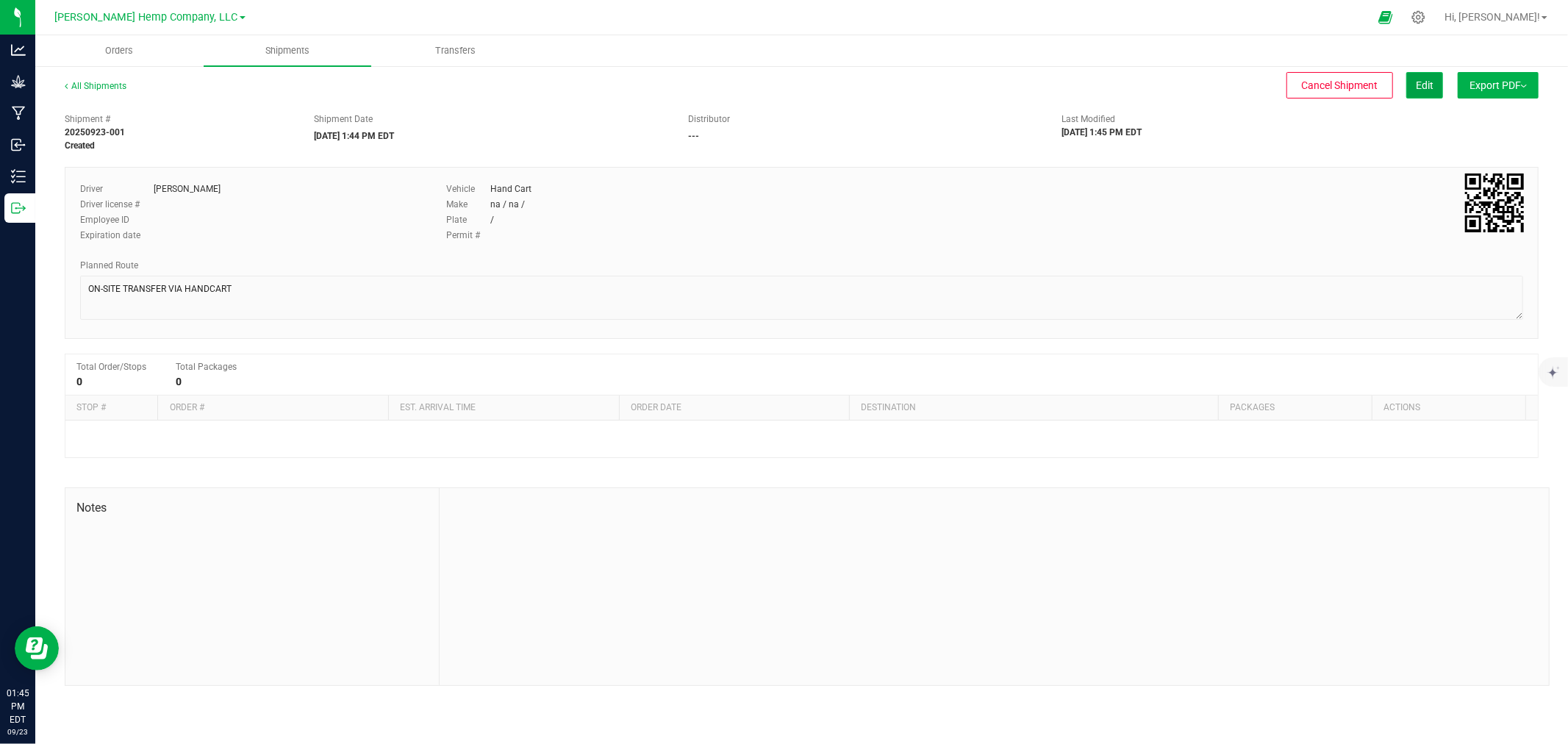
click at [1422, 97] on button "Edit" at bounding box center [1424, 86] width 37 height 27
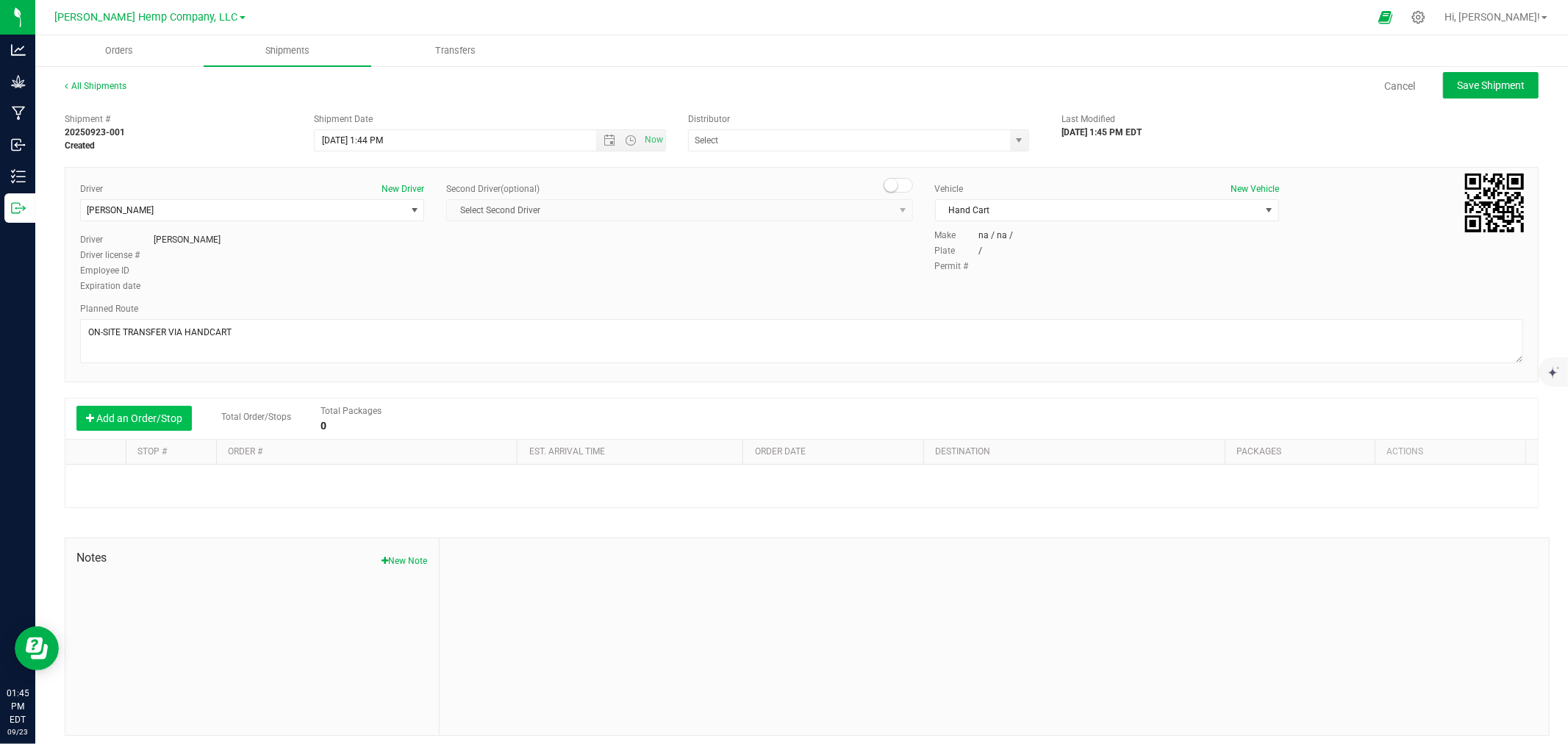
click at [129, 417] on button "Add an Order/Stop" at bounding box center [133, 418] width 115 height 25
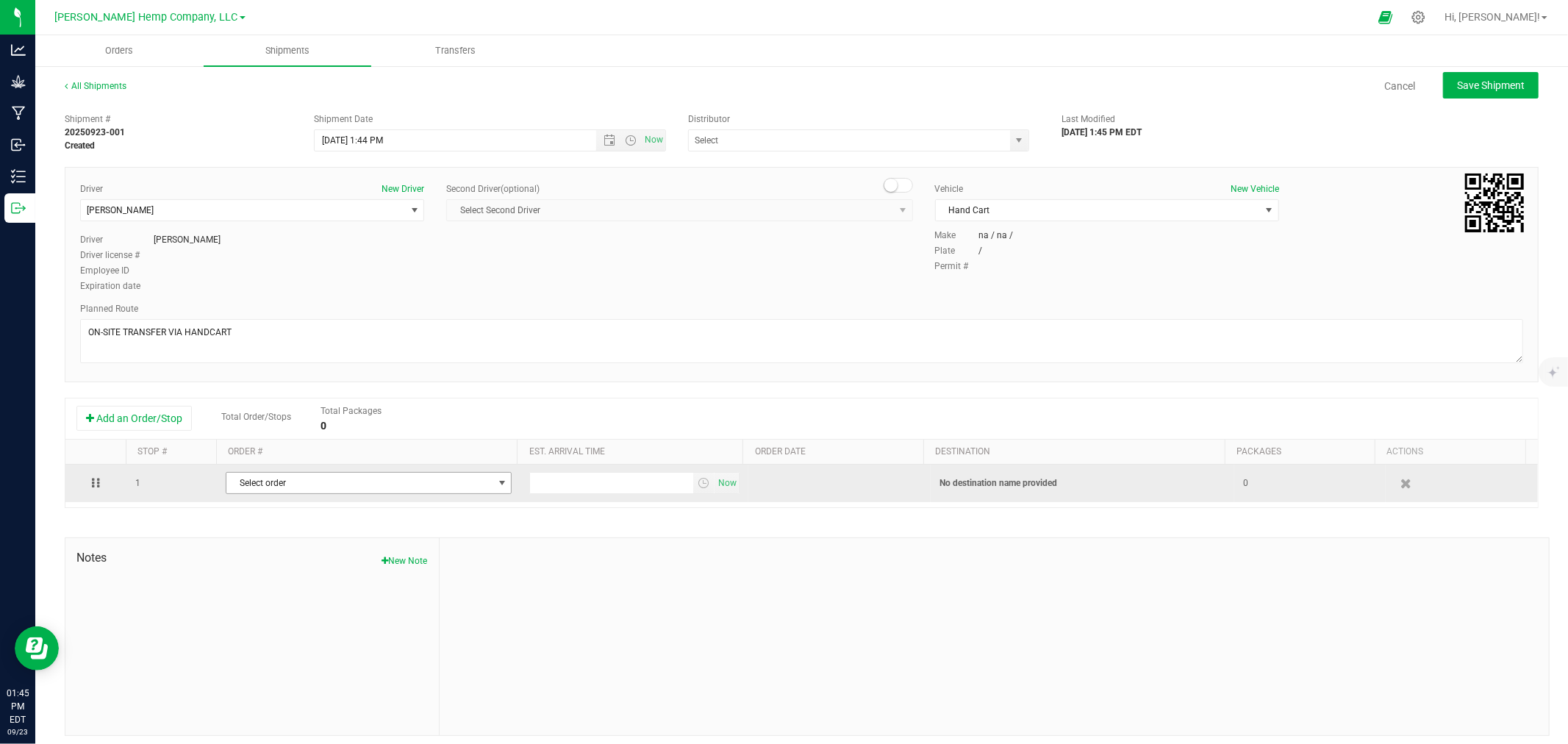
click at [299, 493] on span "Select order" at bounding box center [359, 483] width 266 height 21
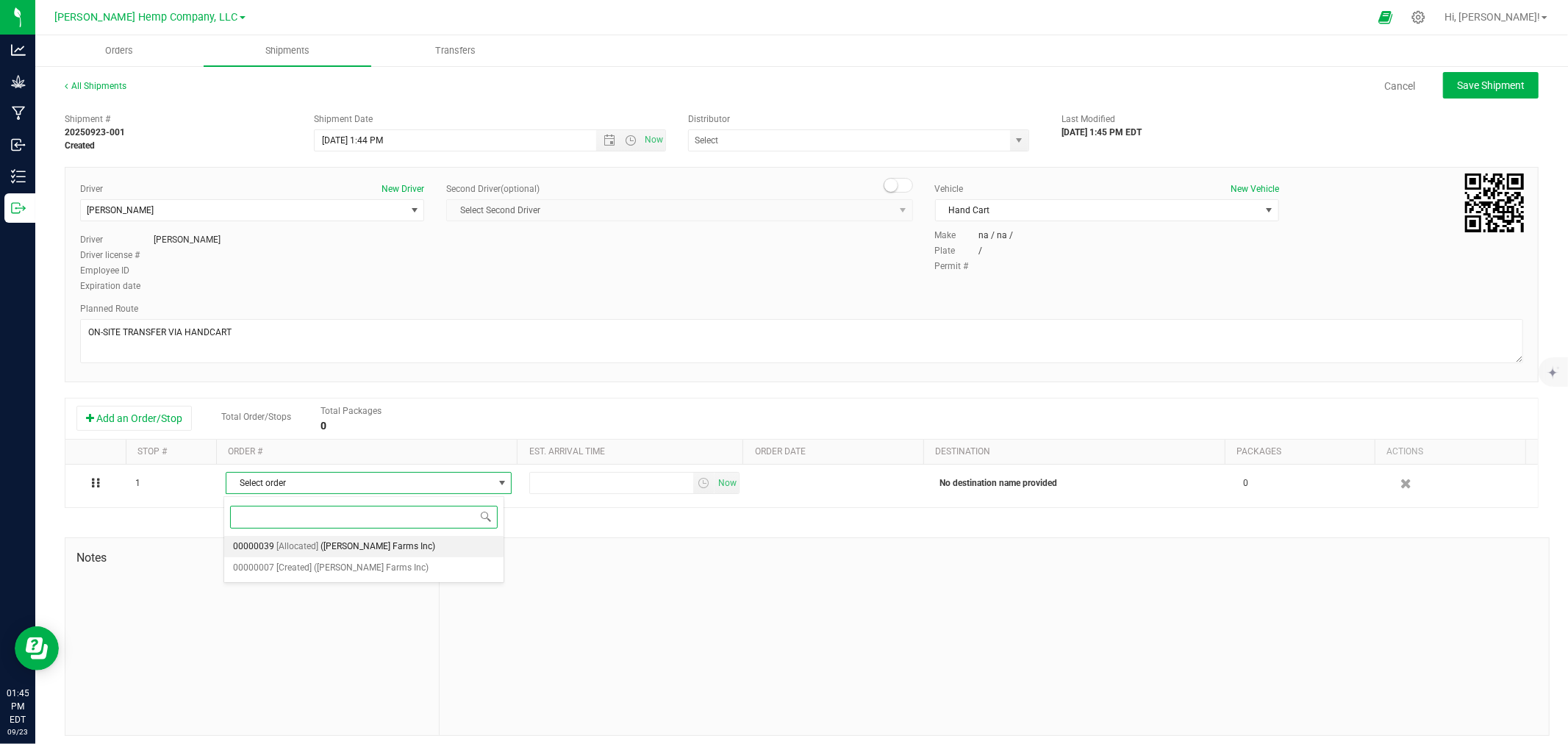
click at [309, 552] on span "[Allocated]" at bounding box center [297, 547] width 42 height 19
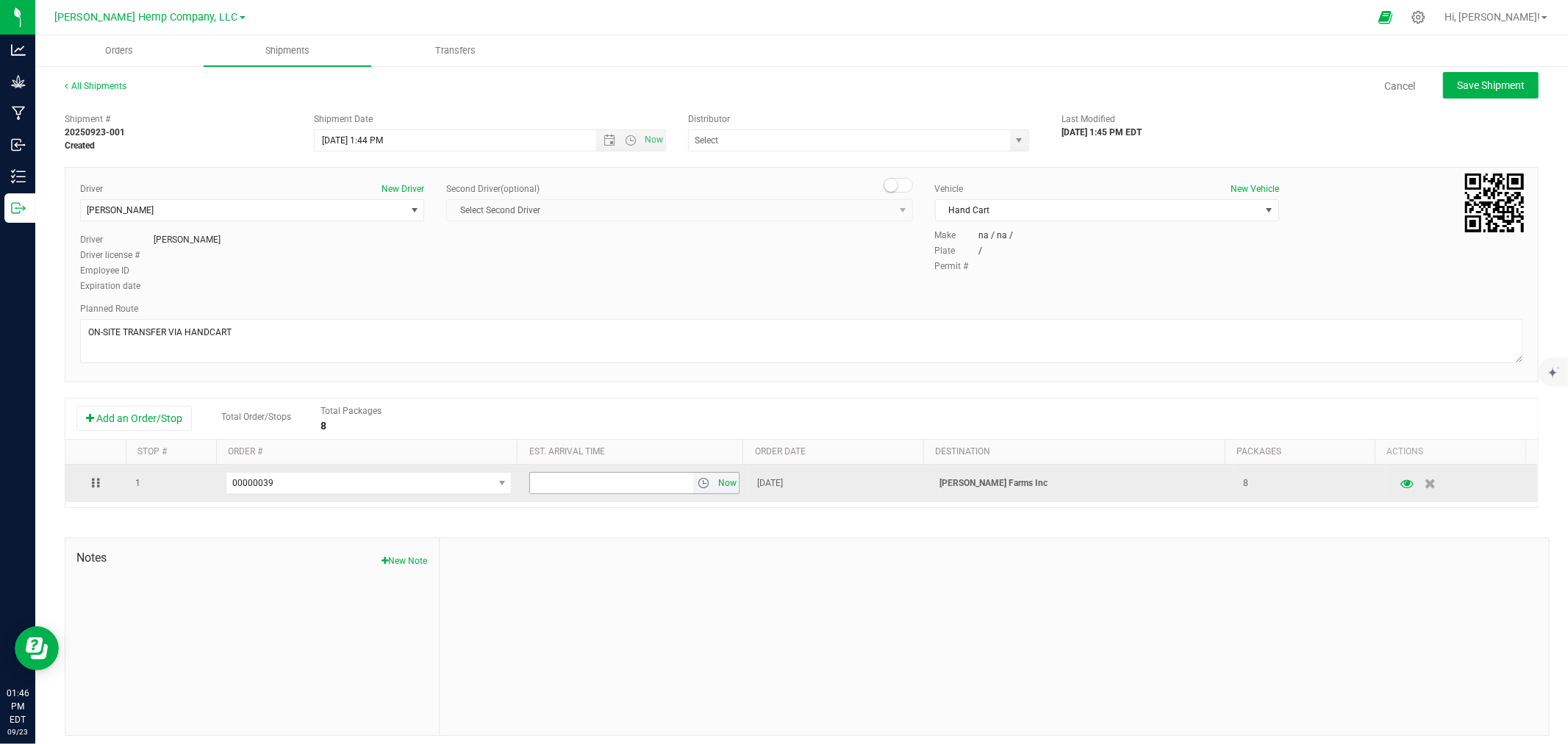
click at [717, 493] on span "Now" at bounding box center [728, 483] width 25 height 21
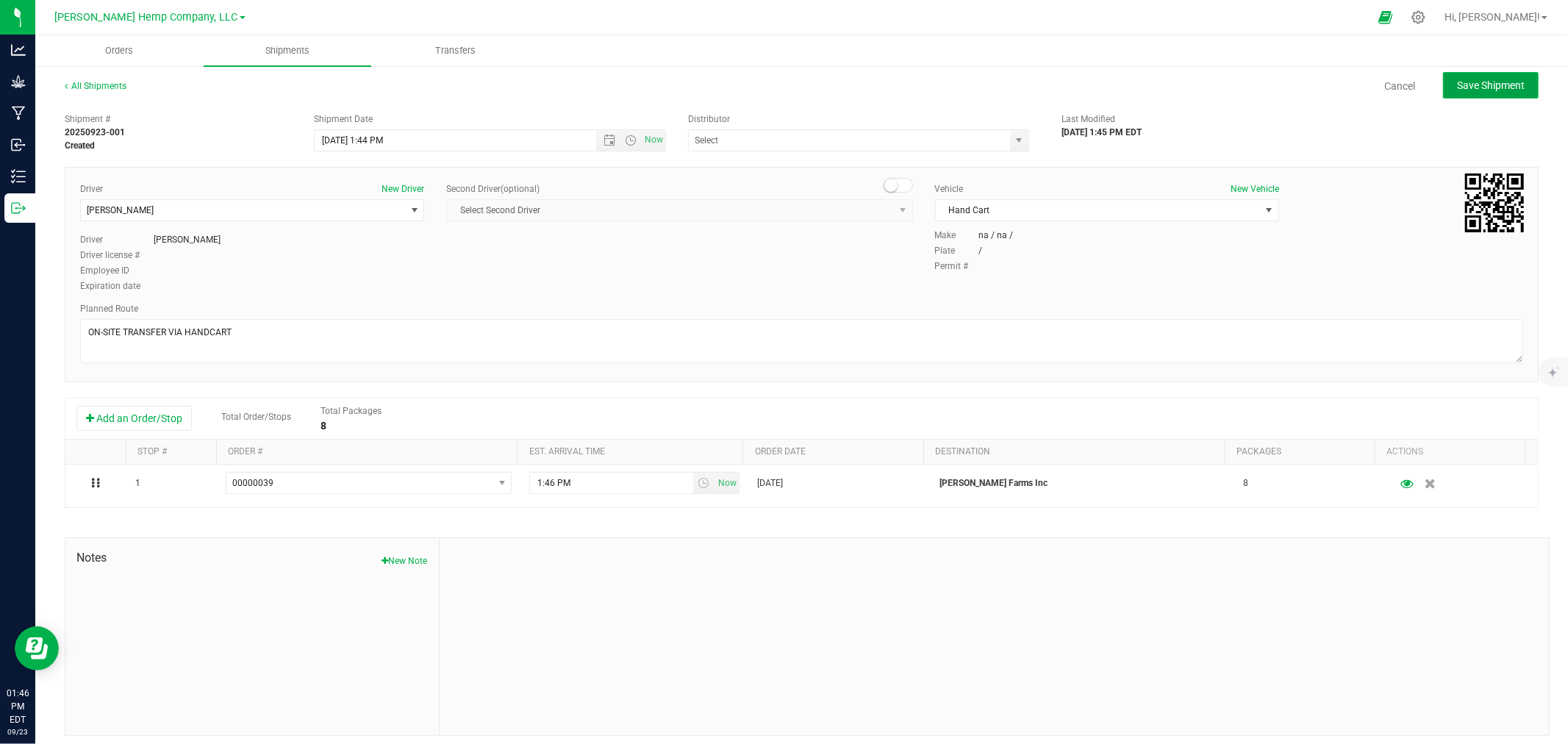
click at [1498, 93] on button "Save Shipment" at bounding box center [1491, 86] width 95 height 27
type input "9/23/2025 5:44 PM"
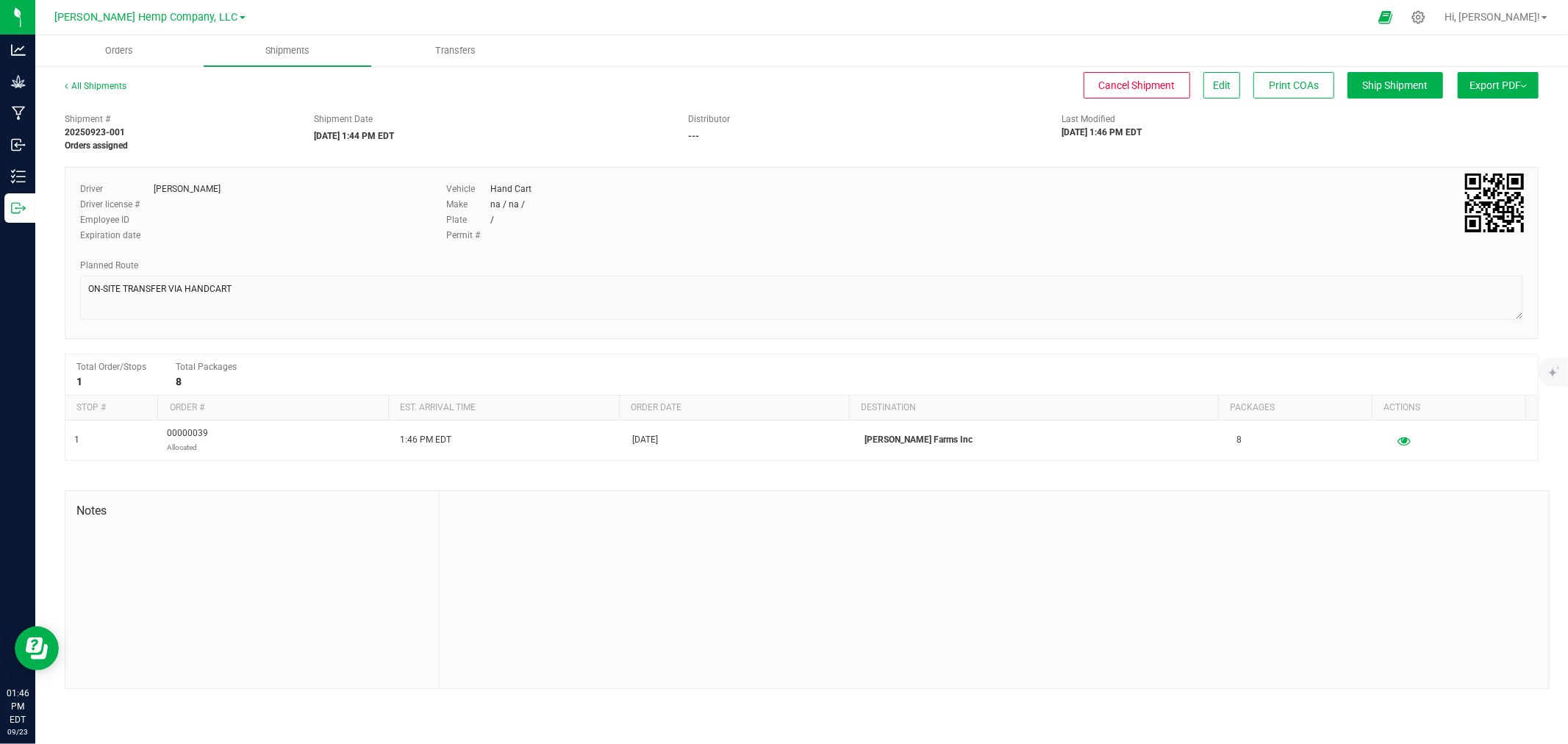
click at [1488, 89] on span "Export PDF" at bounding box center [1498, 85] width 57 height 11
click at [1472, 119] on span "Manifest by Package ID" at bounding box center [1477, 117] width 93 height 10
click at [1401, 92] on button "Ship Shipment" at bounding box center [1395, 86] width 95 height 27
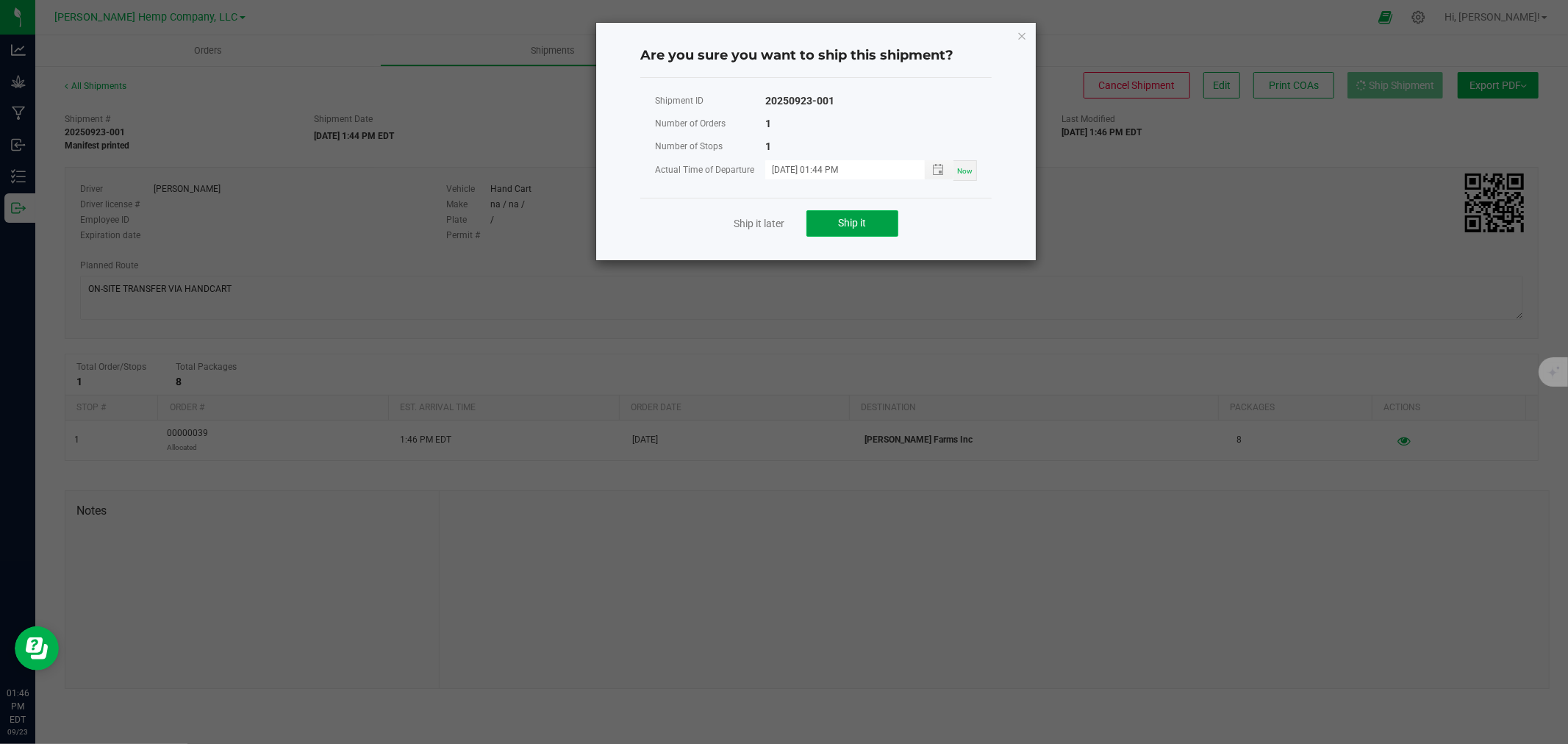
click at [890, 217] on button "Ship it" at bounding box center [852, 224] width 91 height 27
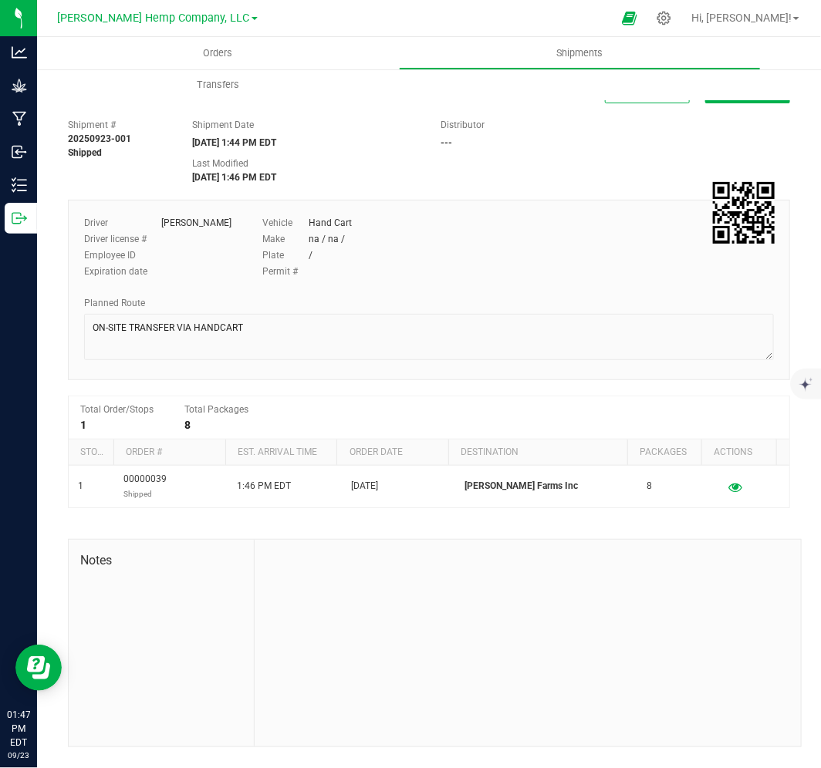
click at [182, 10] on link "[PERSON_NAME] Hemp Company, LLC" at bounding box center [158, 17] width 200 height 15
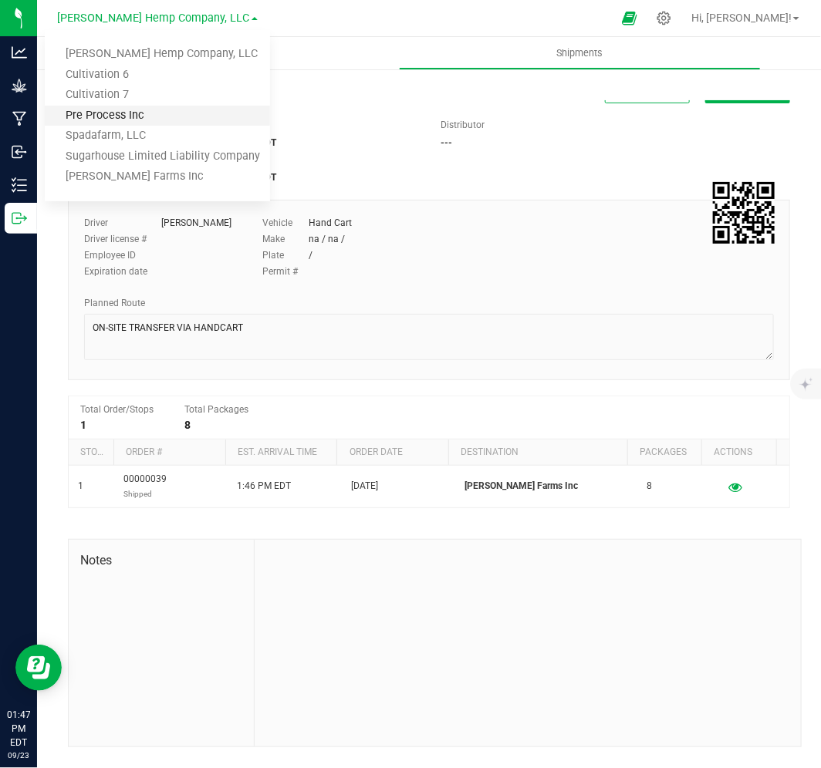
click at [126, 112] on link "Pre Process Inc" at bounding box center [157, 116] width 225 height 21
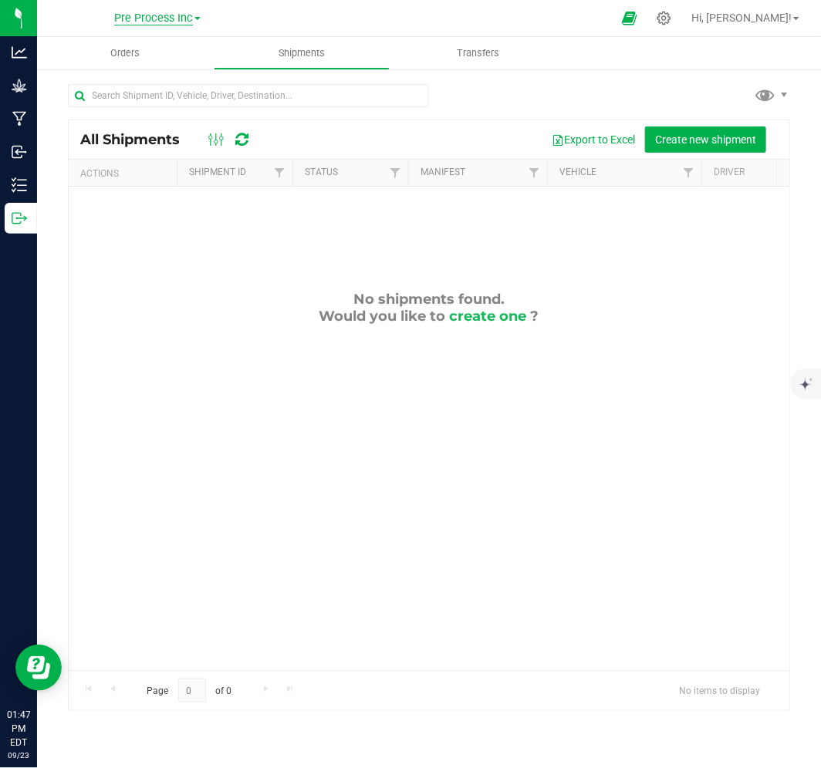
click at [141, 19] on span "Pre Process Inc" at bounding box center [153, 19] width 79 height 14
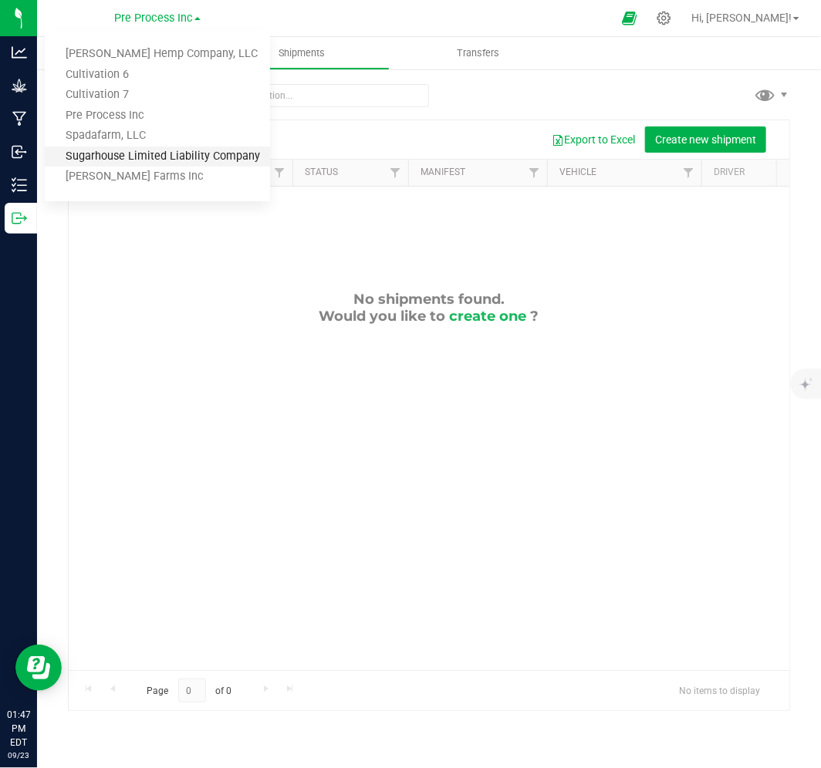
click at [124, 147] on link "Sugarhouse Limited Liability Company" at bounding box center [157, 157] width 225 height 21
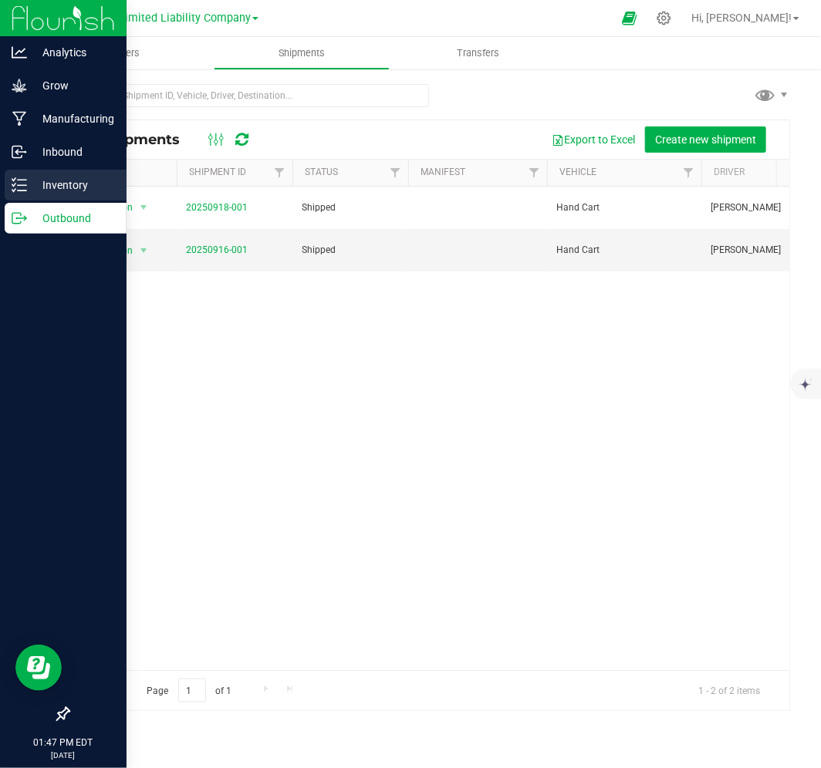
click at [49, 178] on p "Inventory" at bounding box center [73, 185] width 93 height 19
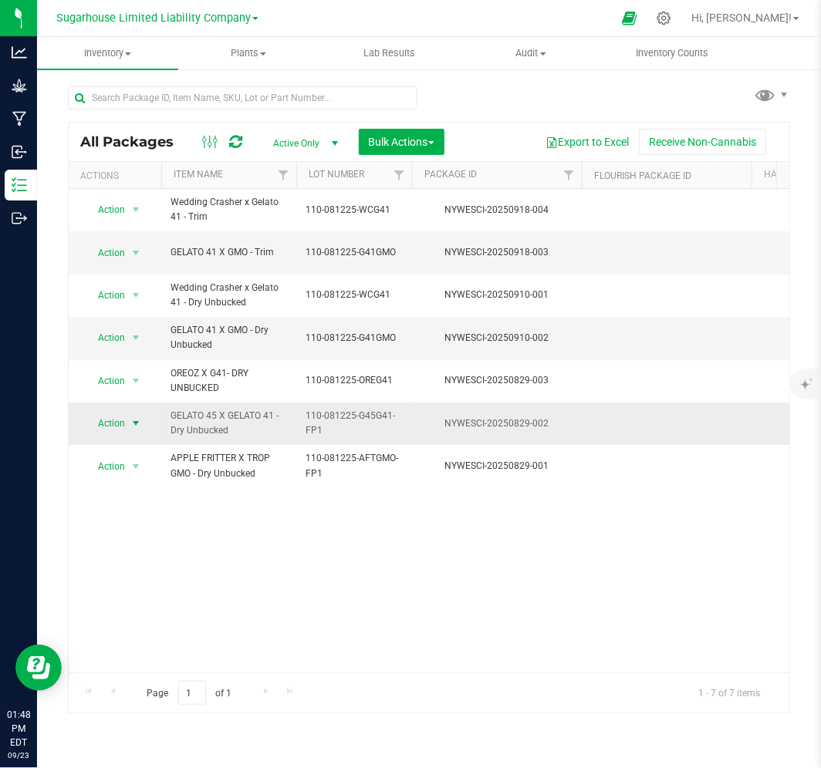
click at [123, 421] on span "Action" at bounding box center [105, 424] width 42 height 22
click at [283, 552] on div "Action Action Adjust qty Create package Edit attributes Global inventory Locate…" at bounding box center [429, 431] width 721 height 484
click at [117, 334] on span "Action" at bounding box center [105, 338] width 42 height 22
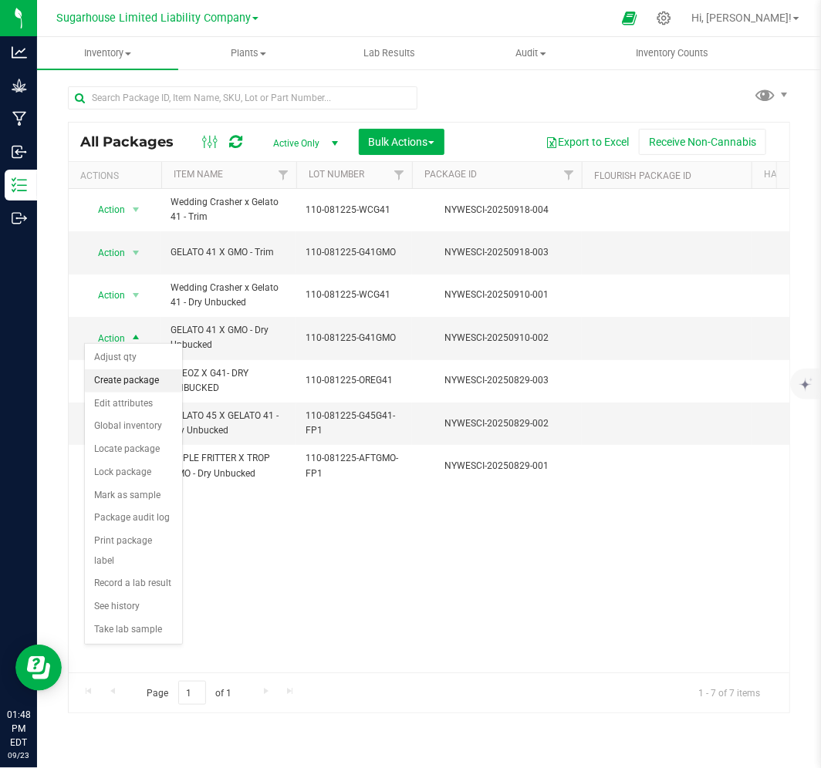
click at [121, 370] on li "Create package" at bounding box center [133, 381] width 97 height 23
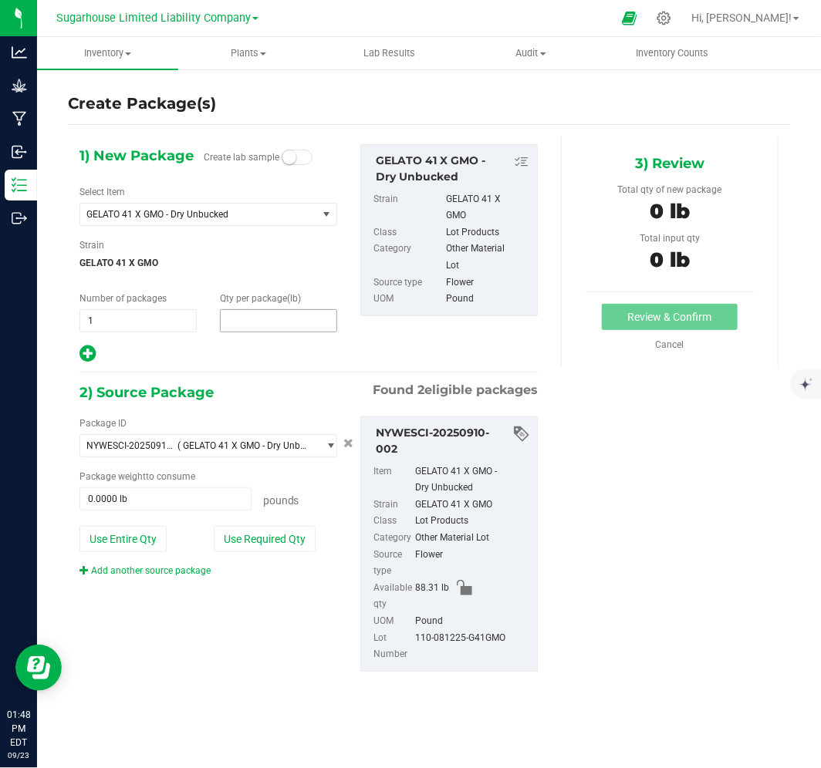
click at [258, 321] on span at bounding box center [278, 320] width 117 height 23
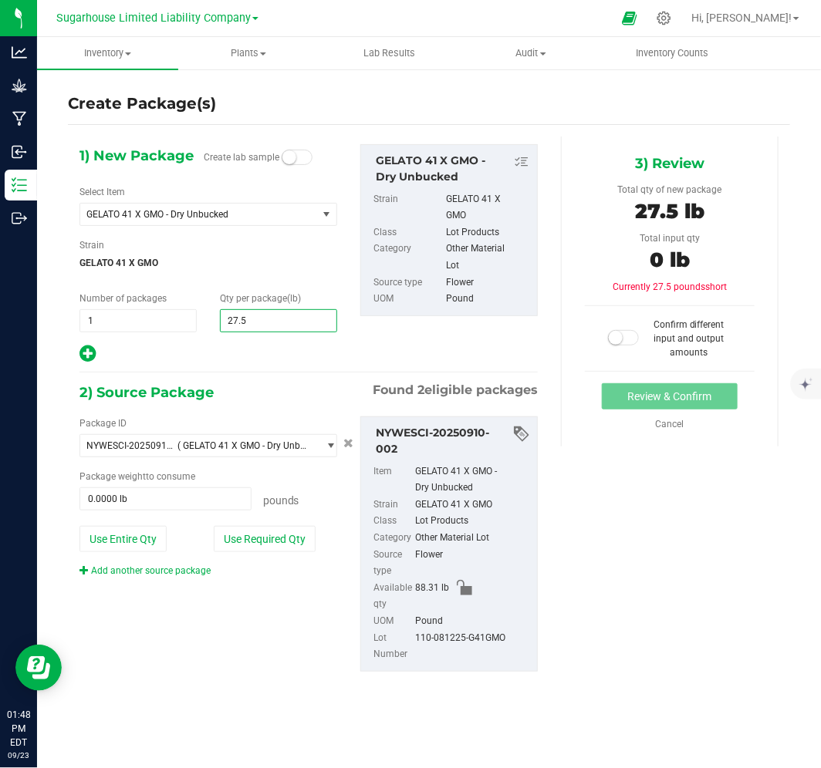
type input "27.57"
type input "27.5700"
click at [98, 505] on span at bounding box center [165, 499] width 172 height 23
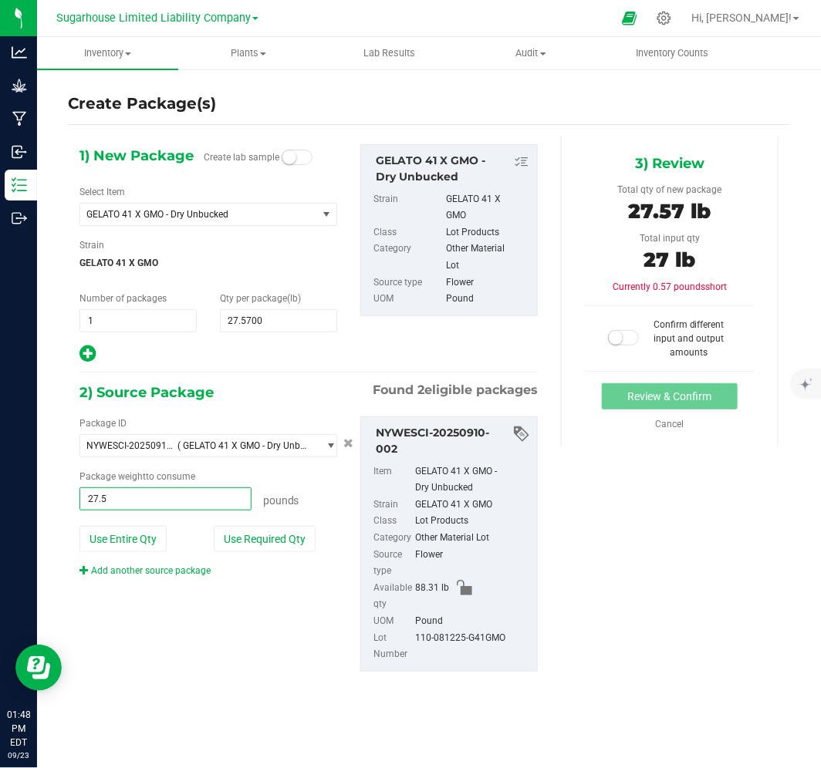
type input "27.57"
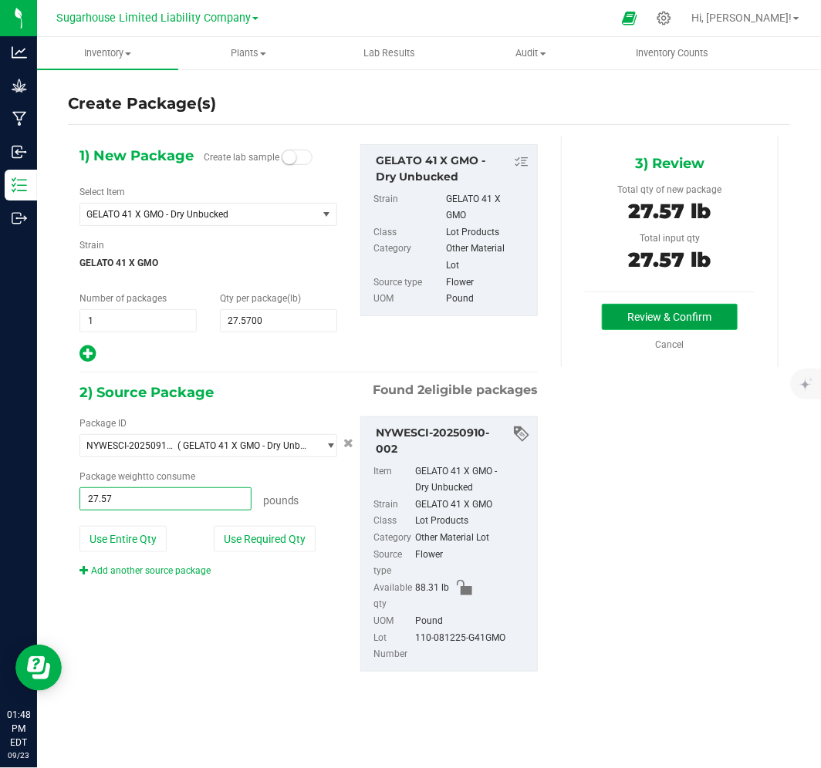
type input "27.5700 lb"
click at [657, 314] on button "Review & Confirm" at bounding box center [670, 317] width 136 height 26
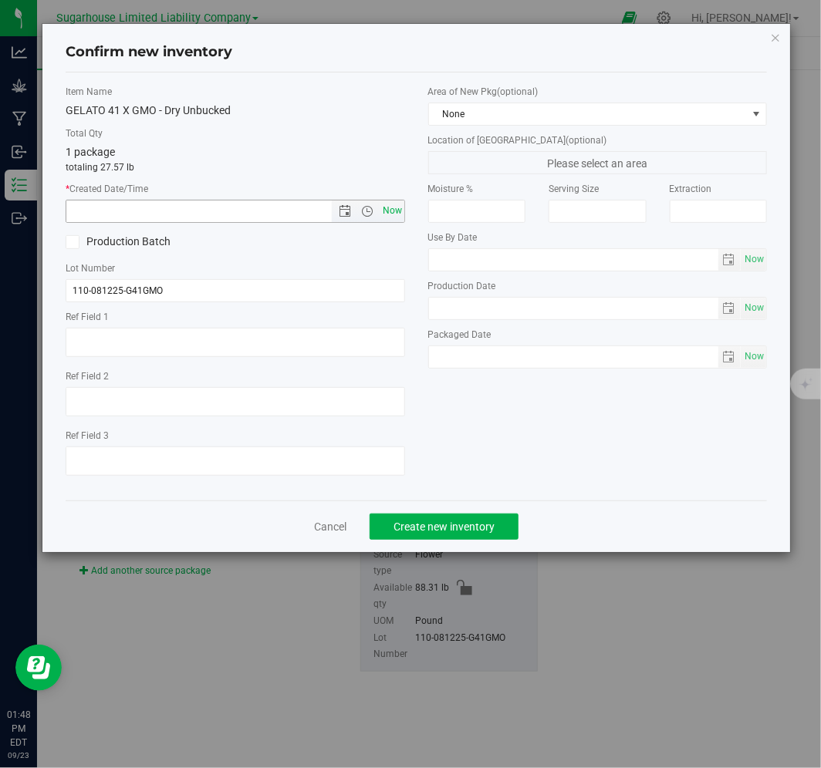
click at [382, 211] on span "Now" at bounding box center [392, 211] width 26 height 22
type input "9/23/2025 1:49 PM"
click at [449, 531] on span "Create new inventory" at bounding box center [443, 527] width 101 height 12
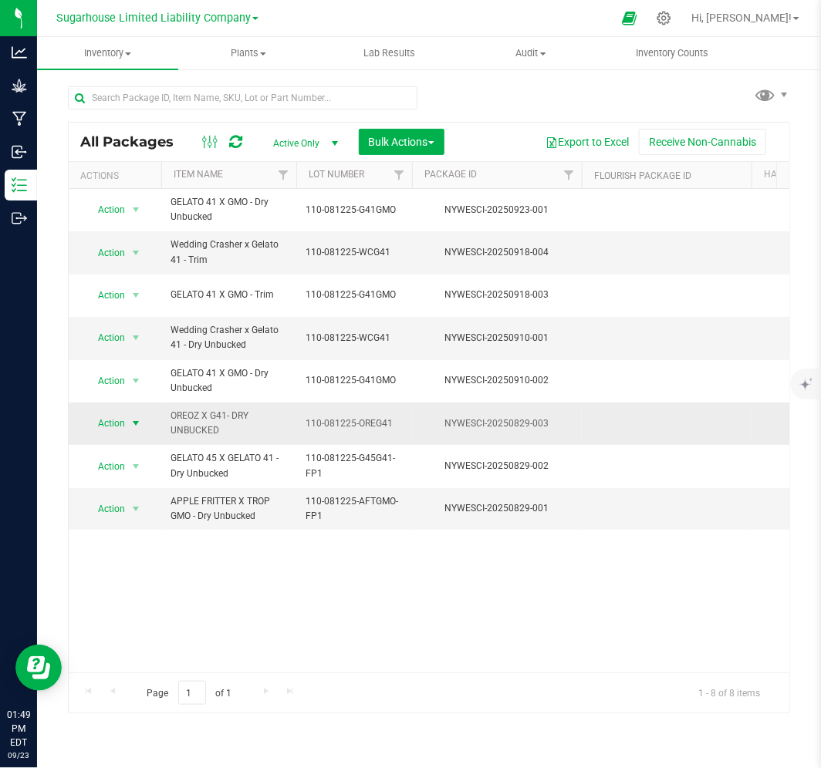
click at [123, 413] on span "Action" at bounding box center [105, 424] width 42 height 22
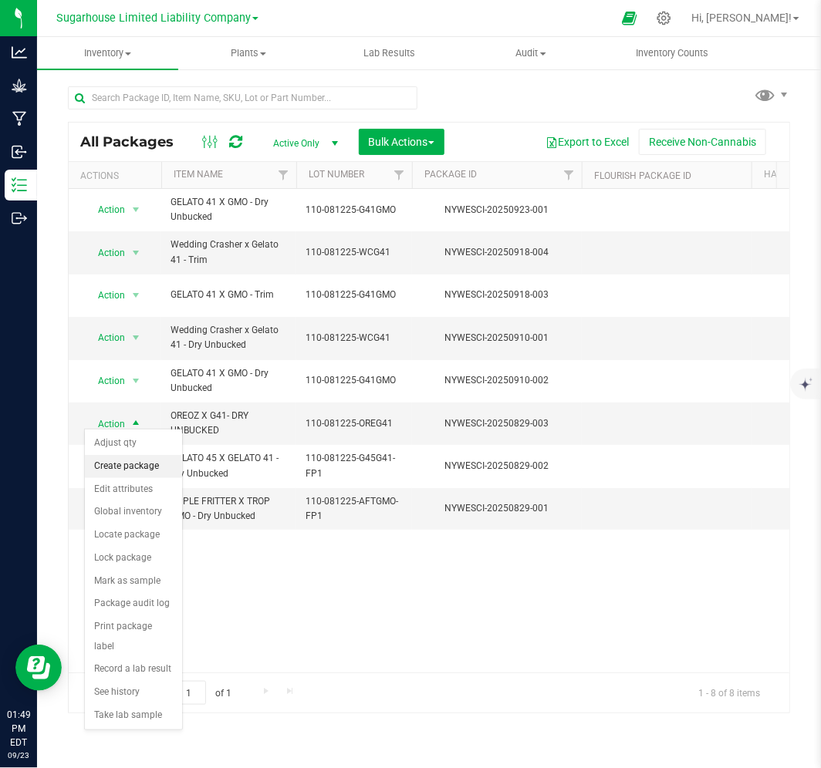
click at [122, 473] on li "Create package" at bounding box center [133, 466] width 97 height 23
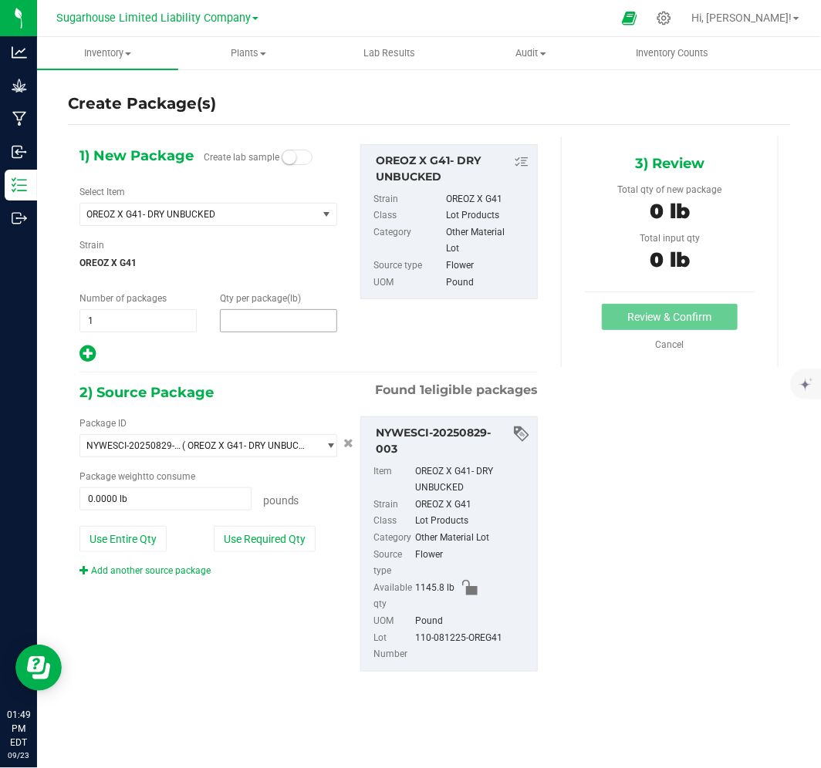
click at [245, 325] on span at bounding box center [278, 320] width 117 height 23
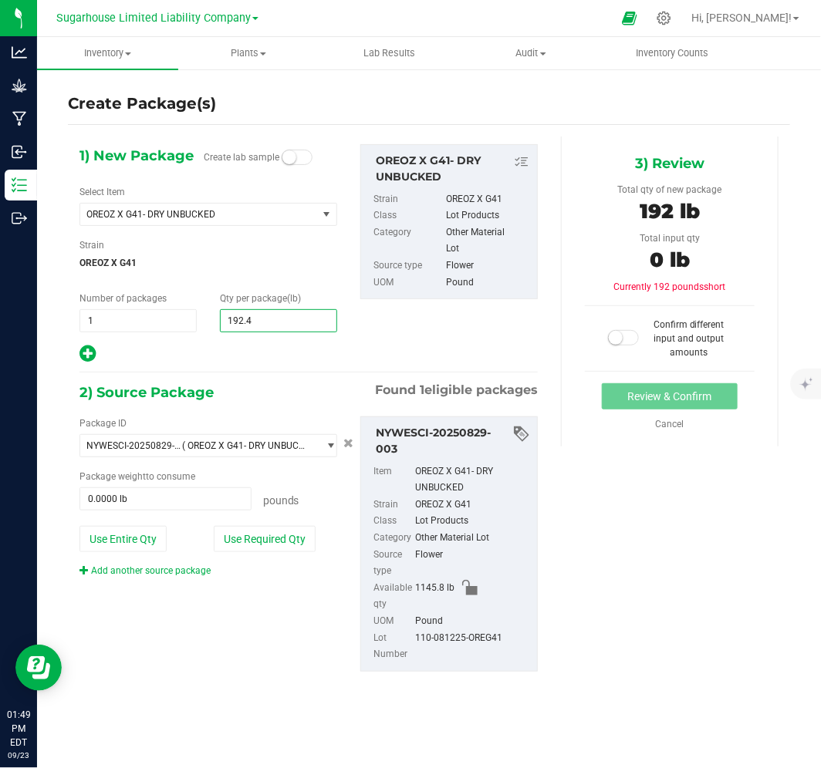
type input "192.44"
type input "192.4400"
click at [167, 491] on span at bounding box center [165, 499] width 172 height 23
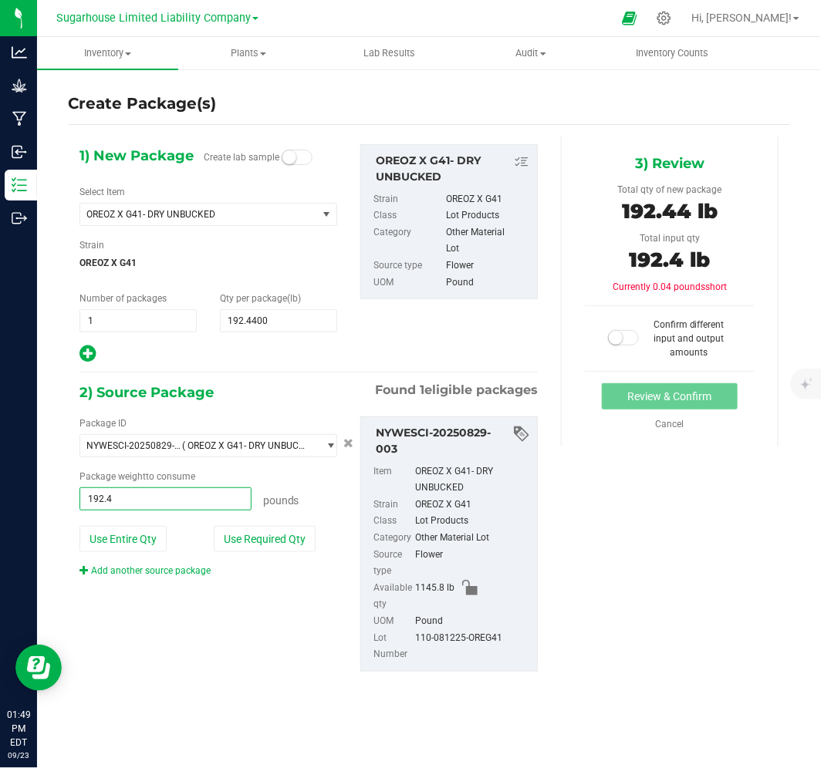
type input "192.44"
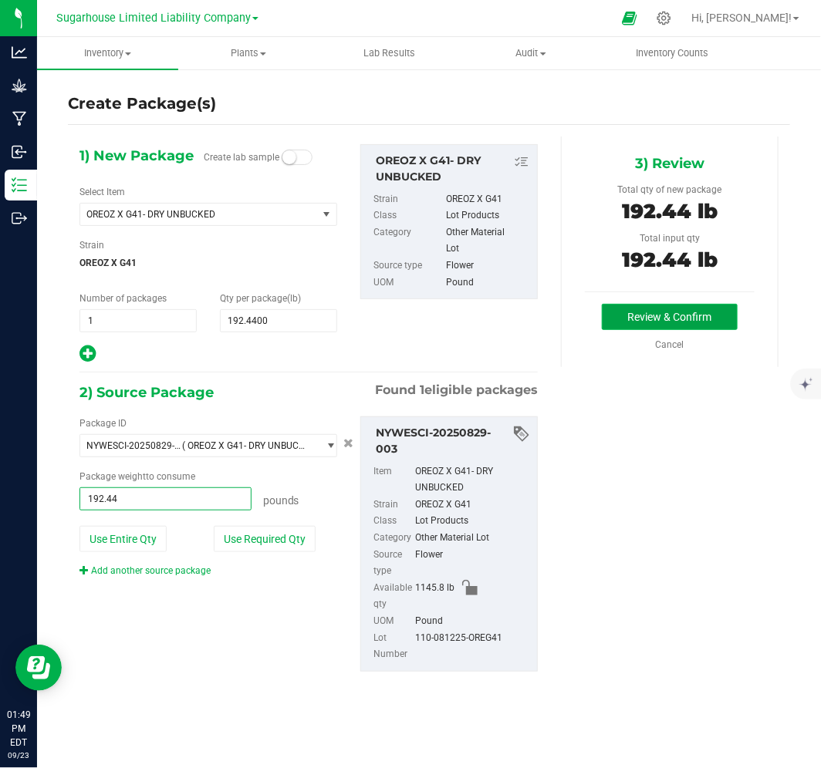
type input "192.4400 lb"
click at [649, 321] on button "Review & Confirm" at bounding box center [670, 317] width 136 height 26
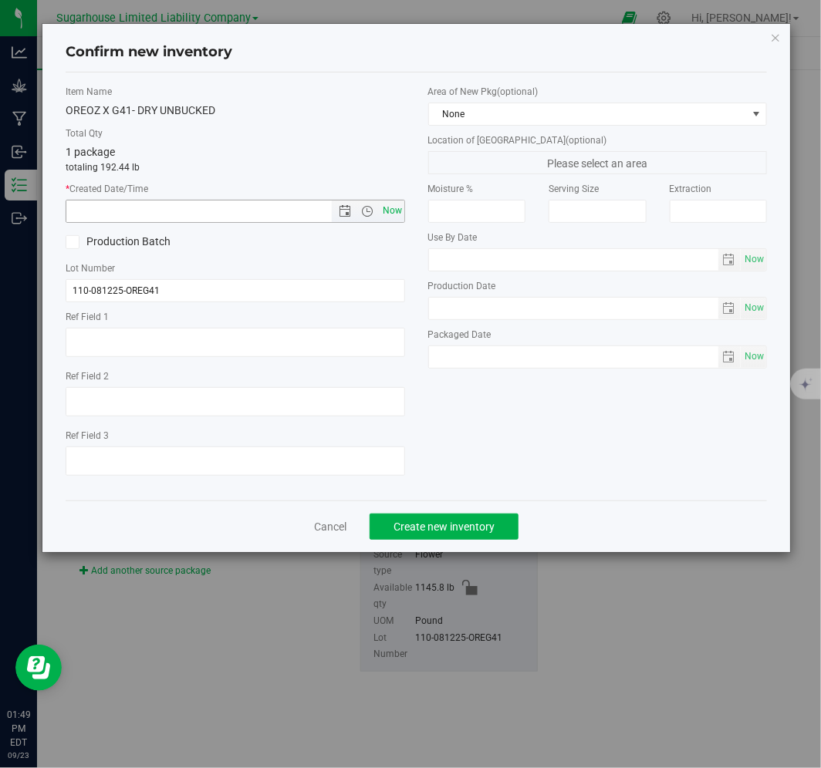
click at [389, 205] on span "Now" at bounding box center [392, 211] width 26 height 22
type input "9/23/2025 1:49 PM"
click at [426, 533] on span "Create new inventory" at bounding box center [443, 527] width 101 height 12
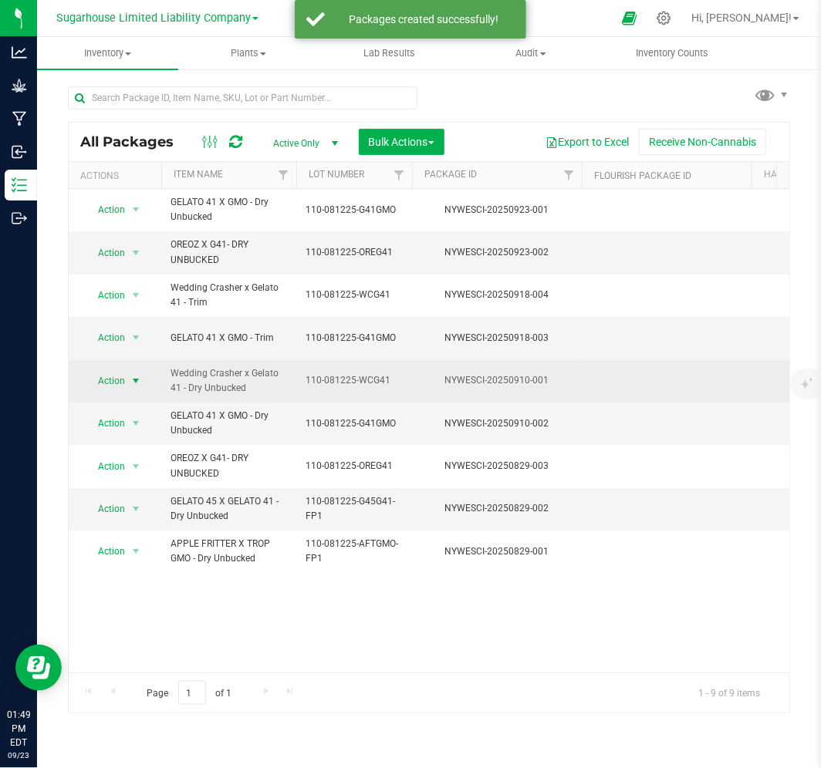
click at [118, 371] on span "Action" at bounding box center [105, 381] width 42 height 22
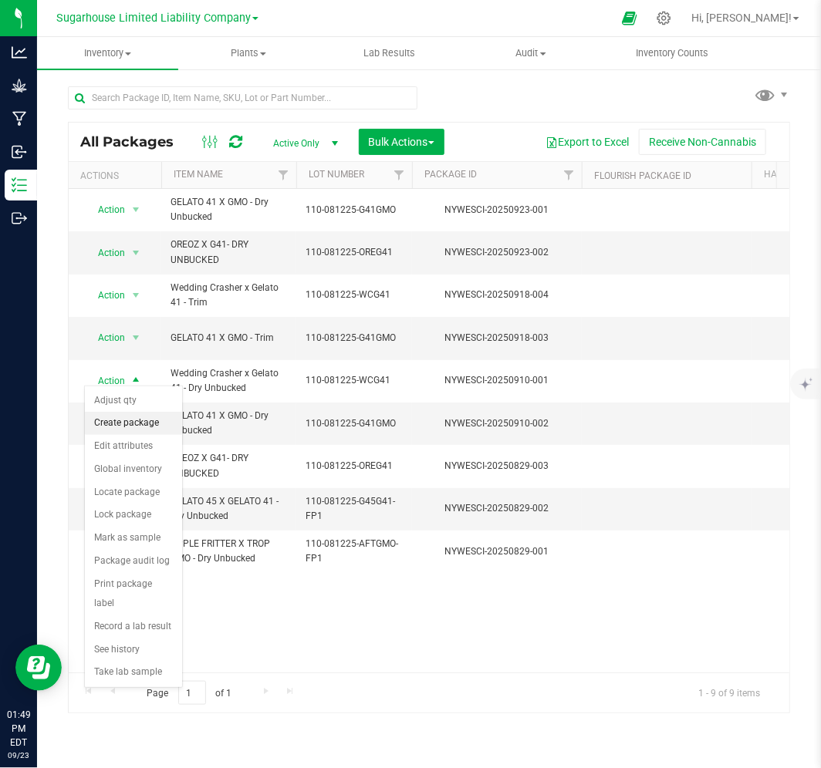
click at [134, 426] on li "Create package" at bounding box center [133, 423] width 97 height 23
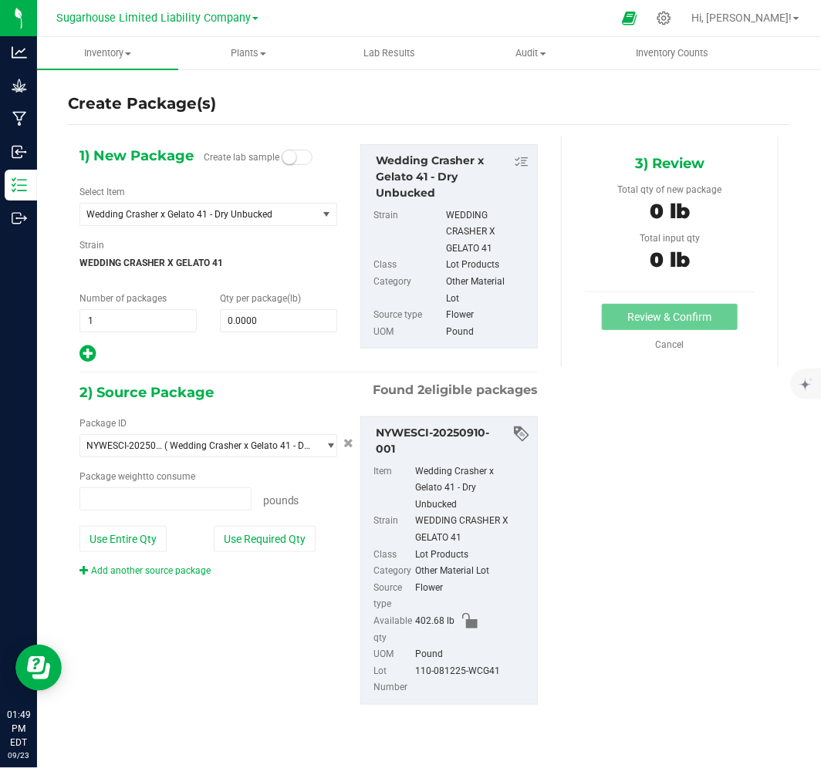
type input "0.0000 lb"
click at [268, 327] on span at bounding box center [278, 320] width 117 height 23
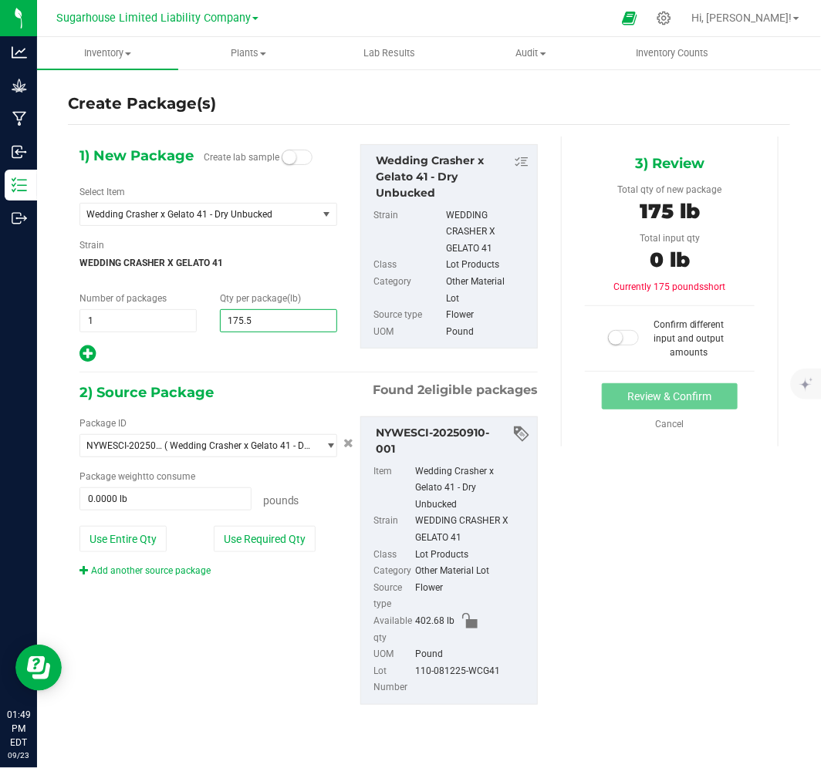
type input "175.54"
type input "175.5400"
click at [183, 502] on span at bounding box center [165, 499] width 172 height 23
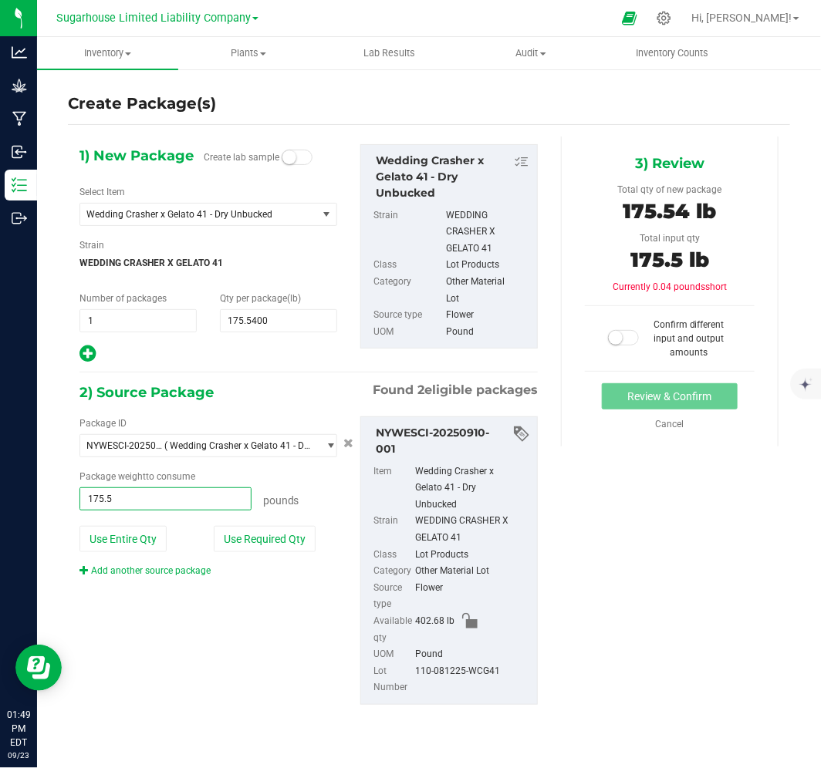
type input "175.54"
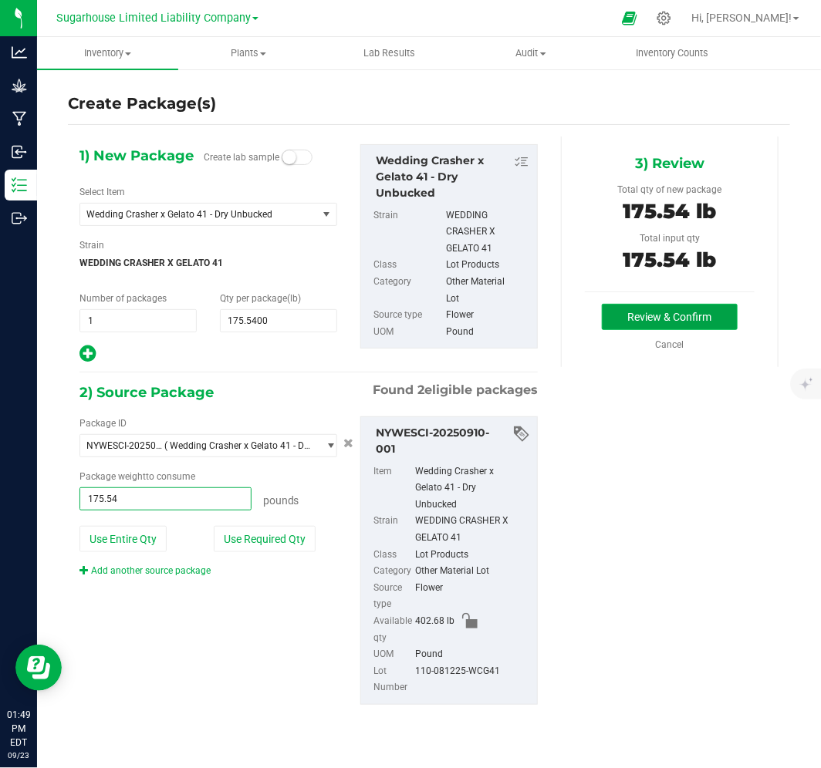
type input "175.5400 lb"
click at [654, 326] on button "Review & Confirm" at bounding box center [670, 317] width 136 height 26
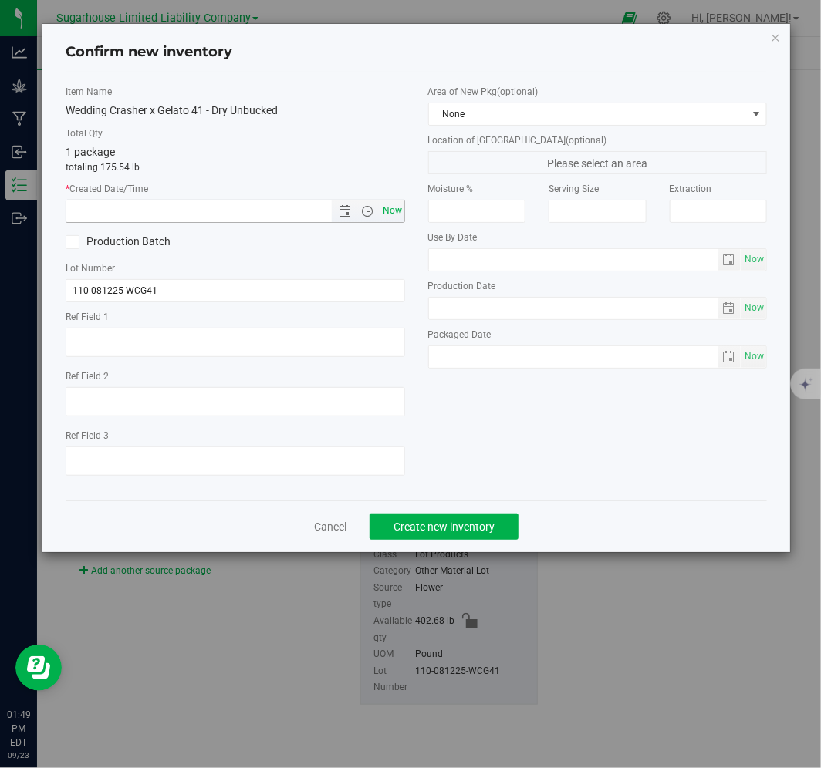
click at [388, 219] on span "Now" at bounding box center [392, 211] width 26 height 22
type input "9/23/2025 1:49 PM"
click at [445, 530] on span "Create new inventory" at bounding box center [443, 527] width 101 height 12
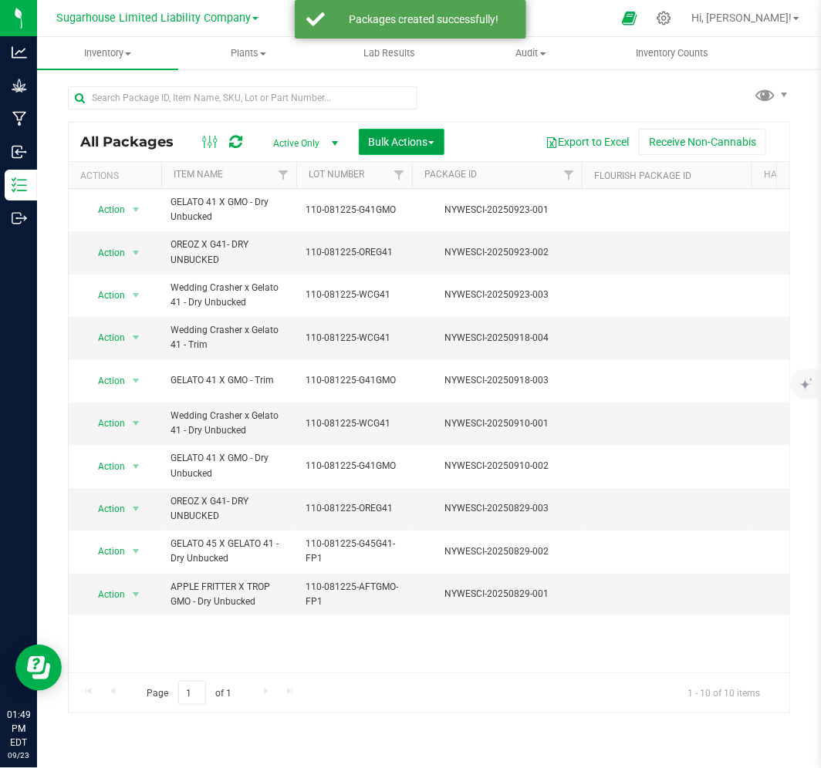
click at [430, 130] on button "Bulk Actions" at bounding box center [402, 142] width 86 height 26
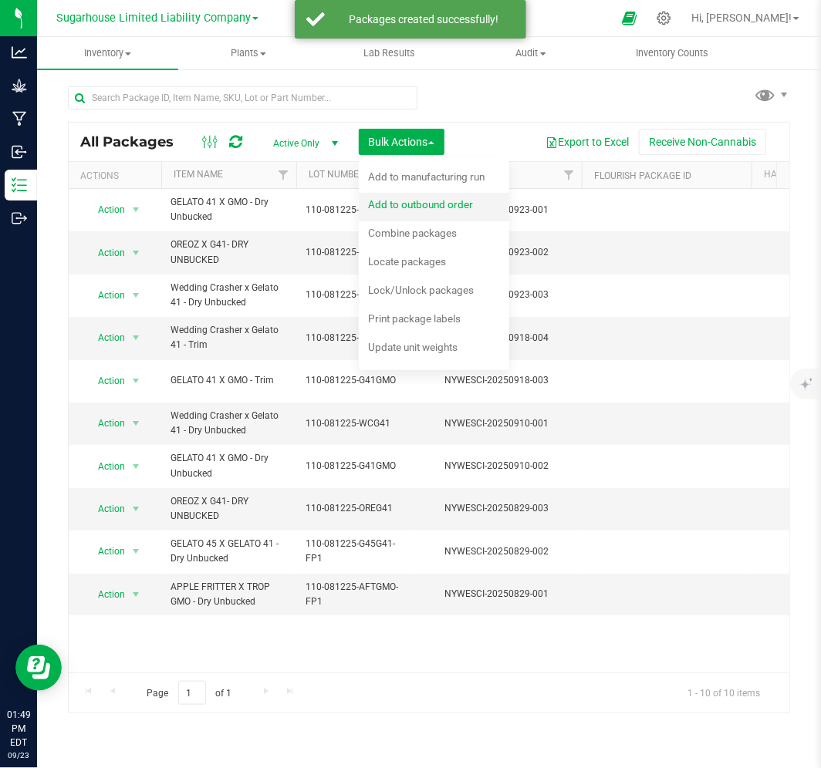
click at [401, 204] on span "Add to outbound order" at bounding box center [420, 204] width 105 height 12
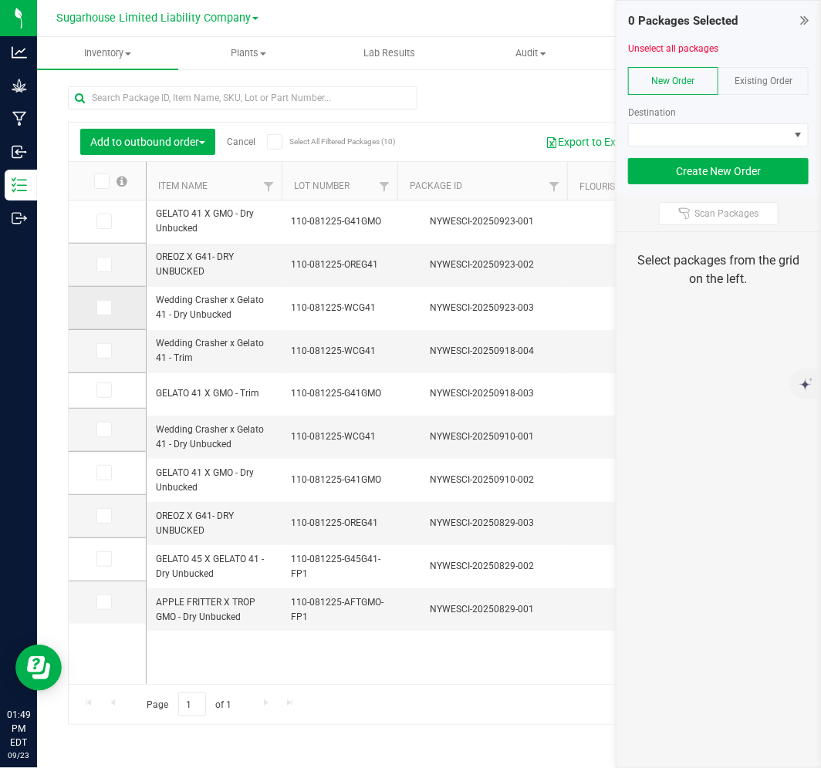
click at [103, 308] on icon at bounding box center [103, 308] width 10 height 0
click at [0, 0] on input "checkbox" at bounding box center [0, 0] width 0 height 0
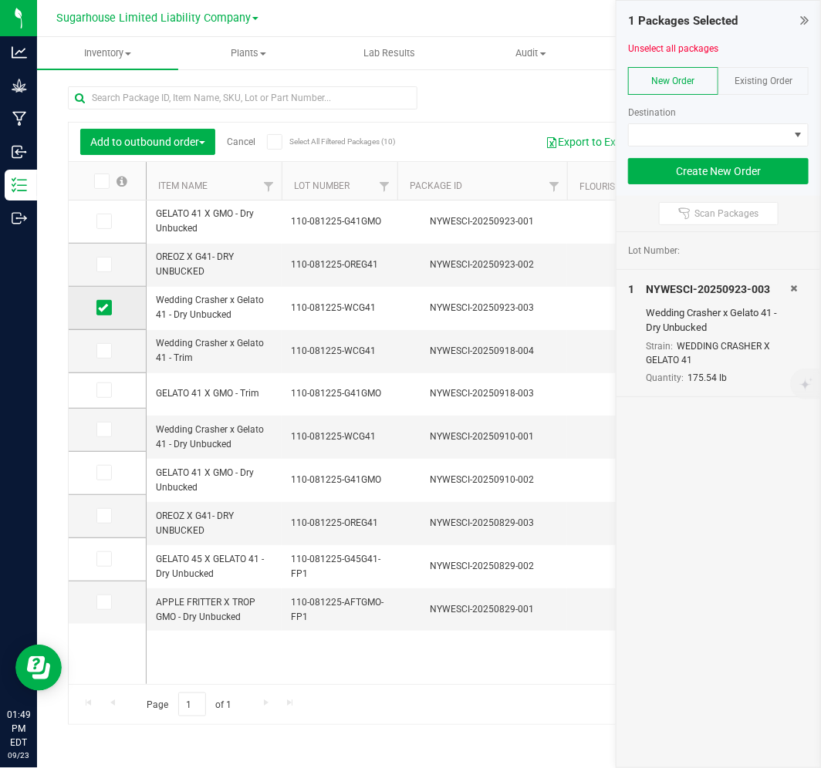
click at [103, 308] on icon at bounding box center [103, 308] width 10 height 0
click at [0, 0] on input "checkbox" at bounding box center [0, 0] width 0 height 0
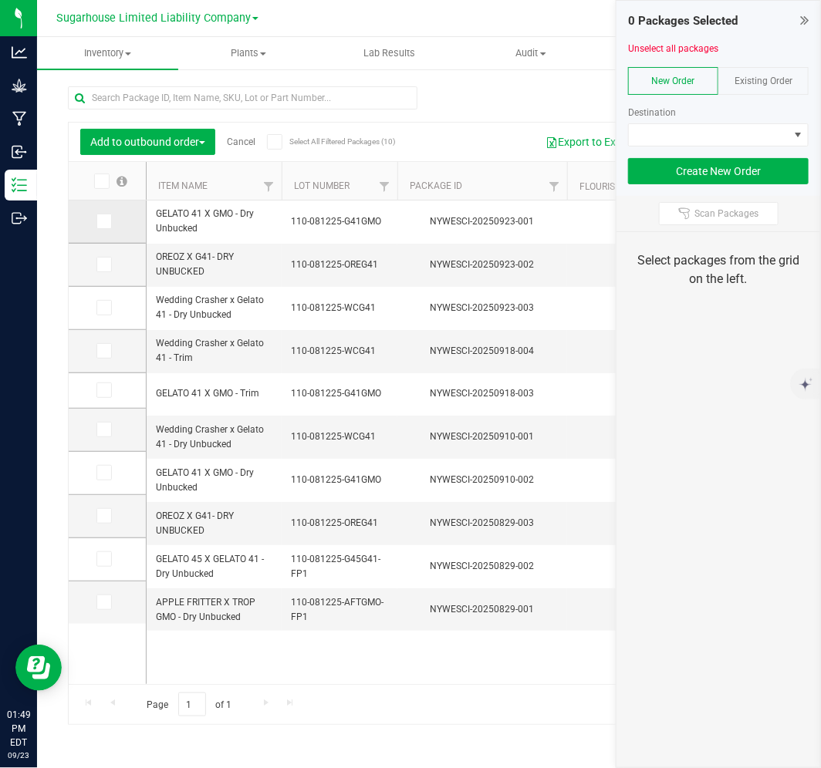
click at [101, 228] on span at bounding box center [103, 221] width 15 height 15
click at [0, 0] on input "checkbox" at bounding box center [0, 0] width 0 height 0
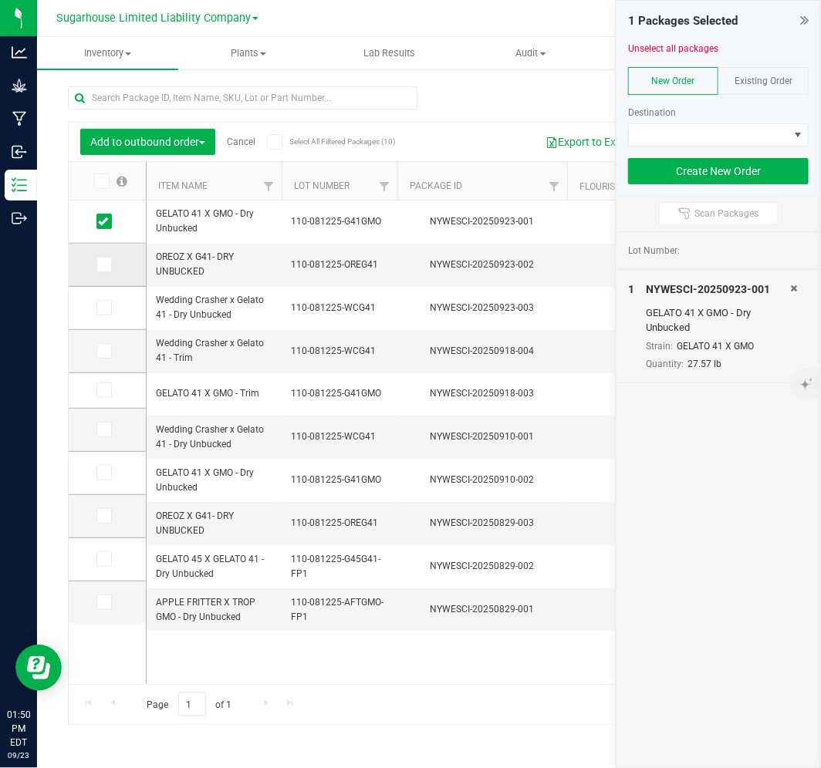
click at [105, 265] on icon at bounding box center [103, 265] width 10 height 0
click at [0, 0] on input "checkbox" at bounding box center [0, 0] width 0 height 0
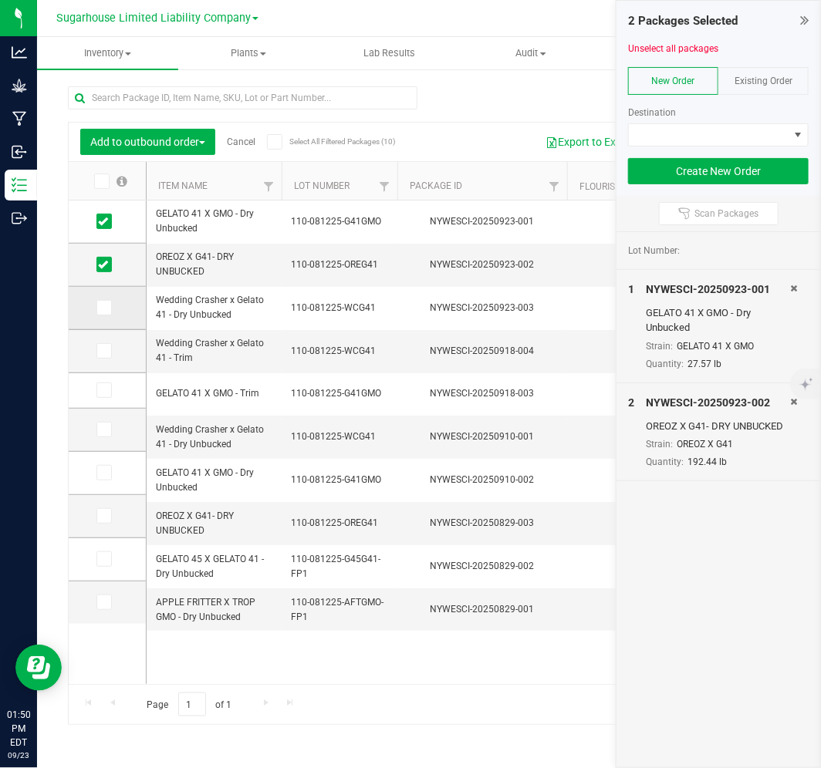
click at [108, 297] on td at bounding box center [107, 308] width 77 height 43
click at [109, 300] on span at bounding box center [103, 307] width 15 height 15
click at [0, 0] on input "checkbox" at bounding box center [0, 0] width 0 height 0
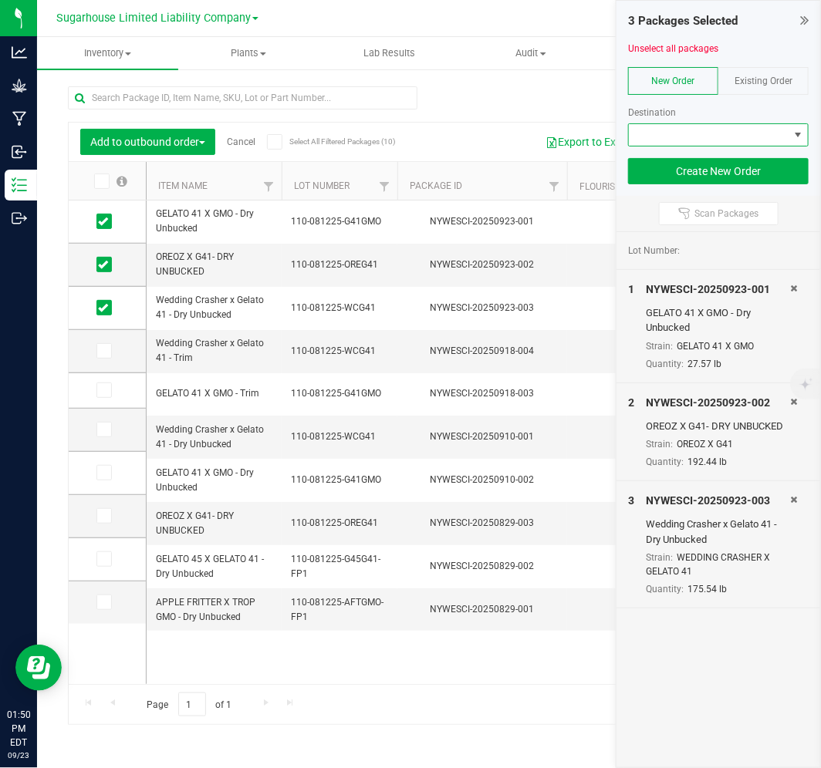
click at [711, 141] on span at bounding box center [709, 135] width 160 height 22
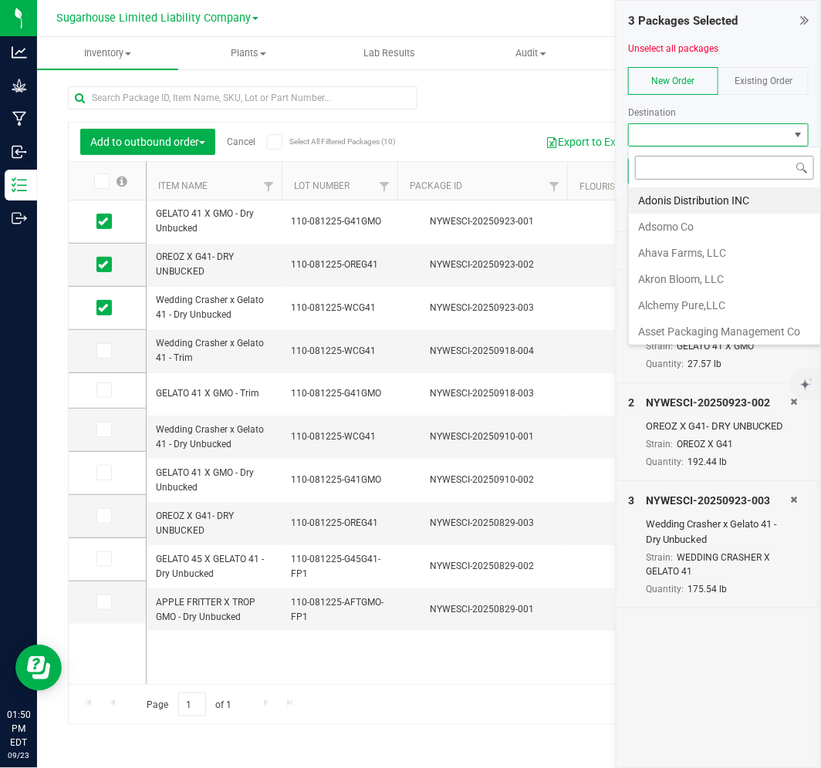
scroll to position [23, 180]
type input "[PERSON_NAME]"
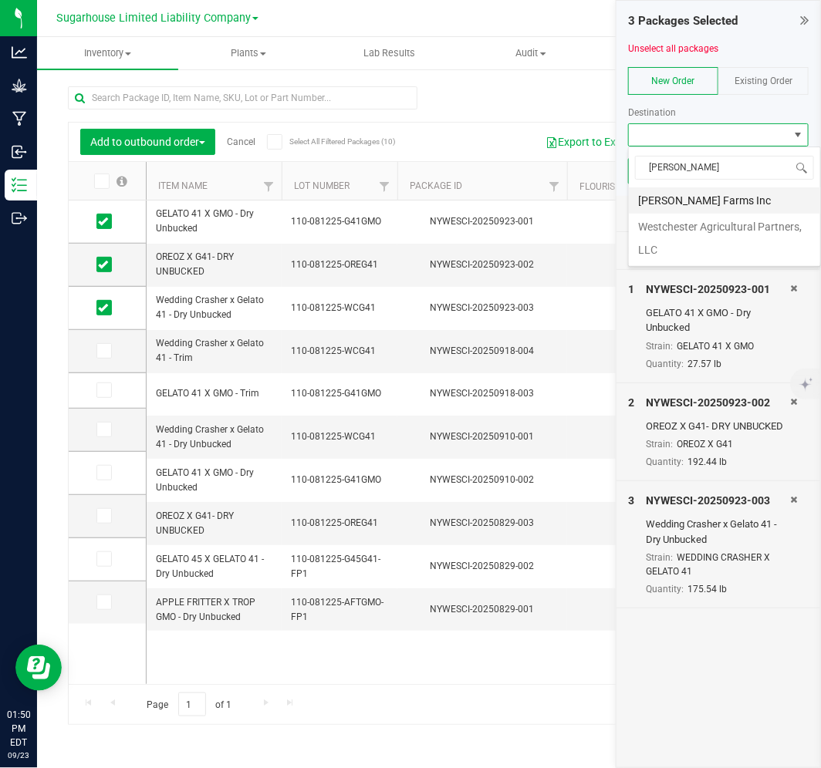
click at [707, 189] on li "[PERSON_NAME] Farms Inc" at bounding box center [724, 200] width 191 height 26
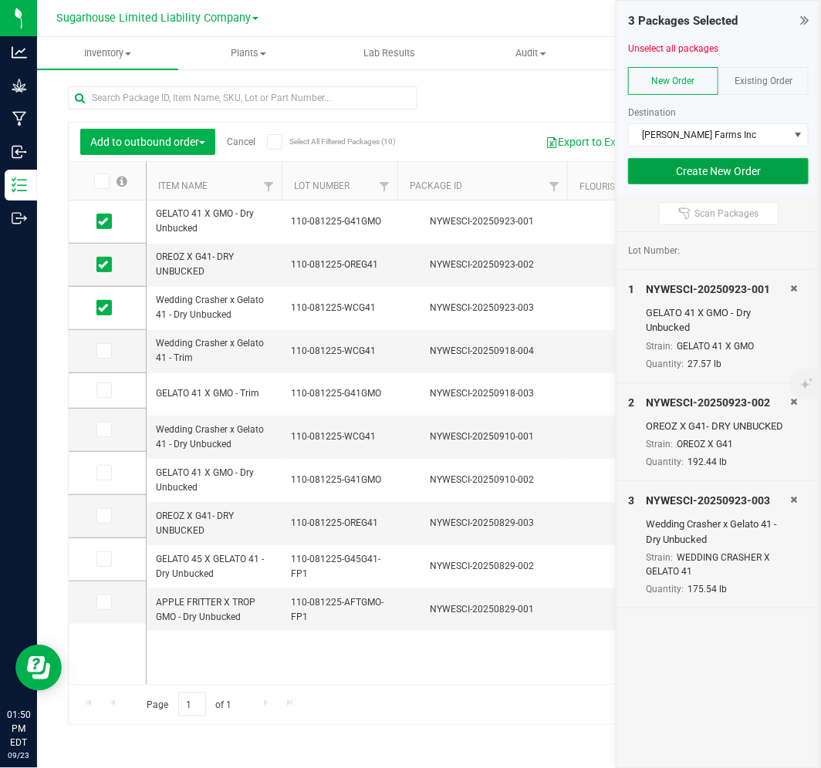
click at [731, 168] on button "Create New Order" at bounding box center [718, 171] width 181 height 26
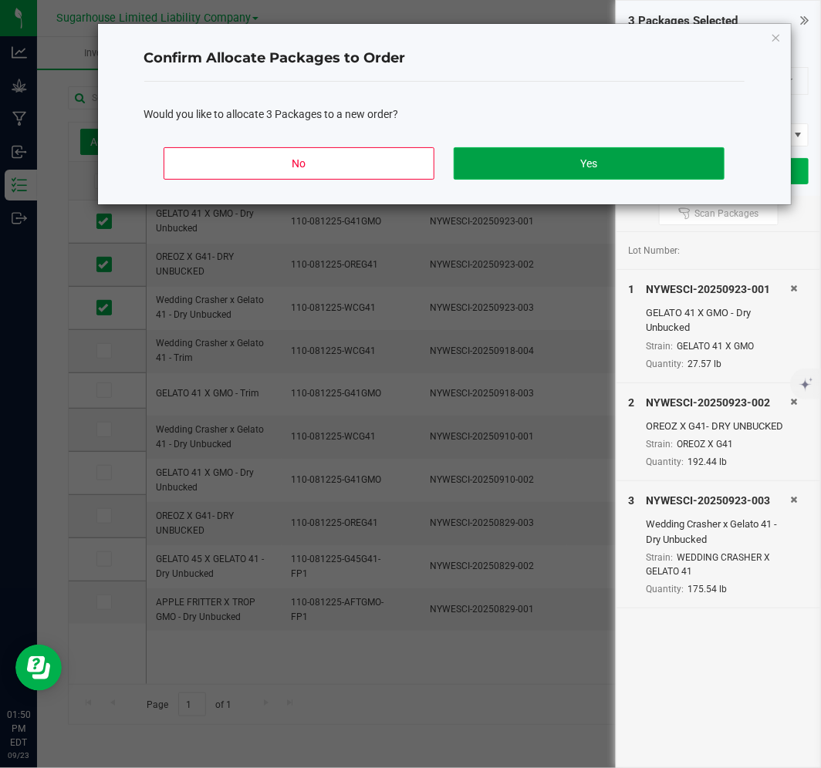
click at [569, 173] on button "Yes" at bounding box center [589, 163] width 270 height 32
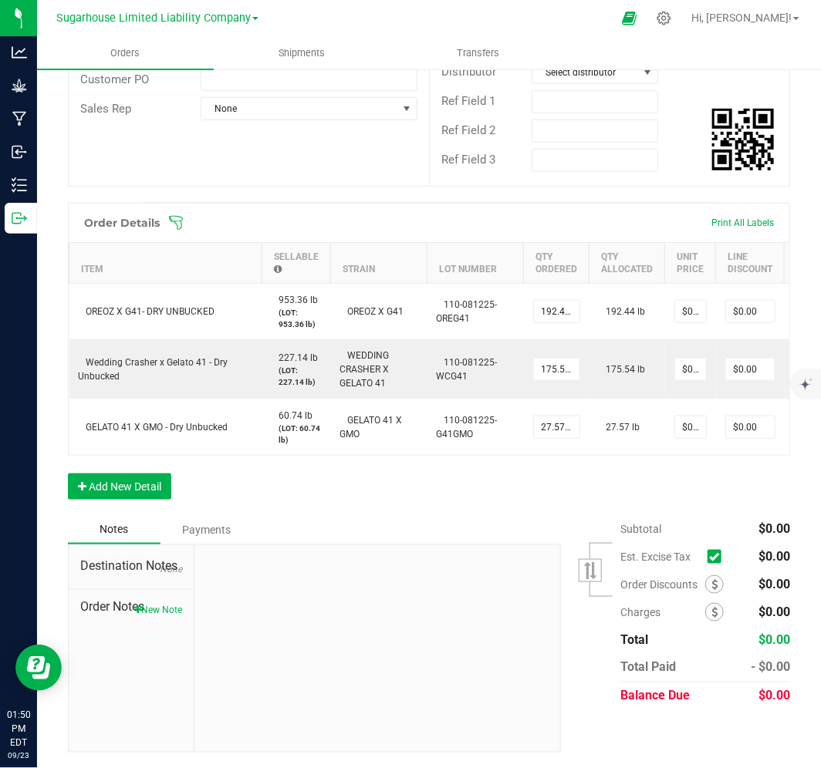
scroll to position [319, 0]
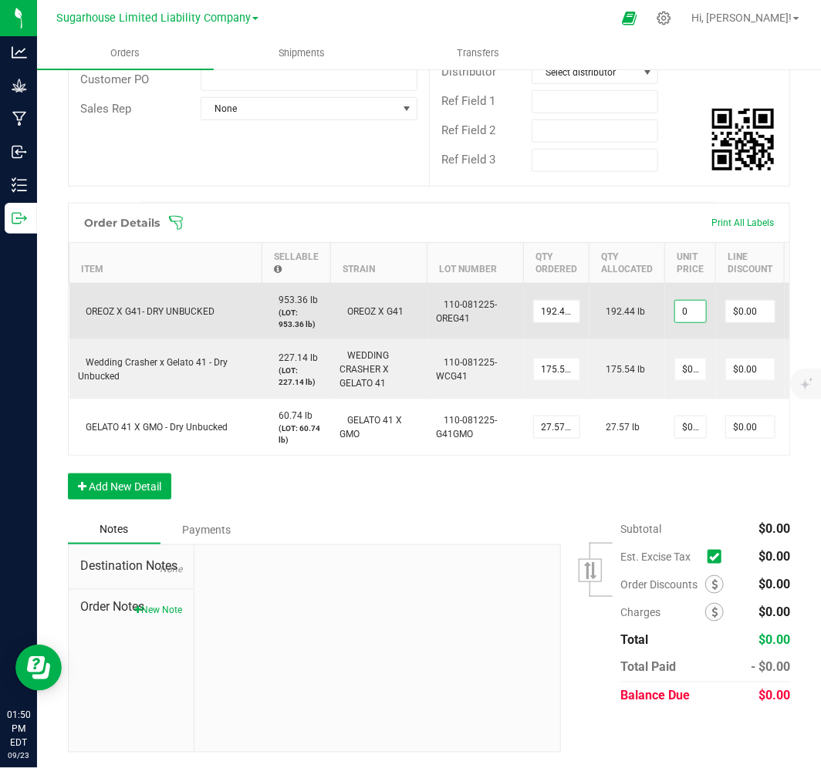
click at [687, 301] on input "0" at bounding box center [690, 312] width 31 height 22
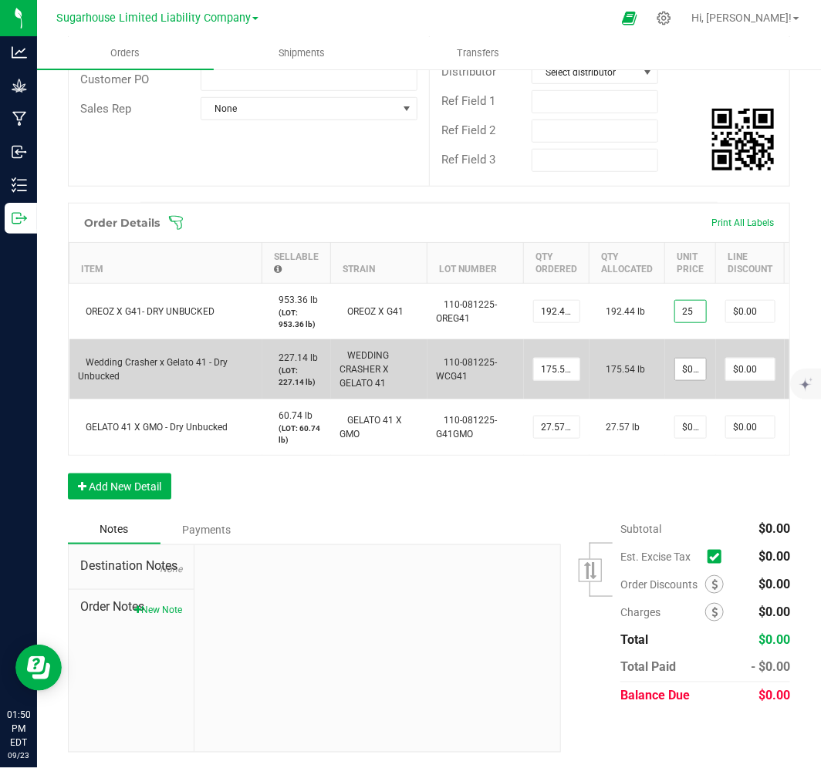
type input "$25.00000"
type input "$4,811.00"
click at [677, 364] on input "0" at bounding box center [690, 370] width 31 height 22
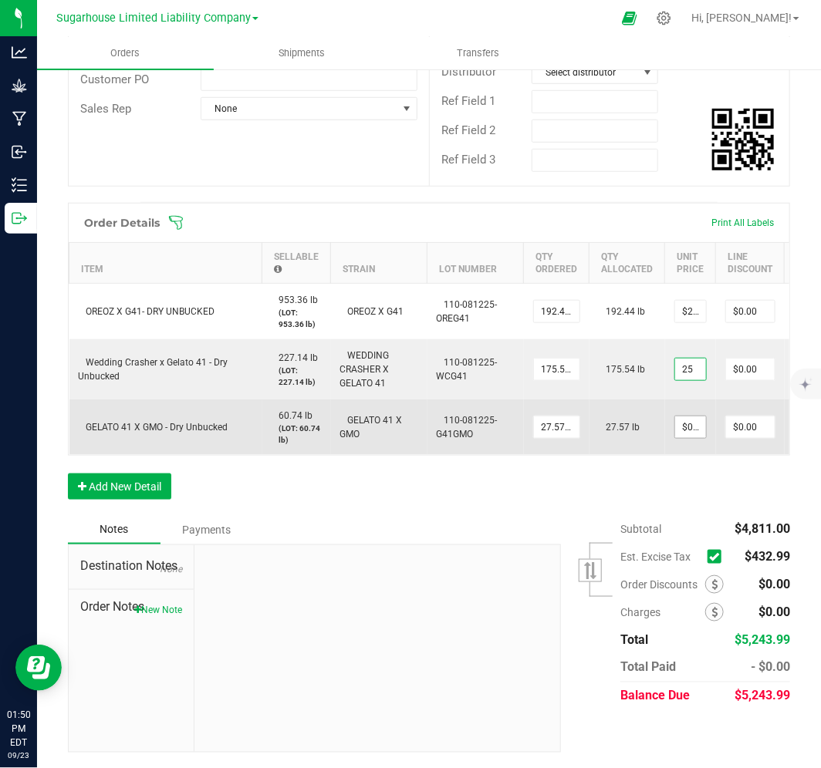
type input "$25.00000"
type input "$4,388.50"
click at [680, 417] on input "0" at bounding box center [690, 428] width 31 height 22
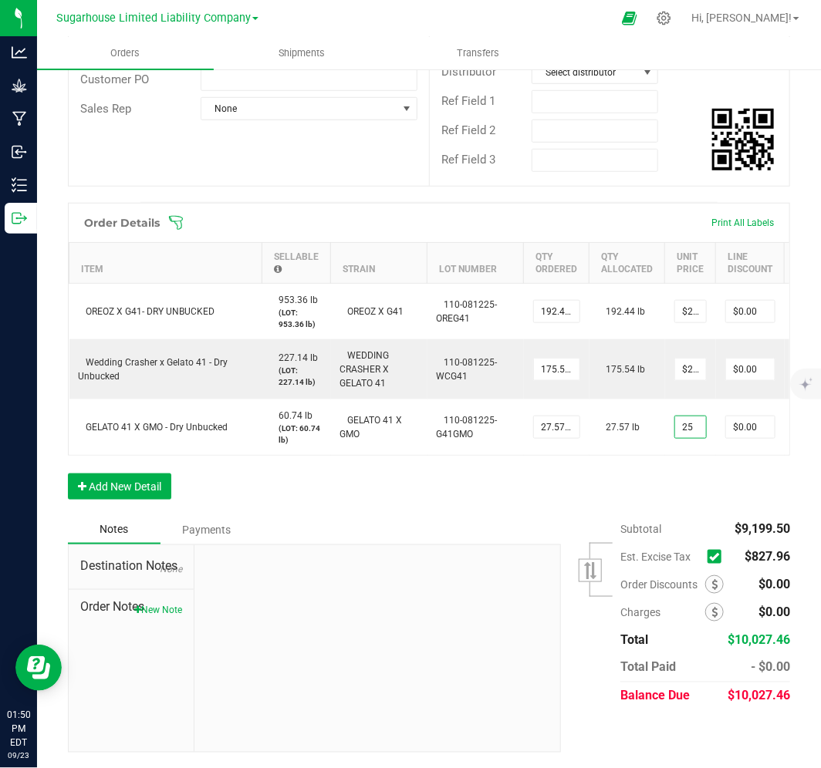
type input "$25.00000"
type input "$689.25"
click at [709, 557] on icon at bounding box center [714, 557] width 10 height 0
click at [0, 0] on input "checkbox" at bounding box center [0, 0] width 0 height 0
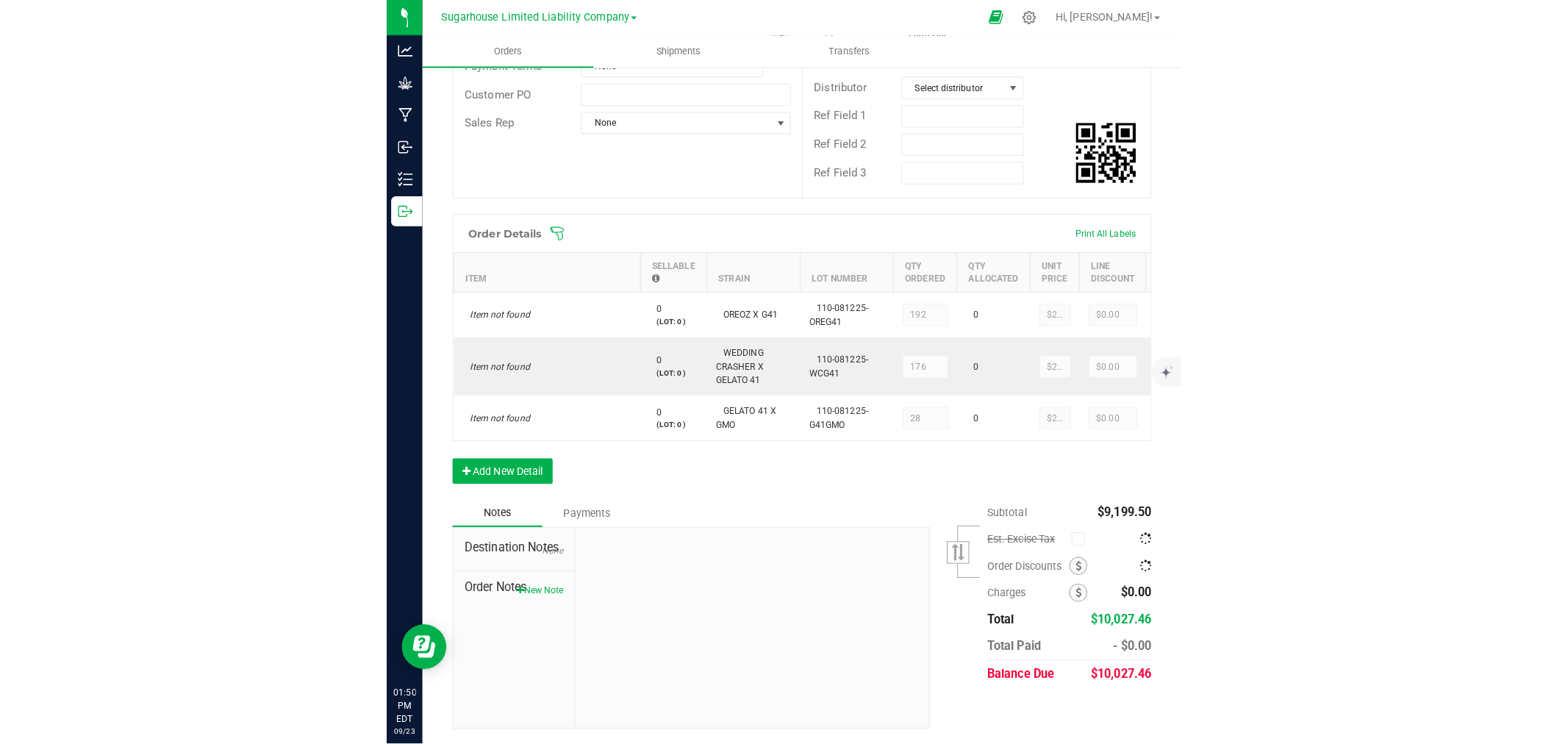
scroll to position [285, 0]
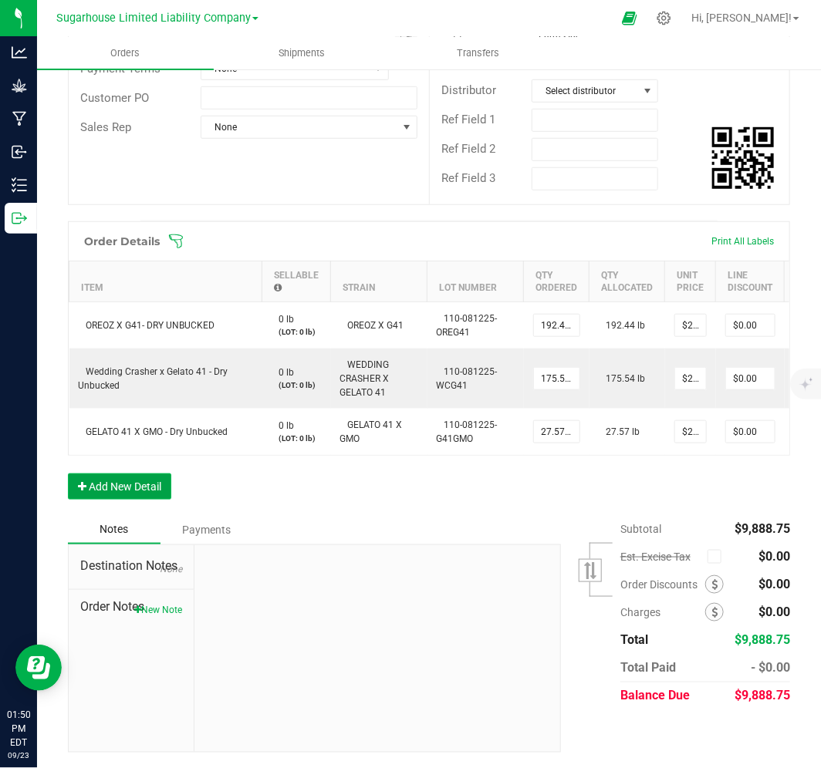
click at [166, 485] on button "Add New Detail" at bounding box center [119, 487] width 103 height 26
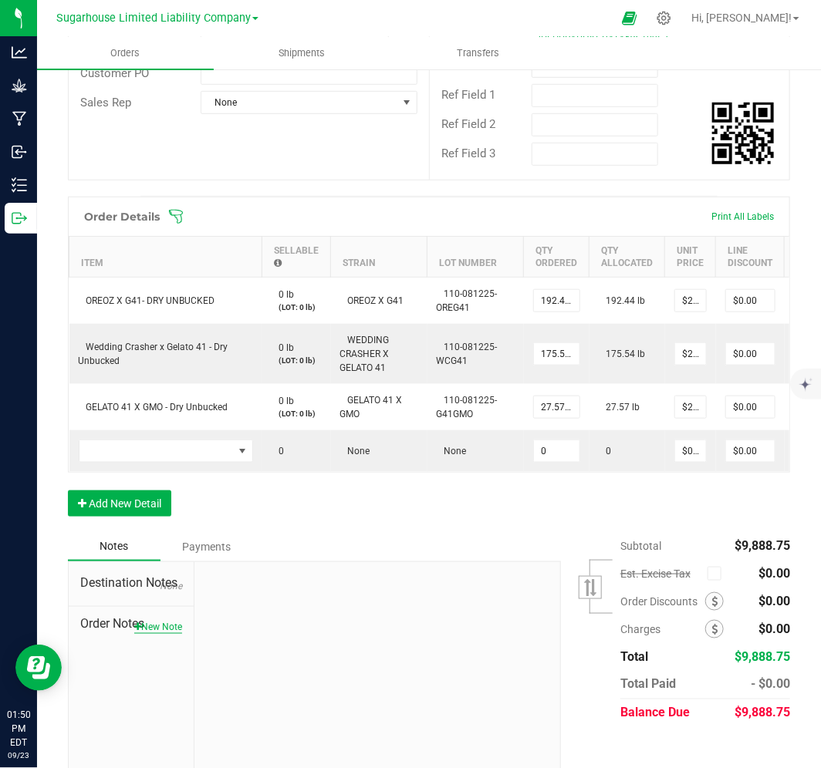
click at [157, 634] on button "New Note" at bounding box center [158, 627] width 48 height 14
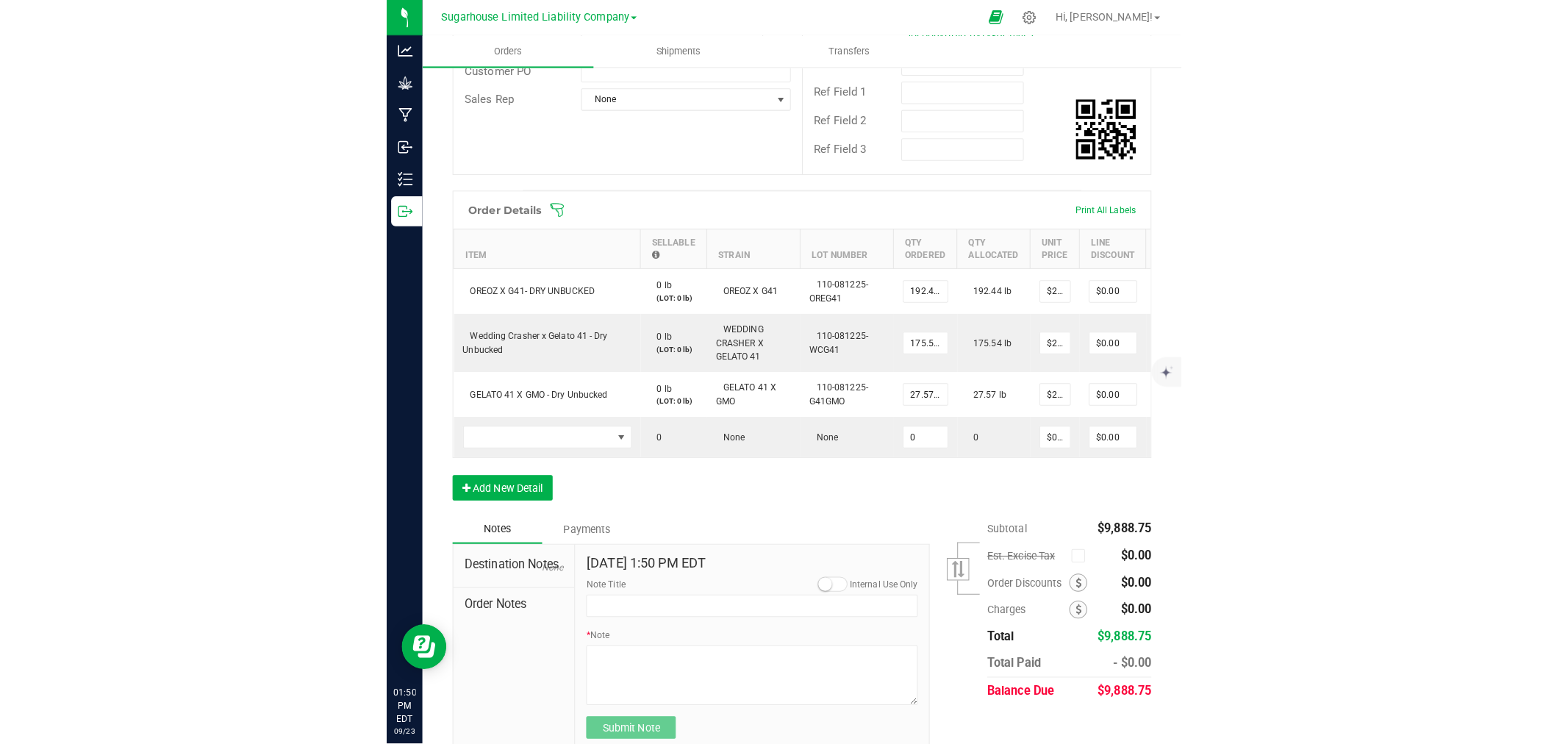
scroll to position [217, 0]
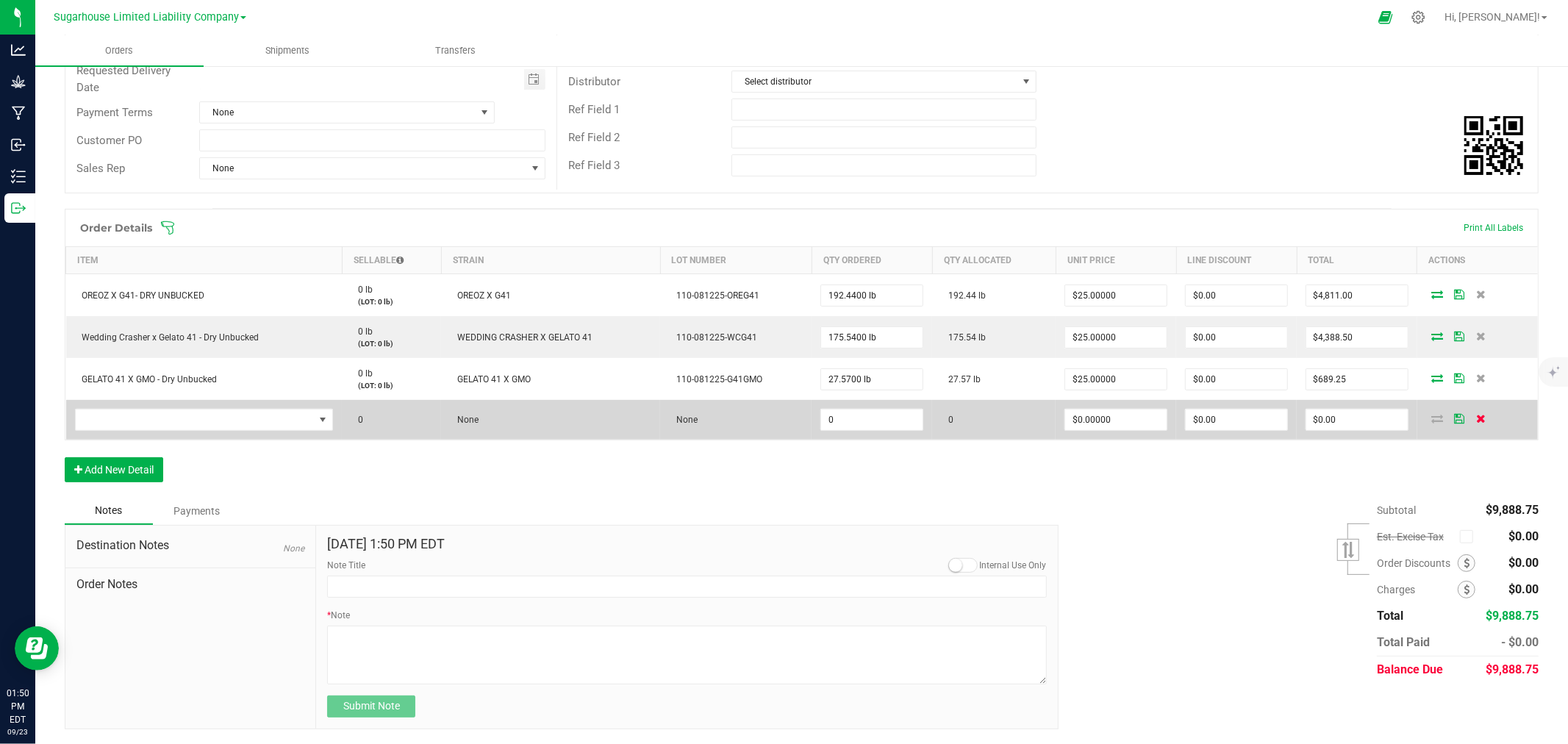
click at [1476, 416] on icon at bounding box center [1480, 417] width 10 height 9
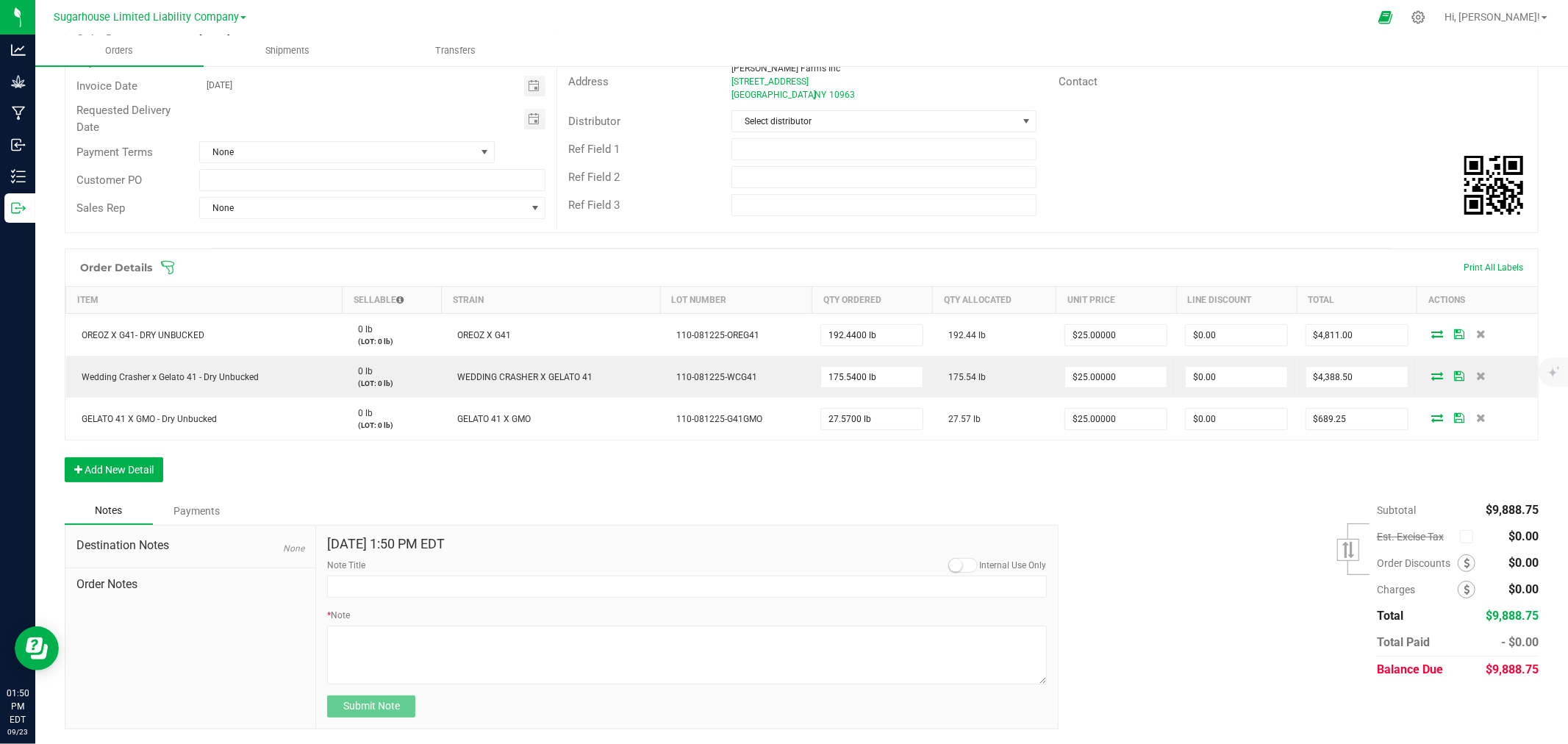
scroll to position [177, 0]
click at [373, 582] on input "Note Title" at bounding box center [686, 586] width 719 height 22
type input "DESTINATION"
click at [442, 652] on textarea "* Note" at bounding box center [686, 655] width 719 height 59
type textarea "NCIR"
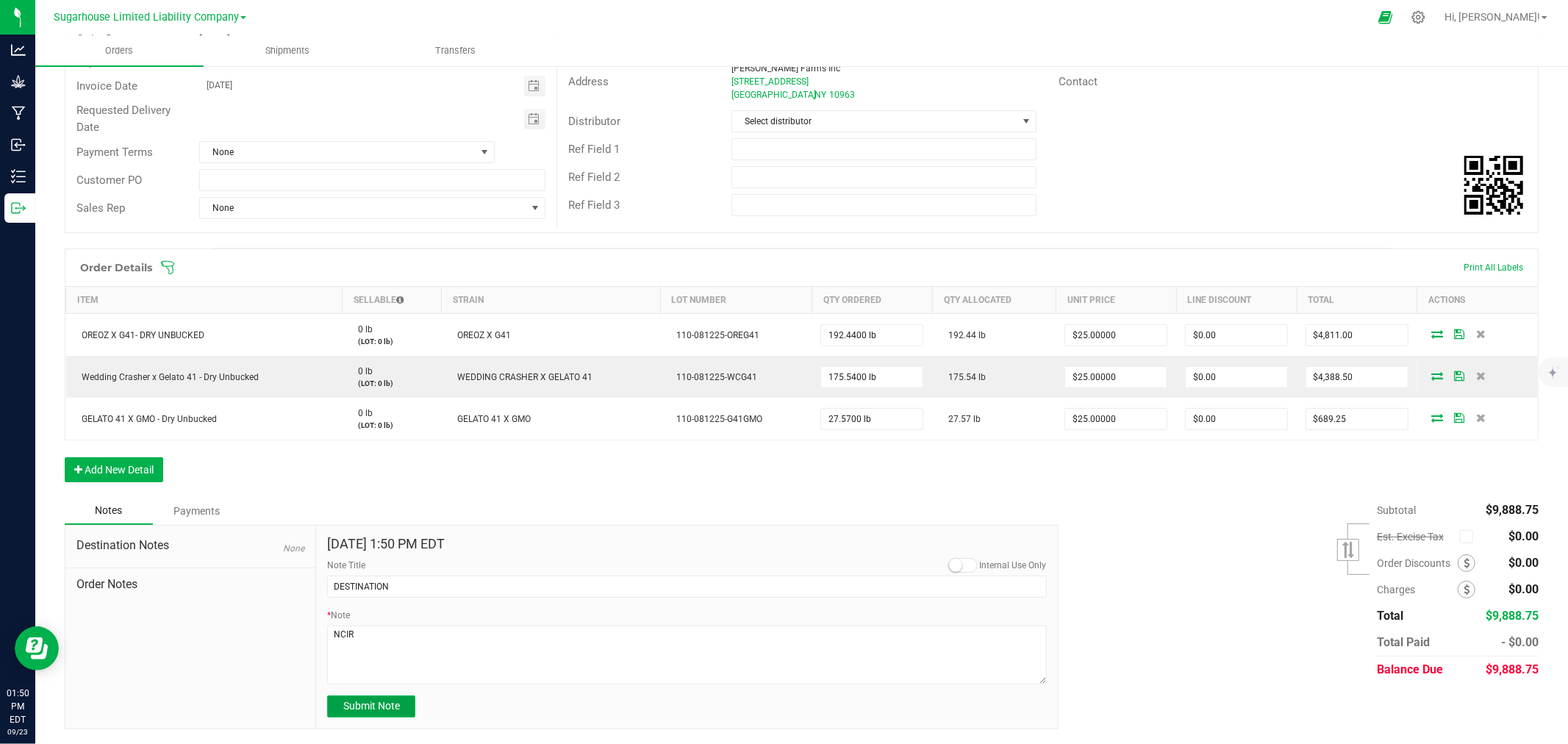
click at [394, 710] on span "Submit Note" at bounding box center [371, 706] width 56 height 11
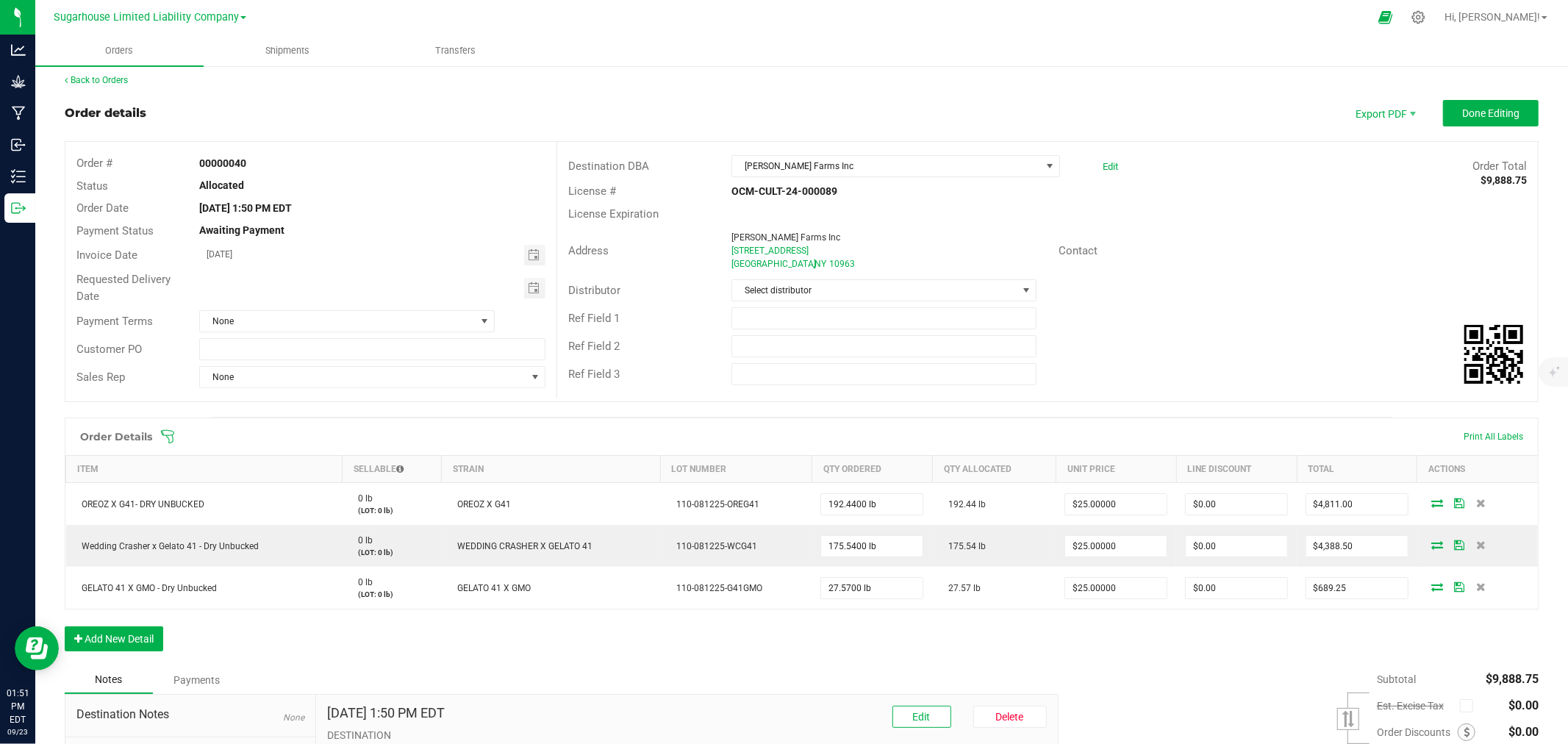
scroll to position [0, 0]
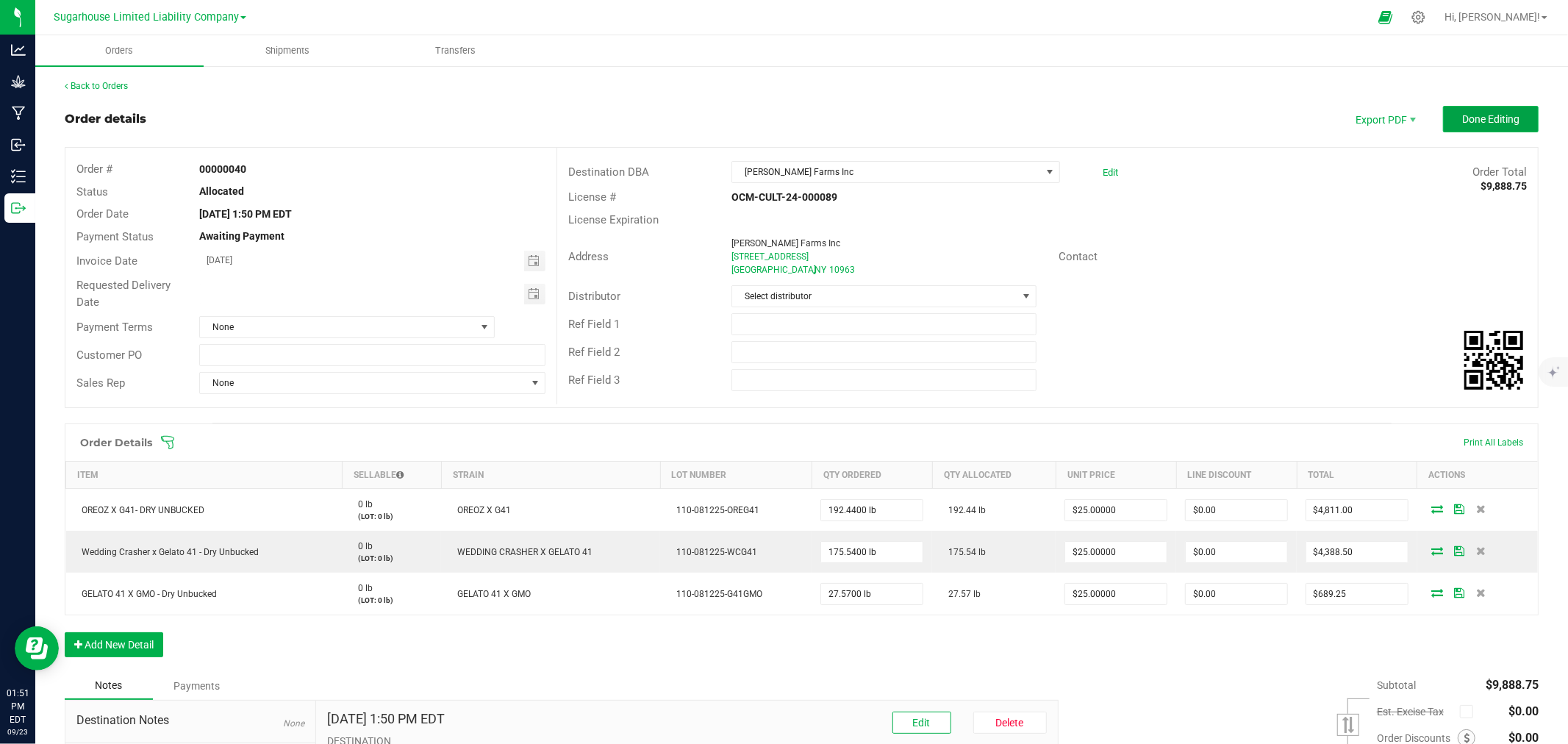
click at [1492, 116] on span "Done Editing" at bounding box center [1491, 119] width 57 height 11
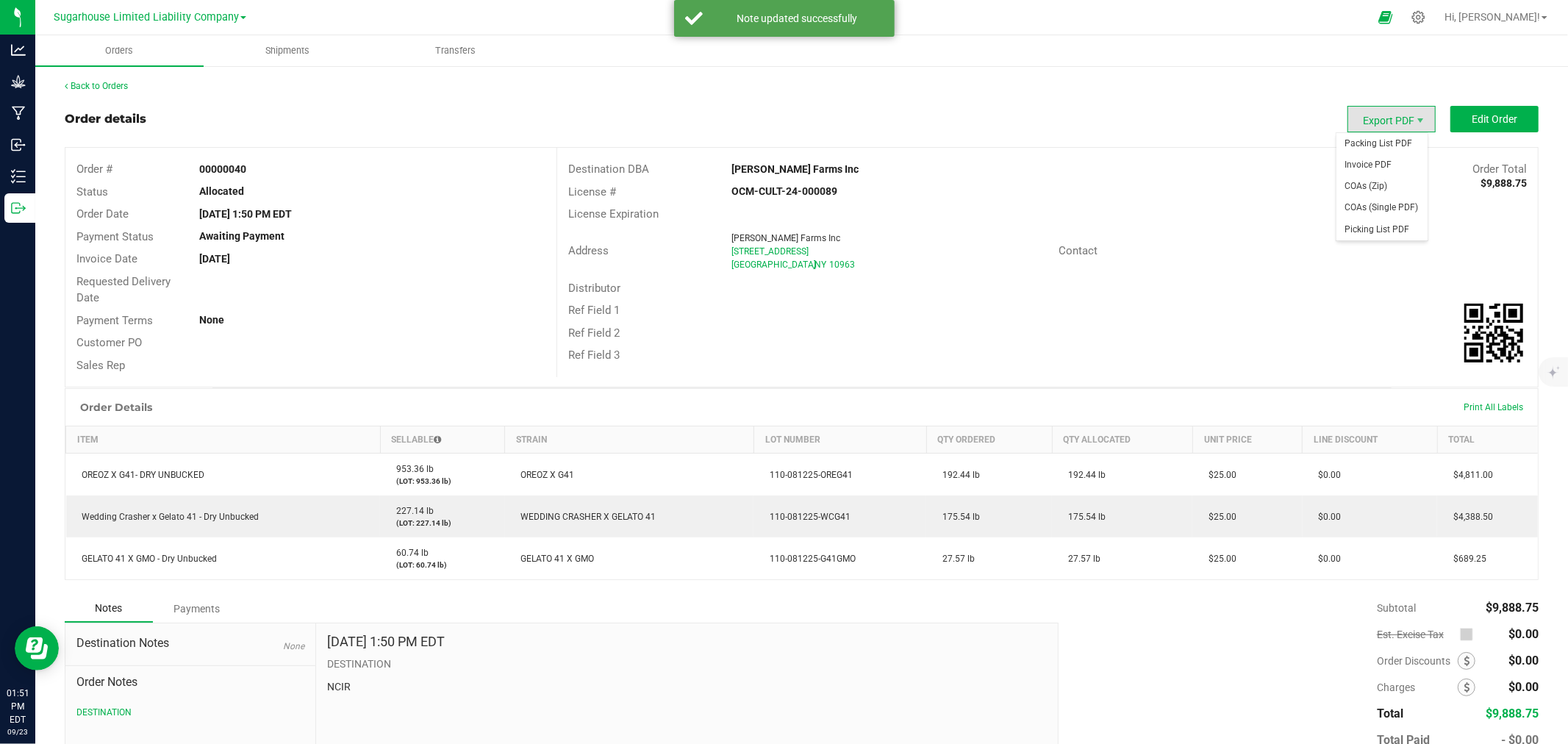
click at [1372, 121] on span "Export PDF" at bounding box center [1391, 119] width 89 height 27
click at [1366, 163] on span "Invoice PDF" at bounding box center [1382, 165] width 91 height 21
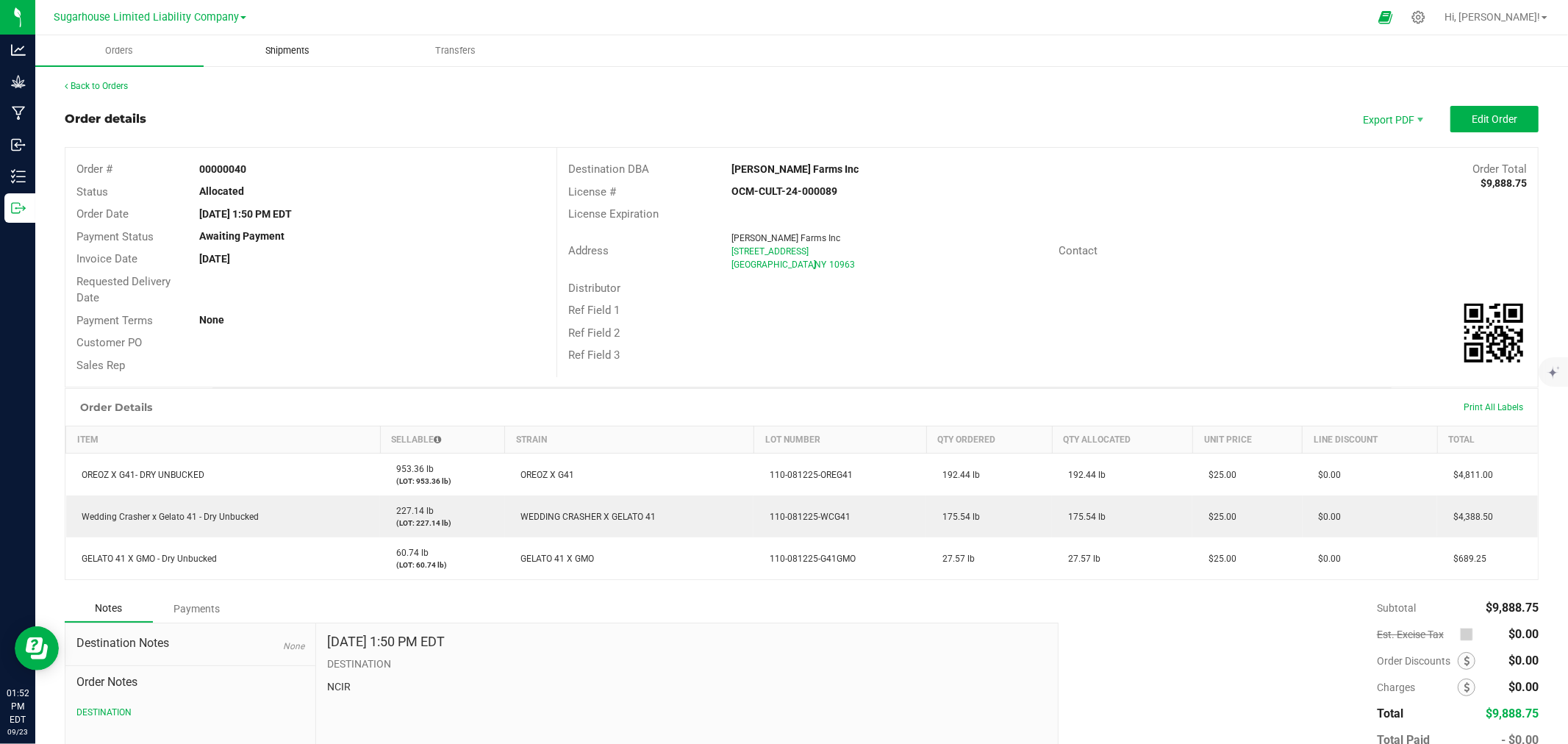
click at [300, 46] on span "Shipments" at bounding box center [288, 50] width 84 height 13
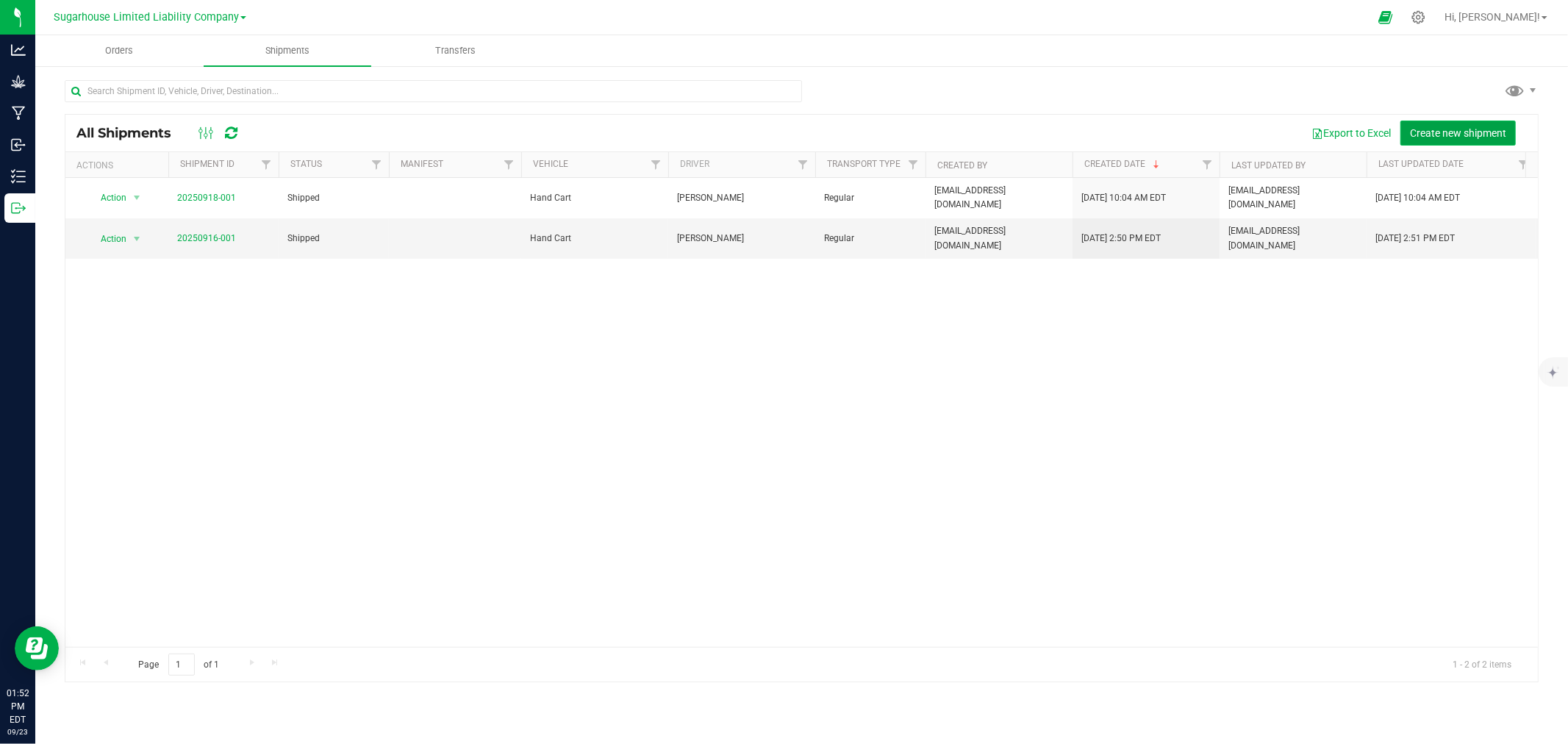
click at [1457, 127] on span "Create new shipment" at bounding box center [1457, 132] width 96 height 11
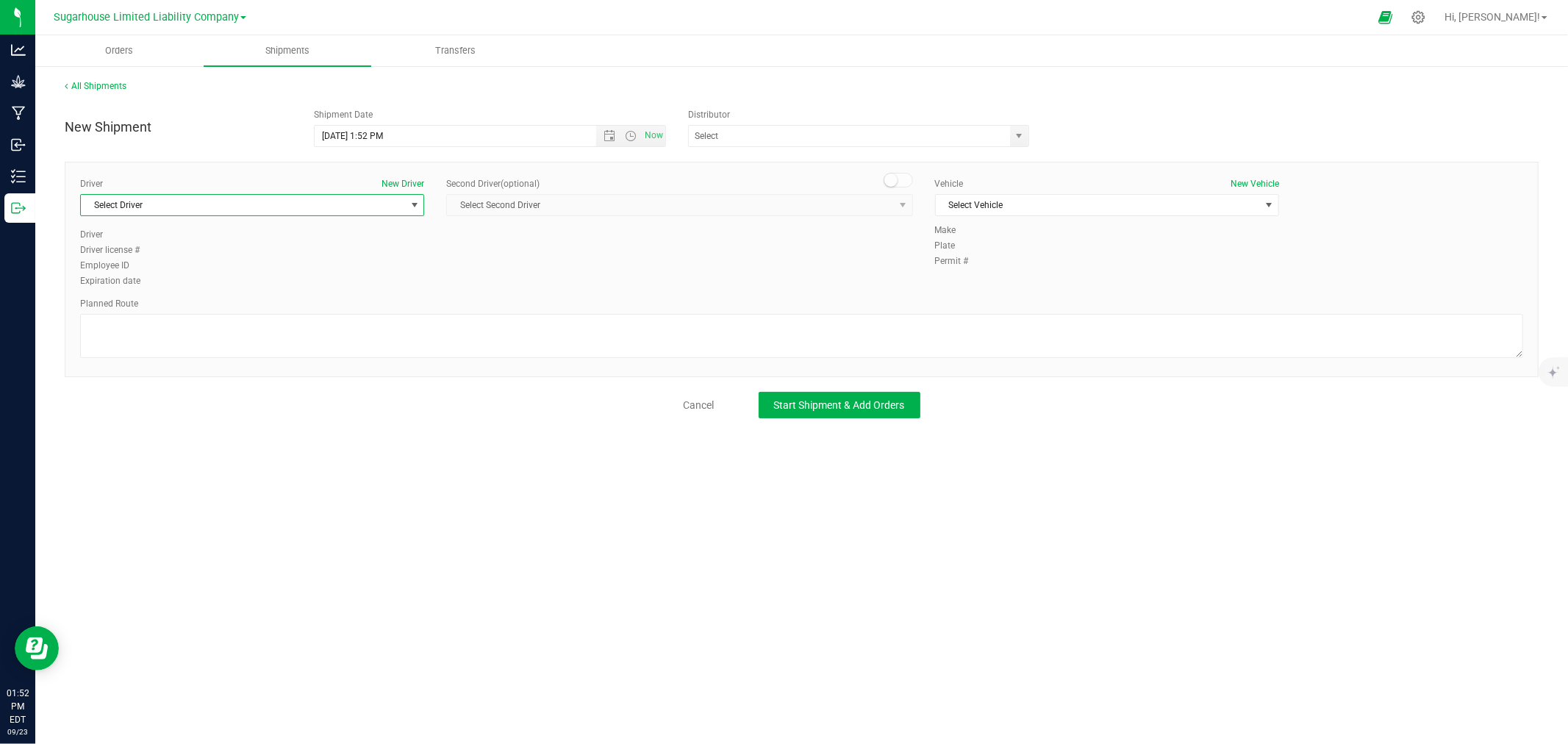
click at [334, 211] on span "Select Driver" at bounding box center [243, 205] width 324 height 21
click at [244, 417] on li "[PERSON_NAME]" at bounding box center [252, 419] width 343 height 22
click at [995, 211] on span "Select Vehicle" at bounding box center [1097, 205] width 324 height 21
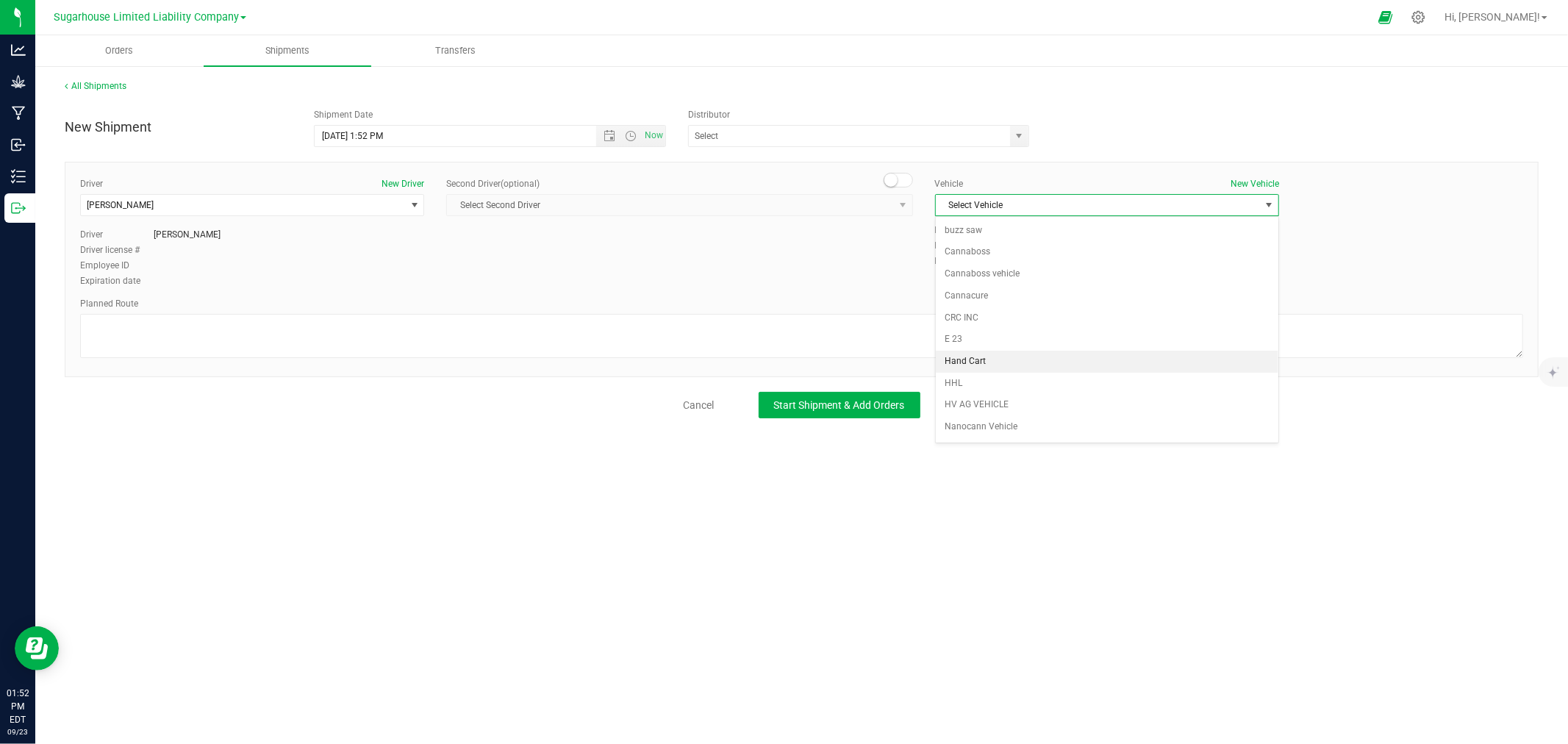
click at [986, 356] on li "Hand Cart" at bounding box center [1107, 361] width 343 height 22
click at [425, 311] on div "Planned Route" at bounding box center [801, 330] width 1443 height 65
click at [421, 320] on textarea at bounding box center [801, 335] width 1443 height 44
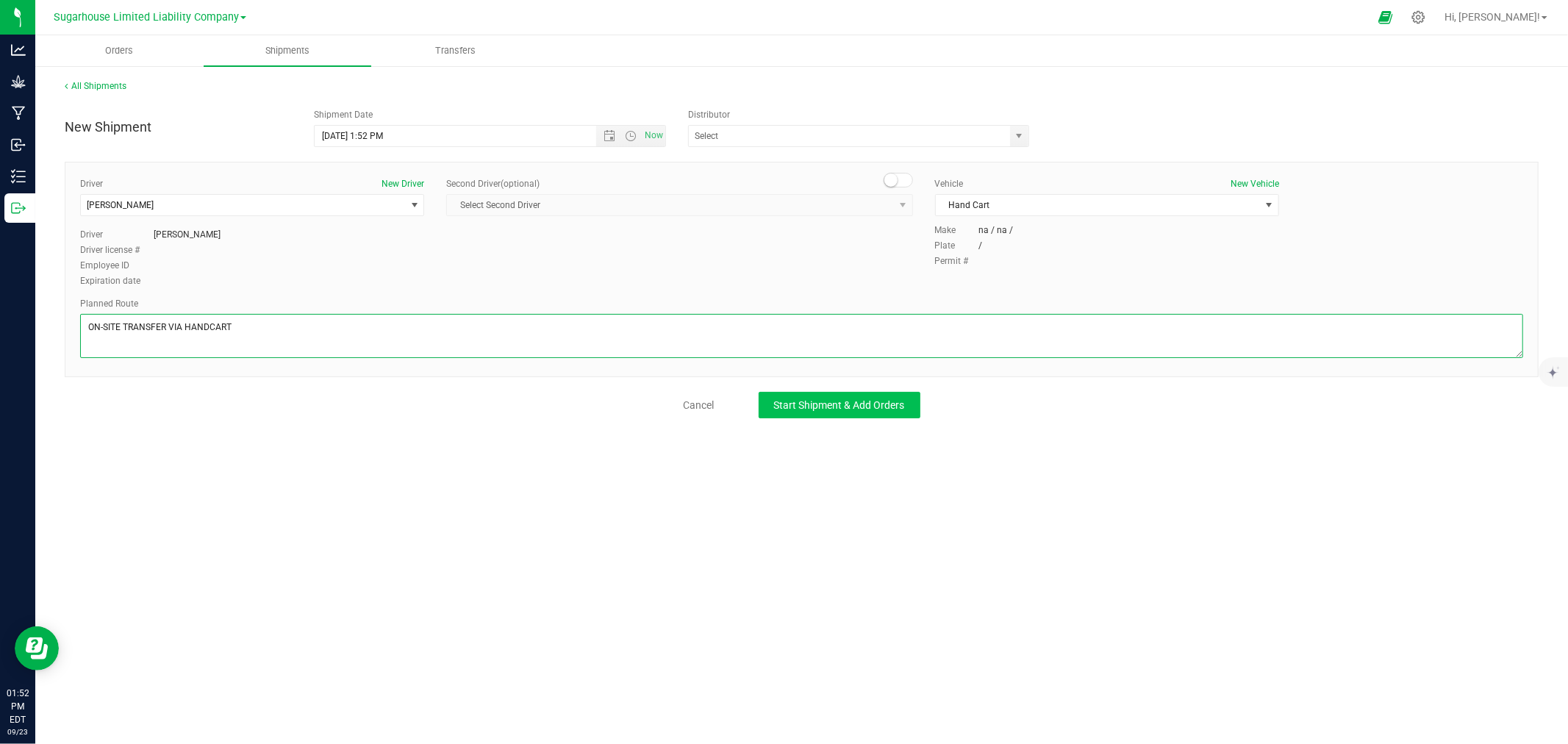
type textarea "ON-SITE TRANSFER VIA HANDCART"
click at [829, 406] on span "Start Shipment & Add Orders" at bounding box center [838, 405] width 131 height 11
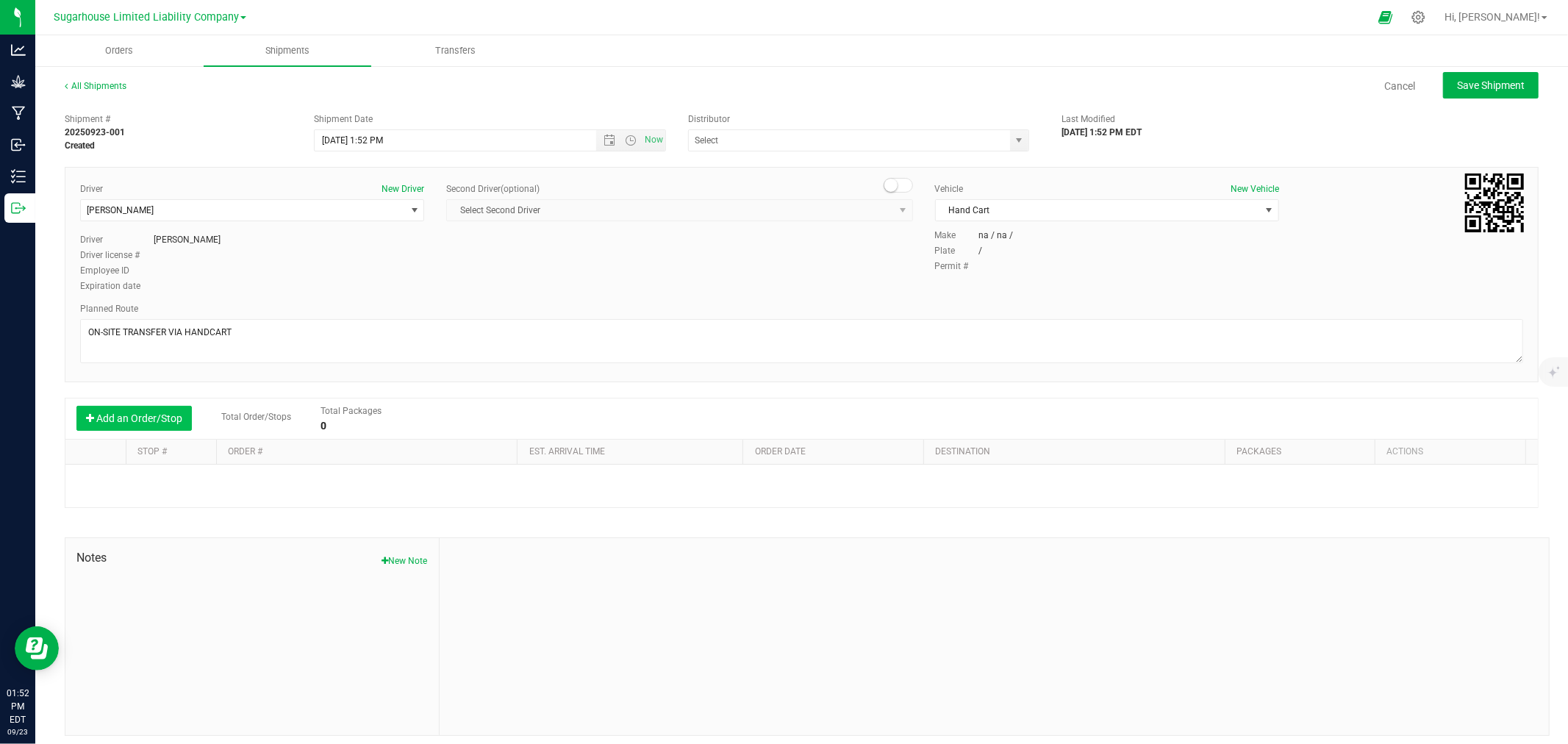
click at [164, 415] on button "Add an Order/Stop" at bounding box center [133, 418] width 115 height 25
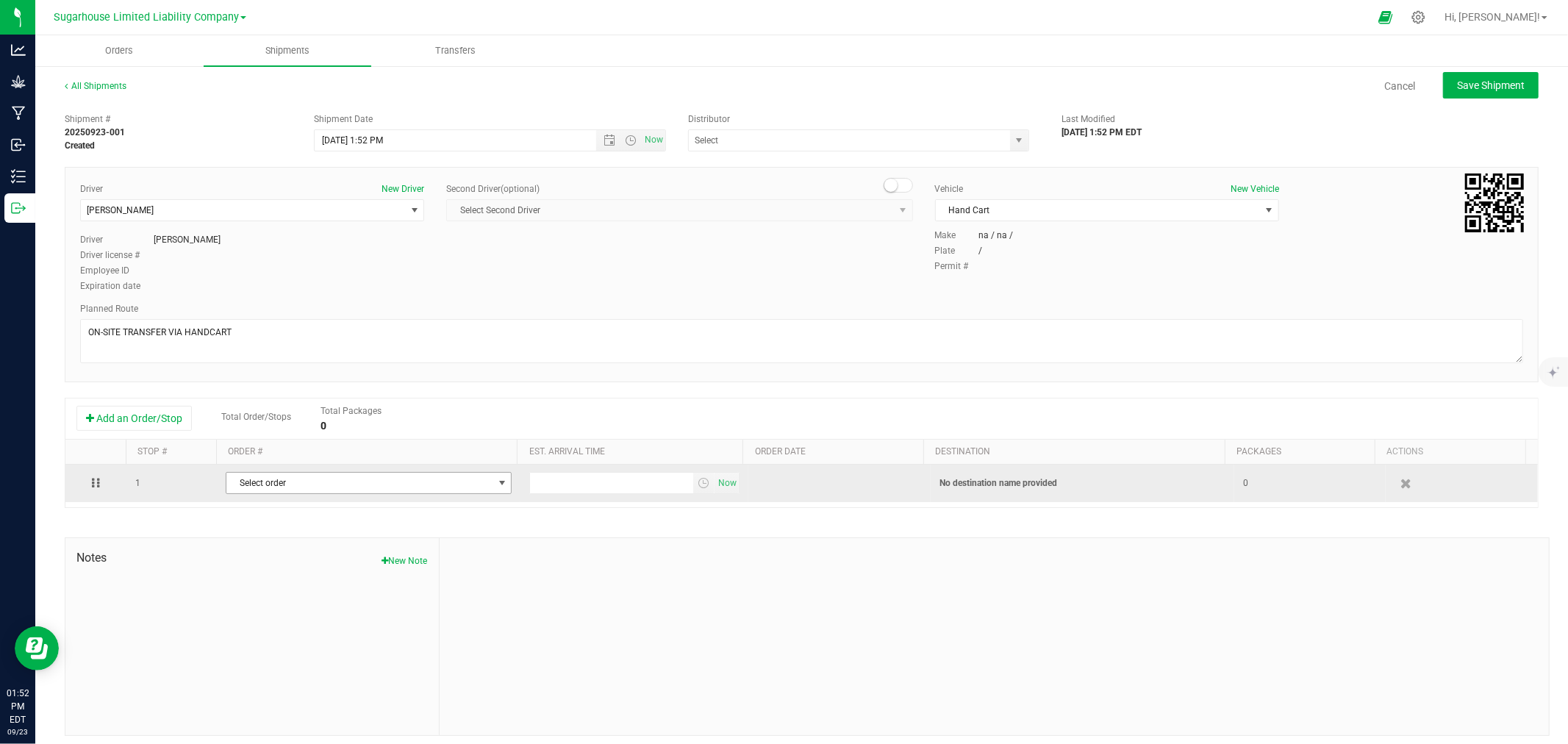
click at [290, 486] on span "Select order" at bounding box center [359, 483] width 266 height 21
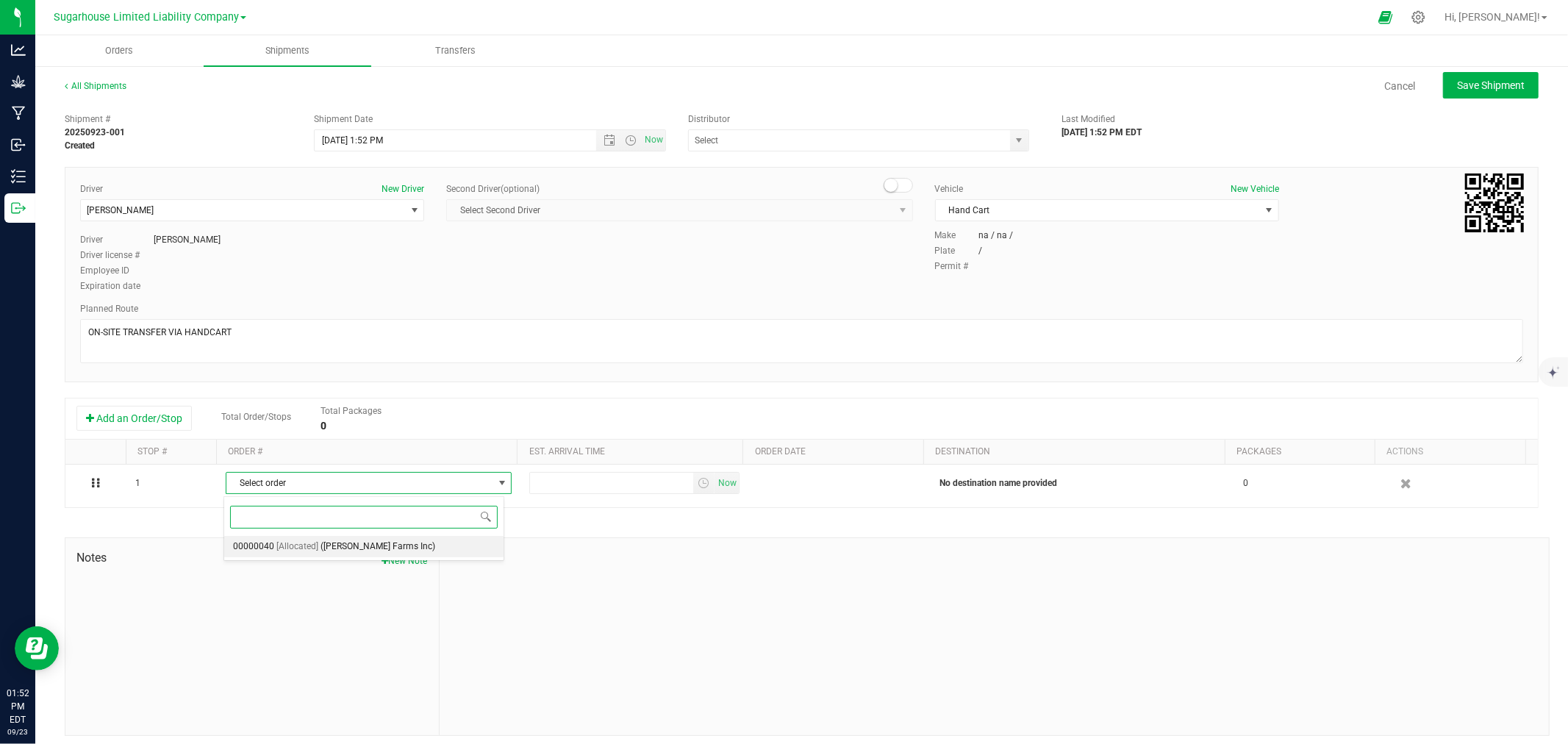
click at [369, 549] on span "([PERSON_NAME] Farms Inc)" at bounding box center [377, 547] width 114 height 19
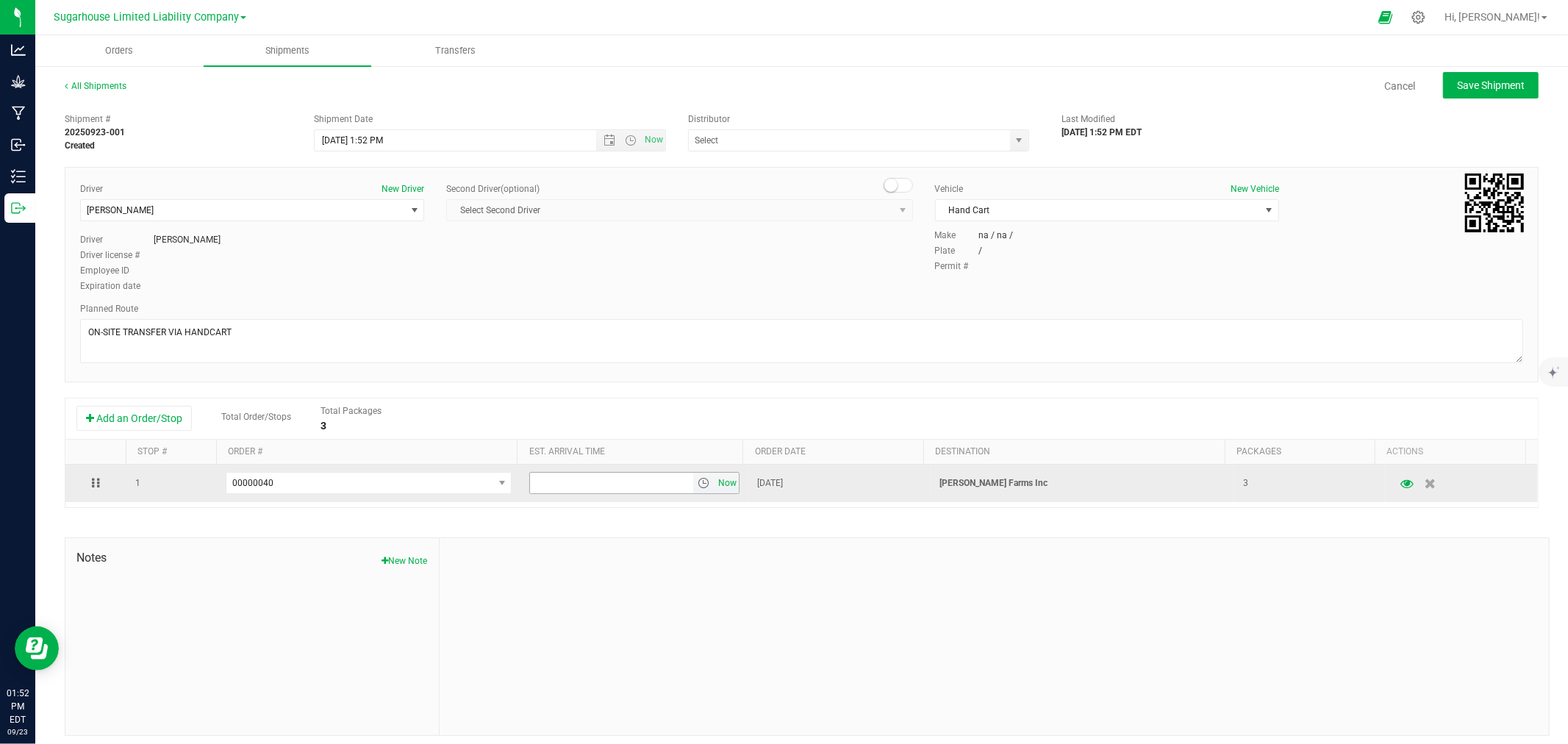
click at [716, 491] on span "Now" at bounding box center [728, 483] width 25 height 21
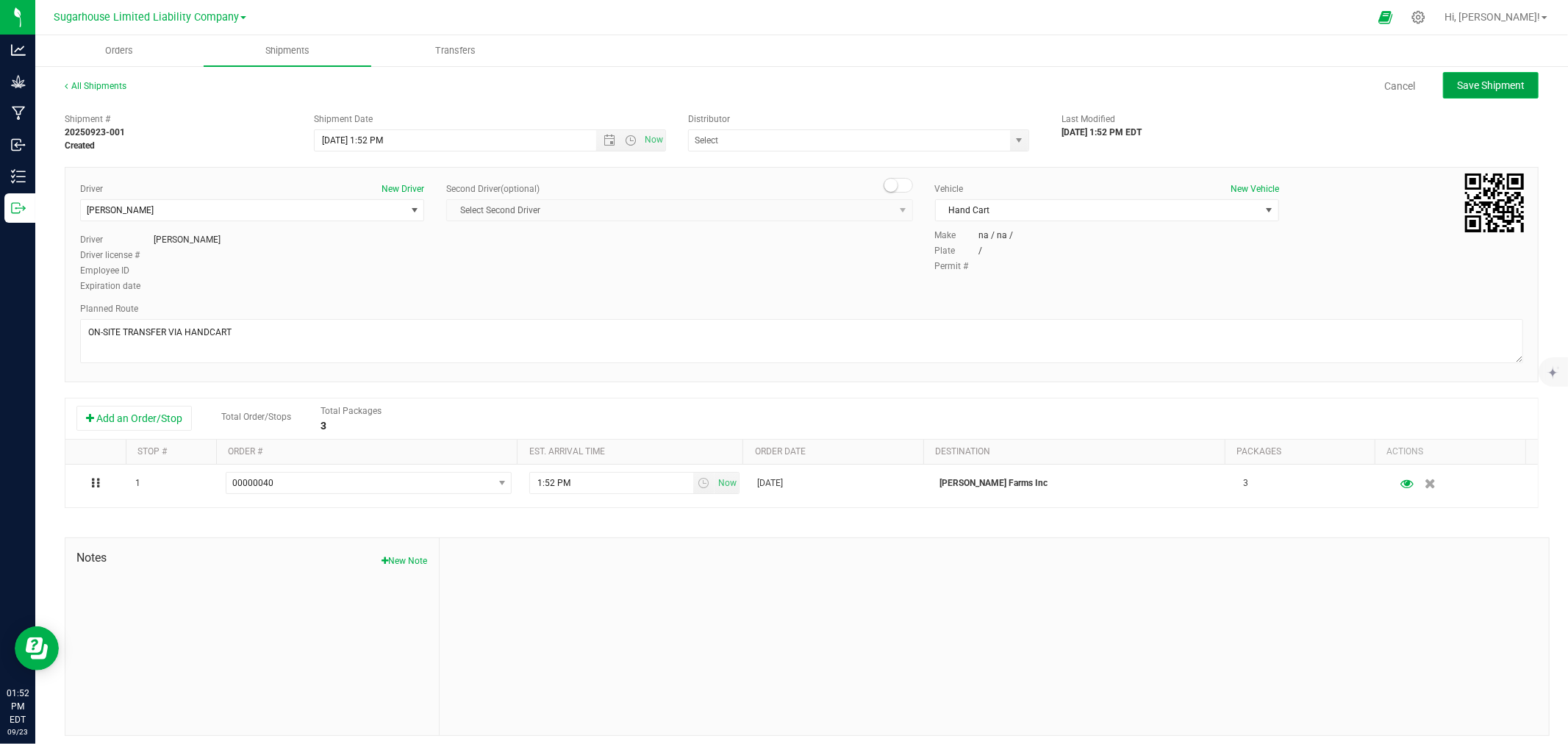
click at [1481, 89] on span "Save Shipment" at bounding box center [1490, 85] width 68 height 11
type input "9/23/2025 5:52 PM"
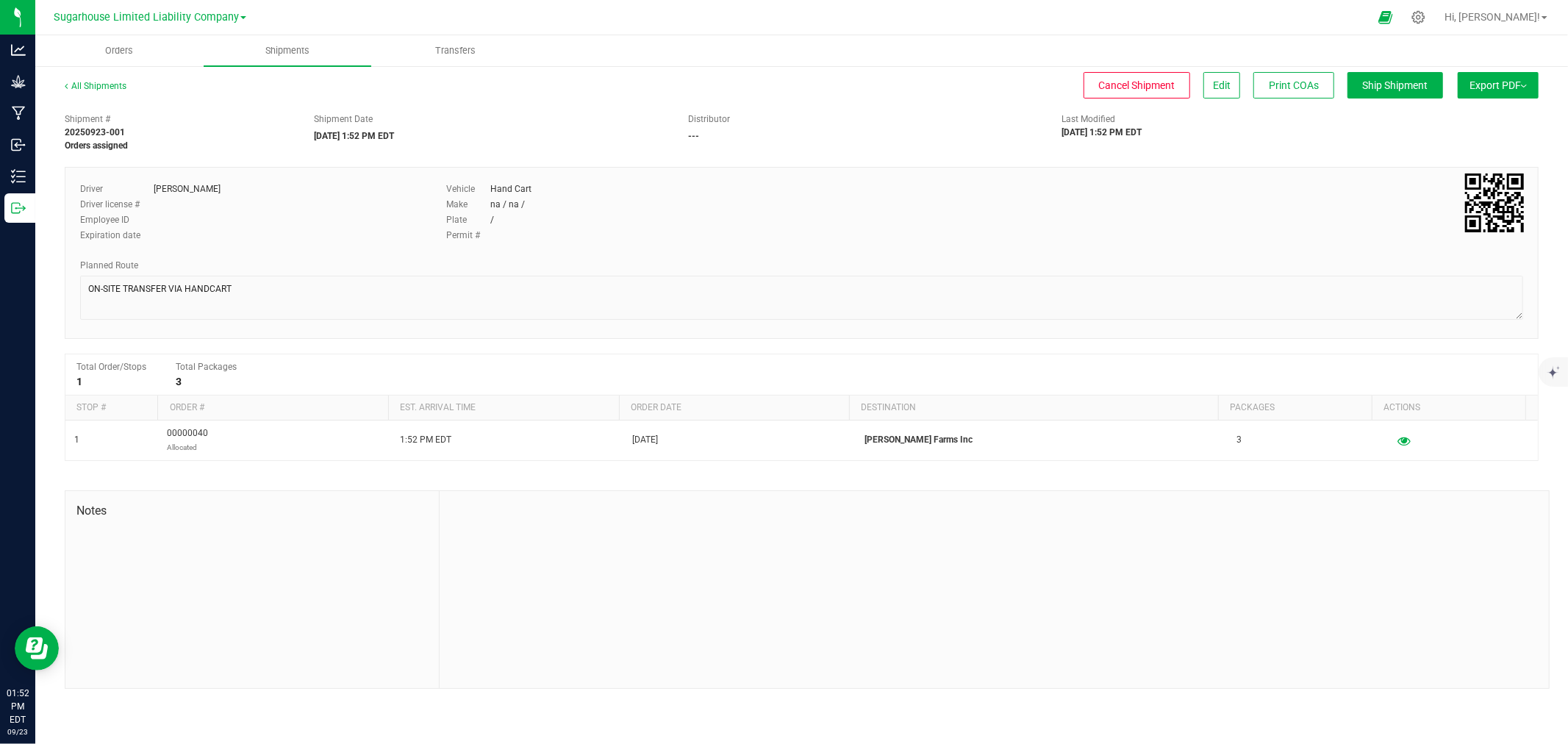
click at [1480, 89] on span "Export PDF" at bounding box center [1498, 85] width 57 height 11
click at [1472, 108] on li "Manifest by Package ID" at bounding box center [1494, 117] width 149 height 22
click at [1392, 90] on span "Ship Shipment" at bounding box center [1395, 85] width 66 height 11
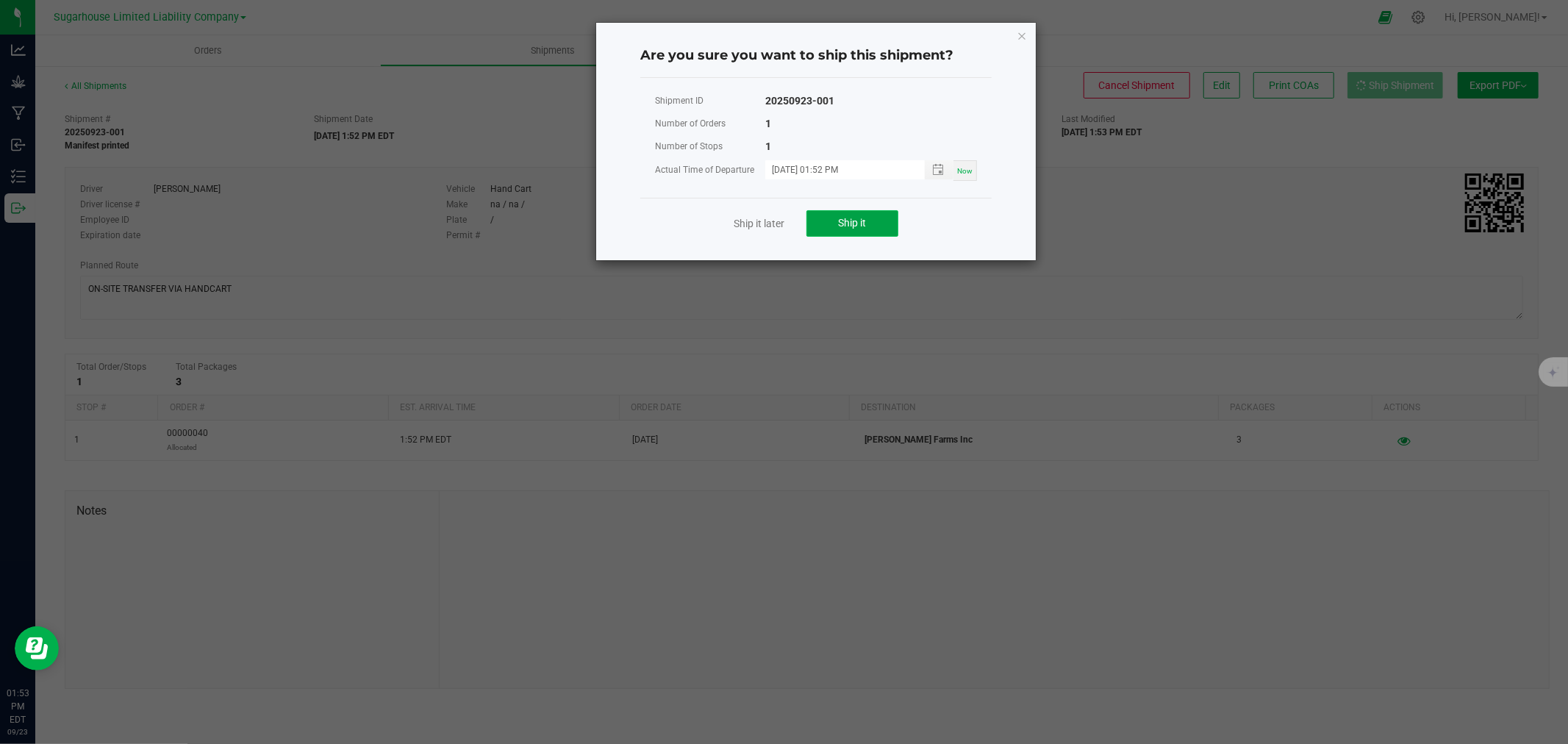
click at [858, 227] on span "Ship it" at bounding box center [852, 223] width 28 height 11
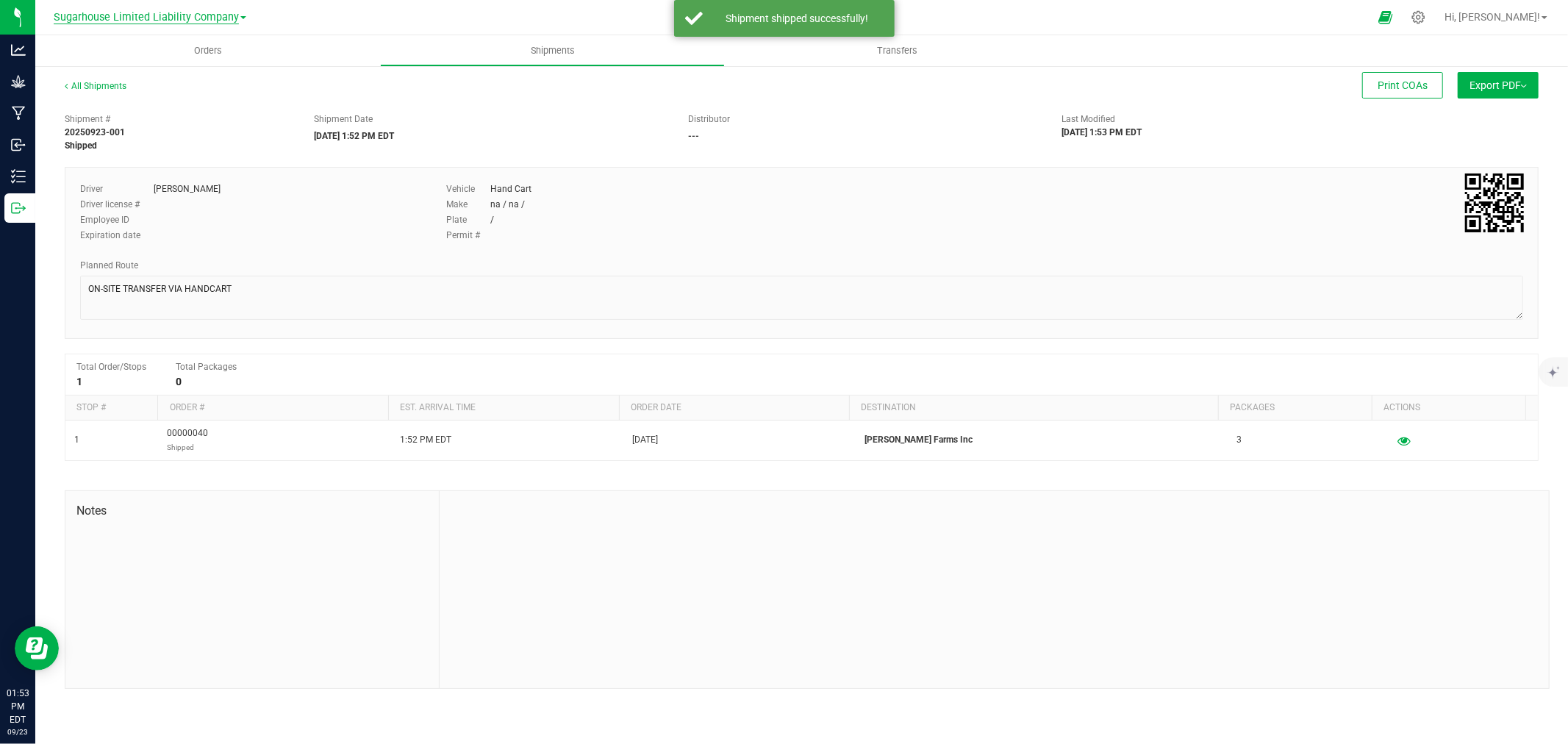
click at [165, 16] on span "Sugarhouse Limited Liability Company" at bounding box center [146, 18] width 185 height 13
click at [124, 168] on link "[PERSON_NAME] Farms Inc" at bounding box center [150, 169] width 214 height 20
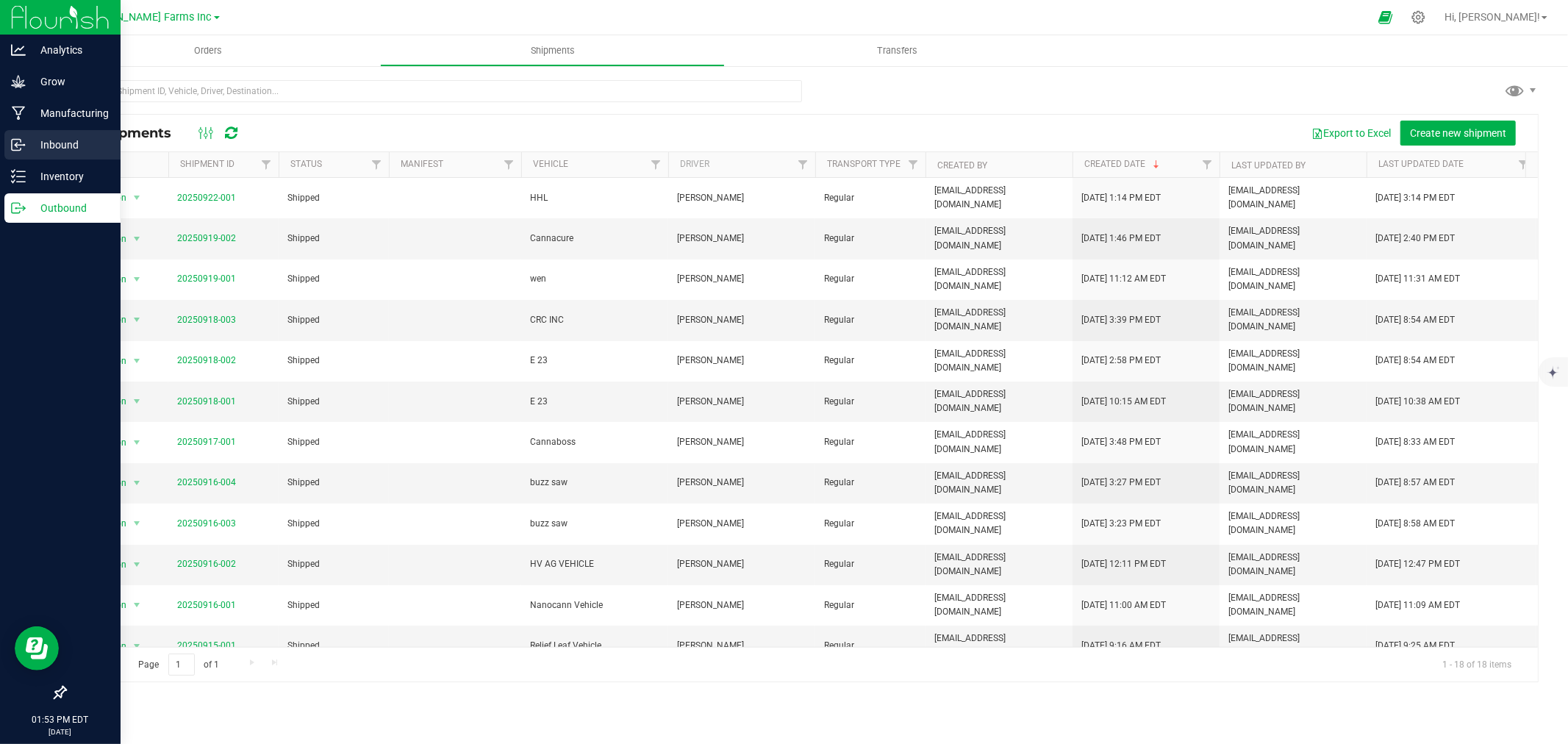
click at [55, 149] on p "Inbound" at bounding box center [70, 145] width 89 height 18
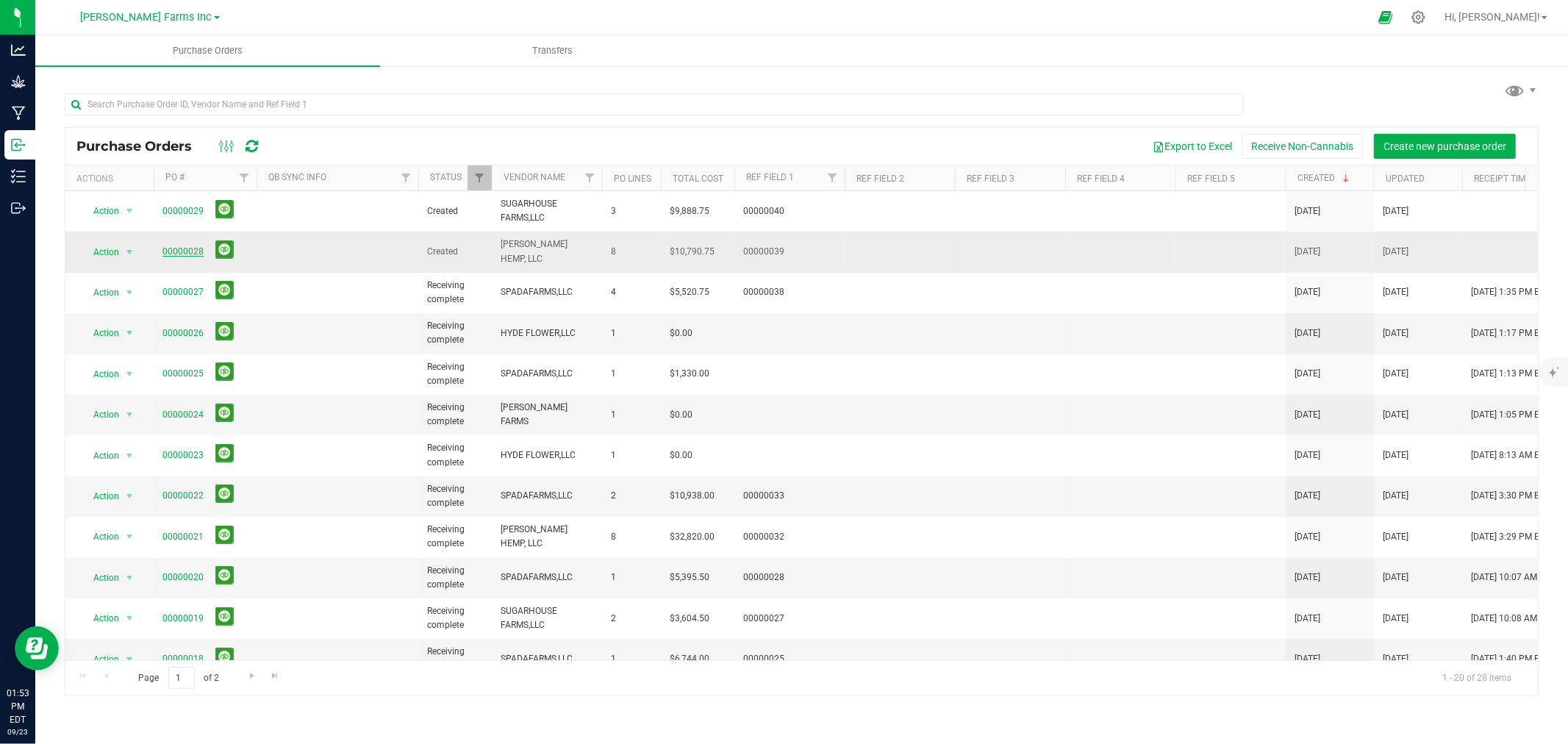
click at [181, 246] on link "00000028" at bounding box center [183, 251] width 41 height 10
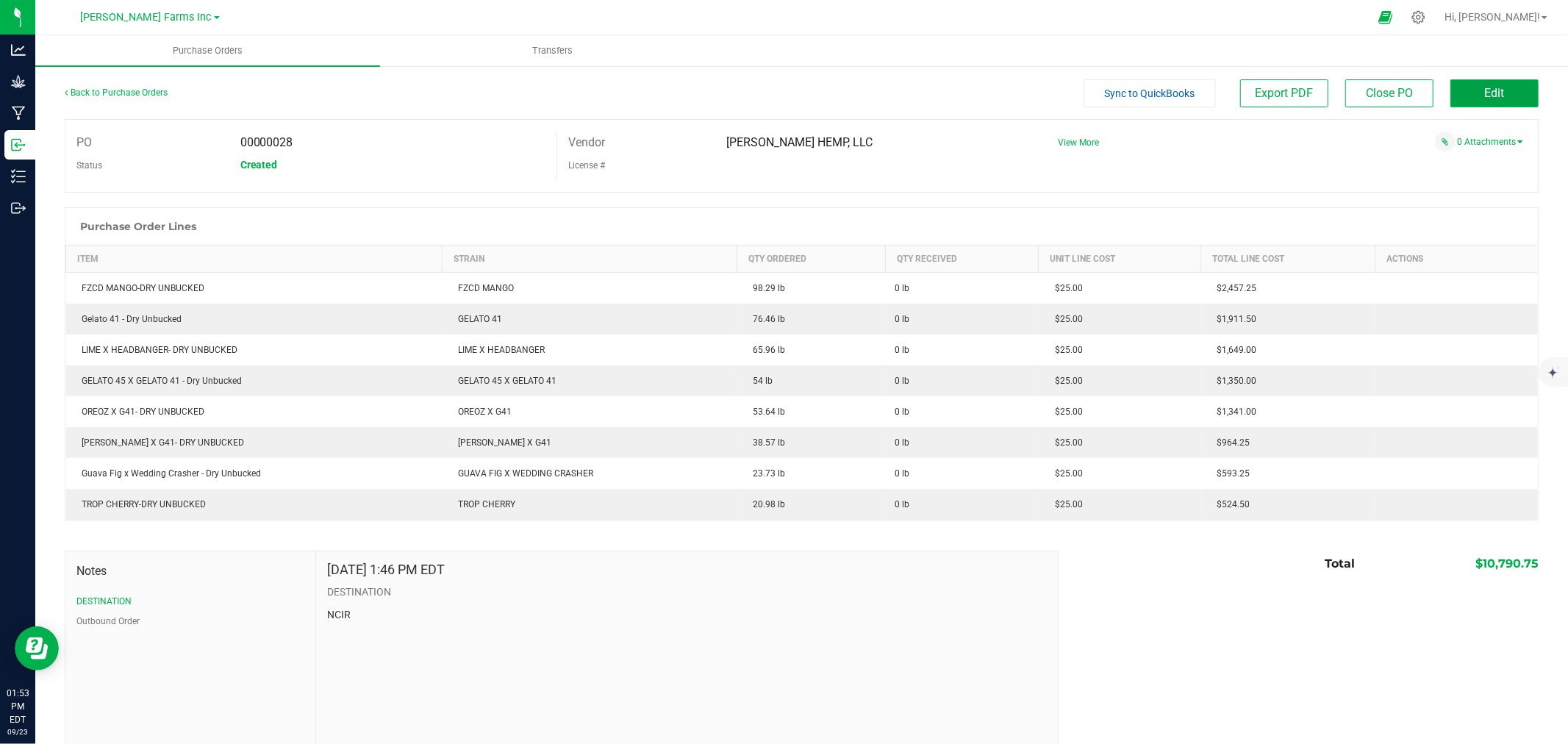
click at [1485, 96] on span "Edit" at bounding box center [1495, 92] width 20 height 14
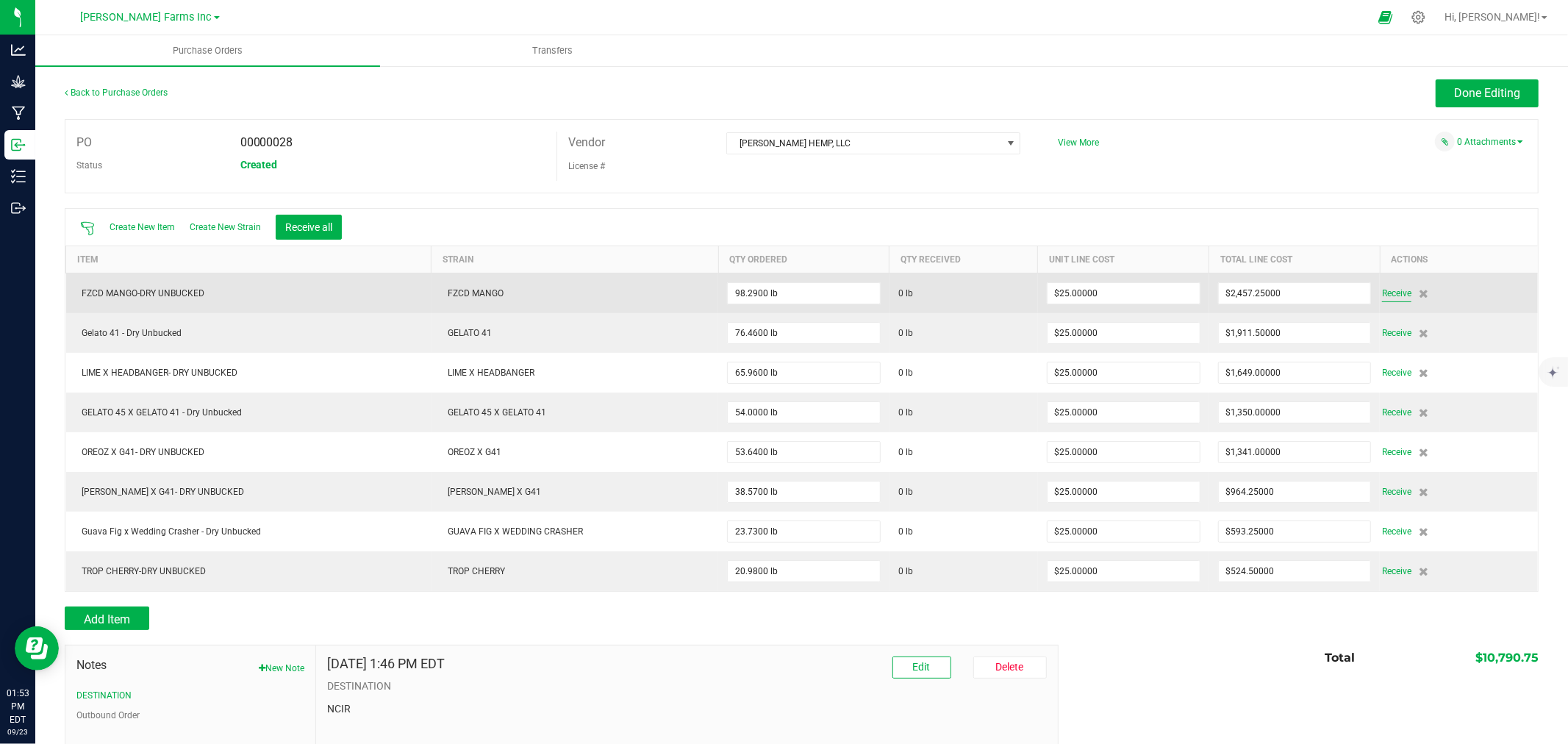
click at [1382, 299] on span "Receive" at bounding box center [1397, 293] width 30 height 18
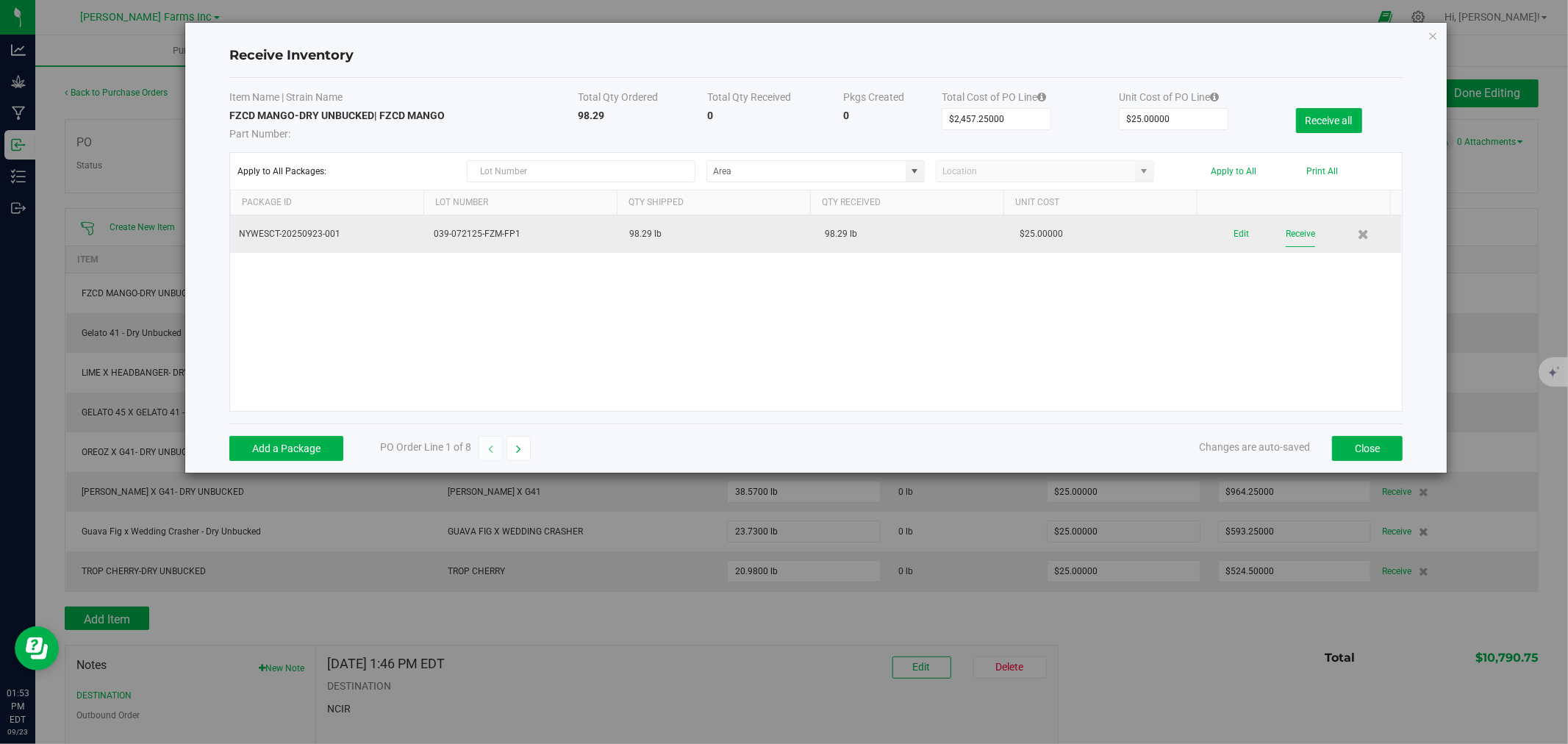
click at [1295, 237] on button "Receive" at bounding box center [1299, 233] width 30 height 26
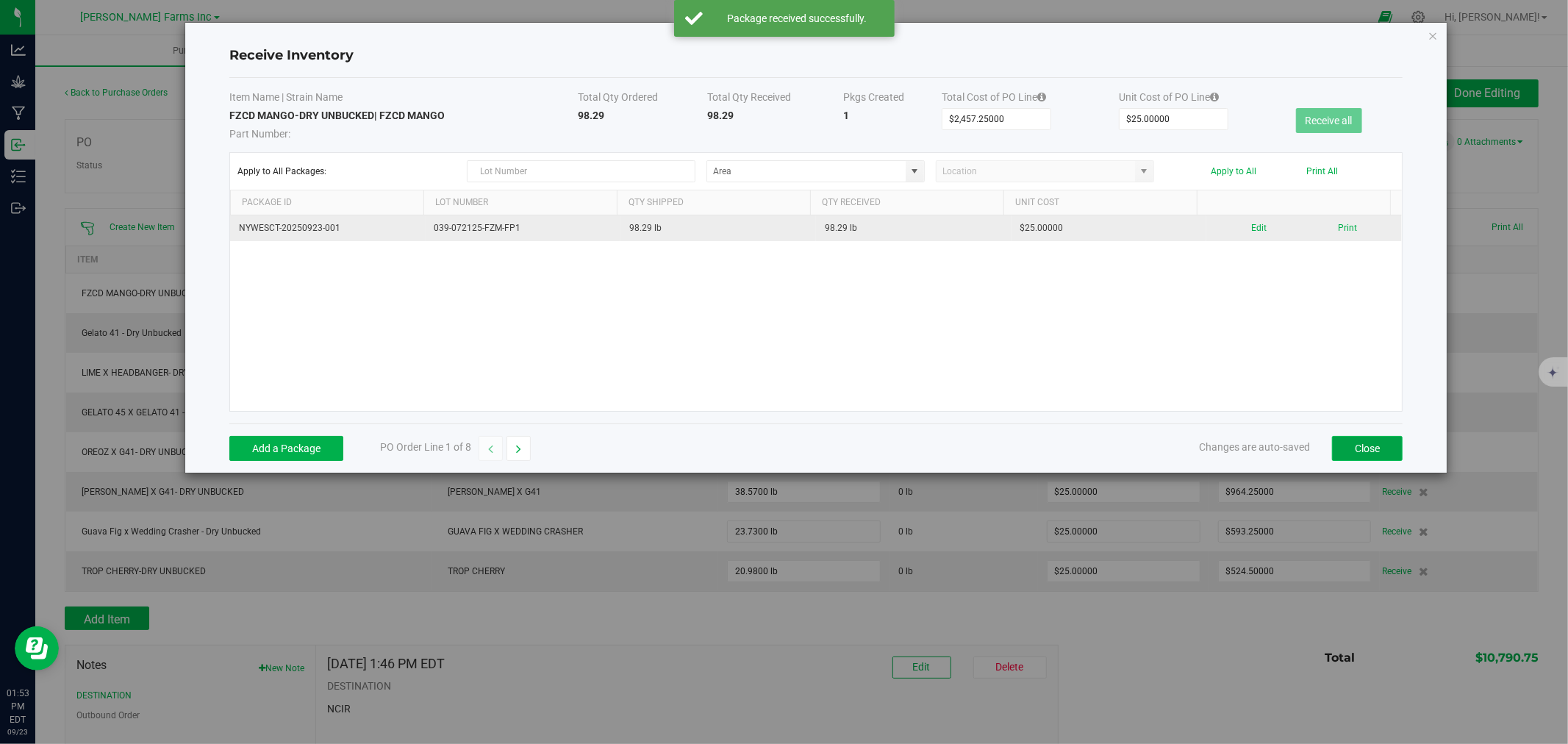
click at [1337, 457] on button "Close" at bounding box center [1367, 449] width 70 height 25
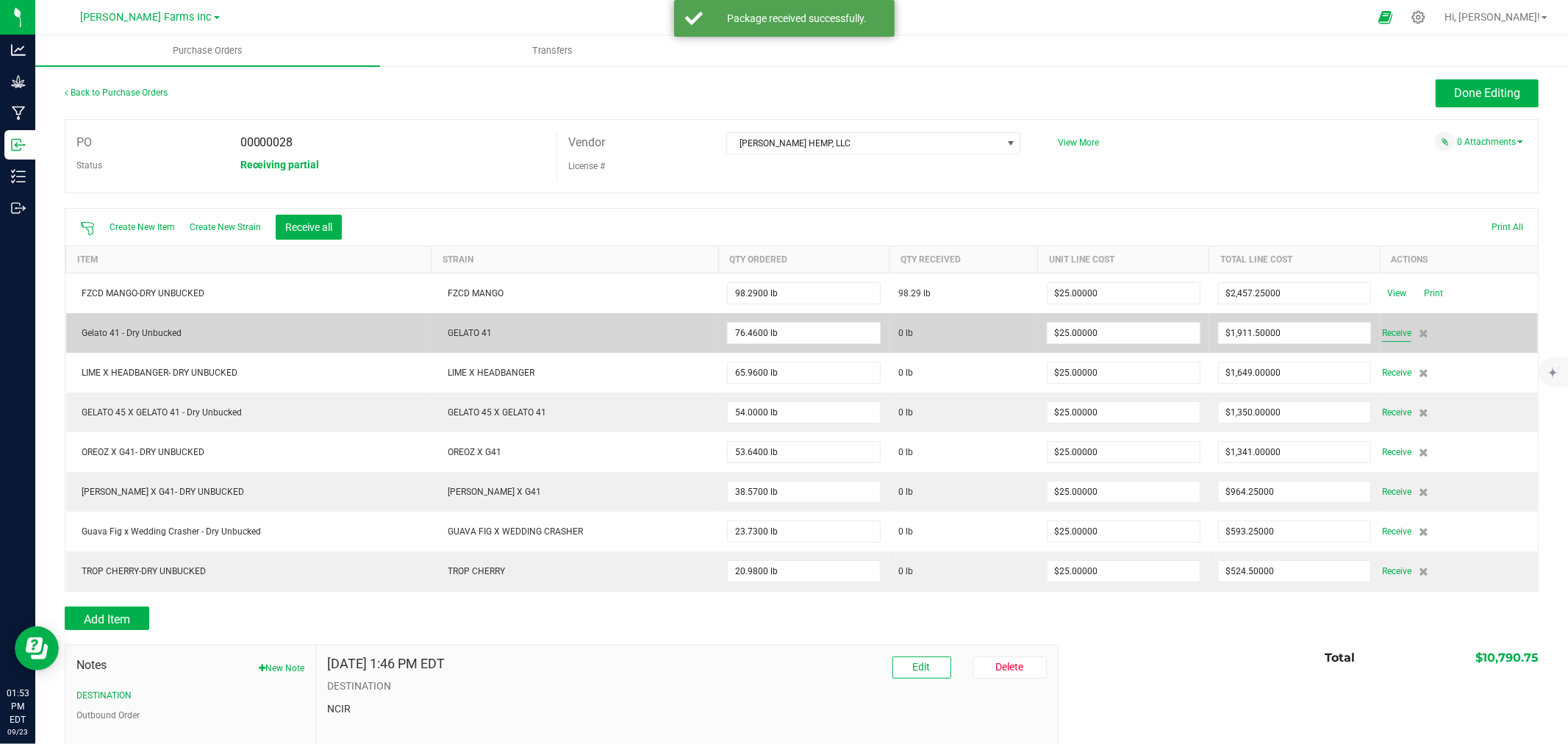
click at [1382, 339] on span "Receive" at bounding box center [1397, 332] width 30 height 18
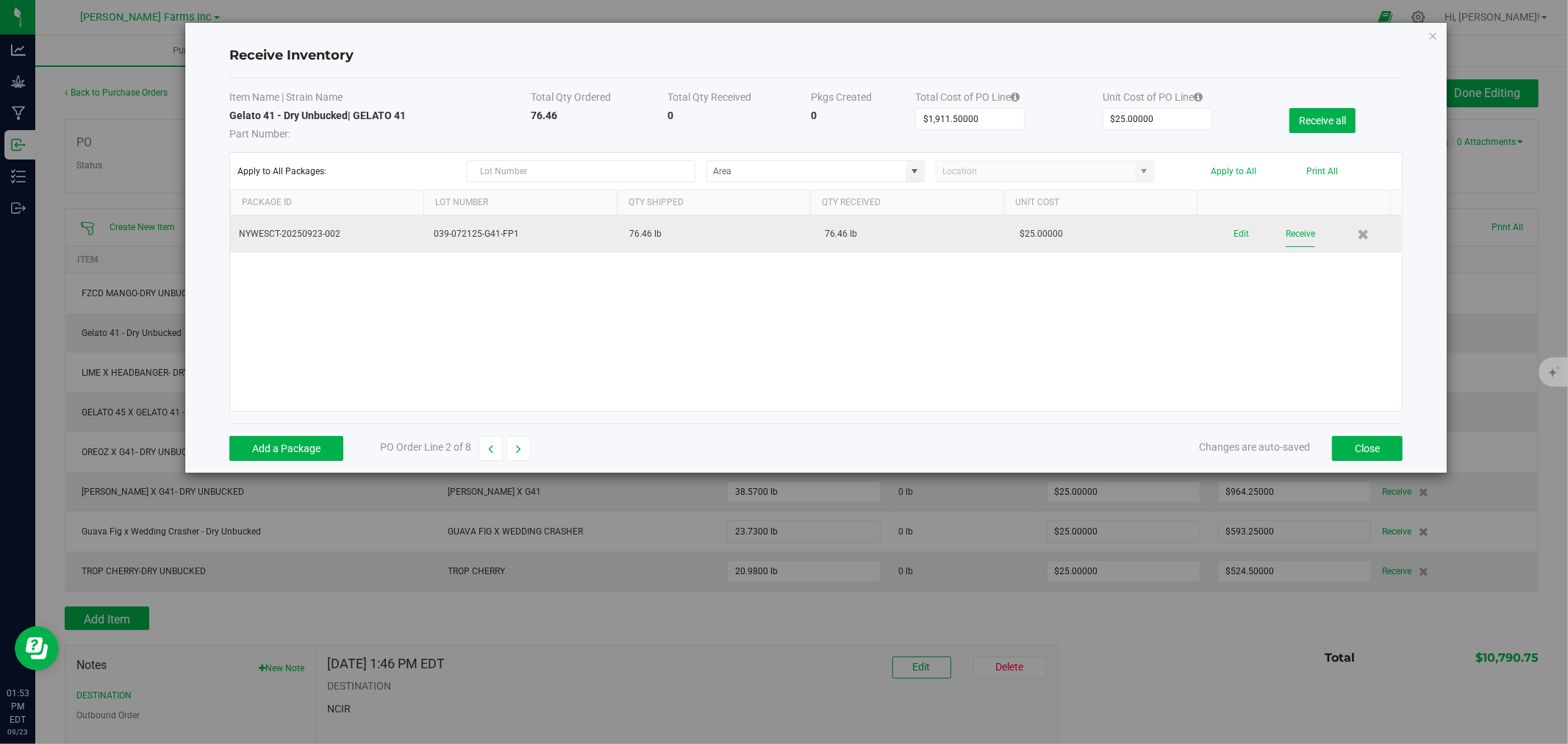
click at [1294, 236] on button "Receive" at bounding box center [1299, 233] width 30 height 26
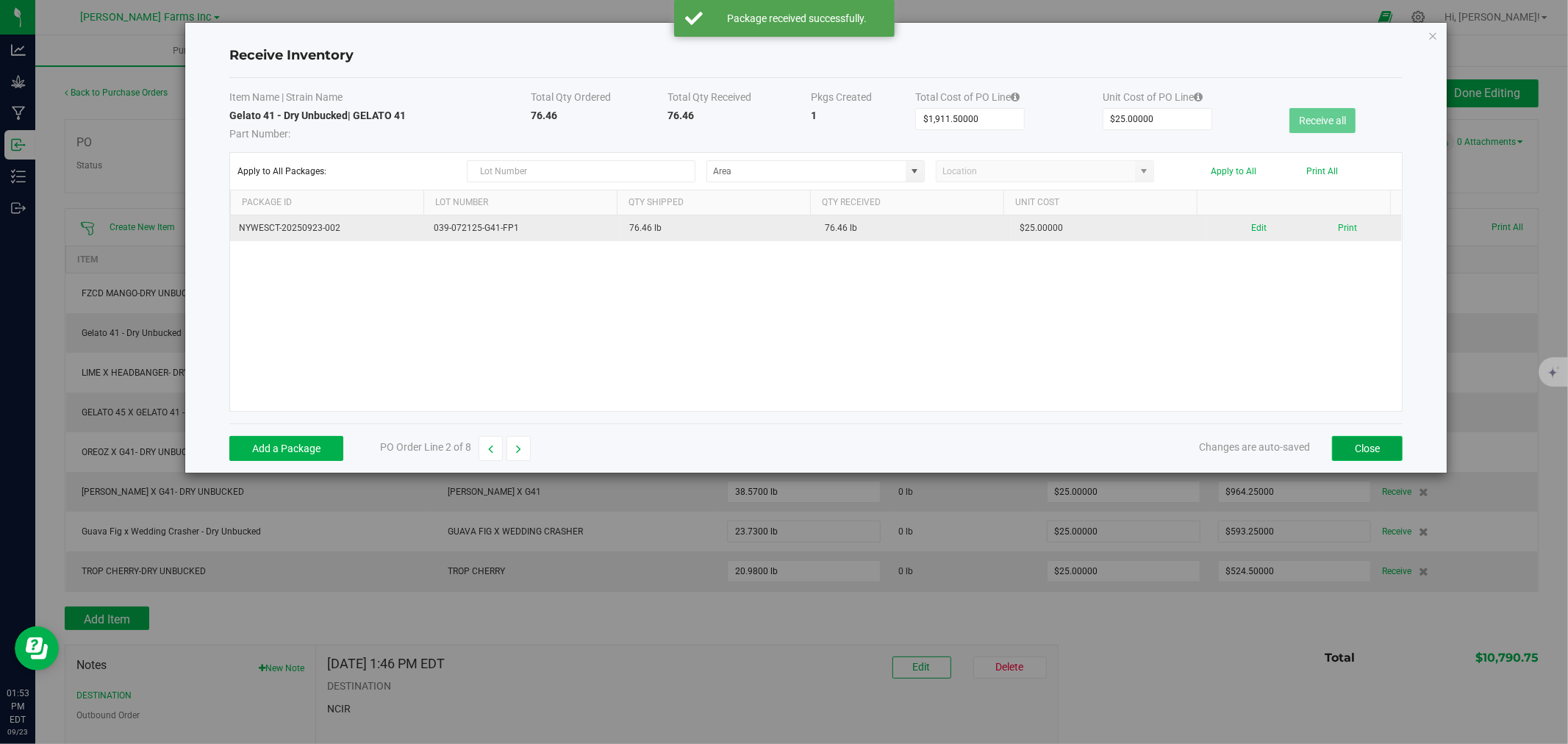
click at [1379, 452] on button "Close" at bounding box center [1367, 449] width 70 height 25
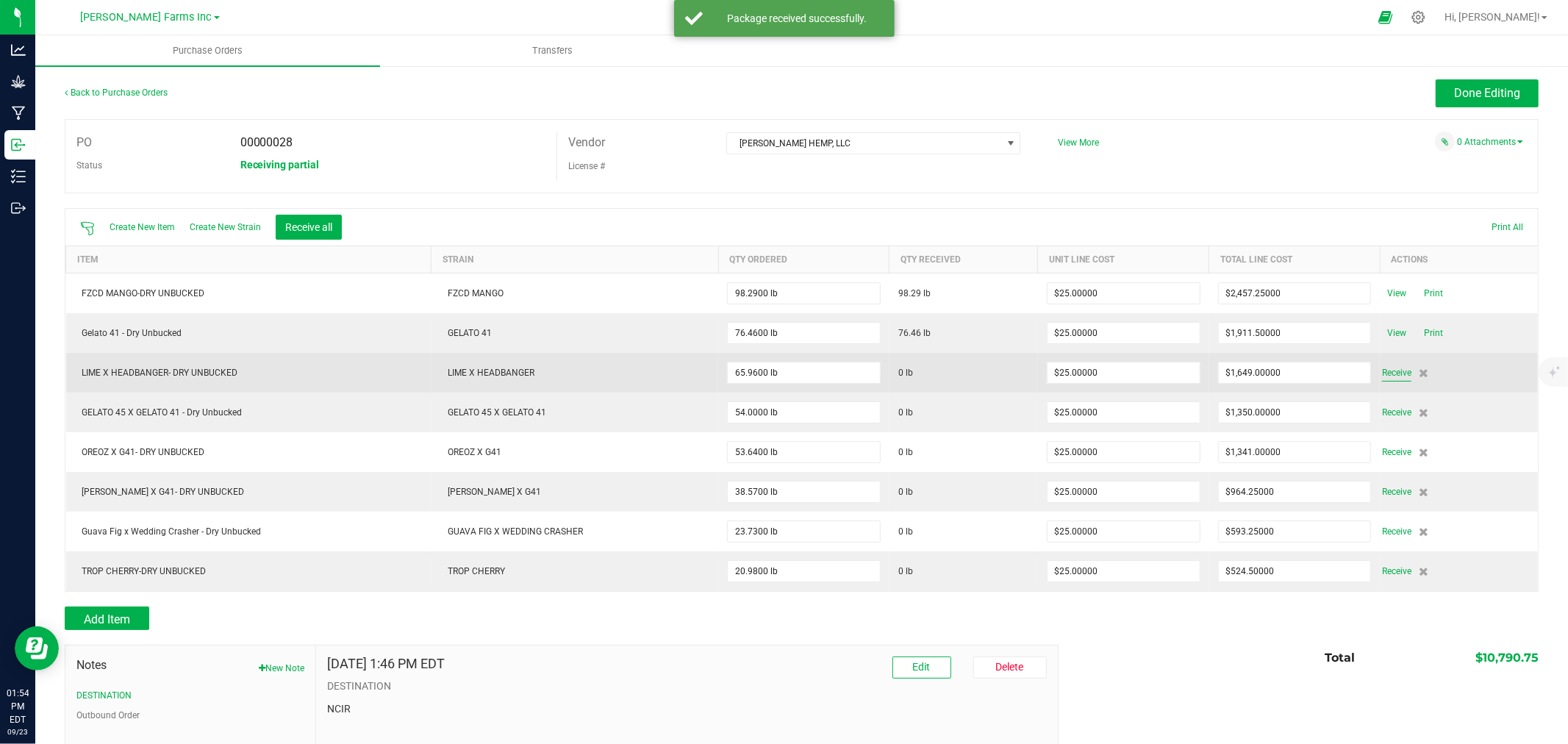
click at [1390, 376] on span "Receive" at bounding box center [1397, 372] width 30 height 18
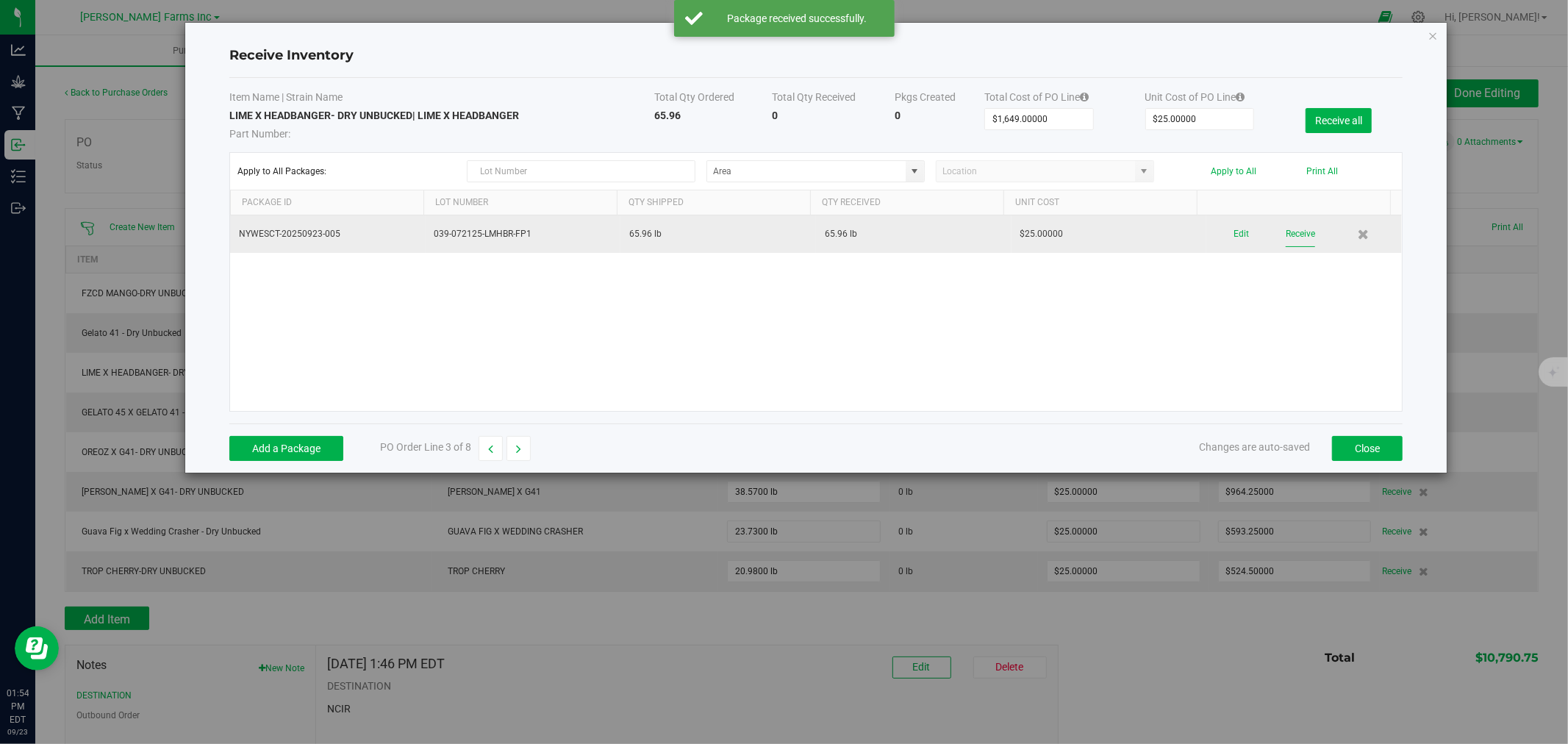
click at [1285, 236] on button "Receive" at bounding box center [1299, 233] width 30 height 26
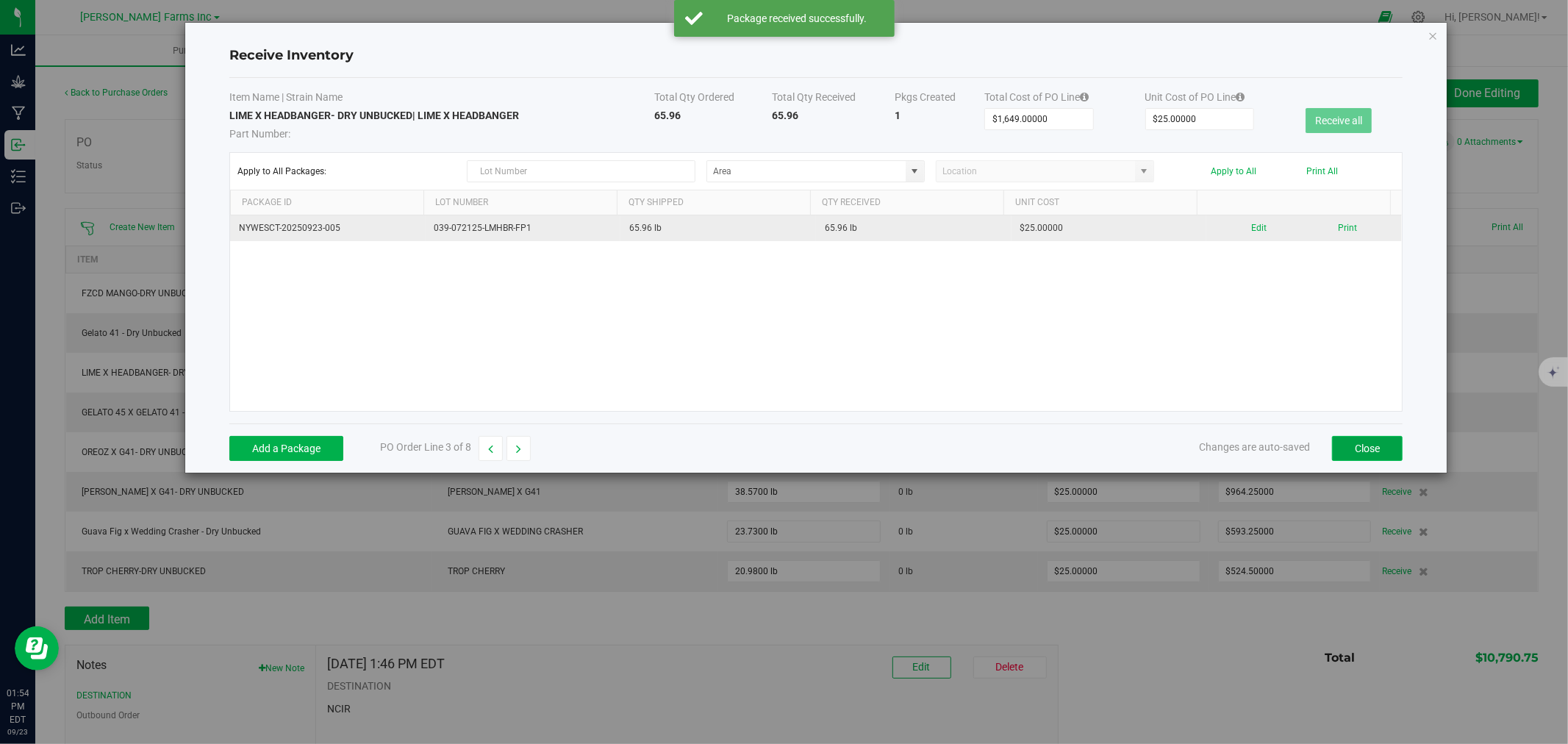
click at [1366, 436] on button "Close" at bounding box center [1367, 449] width 70 height 25
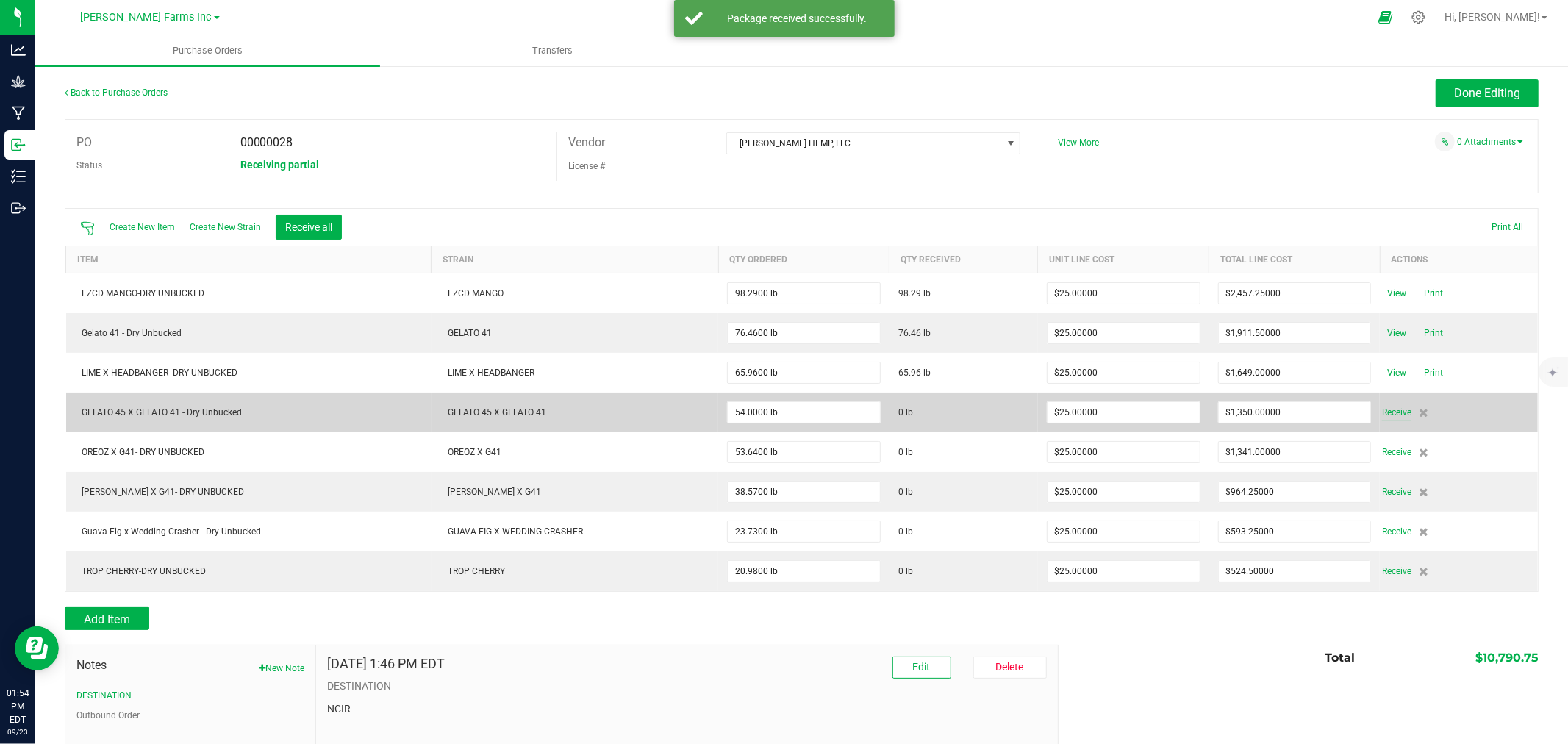
click at [1391, 413] on span "Receive" at bounding box center [1397, 412] width 30 height 18
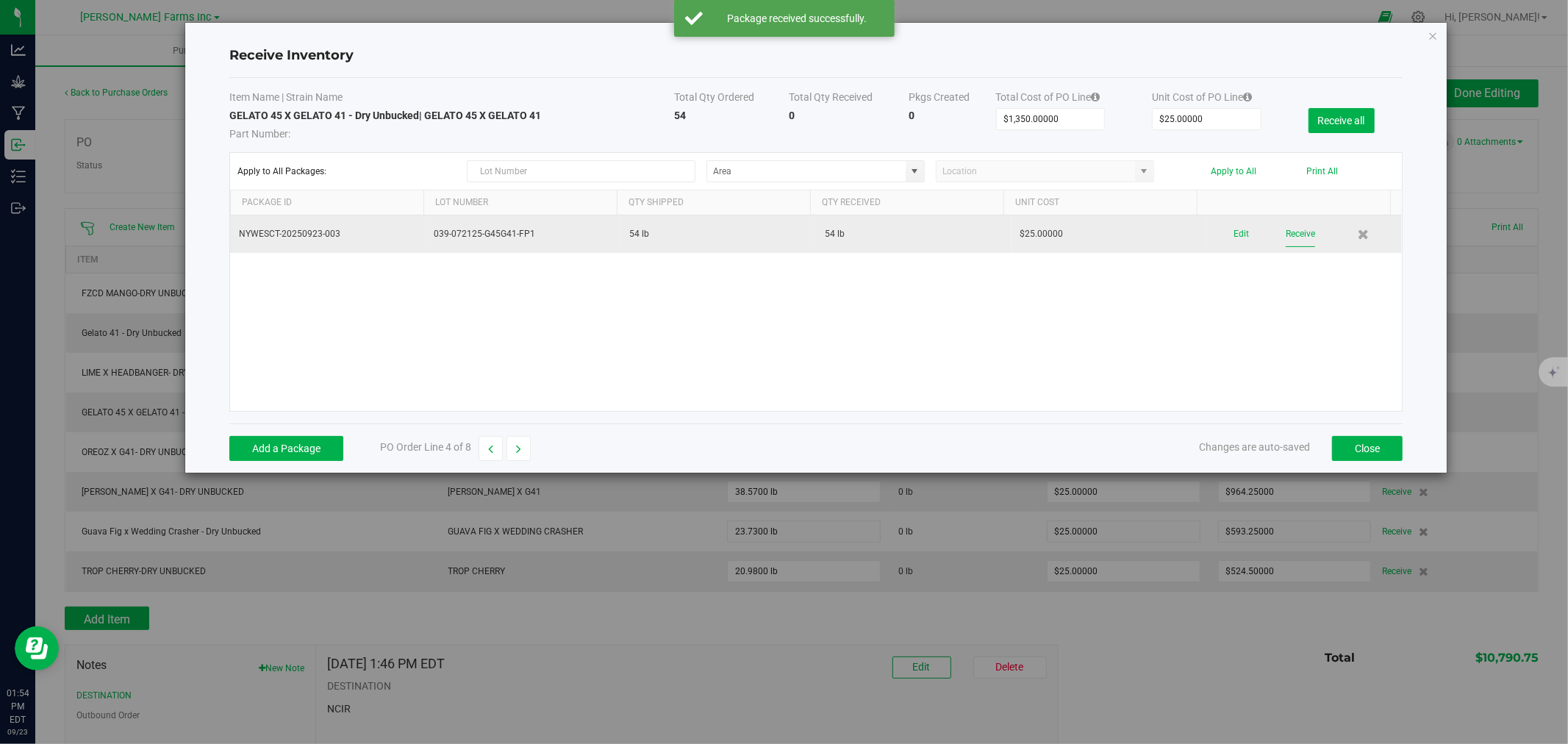
click at [1285, 235] on button "Receive" at bounding box center [1299, 233] width 30 height 26
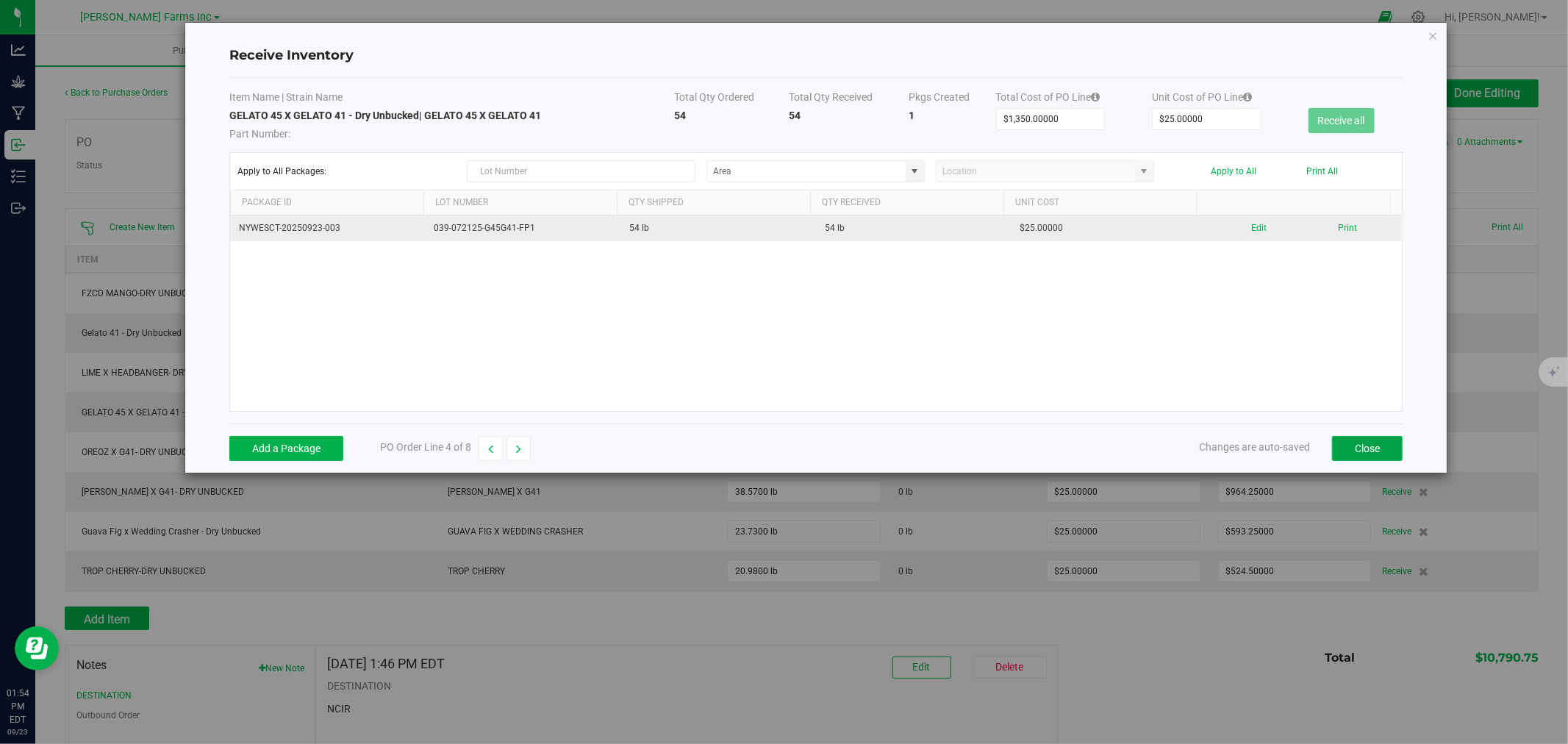
click at [1368, 446] on button "Close" at bounding box center [1367, 449] width 70 height 25
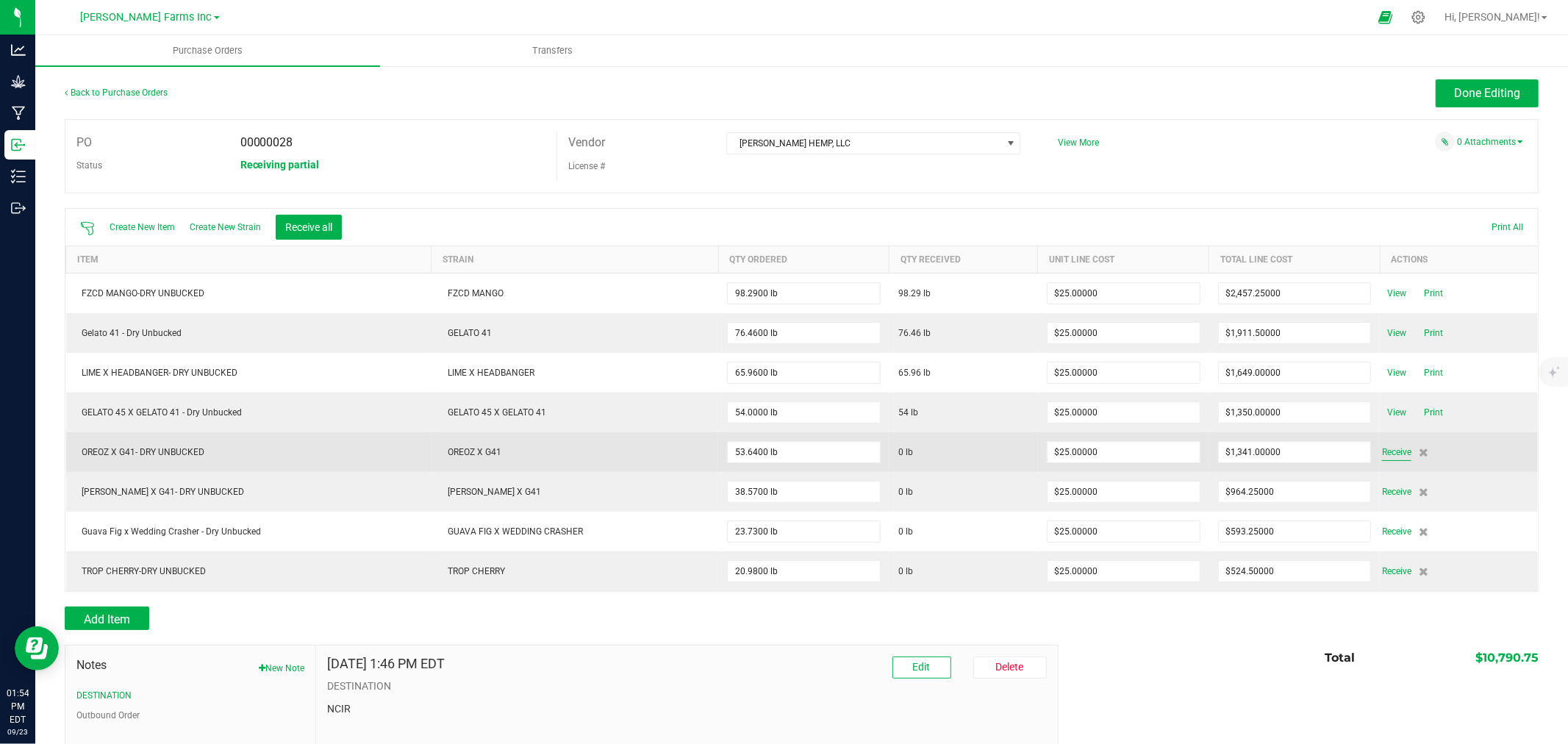
click at [1383, 447] on span "Receive" at bounding box center [1397, 452] width 30 height 18
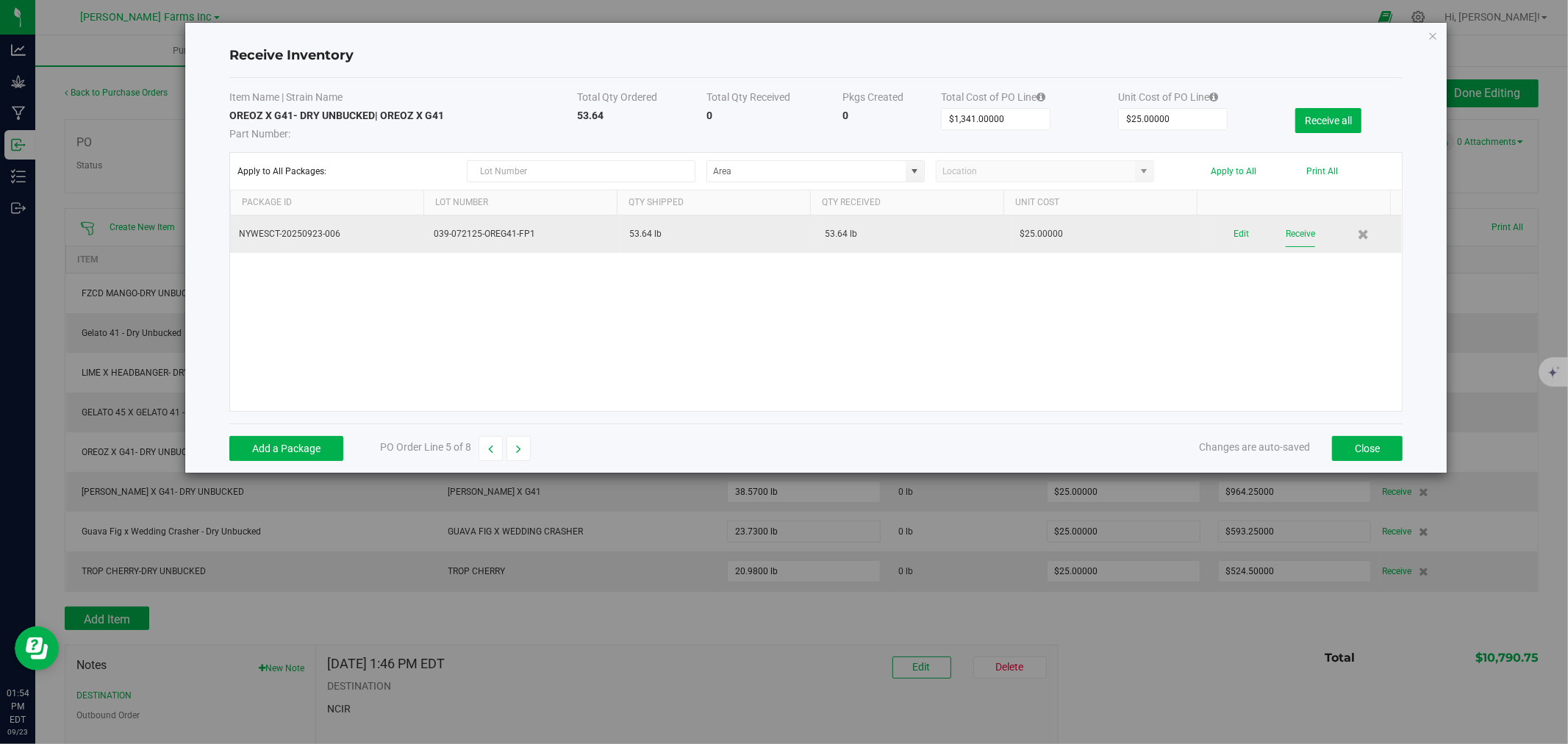
click at [1295, 238] on button "Receive" at bounding box center [1299, 233] width 30 height 26
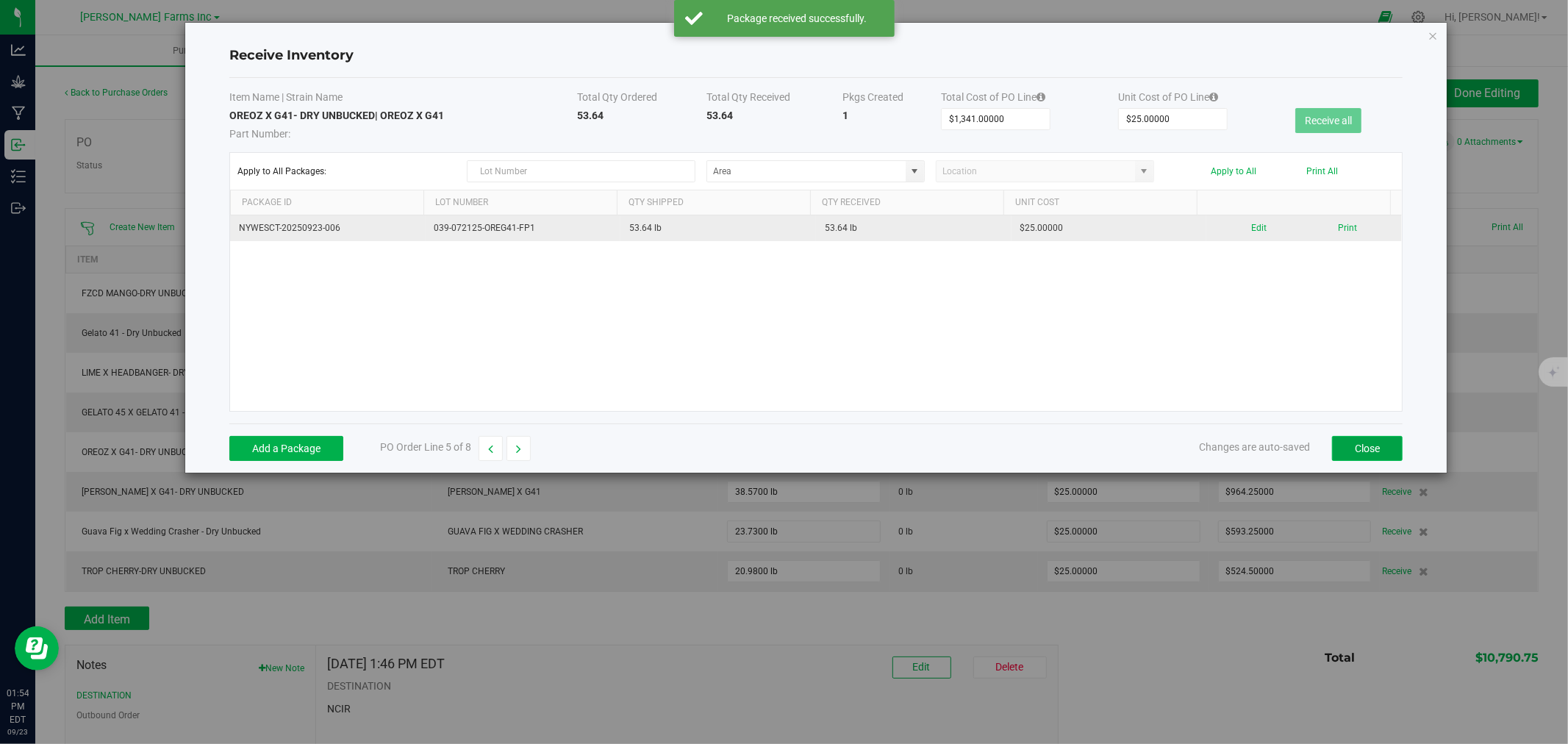
click at [1368, 457] on button "Close" at bounding box center [1367, 449] width 70 height 25
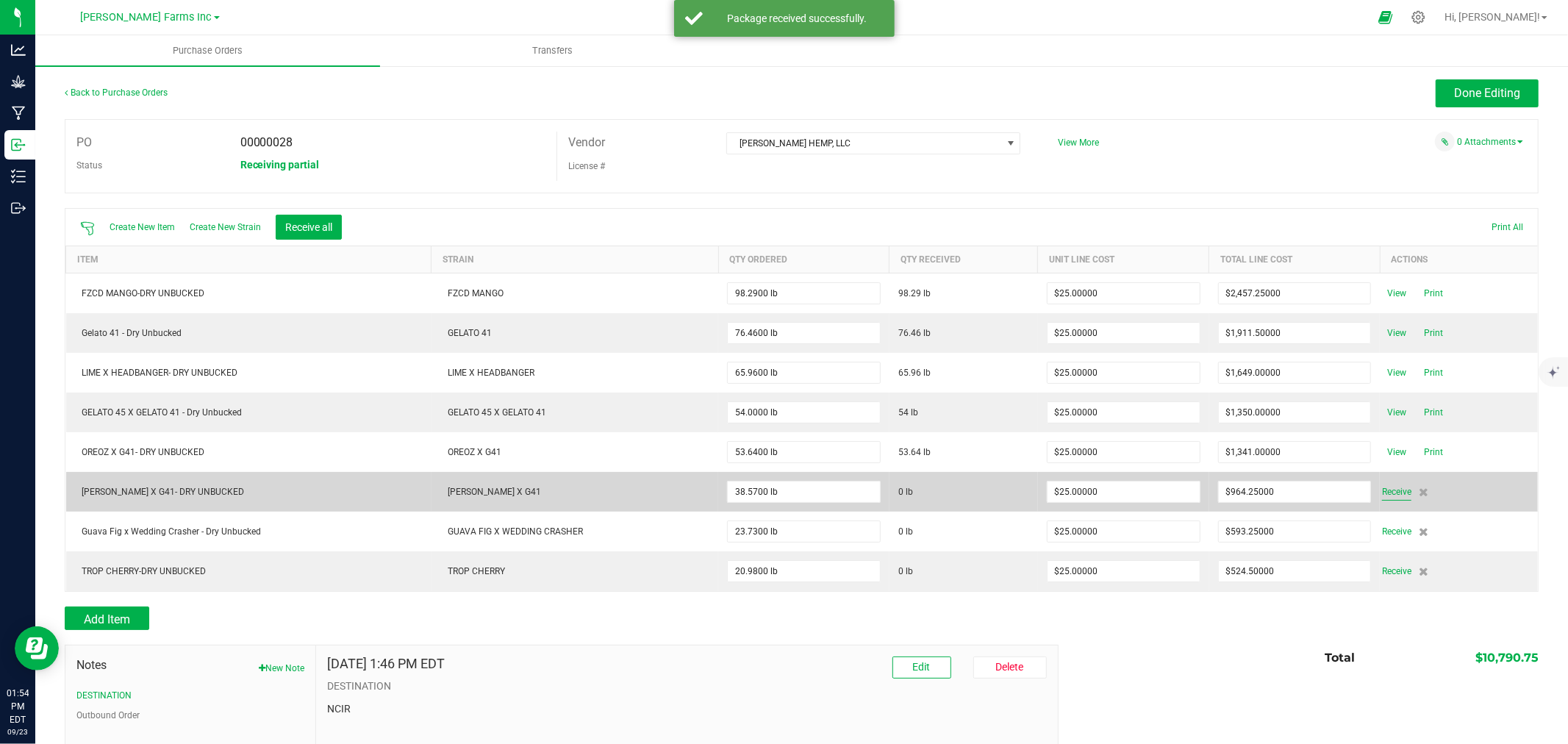
click at [1384, 493] on span "Receive" at bounding box center [1397, 492] width 30 height 18
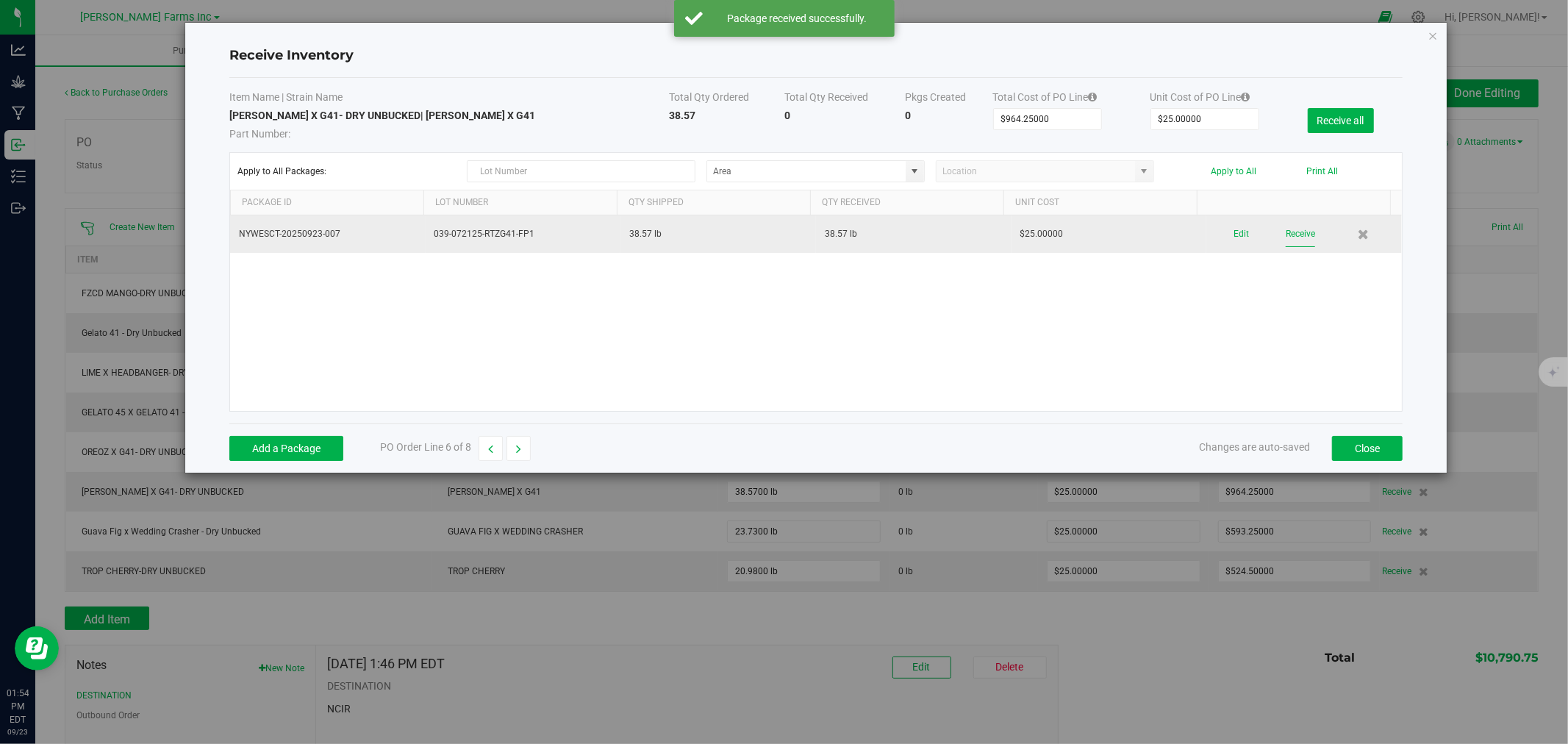
click at [1297, 235] on button "Receive" at bounding box center [1299, 233] width 30 height 26
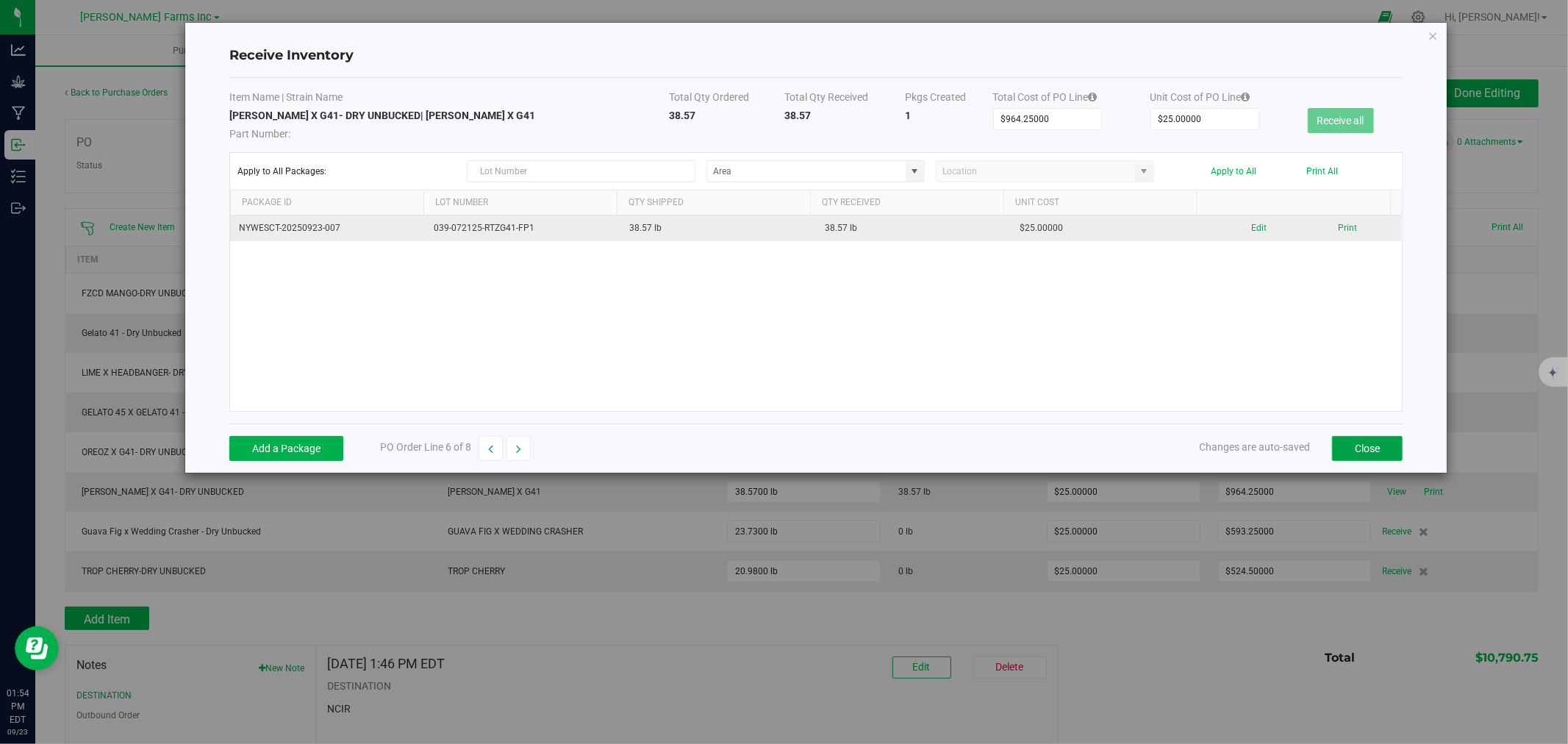
click at [1363, 450] on button "Close" at bounding box center [1367, 449] width 70 height 25
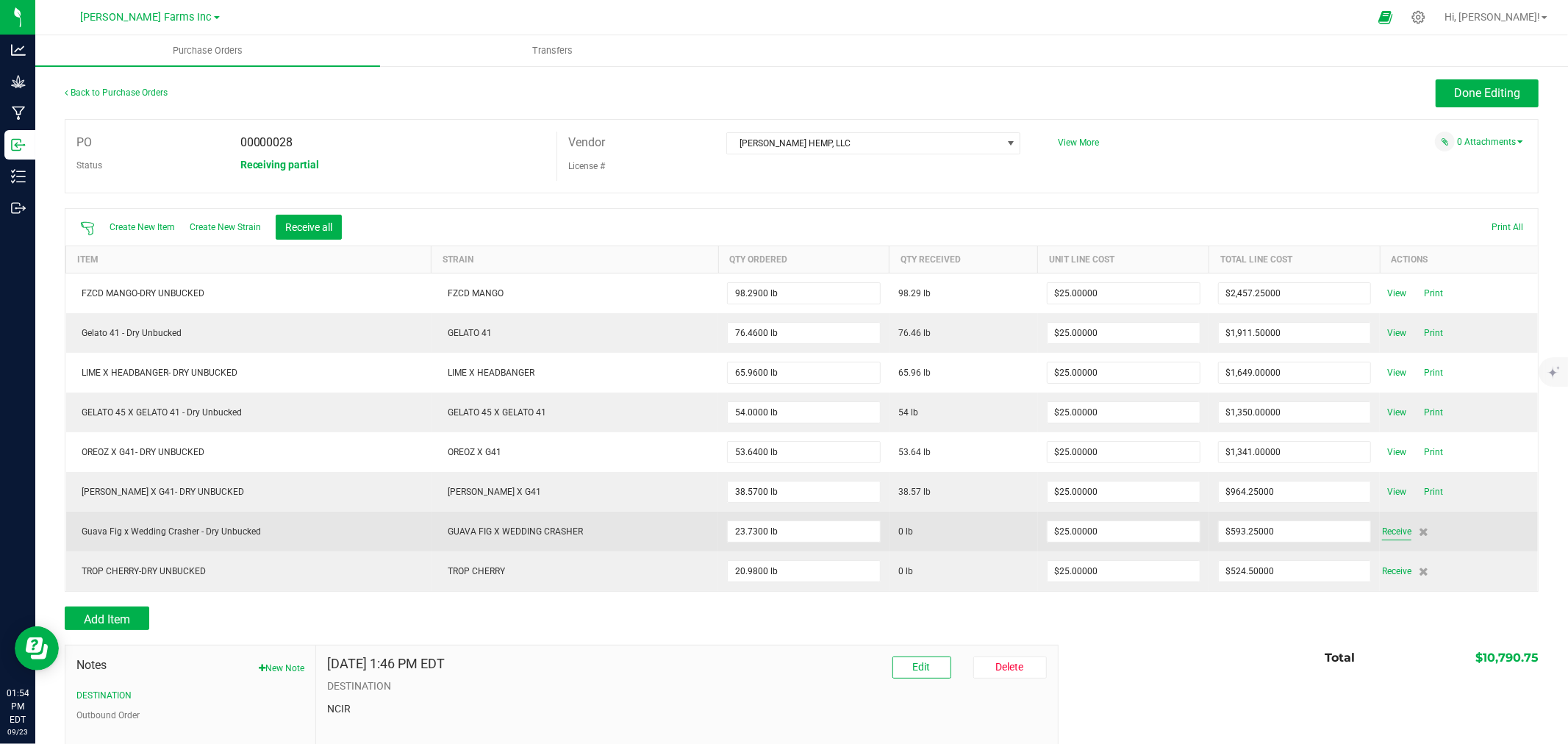
click at [1389, 537] on span "Receive" at bounding box center [1397, 532] width 30 height 18
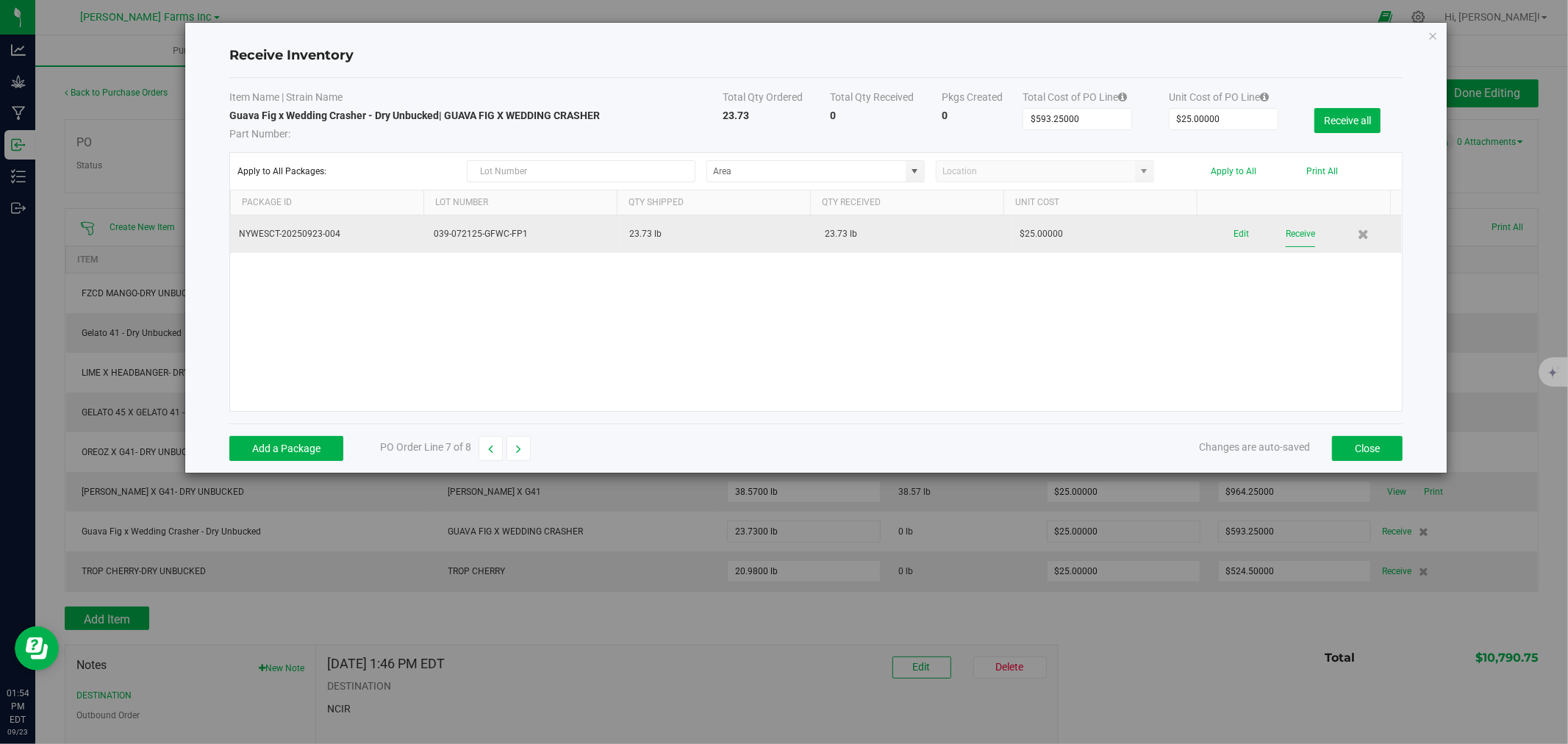
click at [1285, 237] on button "Receive" at bounding box center [1299, 233] width 30 height 26
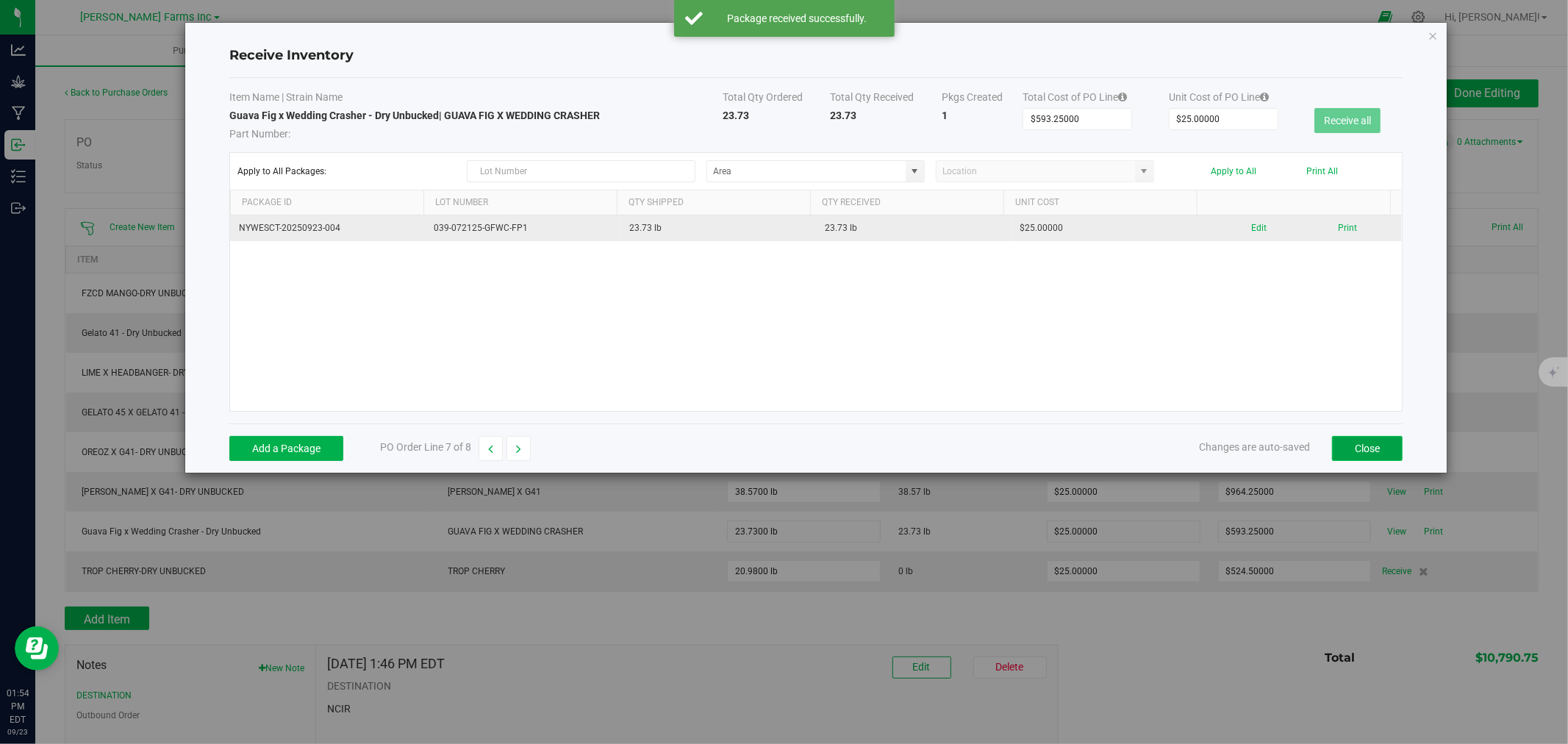
click at [1371, 454] on button "Close" at bounding box center [1367, 449] width 70 height 25
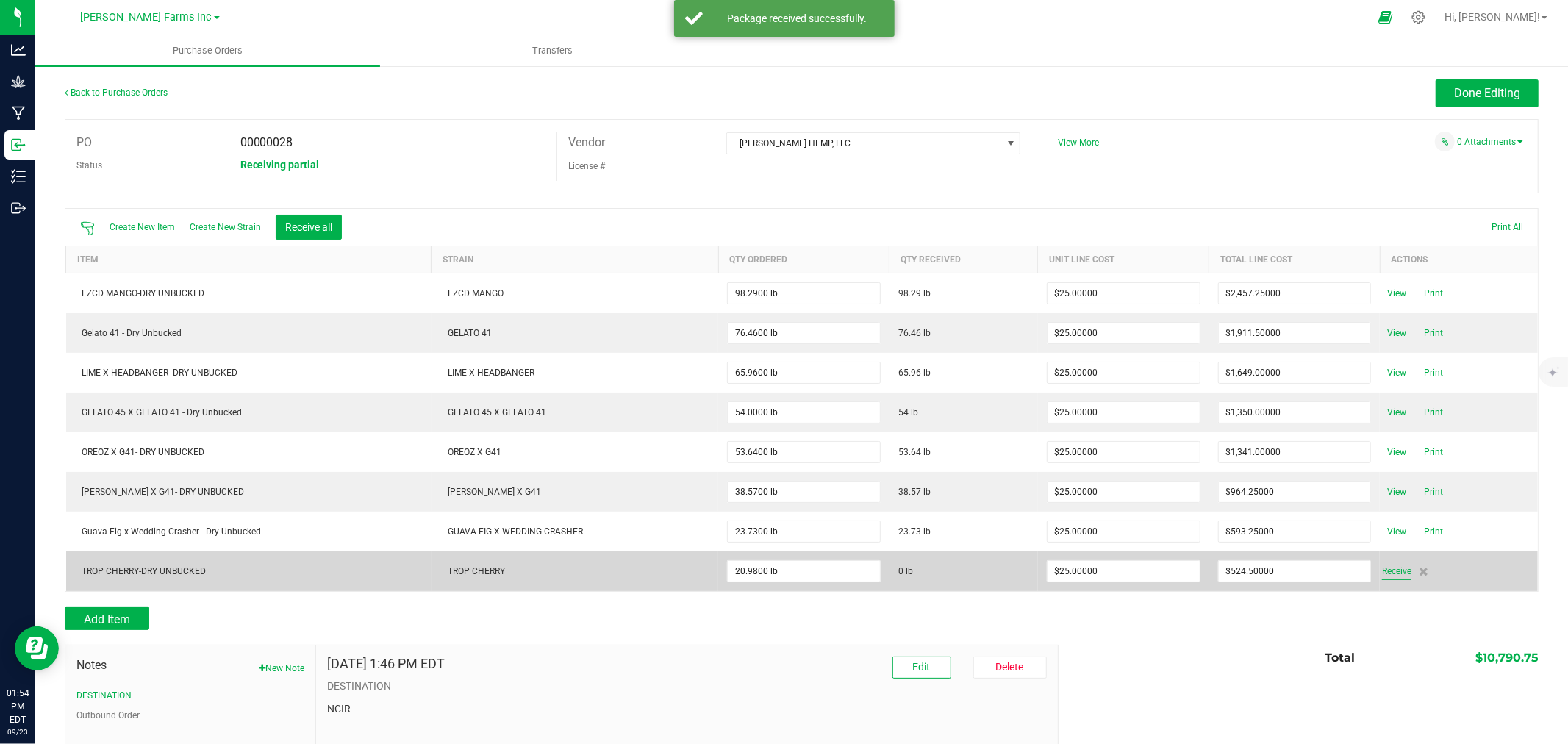
click at [1390, 577] on span "Receive" at bounding box center [1397, 571] width 30 height 18
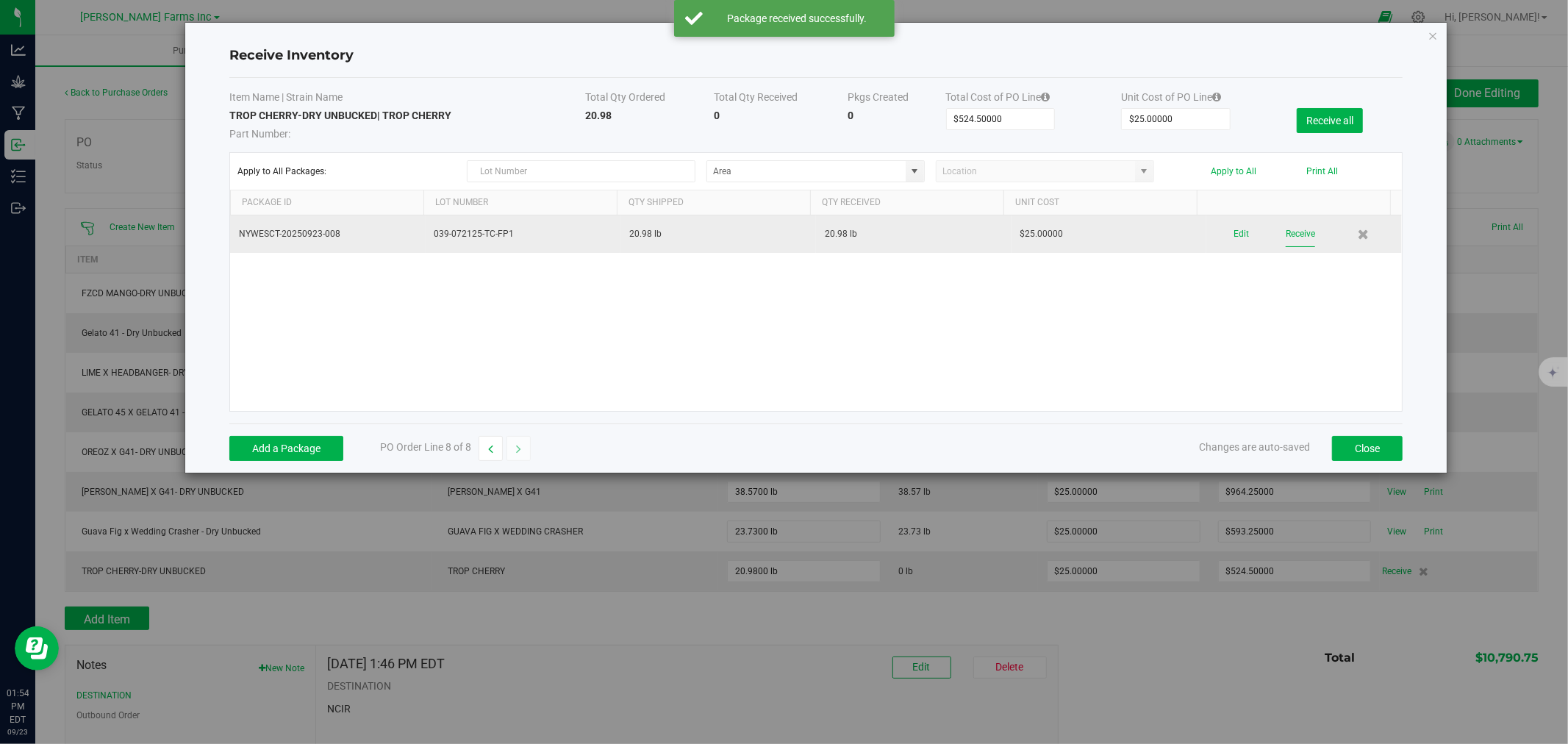
click at [1285, 239] on button "Receive" at bounding box center [1299, 233] width 30 height 26
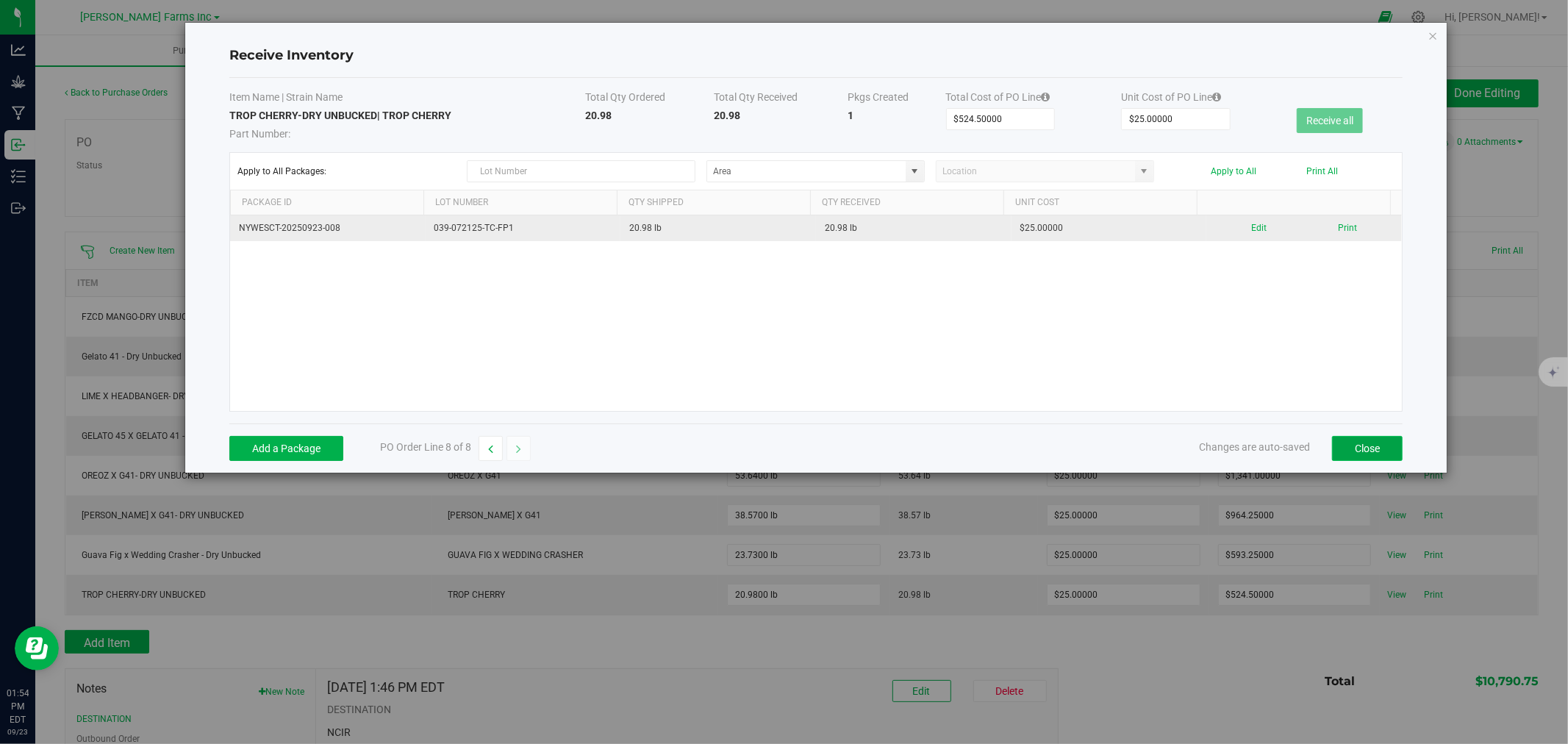
click at [1361, 447] on button "Close" at bounding box center [1367, 449] width 70 height 25
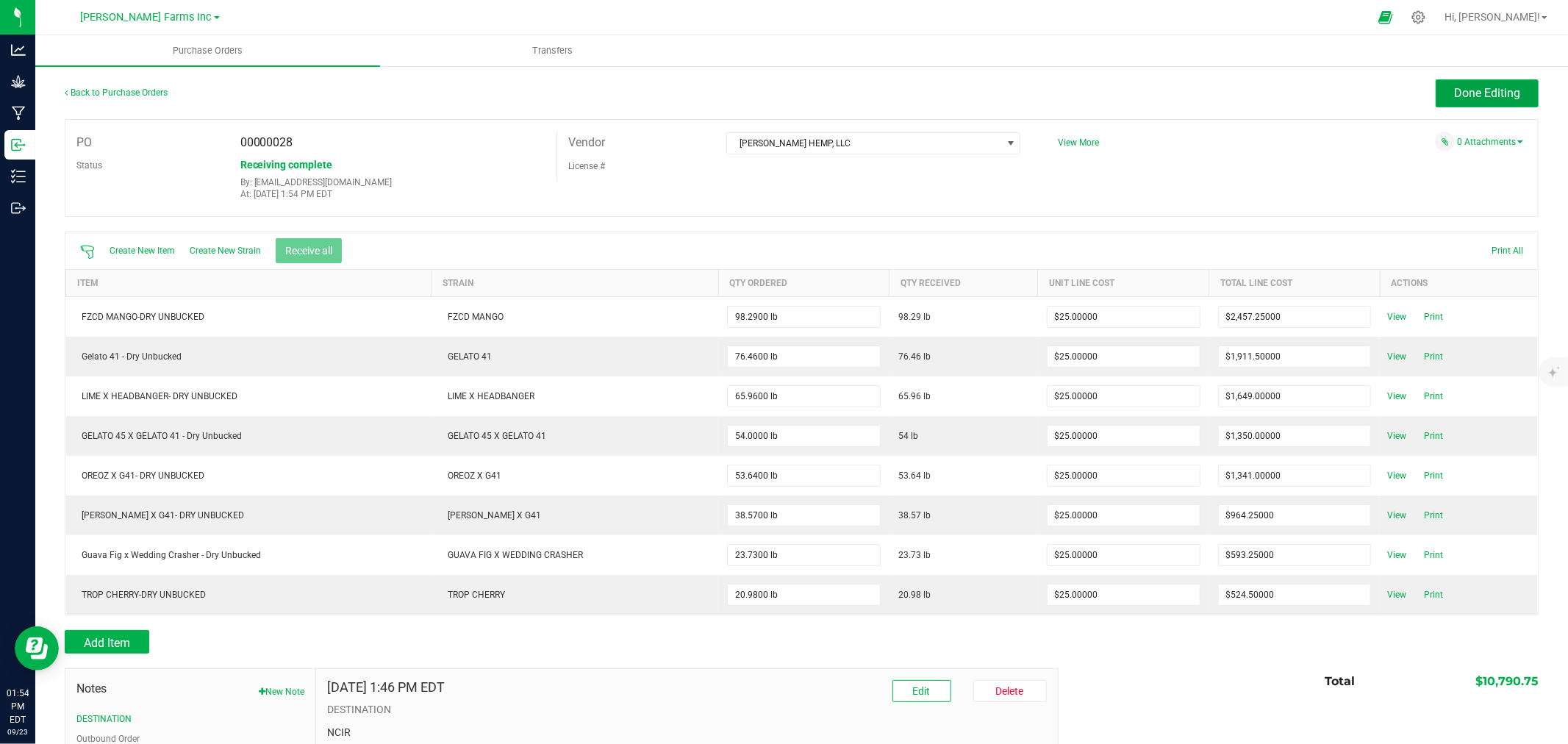
click at [1436, 93] on button "Done Editing" at bounding box center [1487, 92] width 103 height 28
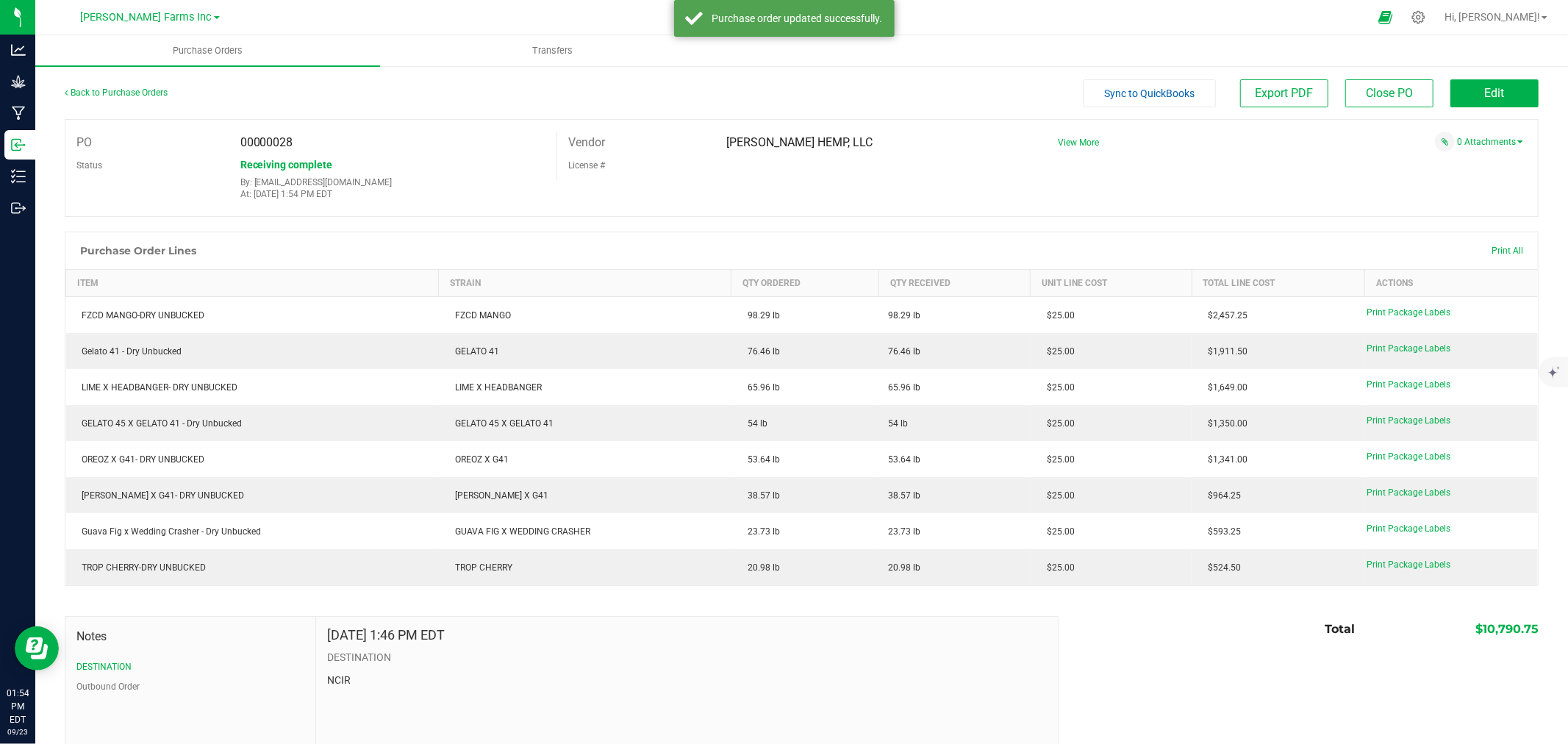
click at [121, 82] on div "Back to Purchase Orders" at bounding box center [249, 92] width 369 height 27
click at [121, 97] on div "Back to Purchase Orders" at bounding box center [249, 92] width 369 height 27
click at [125, 88] on link "Back to Purchase Orders" at bounding box center [116, 92] width 103 height 10
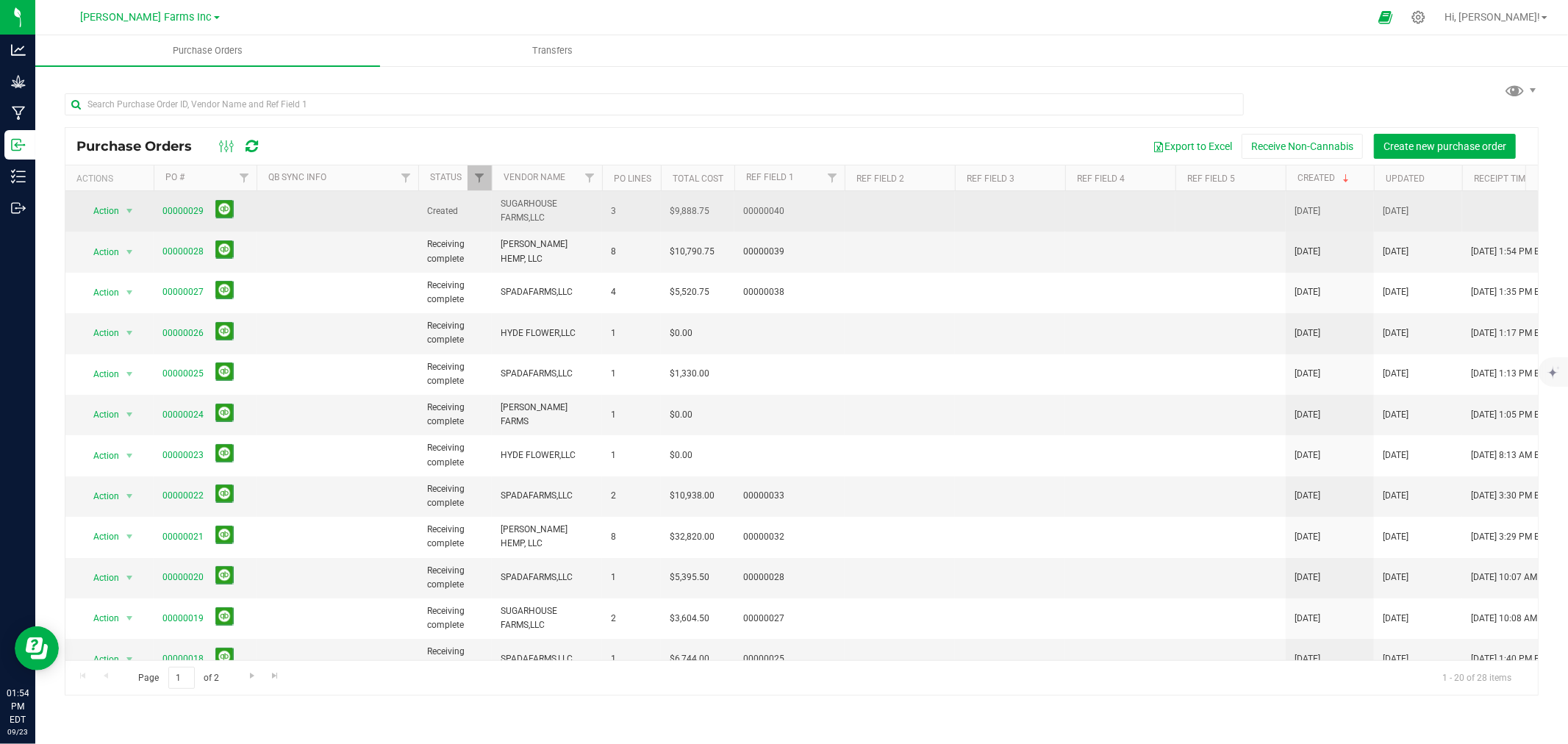
click at [181, 217] on span "00000029" at bounding box center [183, 211] width 41 height 14
click at [182, 211] on link "00000029" at bounding box center [183, 211] width 41 height 10
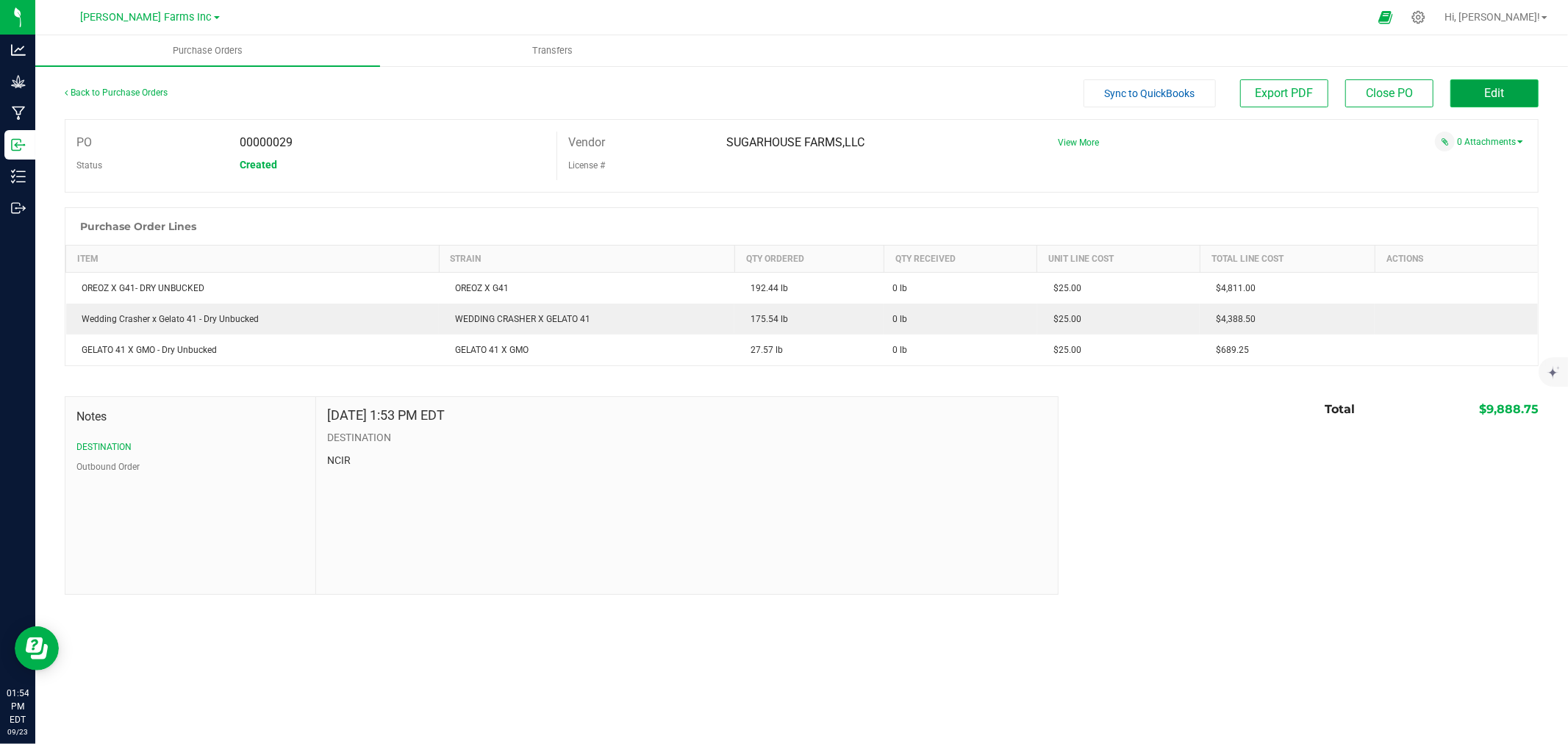
click at [1474, 98] on button "Edit" at bounding box center [1494, 92] width 89 height 28
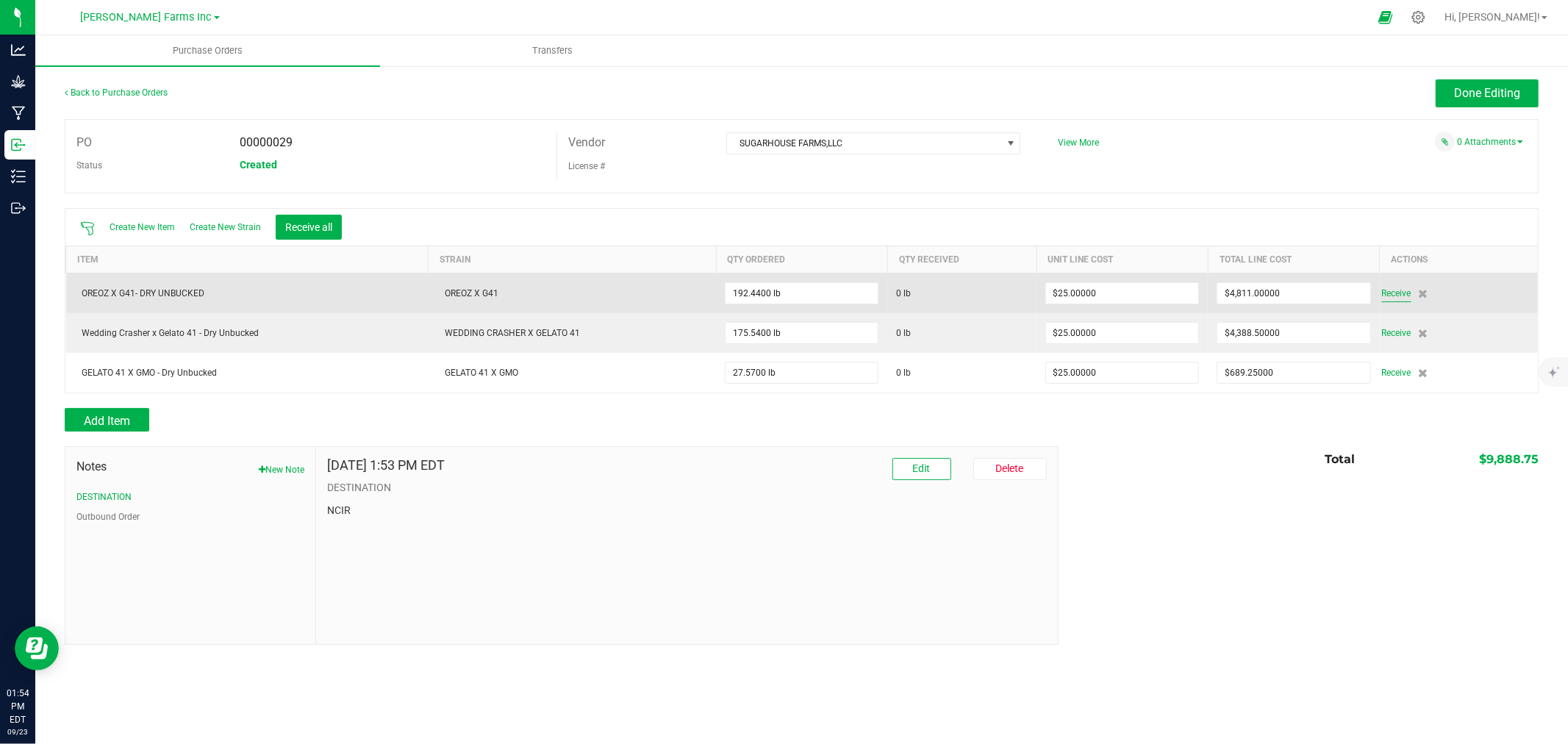
click at [1399, 292] on span "Receive" at bounding box center [1397, 293] width 30 height 18
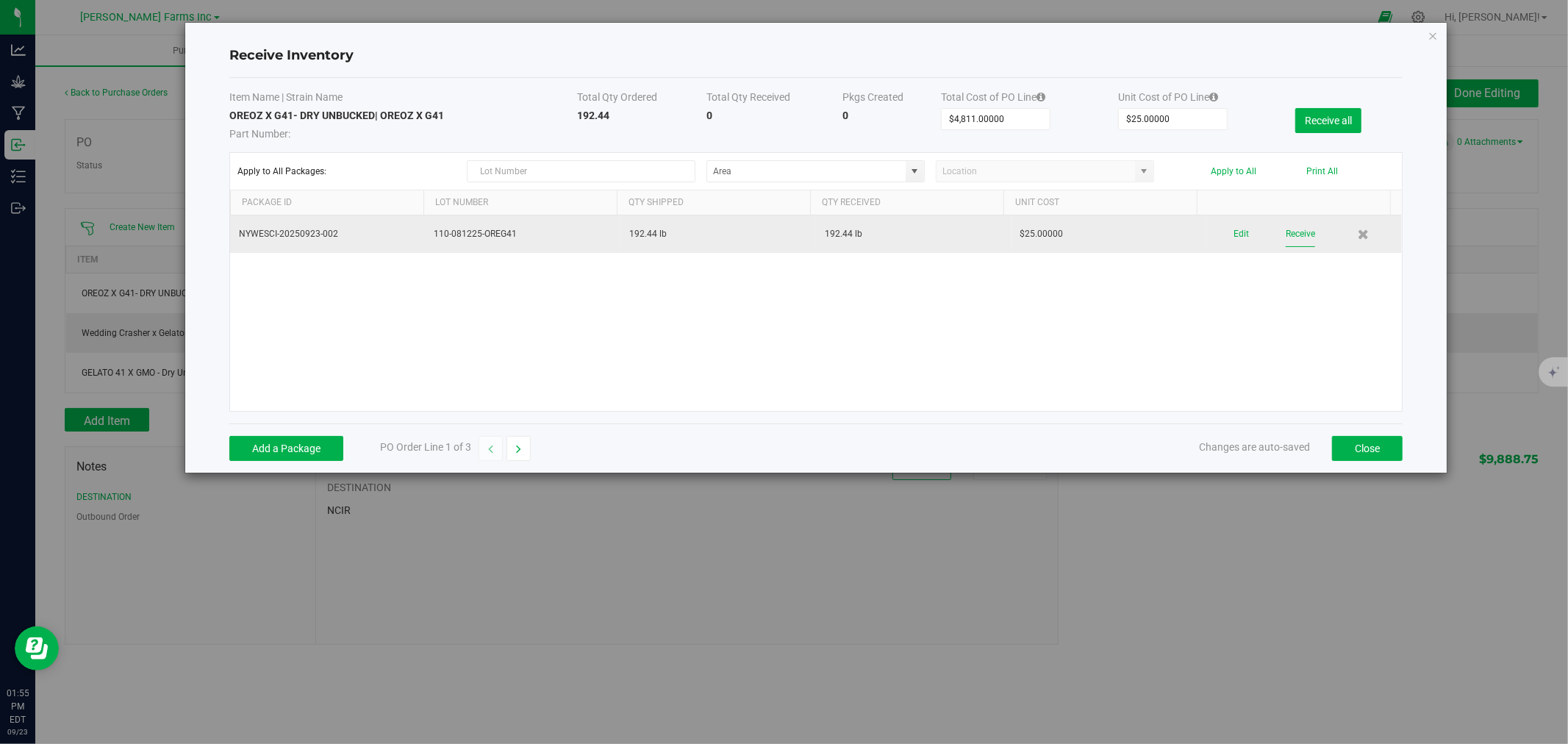
click at [1285, 232] on button "Receive" at bounding box center [1299, 233] width 30 height 26
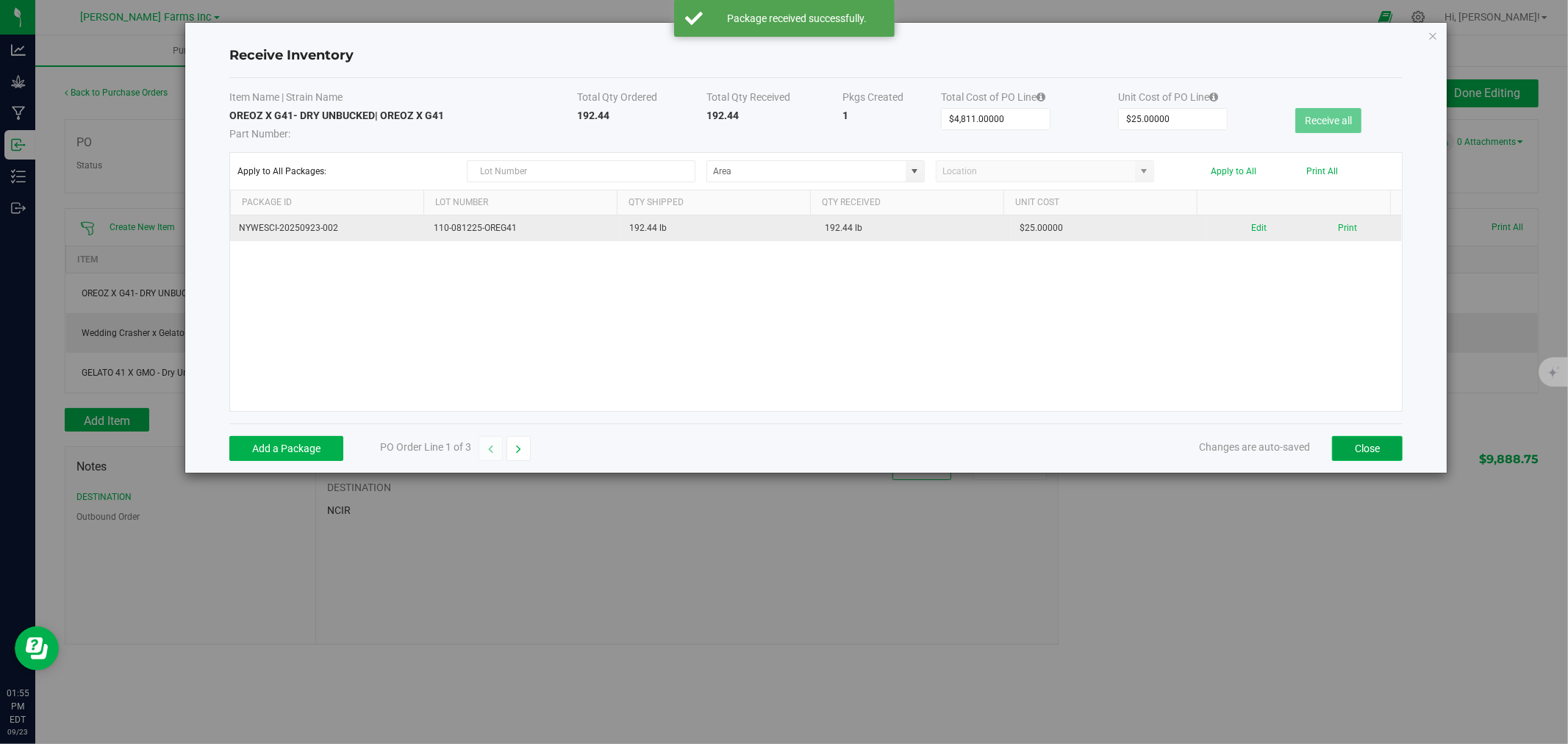
click at [1357, 449] on button "Close" at bounding box center [1367, 449] width 70 height 25
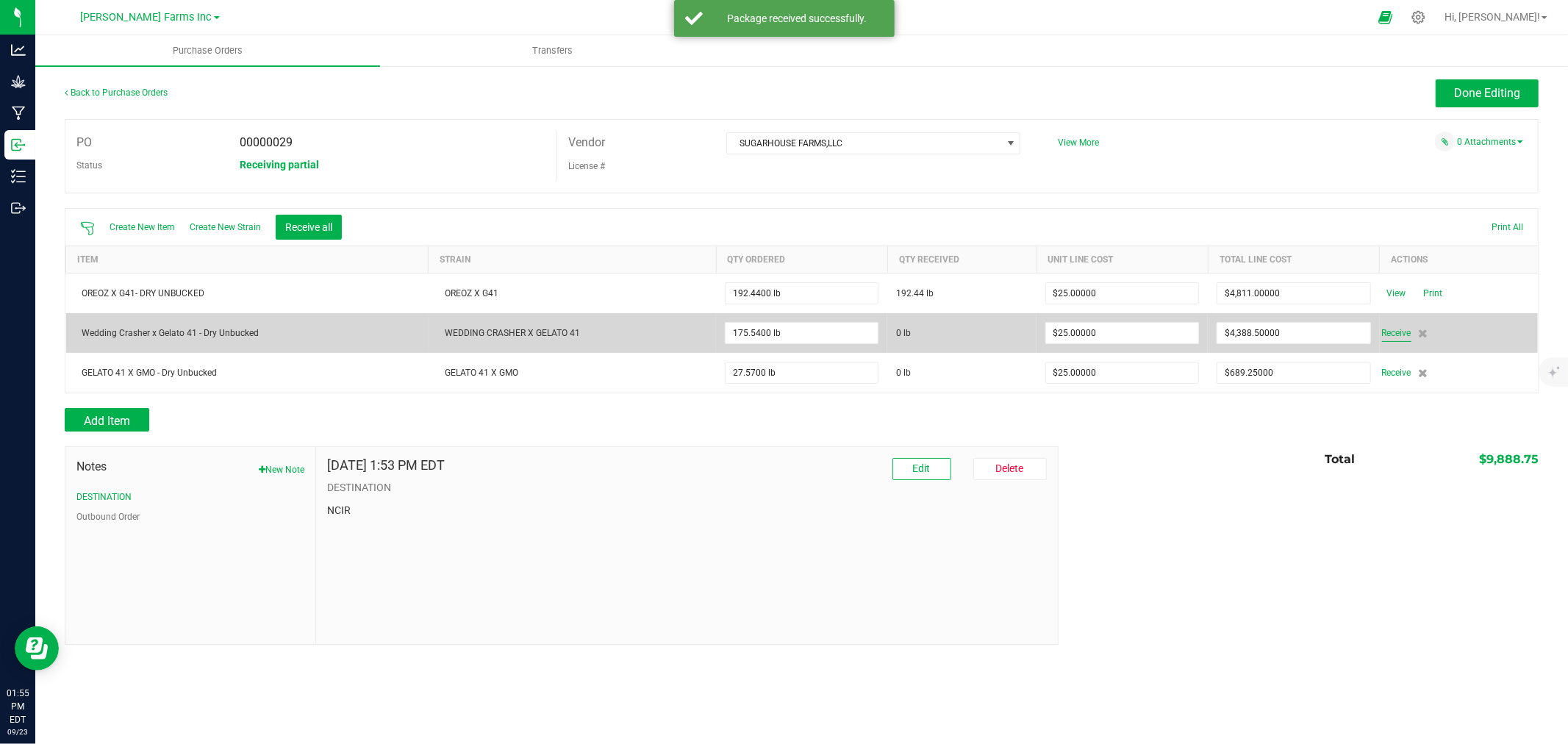
click at [1394, 327] on span "Receive" at bounding box center [1397, 332] width 30 height 18
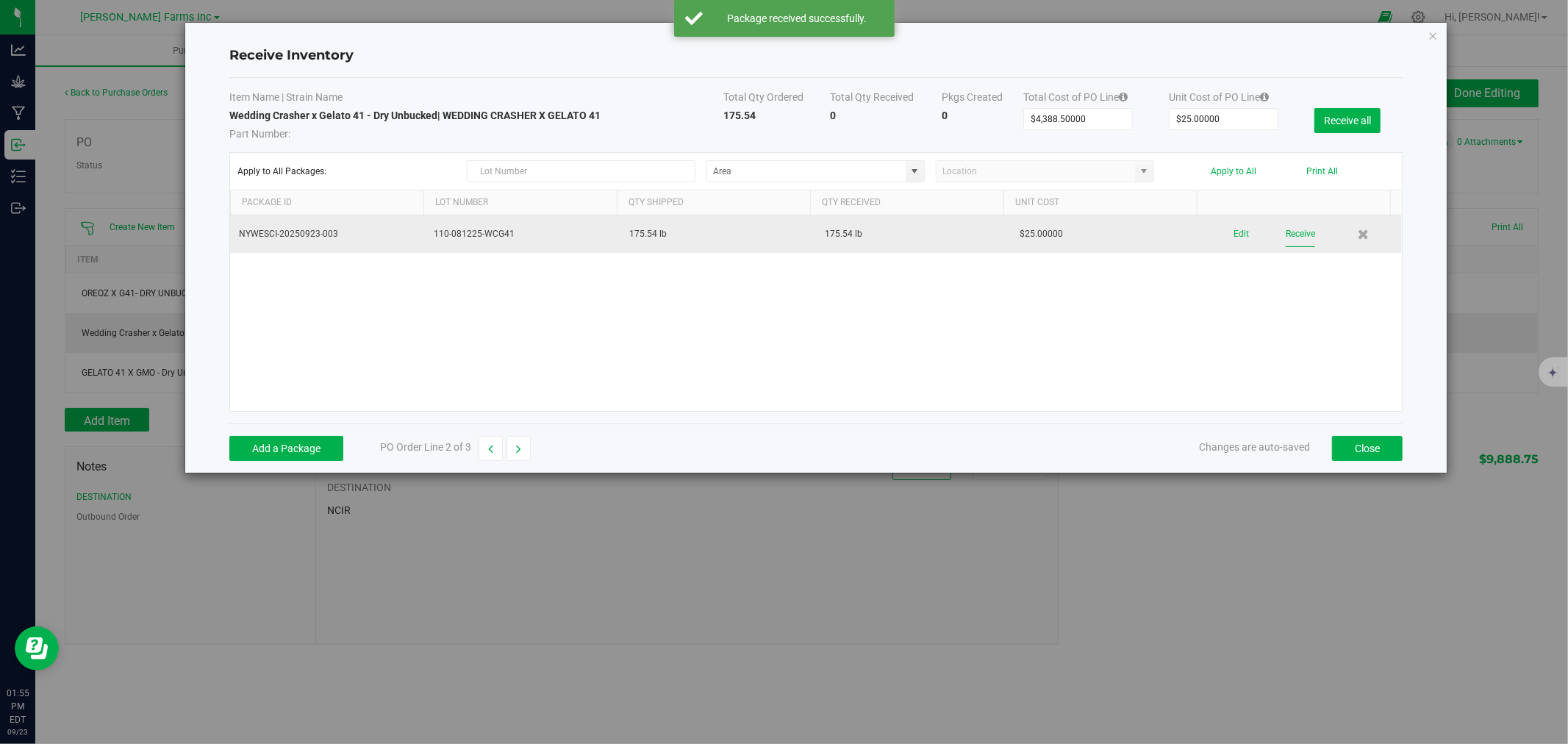
click at [1285, 243] on button "Receive" at bounding box center [1299, 233] width 30 height 26
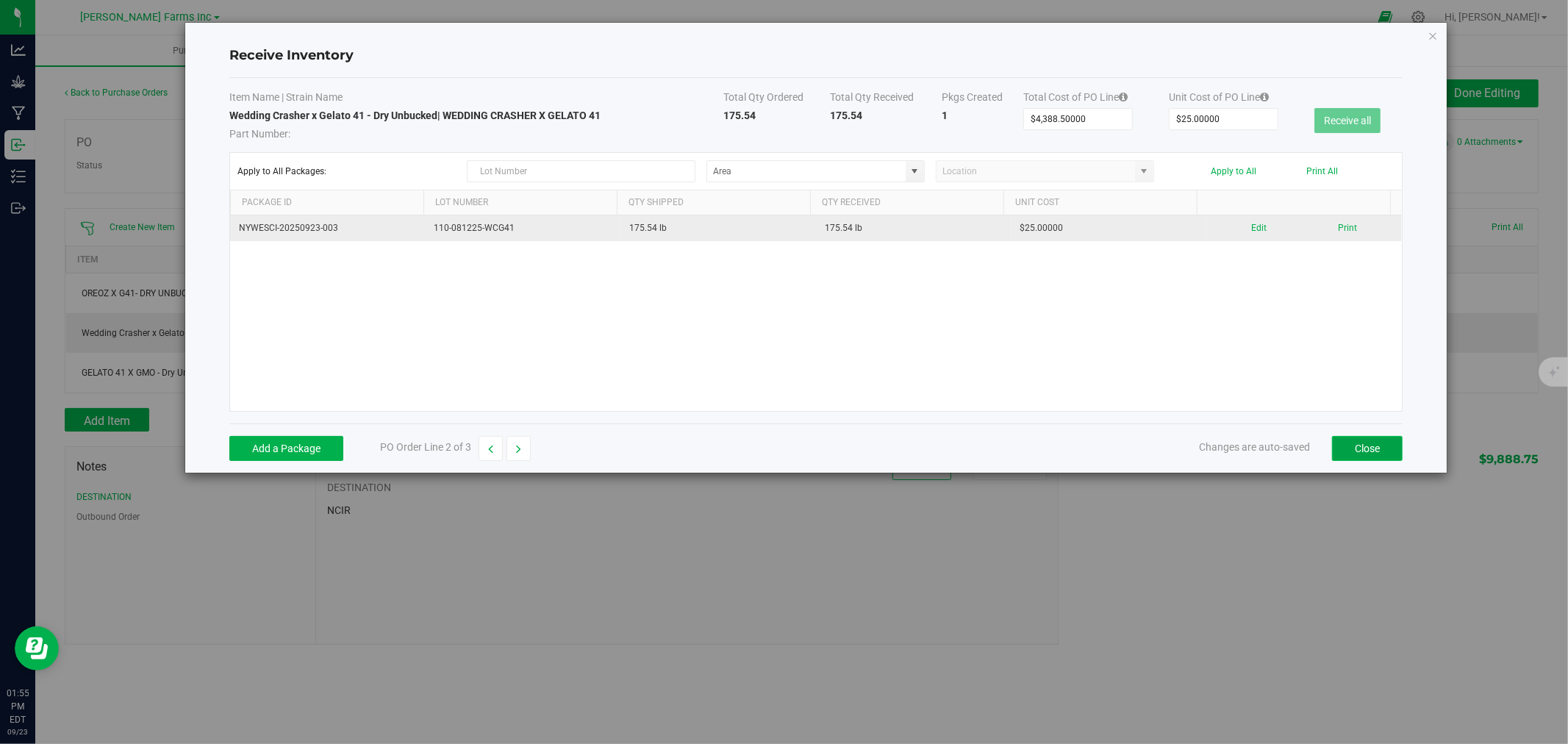
click at [1343, 442] on button "Close" at bounding box center [1367, 449] width 70 height 25
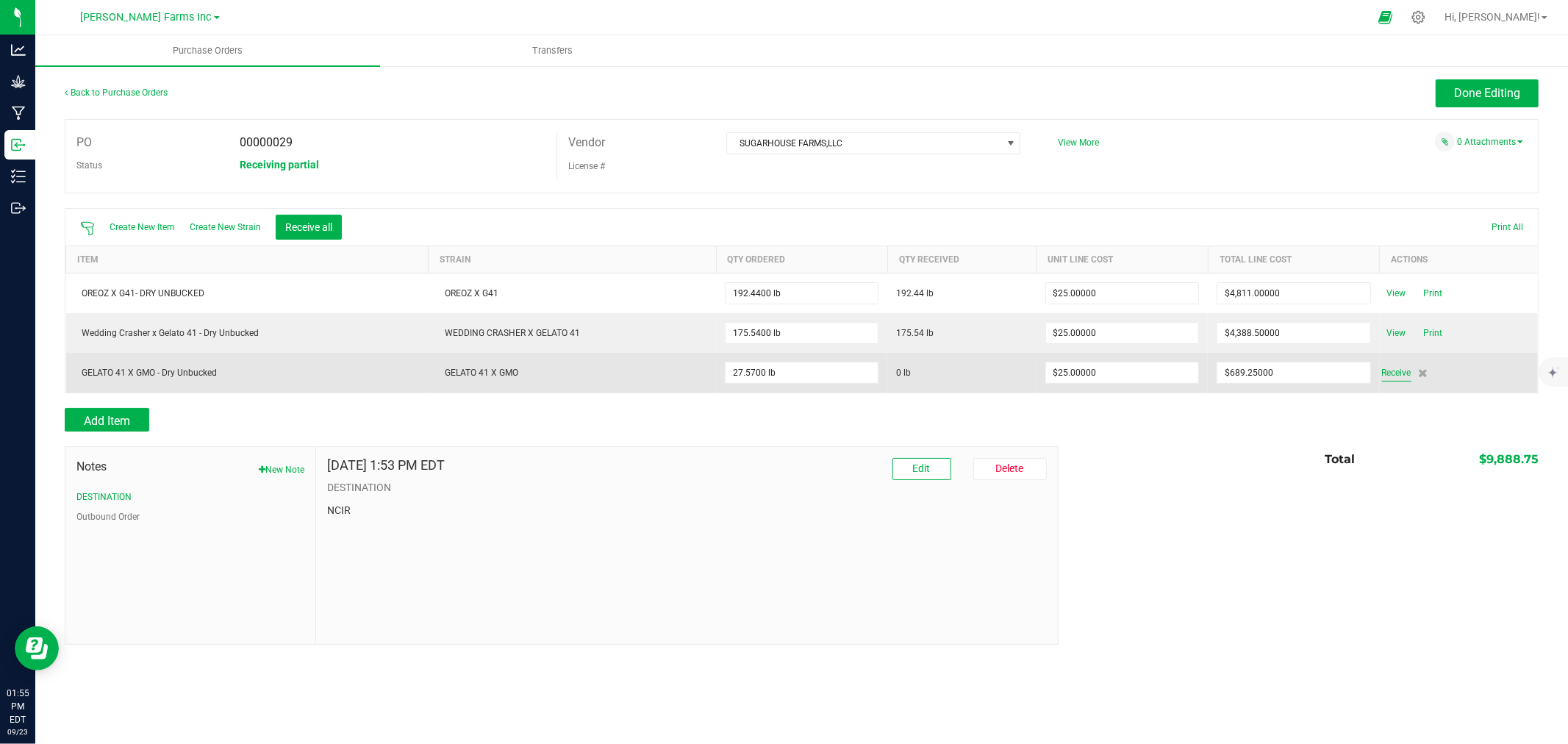
click at [1397, 374] on span "Receive" at bounding box center [1397, 372] width 30 height 18
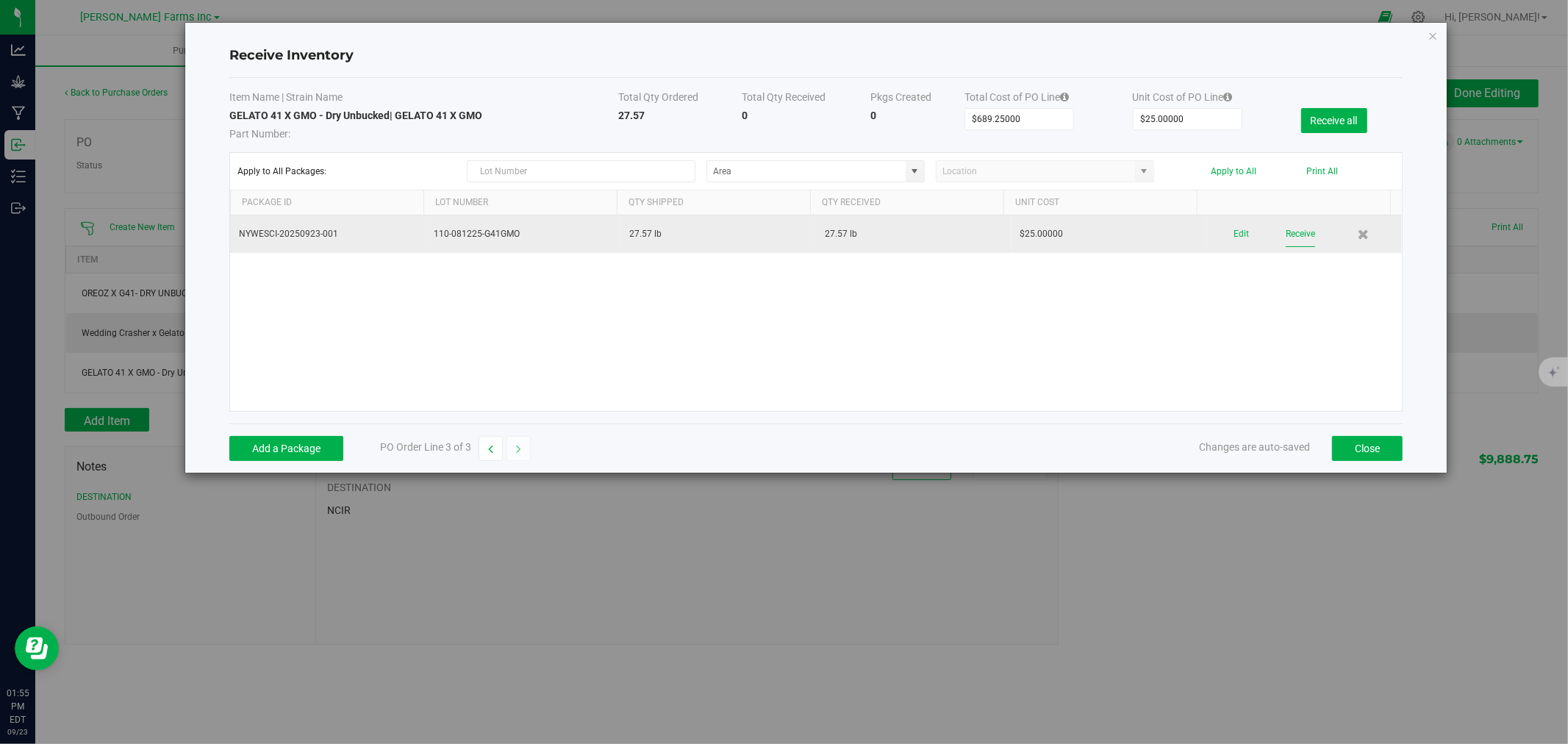
click at [1285, 235] on button "Receive" at bounding box center [1299, 233] width 30 height 26
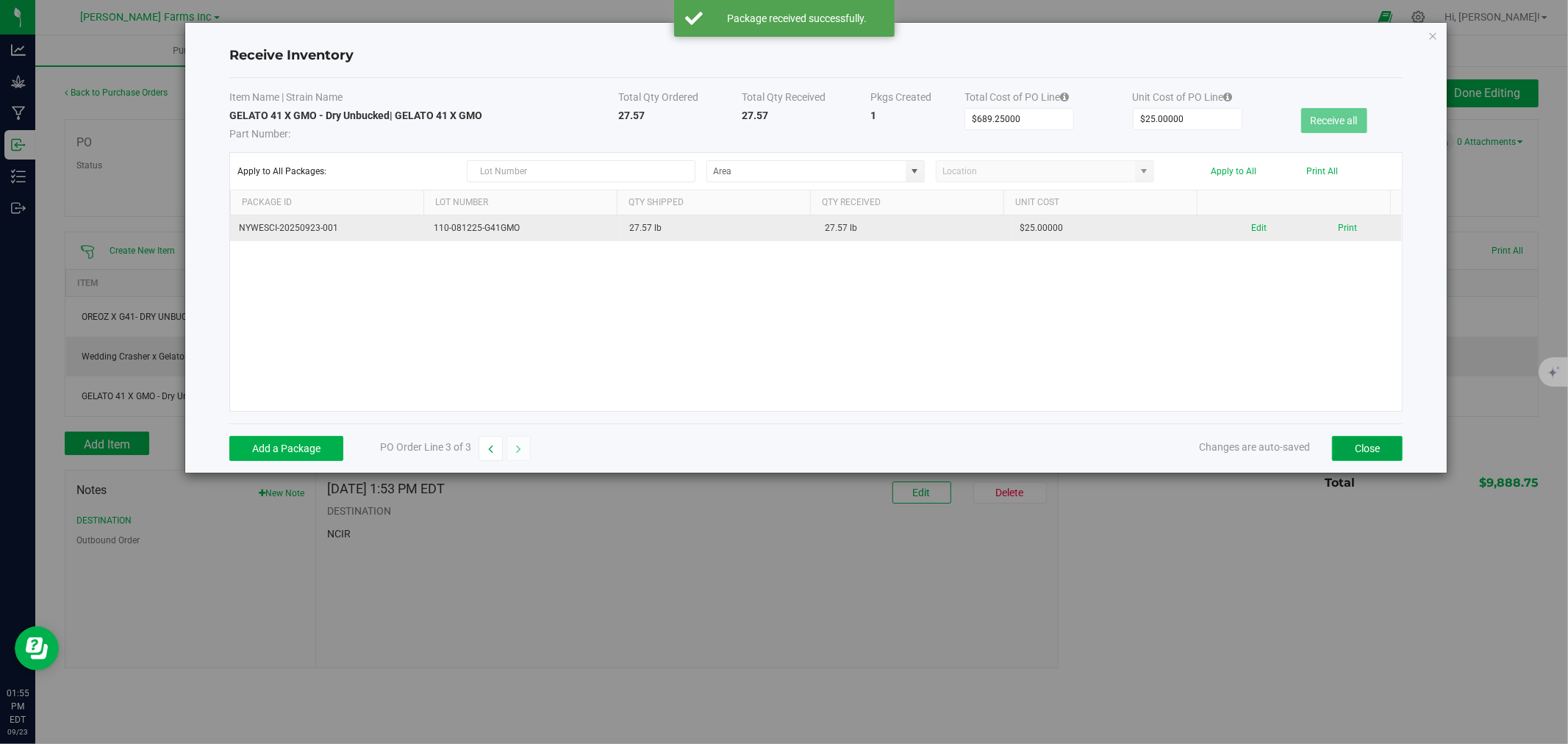
click at [1362, 442] on button "Close" at bounding box center [1367, 449] width 70 height 25
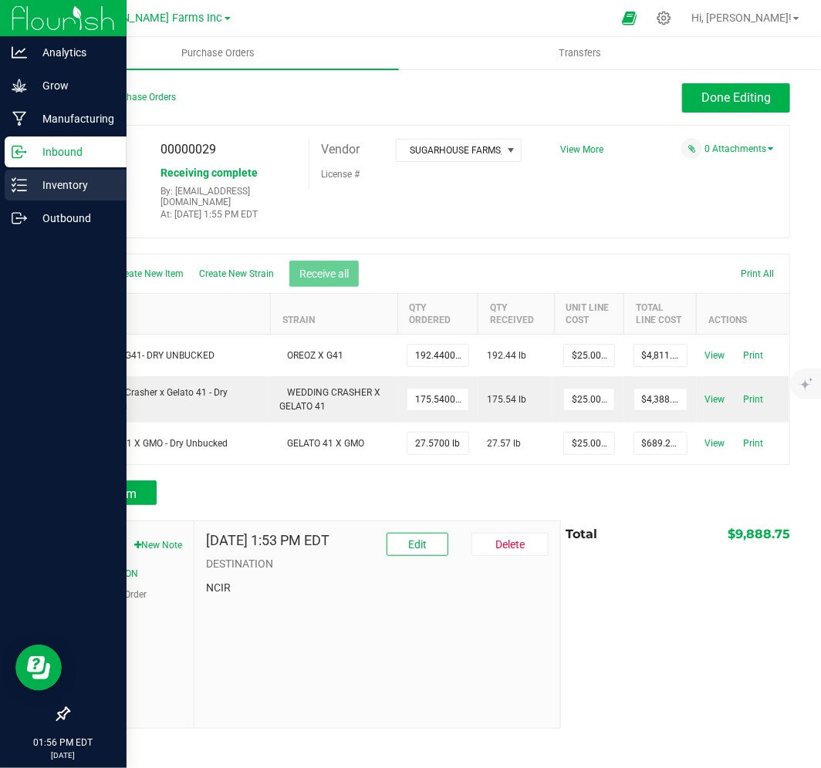
click at [67, 186] on p "Inventory" at bounding box center [73, 185] width 93 height 19
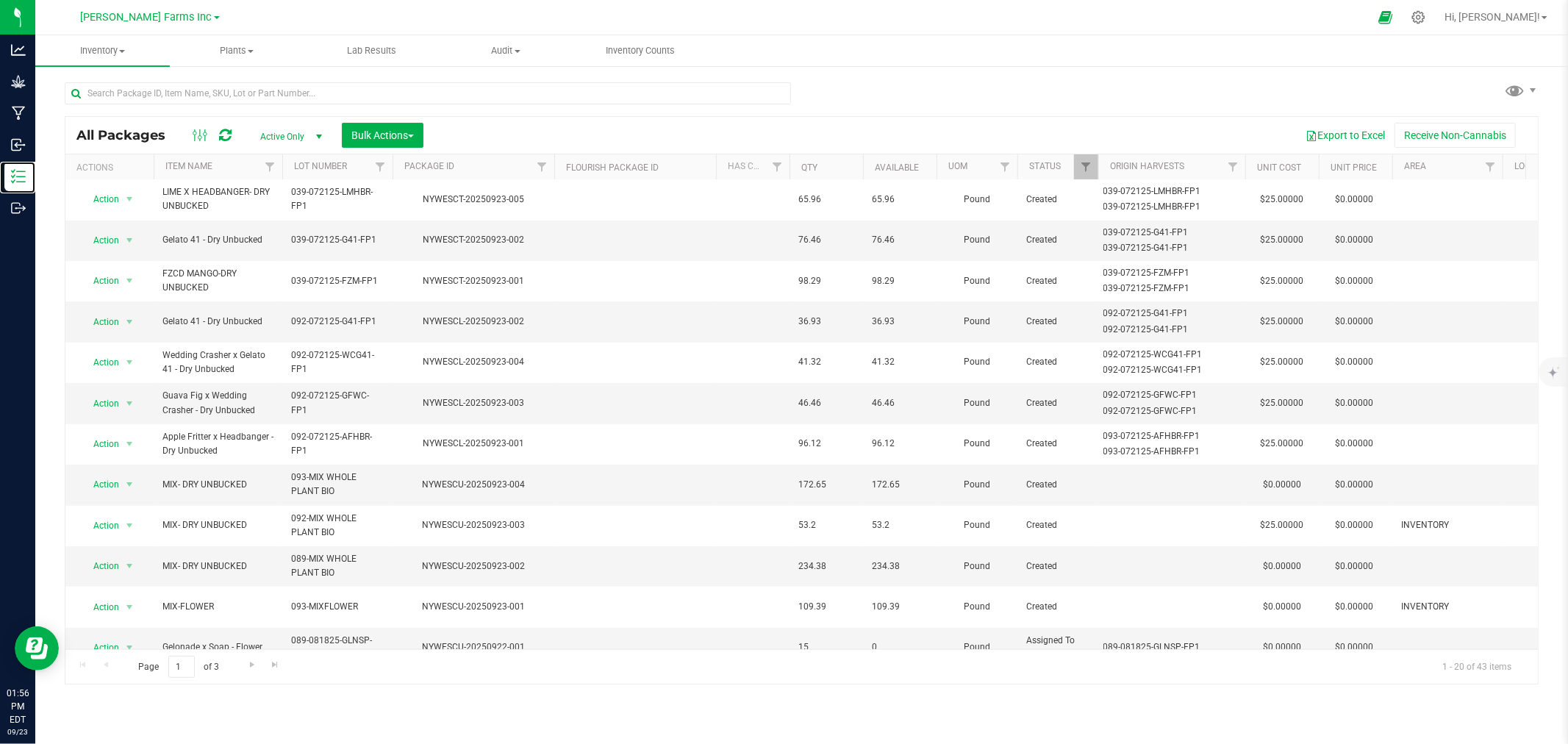
scroll to position [350, 0]
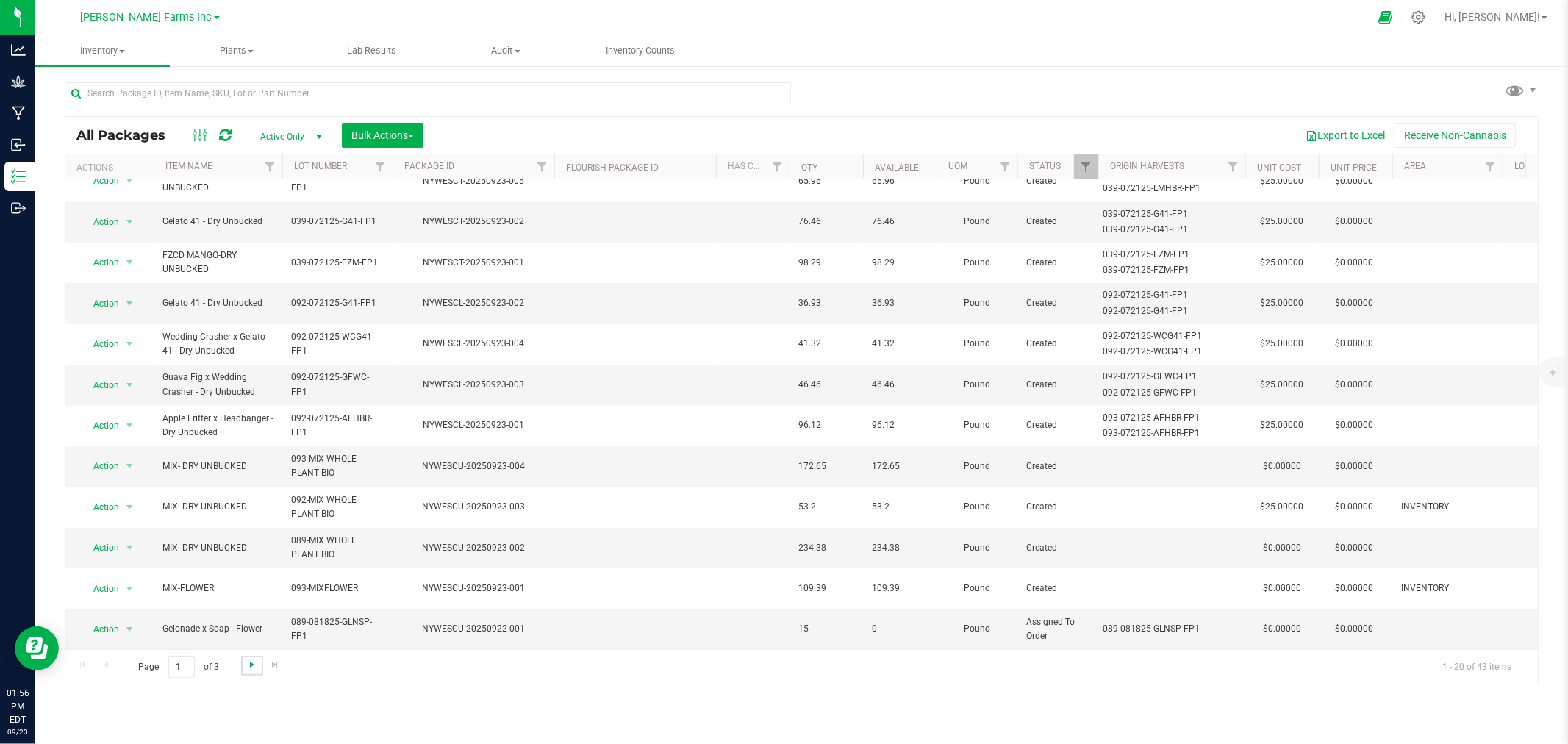
click at [252, 670] on span "Go to the next page" at bounding box center [251, 664] width 11 height 11
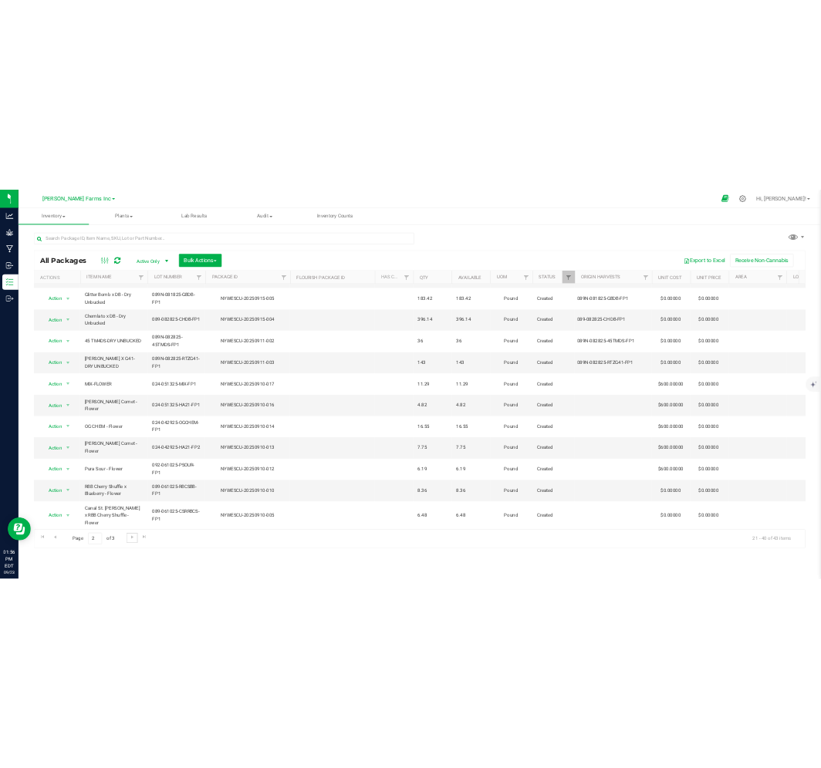
scroll to position [350, 0]
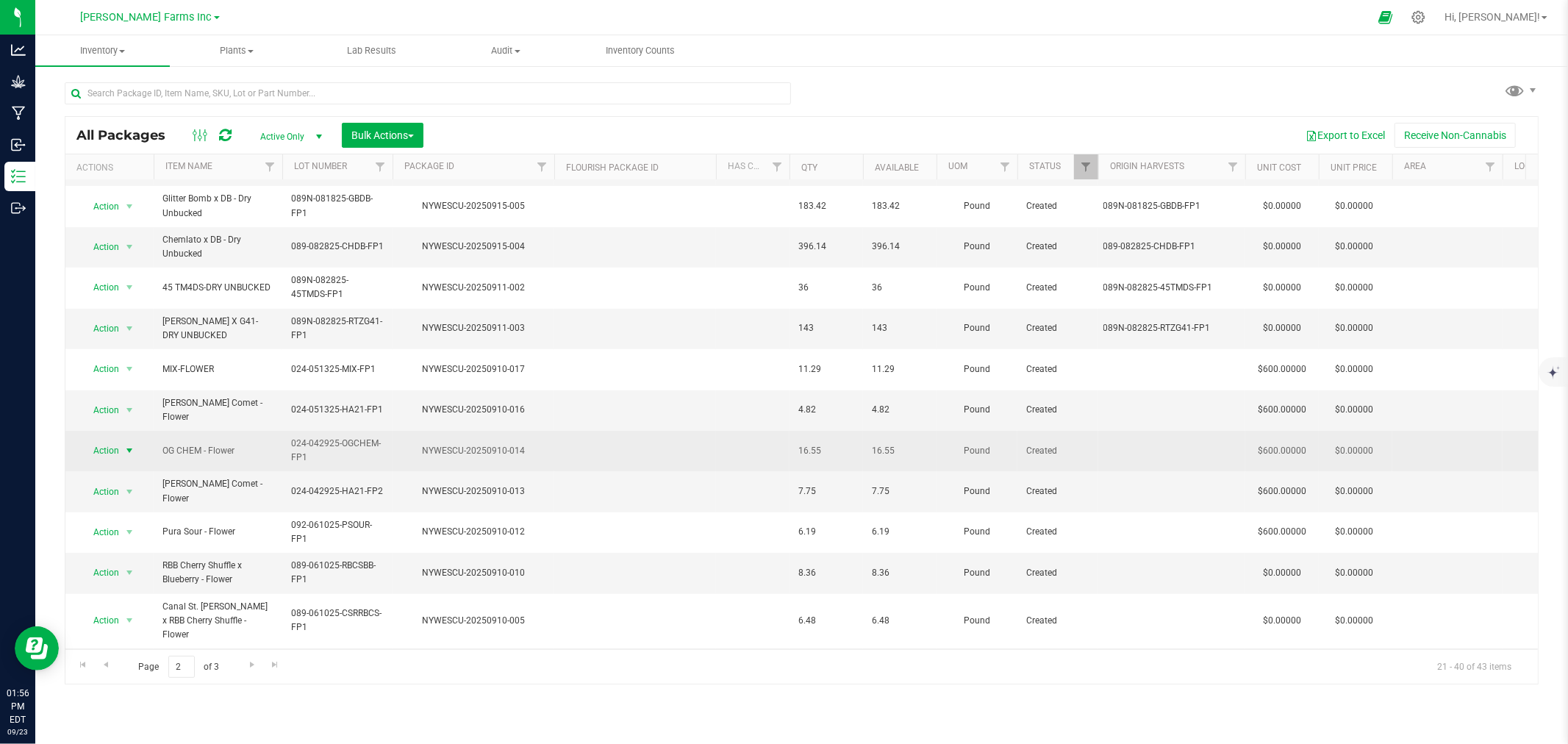
click at [121, 440] on span "select" at bounding box center [130, 451] width 18 height 21
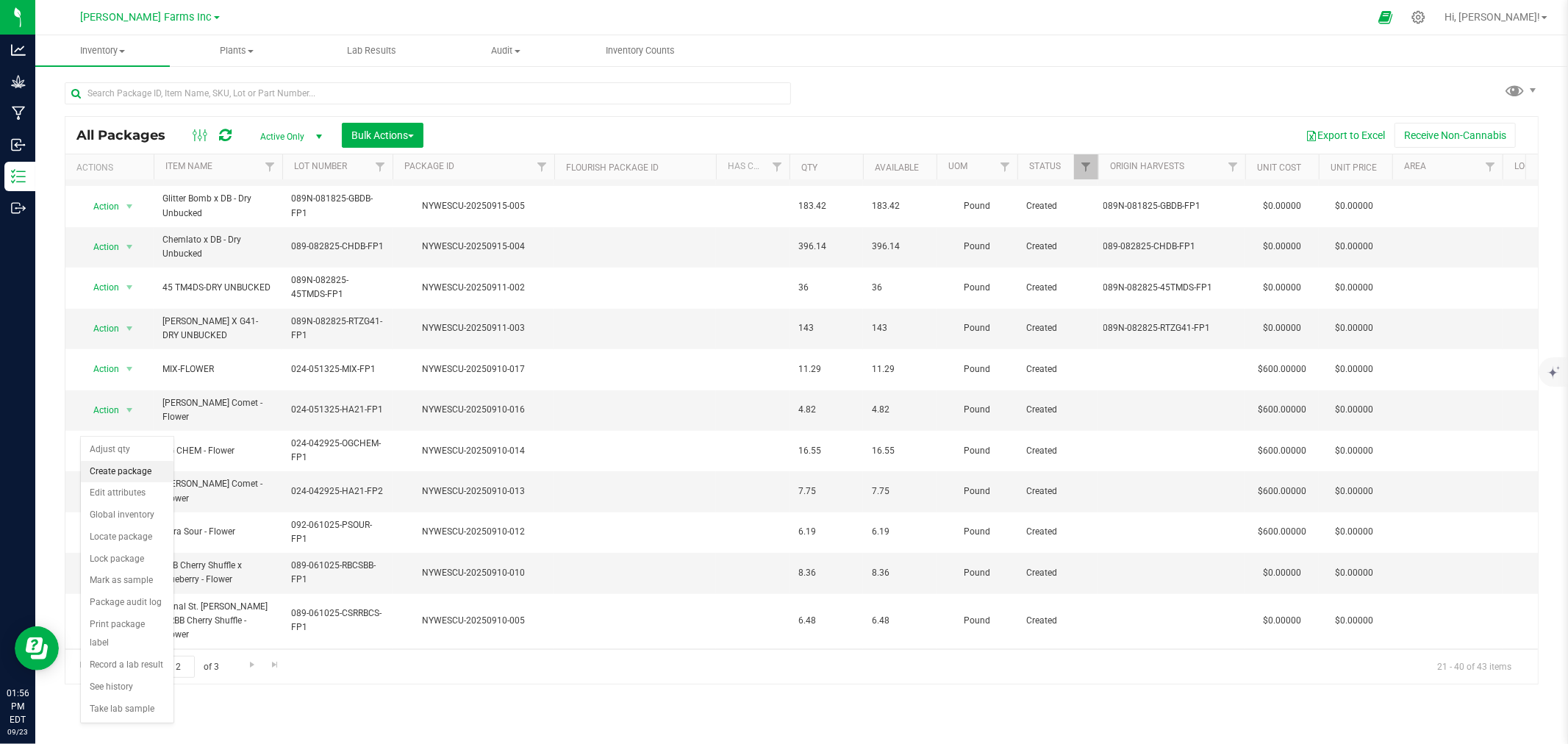
click at [119, 478] on li "Create package" at bounding box center [127, 472] width 92 height 22
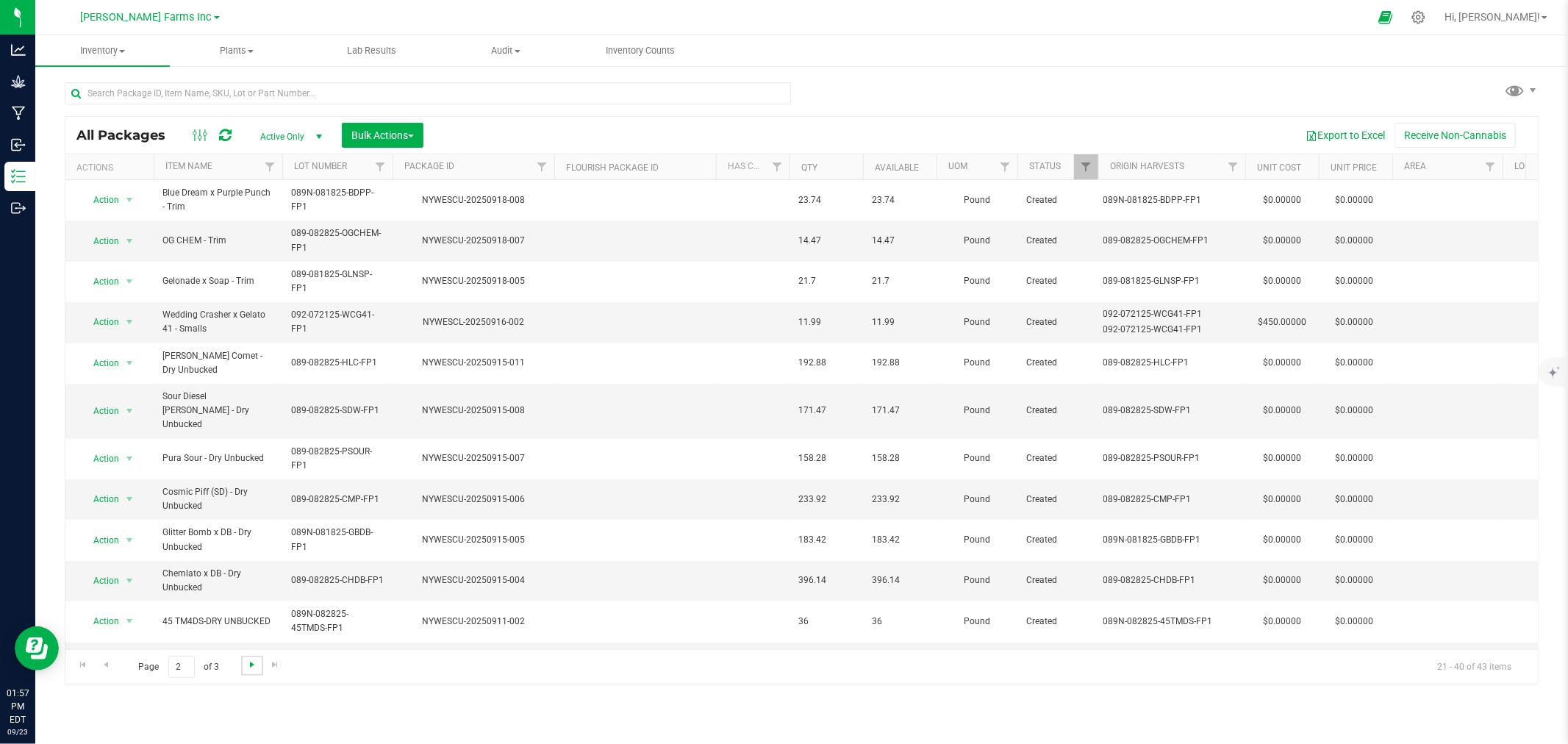
click at [254, 661] on span "Go to the next page" at bounding box center [251, 664] width 11 height 11
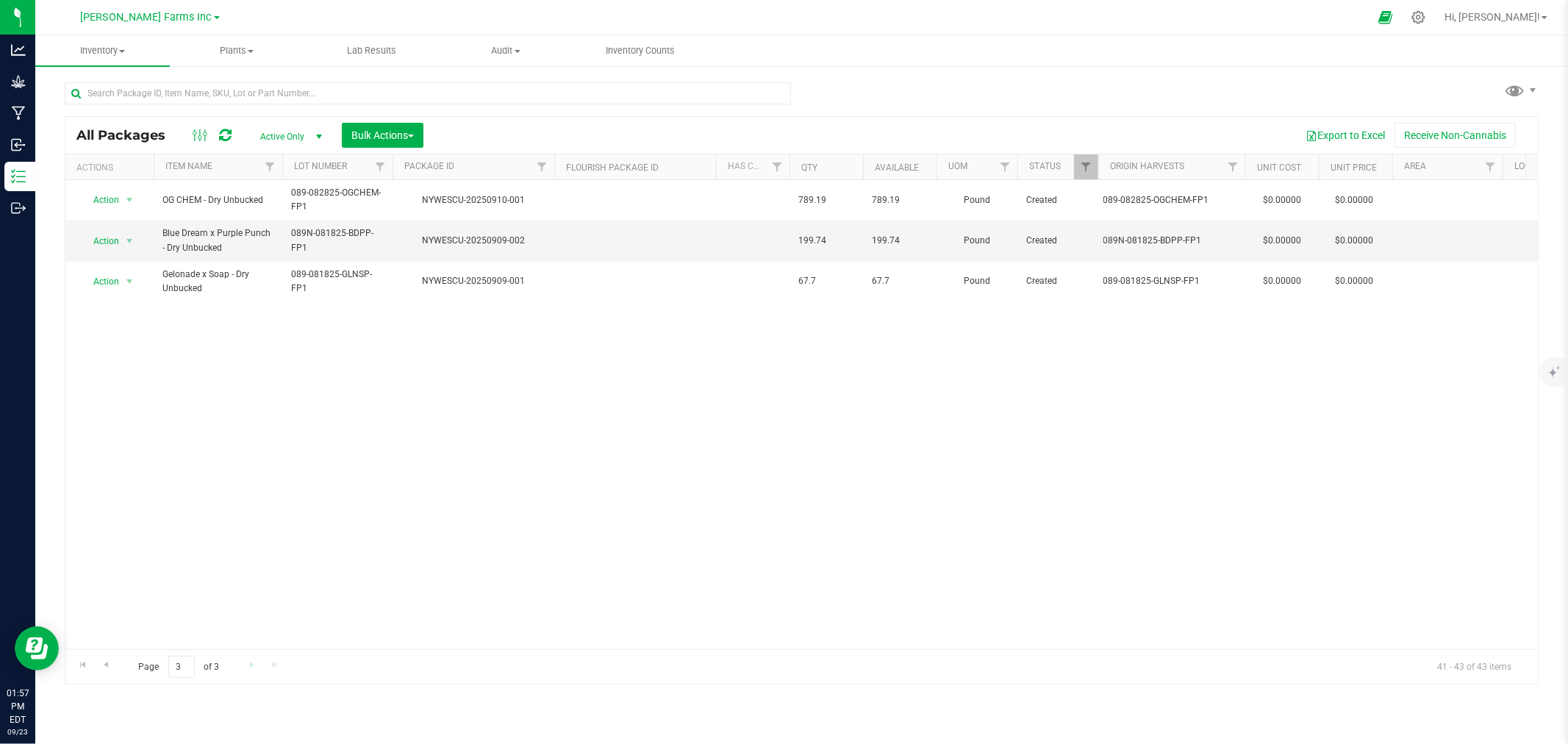
click at [254, 661] on div "Page 3 of 3 41 - 43 of 43 items" at bounding box center [801, 666] width 1472 height 35
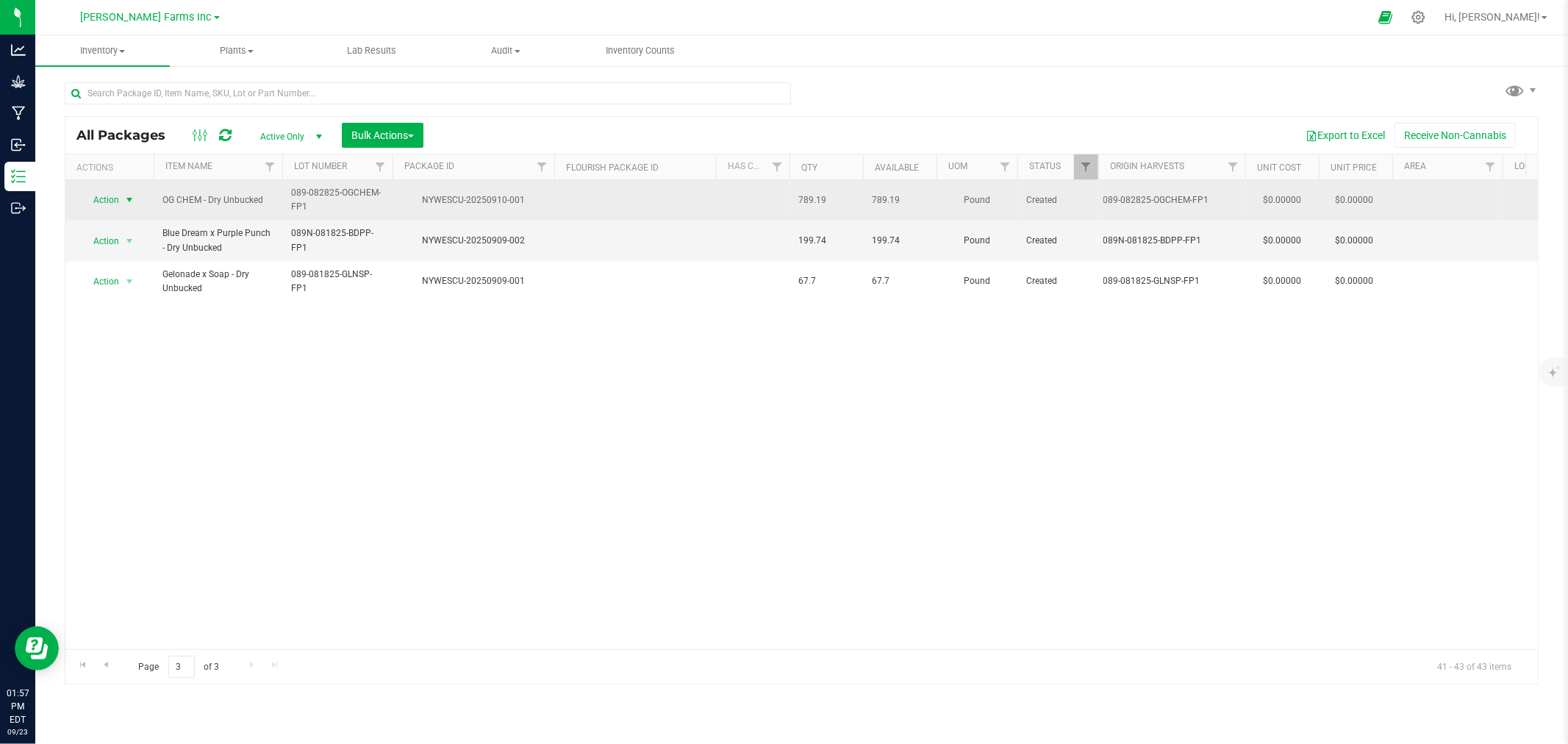
click at [97, 199] on span "Action" at bounding box center [100, 200] width 40 height 21
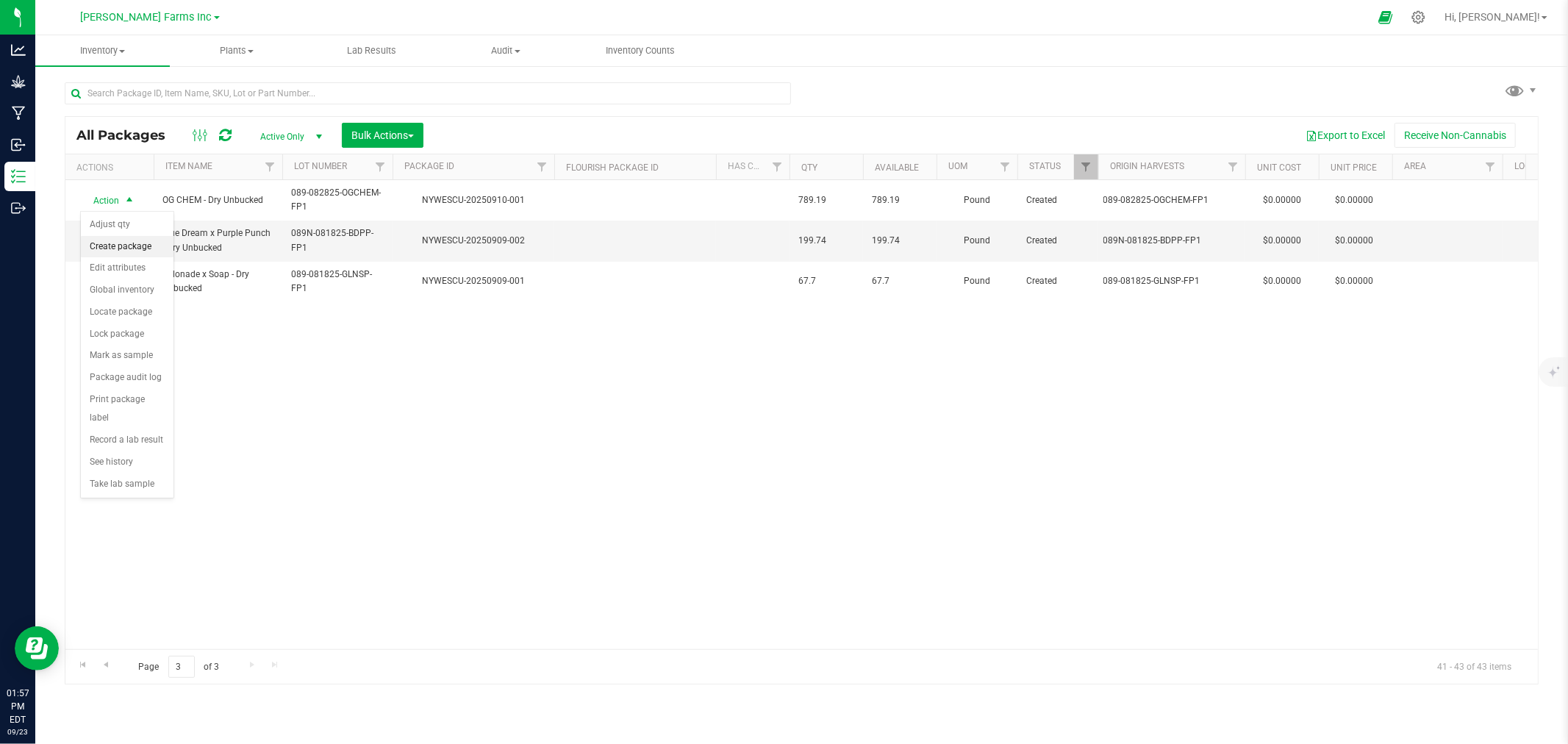
click at [116, 244] on li "Create package" at bounding box center [127, 247] width 92 height 22
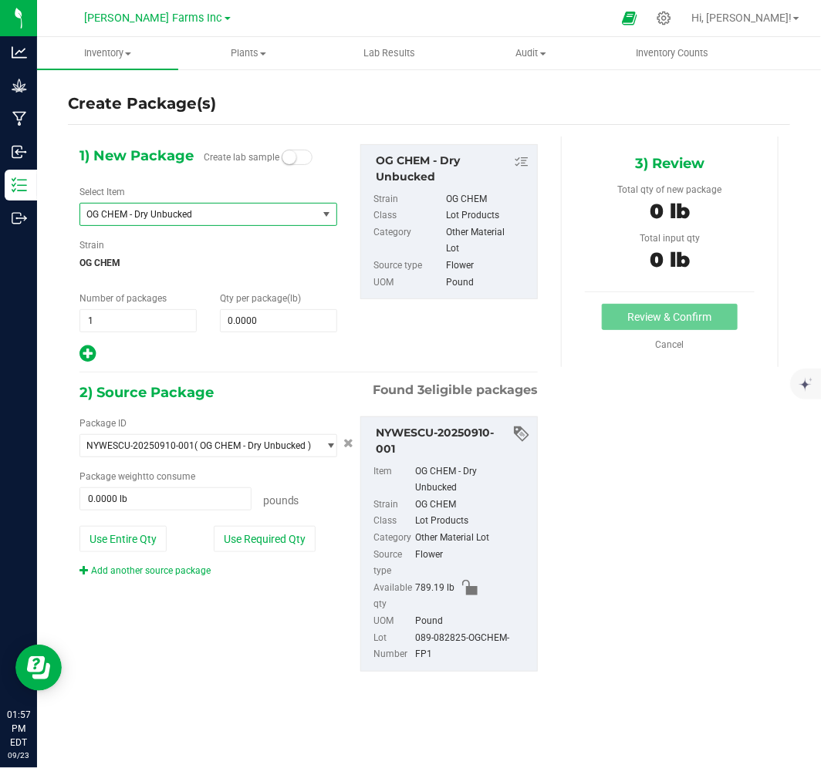
click at [202, 212] on span "OG CHEM - Dry Unbucked" at bounding box center [193, 214] width 215 height 11
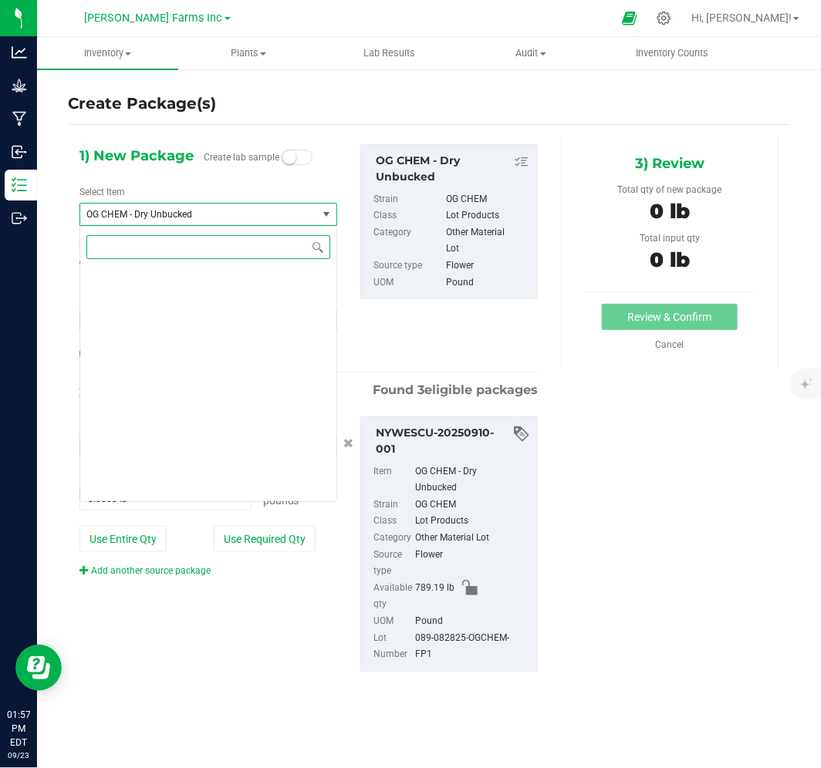
scroll to position [6718, 0]
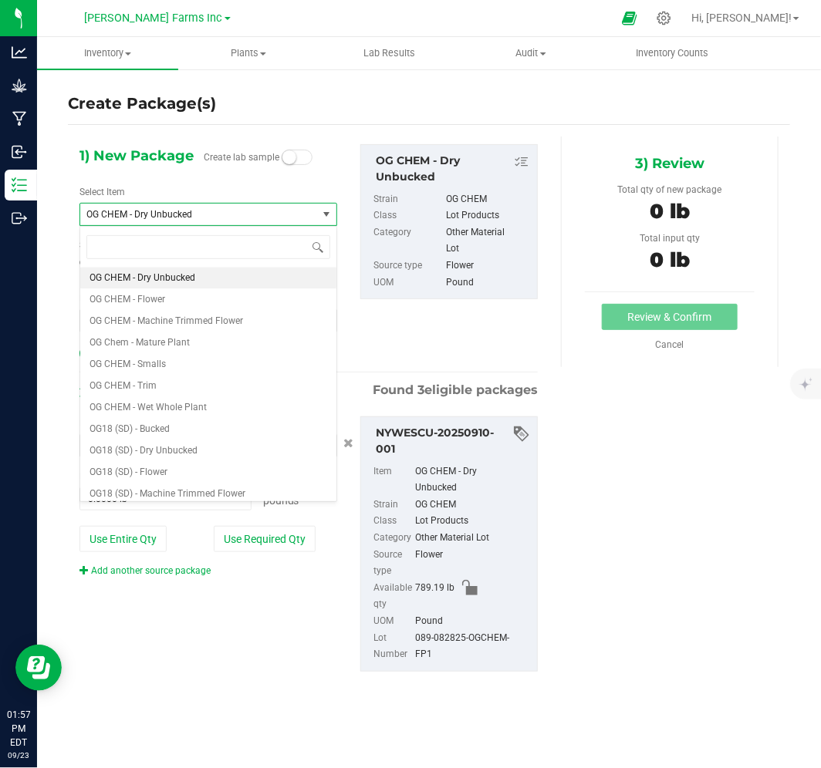
click at [251, 185] on div "Select Item OG CHEM - Dry Unbucked Moroccan Peaches S1 - Smalls Moroccan Peache…" at bounding box center [208, 205] width 258 height 41
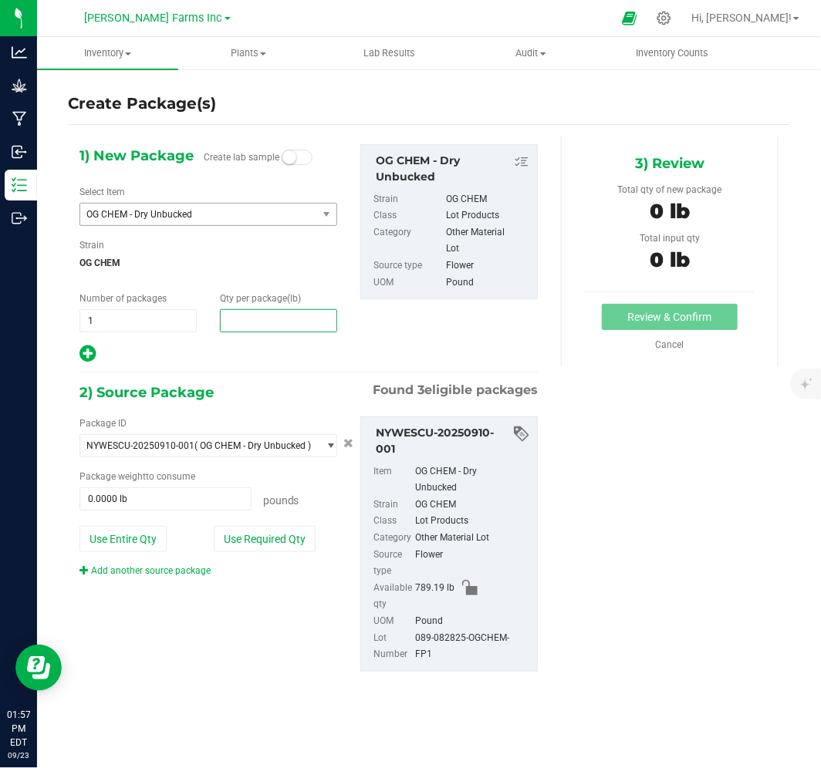
click at [235, 317] on span at bounding box center [278, 320] width 117 height 23
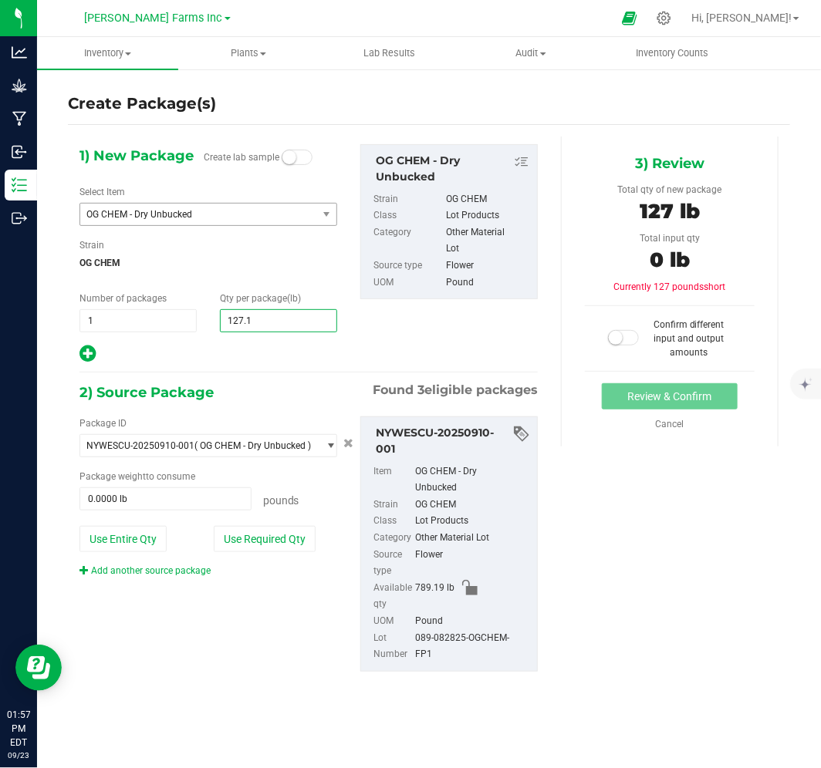
type input "127.12"
type input "127.1200"
click at [191, 491] on span at bounding box center [165, 499] width 172 height 23
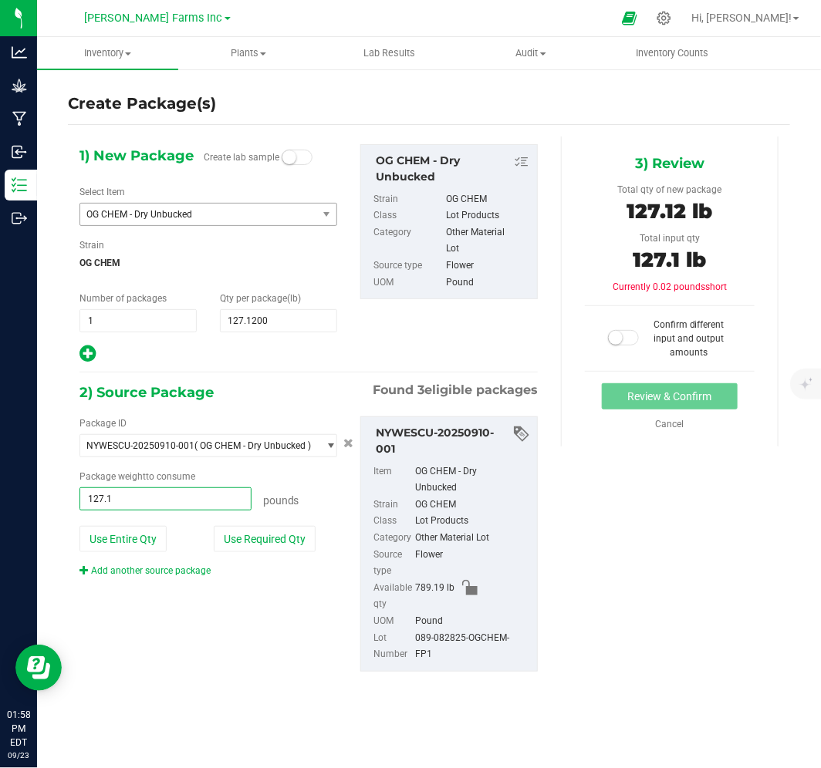
type input "127.12"
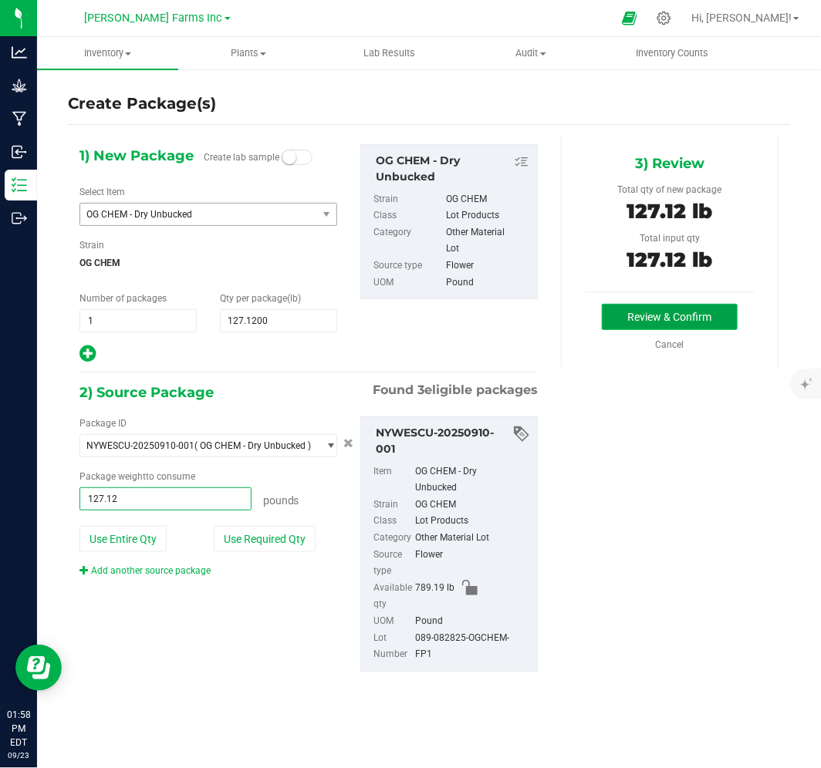
type input "127.1200 lb"
click at [645, 322] on button "Review & Confirm" at bounding box center [670, 317] width 136 height 26
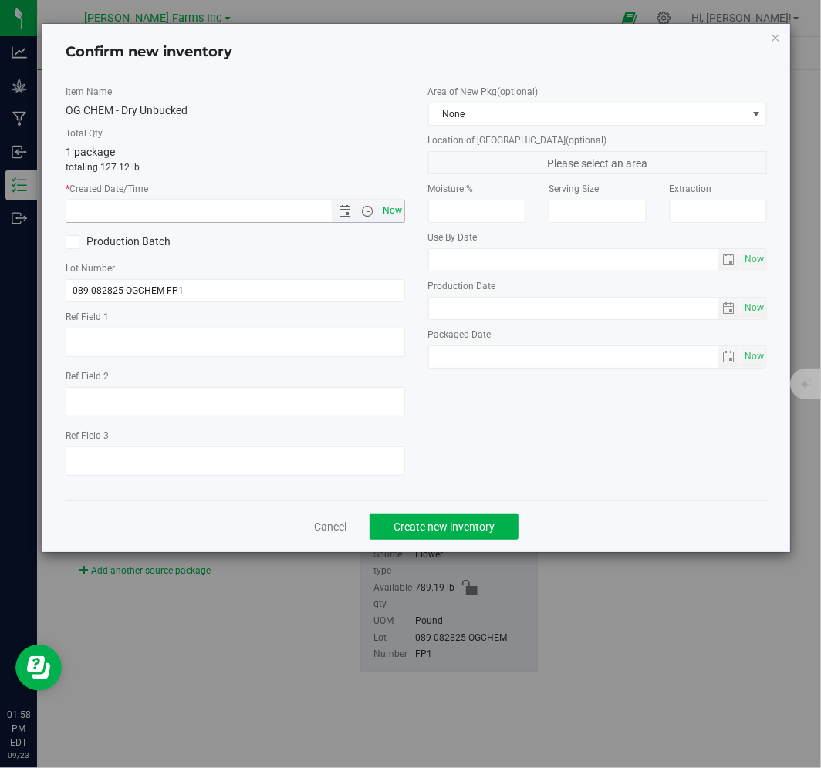
click at [394, 214] on span "Now" at bounding box center [392, 211] width 26 height 22
type input "9/23/2025 1:58 PM"
click at [444, 528] on span "Create new inventory" at bounding box center [443, 527] width 101 height 12
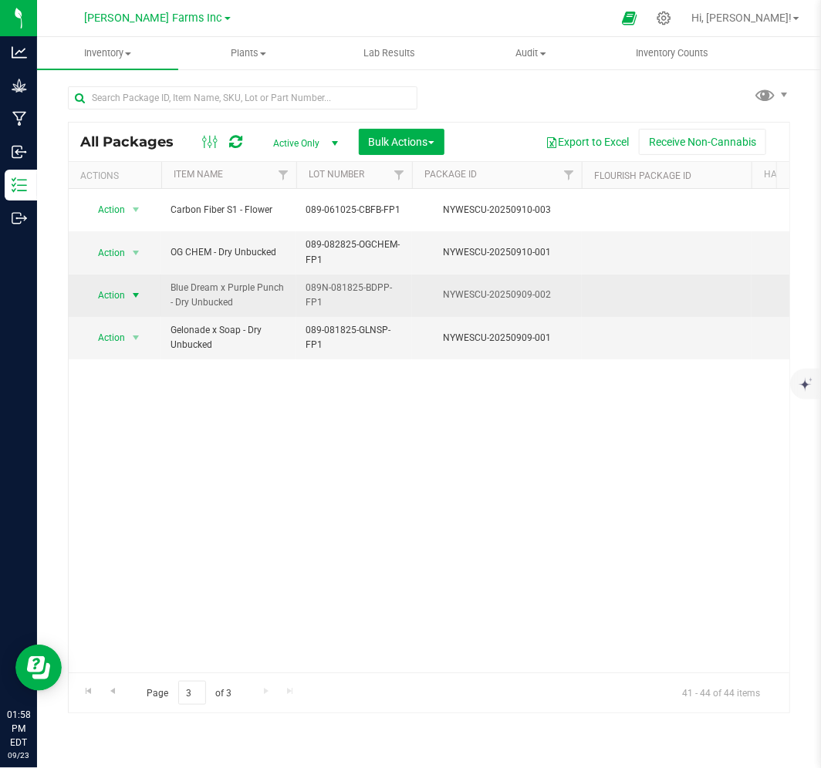
click at [128, 285] on span "select" at bounding box center [136, 296] width 19 height 22
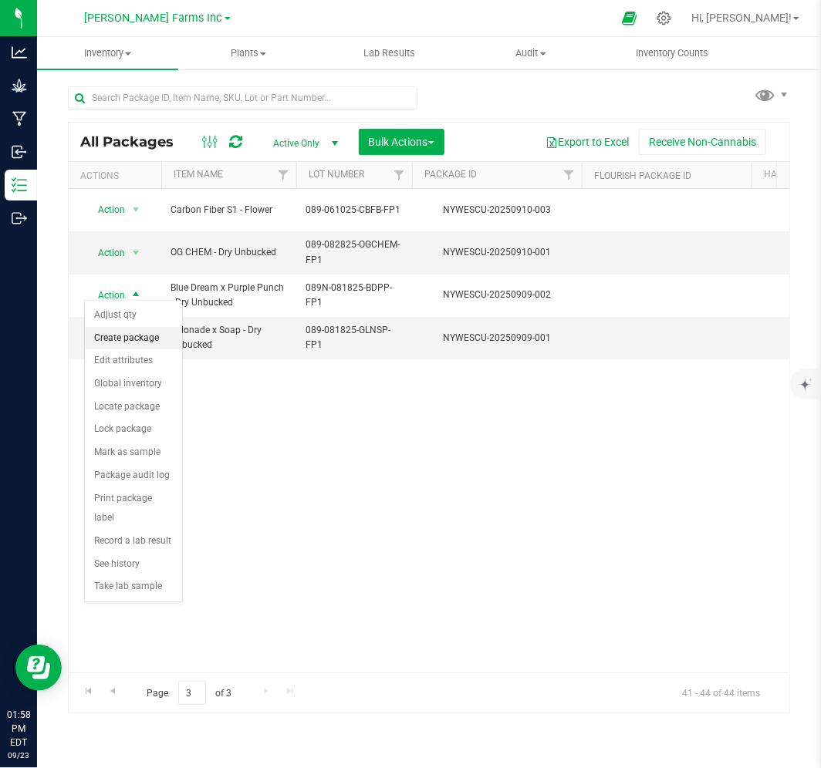
click at [143, 335] on li "Create package" at bounding box center [133, 338] width 97 height 23
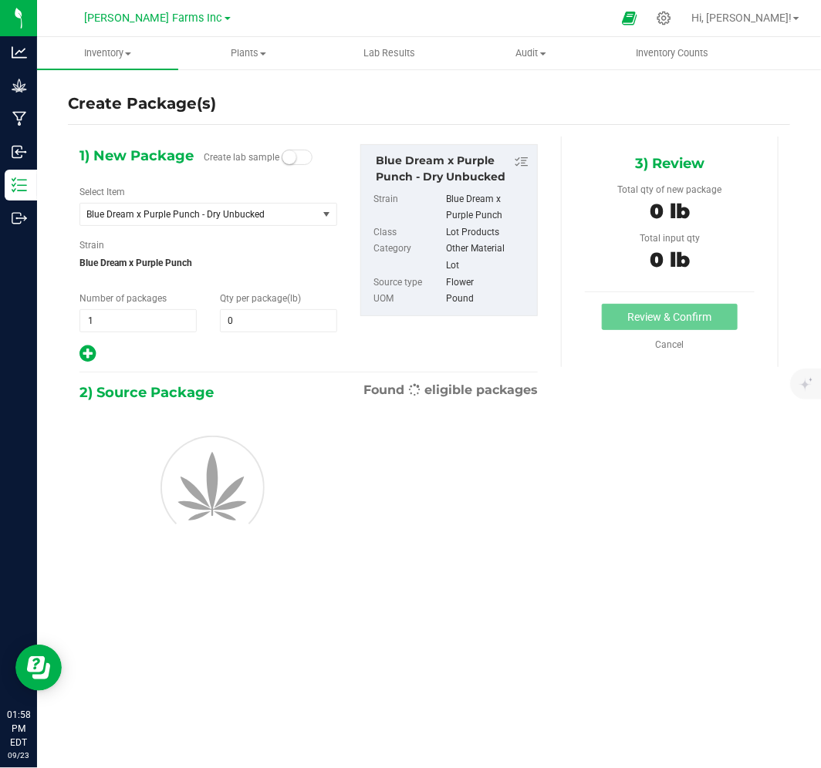
type input "0.0000"
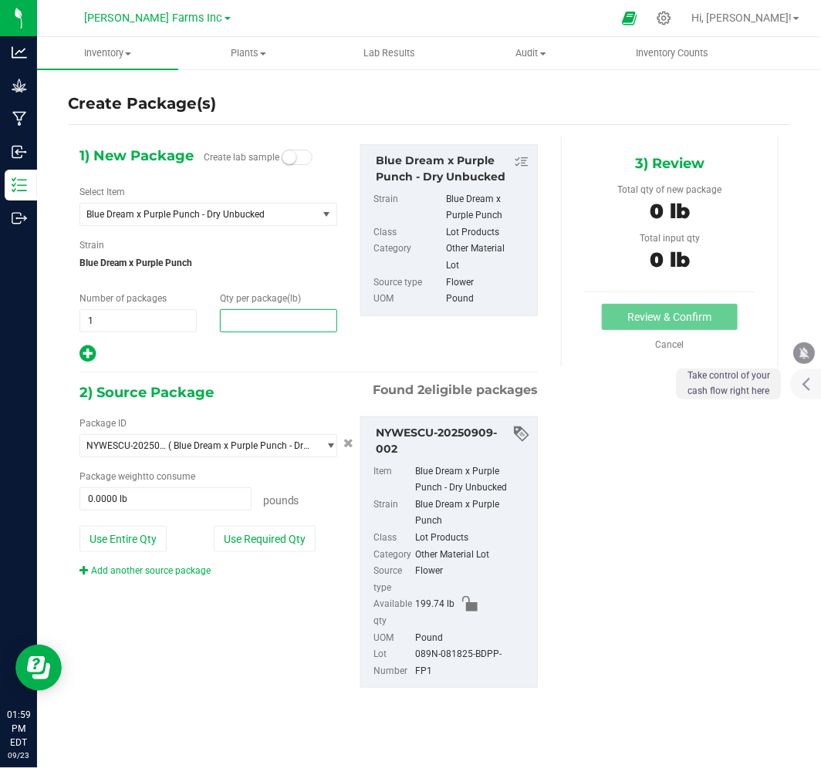
click at [276, 327] on span at bounding box center [278, 320] width 117 height 23
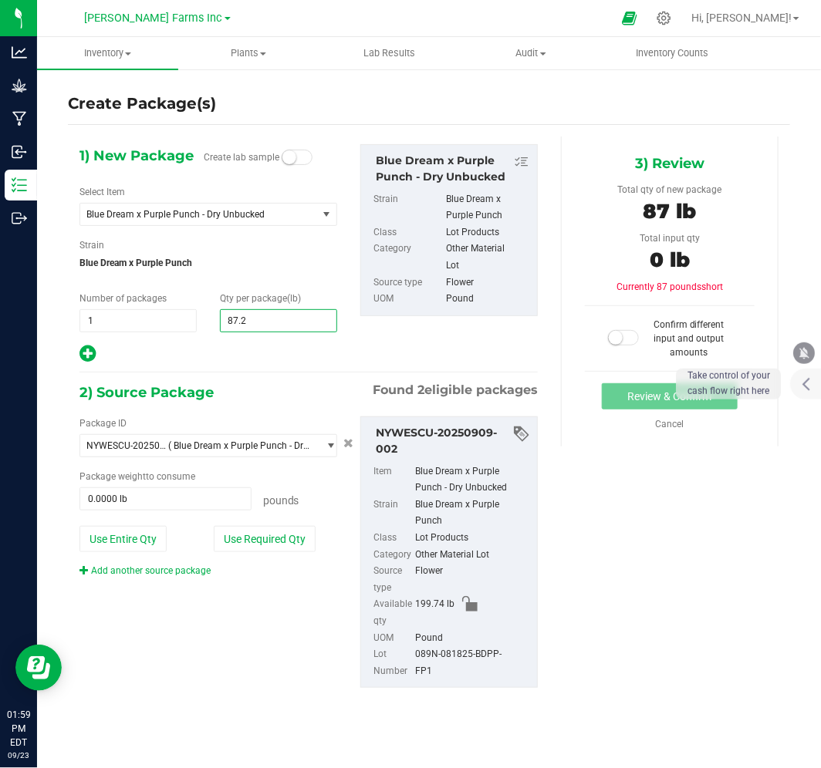
type input "87.24"
type input "87.2400"
click at [194, 513] on div "Package ID NYWESCU-20250909-002 ( Blue Dream x Purple Punch - Dry Unbucked ) NY…" at bounding box center [208, 497] width 281 height 161
click at [187, 502] on span at bounding box center [165, 499] width 172 height 23
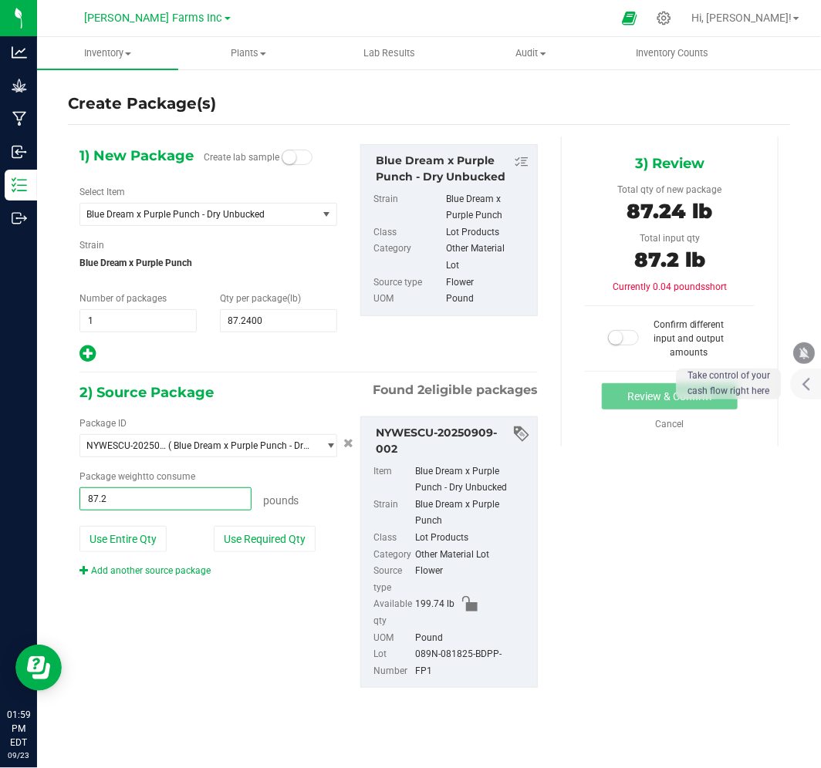
type input "87.24"
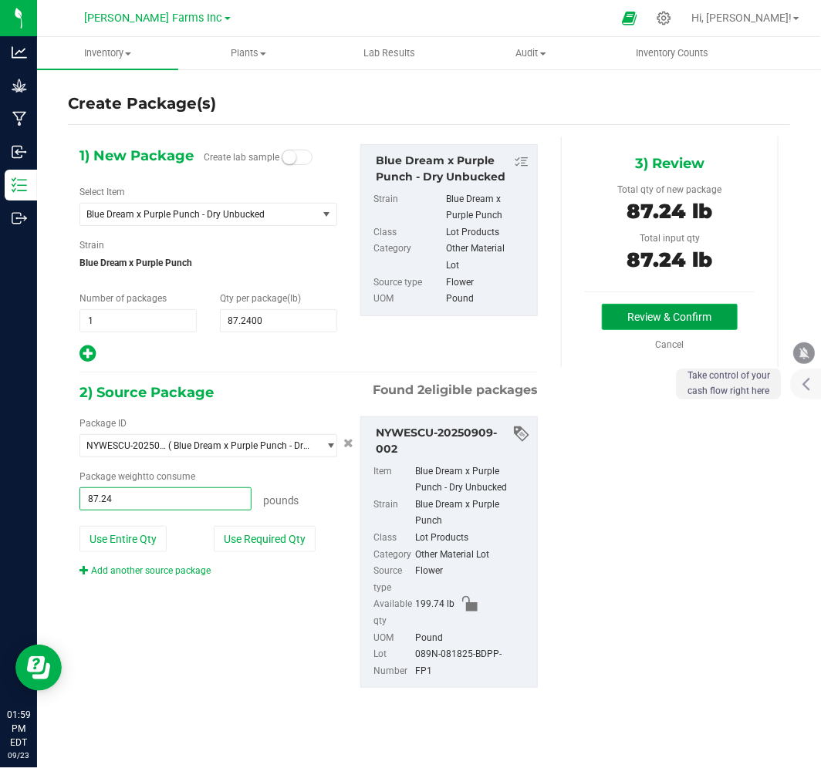
type input "87.2400 lb"
click at [691, 319] on button "Review & Confirm" at bounding box center [670, 317] width 136 height 26
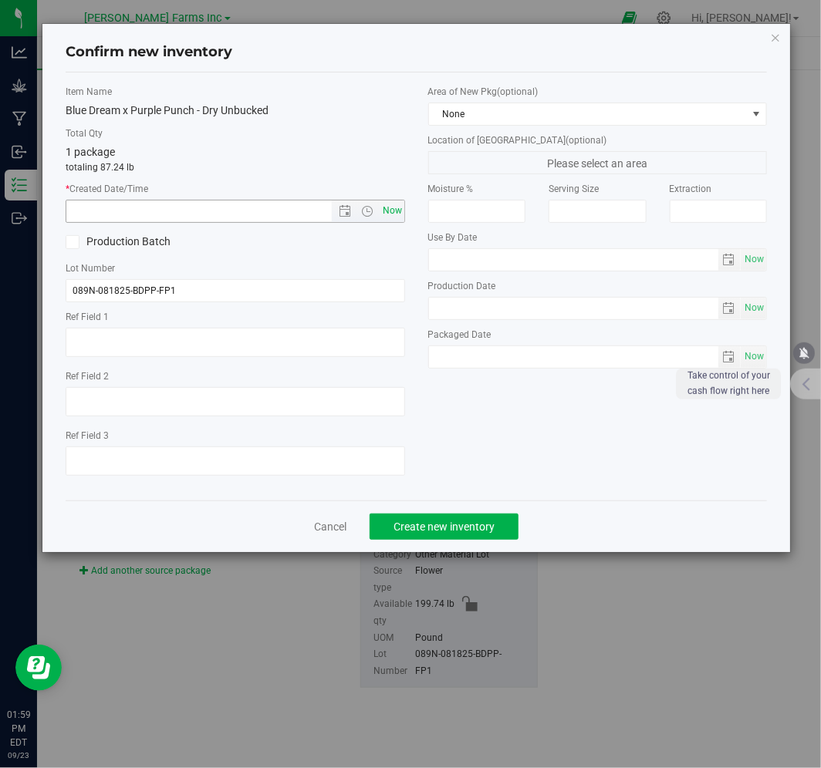
click at [391, 213] on span "Now" at bounding box center [392, 211] width 26 height 22
type input "9/23/2025 1:59 PM"
click at [423, 522] on button "Create new inventory" at bounding box center [444, 527] width 149 height 26
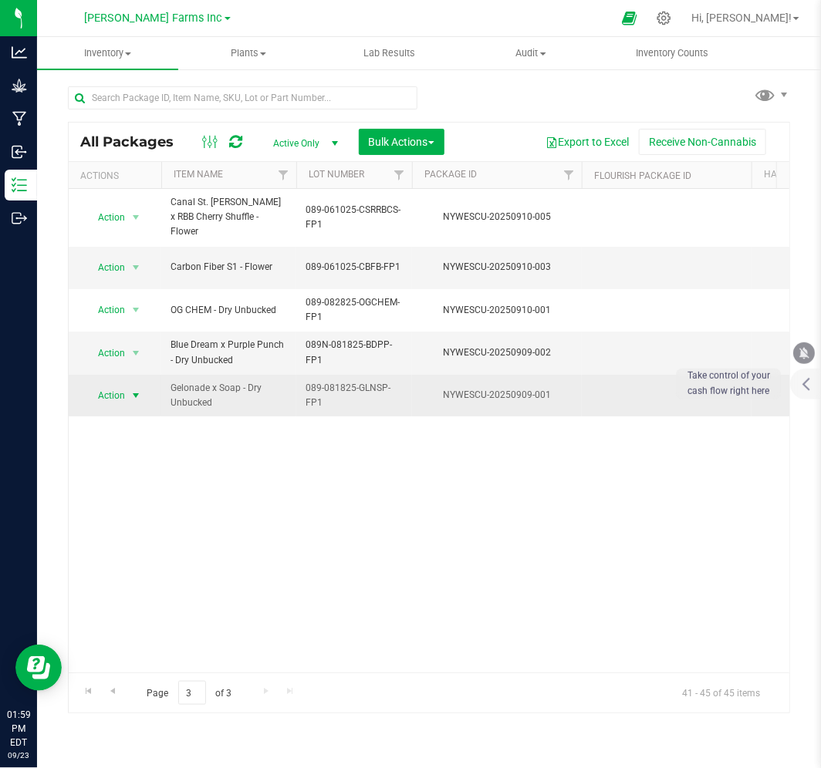
click at [128, 385] on span "select" at bounding box center [136, 396] width 19 height 22
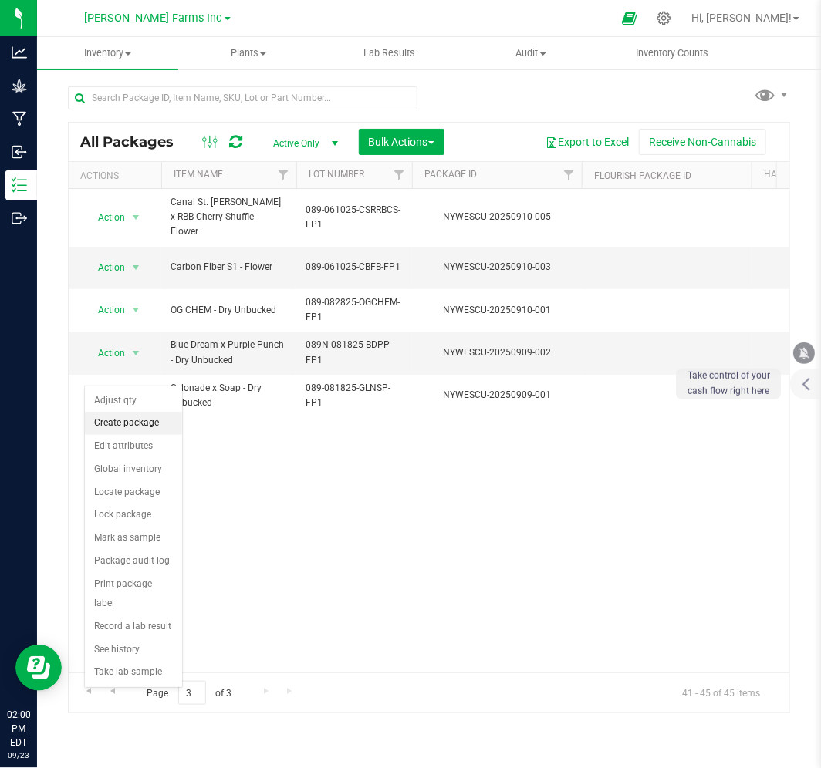
click at [140, 420] on li "Create package" at bounding box center [133, 423] width 97 height 23
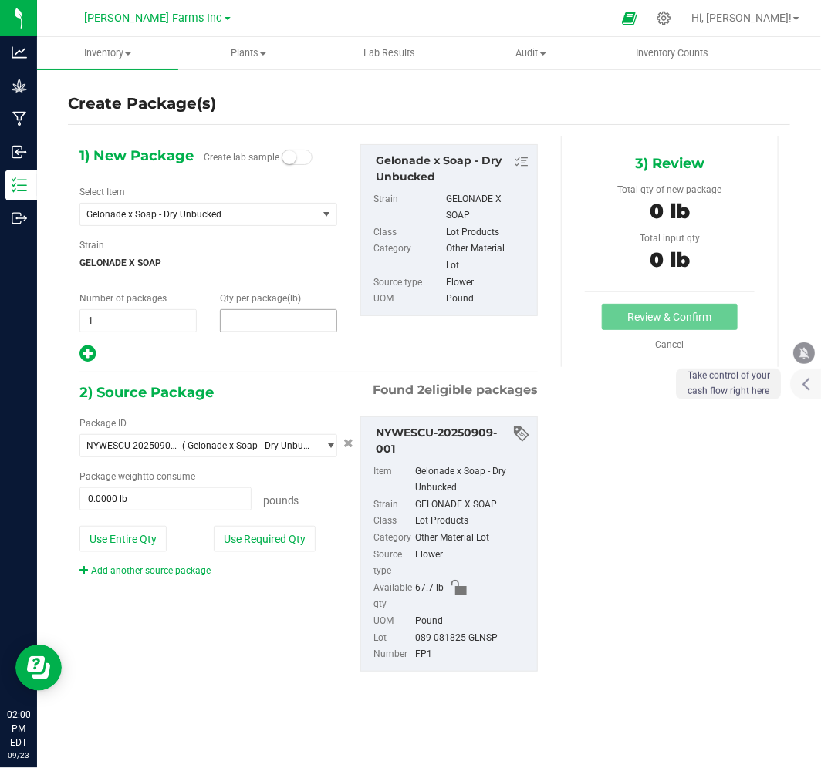
click at [247, 325] on span at bounding box center [278, 320] width 117 height 23
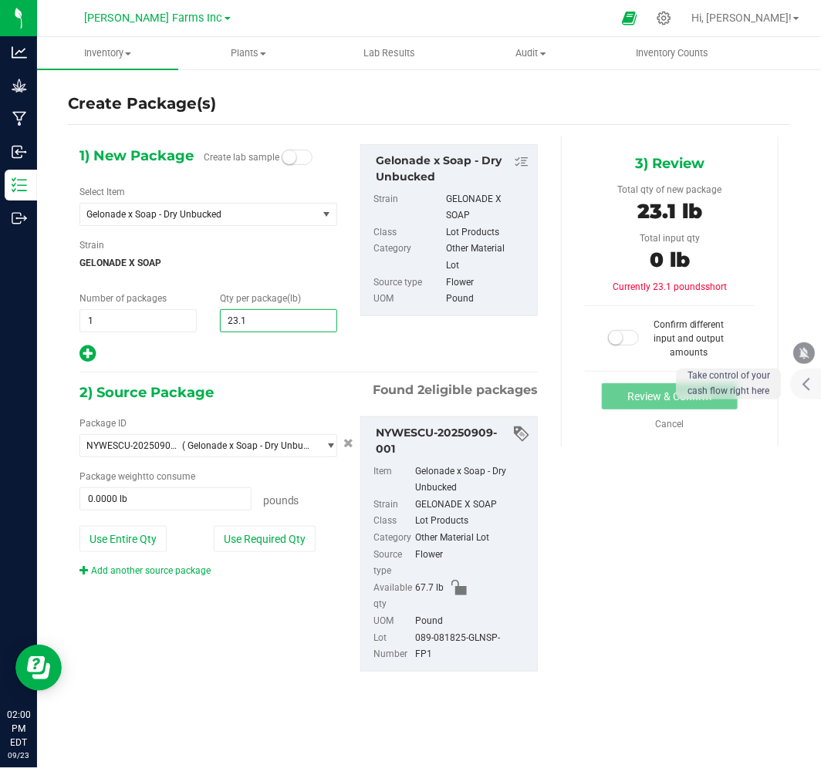
type input "23.12"
type input "23.1200"
click at [187, 499] on span at bounding box center [165, 499] width 172 height 23
type input "23.12"
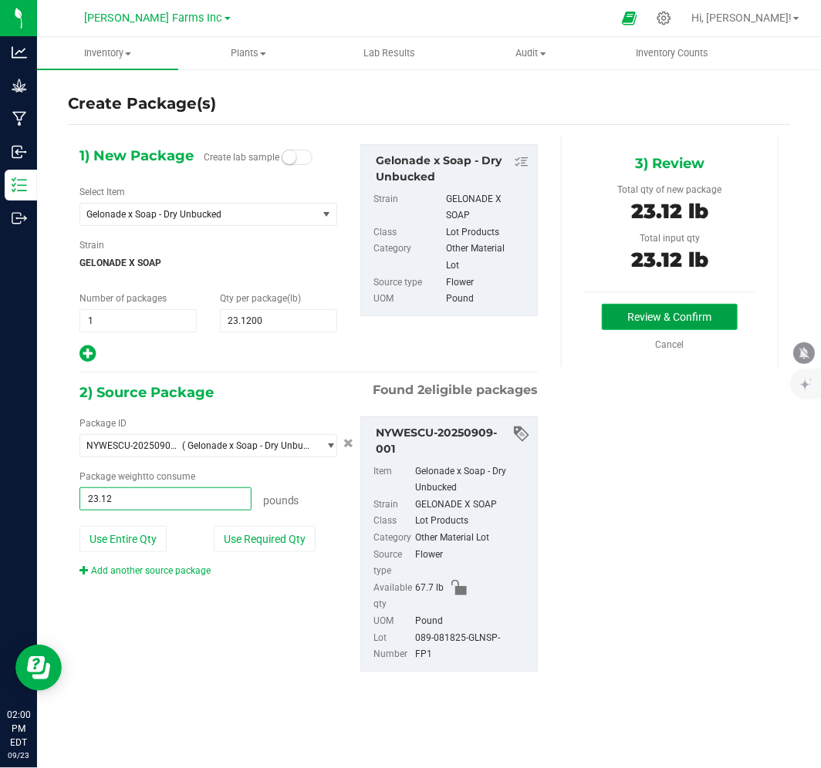
type input "23.1200 lb"
click at [656, 309] on button "Review & Confirm" at bounding box center [670, 317] width 136 height 26
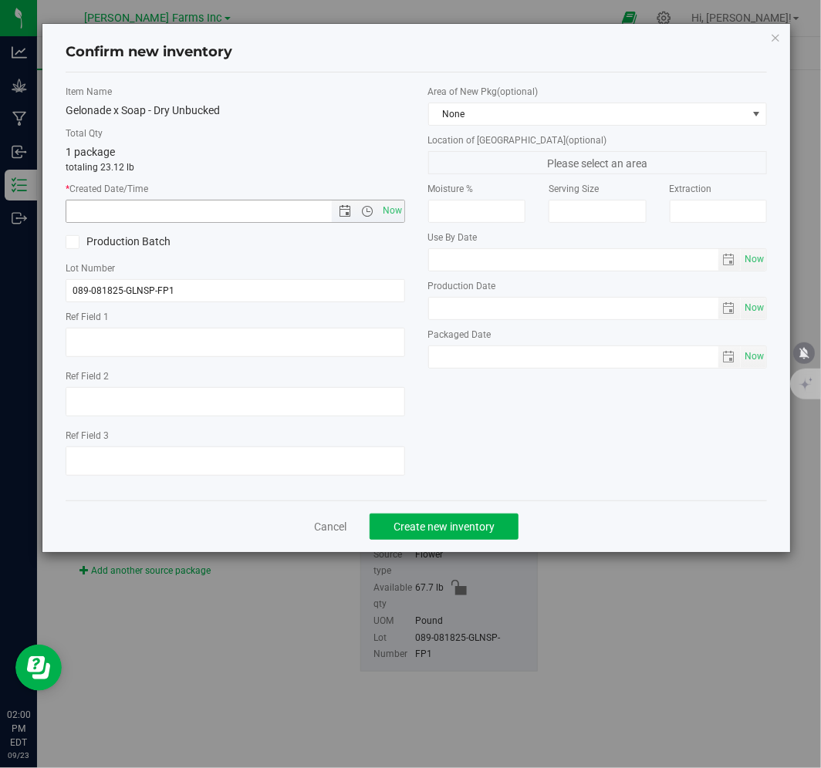
drag, startPoint x: 394, startPoint y: 210, endPoint x: 391, endPoint y: 228, distance: 18.8
click at [394, 209] on span "Now" at bounding box center [392, 211] width 26 height 22
type input "9/23/2025 2:00 PM"
click at [452, 532] on span "Create new inventory" at bounding box center [443, 527] width 101 height 12
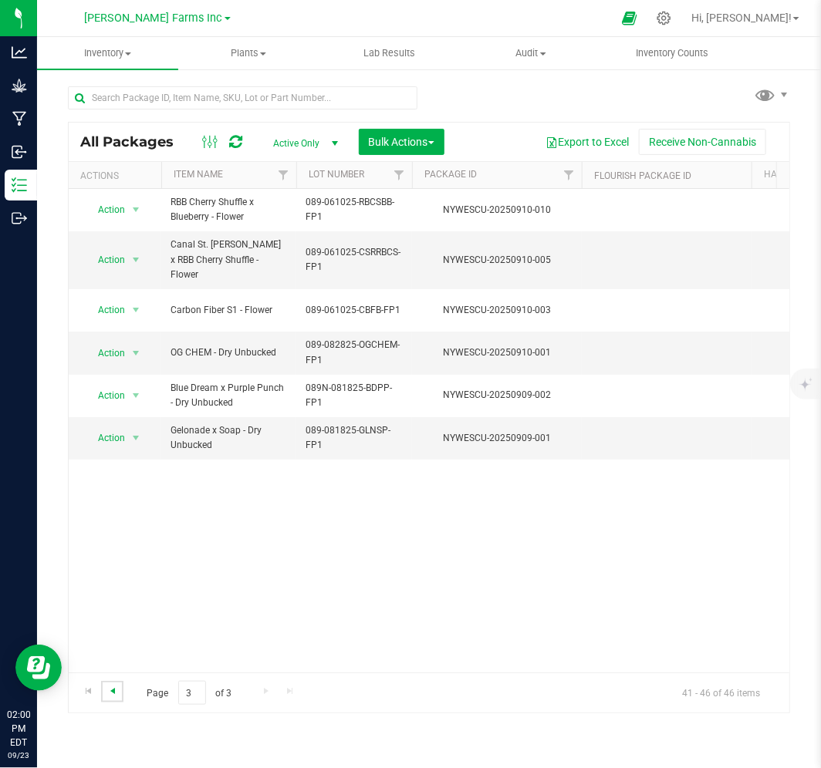
click at [110, 695] on span "Go to the previous page" at bounding box center [112, 691] width 12 height 12
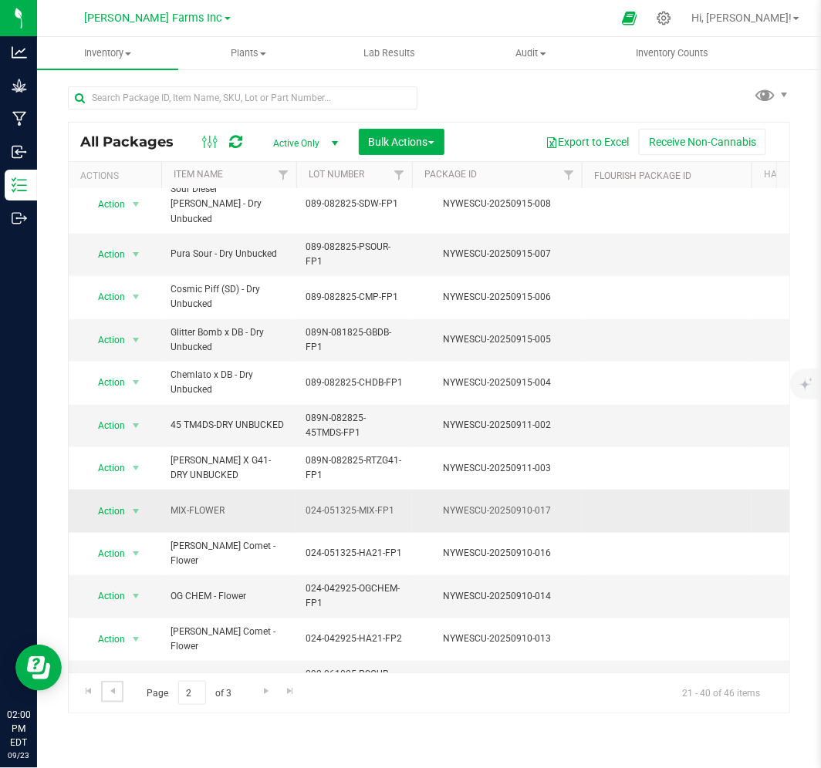
scroll to position [358, 0]
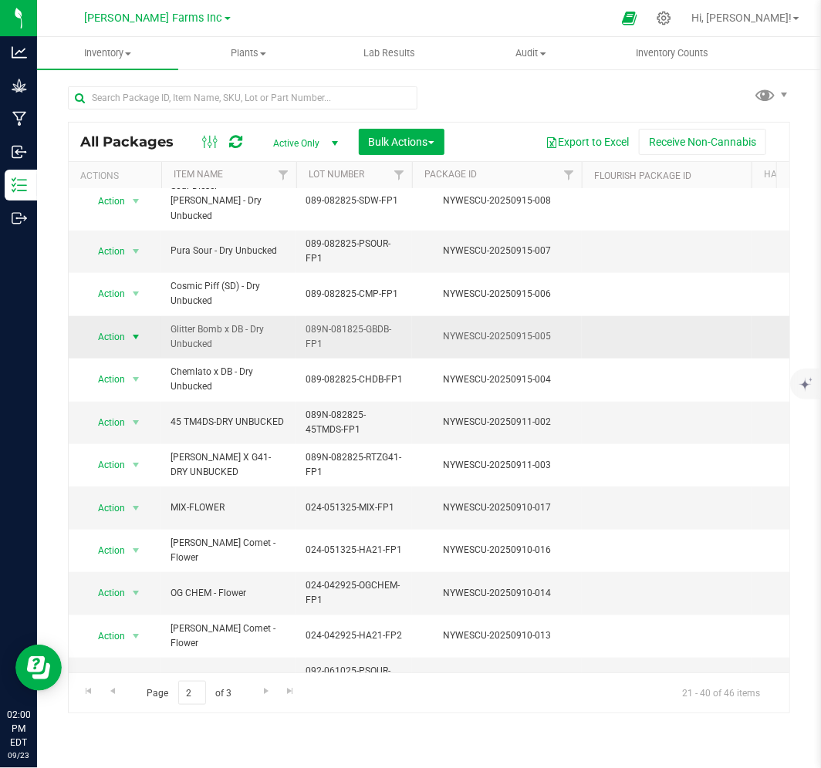
click at [119, 326] on span "Action" at bounding box center [105, 337] width 42 height 22
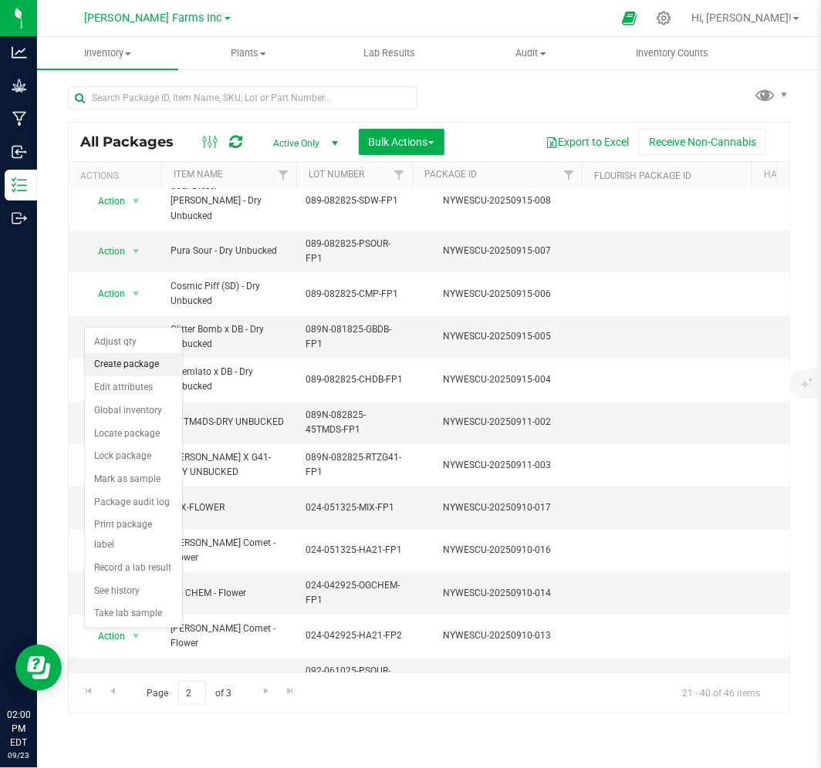
click at [148, 366] on li "Create package" at bounding box center [133, 364] width 97 height 23
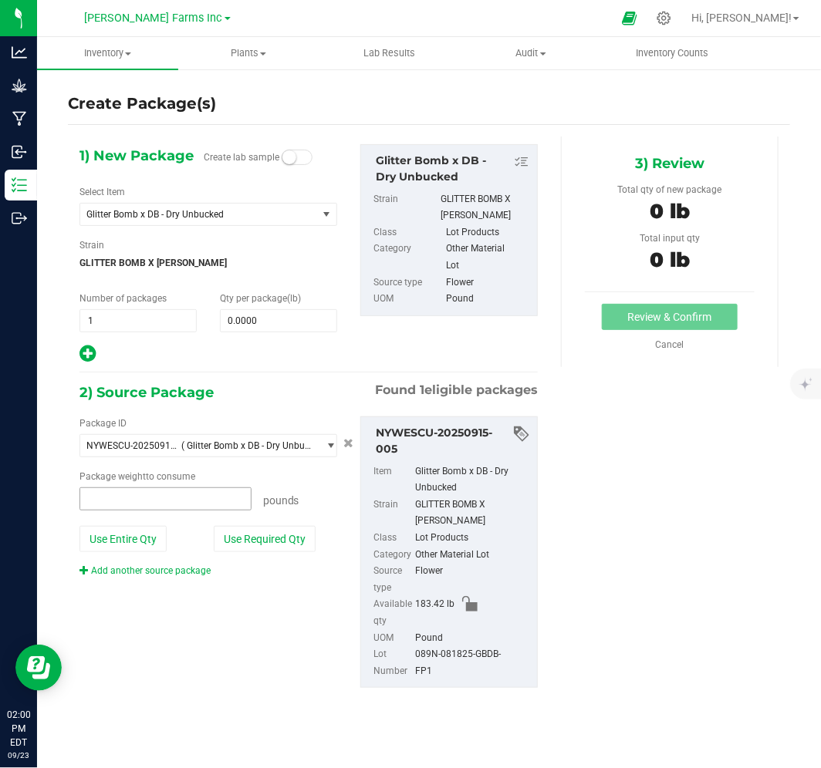
click at [122, 502] on span at bounding box center [165, 499] width 172 height 23
type input "0.0000 lb"
click at [235, 320] on span at bounding box center [278, 320] width 117 height 23
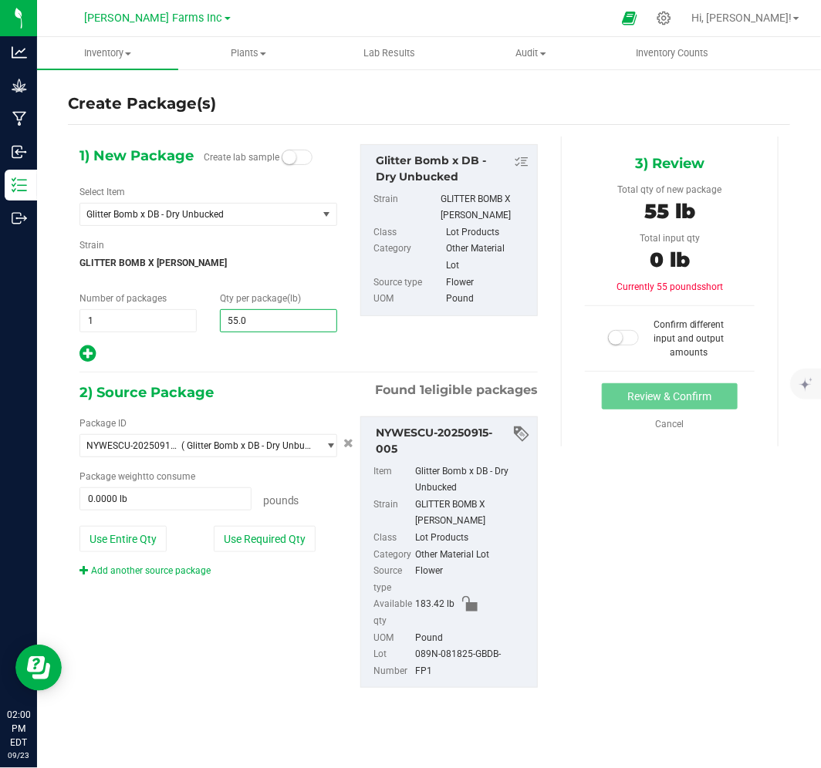
type input "55.01"
type input "55.0100"
click at [143, 488] on span "0.0000 lb 0" at bounding box center [165, 499] width 172 height 23
click at [140, 499] on span at bounding box center [165, 499] width 172 height 23
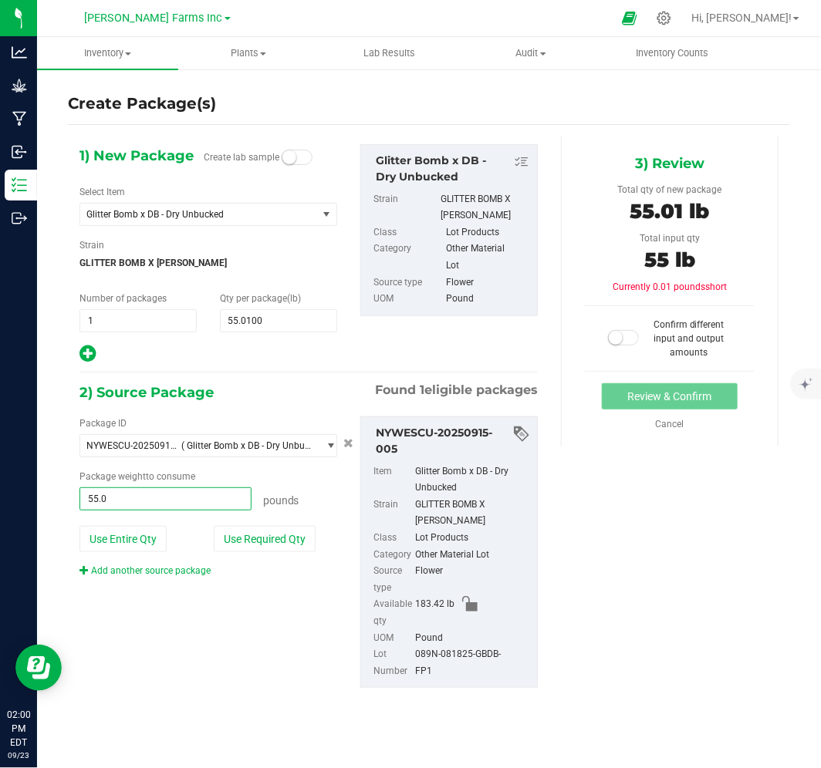
type input "55.01"
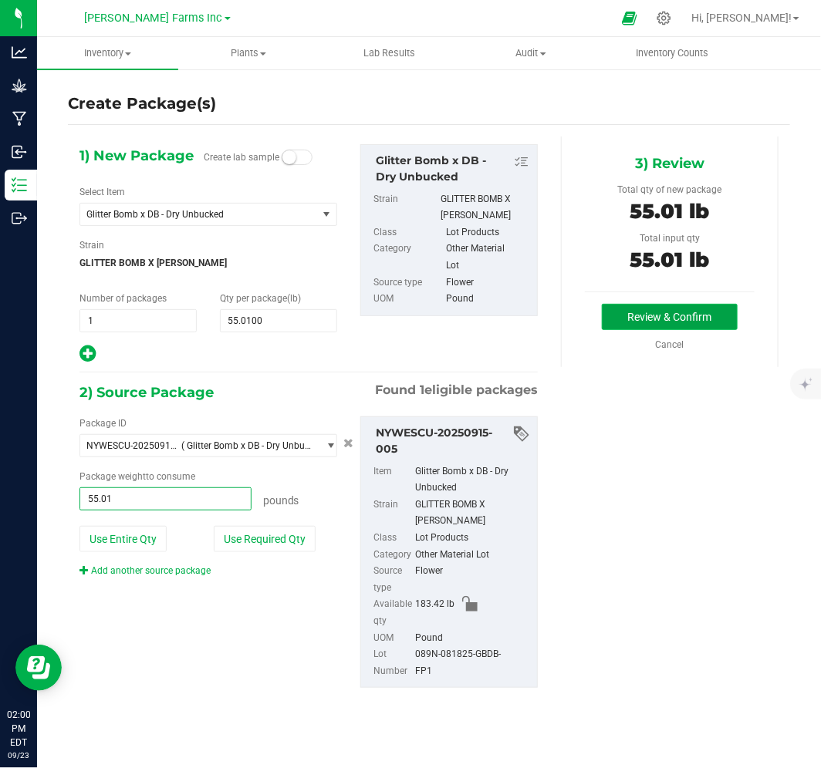
type input "55.0100 lb"
click at [646, 323] on button "Review & Confirm" at bounding box center [670, 317] width 136 height 26
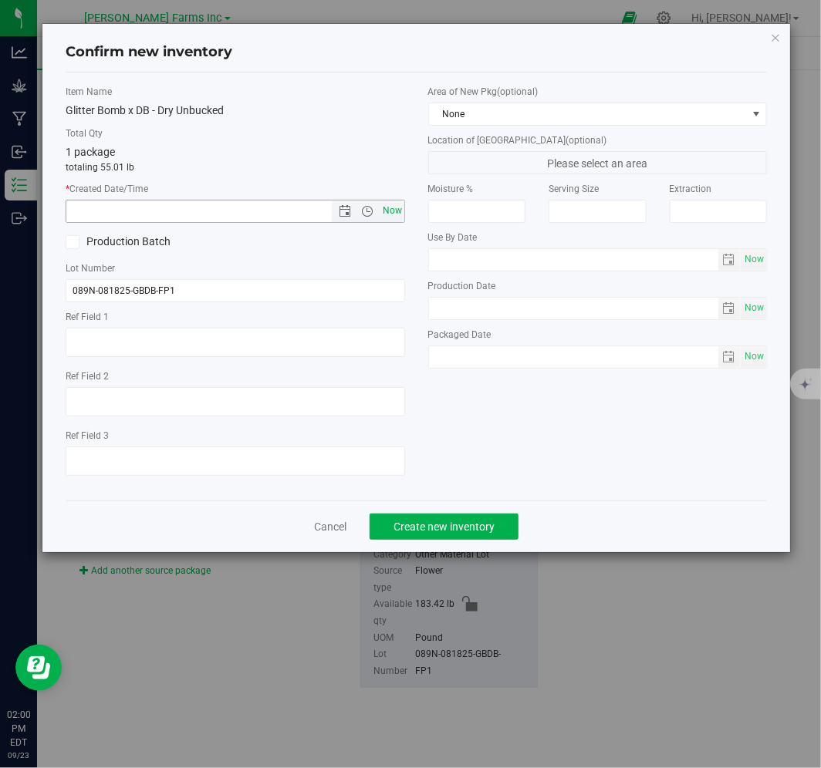
click at [400, 210] on span "Now" at bounding box center [392, 211] width 26 height 22
type input "9/23/2025 2:00 PM"
click at [434, 521] on button "Create new inventory" at bounding box center [444, 527] width 149 height 26
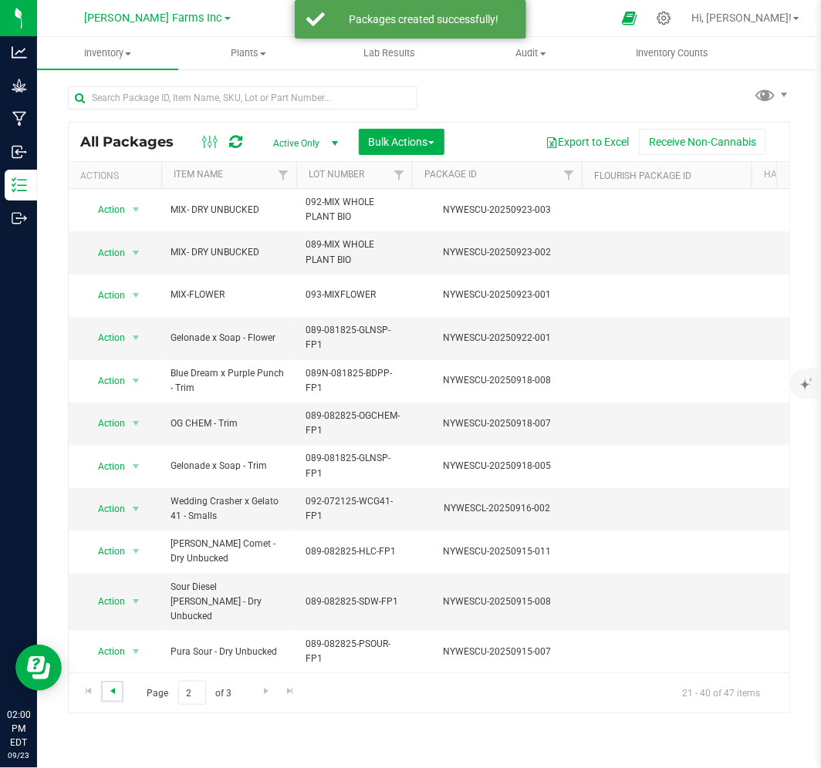
click at [113, 693] on span "Go to the previous page" at bounding box center [112, 691] width 12 height 12
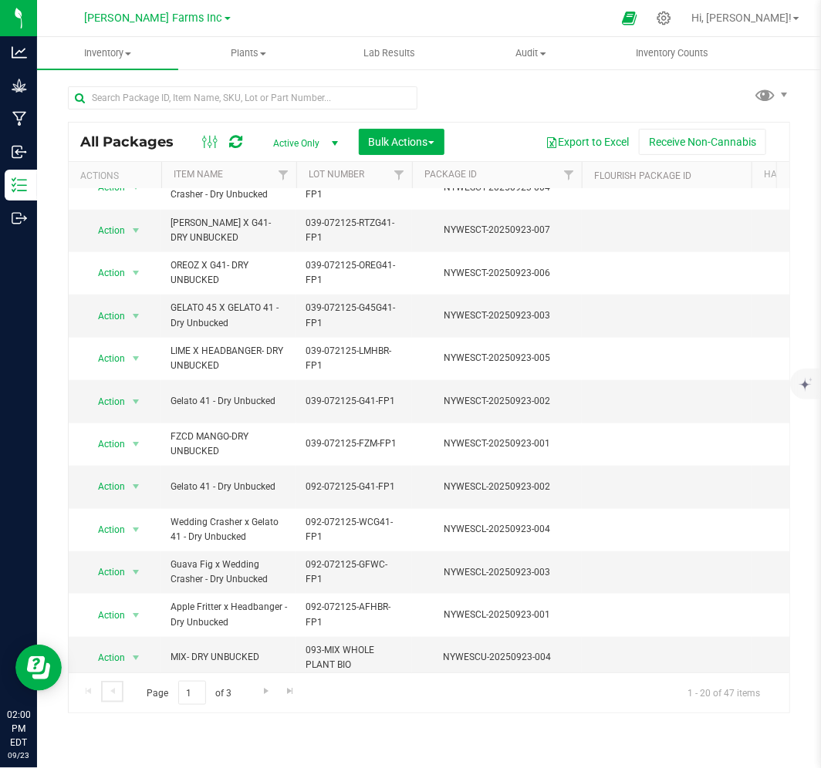
scroll to position [382, 0]
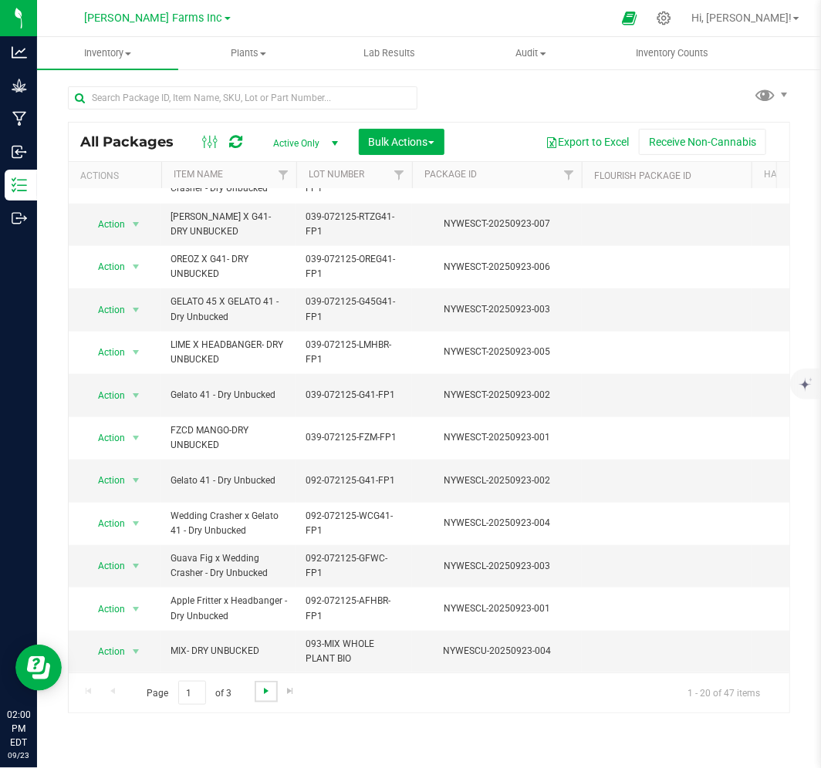
click at [268, 687] on span "Go to the next page" at bounding box center [266, 691] width 12 height 12
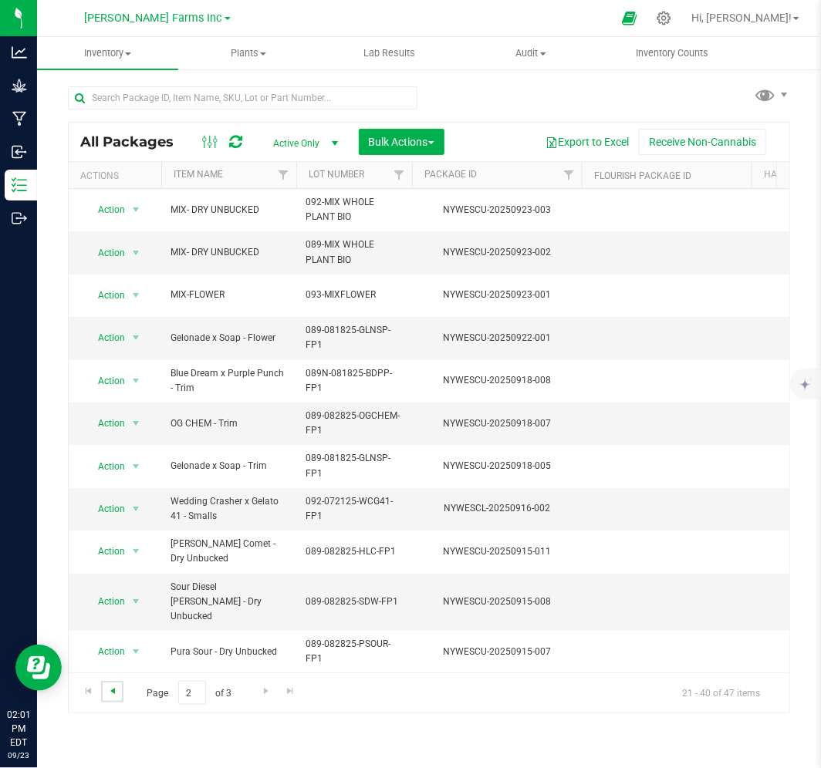
click at [113, 695] on span "Go to the previous page" at bounding box center [112, 691] width 12 height 12
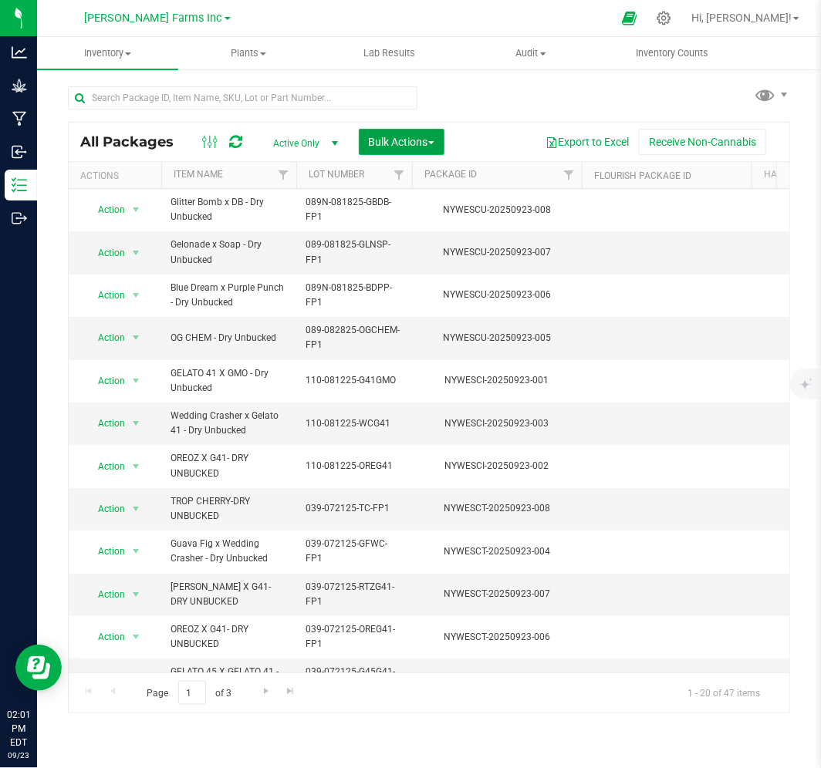
click at [397, 142] on span "Bulk Actions" at bounding box center [402, 142] width 66 height 12
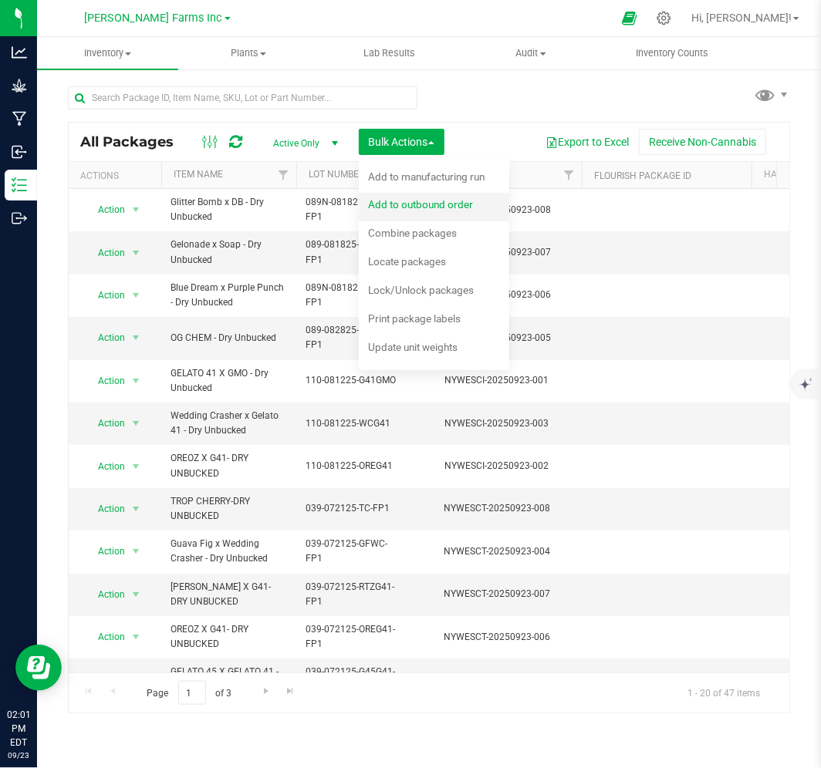
click at [404, 209] on span "Add to outbound order" at bounding box center [420, 204] width 105 height 12
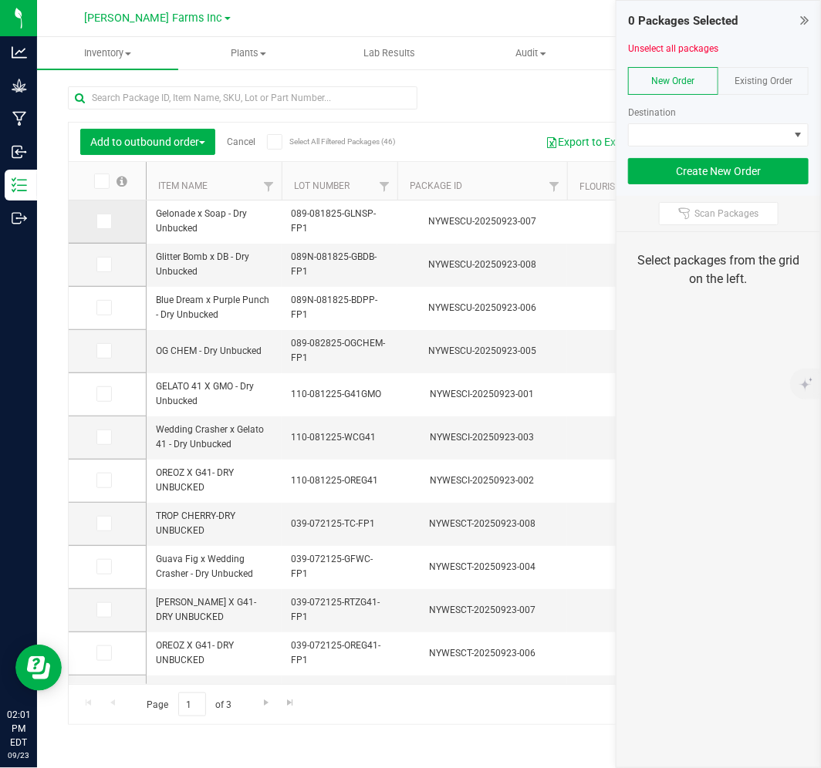
click at [100, 221] on icon at bounding box center [103, 221] width 10 height 0
click at [0, 0] on input "checkbox" at bounding box center [0, 0] width 0 height 0
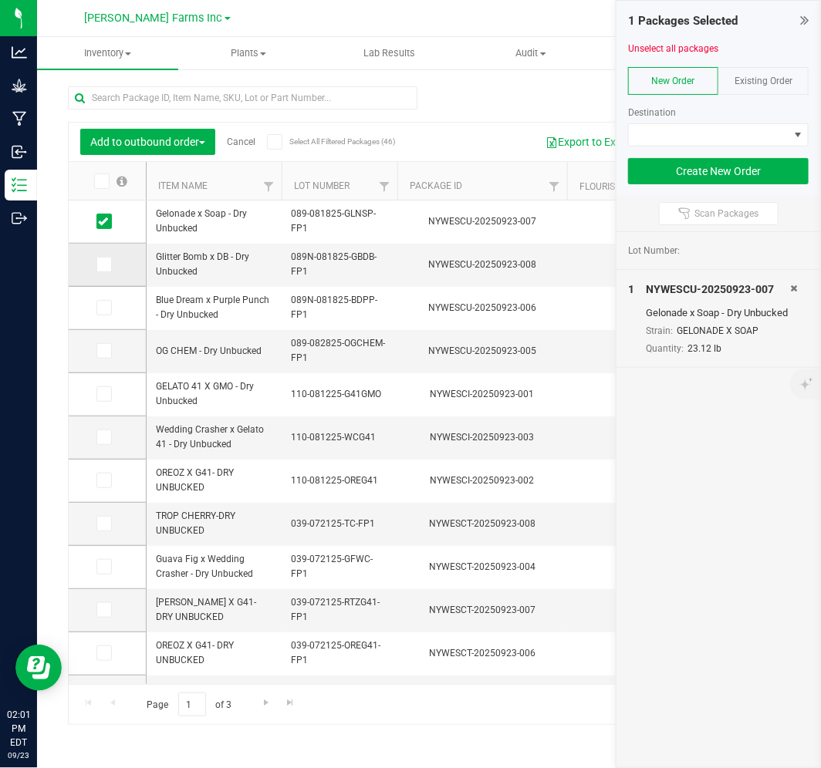
click at [99, 265] on icon at bounding box center [103, 265] width 10 height 0
click at [0, 0] on input "checkbox" at bounding box center [0, 0] width 0 height 0
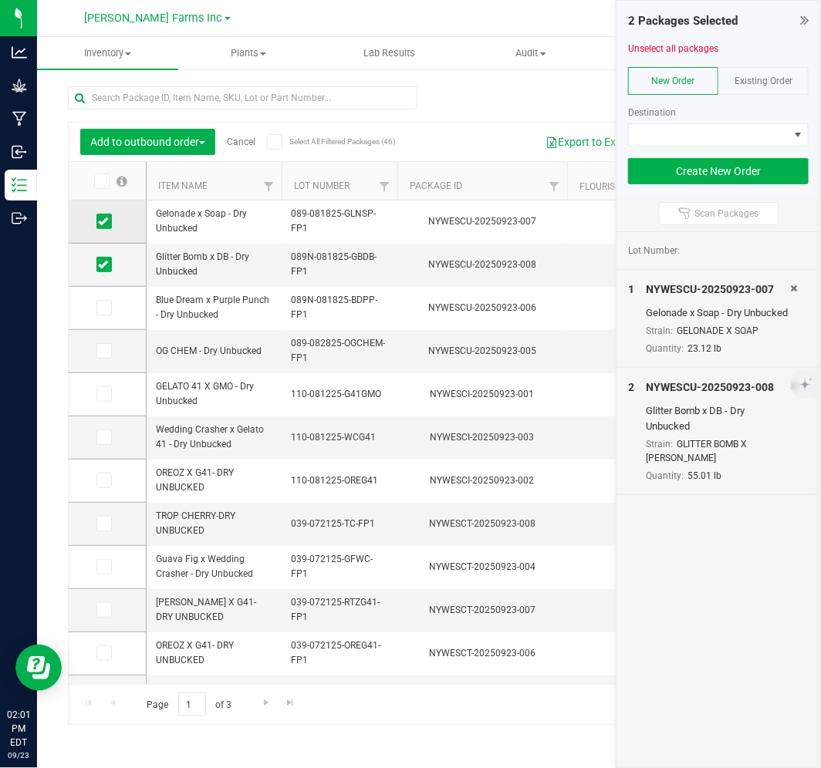
click at [106, 234] on td at bounding box center [107, 222] width 77 height 43
click at [109, 219] on span at bounding box center [103, 221] width 15 height 15
click at [0, 0] on input "checkbox" at bounding box center [0, 0] width 0 height 0
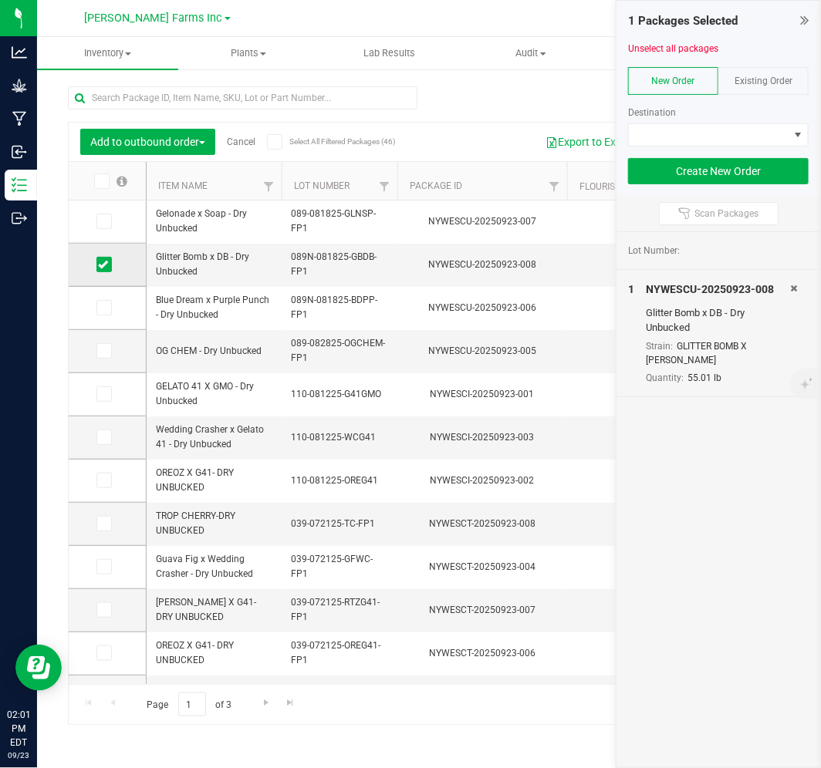
click at [106, 265] on icon at bounding box center [103, 265] width 10 height 0
click at [0, 0] on input "checkbox" at bounding box center [0, 0] width 0 height 0
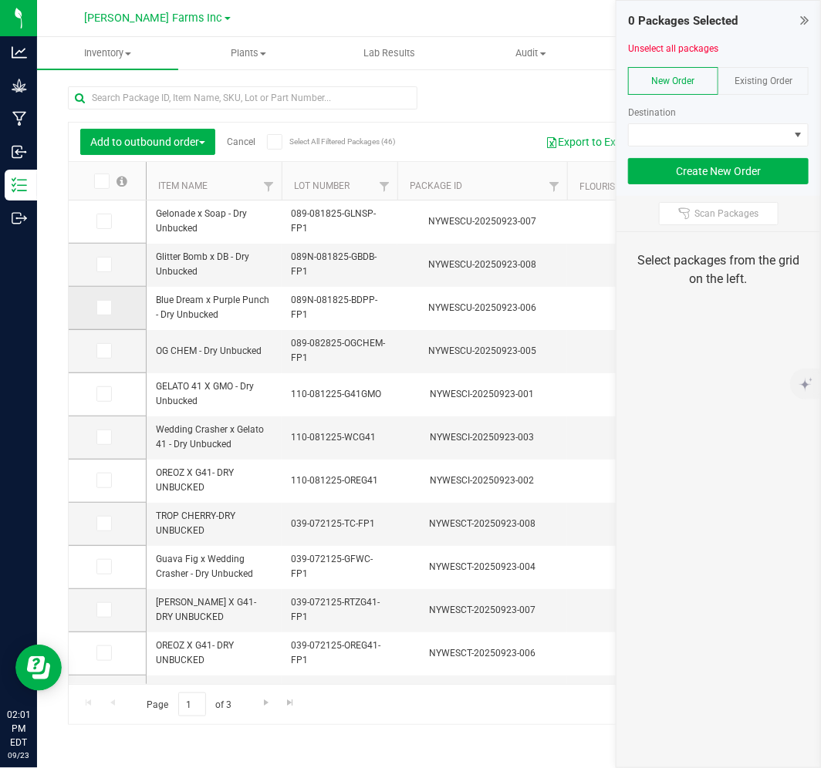
click at [106, 301] on span at bounding box center [103, 307] width 15 height 15
click at [0, 0] on input "checkbox" at bounding box center [0, 0] width 0 height 0
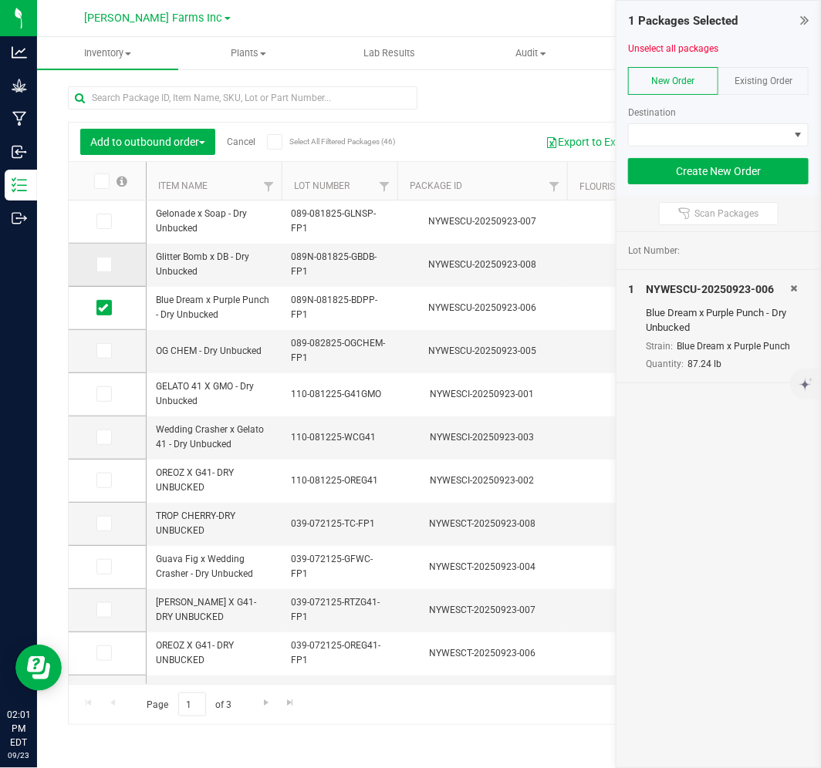
click at [110, 267] on span at bounding box center [103, 264] width 15 height 15
click at [0, 0] on input "checkbox" at bounding box center [0, 0] width 0 height 0
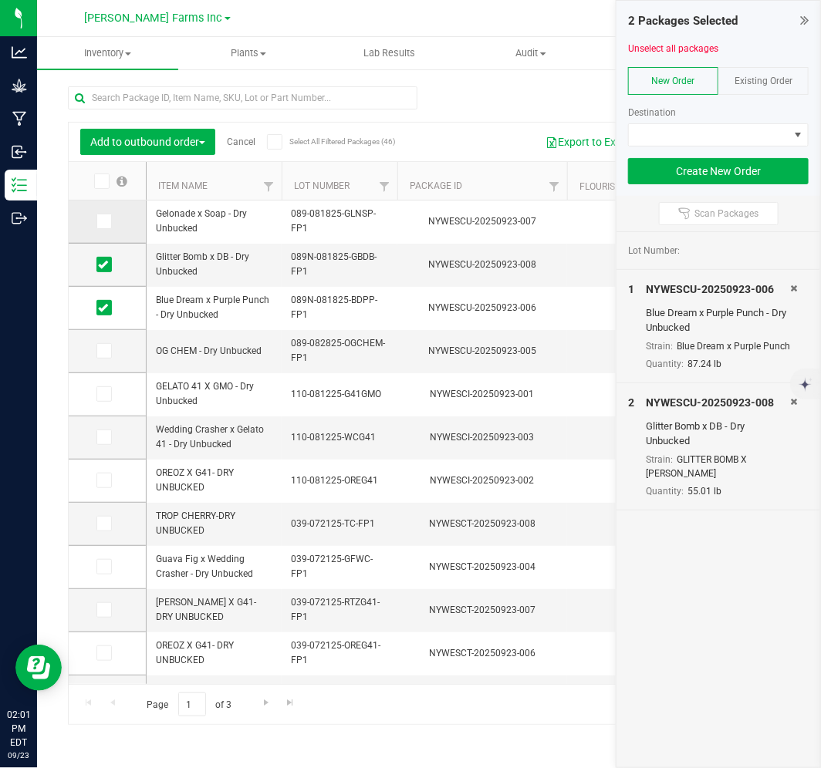
click at [104, 231] on td at bounding box center [107, 222] width 77 height 43
click at [104, 229] on td at bounding box center [107, 222] width 77 height 43
click at [104, 221] on icon at bounding box center [103, 221] width 10 height 0
click at [0, 0] on input "checkbox" at bounding box center [0, 0] width 0 height 0
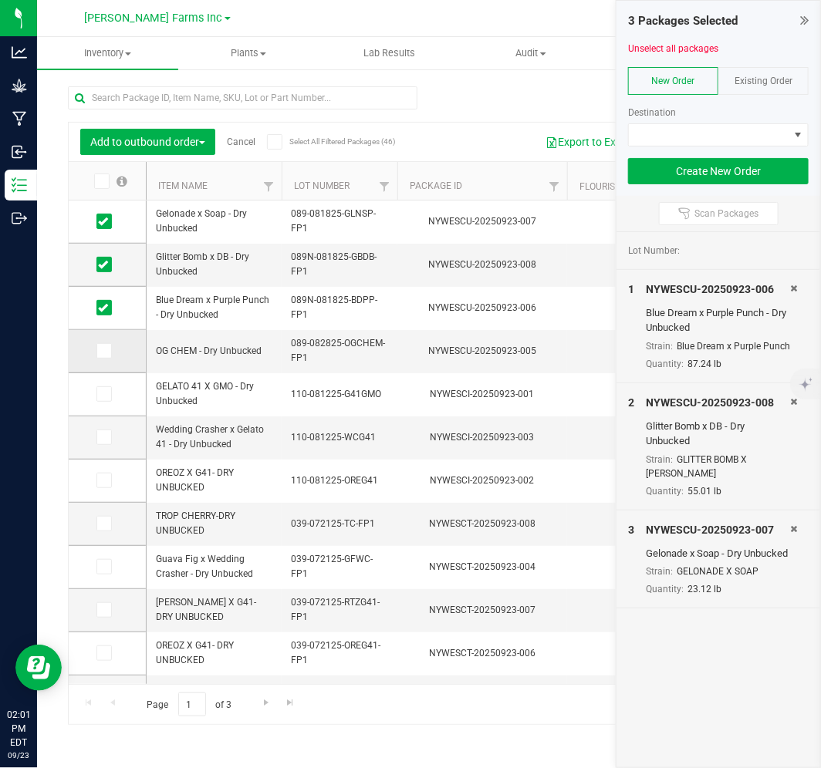
click at [104, 351] on icon at bounding box center [103, 351] width 10 height 0
click at [0, 0] on input "checkbox" at bounding box center [0, 0] width 0 height 0
click at [105, 394] on icon at bounding box center [103, 394] width 10 height 0
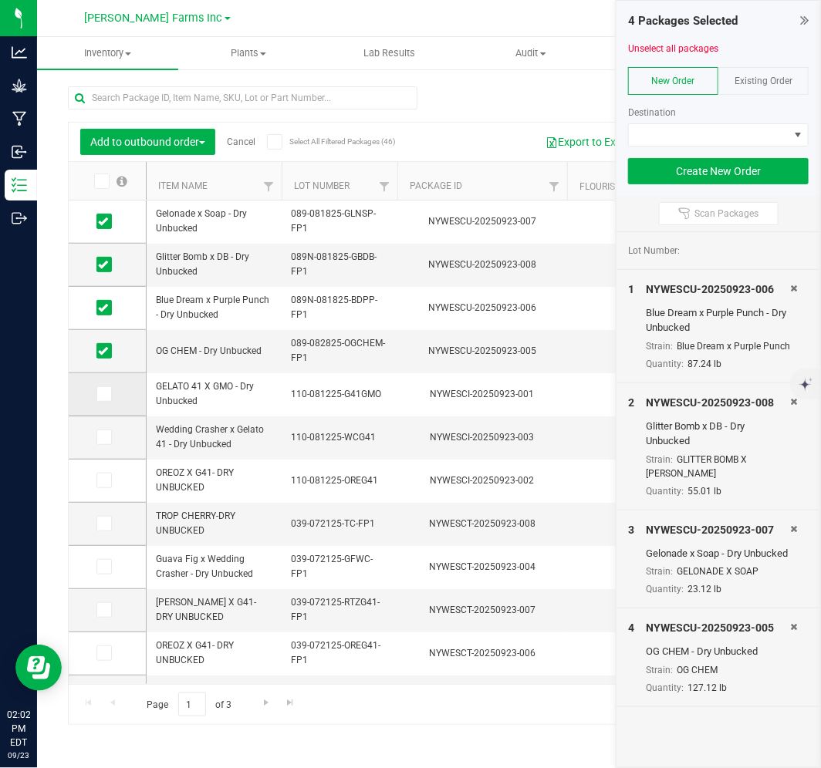
click at [0, 0] on input "checkbox" at bounding box center [0, 0] width 0 height 0
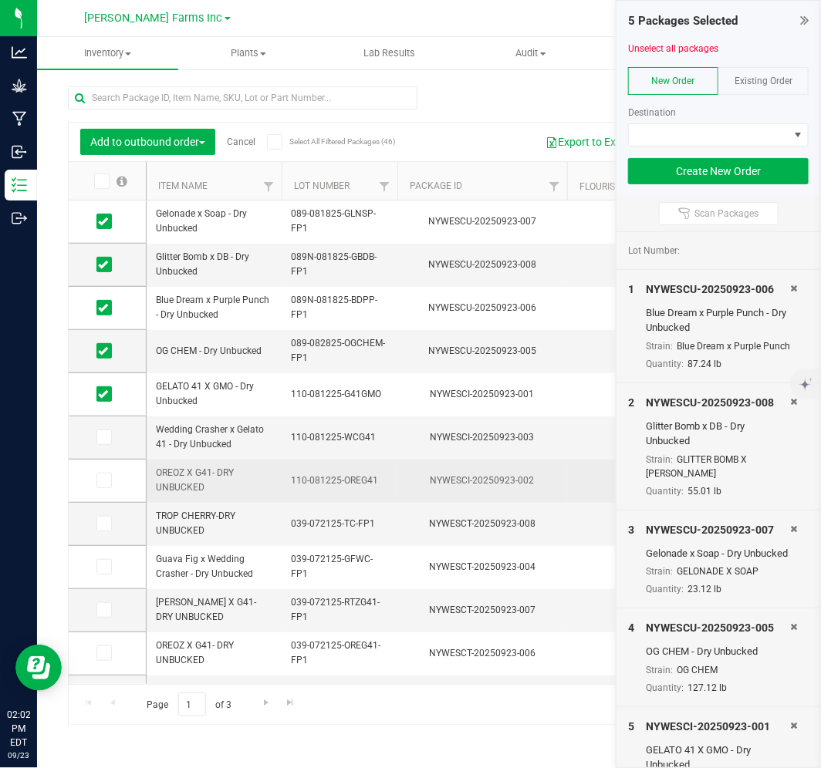
scroll to position [86, 0]
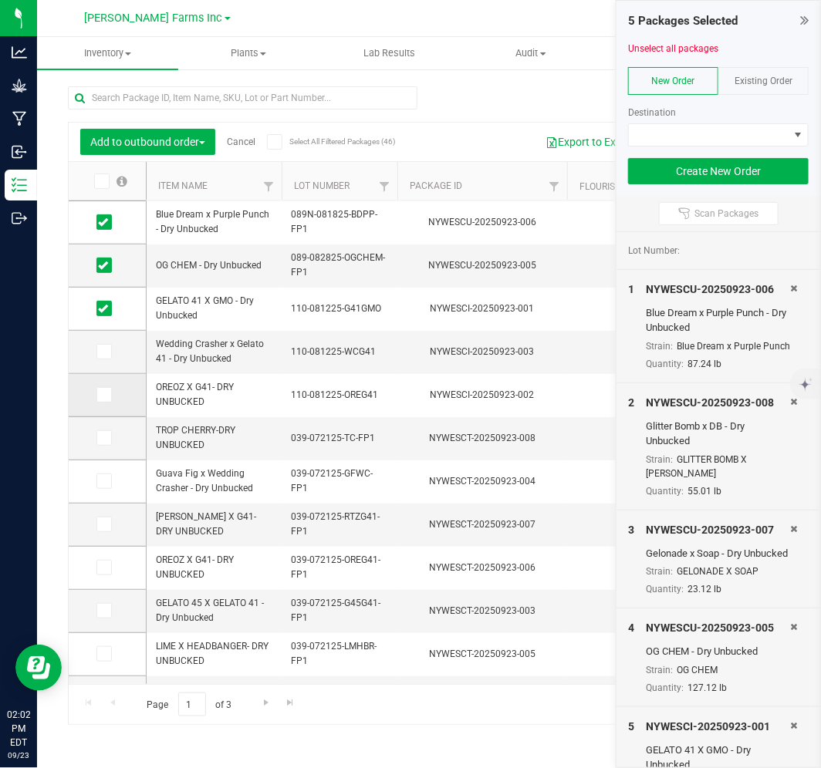
click at [101, 401] on span at bounding box center [103, 394] width 15 height 15
click at [0, 0] on input "checkbox" at bounding box center [0, 0] width 0 height 0
click at [103, 352] on icon at bounding box center [103, 352] width 10 height 0
click at [0, 0] on input "checkbox" at bounding box center [0, 0] width 0 height 0
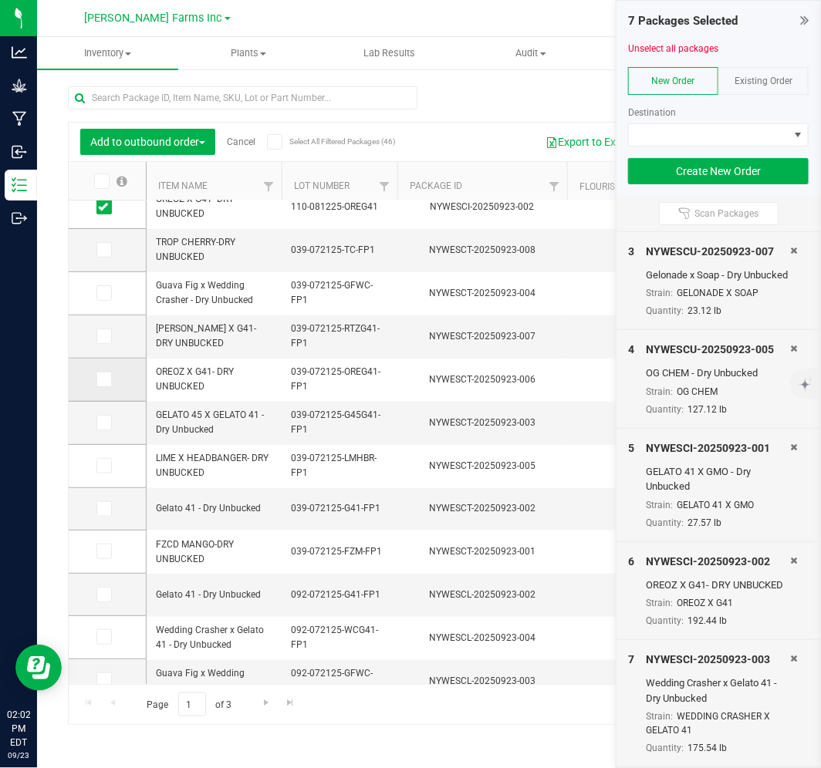
scroll to position [377, 0]
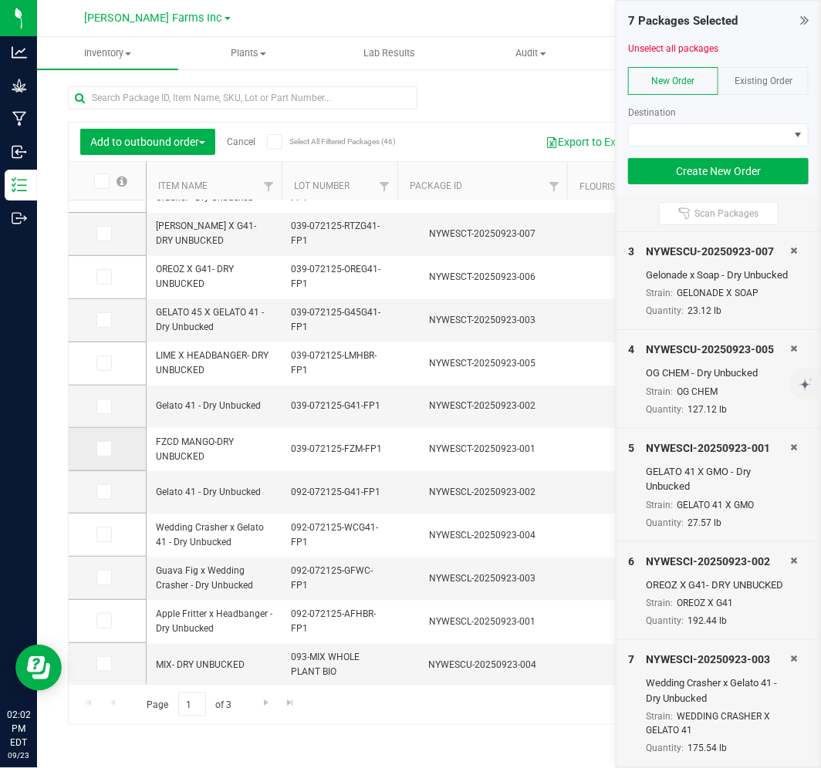
click at [102, 449] on icon at bounding box center [103, 449] width 10 height 0
click at [0, 0] on input "checkbox" at bounding box center [0, 0] width 0 height 0
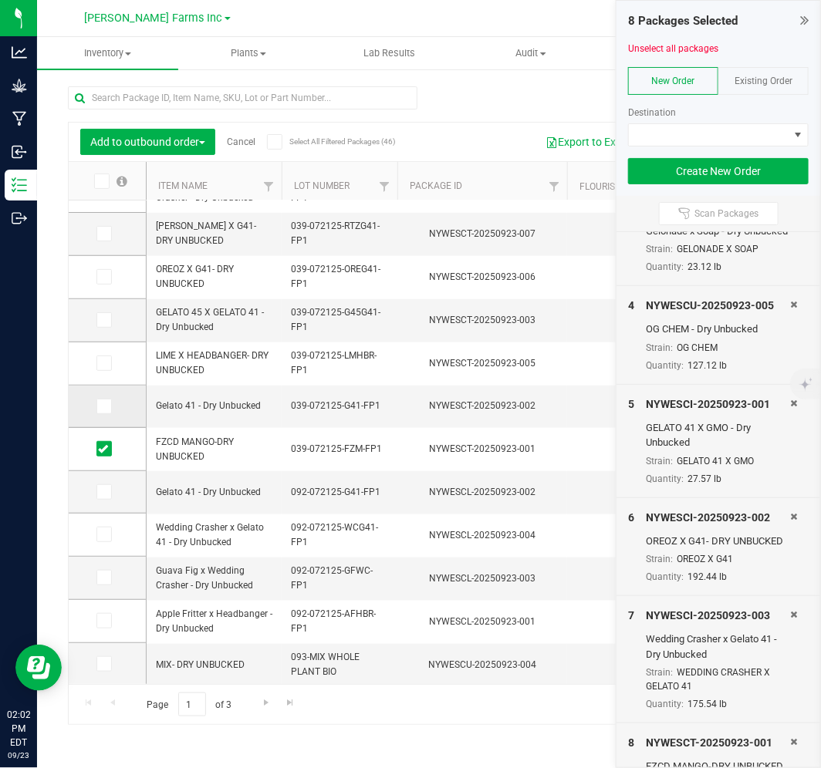
click at [101, 407] on icon at bounding box center [103, 407] width 10 height 0
click at [0, 0] on input "checkbox" at bounding box center [0, 0] width 0 height 0
click at [109, 324] on span at bounding box center [103, 319] width 15 height 15
click at [0, 0] on input "checkbox" at bounding box center [0, 0] width 0 height 0
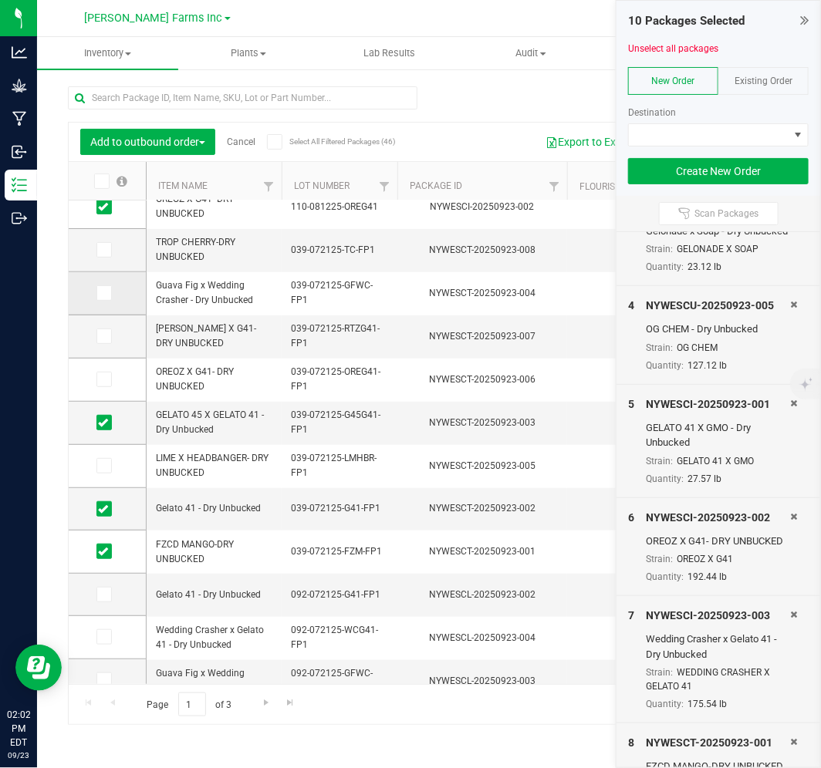
click at [96, 294] on span at bounding box center [103, 292] width 15 height 15
click at [0, 0] on input "checkbox" at bounding box center [0, 0] width 0 height 0
click at [101, 466] on icon at bounding box center [103, 466] width 10 height 0
click at [0, 0] on input "checkbox" at bounding box center [0, 0] width 0 height 0
click at [110, 380] on span at bounding box center [103, 379] width 15 height 15
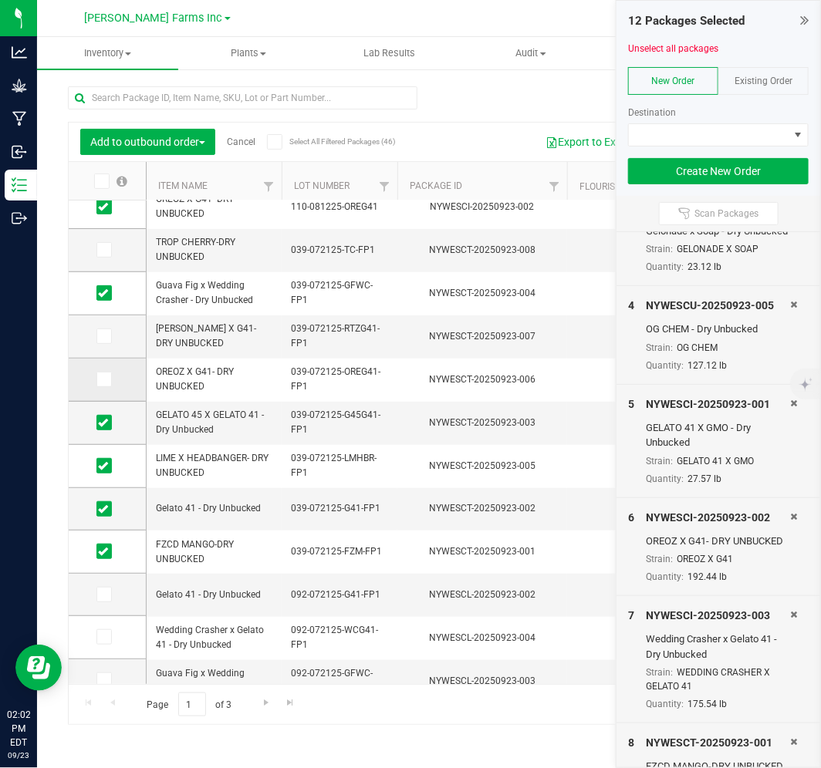
click at [0, 0] on input "checkbox" at bounding box center [0, 0] width 0 height 0
click at [103, 336] on icon at bounding box center [103, 336] width 10 height 0
click at [0, 0] on input "checkbox" at bounding box center [0, 0] width 0 height 0
click at [102, 250] on icon at bounding box center [103, 250] width 10 height 0
click at [0, 0] on input "checkbox" at bounding box center [0, 0] width 0 height 0
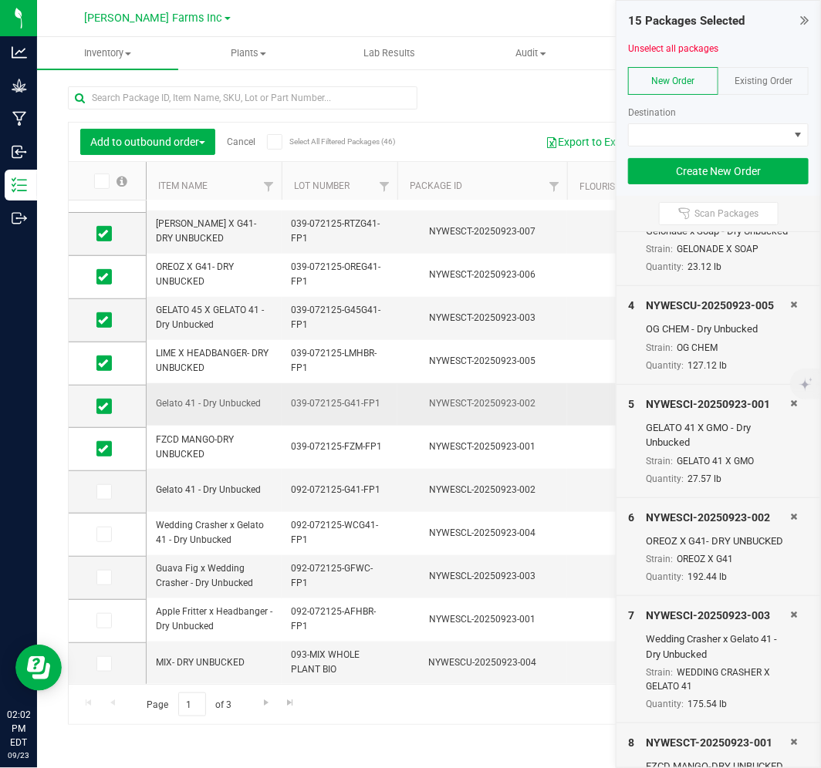
scroll to position [390, 0]
click at [103, 621] on icon at bounding box center [103, 621] width 10 height 0
click at [0, 0] on input "checkbox" at bounding box center [0, 0] width 0 height 0
click at [102, 492] on icon at bounding box center [103, 492] width 10 height 0
click at [0, 0] on input "checkbox" at bounding box center [0, 0] width 0 height 0
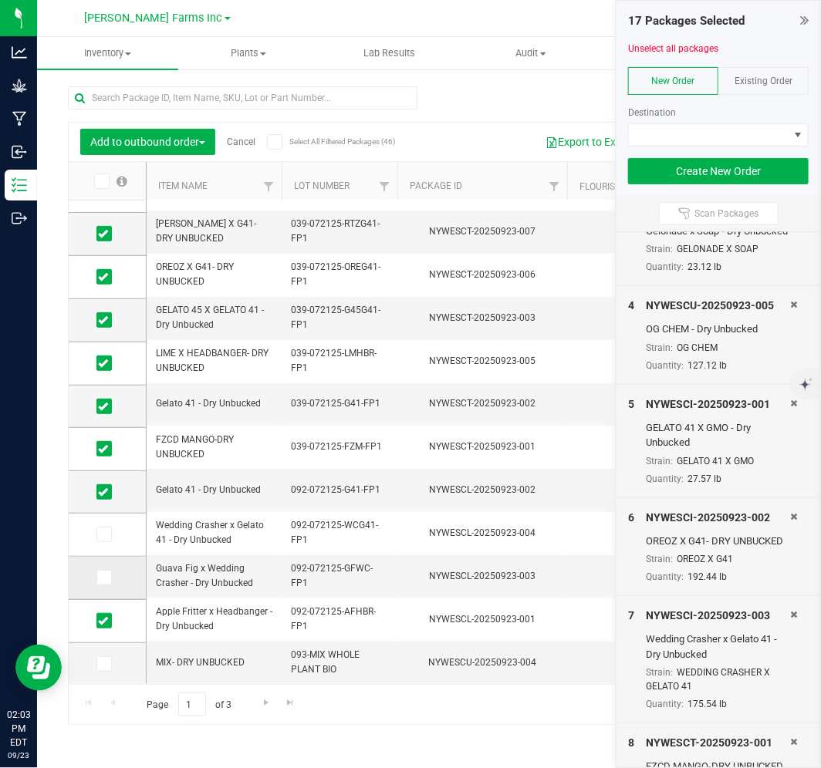
click at [103, 570] on span at bounding box center [103, 577] width 15 height 15
click at [0, 0] on input "checkbox" at bounding box center [0, 0] width 0 height 0
click at [100, 539] on span at bounding box center [103, 534] width 15 height 15
click at [0, 0] on input "checkbox" at bounding box center [0, 0] width 0 height 0
click at [110, 664] on span at bounding box center [103, 664] width 15 height 15
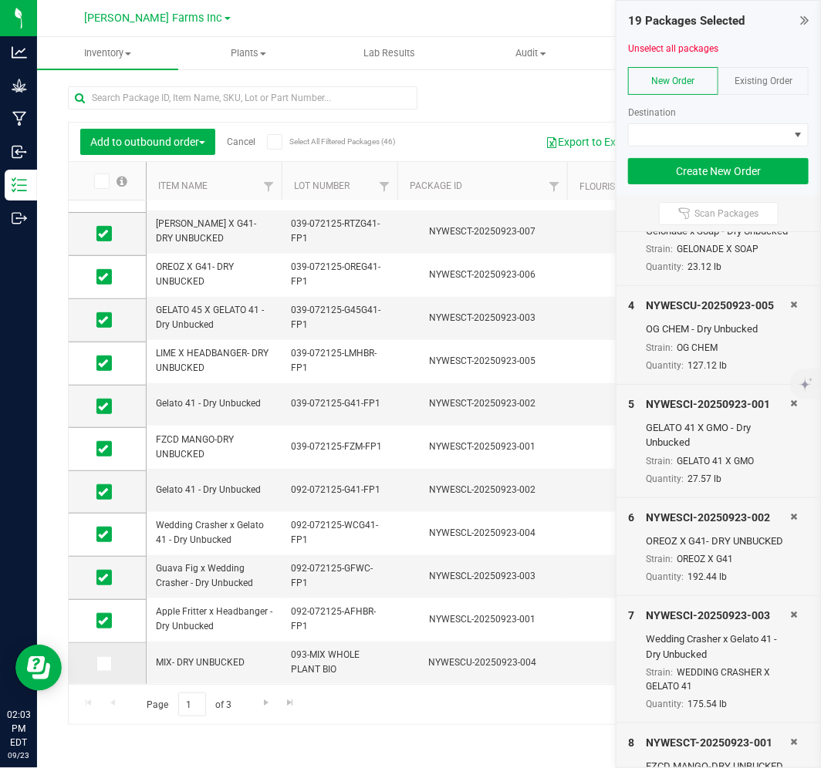
click at [0, 0] on input "checkbox" at bounding box center [0, 0] width 0 height 0
click at [264, 699] on span "Go to the next page" at bounding box center [266, 703] width 12 height 12
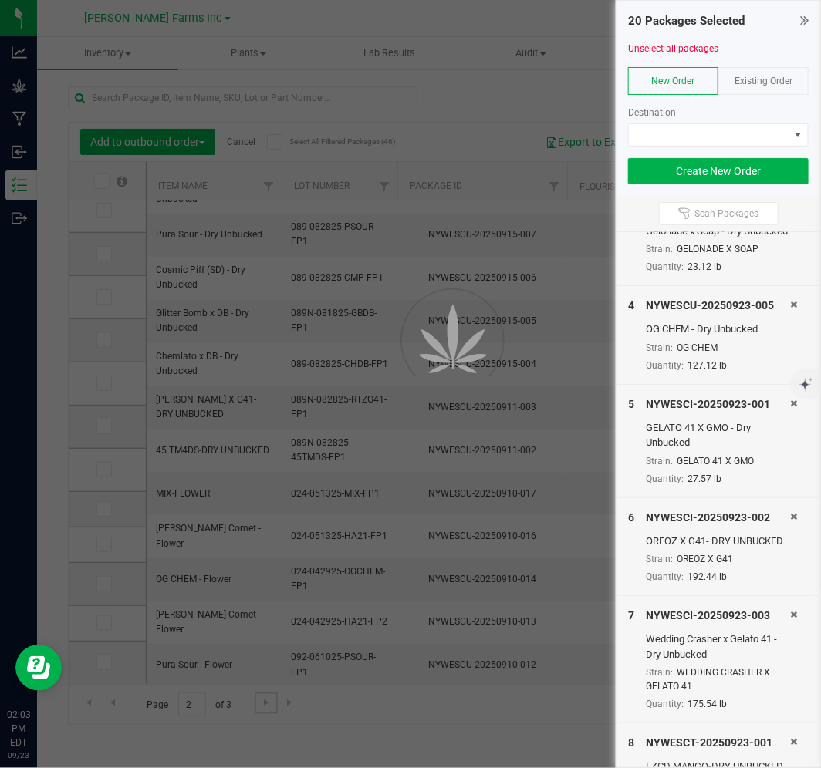
scroll to position [0, 0]
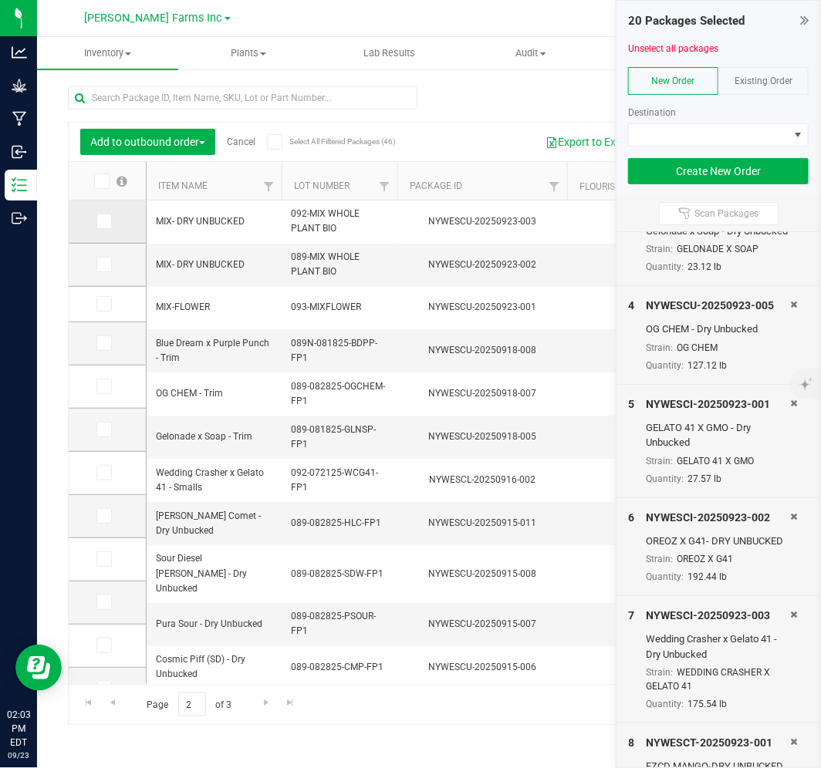
click at [96, 225] on span at bounding box center [103, 221] width 15 height 15
click at [0, 0] on input "checkbox" at bounding box center [0, 0] width 0 height 0
click at [105, 270] on span at bounding box center [103, 264] width 15 height 15
click at [0, 0] on input "checkbox" at bounding box center [0, 0] width 0 height 0
click at [737, 137] on span at bounding box center [709, 135] width 160 height 22
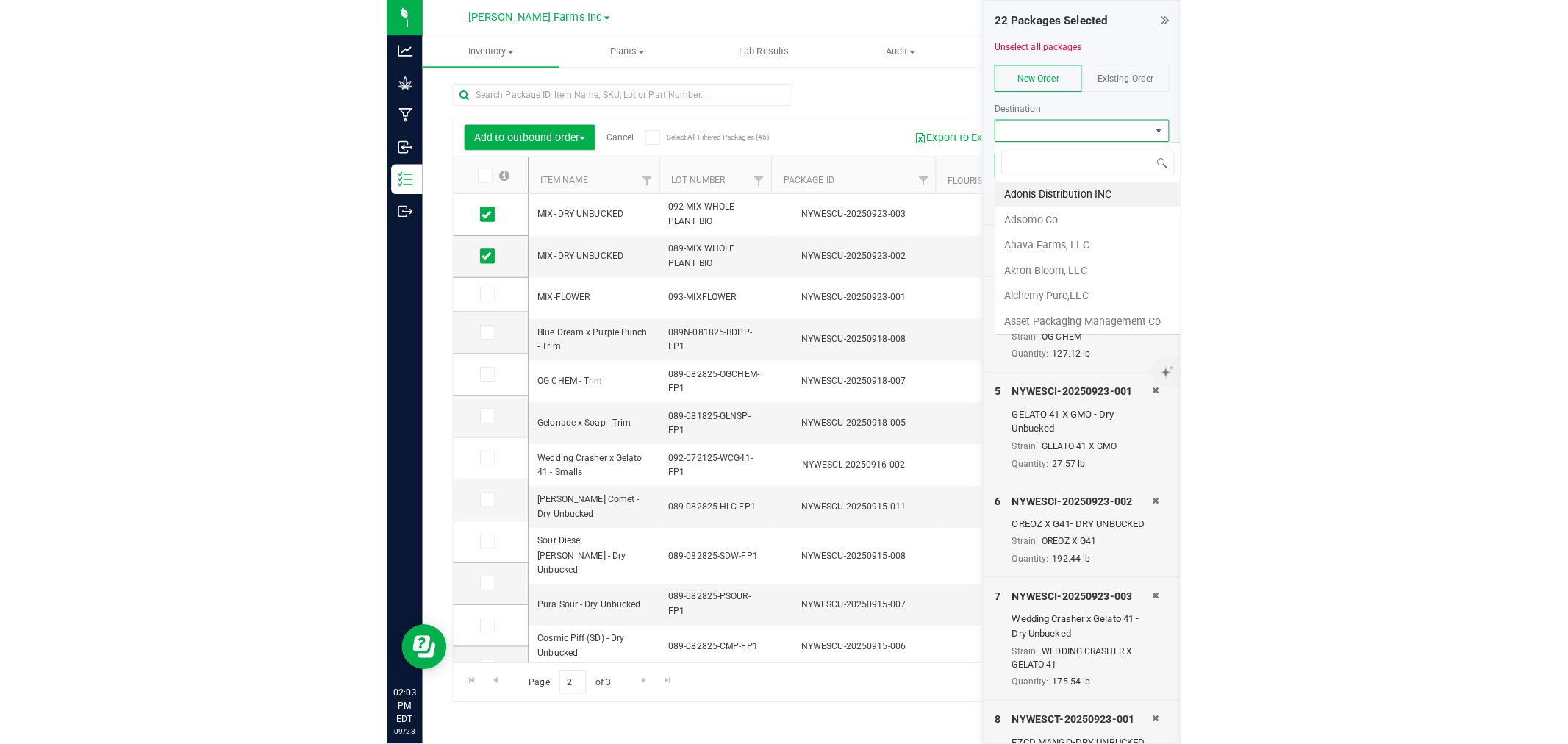
scroll to position [22, 171]
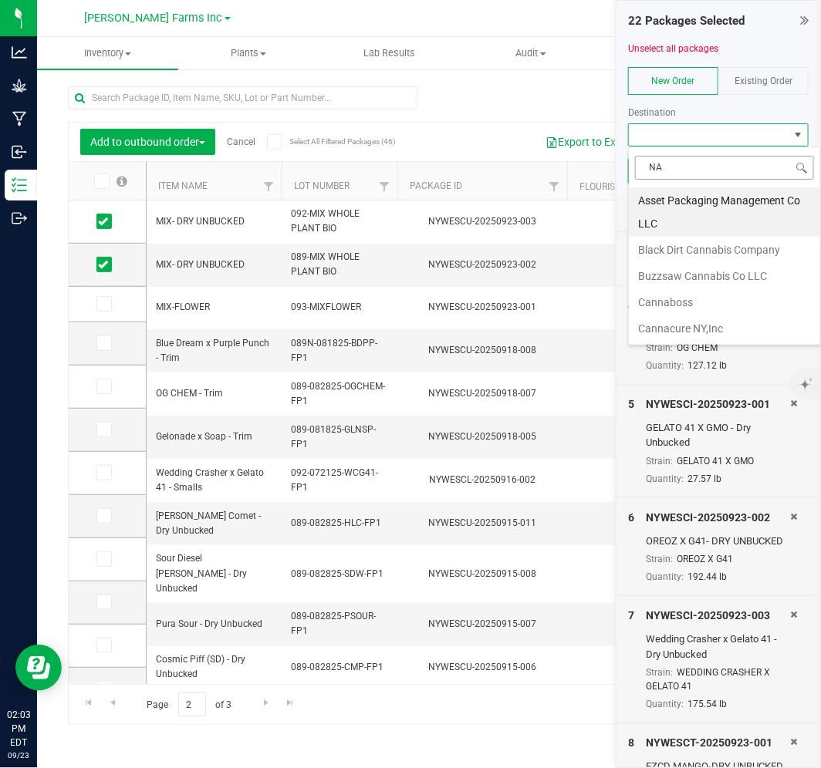
type input "NAN"
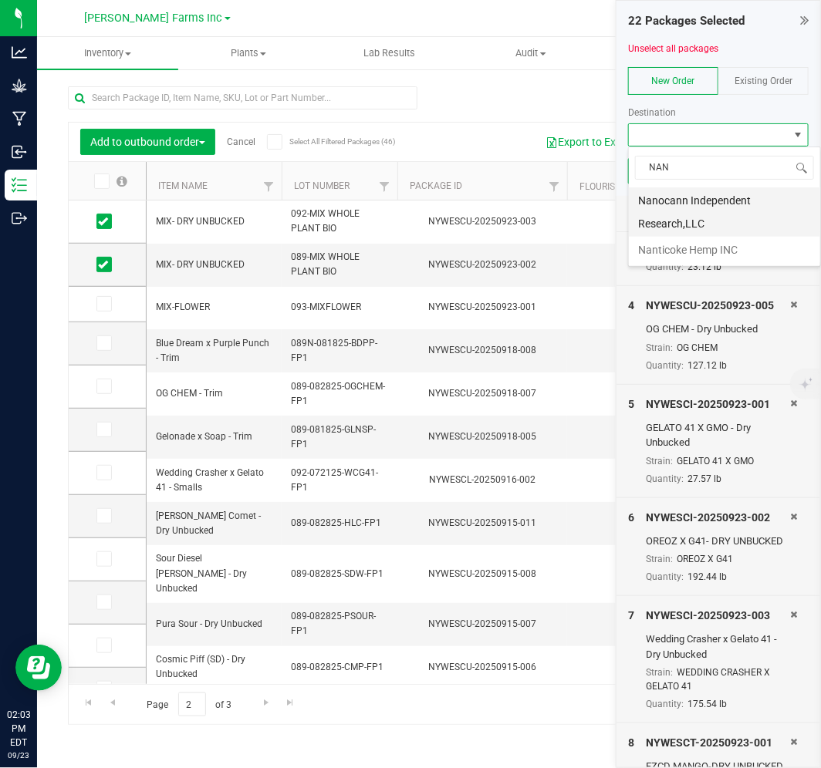
click at [733, 203] on li "Nanocann Independent Research,LLC" at bounding box center [724, 211] width 191 height 49
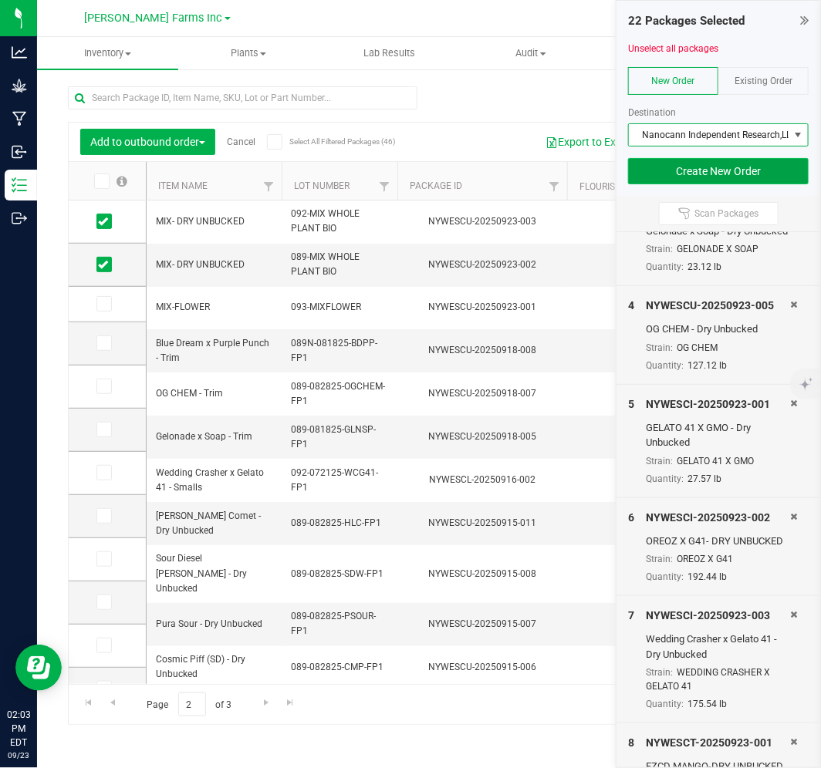
click at [687, 172] on button "Create New Order" at bounding box center [718, 171] width 181 height 26
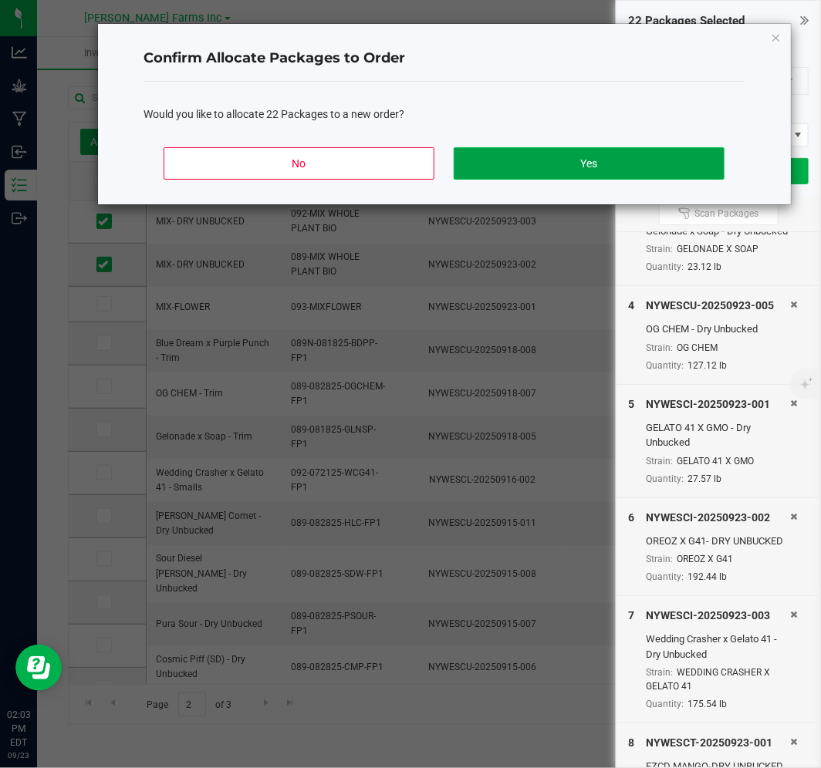
click at [623, 150] on button "Yes" at bounding box center [589, 163] width 270 height 32
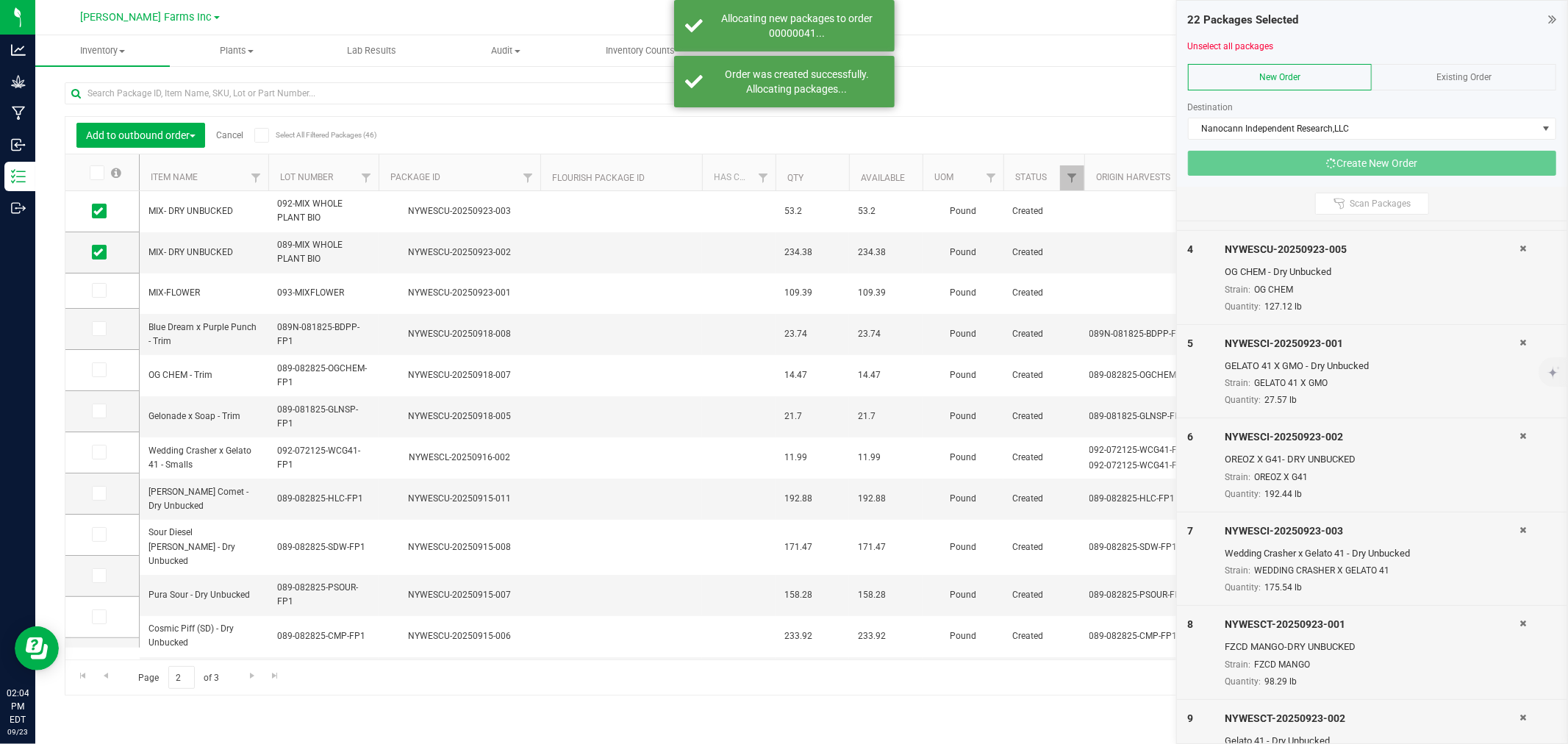
scroll to position [252, 0]
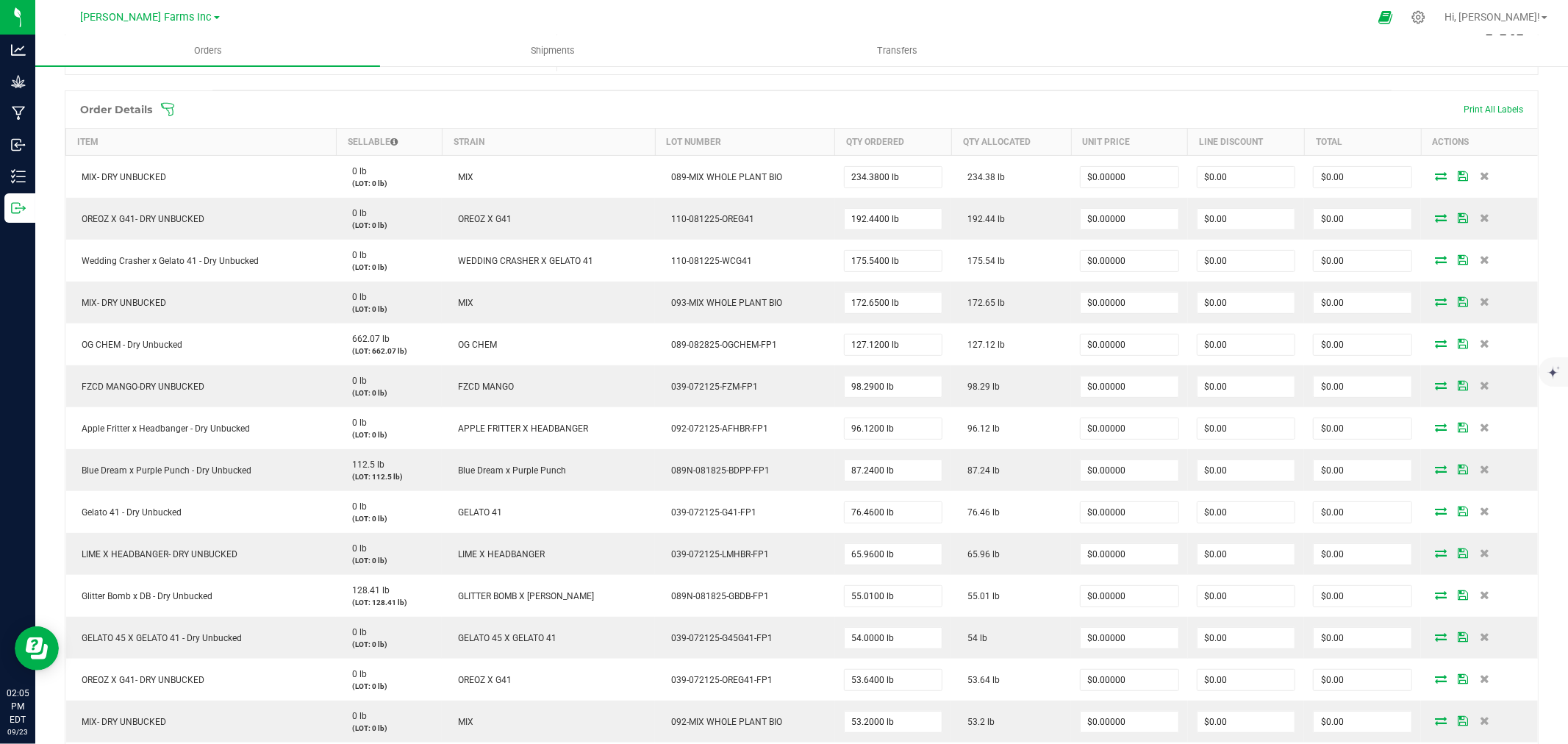
scroll to position [327, 0]
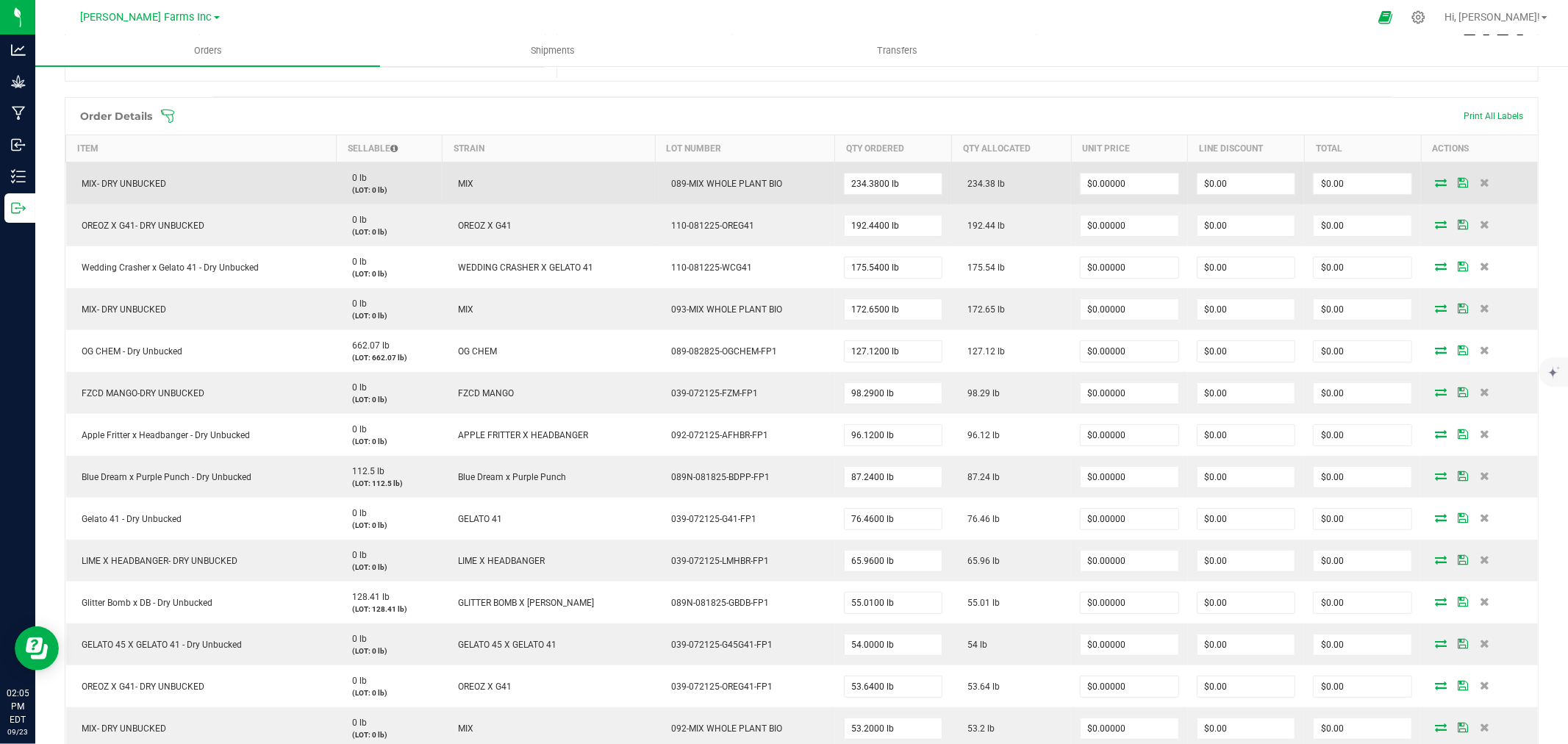
click at [1147, 170] on td "$0.00000" at bounding box center [1129, 184] width 117 height 43
click at [1136, 178] on input "0" at bounding box center [1129, 184] width 98 height 21
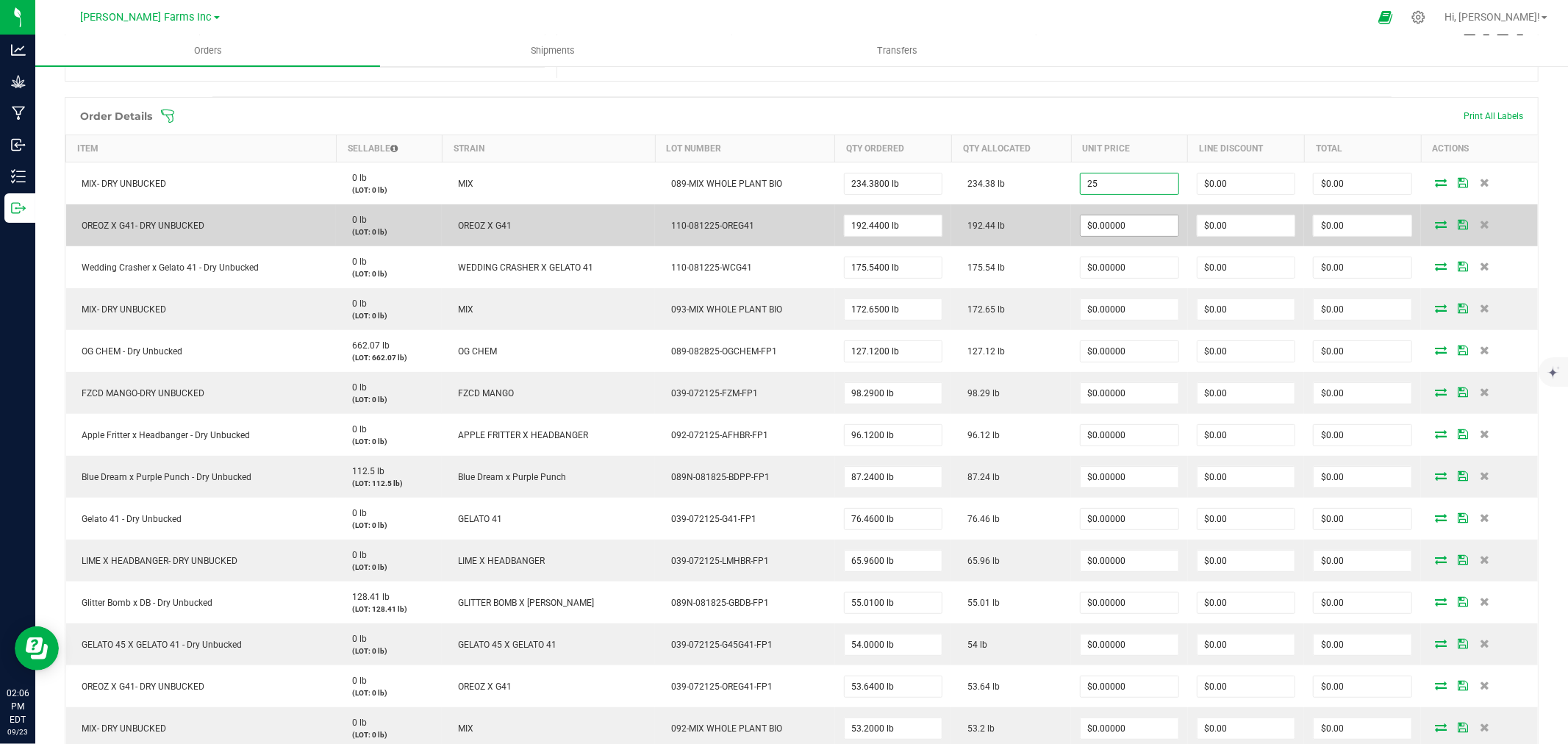
type input "$25.00000"
type input "$5,859.50"
click at [1103, 233] on input "0" at bounding box center [1129, 226] width 98 height 21
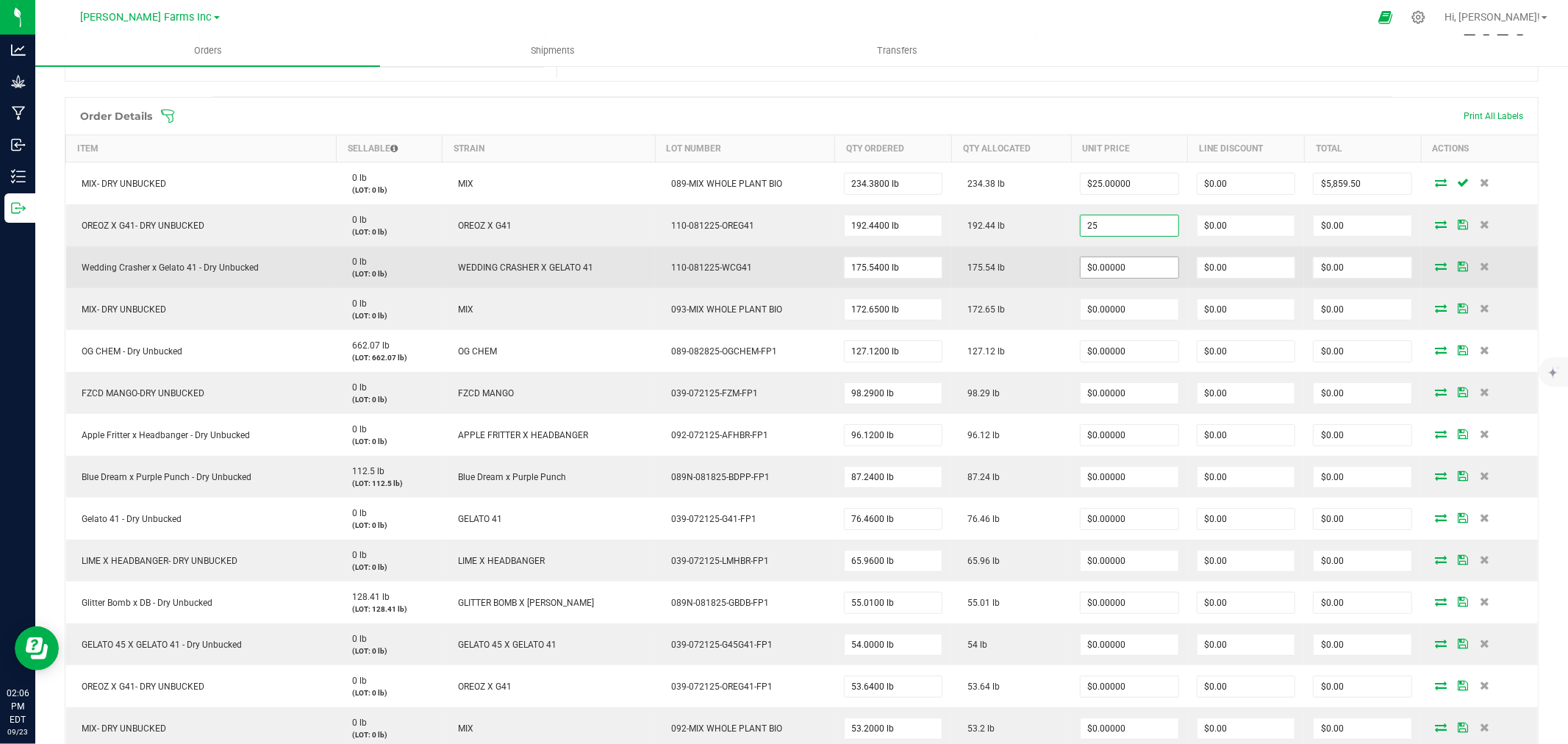
type input "$25.00000"
type input "$4,811.00"
click at [1090, 273] on input "0" at bounding box center [1129, 268] width 98 height 21
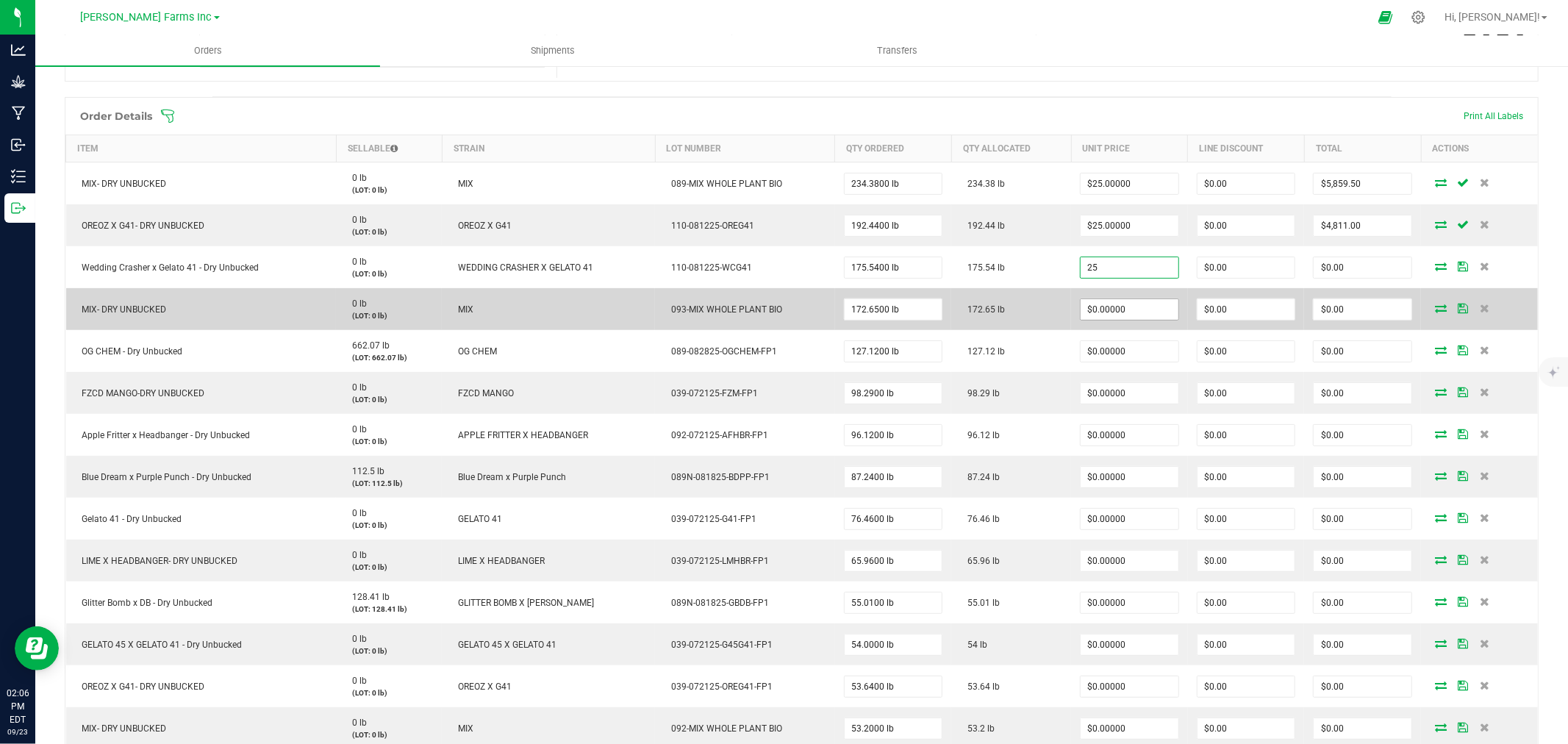
type input "$25.00000"
type input "$4,388.50"
click at [1089, 310] on input "0" at bounding box center [1129, 310] width 98 height 21
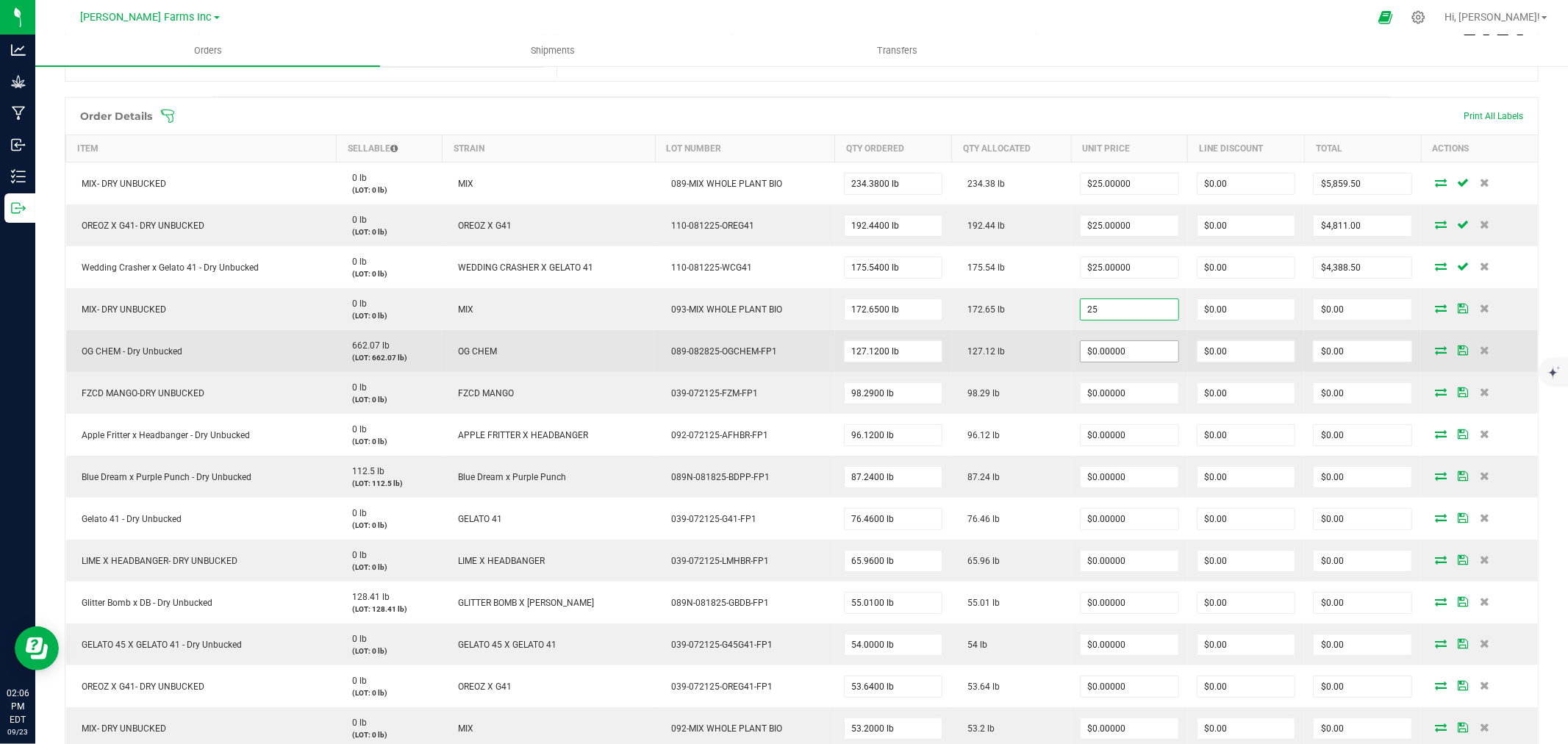
type input "$25.00000"
type input "$4,316.25"
click at [1099, 358] on input "0" at bounding box center [1129, 352] width 98 height 21
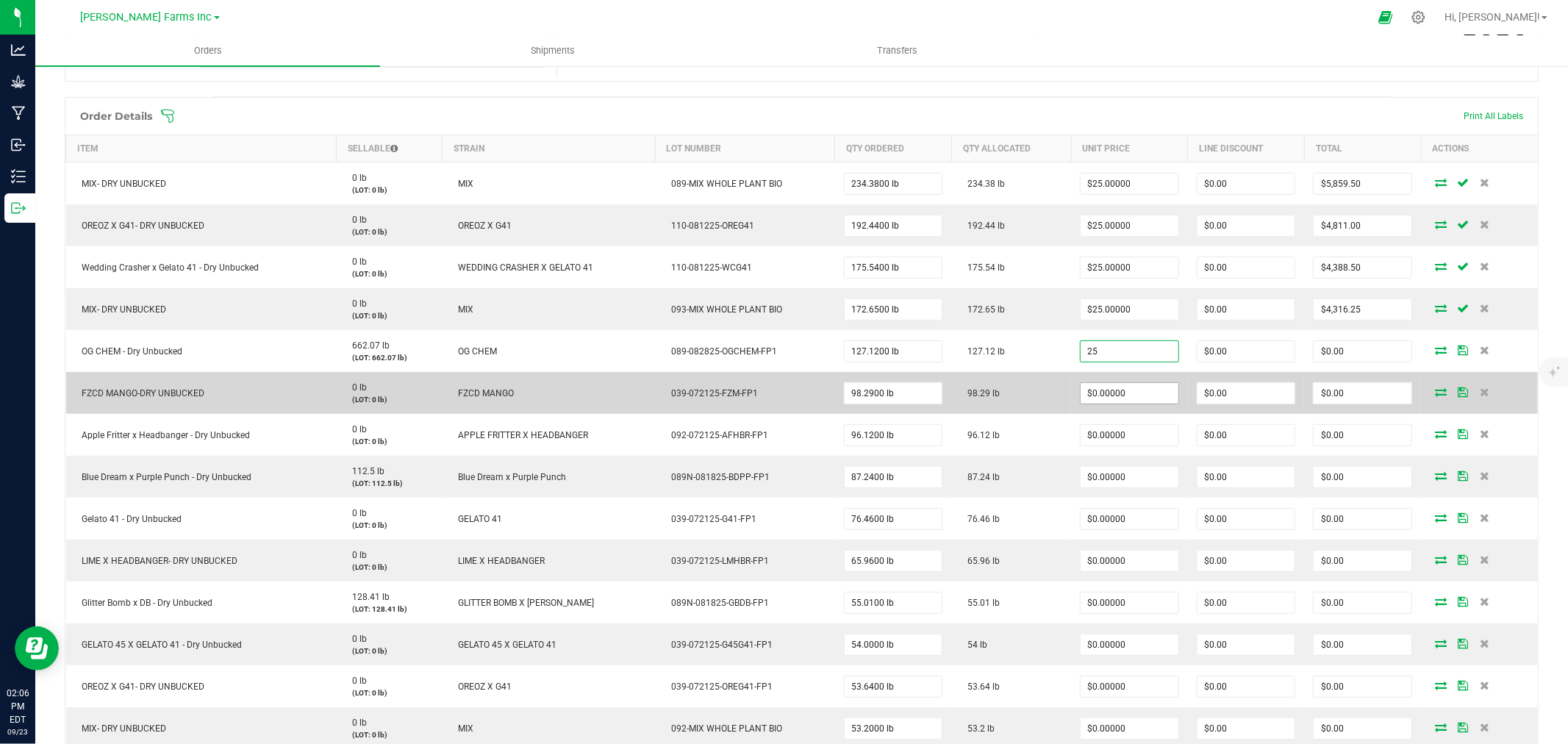
type input "$25.00000"
type input "$3,178.00"
click at [1091, 388] on input "0" at bounding box center [1129, 393] width 98 height 21
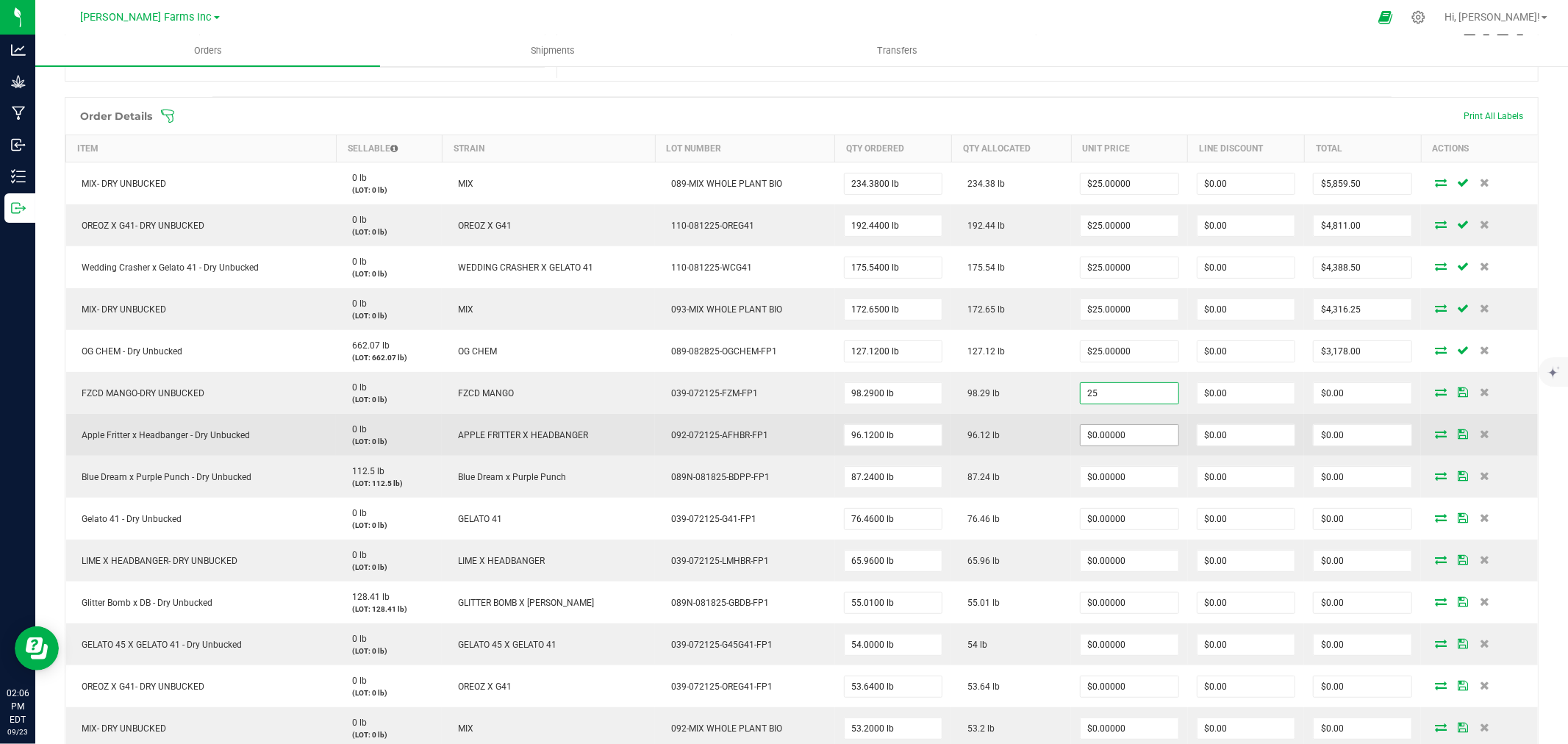
type input "$25.00000"
type input "$2,457.25"
click at [1101, 436] on input "0" at bounding box center [1129, 435] width 98 height 21
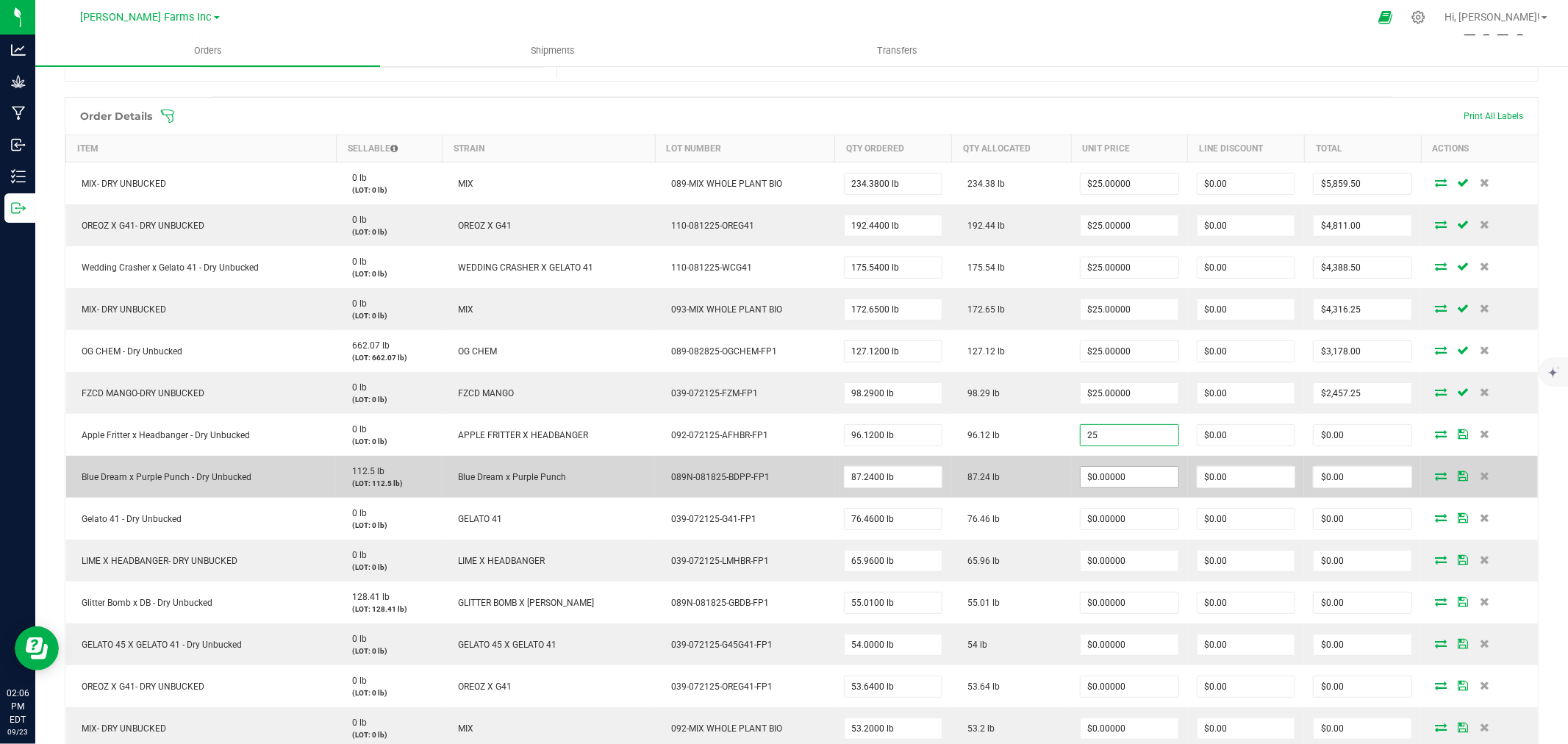
type input "$25.00000"
type input "$2,403.00"
click at [1099, 467] on input "0" at bounding box center [1129, 477] width 98 height 21
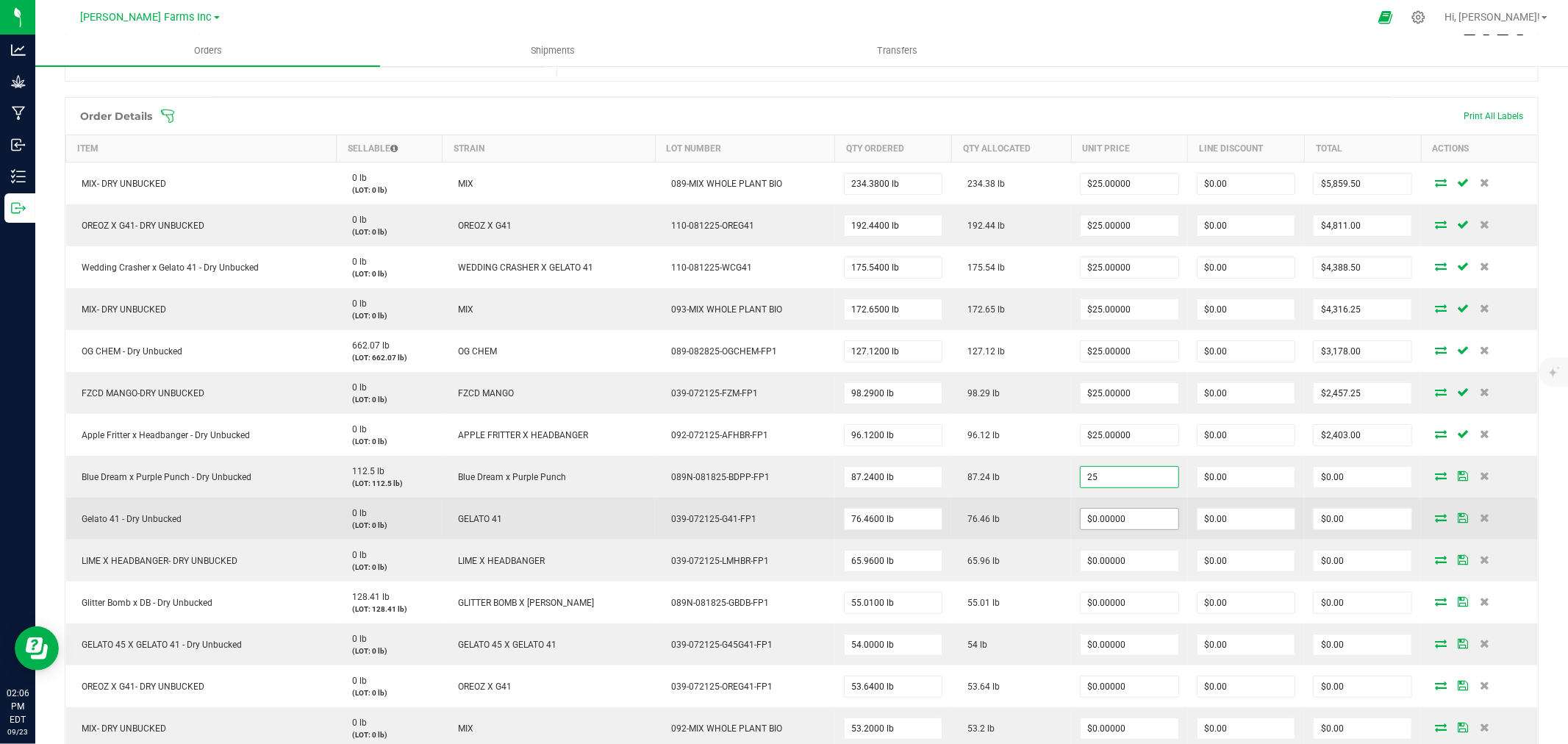
type input "$25.00000"
type input "$2,181.00"
click at [1105, 515] on input "0" at bounding box center [1129, 519] width 98 height 21
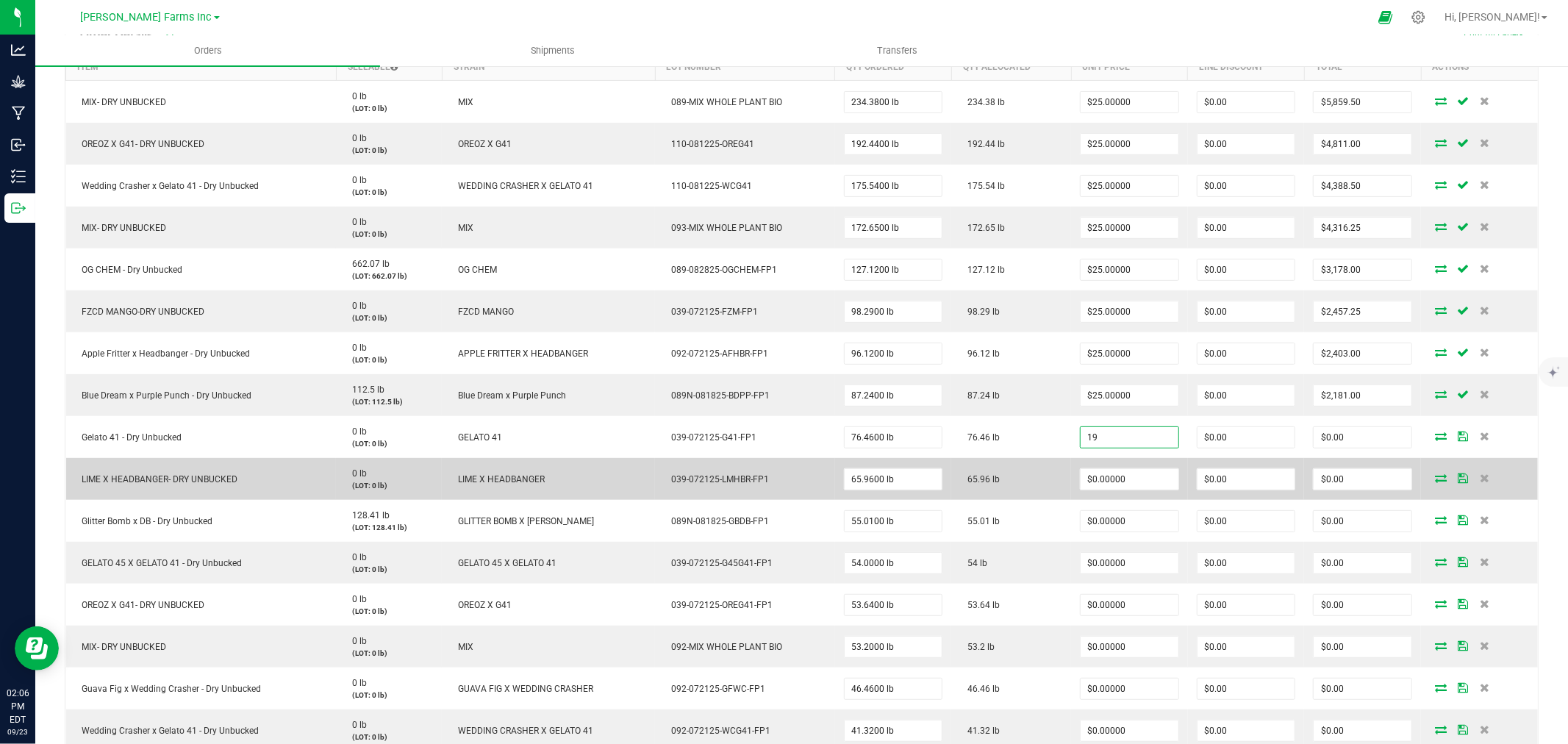
scroll to position [571, 0]
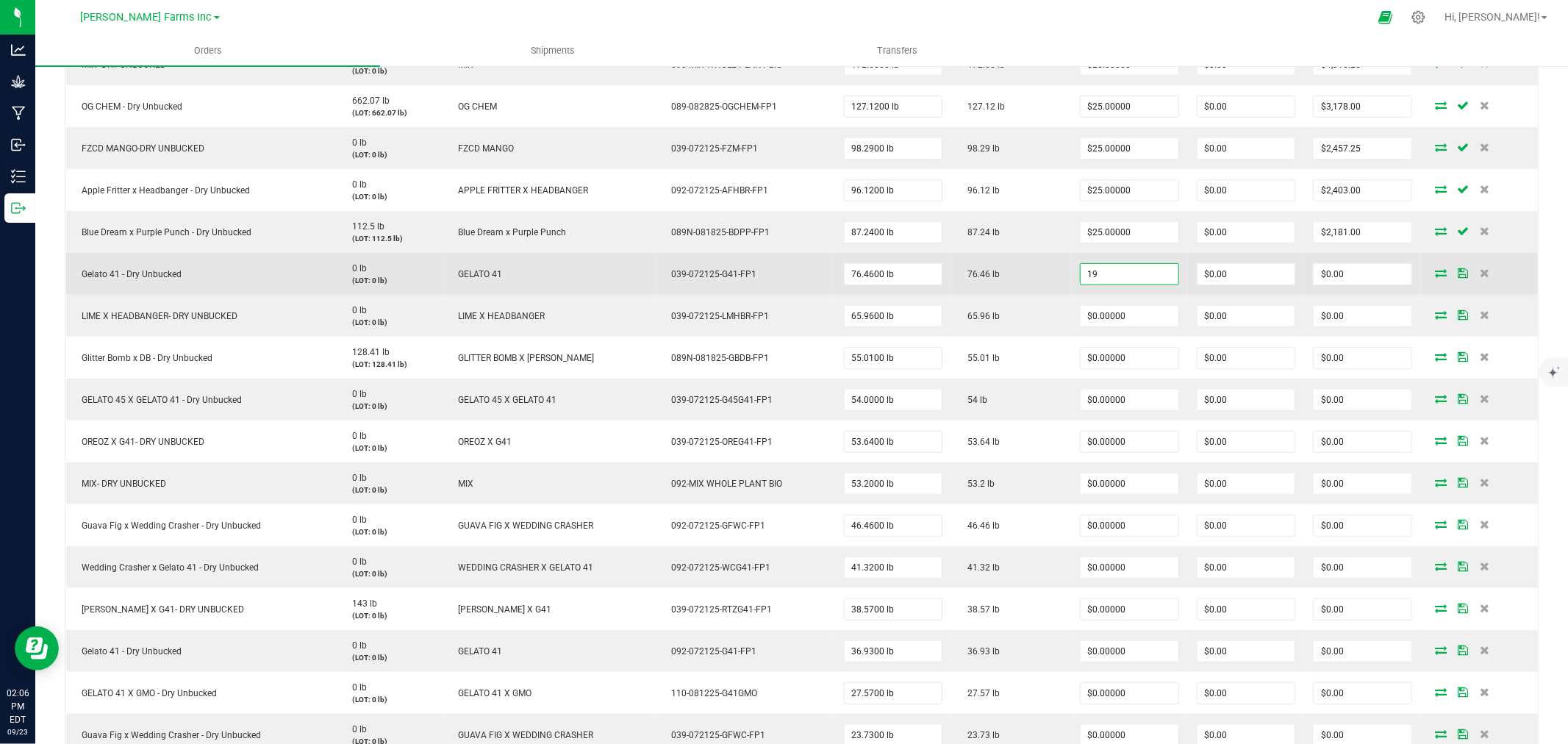
drag, startPoint x: 1098, startPoint y: 276, endPoint x: 1070, endPoint y: 273, distance: 28.2
click at [1080, 273] on input "19" at bounding box center [1129, 274] width 98 height 21
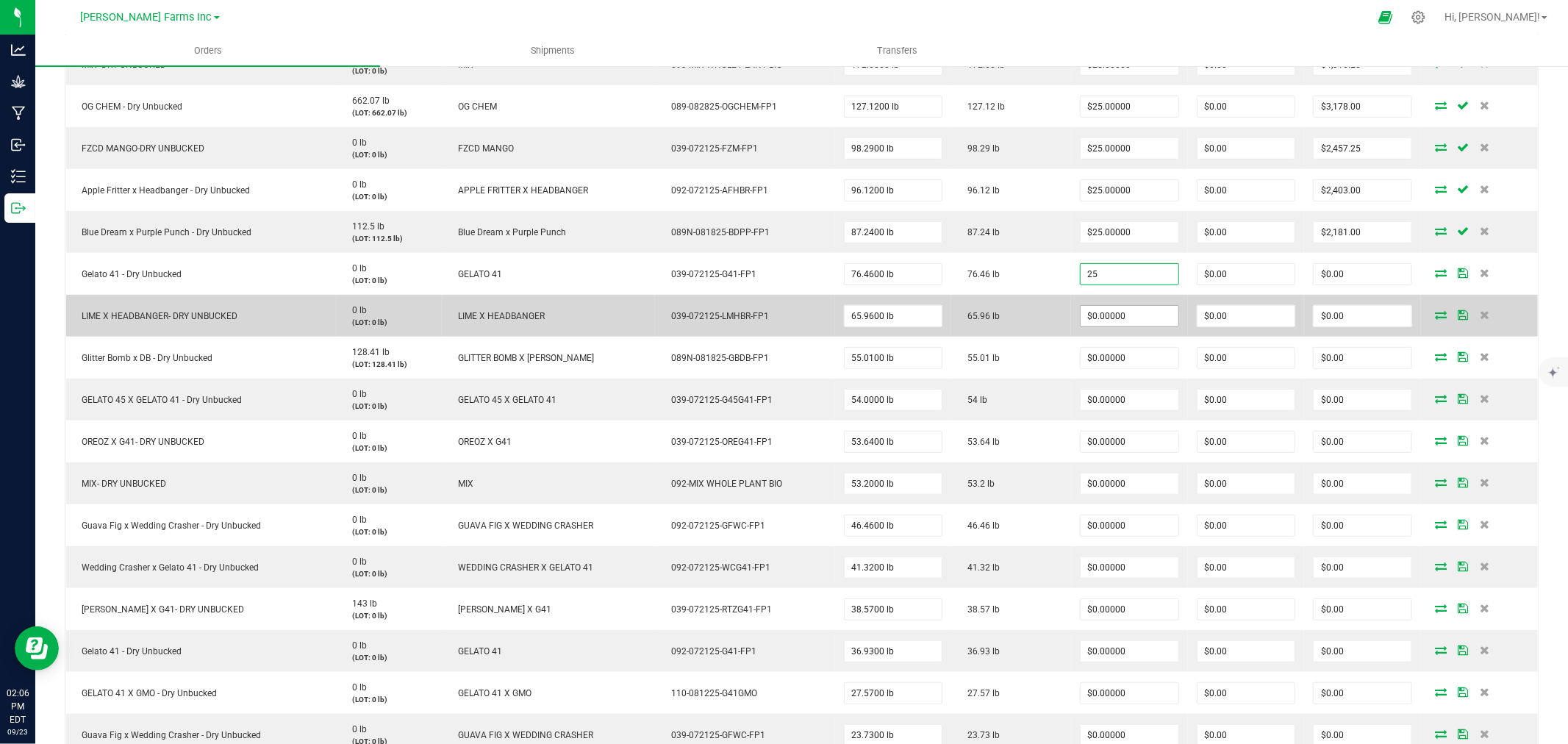
type input "$25.00000"
type input "$1,911.50"
click at [1080, 320] on input "0" at bounding box center [1129, 316] width 98 height 21
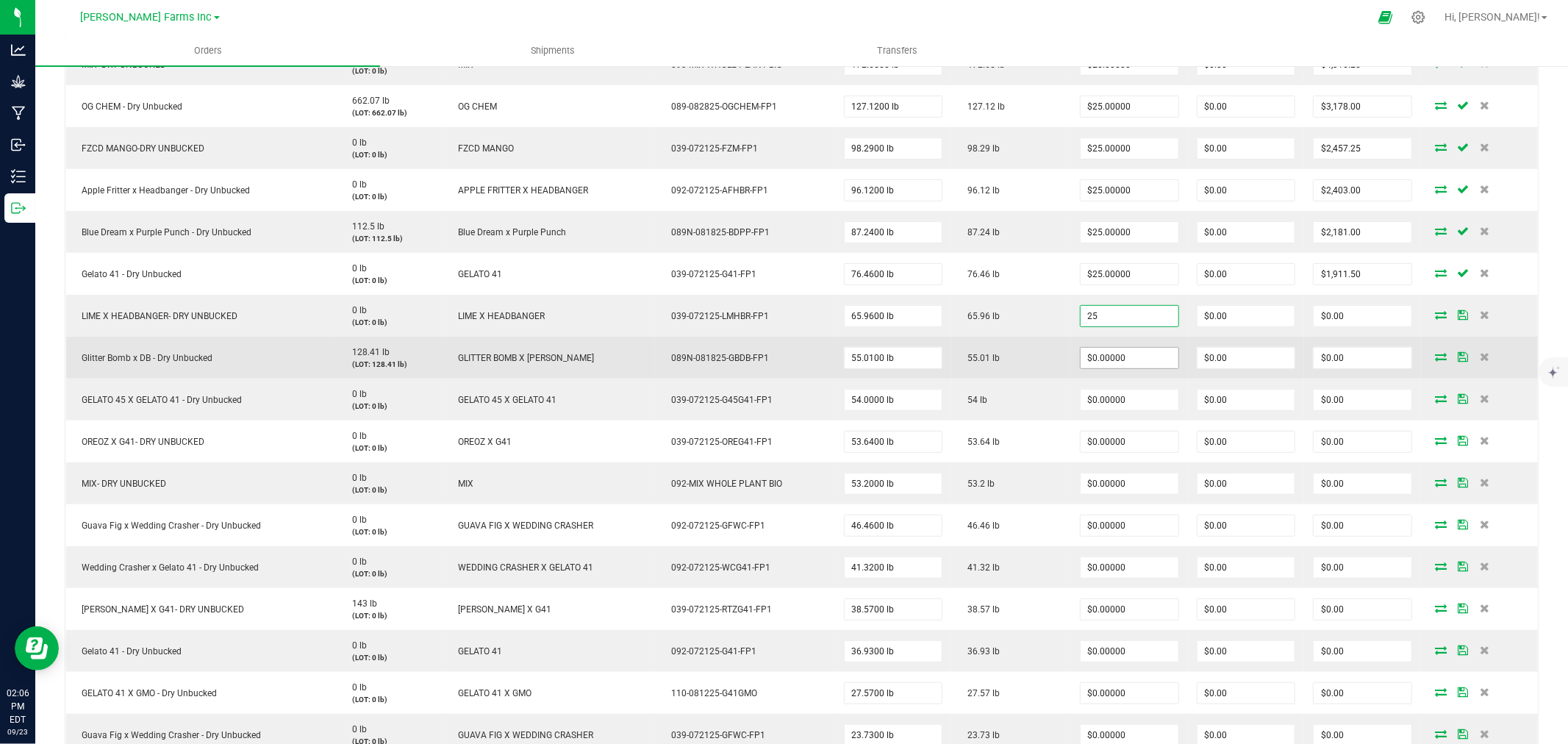
type input "$25.00000"
type input "$1,649.00"
click at [1096, 358] on input "0" at bounding box center [1129, 358] width 98 height 21
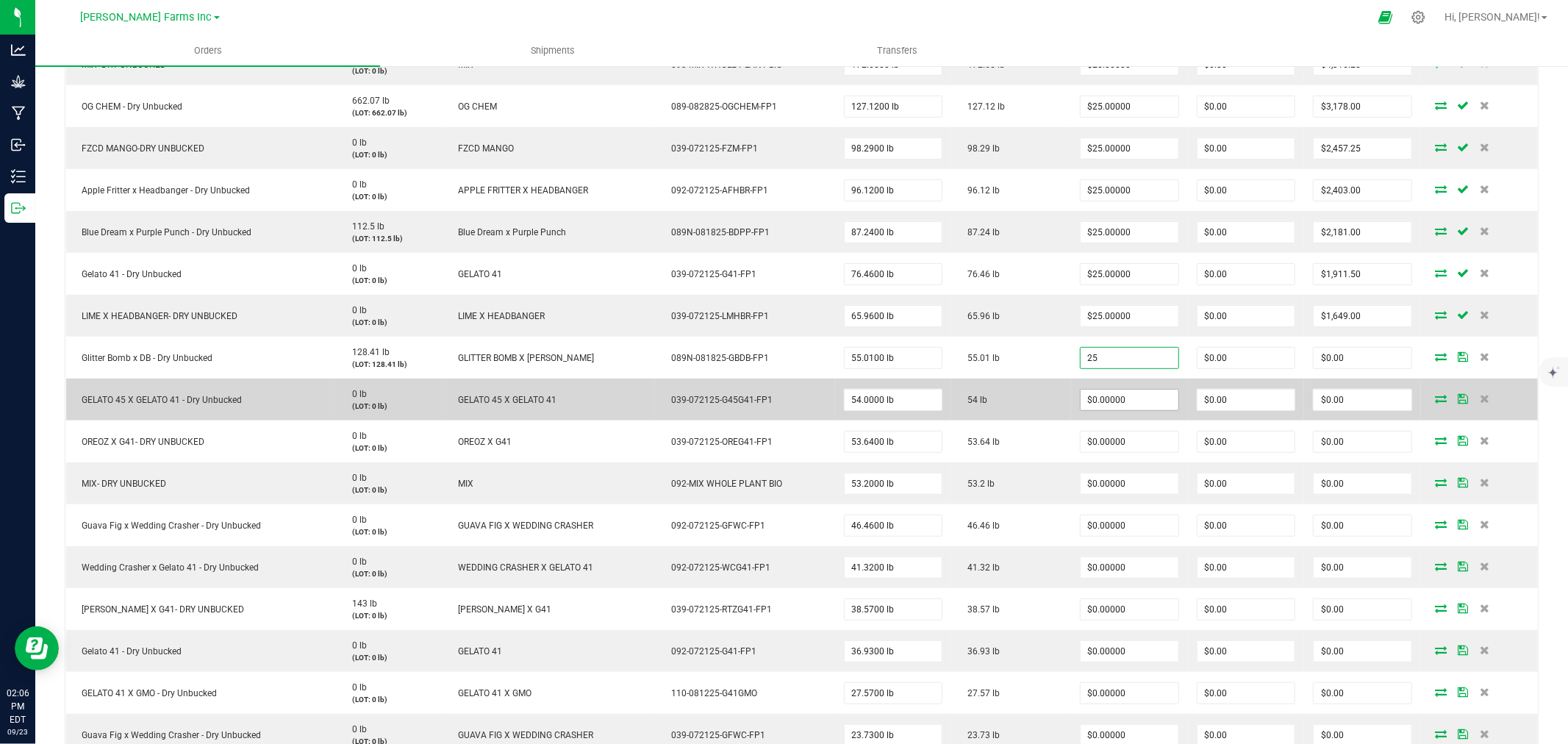
type input "$25.00000"
type input "$1,375.25"
click at [1091, 390] on input "0" at bounding box center [1129, 400] width 98 height 21
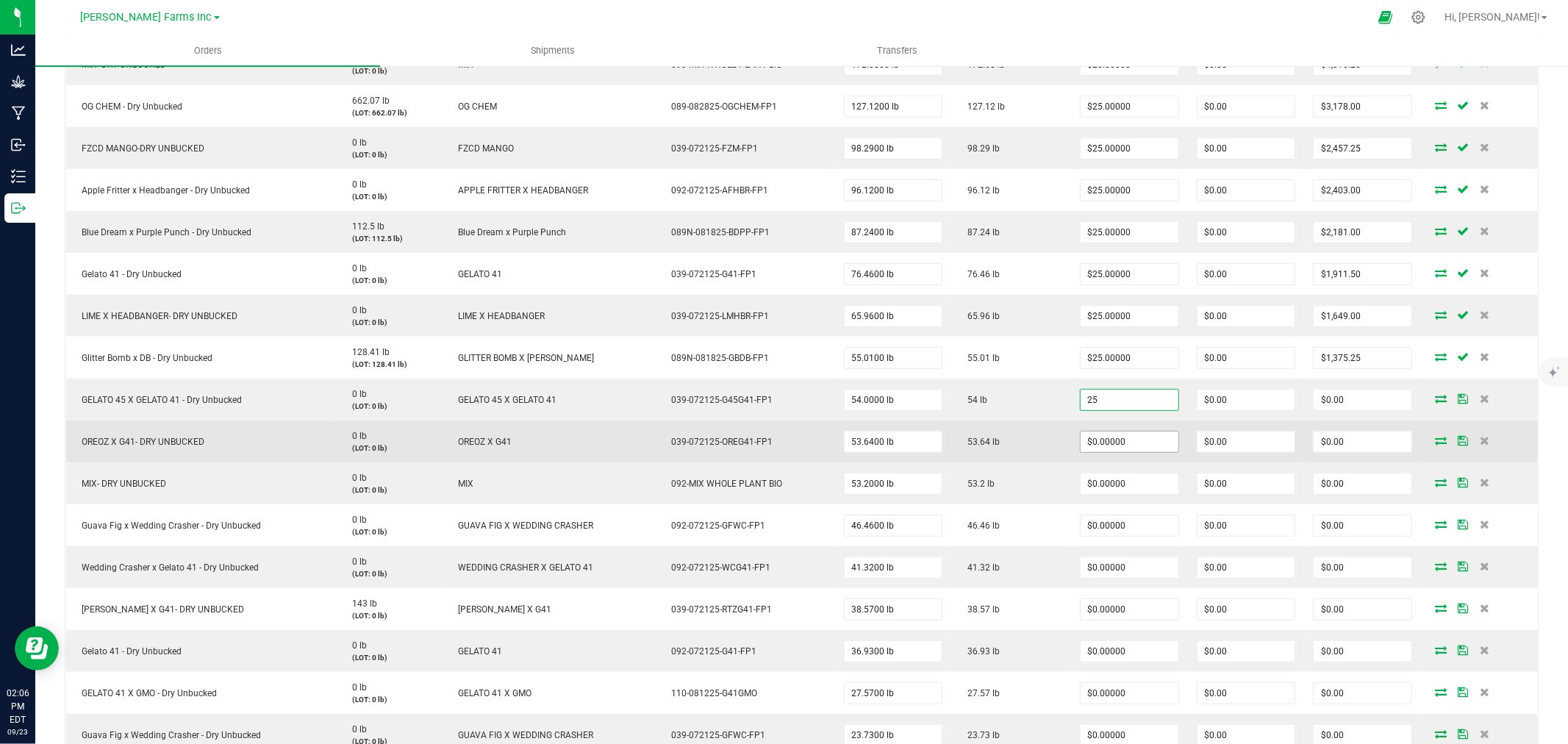
type input "$25.00000"
type input "$1,350.00"
click at [1085, 446] on input "0" at bounding box center [1129, 442] width 98 height 21
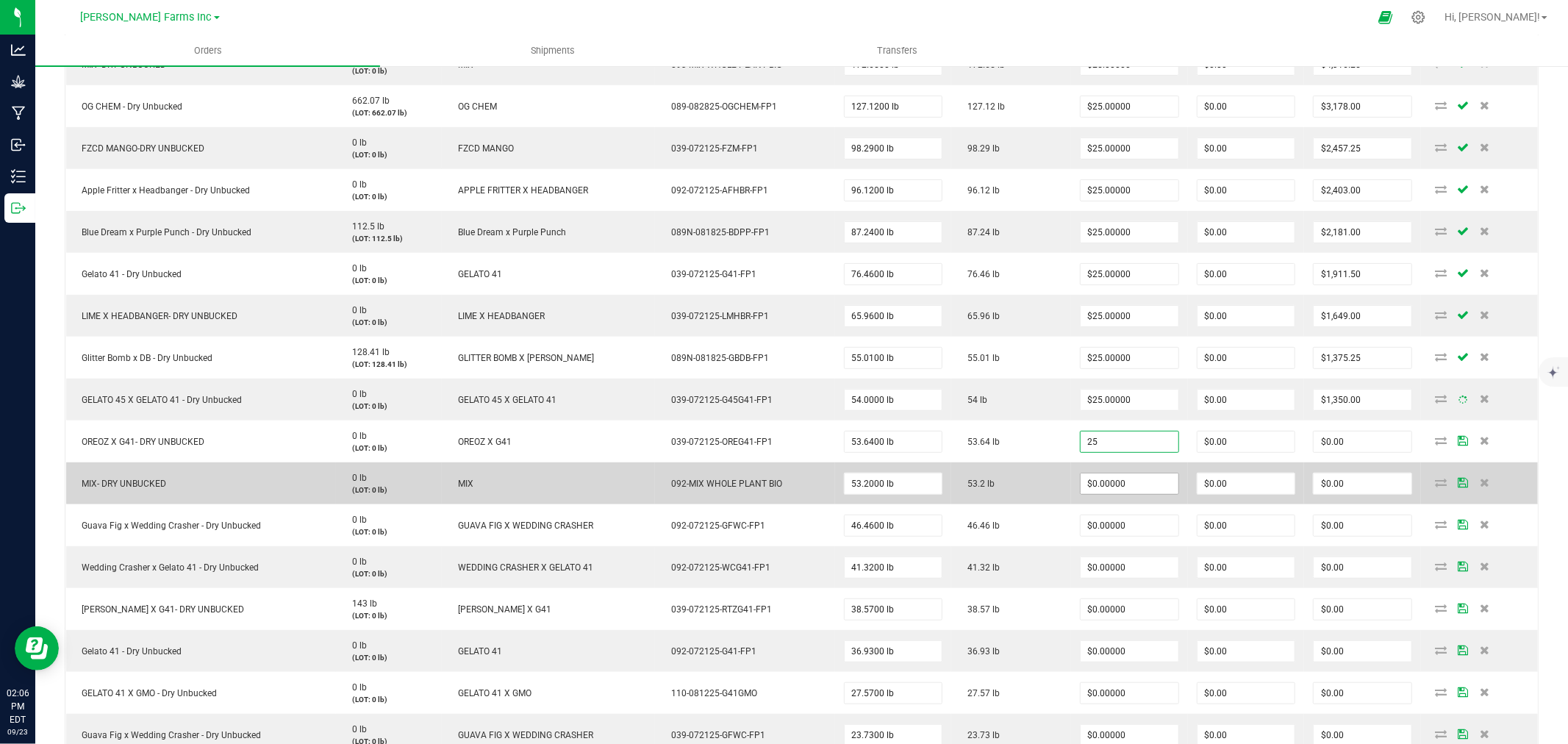
type input "$25.00000"
type input "$1,341.00"
click at [1089, 479] on input "0" at bounding box center [1129, 484] width 98 height 21
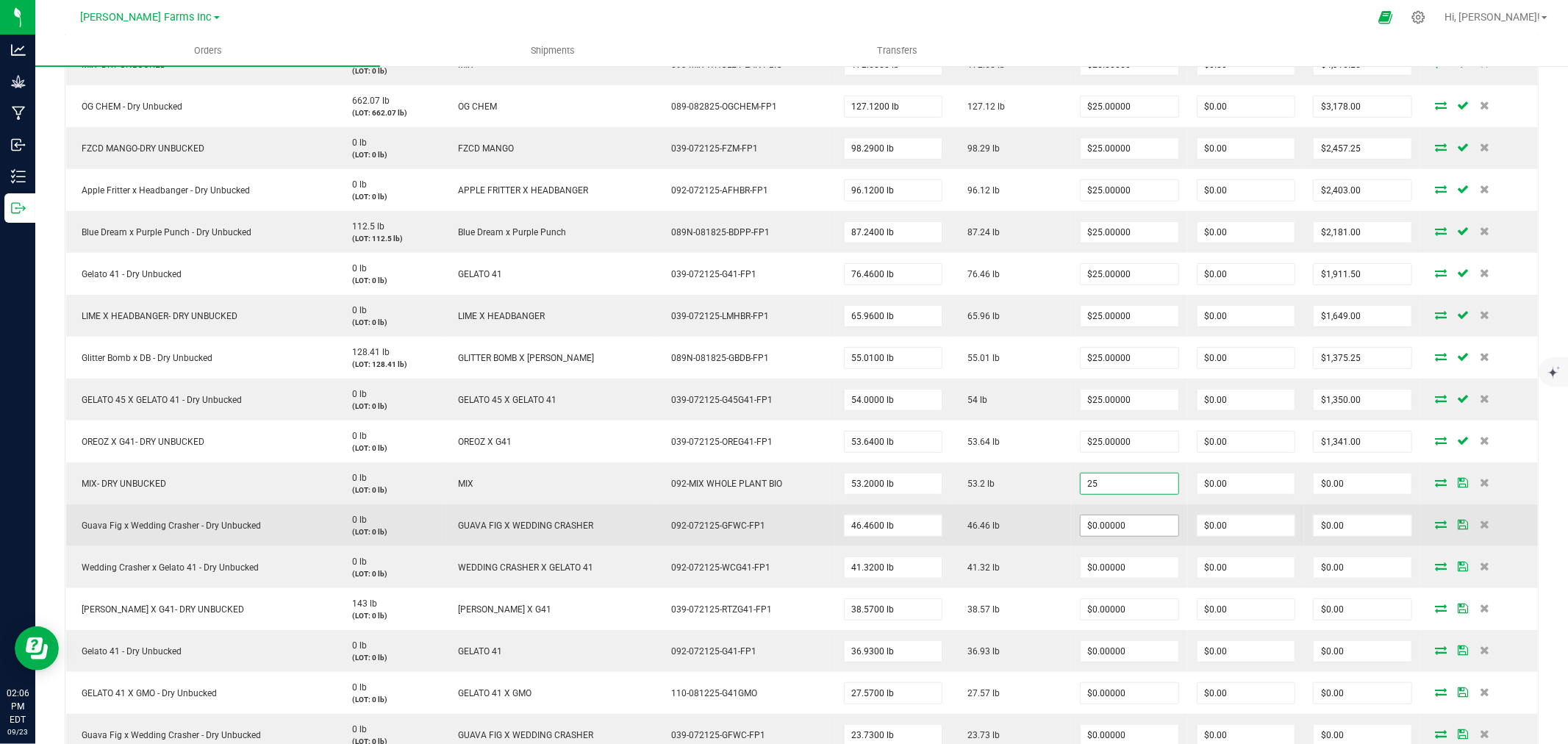
type input "$25.00000"
type input "$1,330.00"
click at [1101, 526] on input "0" at bounding box center [1129, 526] width 98 height 21
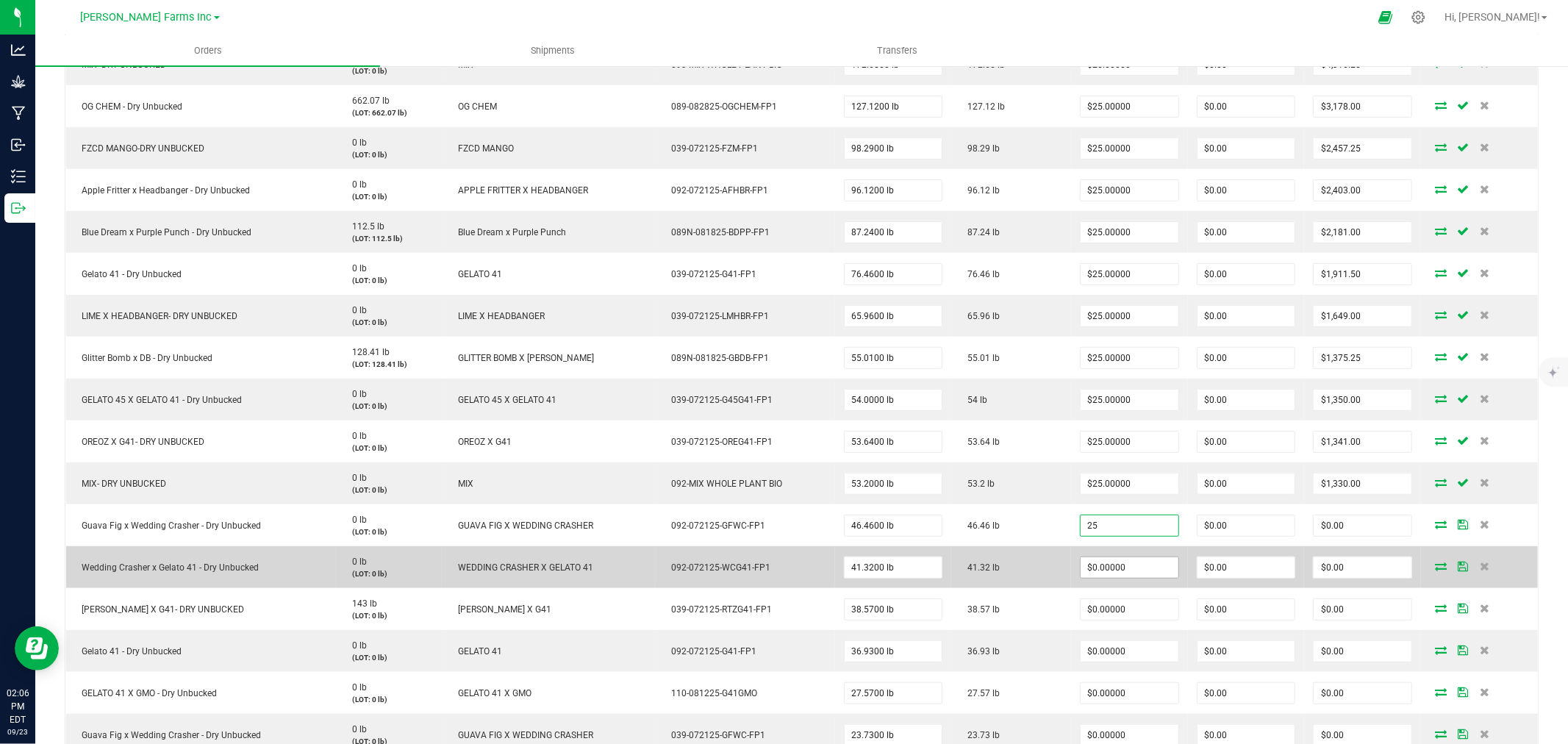
type input "$25.00000"
type input "$1,161.50"
click at [1099, 556] on span "$0.00000" at bounding box center [1129, 567] width 99 height 22
click at [1096, 578] on td "$0.00000" at bounding box center [1129, 567] width 117 height 42
click at [1096, 567] on input "0" at bounding box center [1129, 568] width 98 height 21
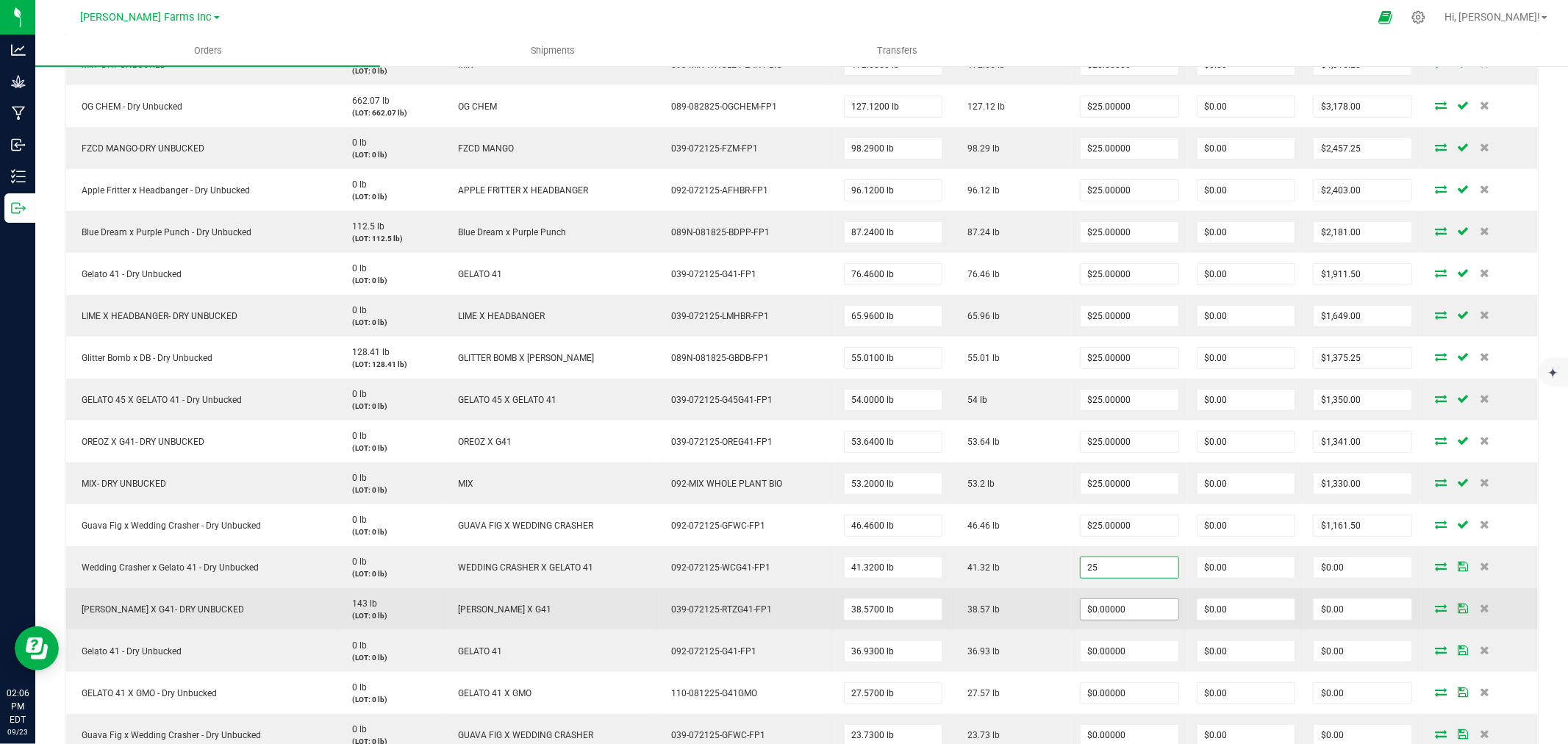
type input "$25.00000"
type input "$1,033.00"
click at [1086, 600] on input "0" at bounding box center [1129, 610] width 98 height 21
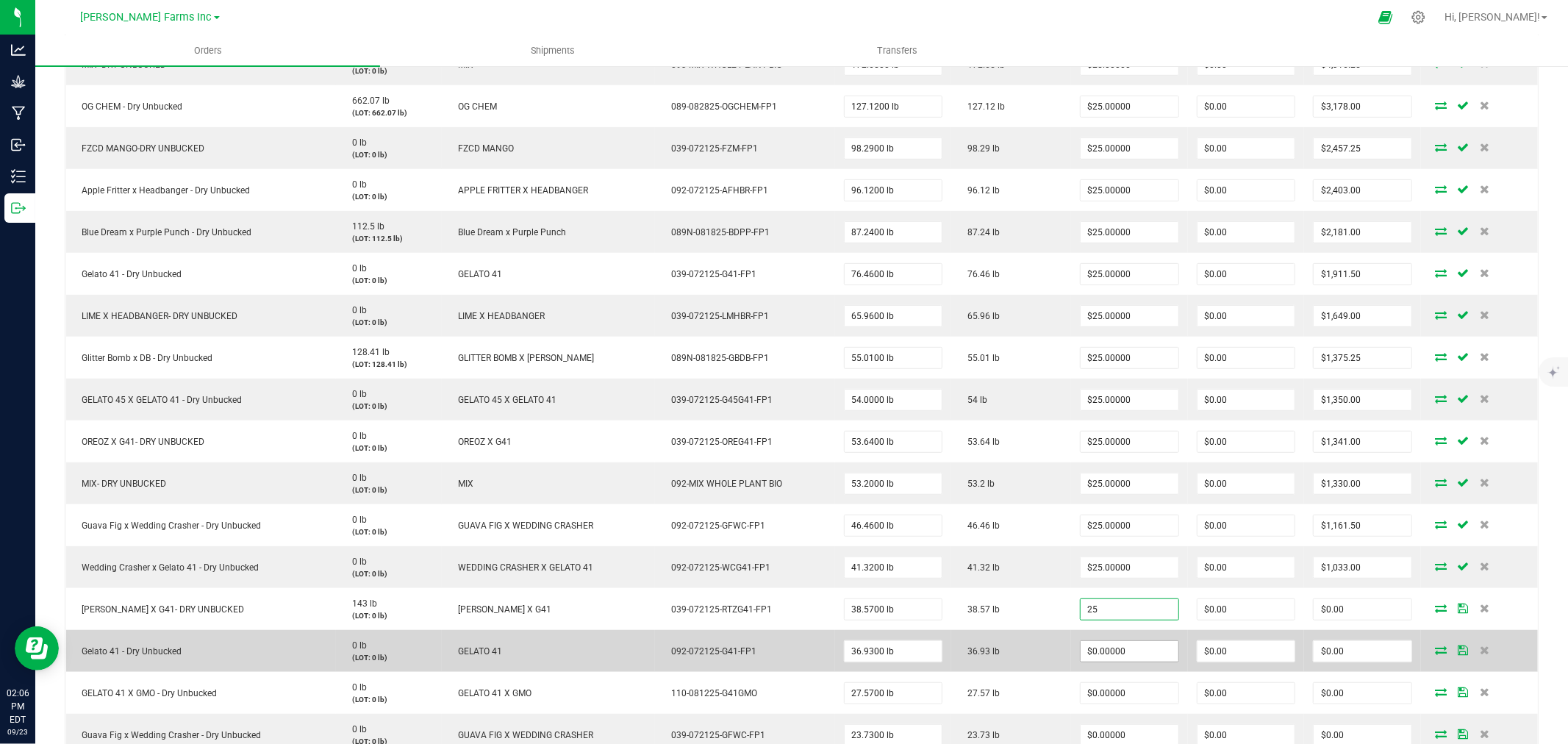
type input "$25.00000"
type input "$964.25"
click at [1086, 642] on input "0" at bounding box center [1129, 652] width 98 height 21
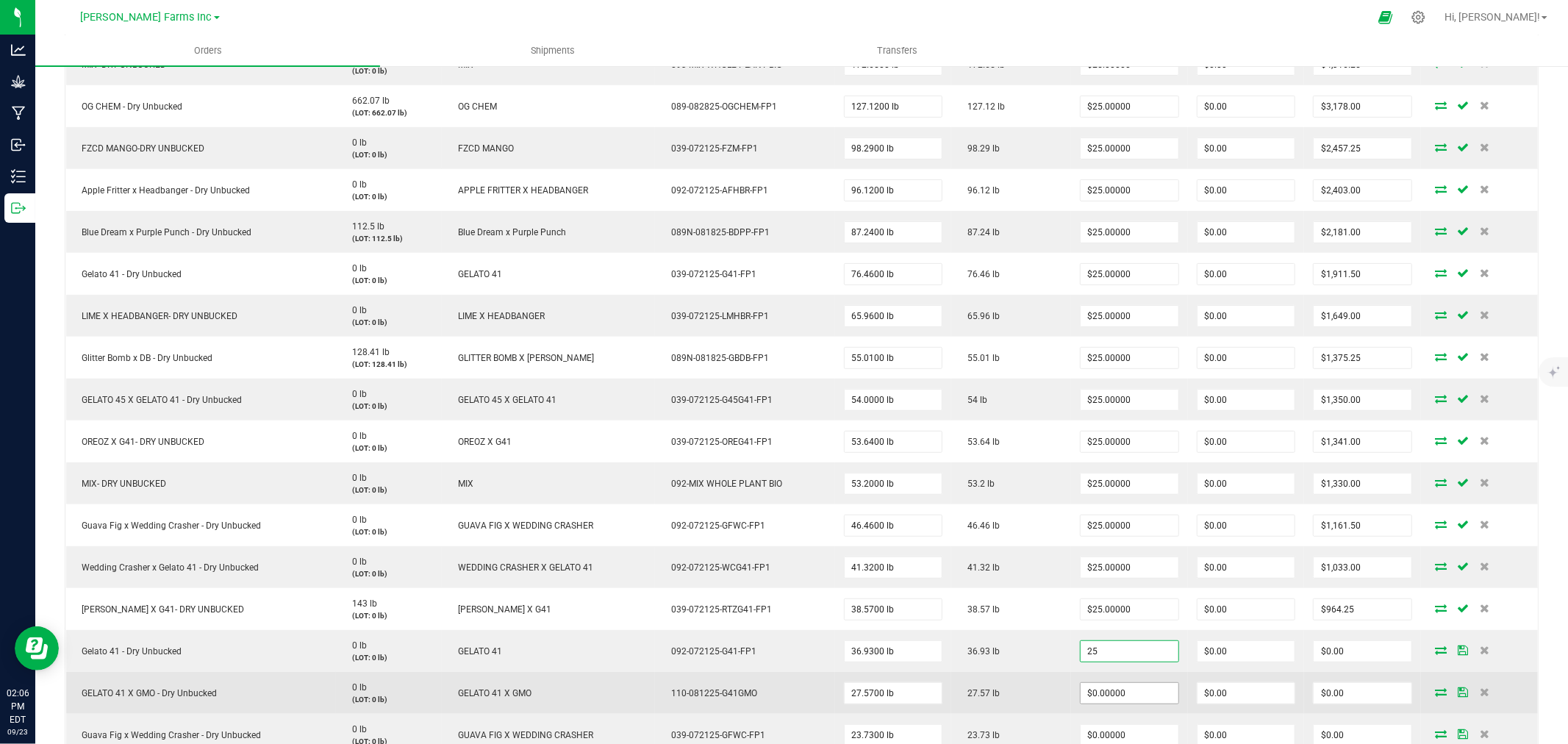
type input "$25.00000"
type input "$923.25"
click at [1090, 691] on input "0" at bounding box center [1129, 694] width 98 height 21
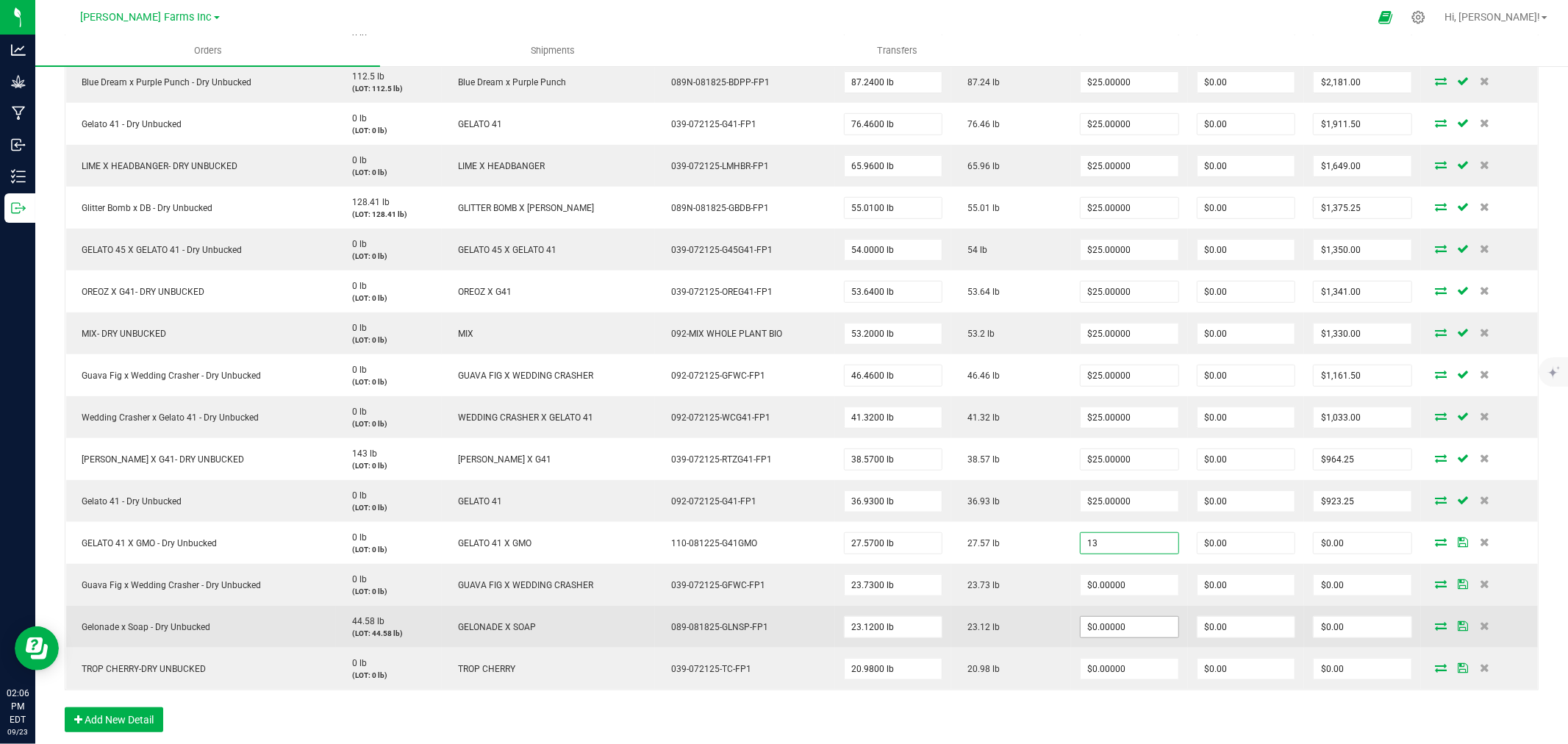
scroll to position [735, 0]
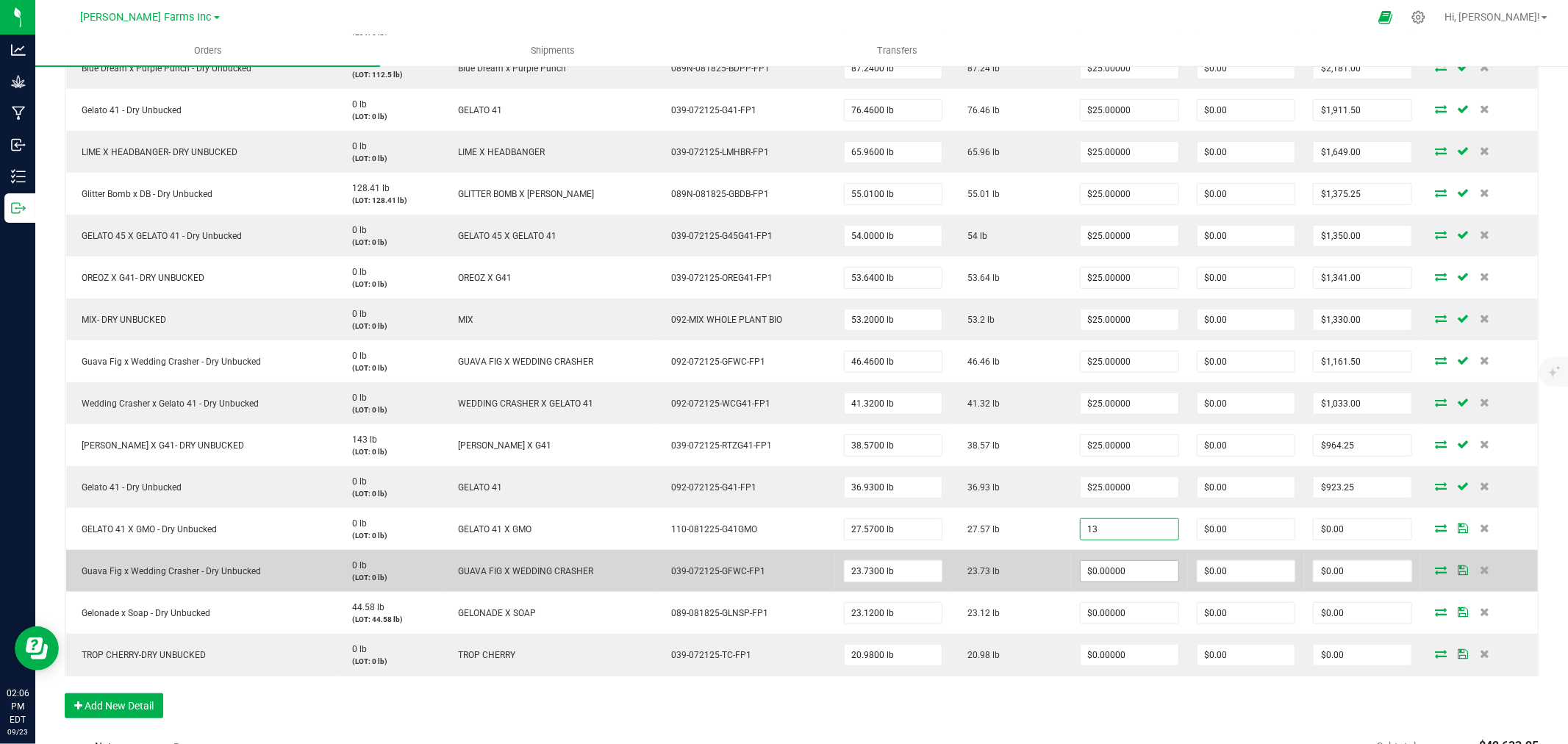
type input "$13.00000"
type input "$358.41"
click at [1115, 565] on input "0" at bounding box center [1129, 572] width 98 height 21
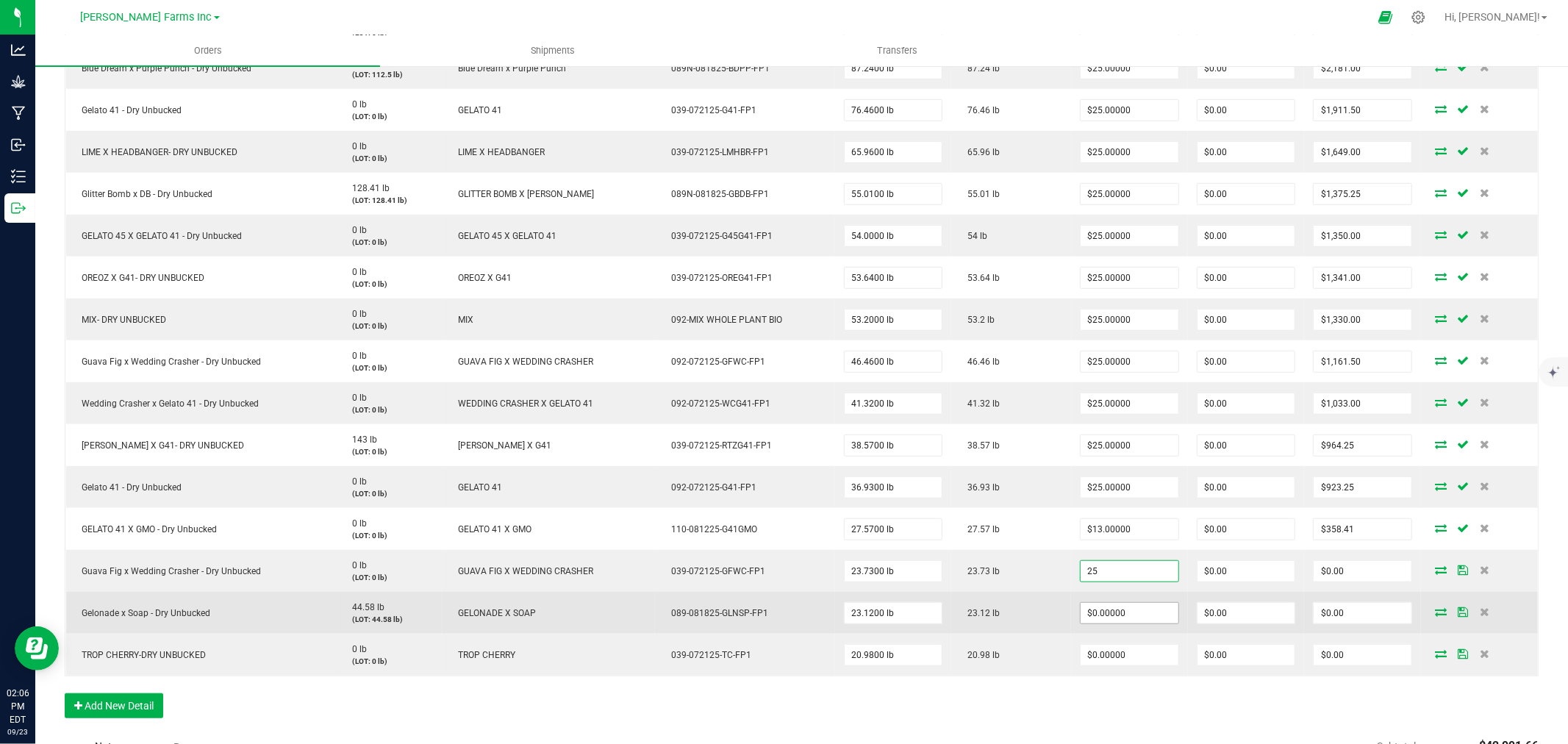
type input "$25.00000"
type input "$593.25"
click at [1104, 611] on input "0" at bounding box center [1129, 613] width 98 height 21
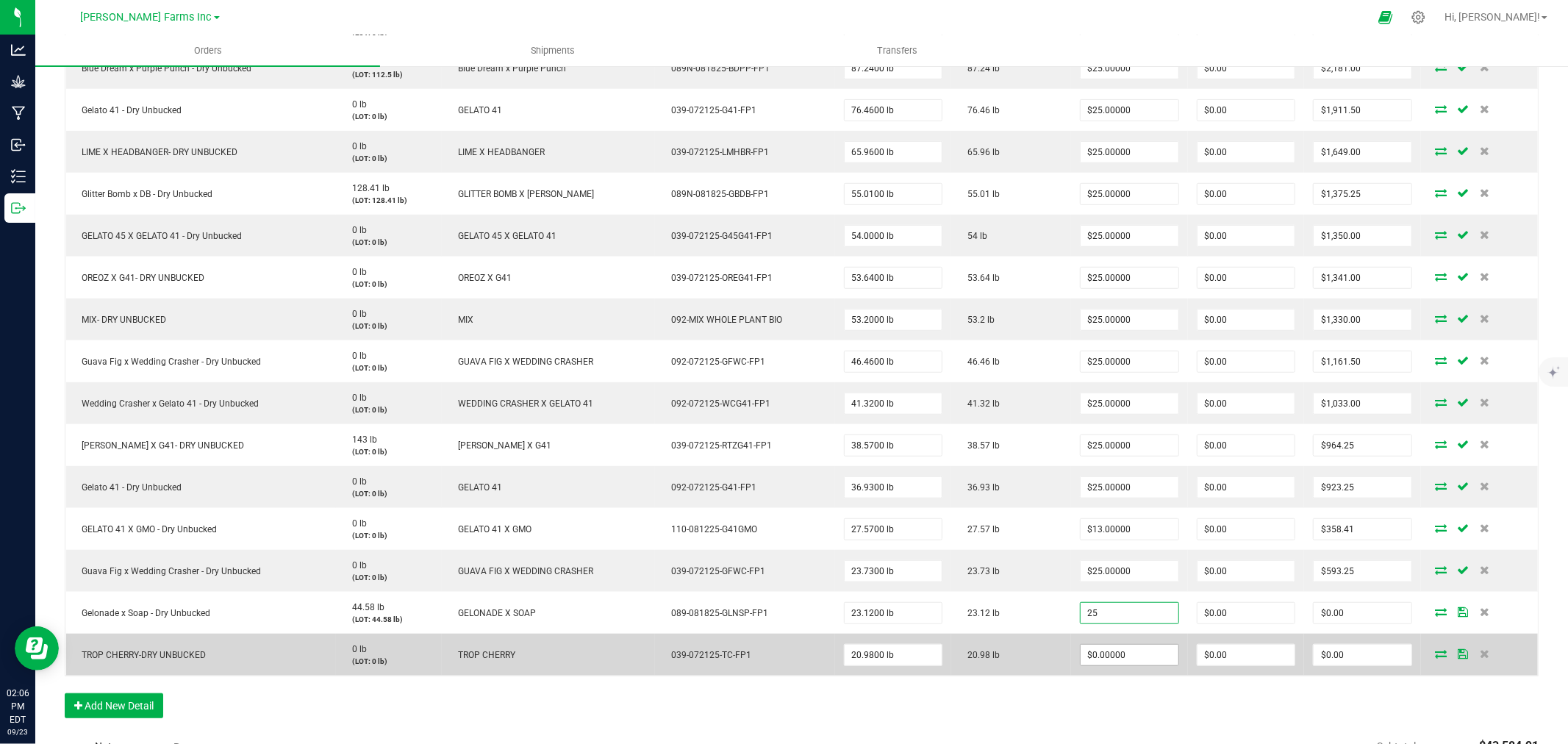
type input "$25.00000"
type input "$578.00"
click at [1088, 660] on input "0" at bounding box center [1129, 655] width 98 height 21
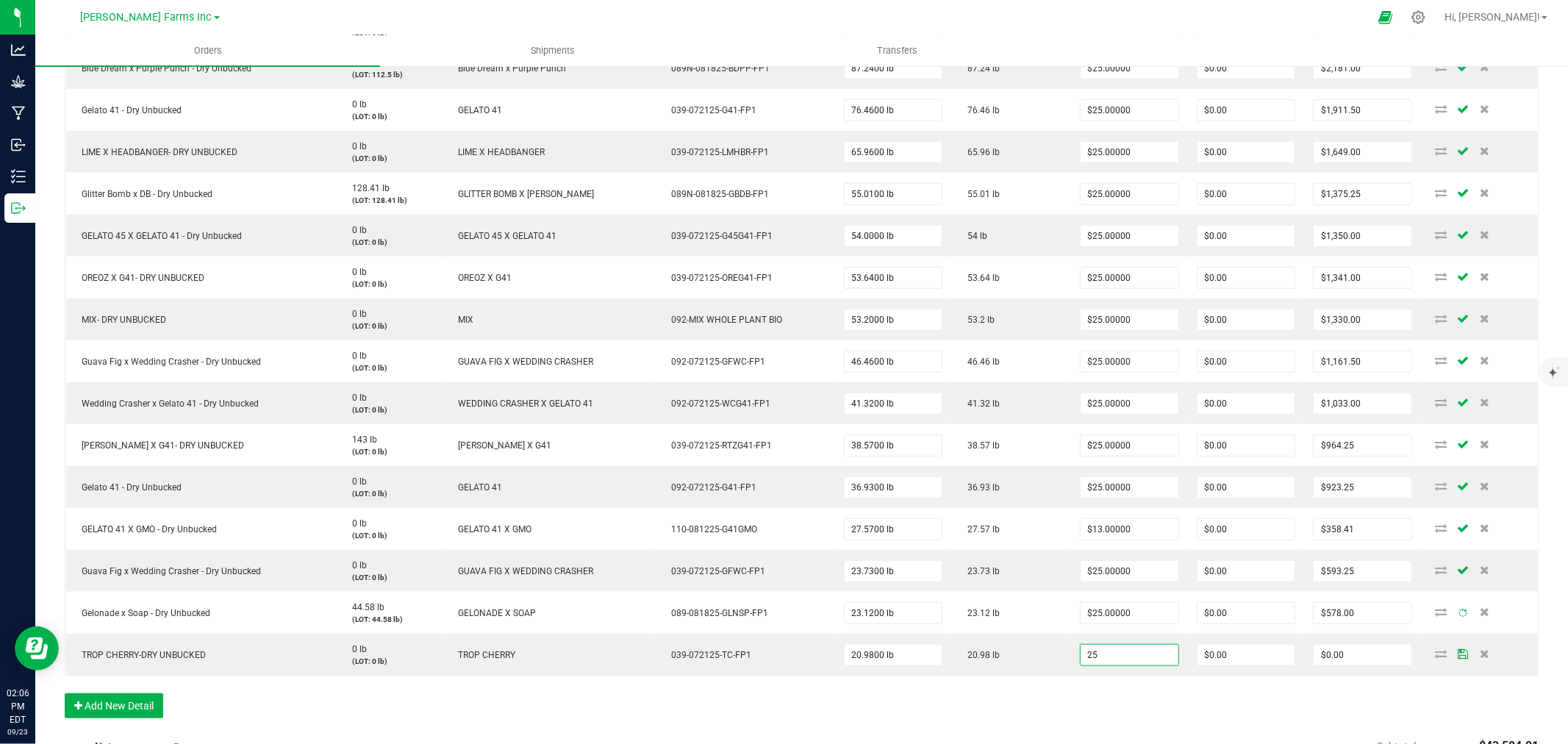
type input "$25.00000"
type input "$524.50"
click at [1073, 696] on div "Order Details Print All Labels Item Sellable Strain Lot Number Qty Ordered Qty …" at bounding box center [801, 211] width 1474 height 1044
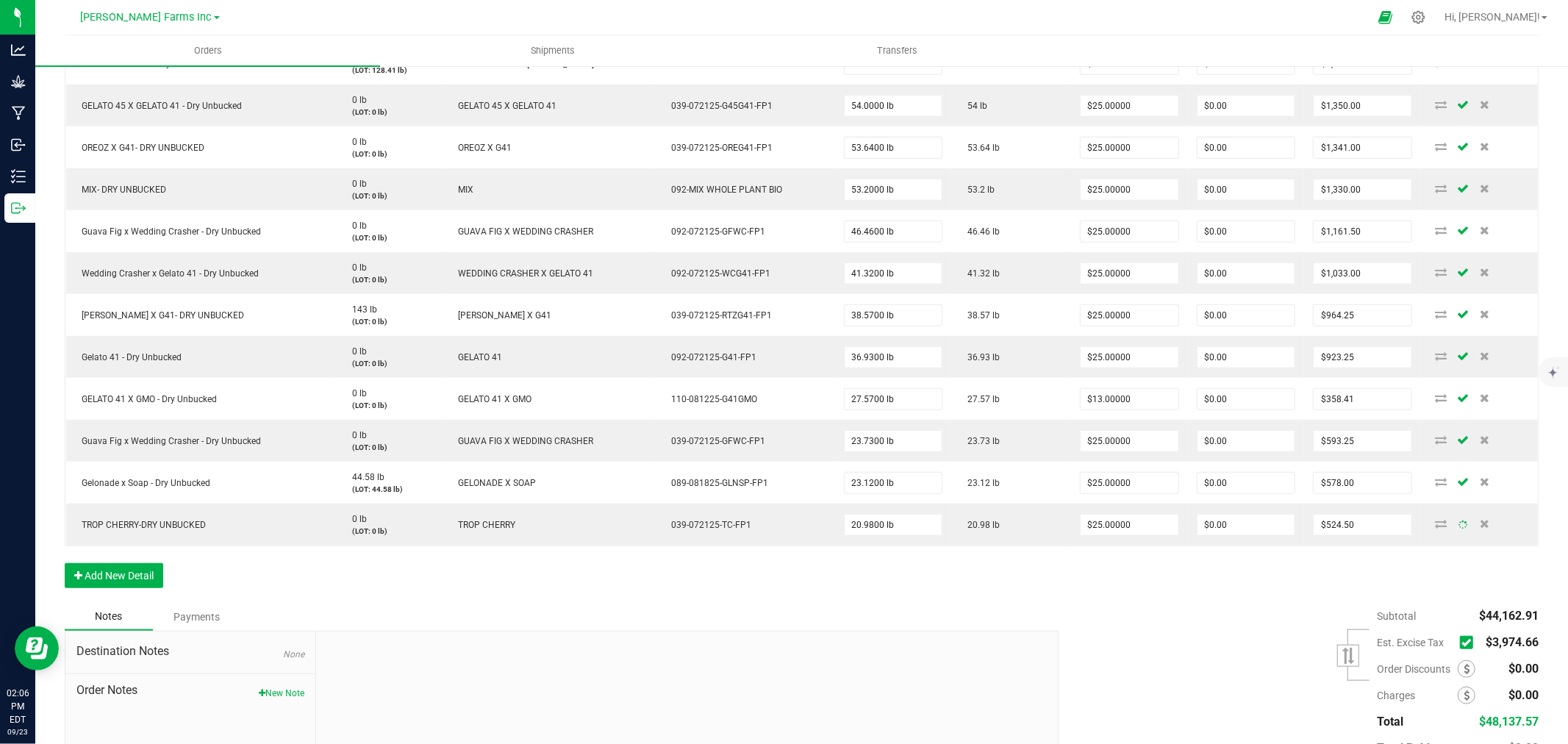
scroll to position [964, 0]
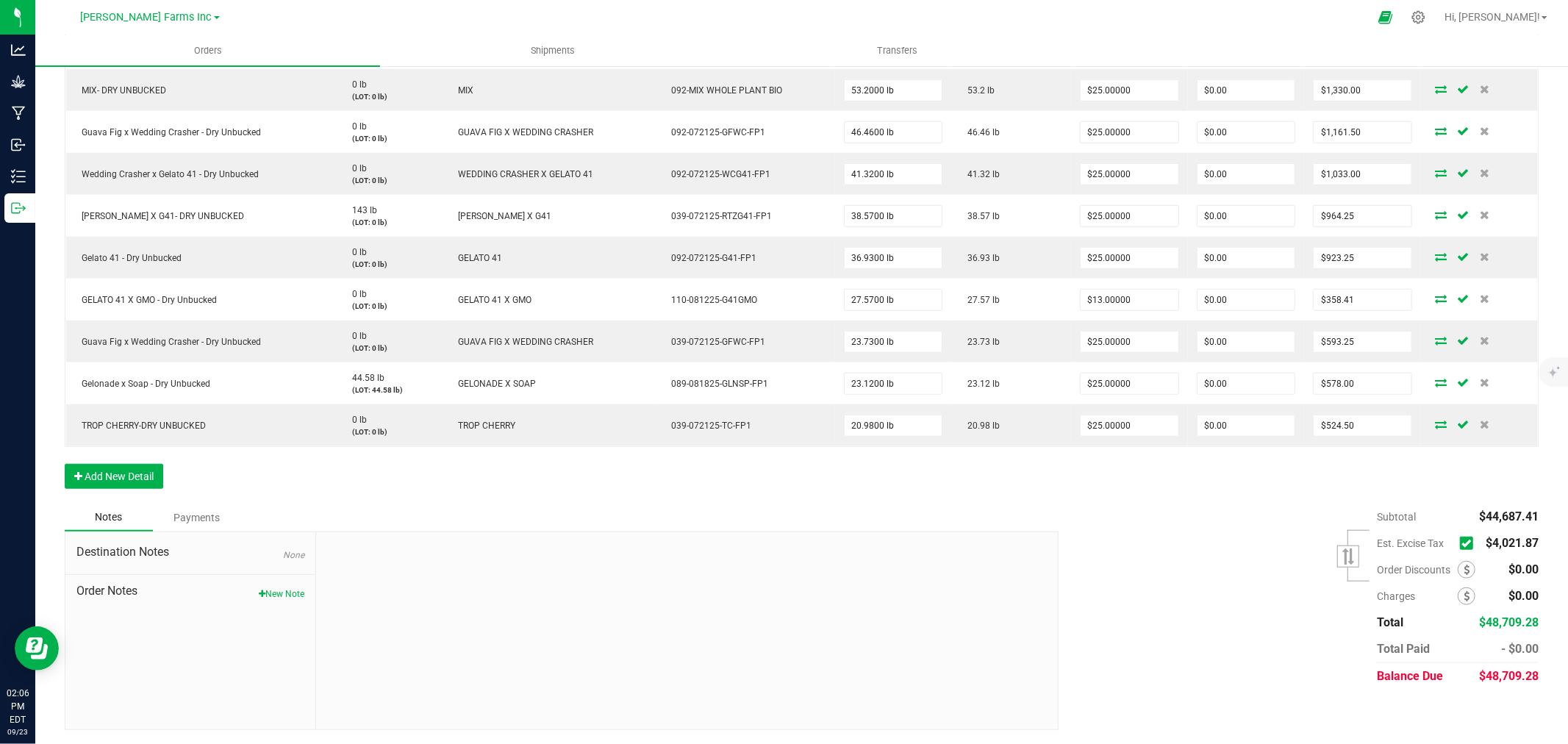
click at [1459, 549] on span at bounding box center [1466, 543] width 13 height 13
click at [0, 0] on input "checkbox" at bounding box center [0, 0] width 0 height 0
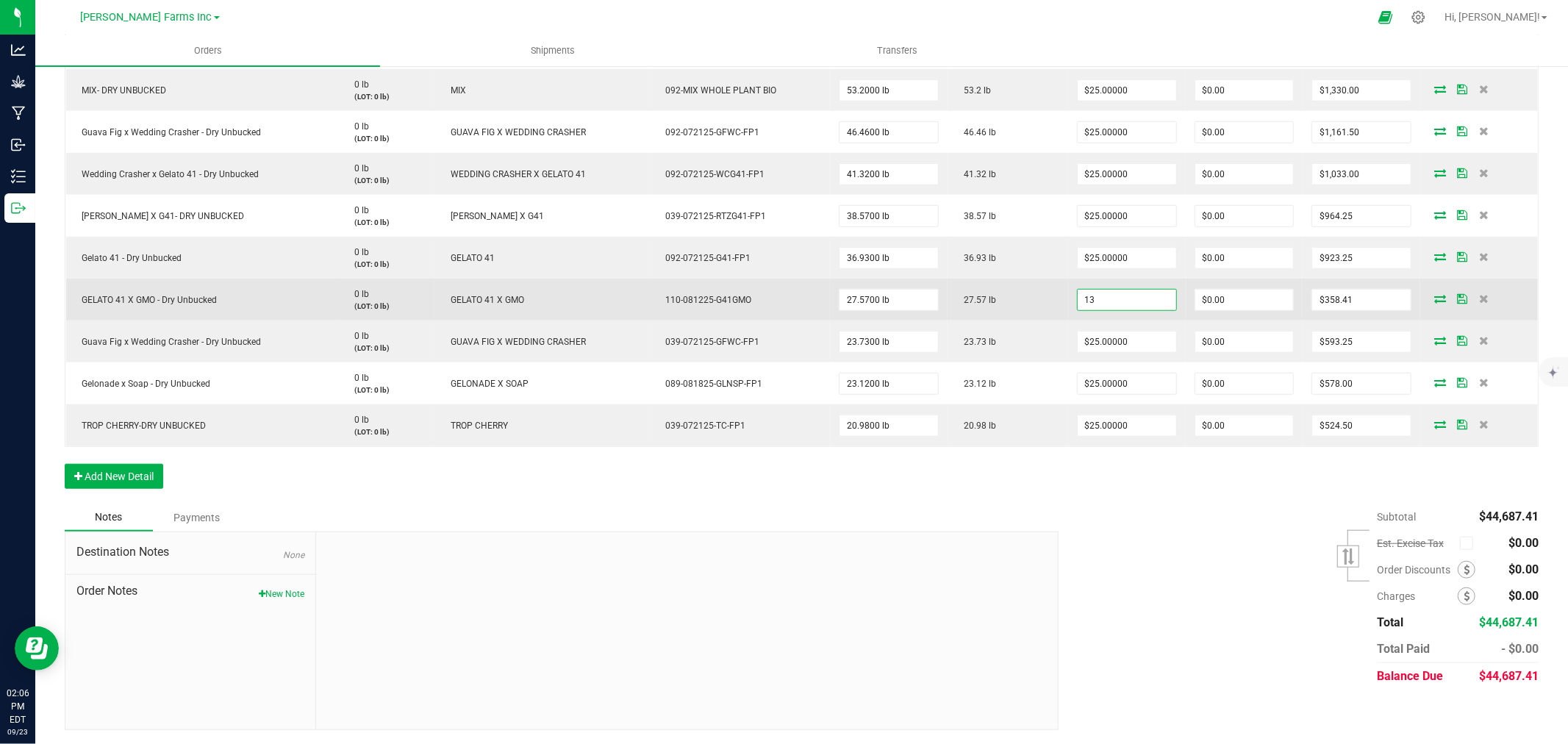
click at [1094, 303] on input "13" at bounding box center [1126, 300] width 98 height 21
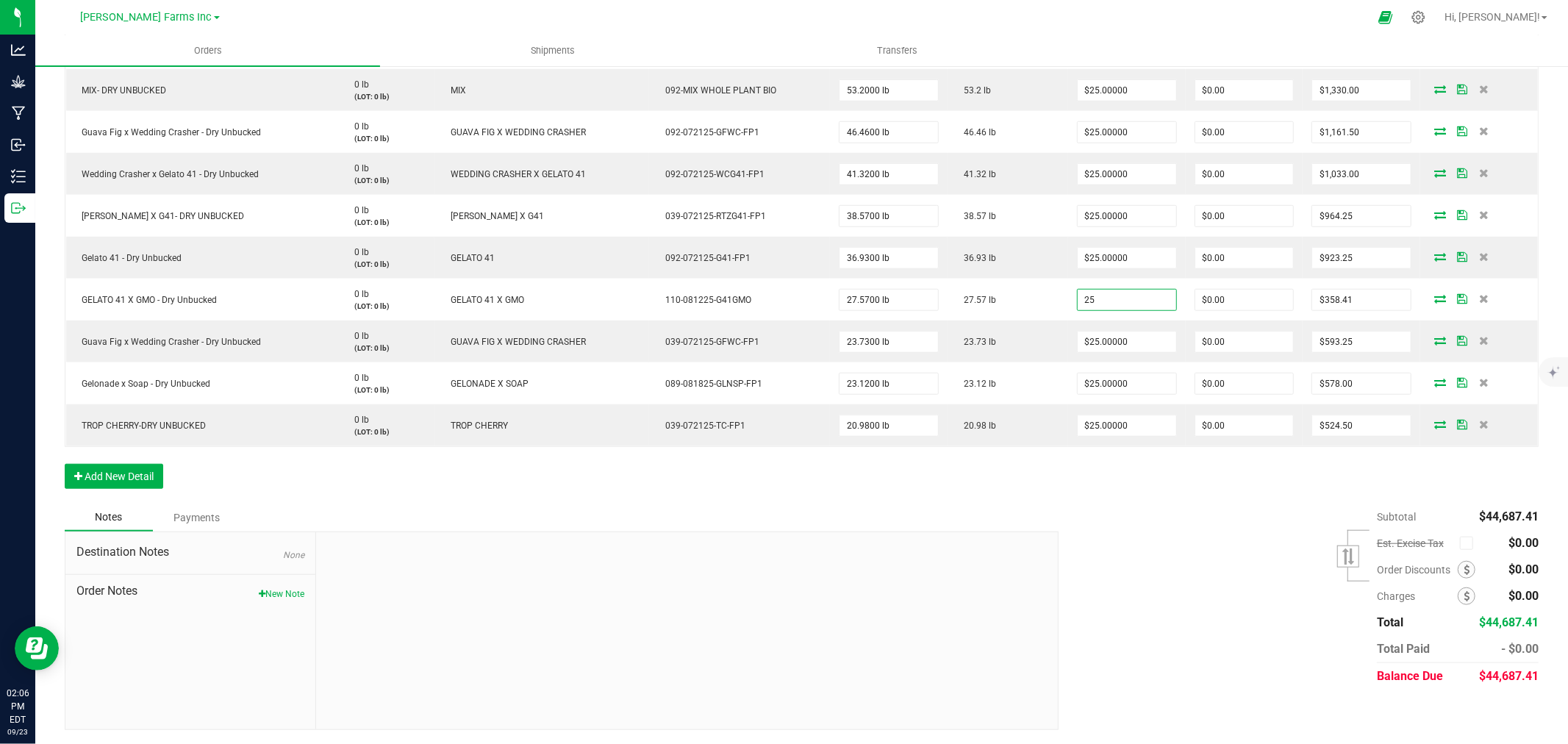
type input "$25.00000"
type input "$689.25"
click at [1127, 504] on div "Subtotal $44,687.41 Est. Excise Tax" at bounding box center [1292, 596] width 491 height 186
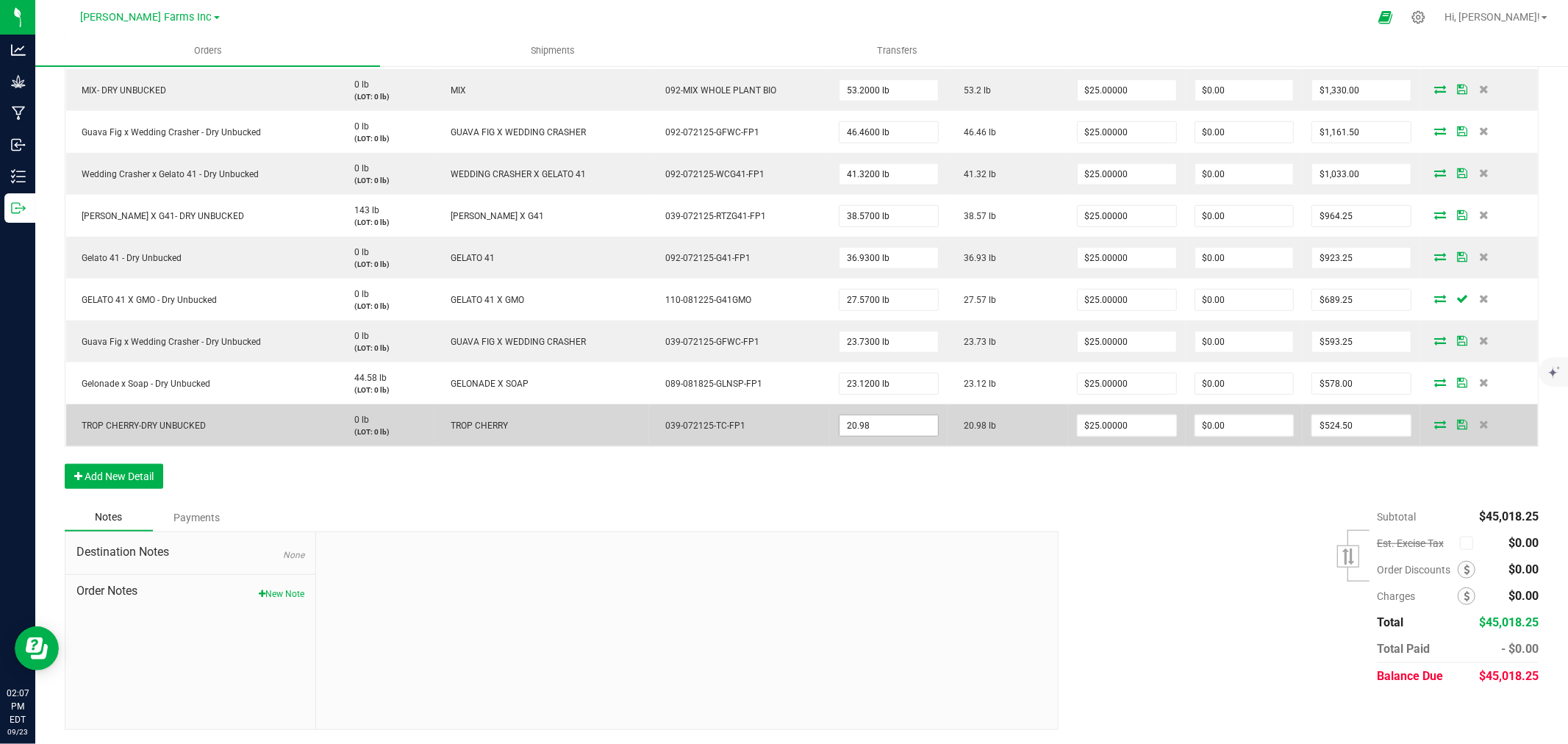
click at [856, 431] on input "20.98" at bounding box center [888, 426] width 98 height 21
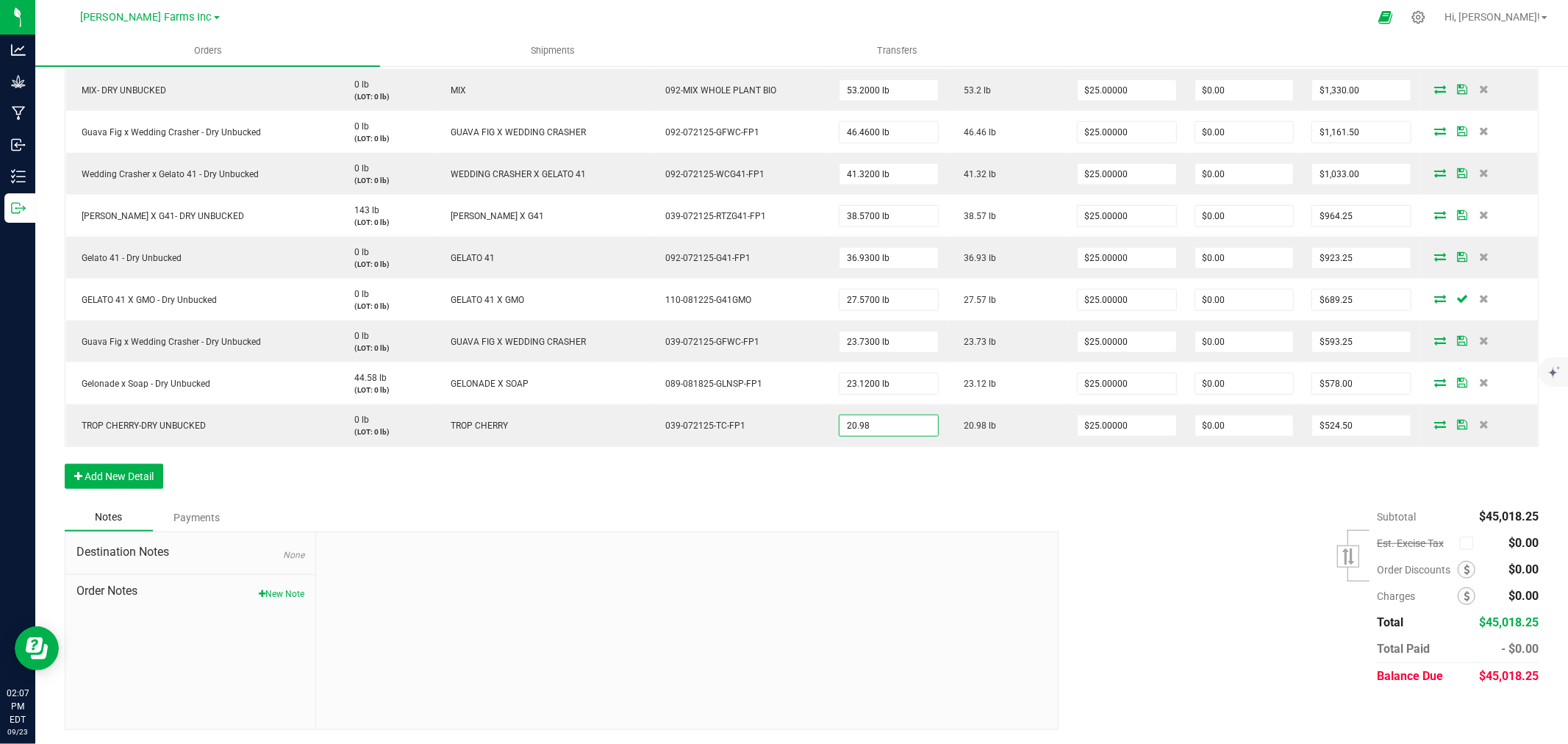
type input "20.9800 lb"
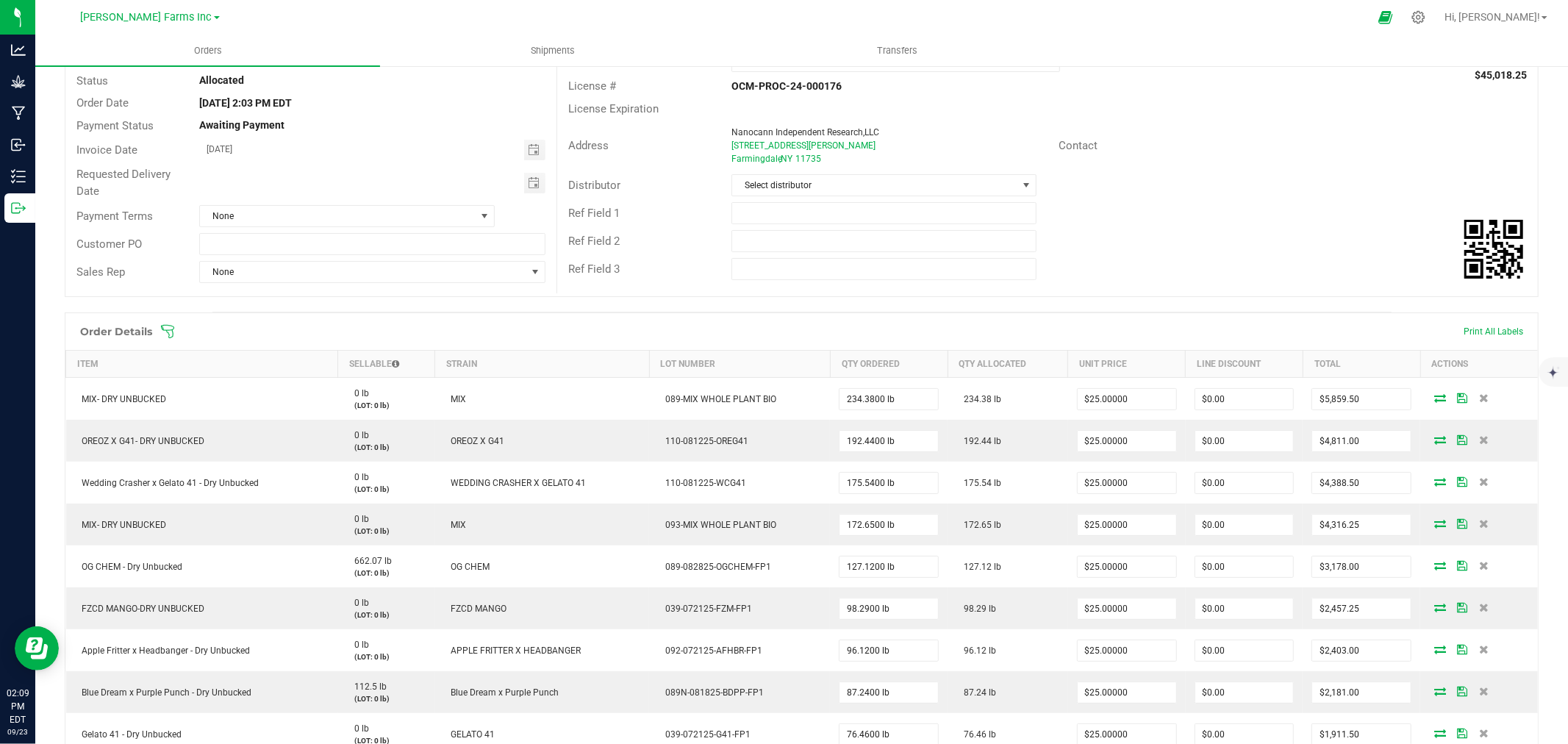
scroll to position [0, 0]
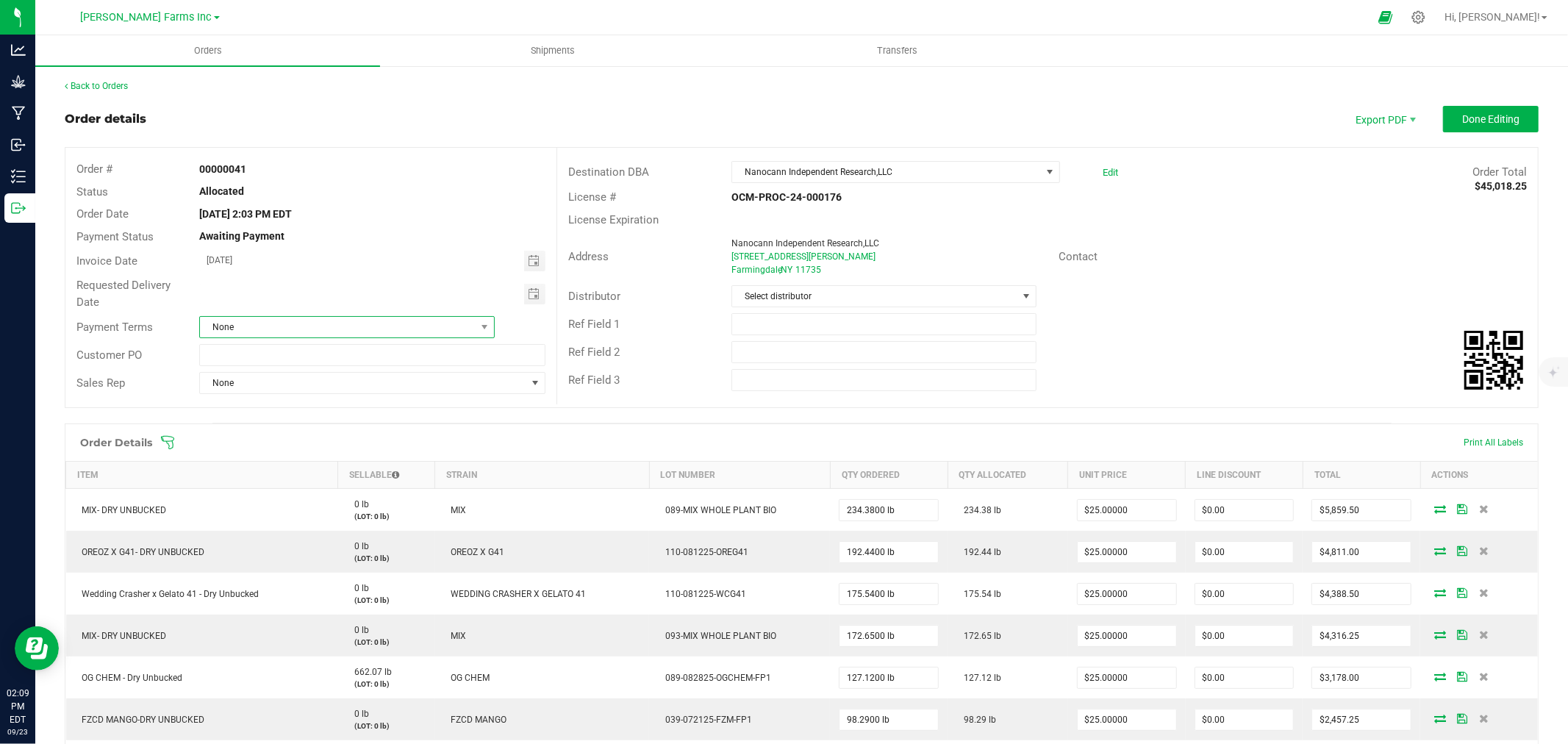
click at [370, 322] on span "None" at bounding box center [337, 328] width 275 height 21
click at [316, 405] on li "Cash on Delivery" at bounding box center [345, 415] width 291 height 25
click at [1368, 121] on span "Export PDF" at bounding box center [1384, 119] width 89 height 27
click at [1359, 159] on span "Invoice PDF" at bounding box center [1375, 165] width 91 height 21
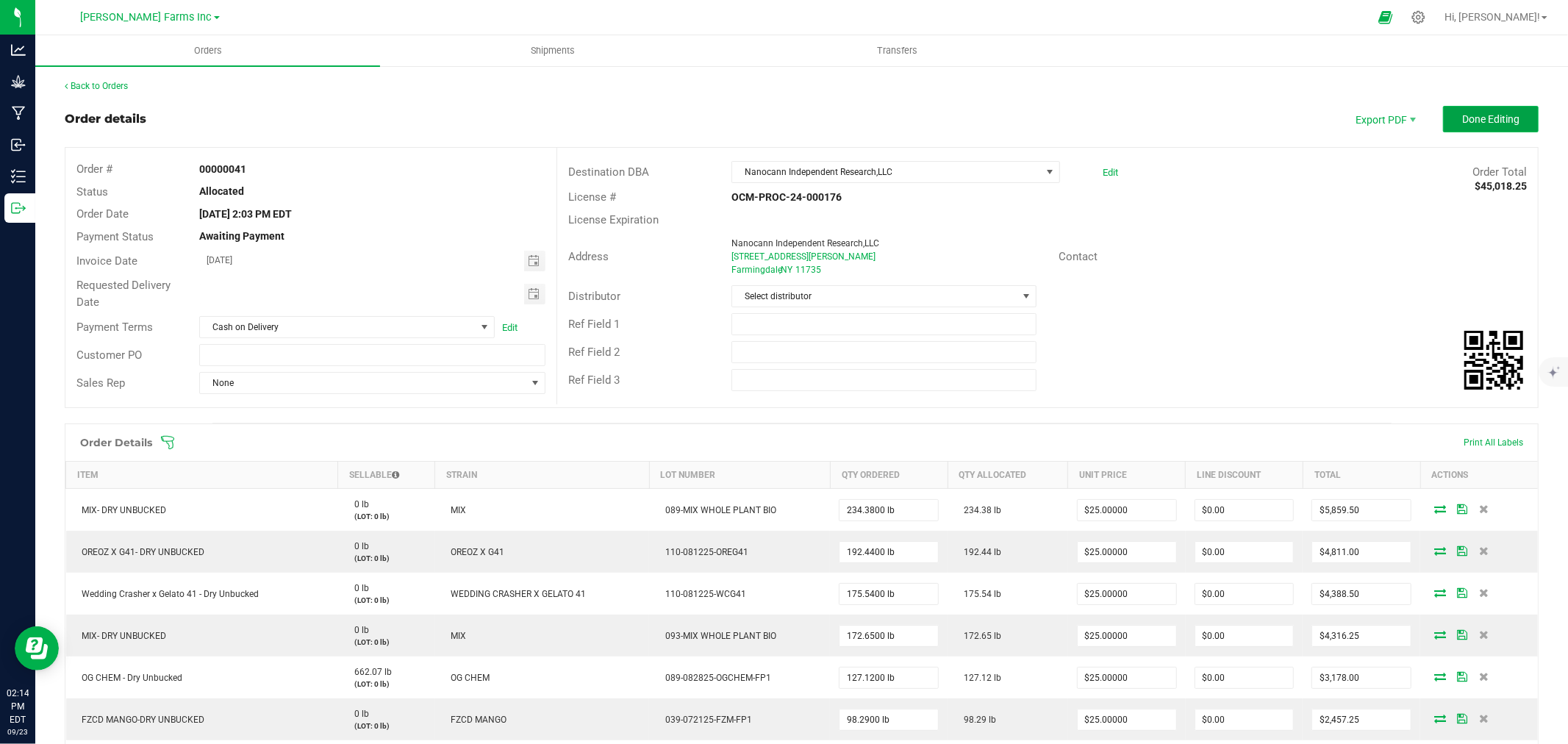
click at [1472, 118] on span "Done Editing" at bounding box center [1491, 119] width 57 height 11
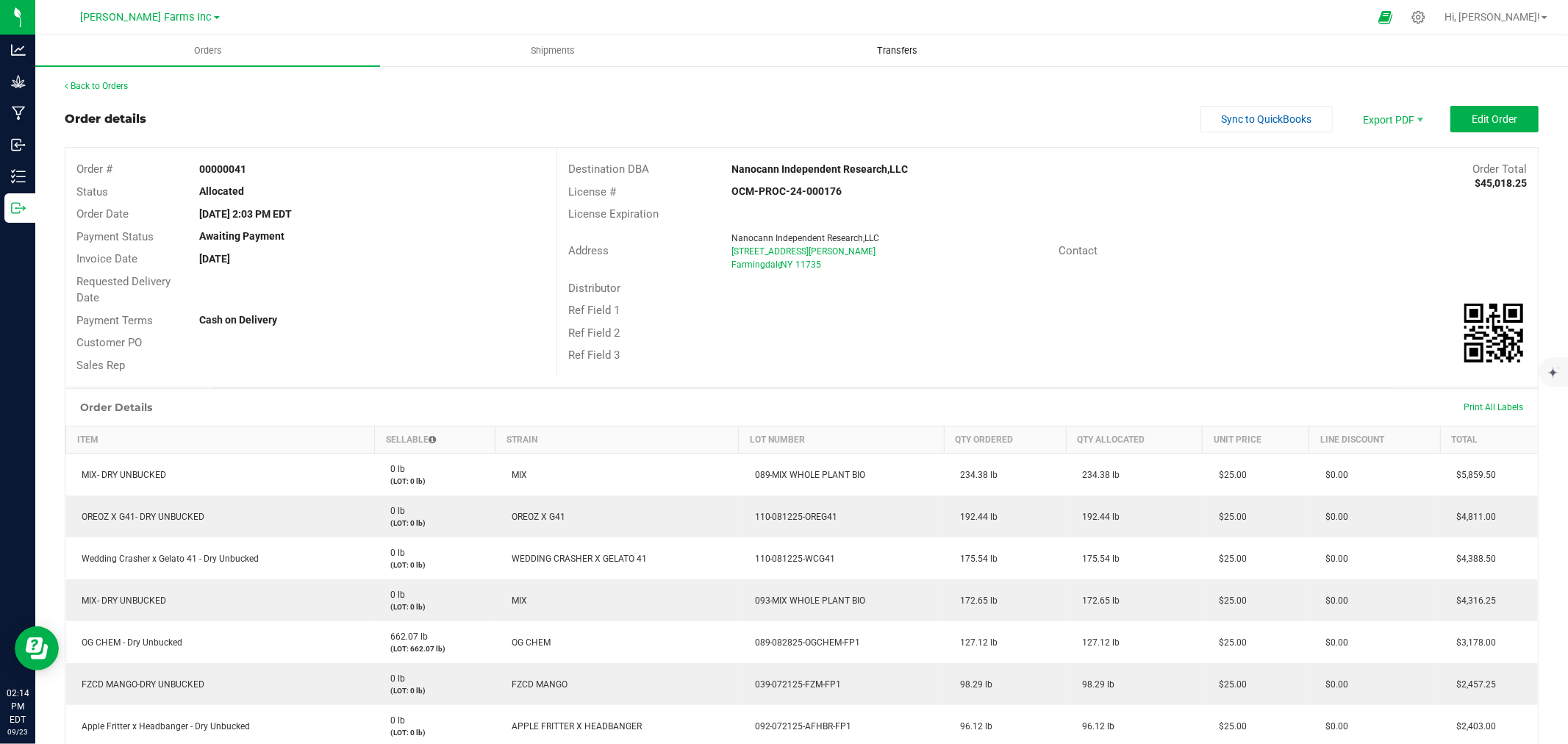
click at [906, 50] on span "Transfers" at bounding box center [897, 50] width 80 height 13
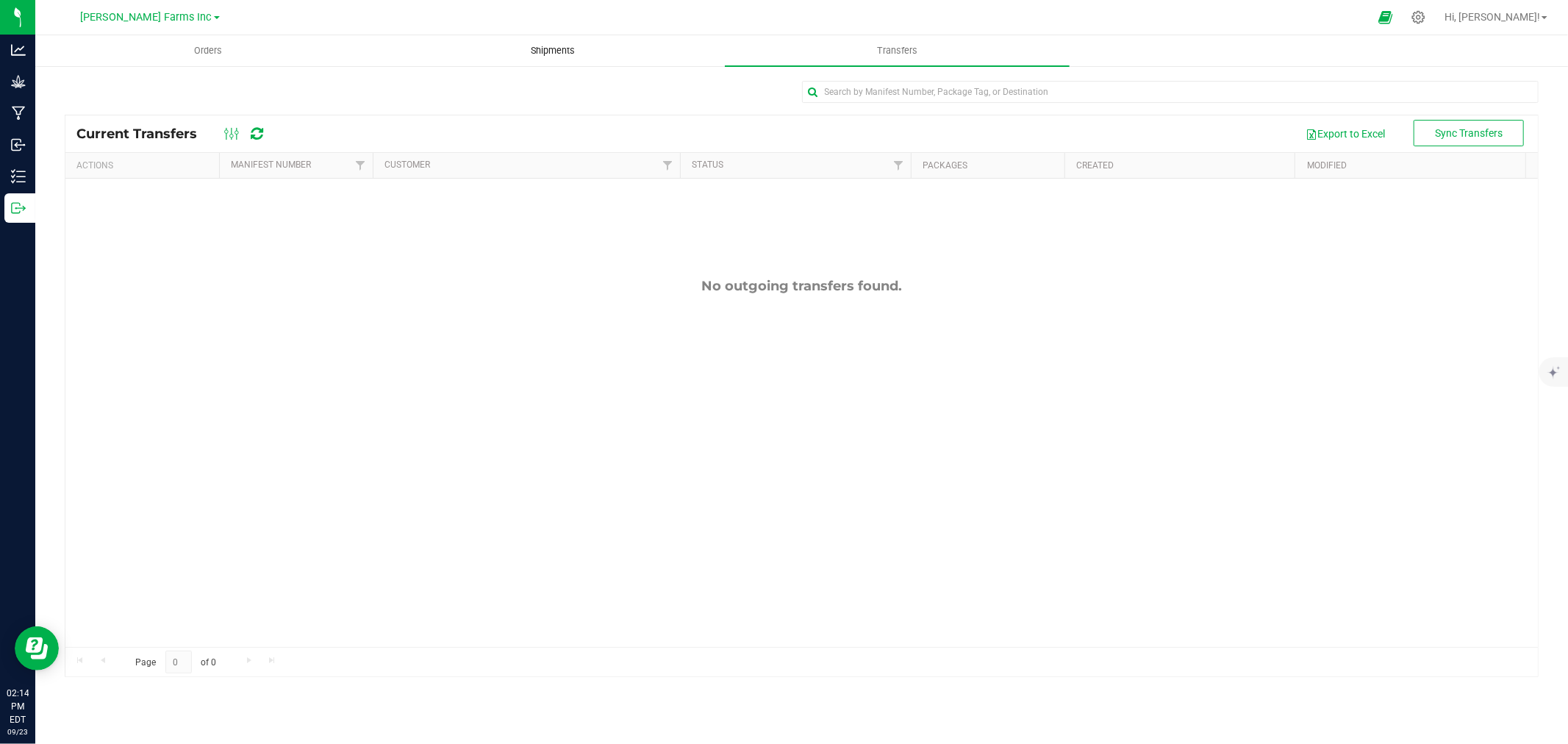
click at [549, 48] on span "Shipments" at bounding box center [553, 50] width 84 height 13
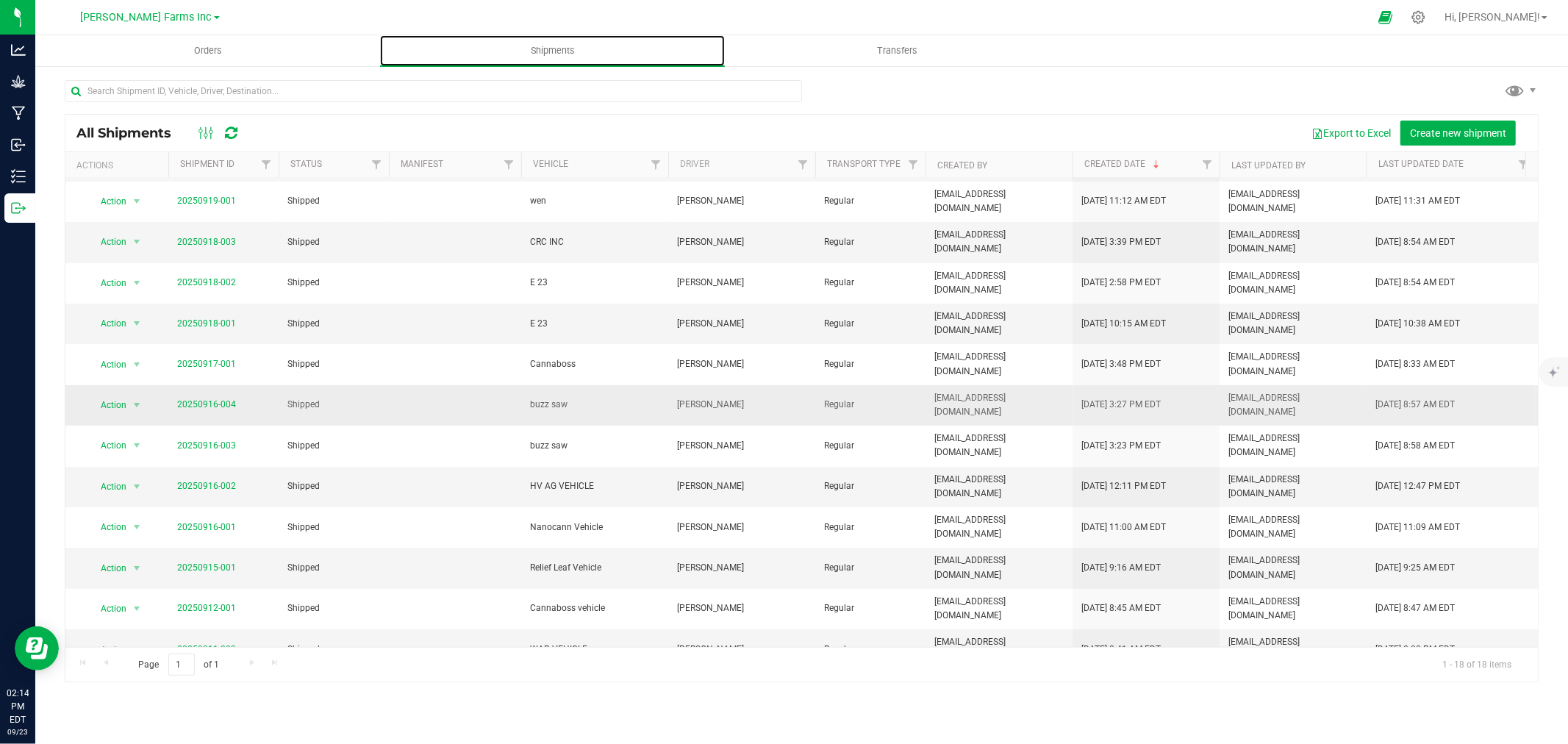
scroll to position [154, 0]
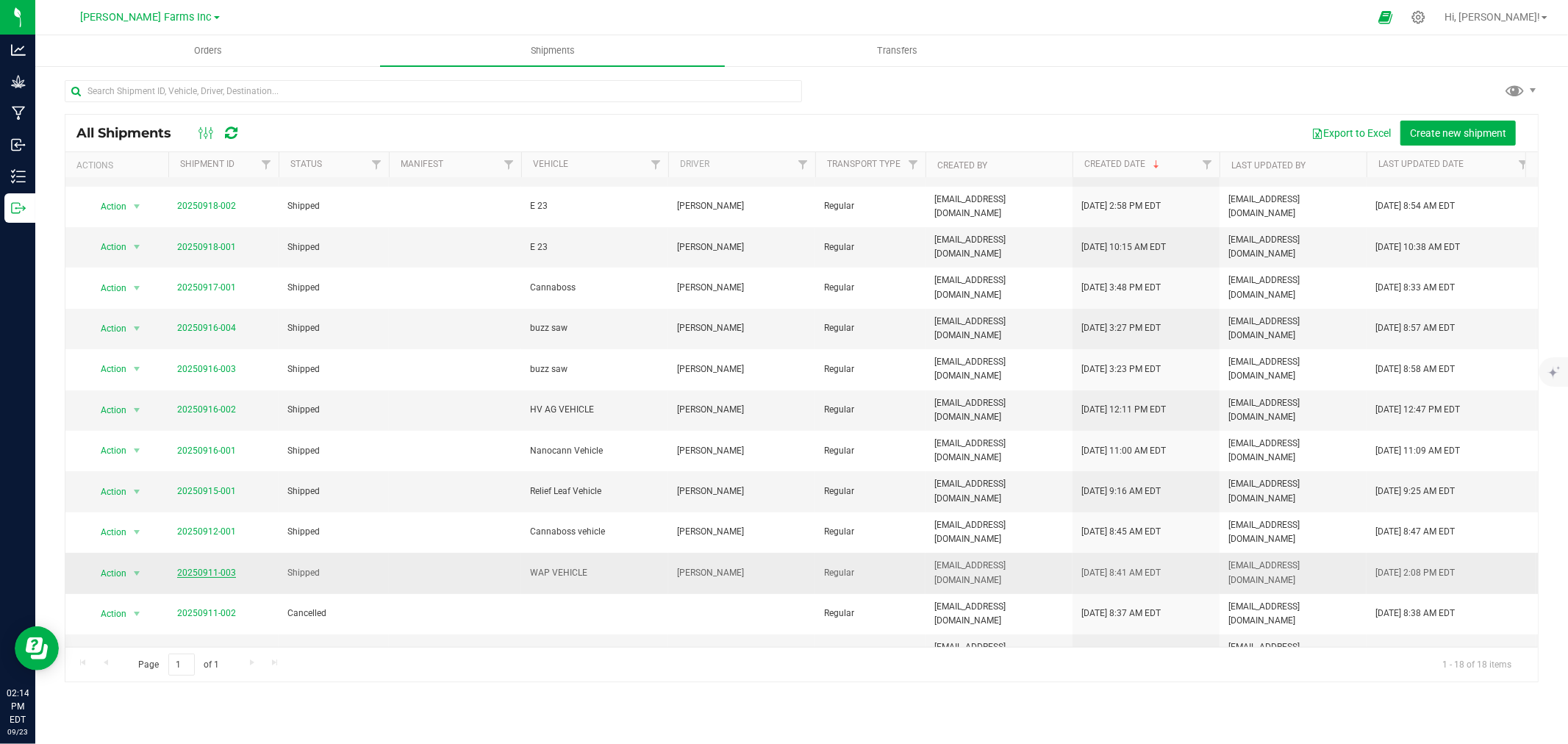
click at [206, 568] on link "20250911-003" at bounding box center [207, 573] width 59 height 10
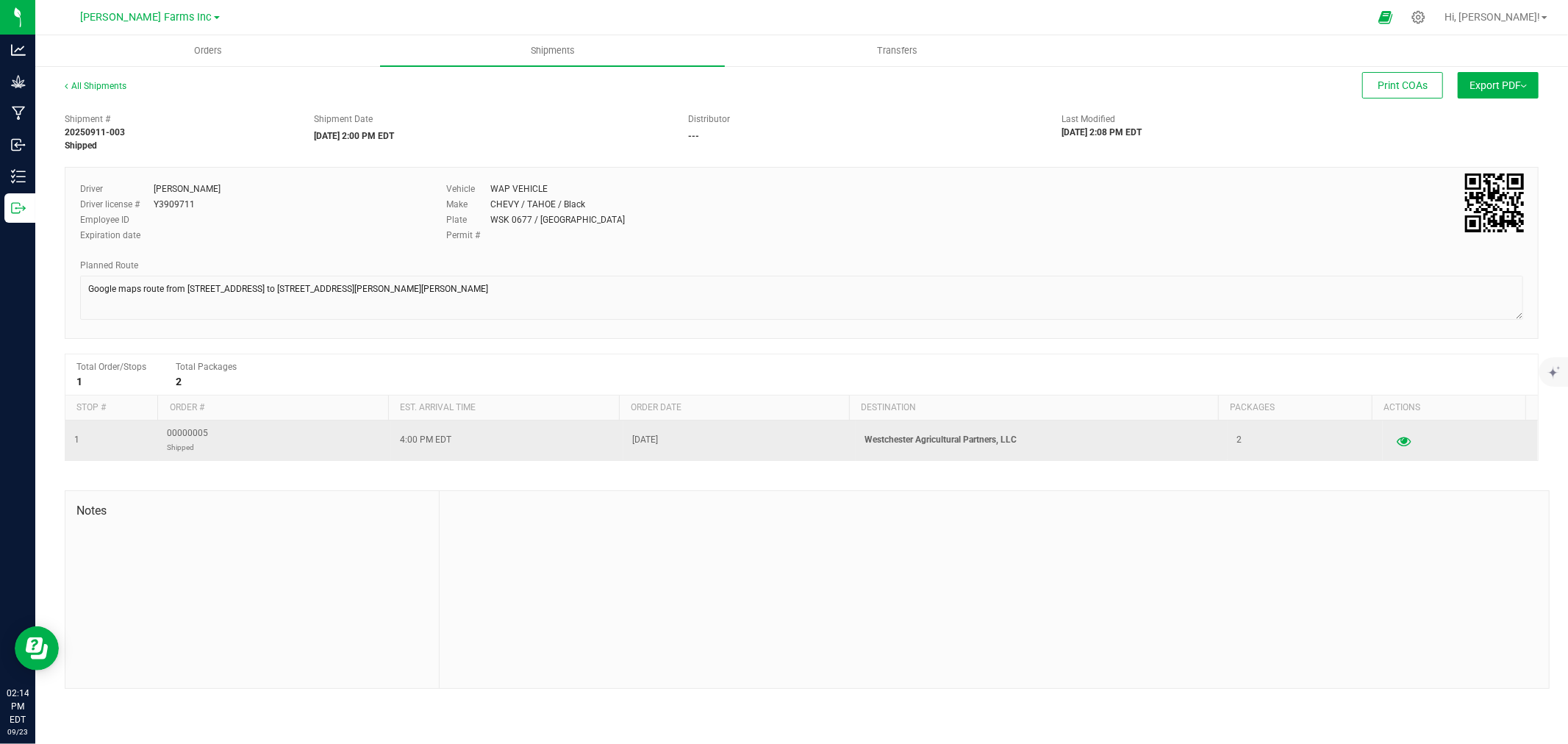
click at [1397, 442] on icon "button" at bounding box center [1403, 440] width 14 height 10
